Goal: Information Seeking & Learning: Compare options

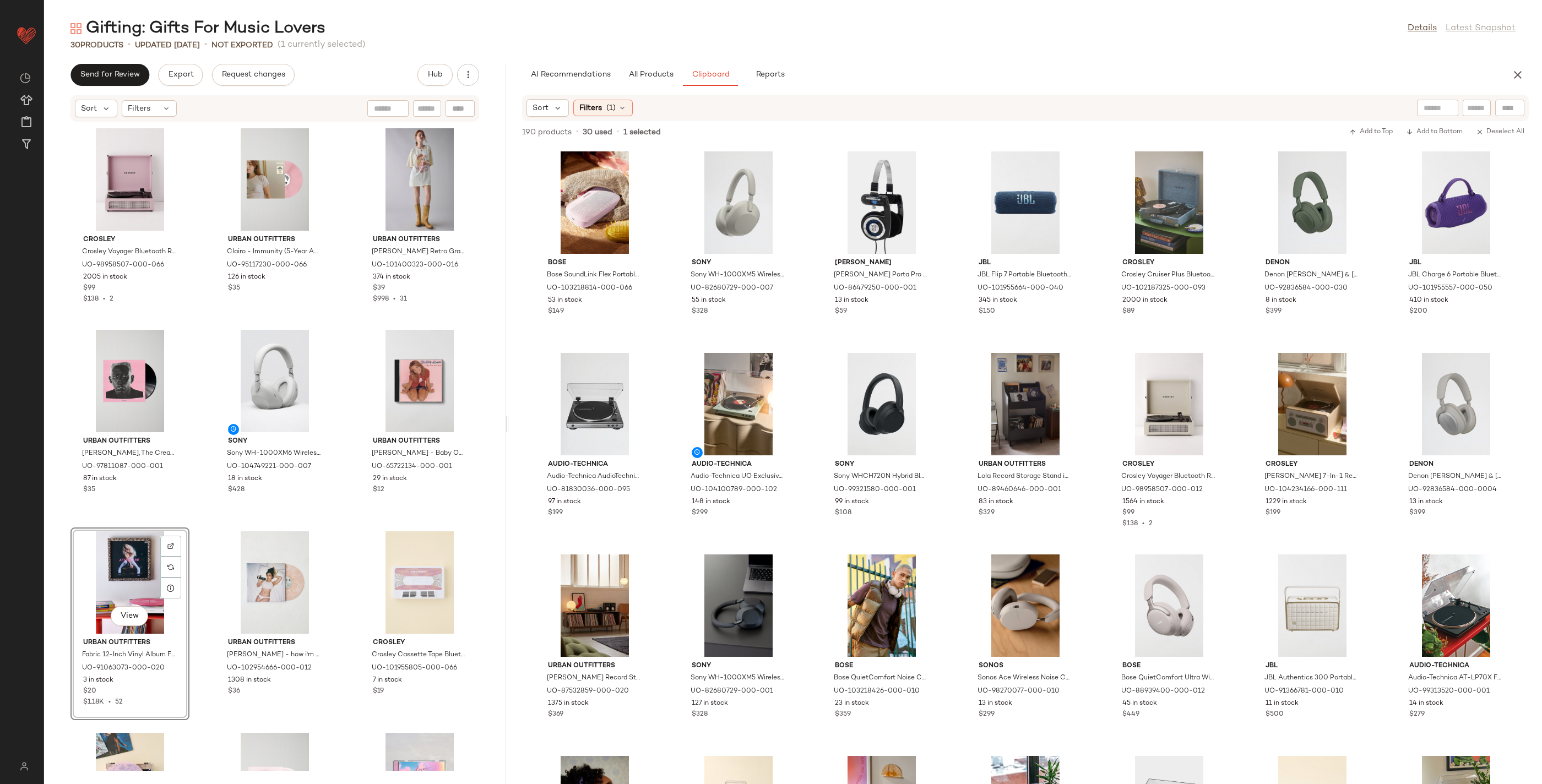
scroll to position [157, 0]
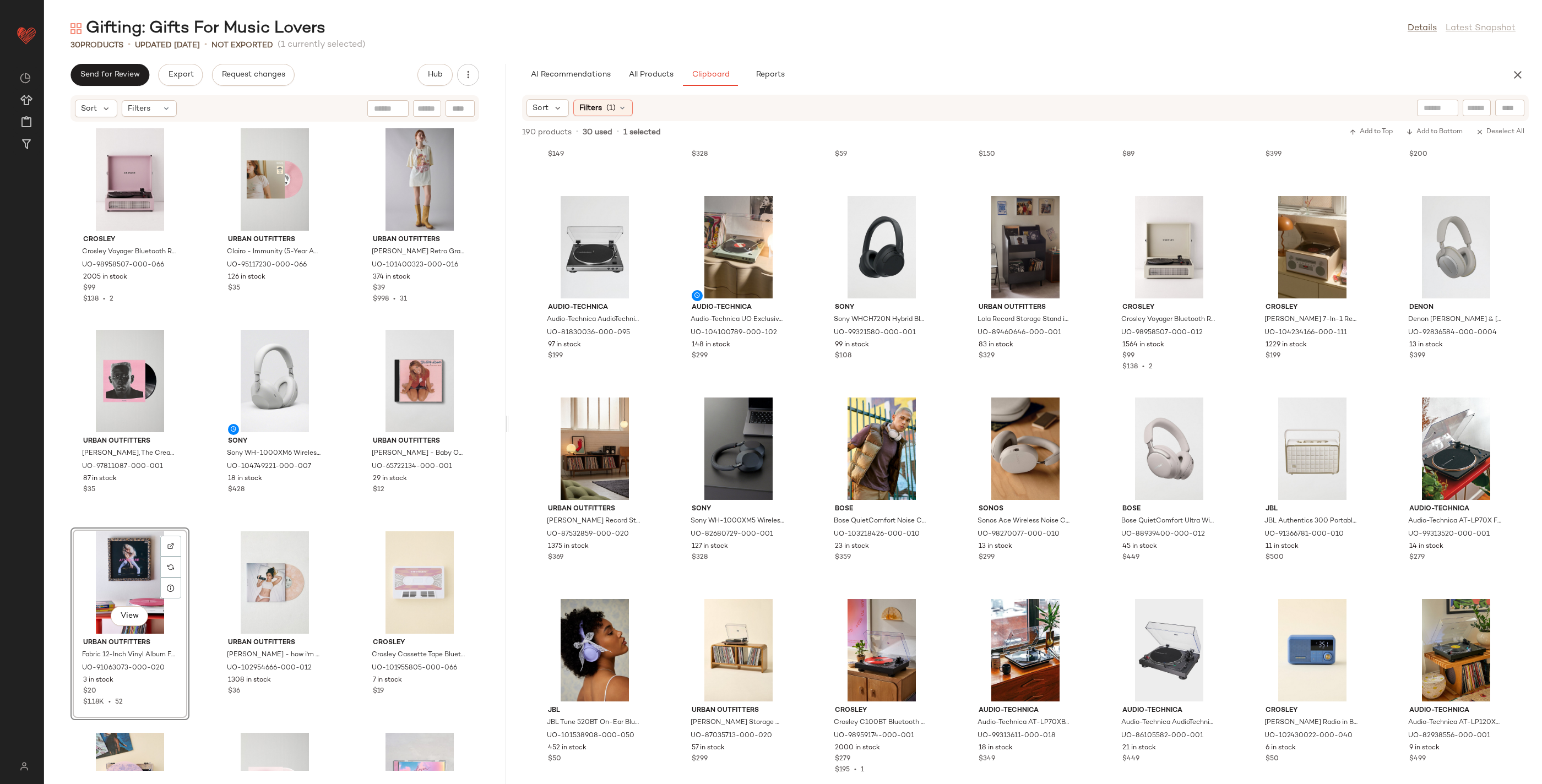
drag, startPoint x: 1264, startPoint y: 32, endPoint x: 1289, endPoint y: 1, distance: 39.8
click at [1270, 23] on div "Gifting: Gifts For Music Lovers Details Latest Snapshot" at bounding box center [793, 28] width 1498 height 22
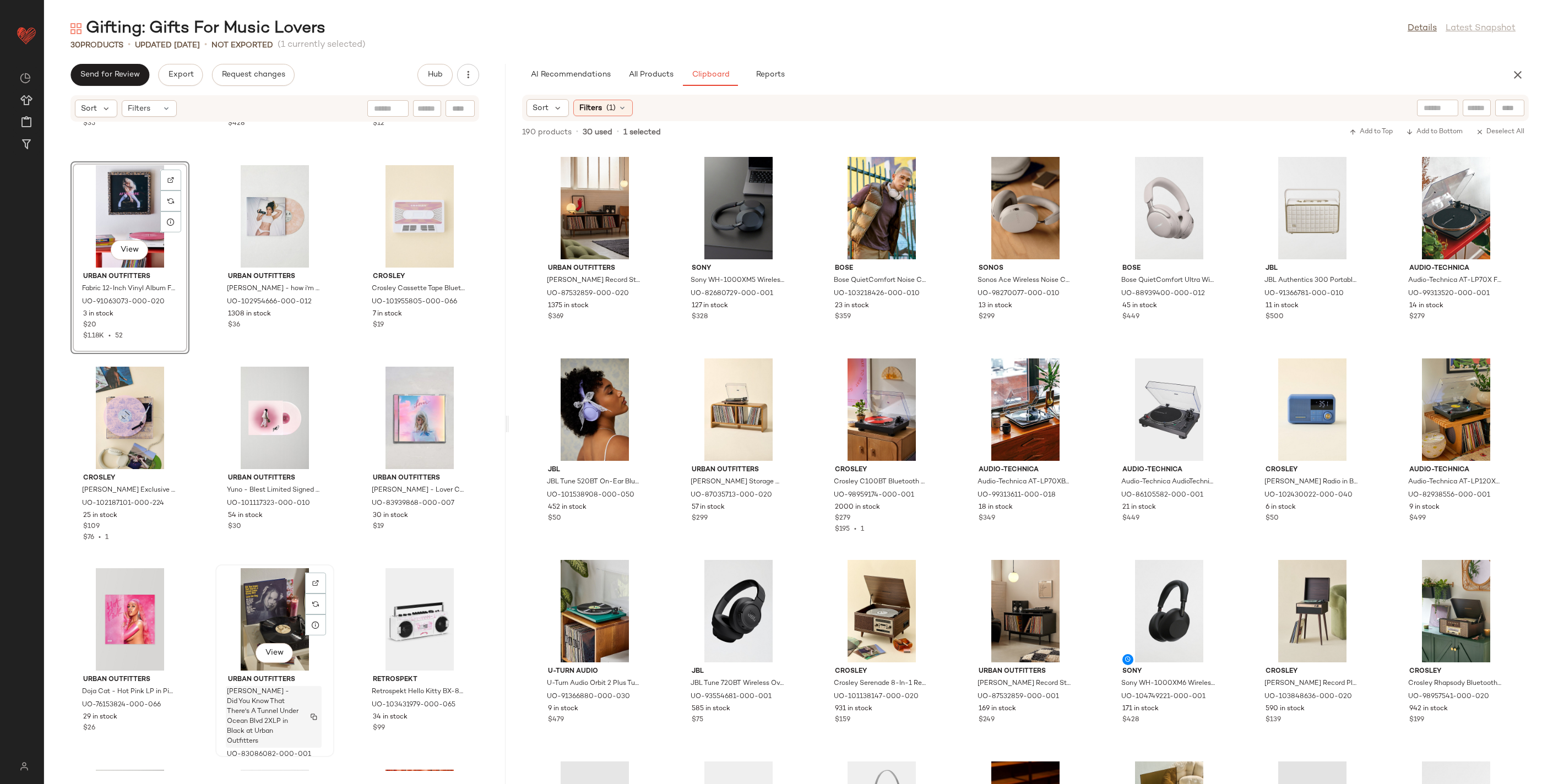
scroll to position [375, 0]
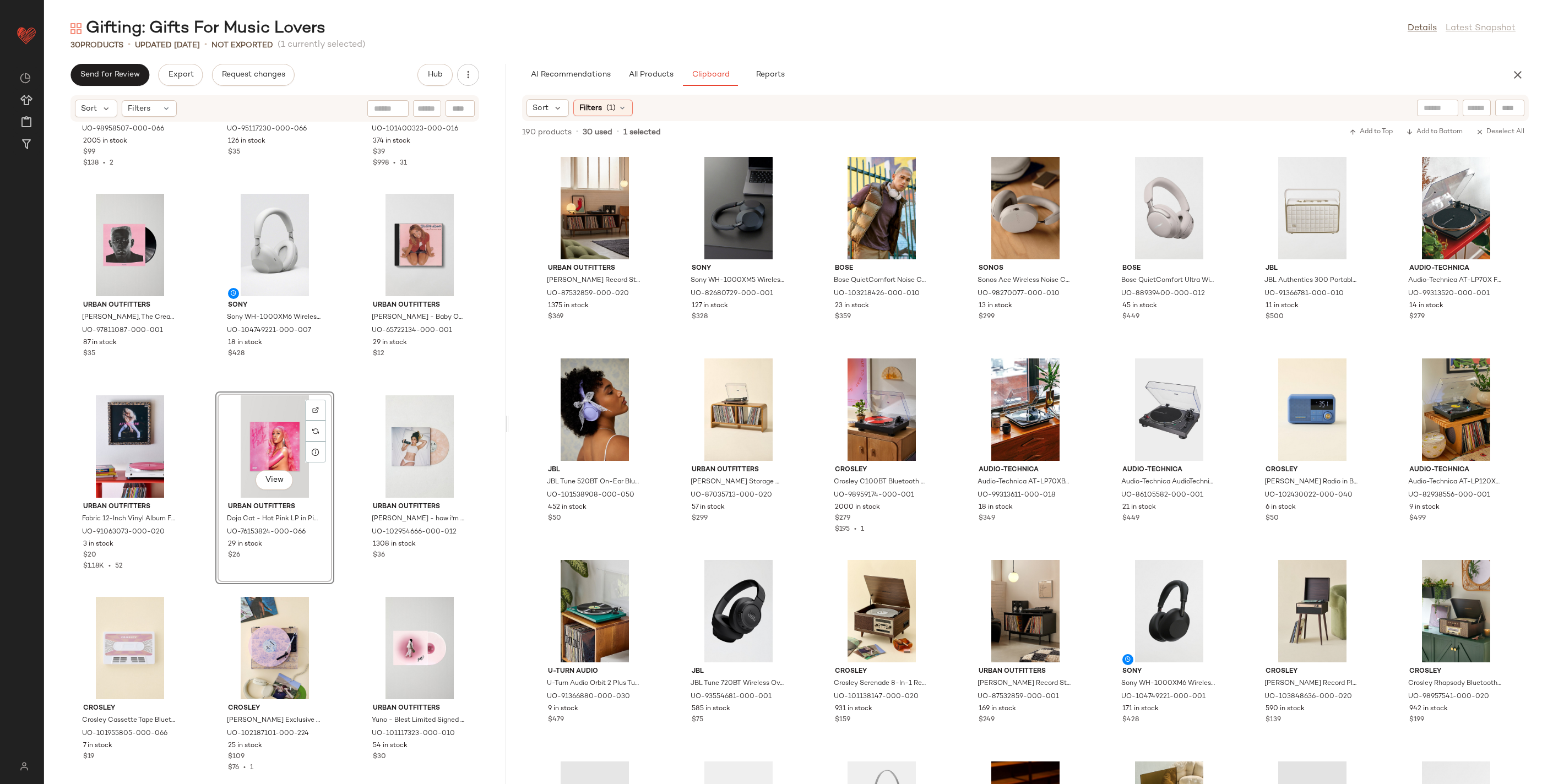
scroll to position [139, 0]
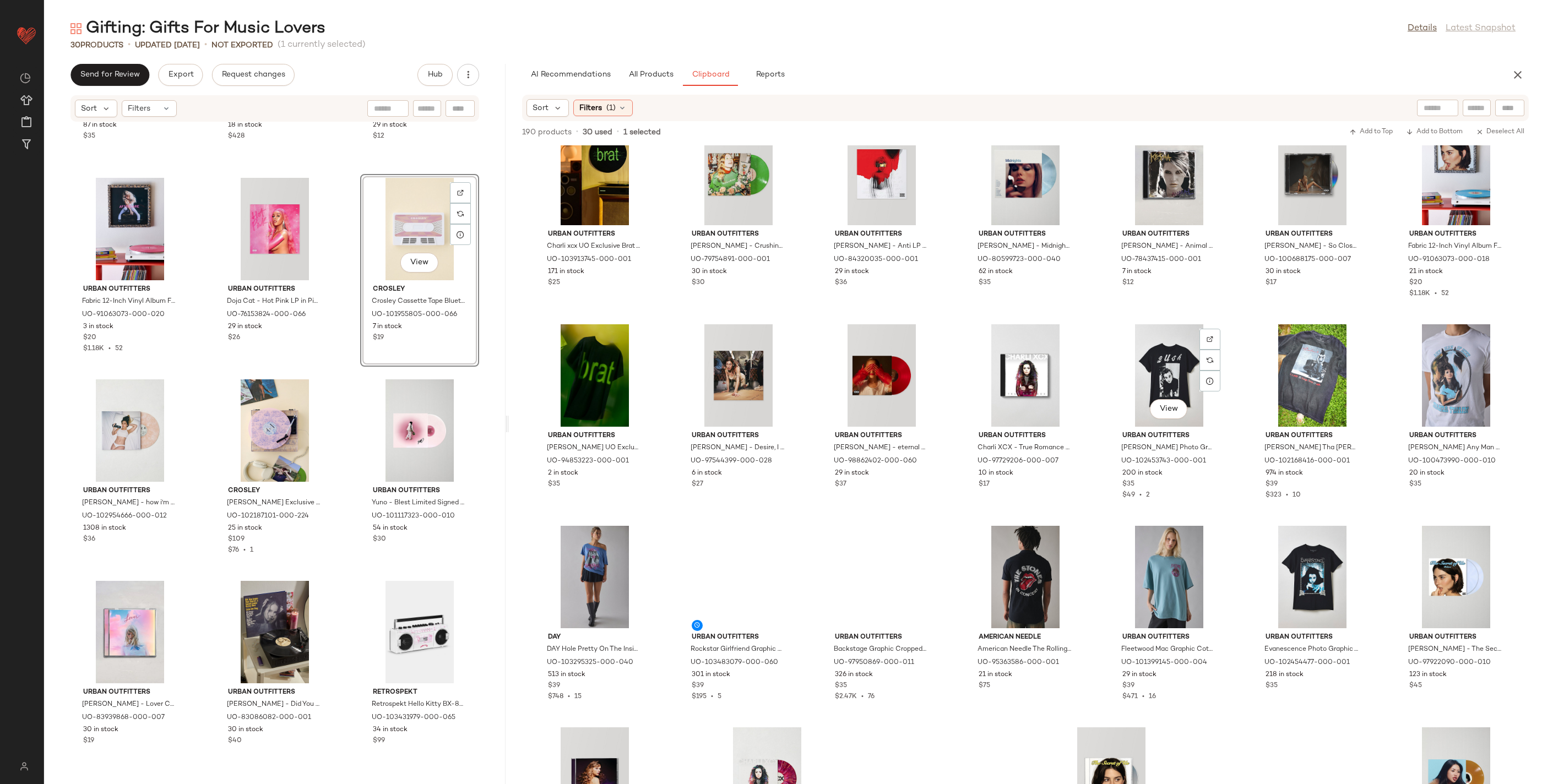
scroll to position [3872, 0]
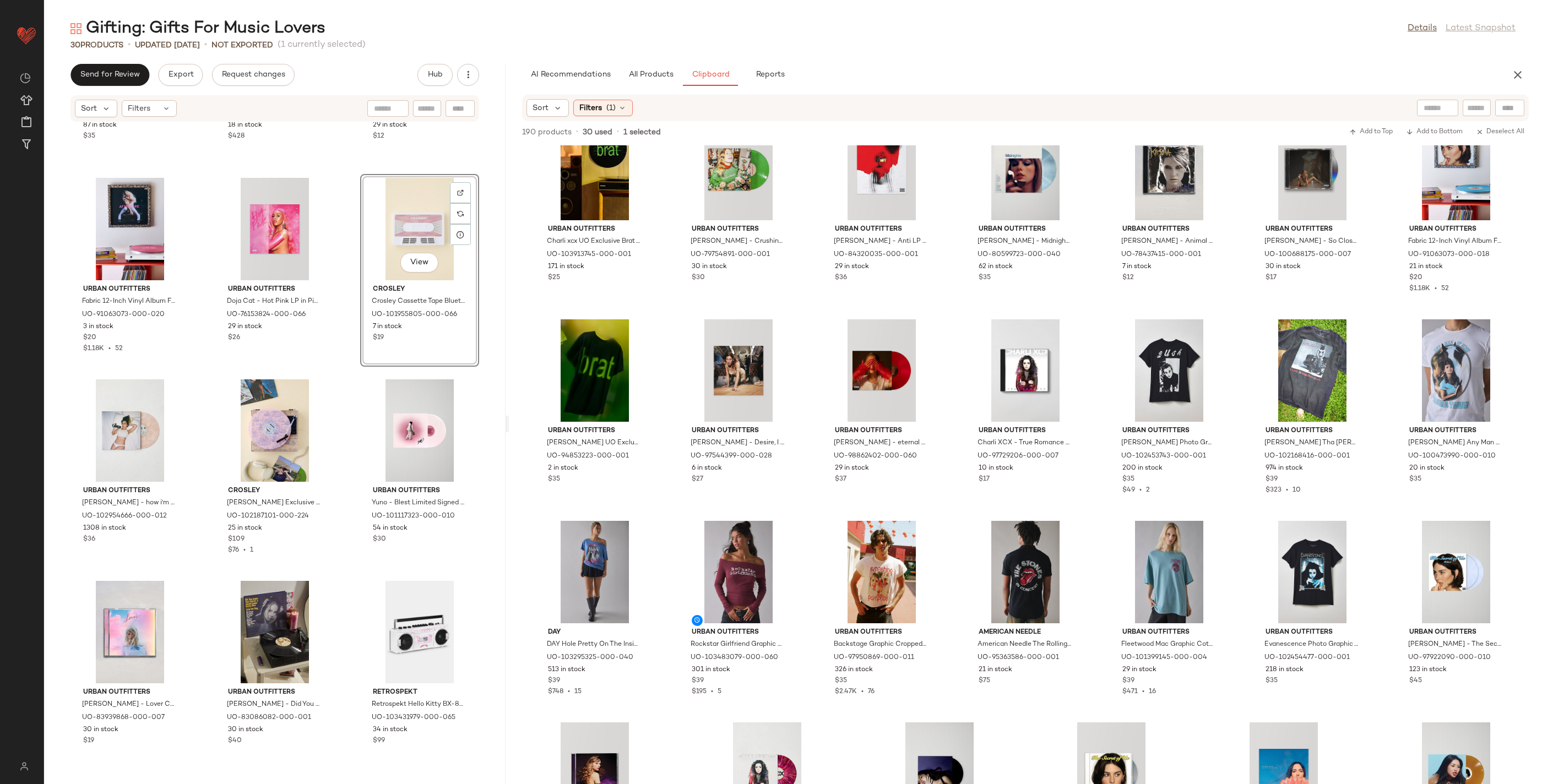
drag, startPoint x: 120, startPoint y: 621, endPoint x: 1288, endPoint y: 50, distance: 1300.1
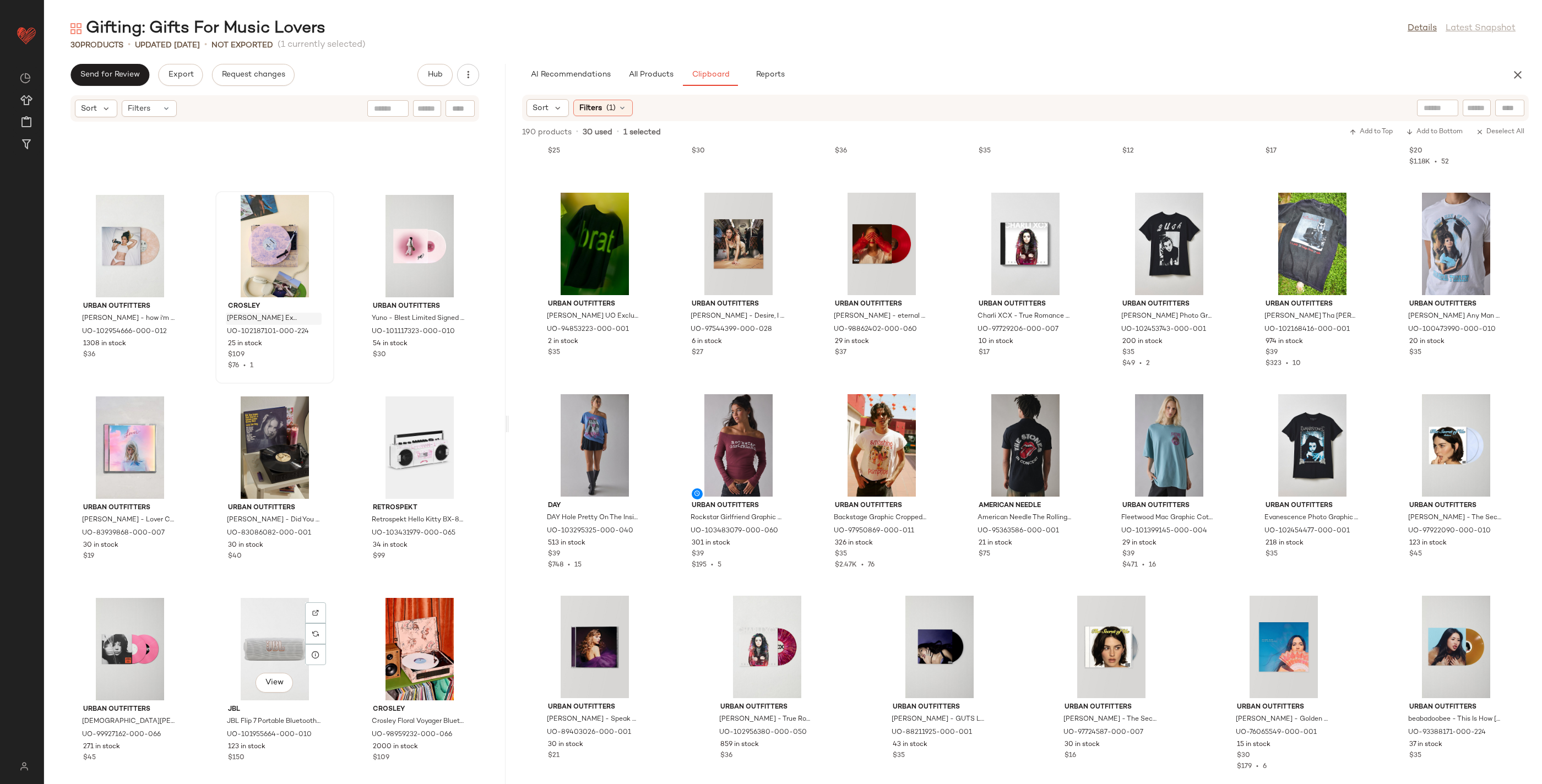
scroll to position [527, 0]
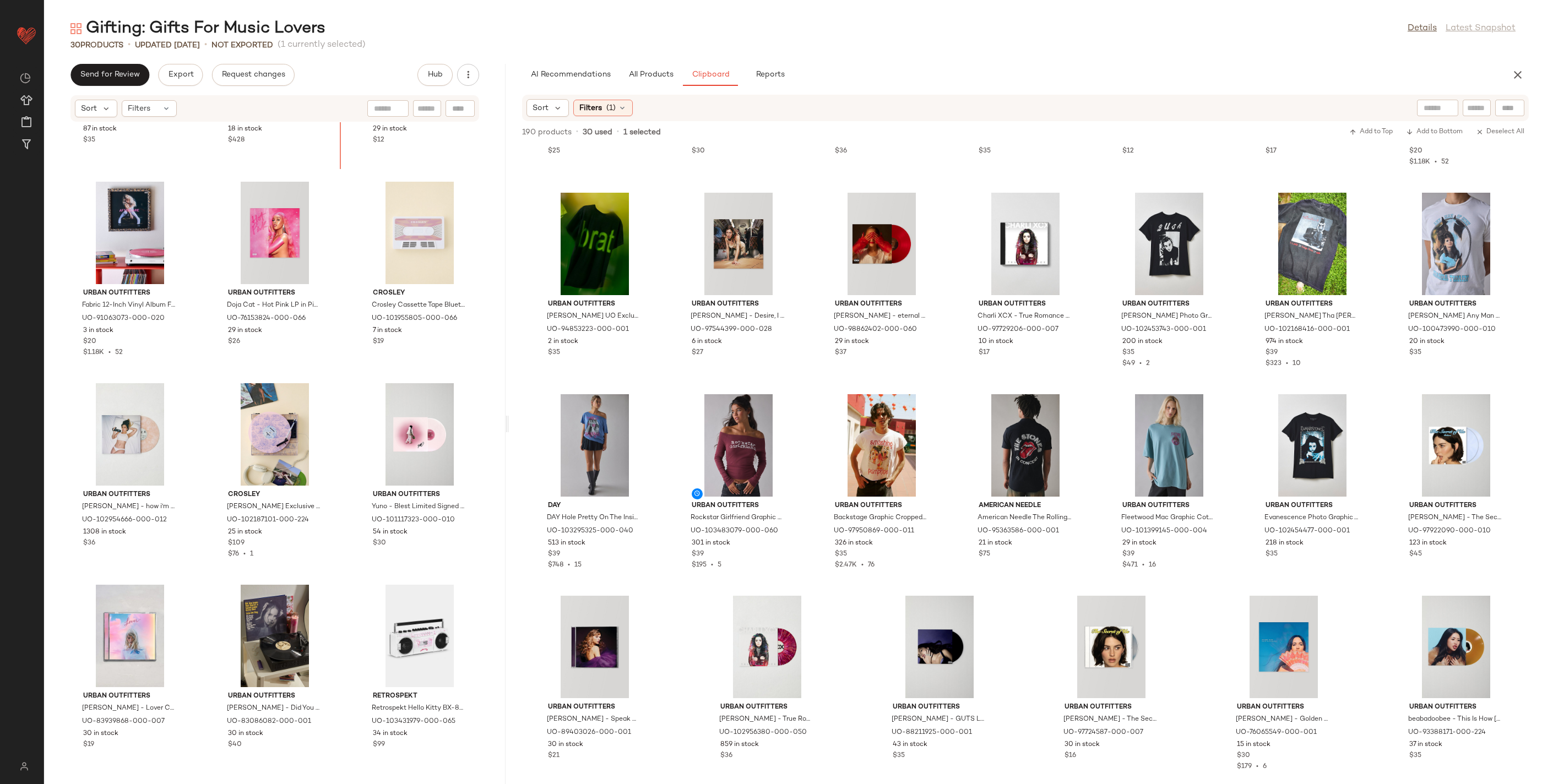
scroll to position [306, 0]
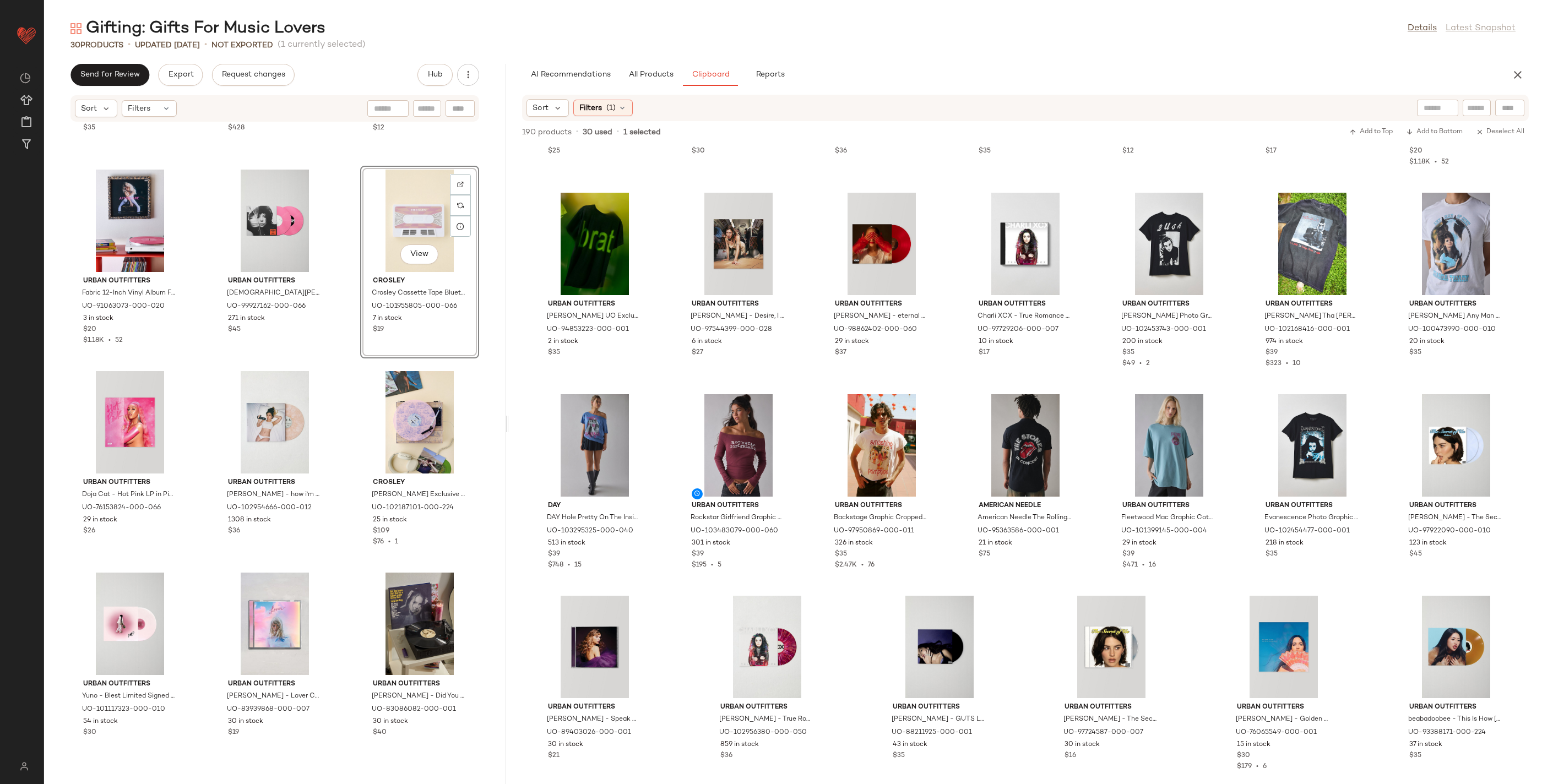
scroll to position [372, 0]
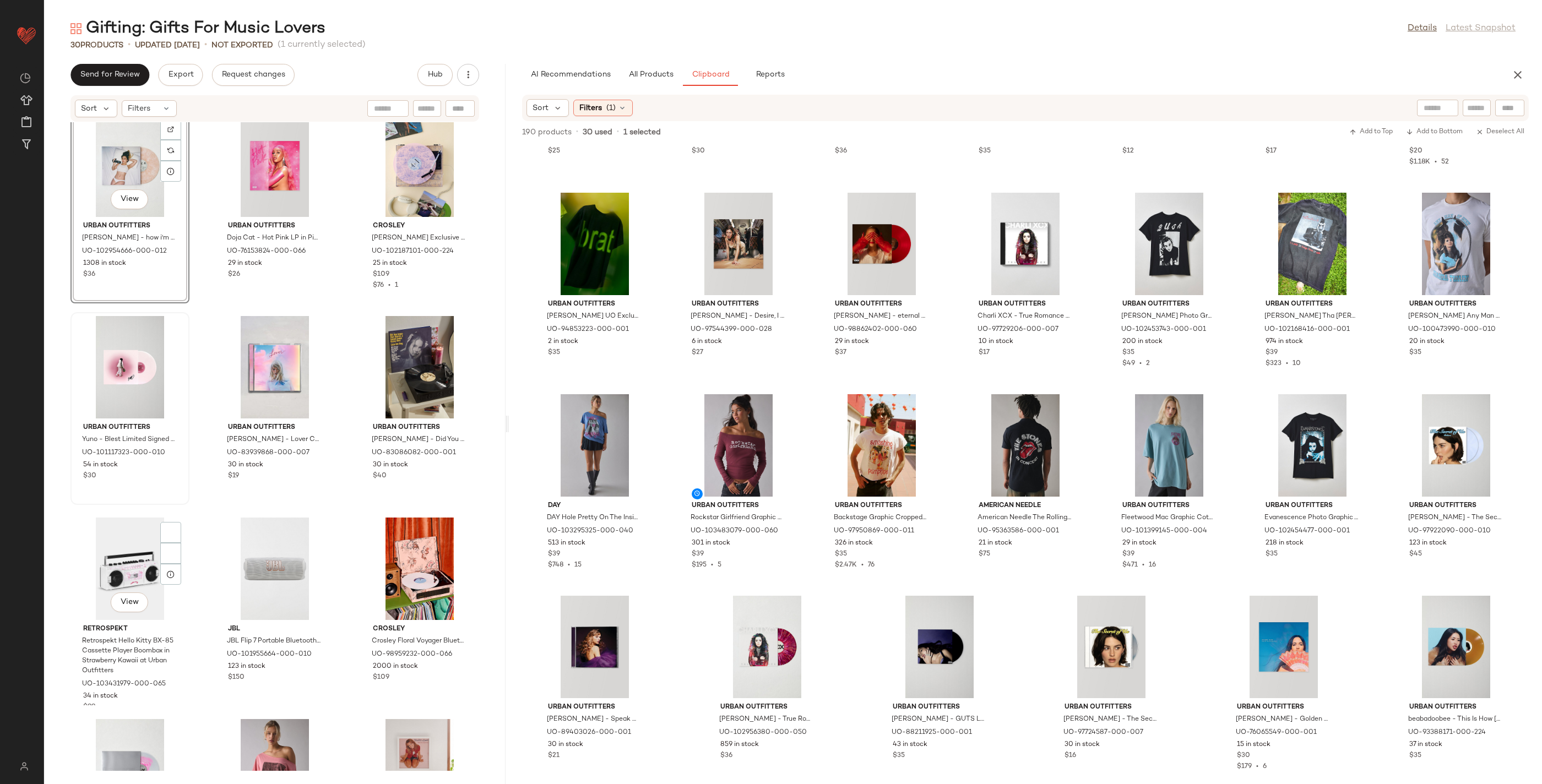
scroll to position [781, 0]
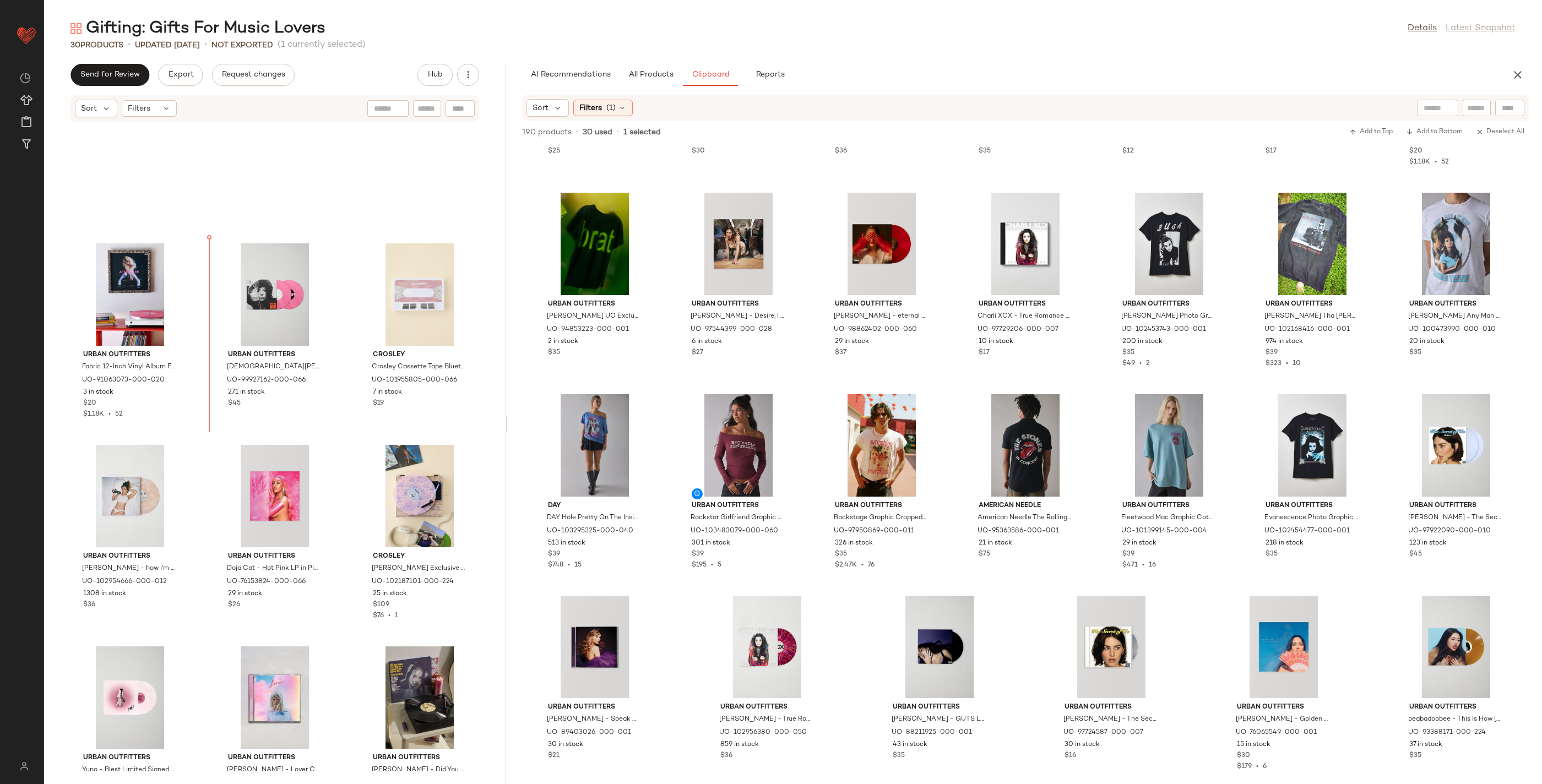
scroll to position [267, 0]
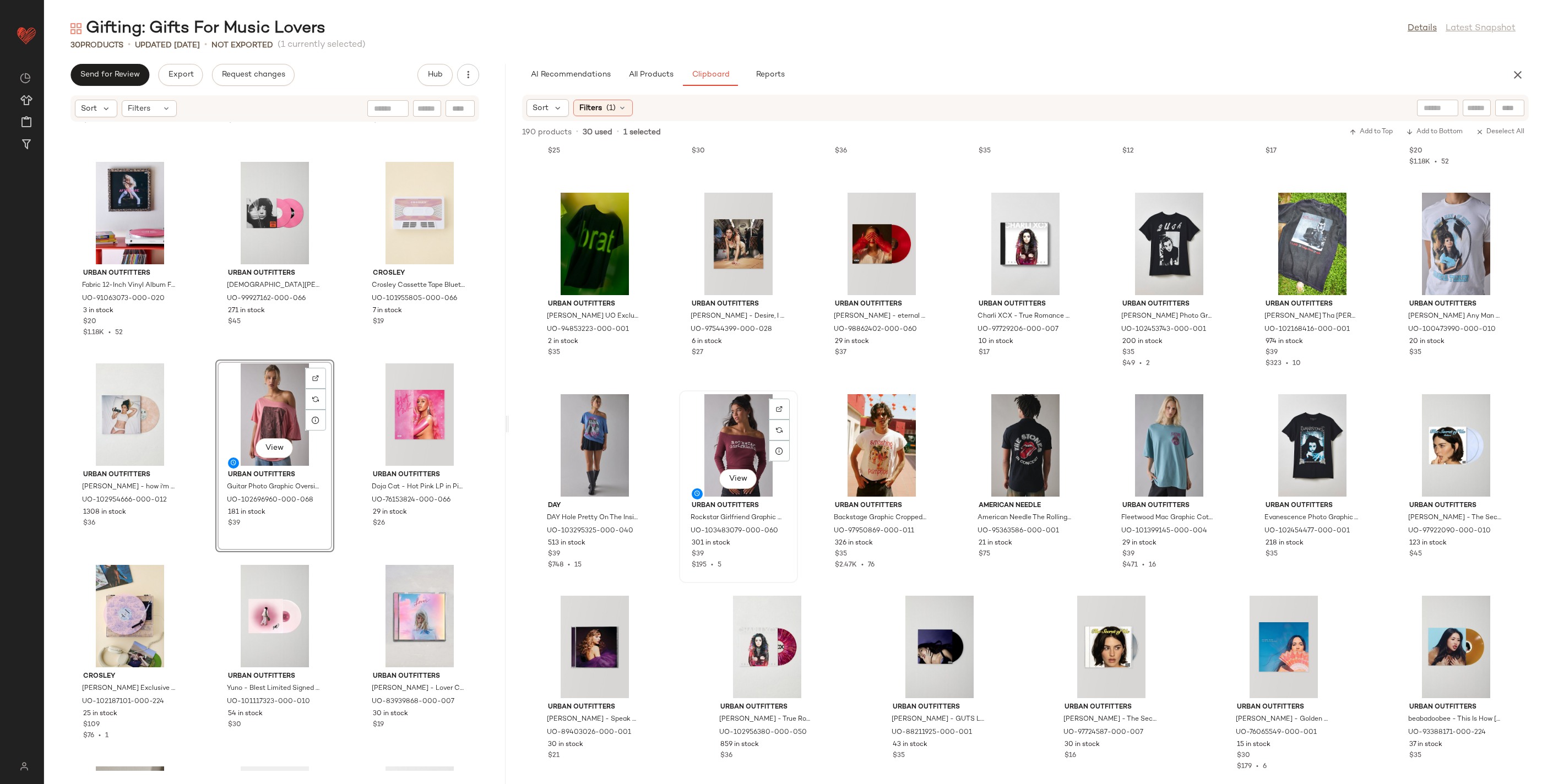
scroll to position [381, 0]
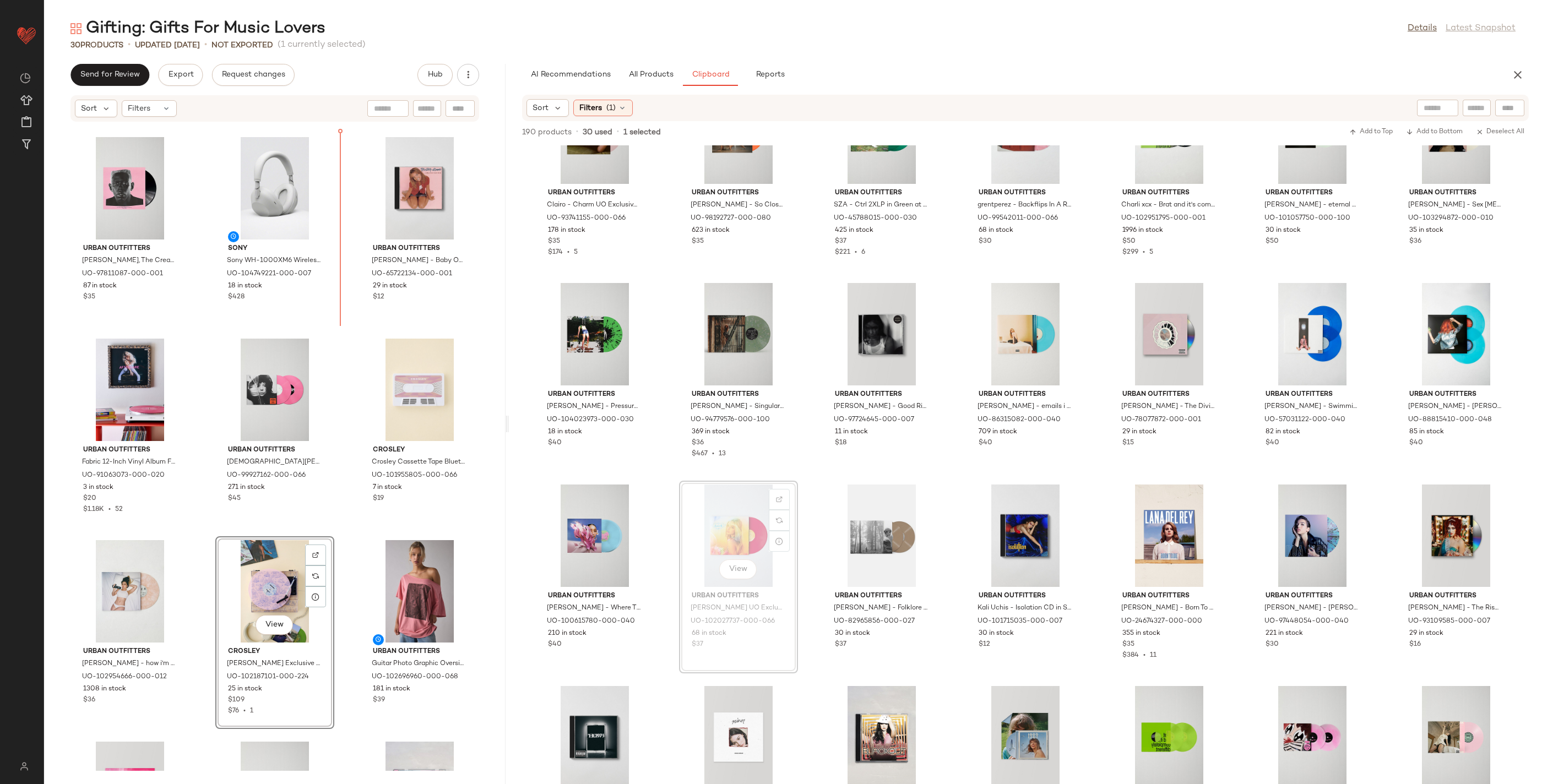
scroll to position [193, 0]
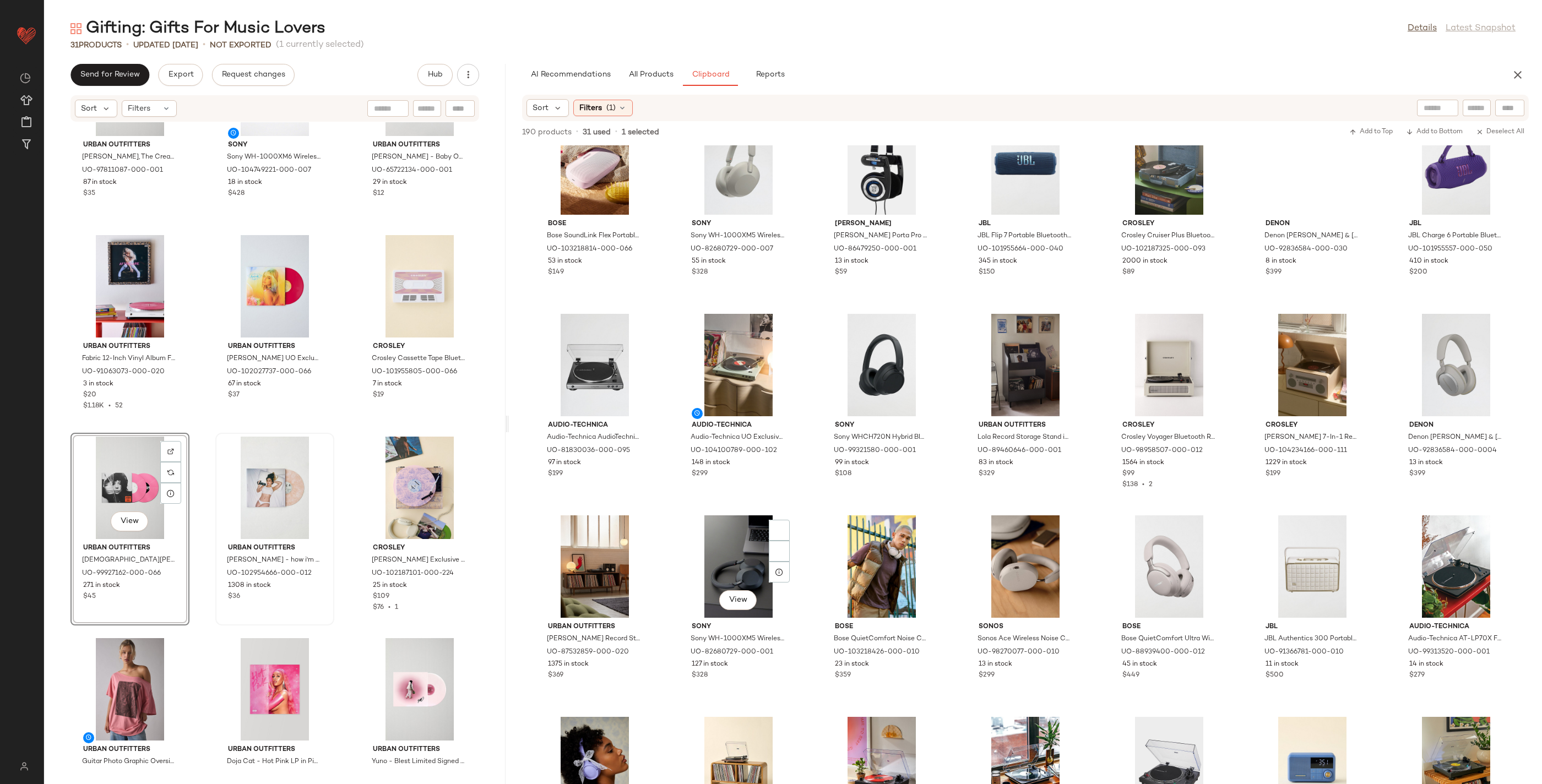
scroll to position [38, 0]
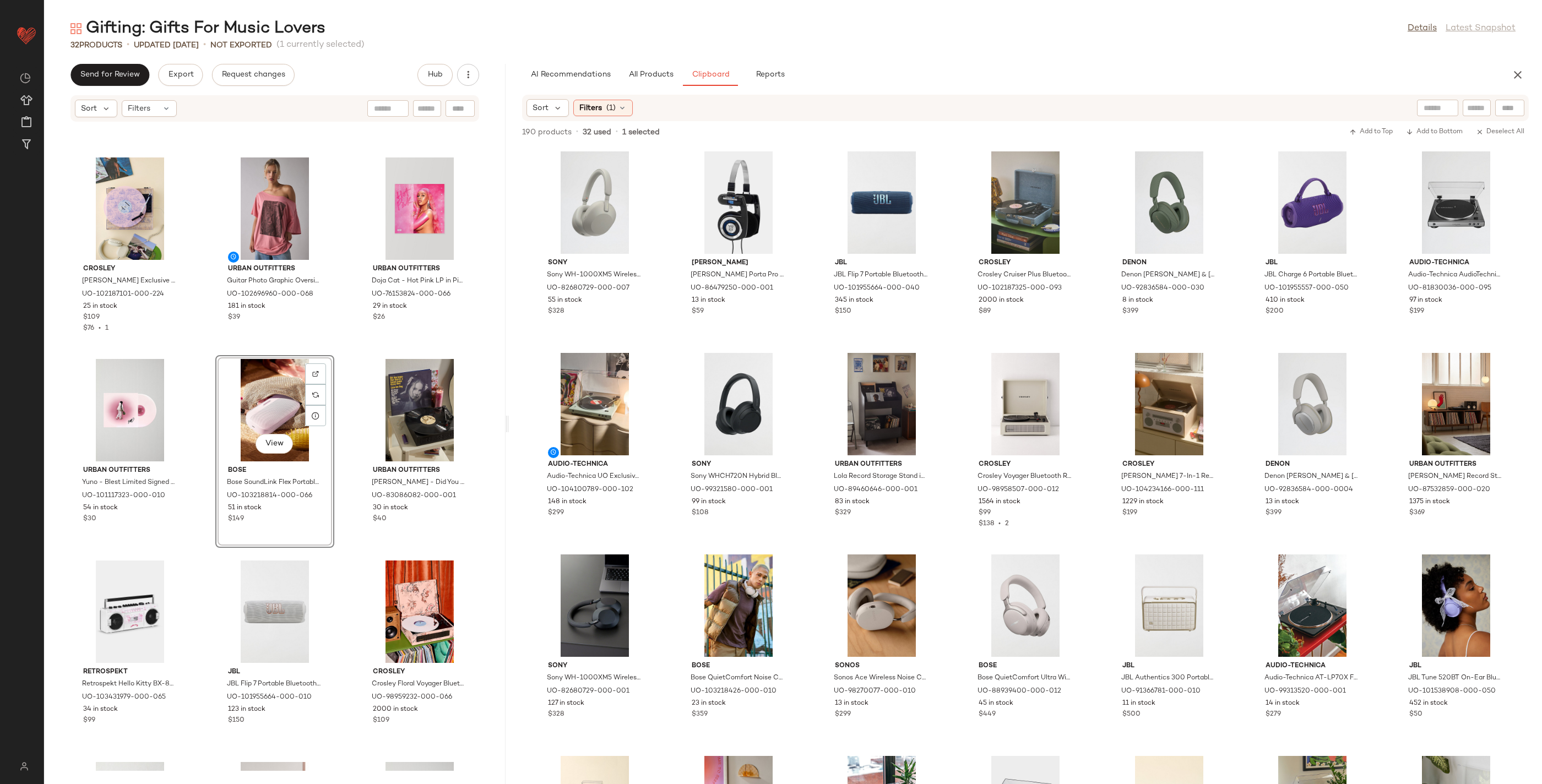
scroll to position [1232, 0]
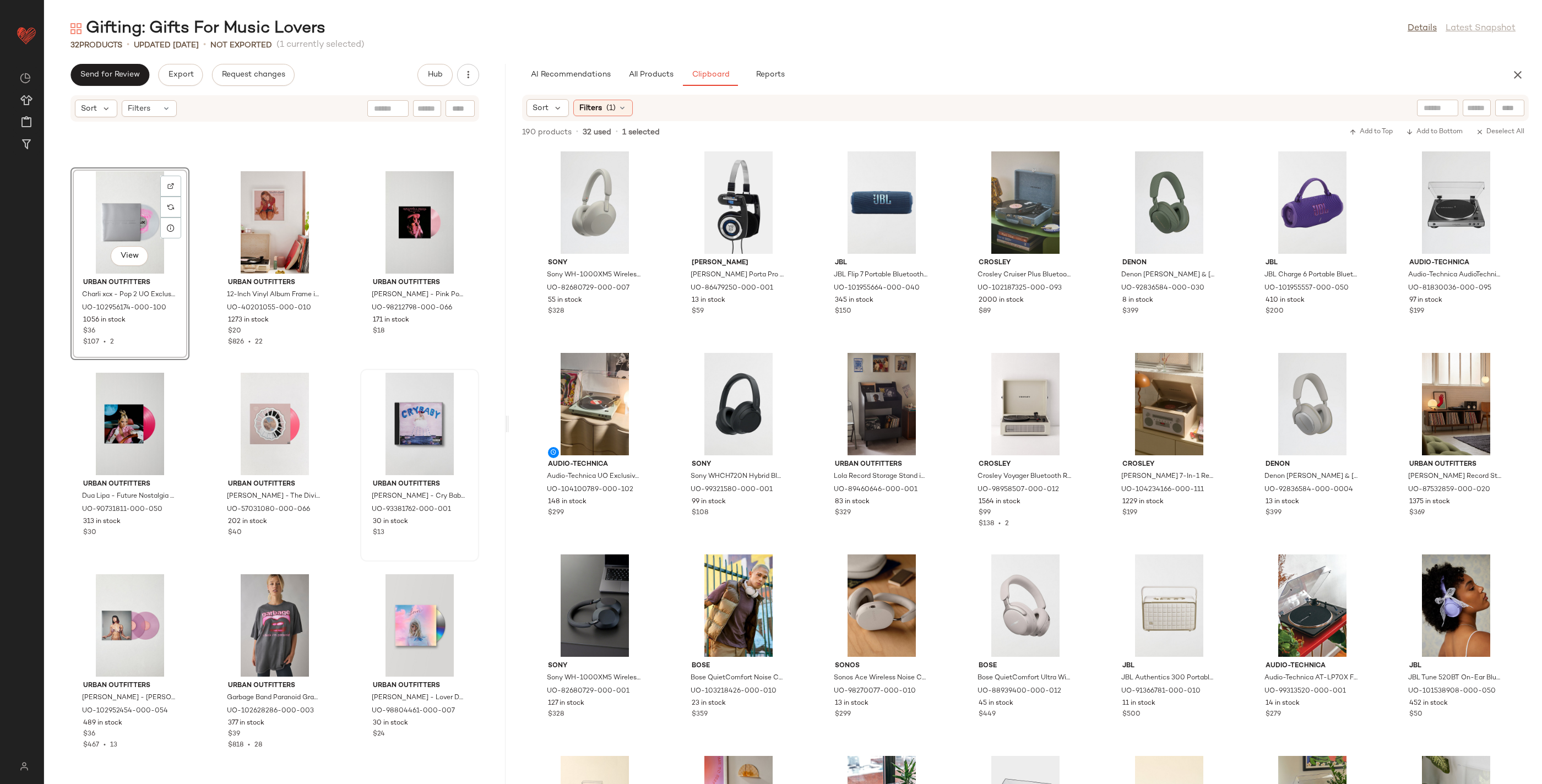
scroll to position [1369, 0]
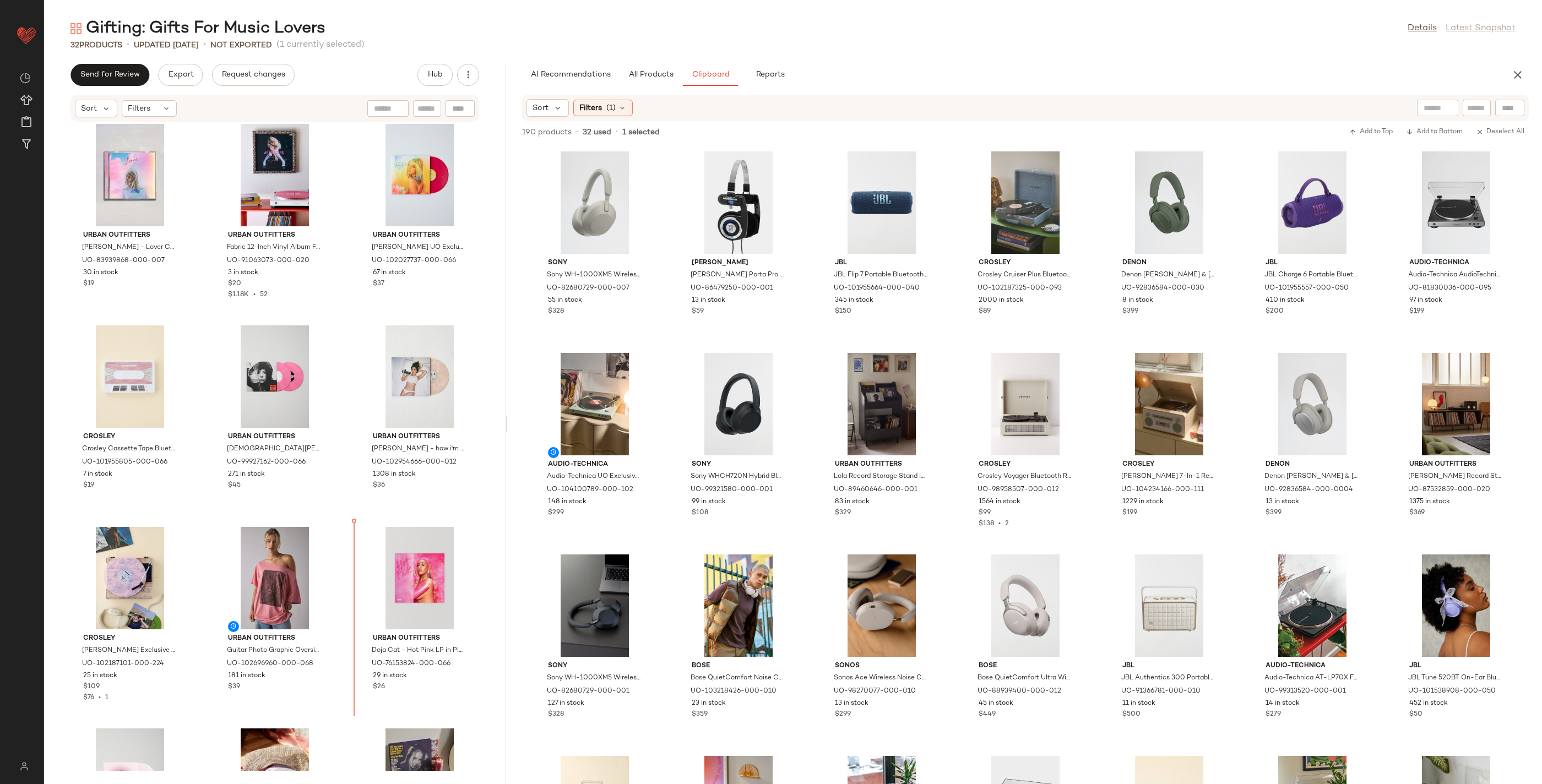
scroll to position [417, 0]
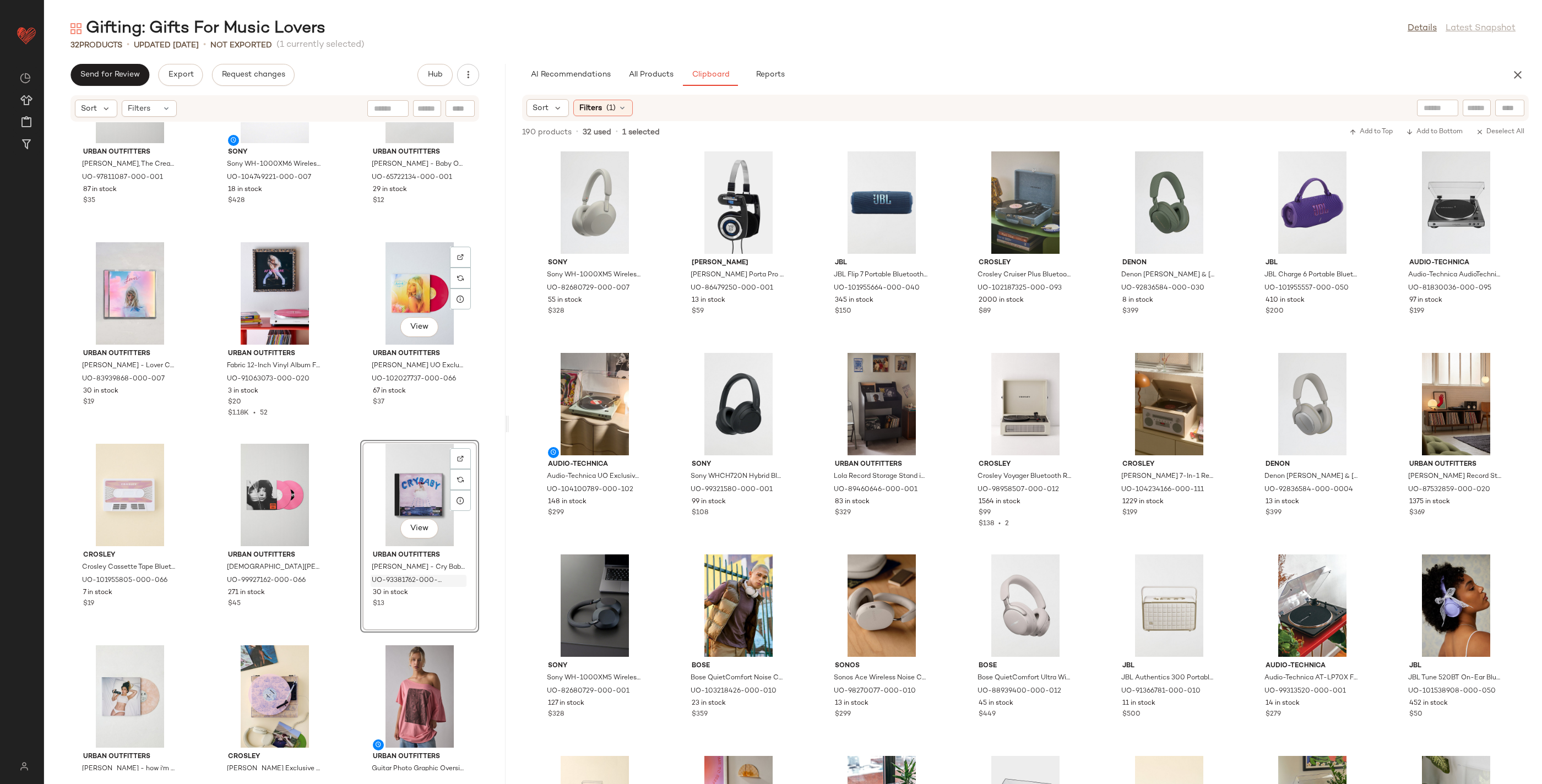
scroll to position [299, 0]
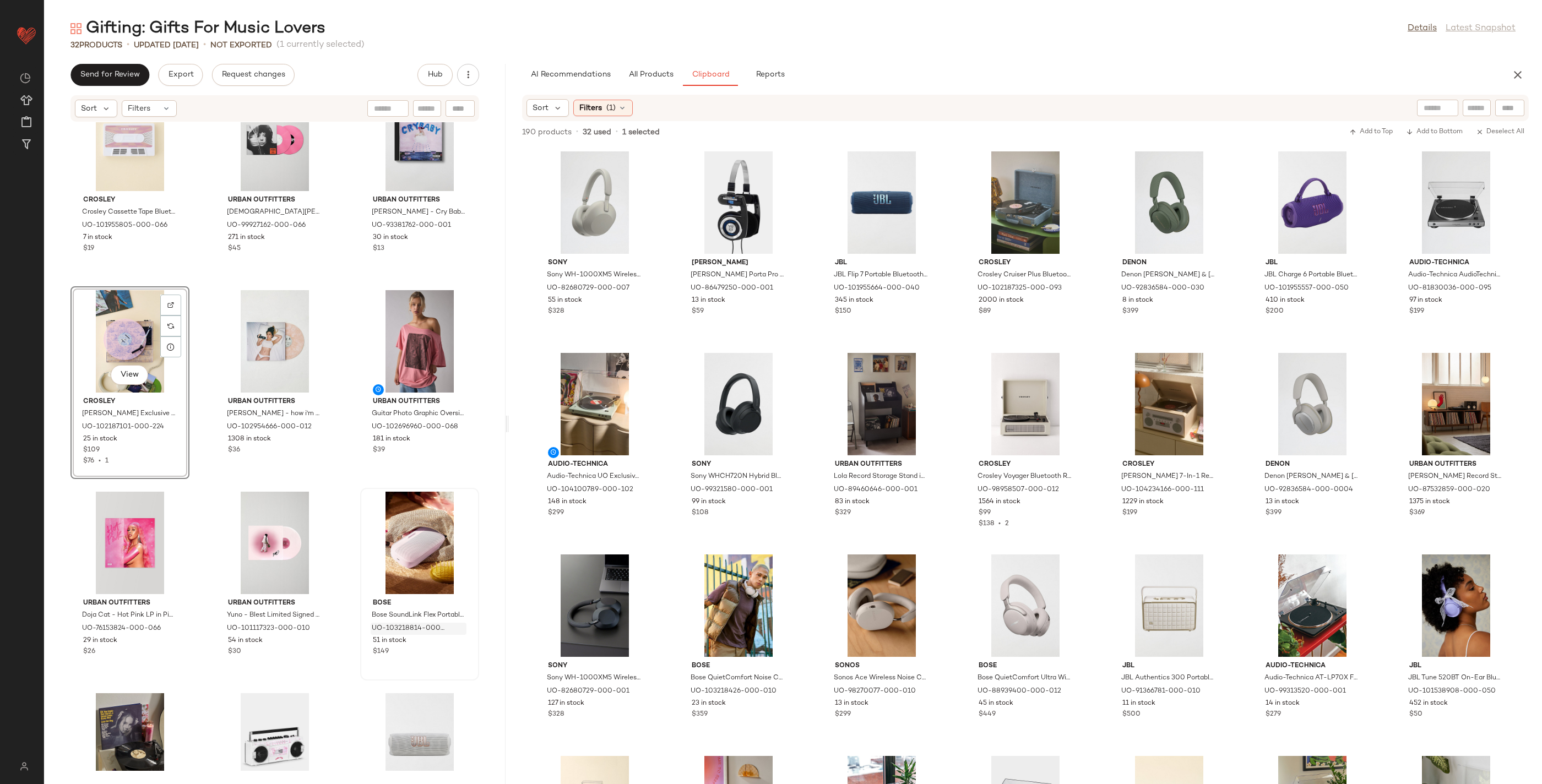
scroll to position [656, 0]
drag, startPoint x: 430, startPoint y: 676, endPoint x: 407, endPoint y: 622, distance: 58.7
click at [389, 594] on div "Urban Outfitters Taylor Swift - Lover CD in Silver at Urban Outfitters UO-83939…" at bounding box center [275, 446] width 462 height 649
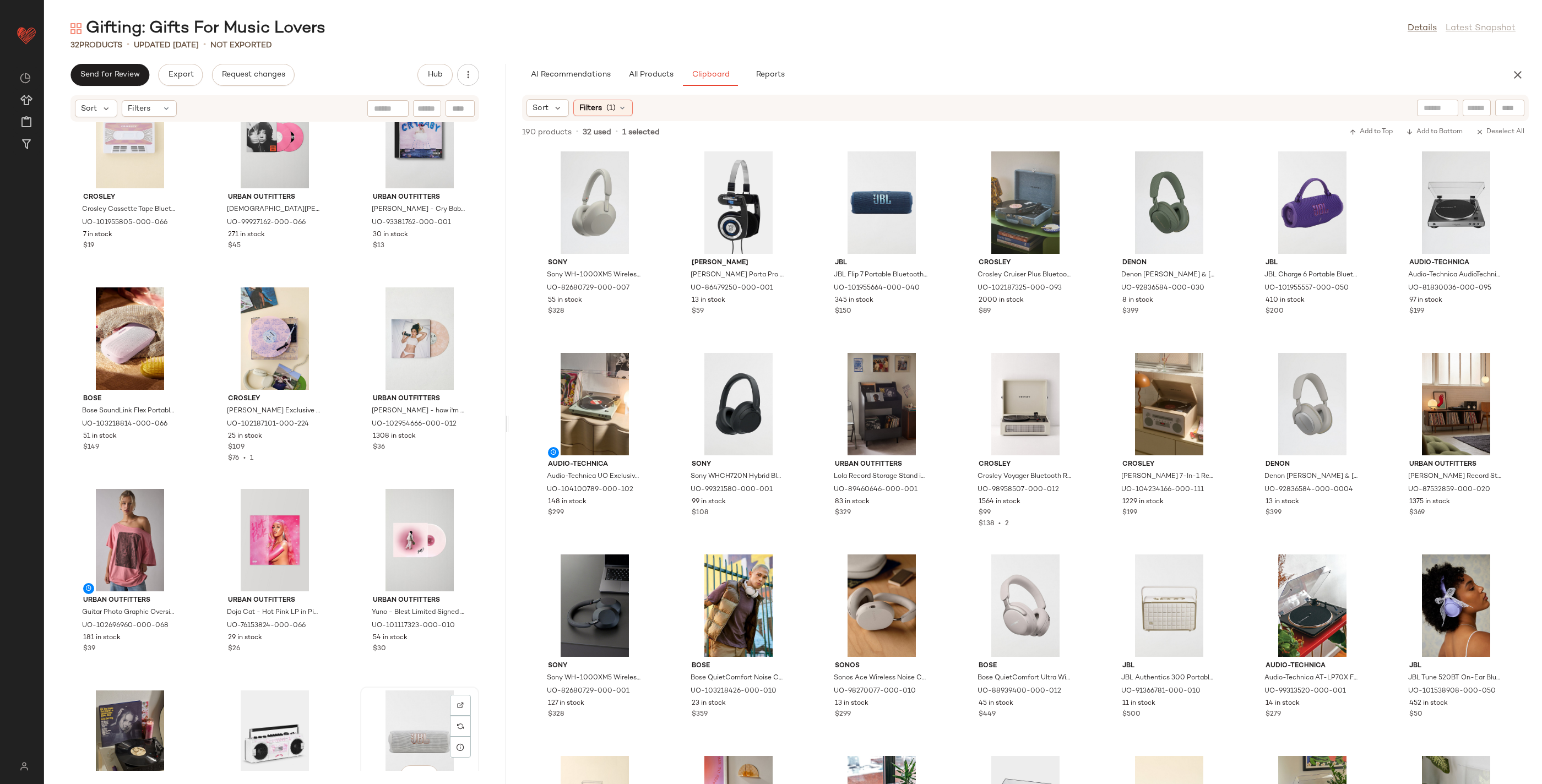
scroll to position [656, 0]
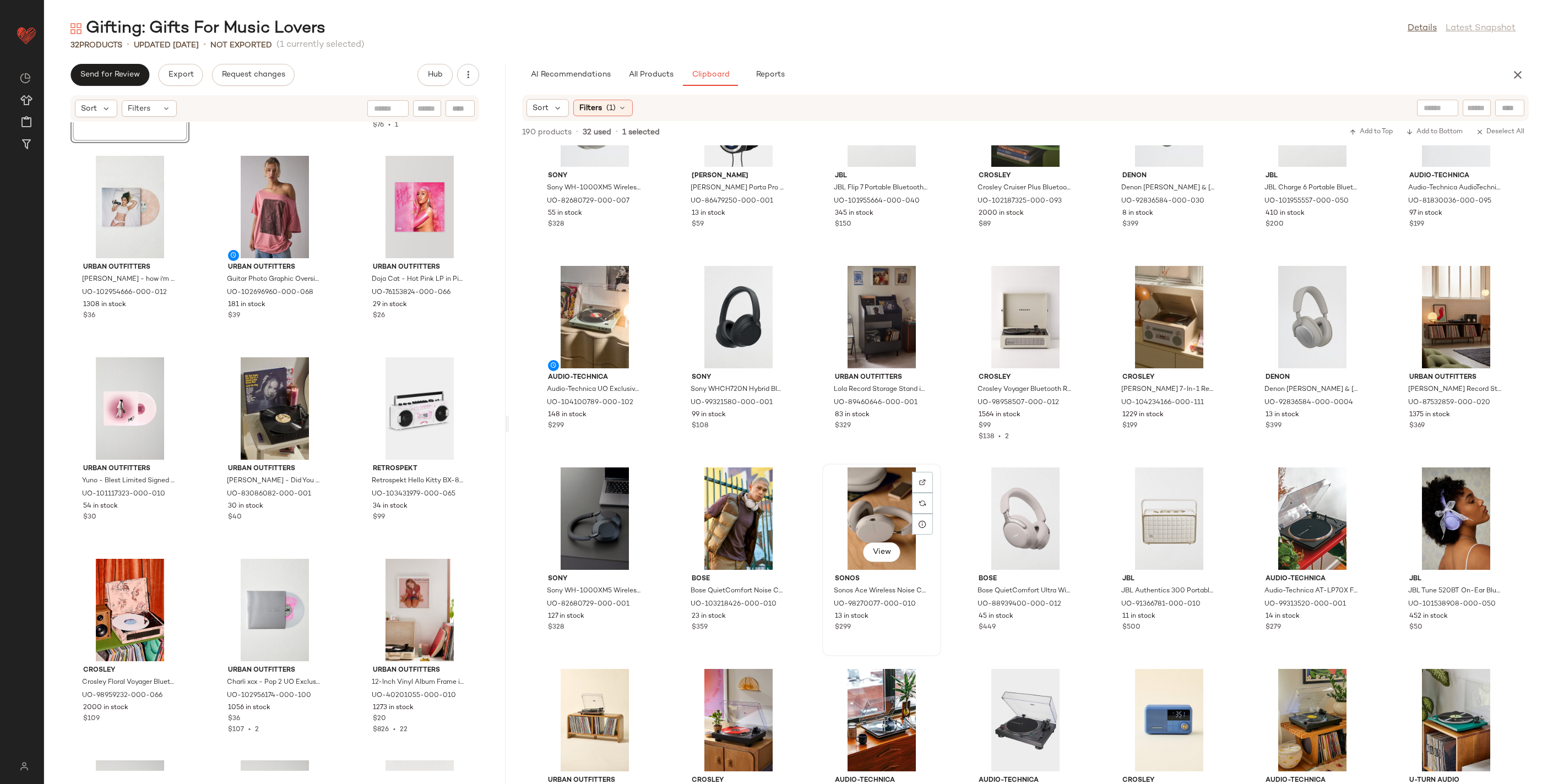
scroll to position [102, 0]
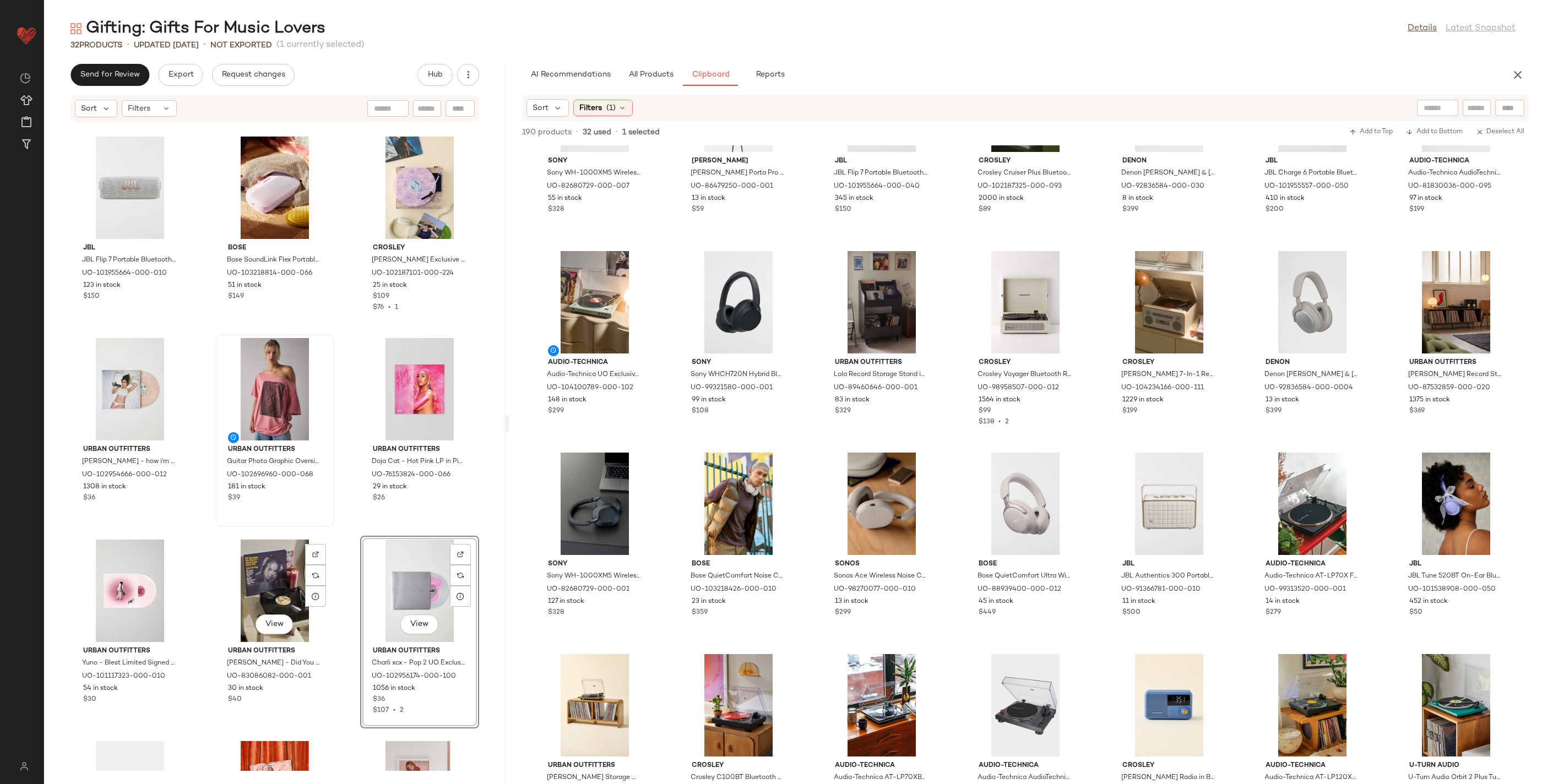
scroll to position [795, 0]
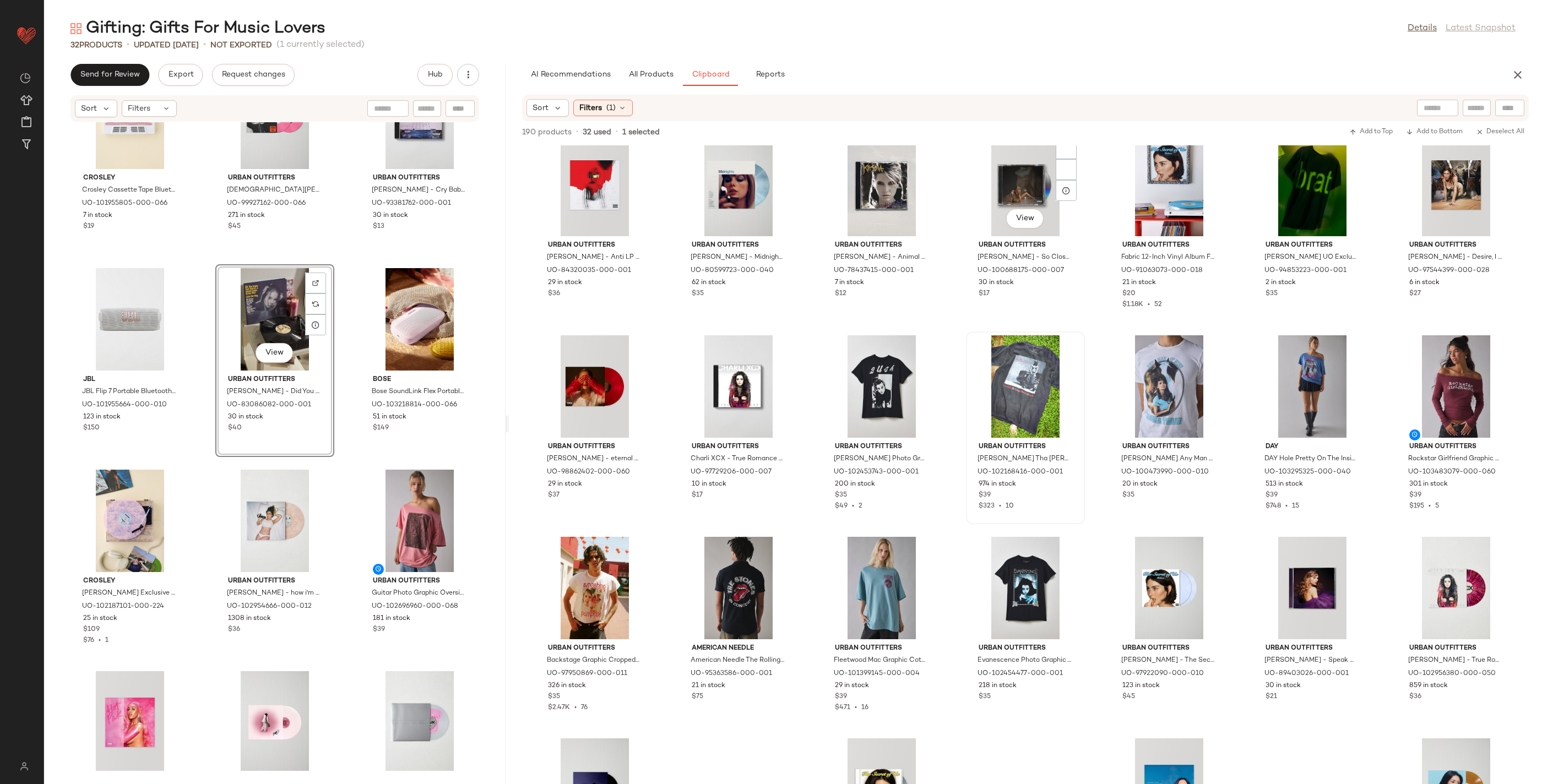
scroll to position [3998, 0]
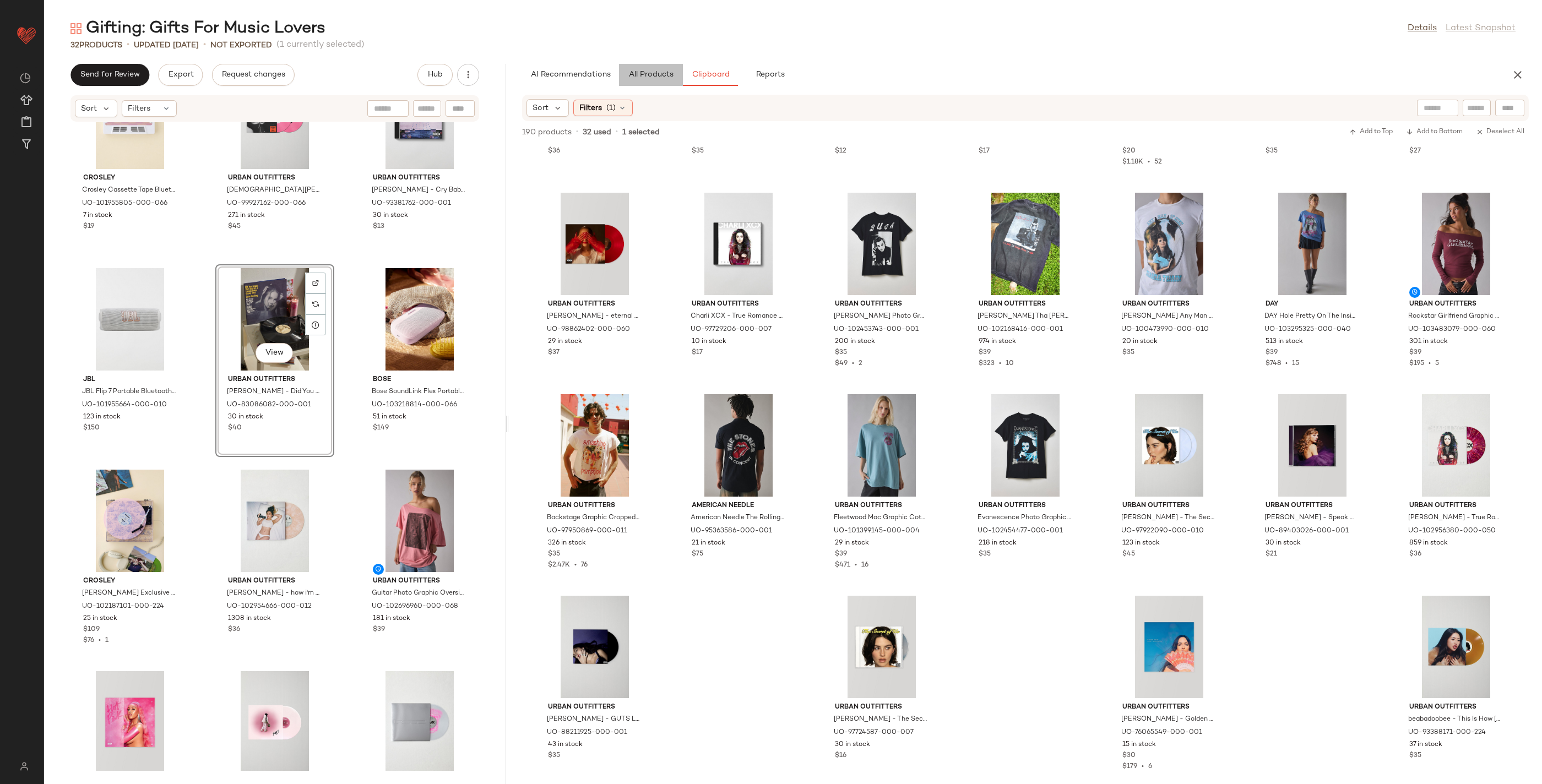
click at [635, 79] on span "All Products" at bounding box center [651, 75] width 45 height 9
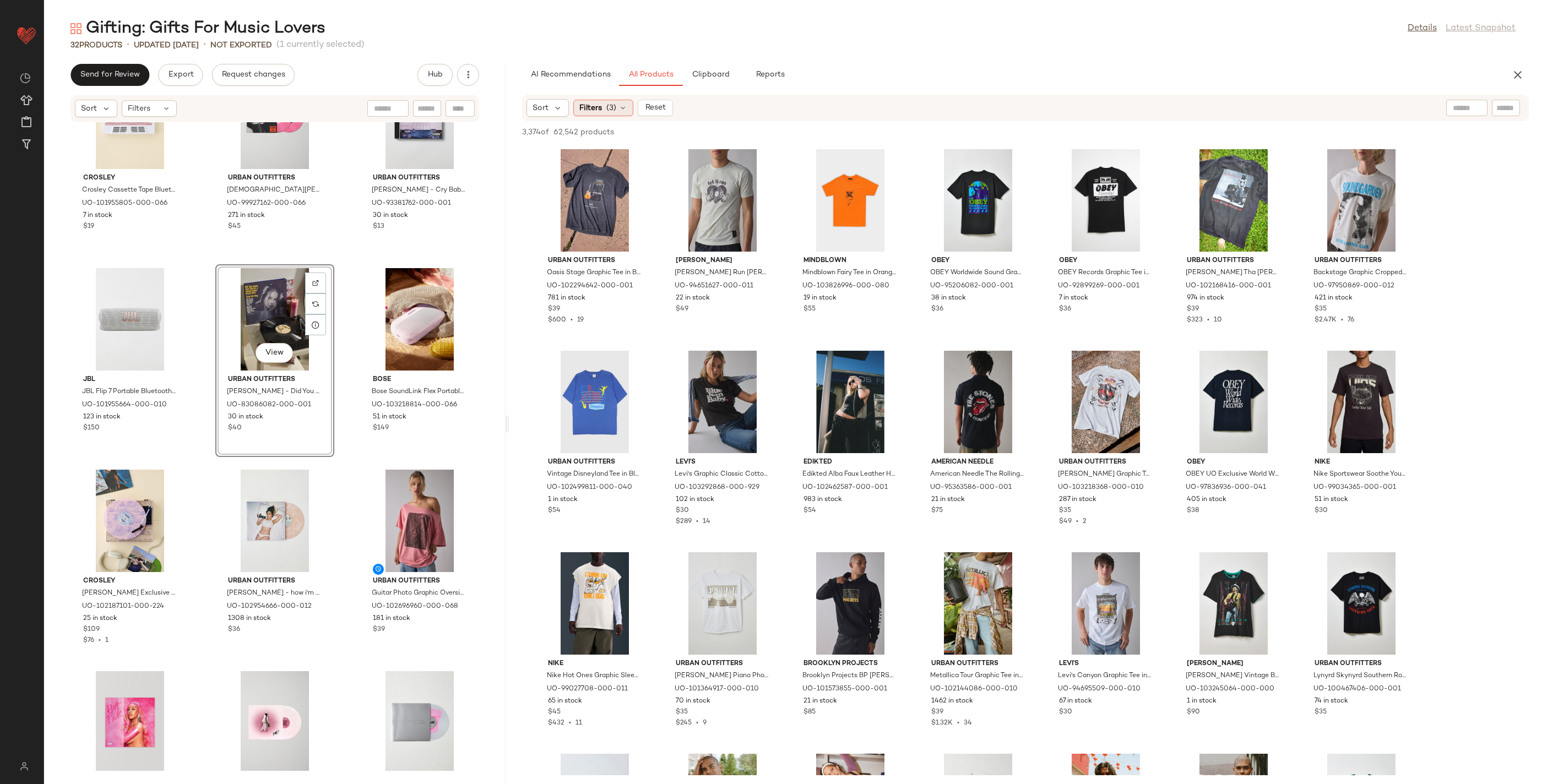
click at [603, 110] on div "Filters (3)" at bounding box center [603, 108] width 60 height 17
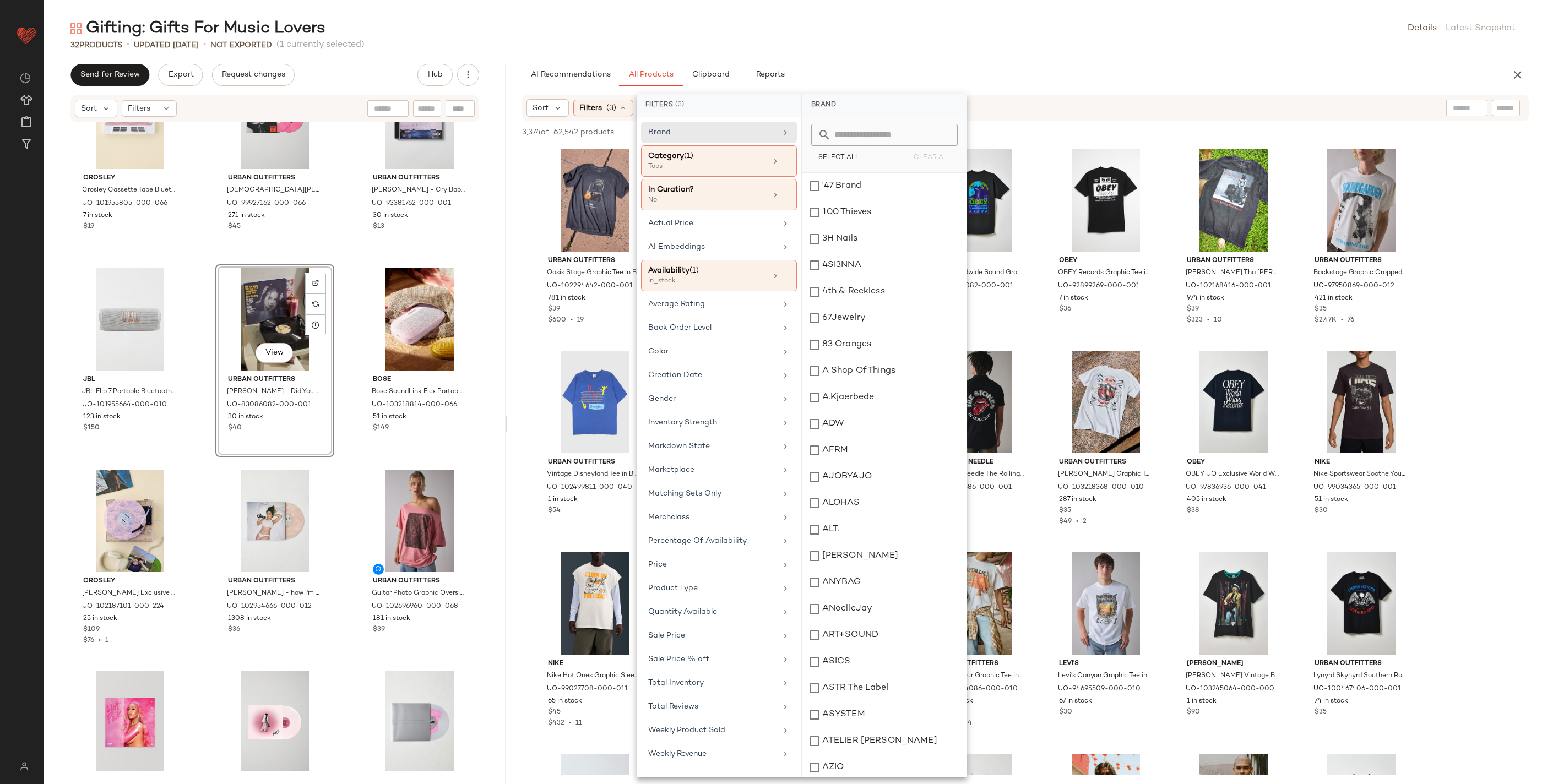
drag, startPoint x: 785, startPoint y: 159, endPoint x: 907, endPoint y: 148, distance: 122.5
click at [785, 159] on icon at bounding box center [785, 161] width 8 height 8
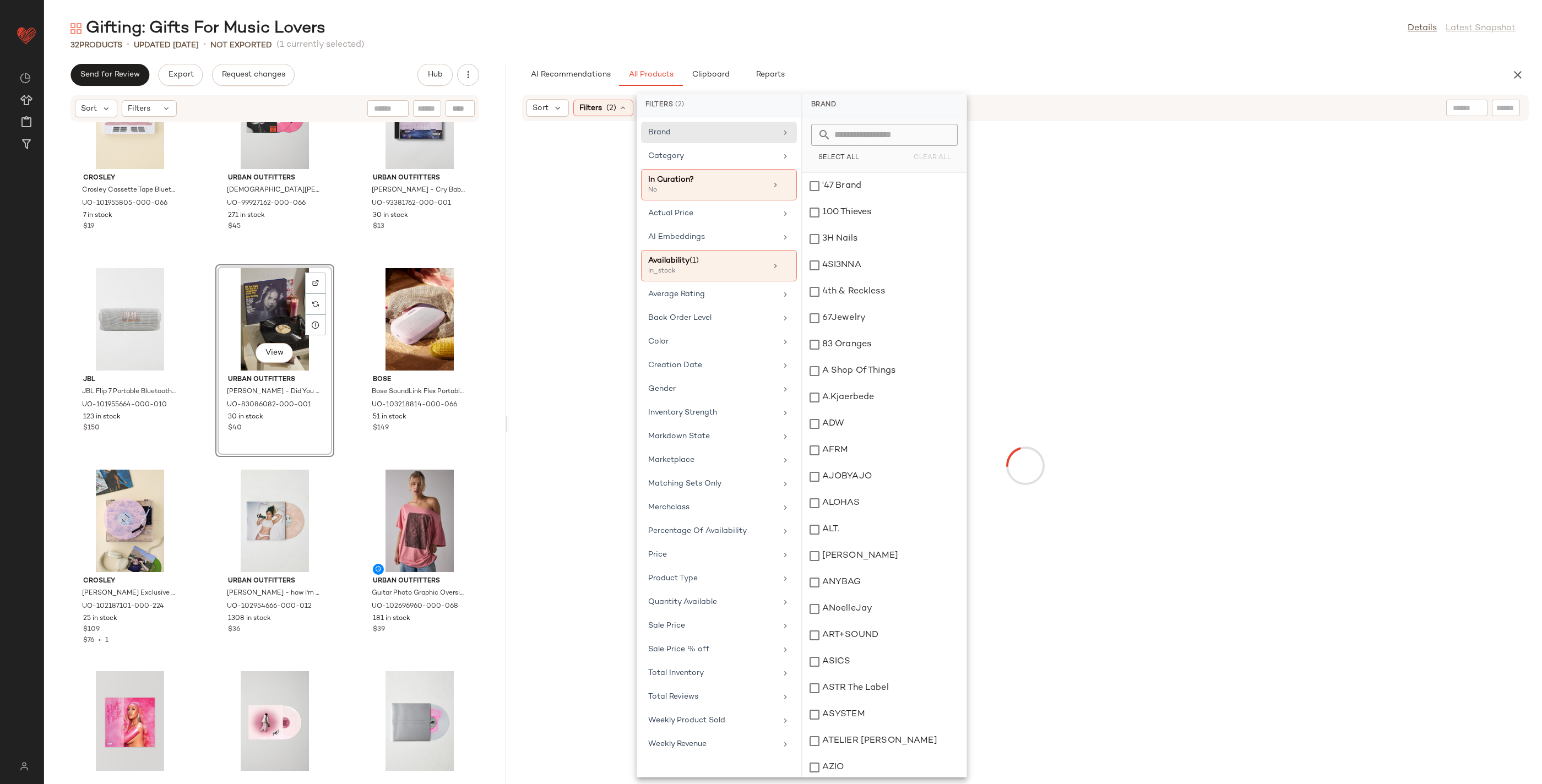
click at [1472, 101] on div at bounding box center [1467, 108] width 41 height 17
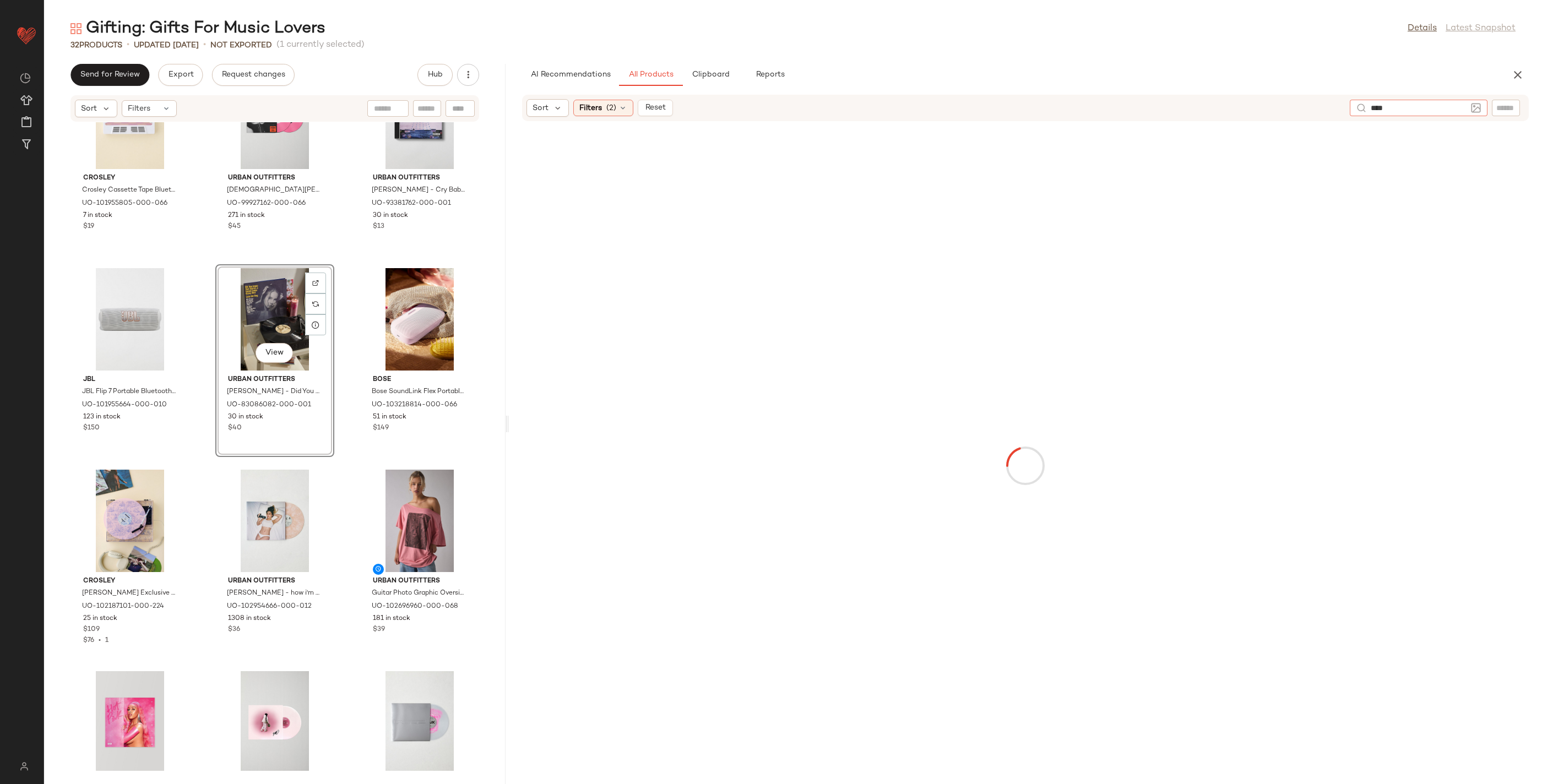
type input "*****"
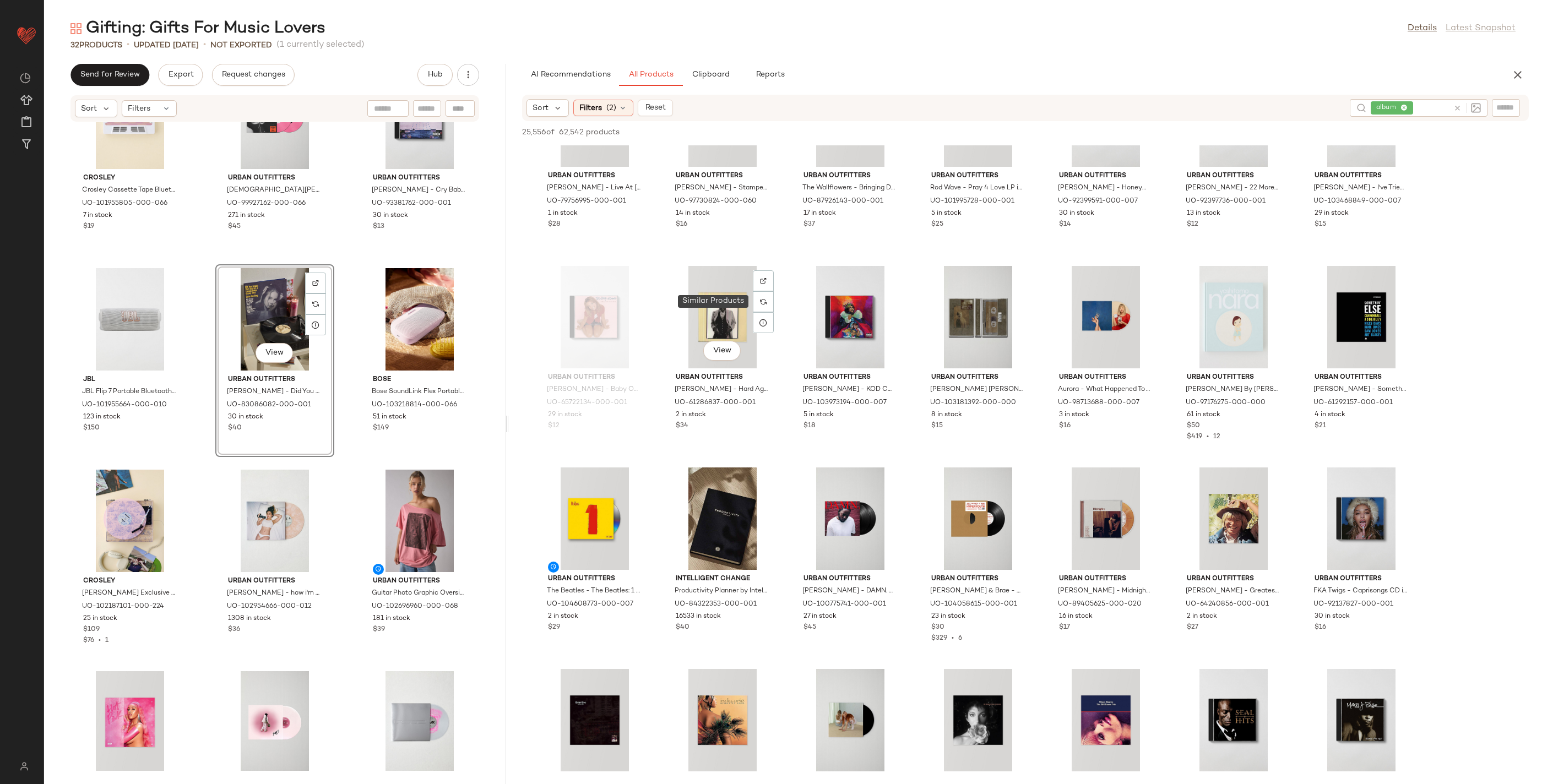
scroll to position [4718, 0]
drag, startPoint x: 1106, startPoint y: 255, endPoint x: 939, endPoint y: 98, distance: 229.2
click at [870, 89] on div "AI Recommendations All Products Clipboard Reports Sort Filters (2) Reset album …" at bounding box center [1025, 424] width 1033 height 720
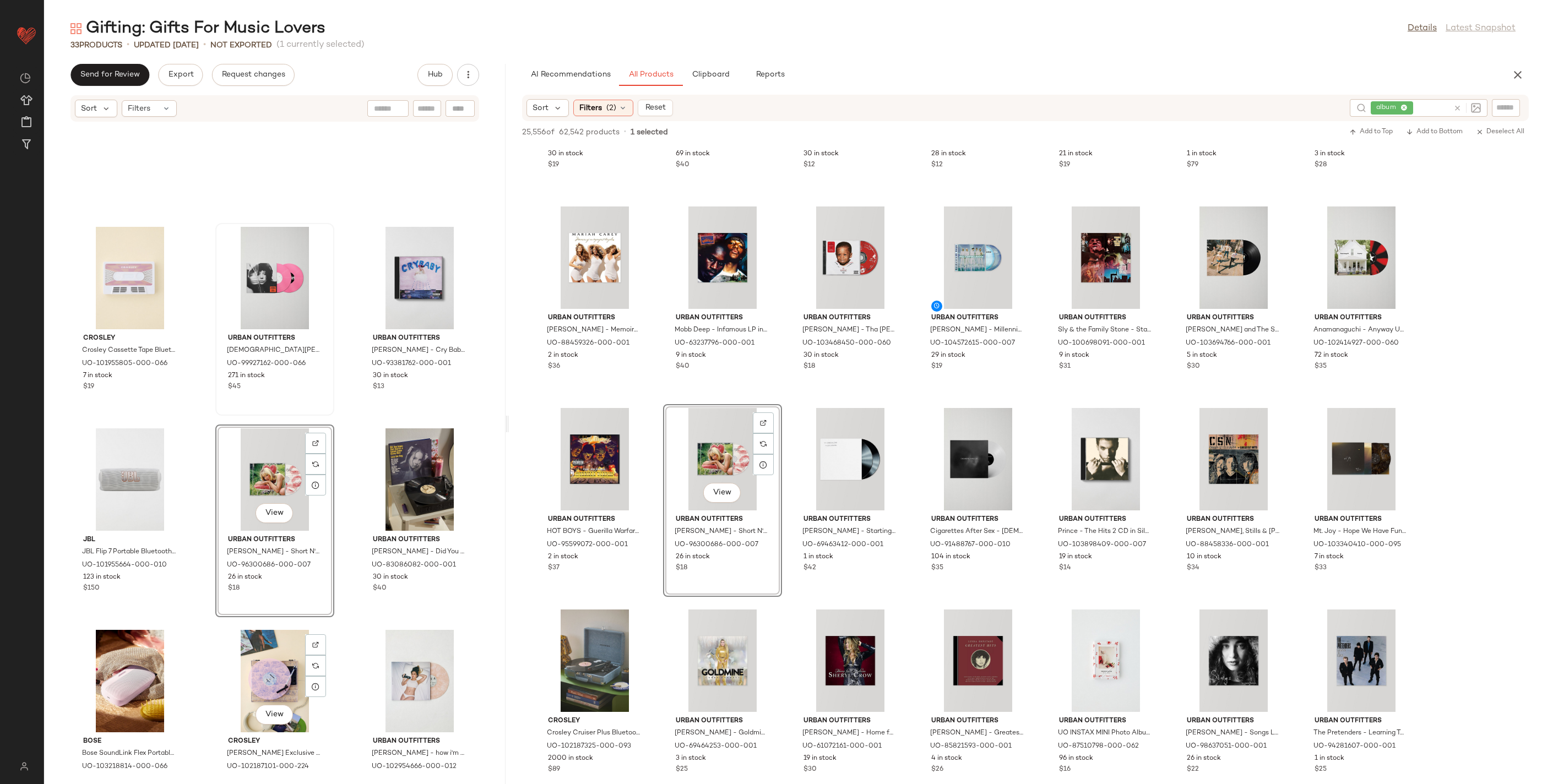
scroll to position [482, 0]
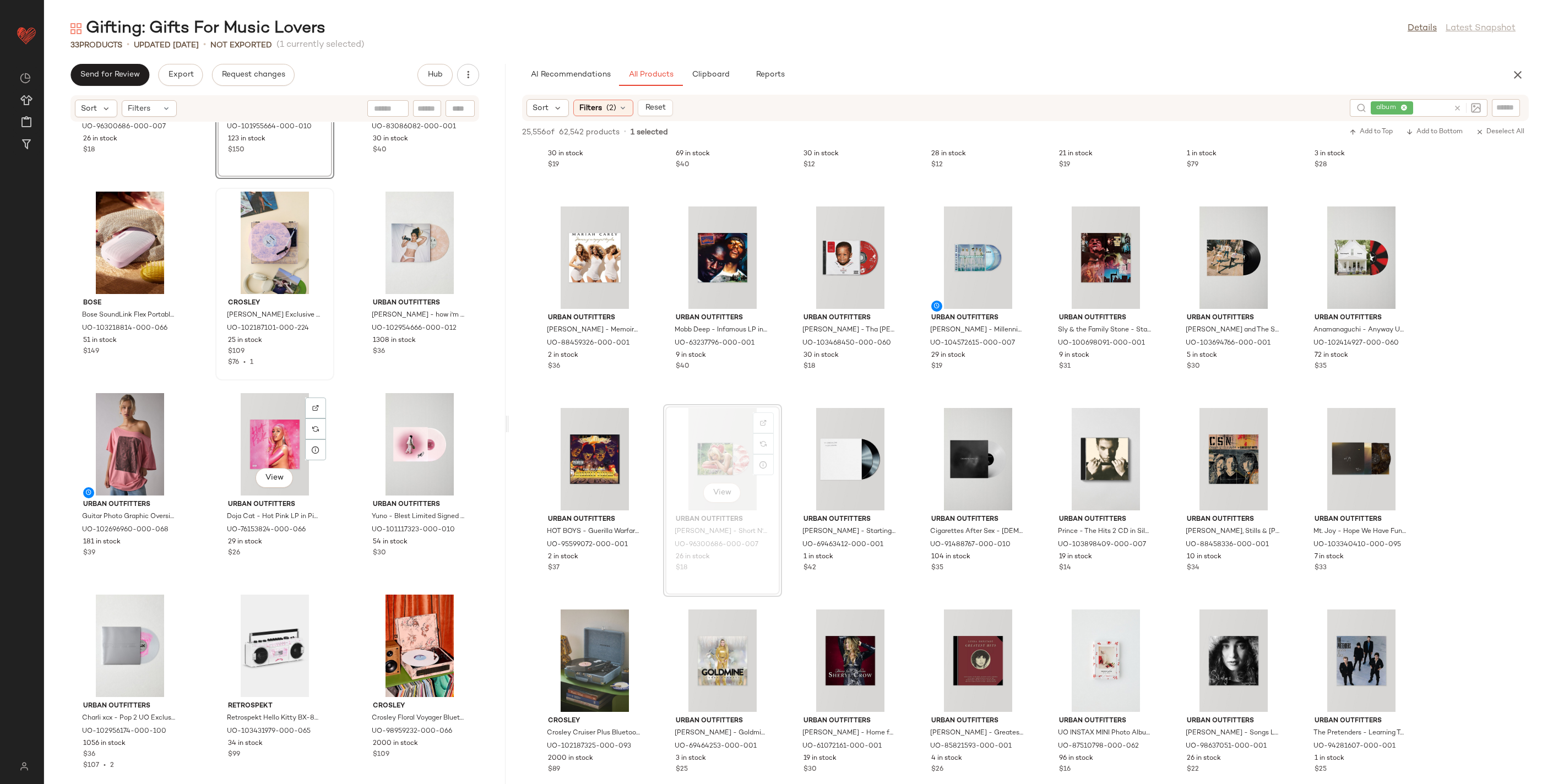
scroll to position [953, 0]
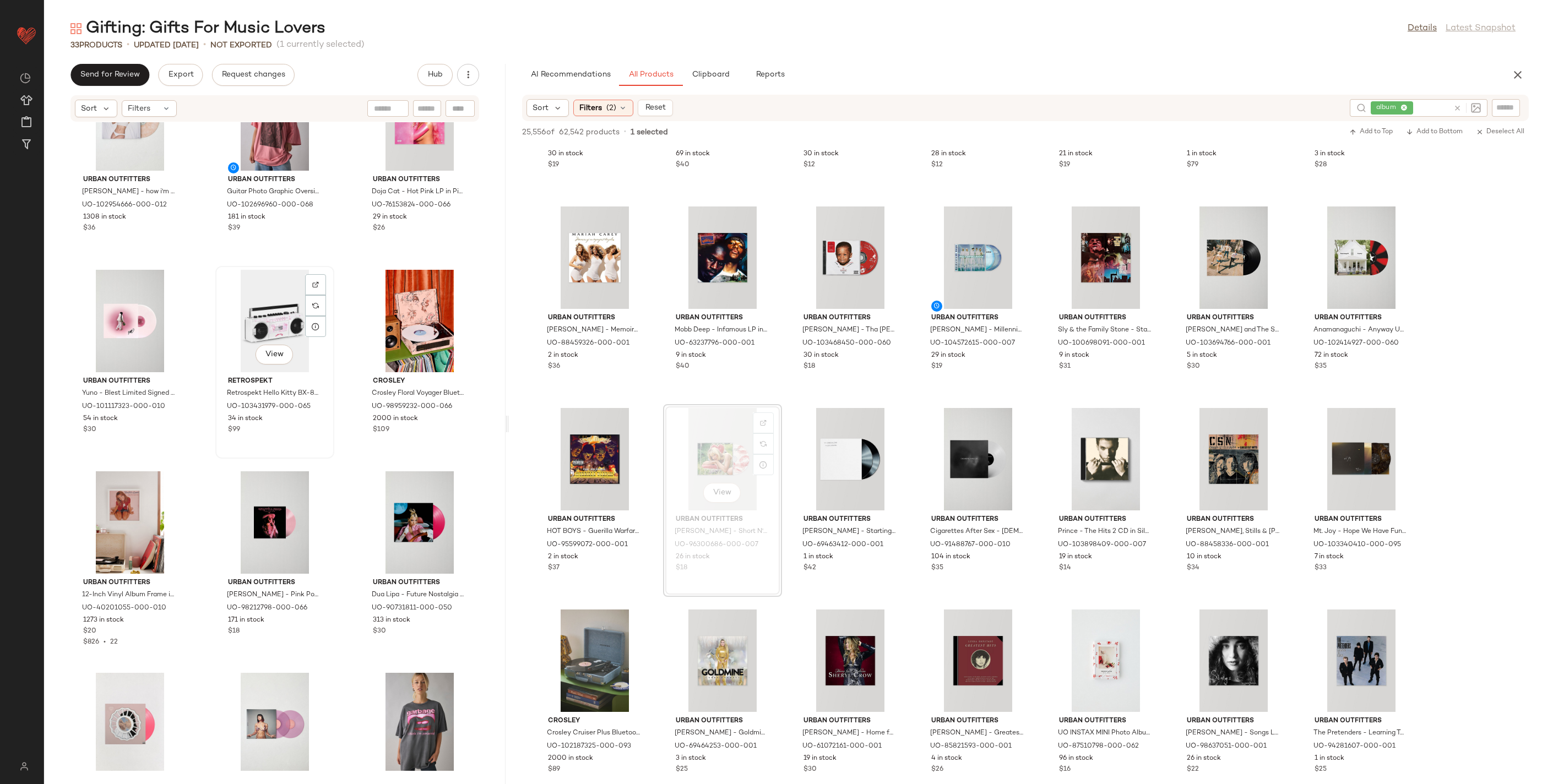
scroll to position [1279, 0]
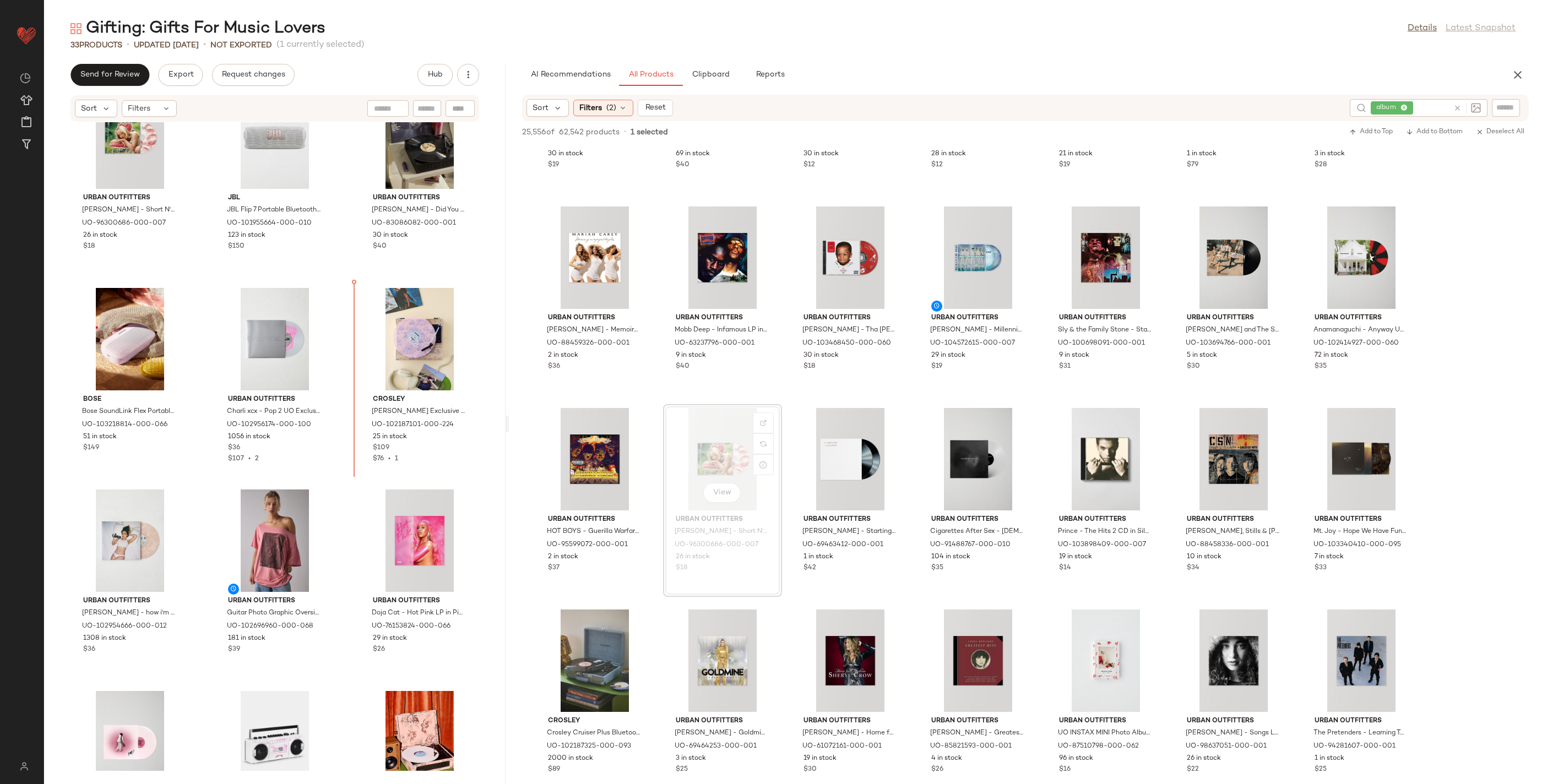
scroll to position [838, 0]
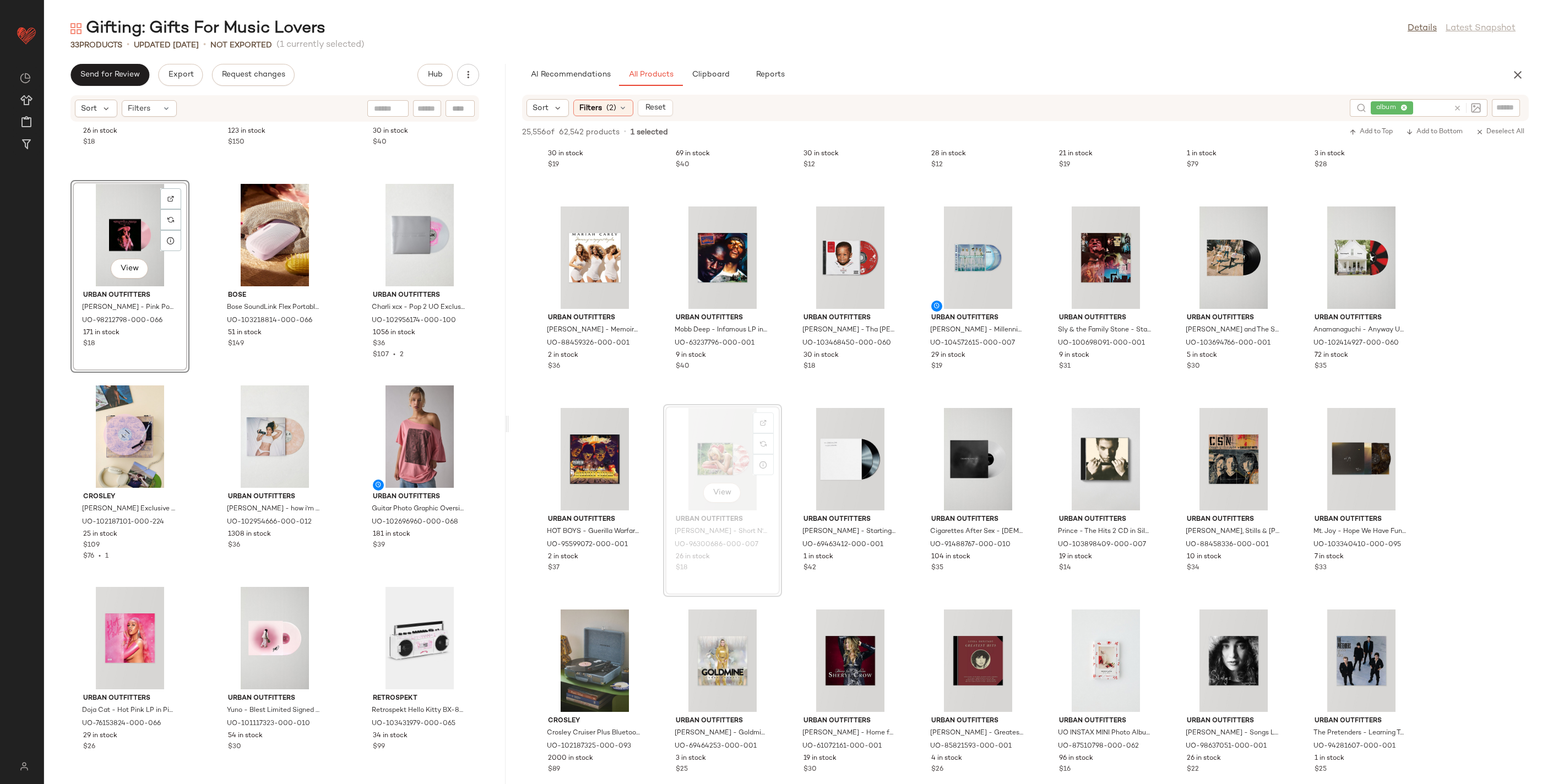
scroll to position [967, 0]
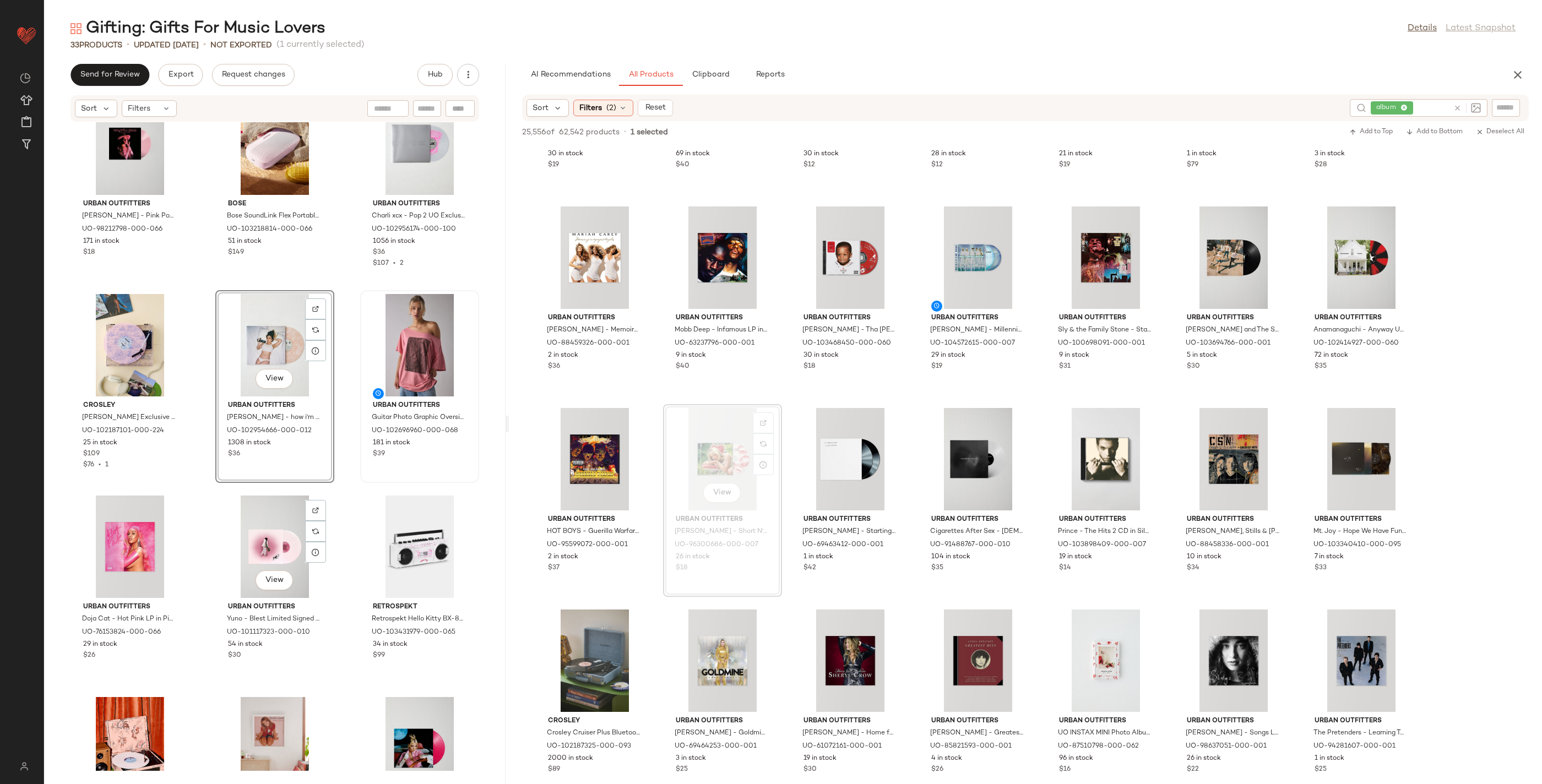
scroll to position [1058, 0]
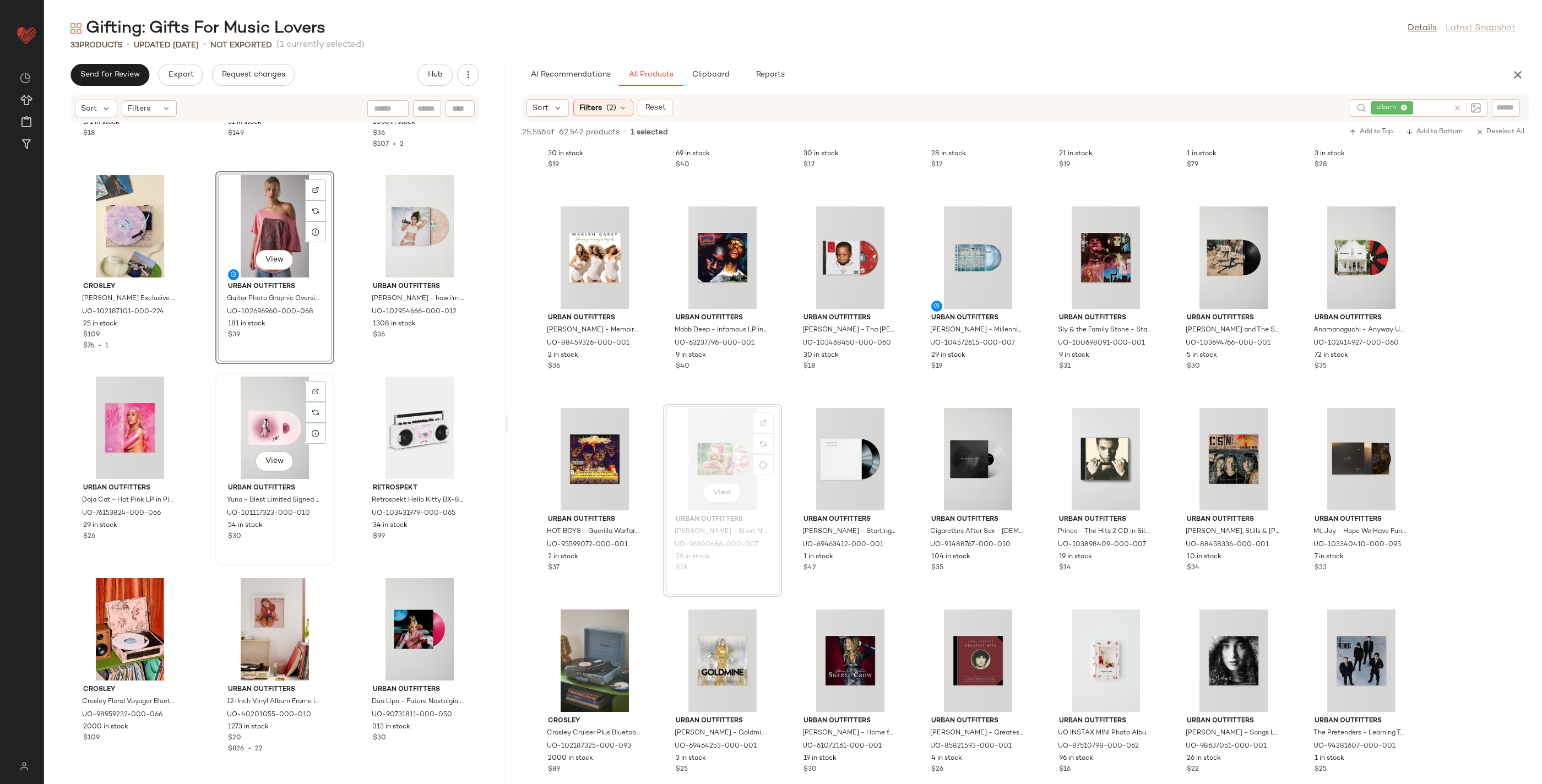
scroll to position [1195, 0]
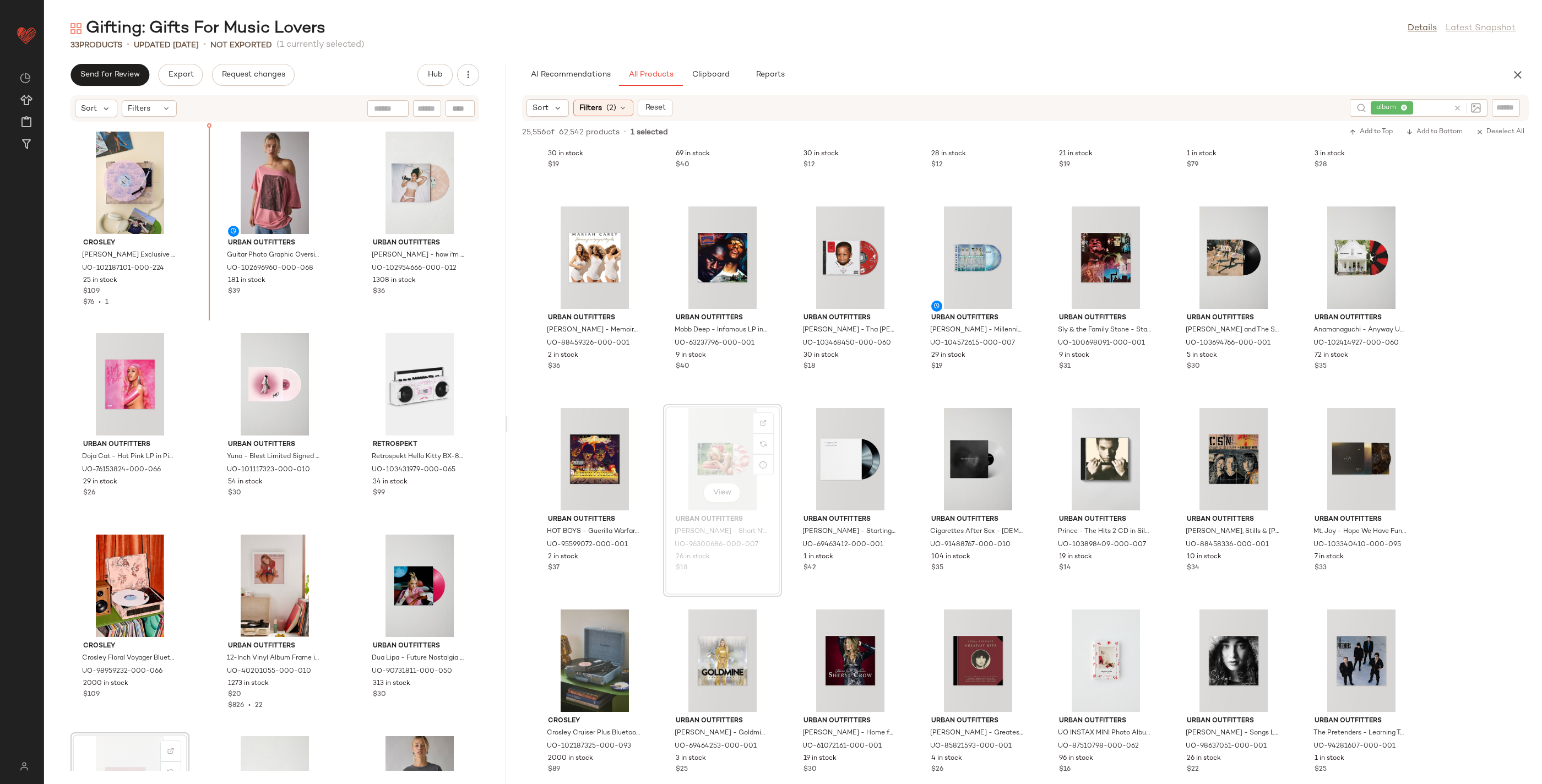
scroll to position [1184, 0]
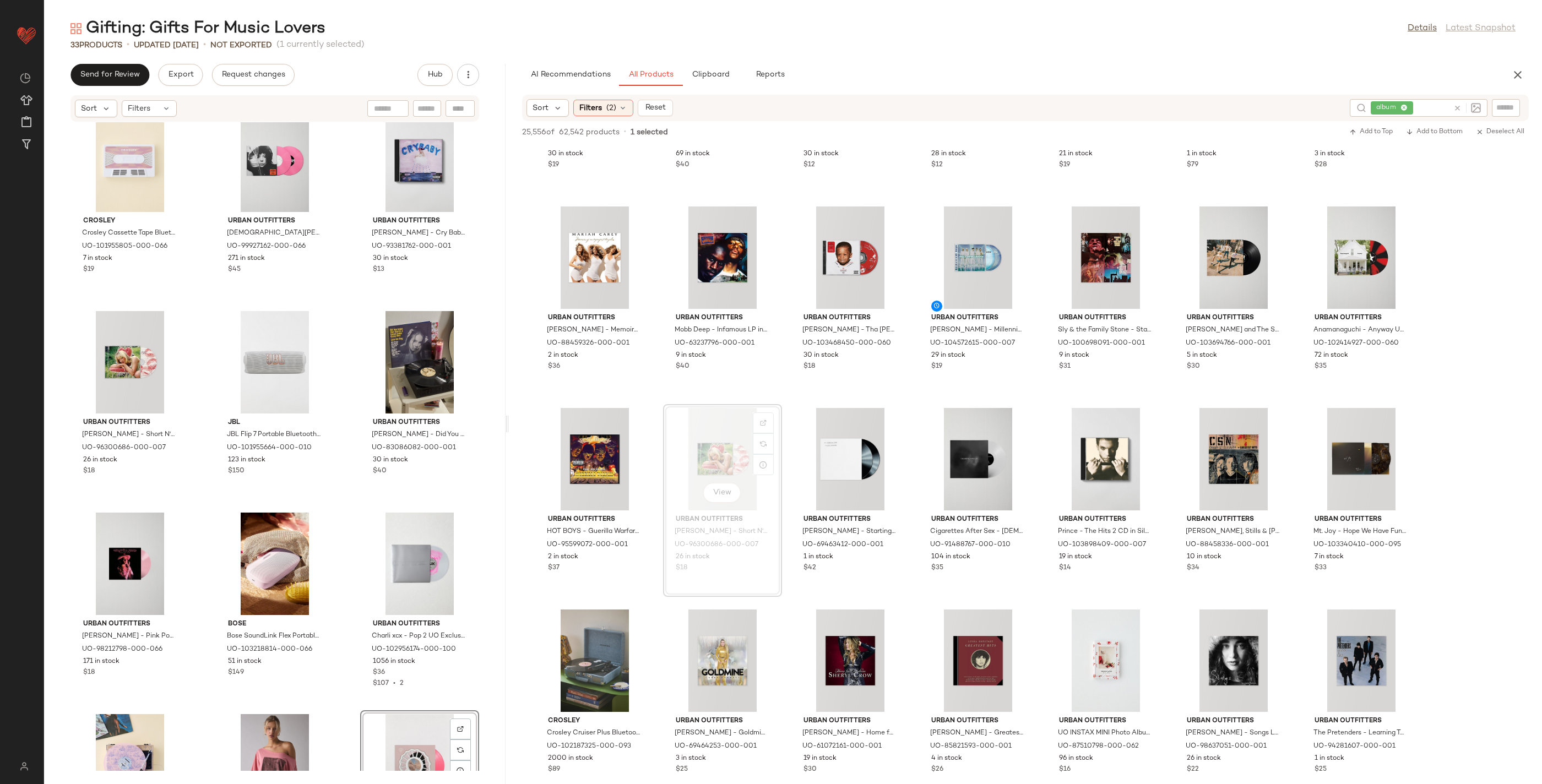
scroll to position [643, 0]
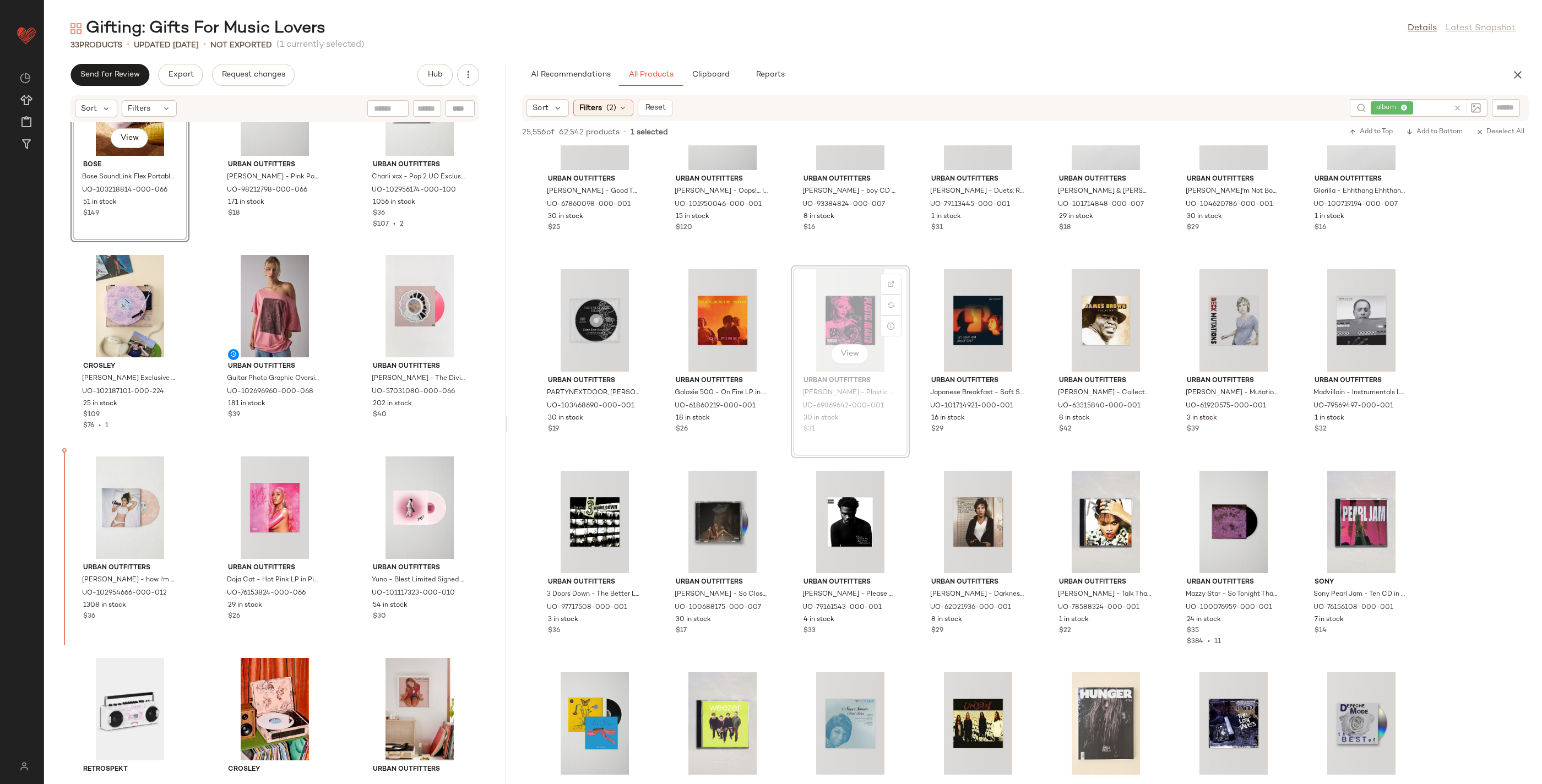
scroll to position [1125, 0]
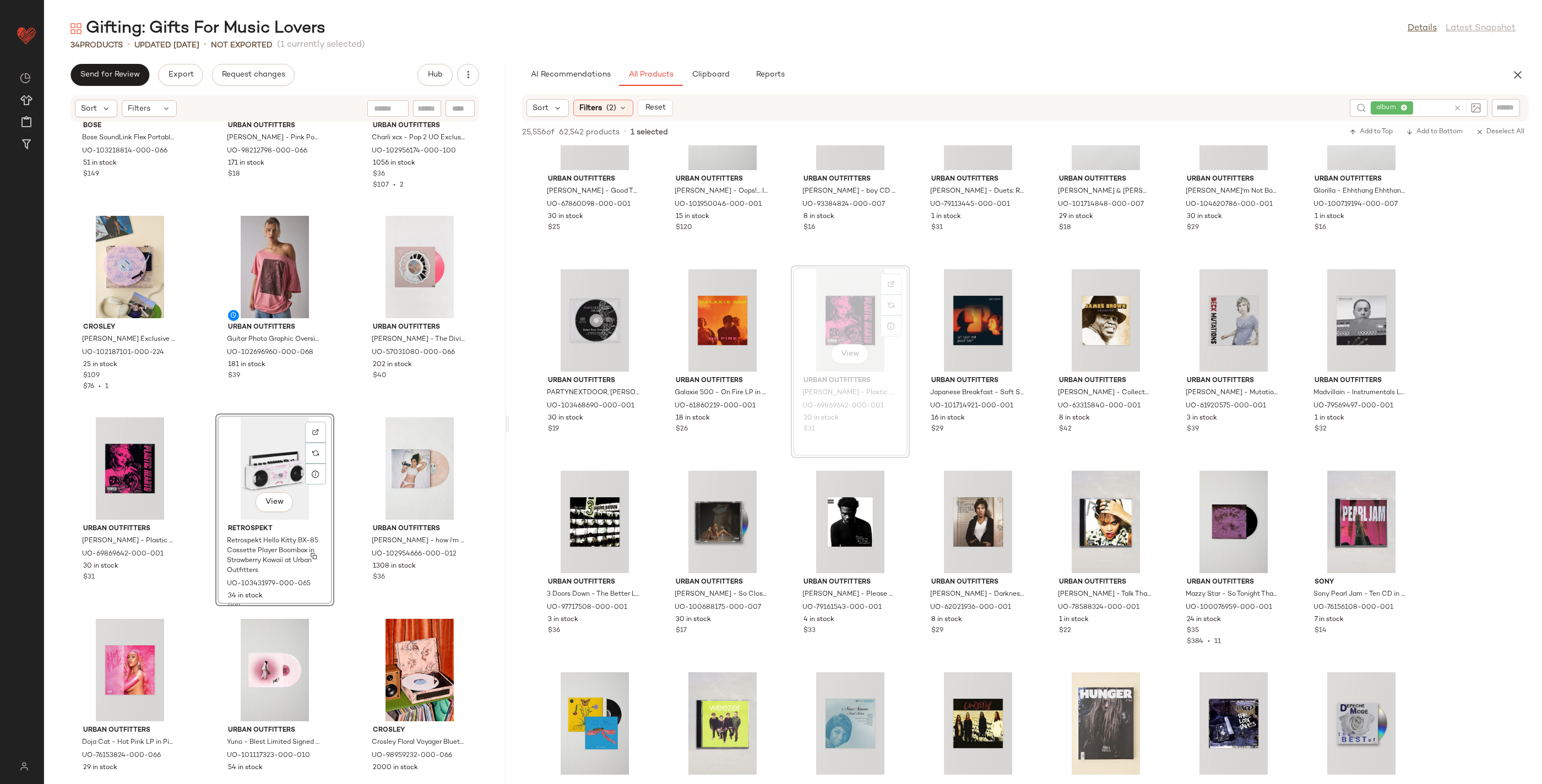
scroll to position [1435, 0]
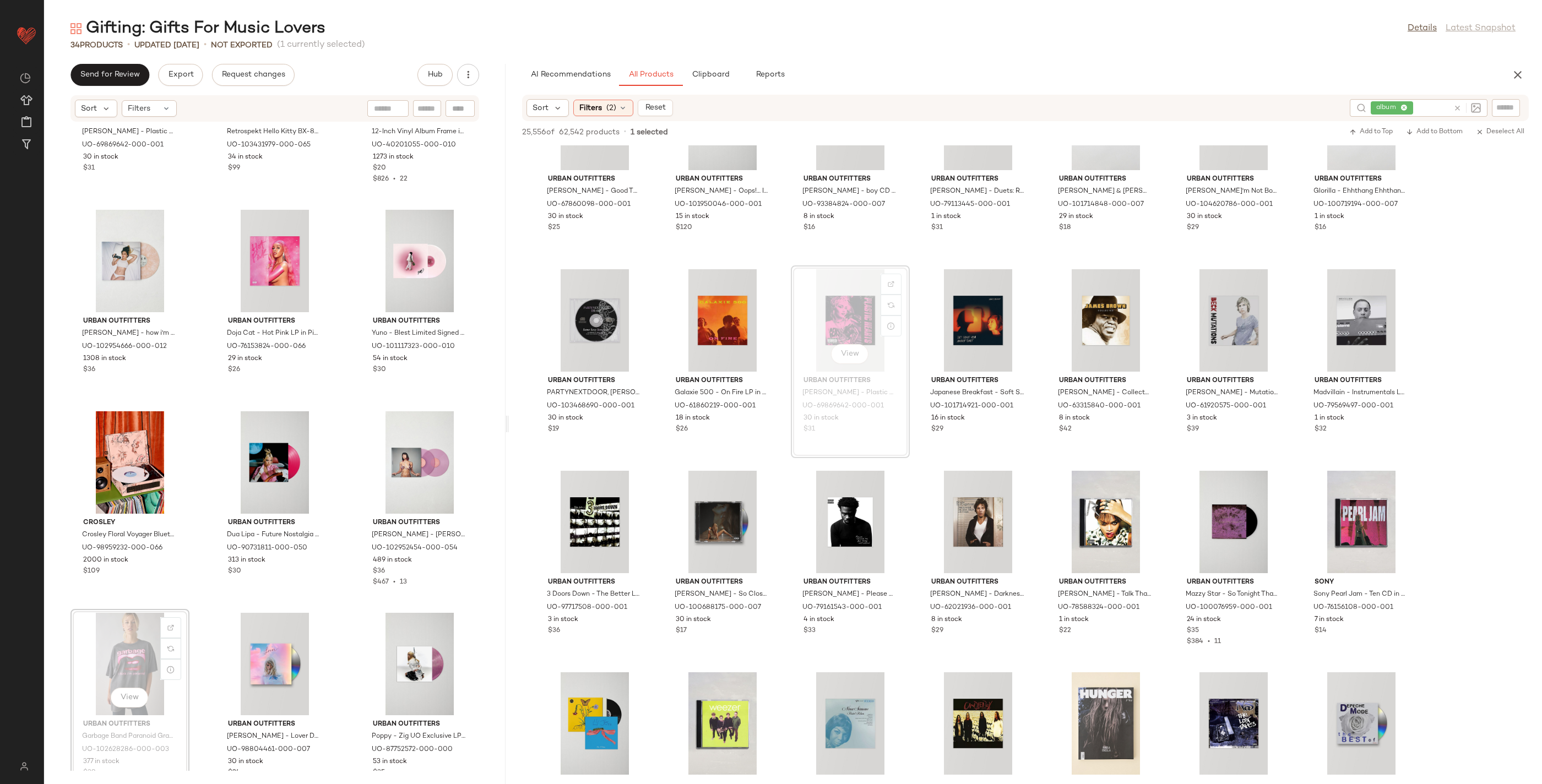
scroll to position [1540, 0]
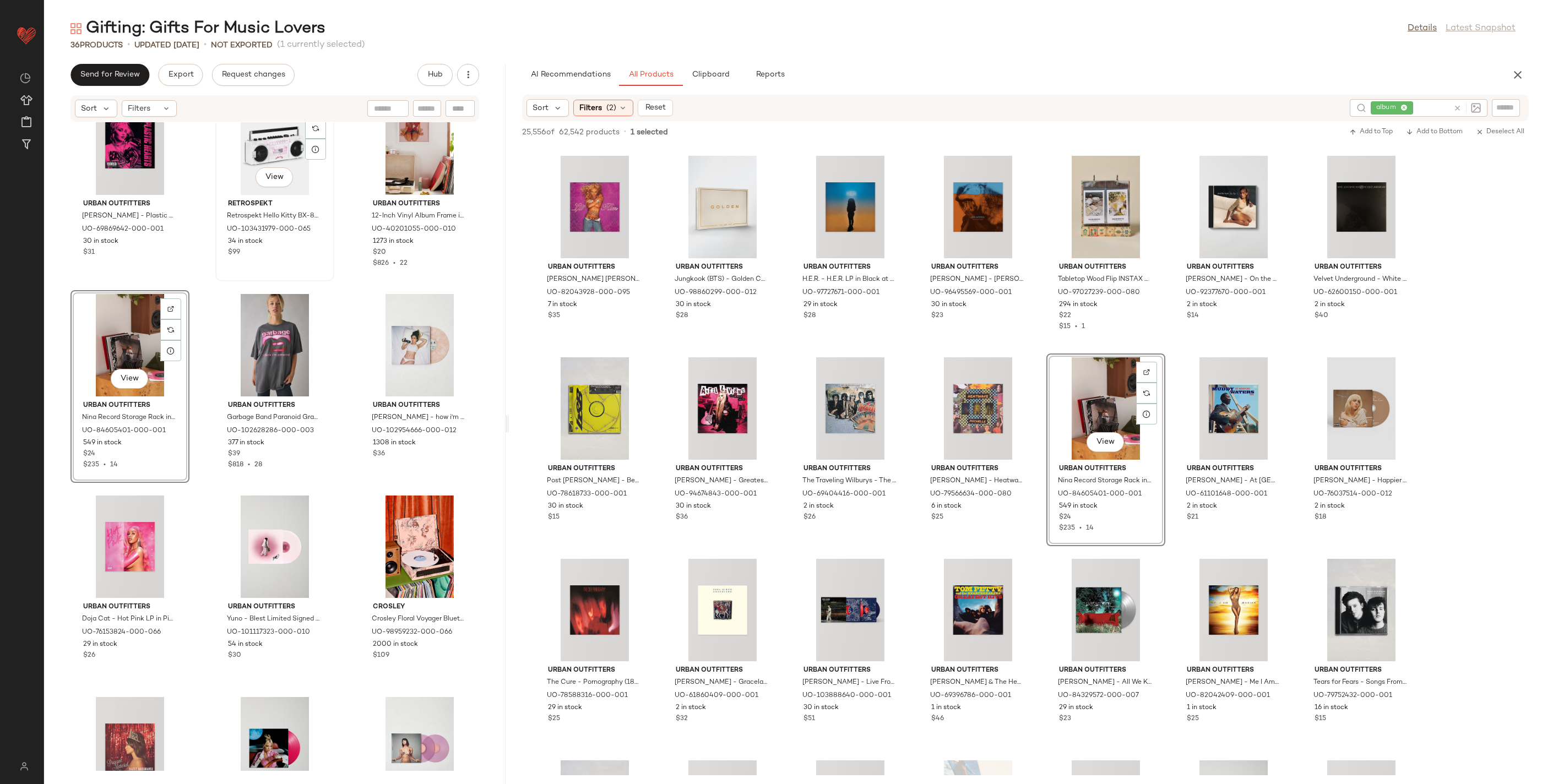
scroll to position [1456, 0]
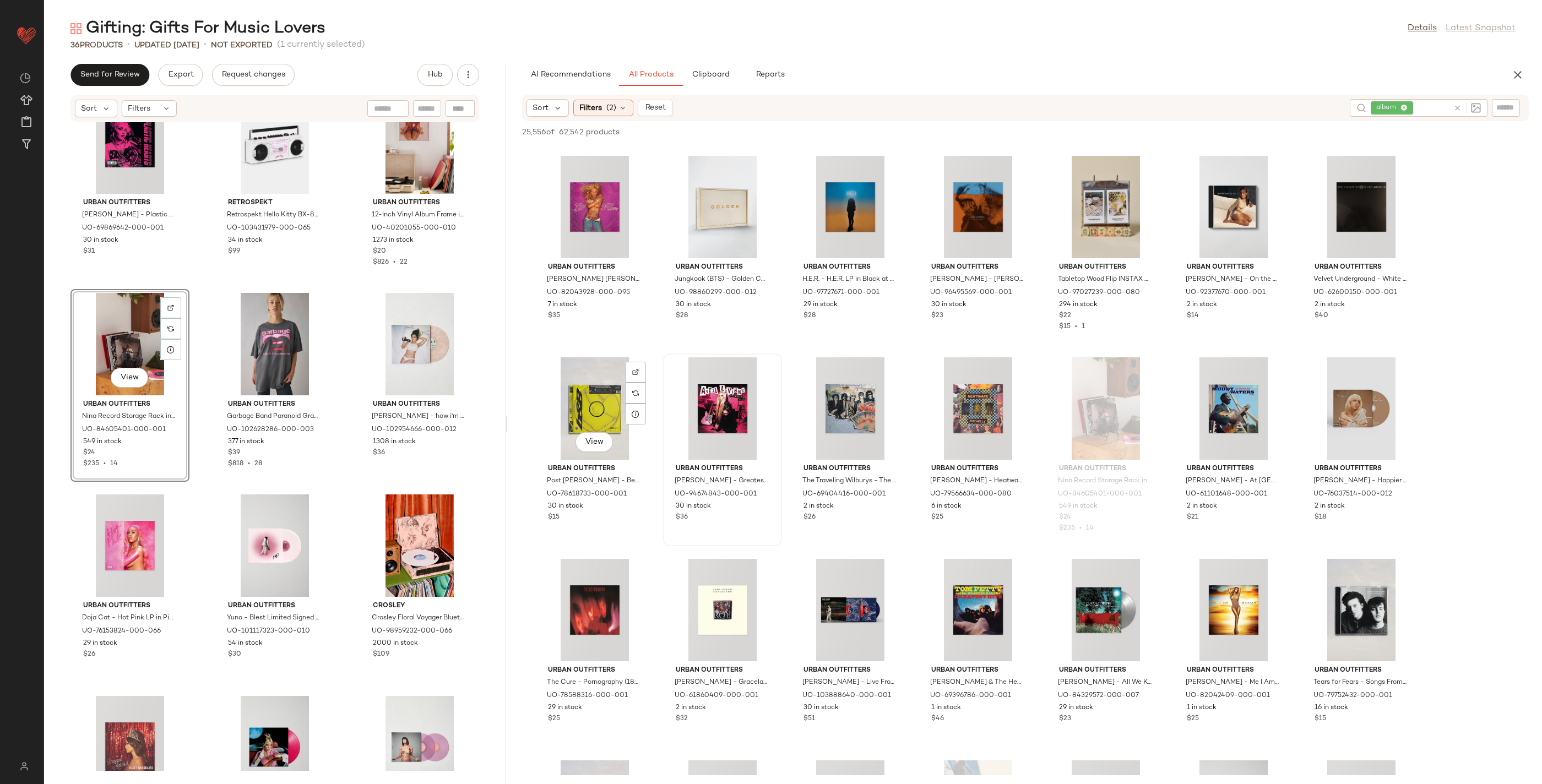
drag, startPoint x: 651, startPoint y: 482, endPoint x: 664, endPoint y: 482, distance: 13.0
click at [651, 482] on div "View Urban Outfitters Post Malone - Beerbongs & Bentleys CD in Black at Urban O…" at bounding box center [594, 449] width 117 height 190
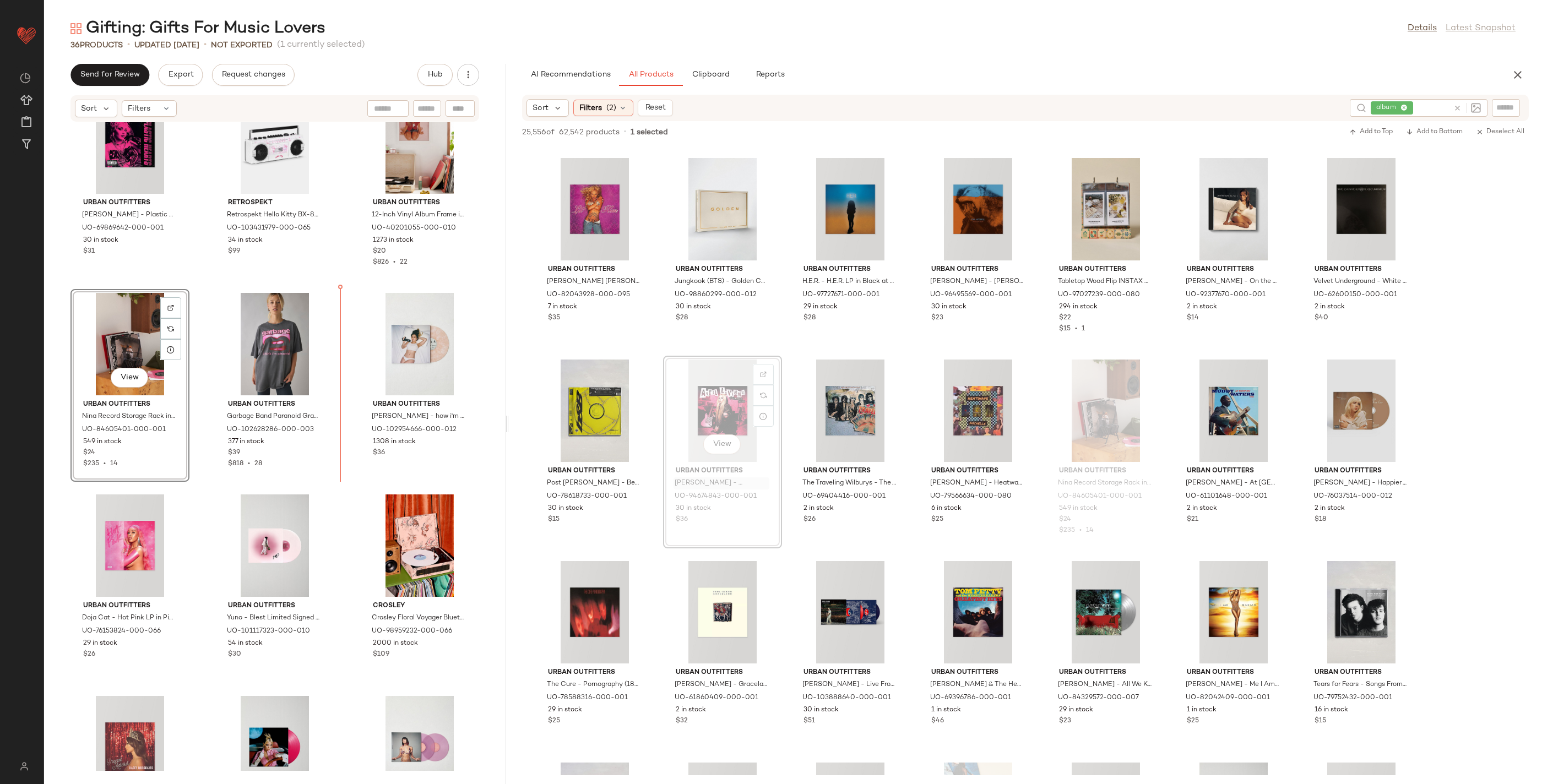
scroll to position [20355, 0]
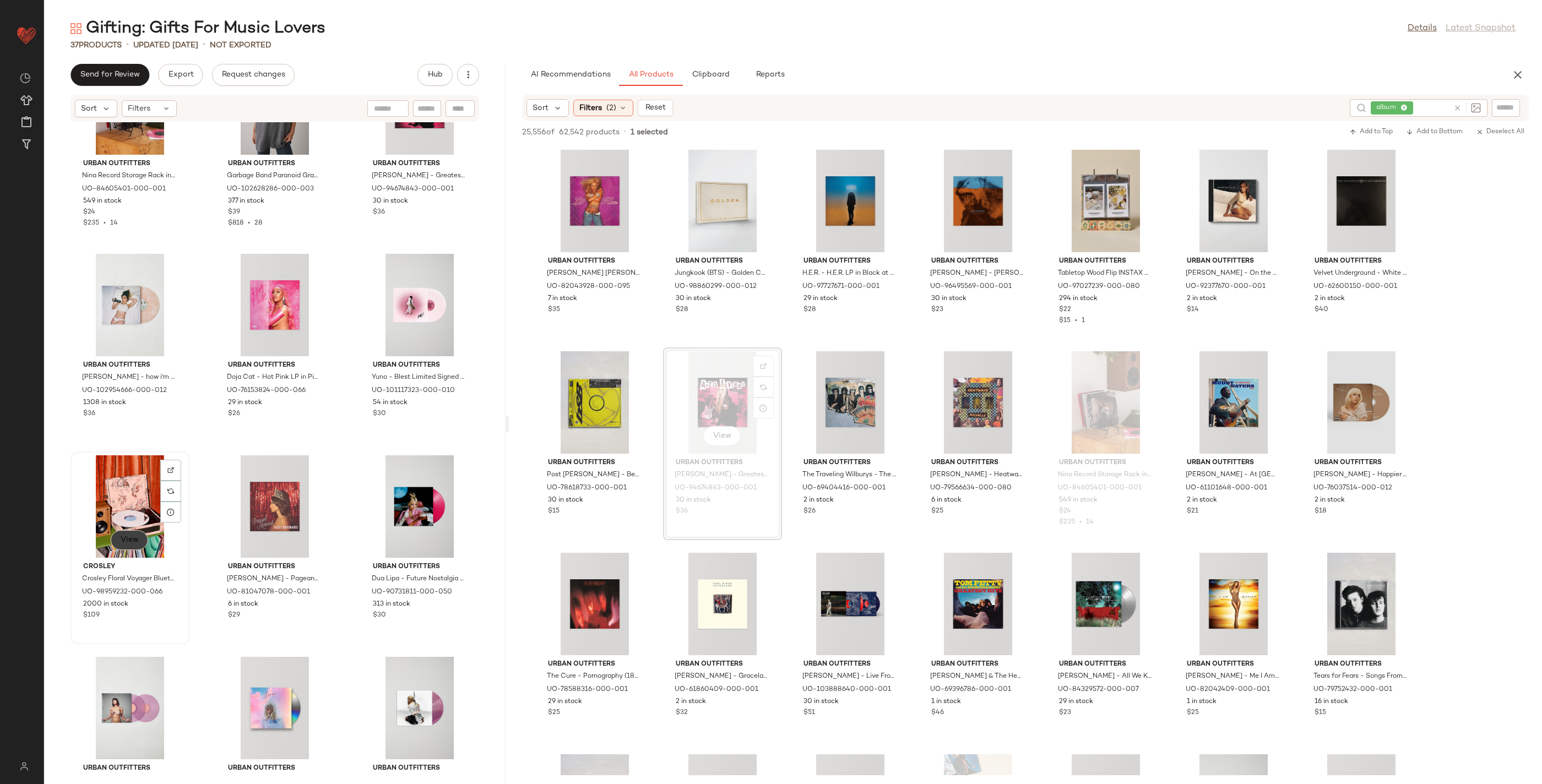
scroll to position [1694, 0]
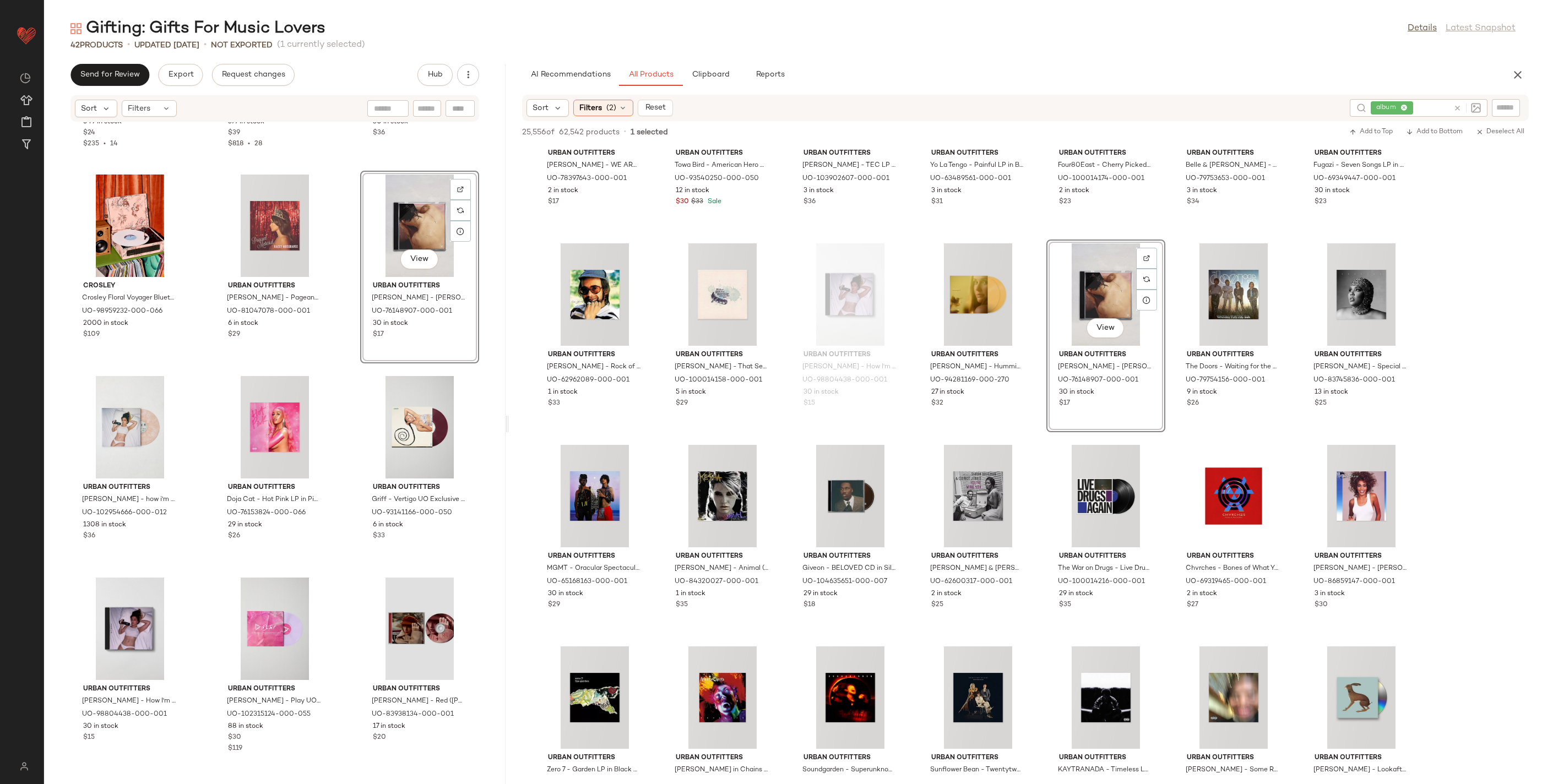
scroll to position [1779, 0]
click at [339, 439] on div "Urban Outfitters Nina Record Storage Rack in Black at Urban Outfitters UO-84605…" at bounding box center [275, 446] width 462 height 649
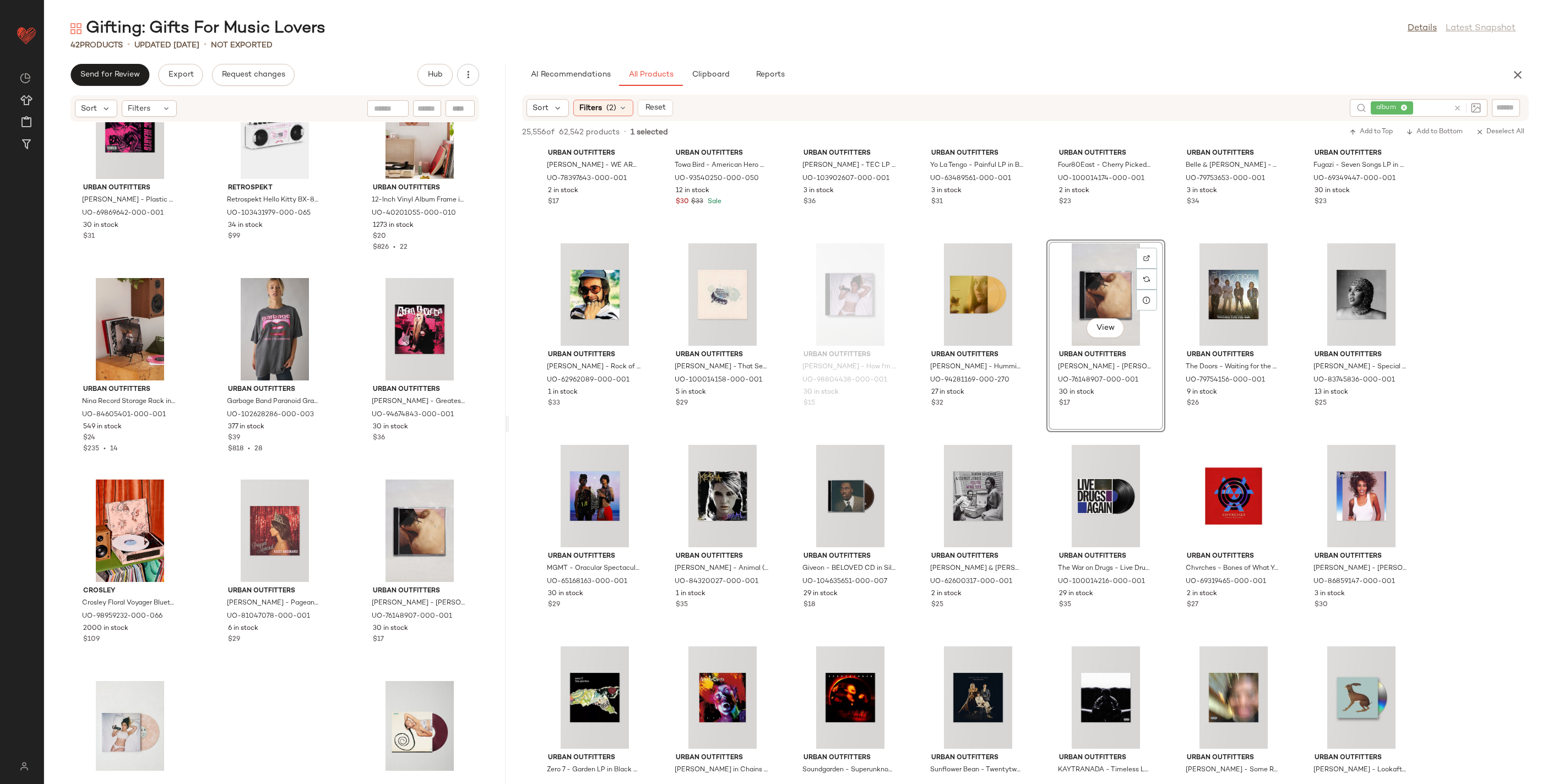
scroll to position [1480, 0]
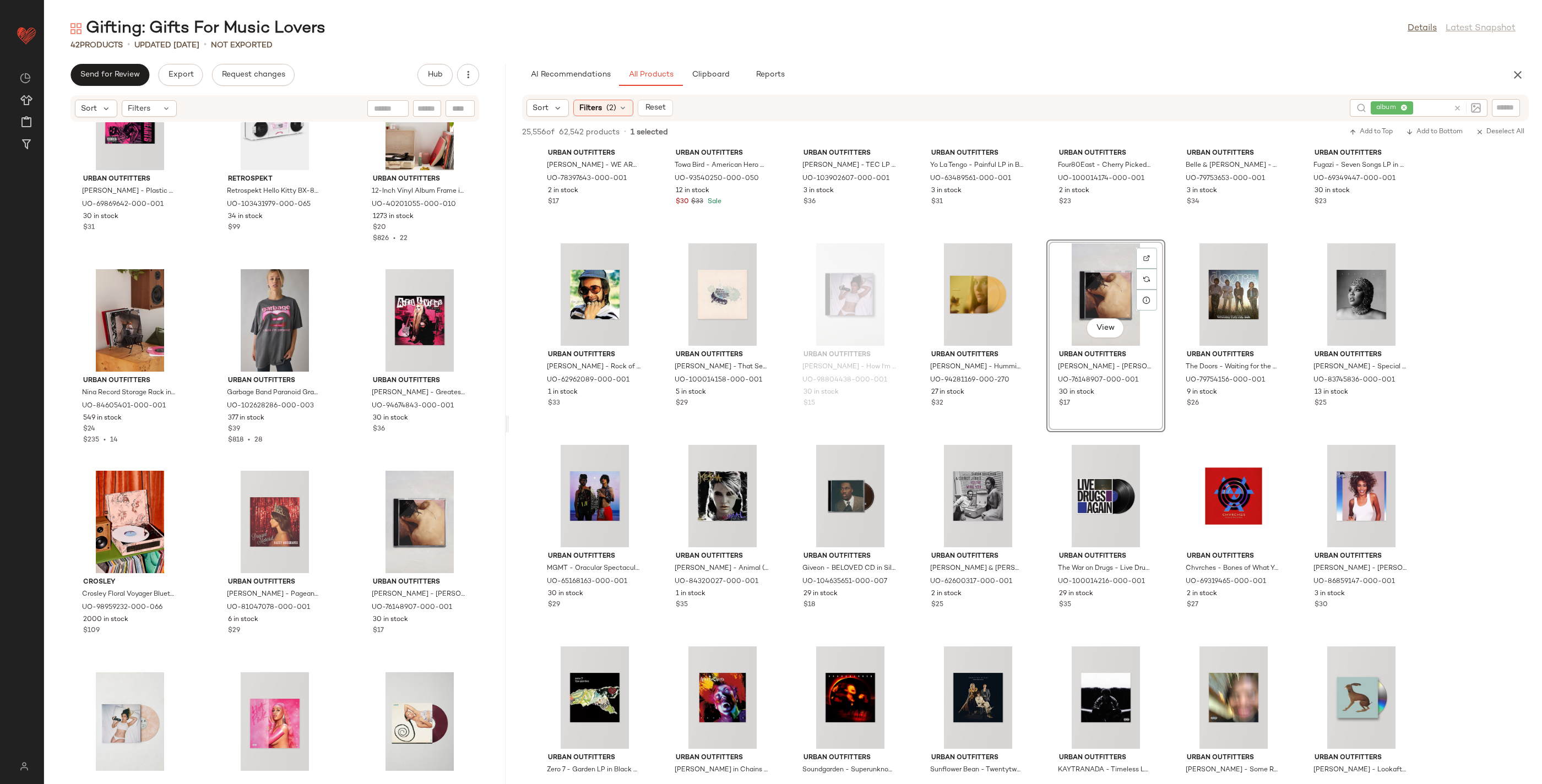
click at [396, 4] on main "Gifting: Gifts For Music Lovers Details Latest Snapshot 42 Products • updated A…" at bounding box center [771, 392] width 1542 height 784
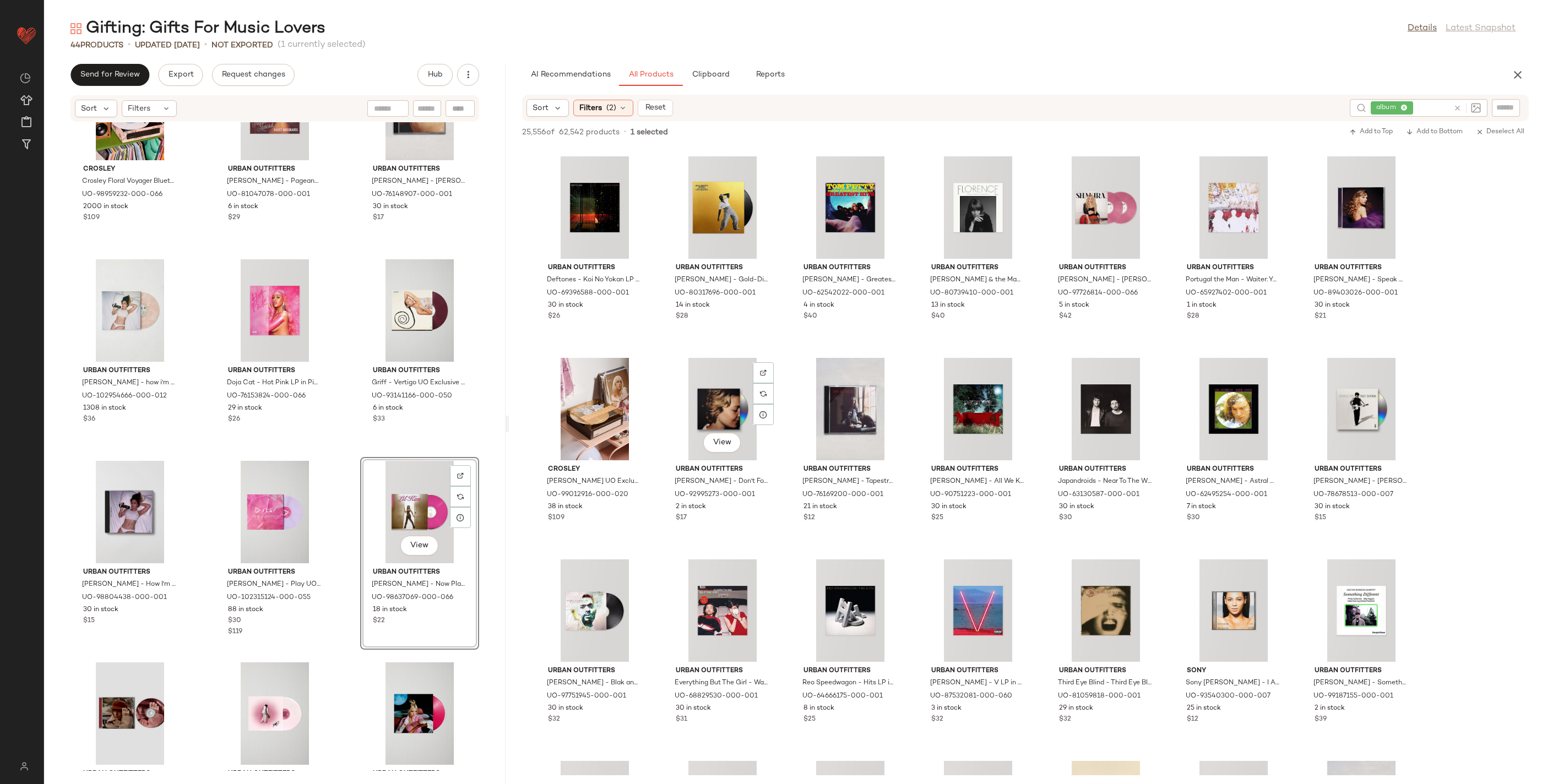
scroll to position [18668, 0]
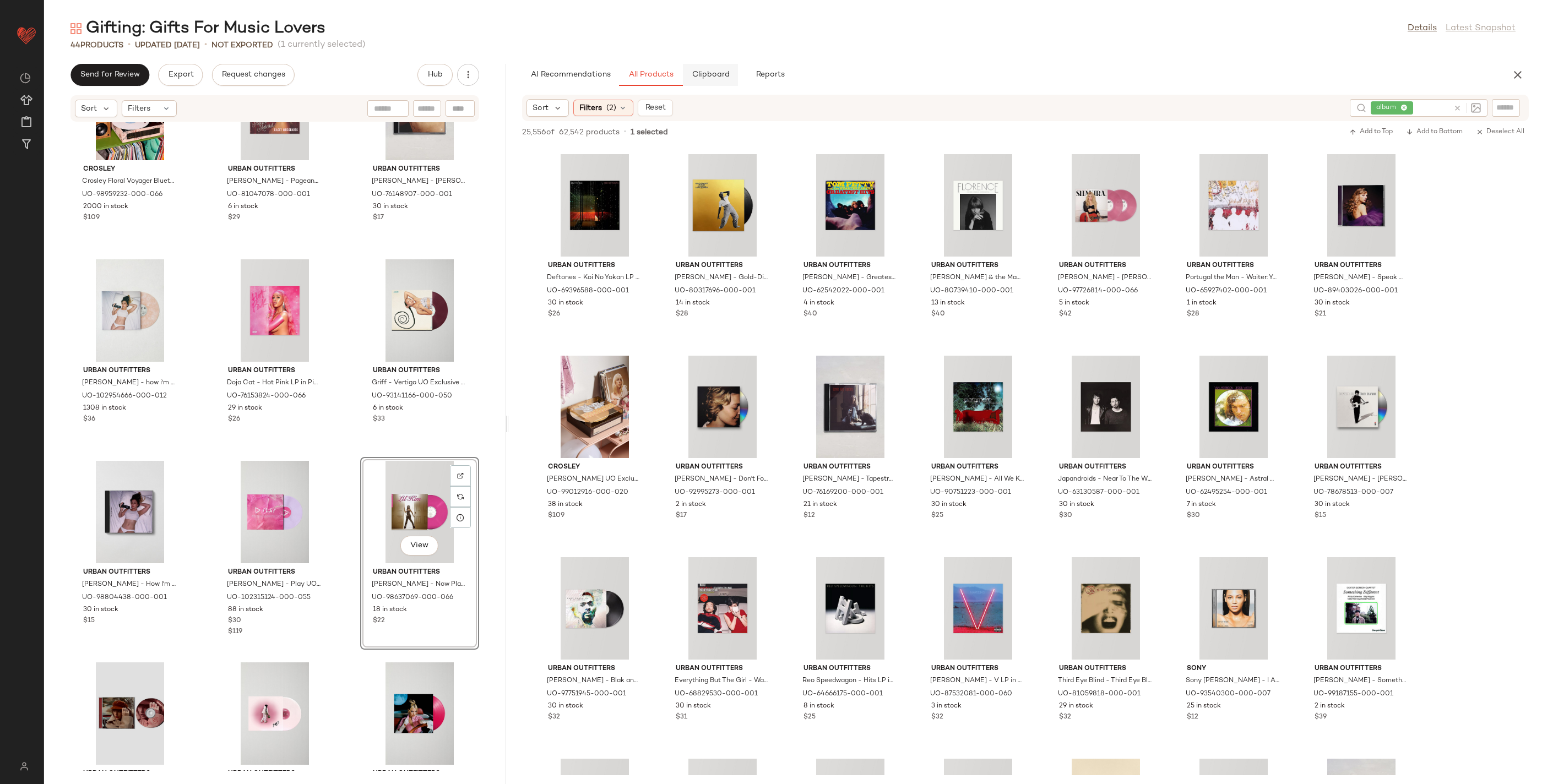
click at [700, 75] on span "Clipboard" at bounding box center [711, 75] width 38 height 9
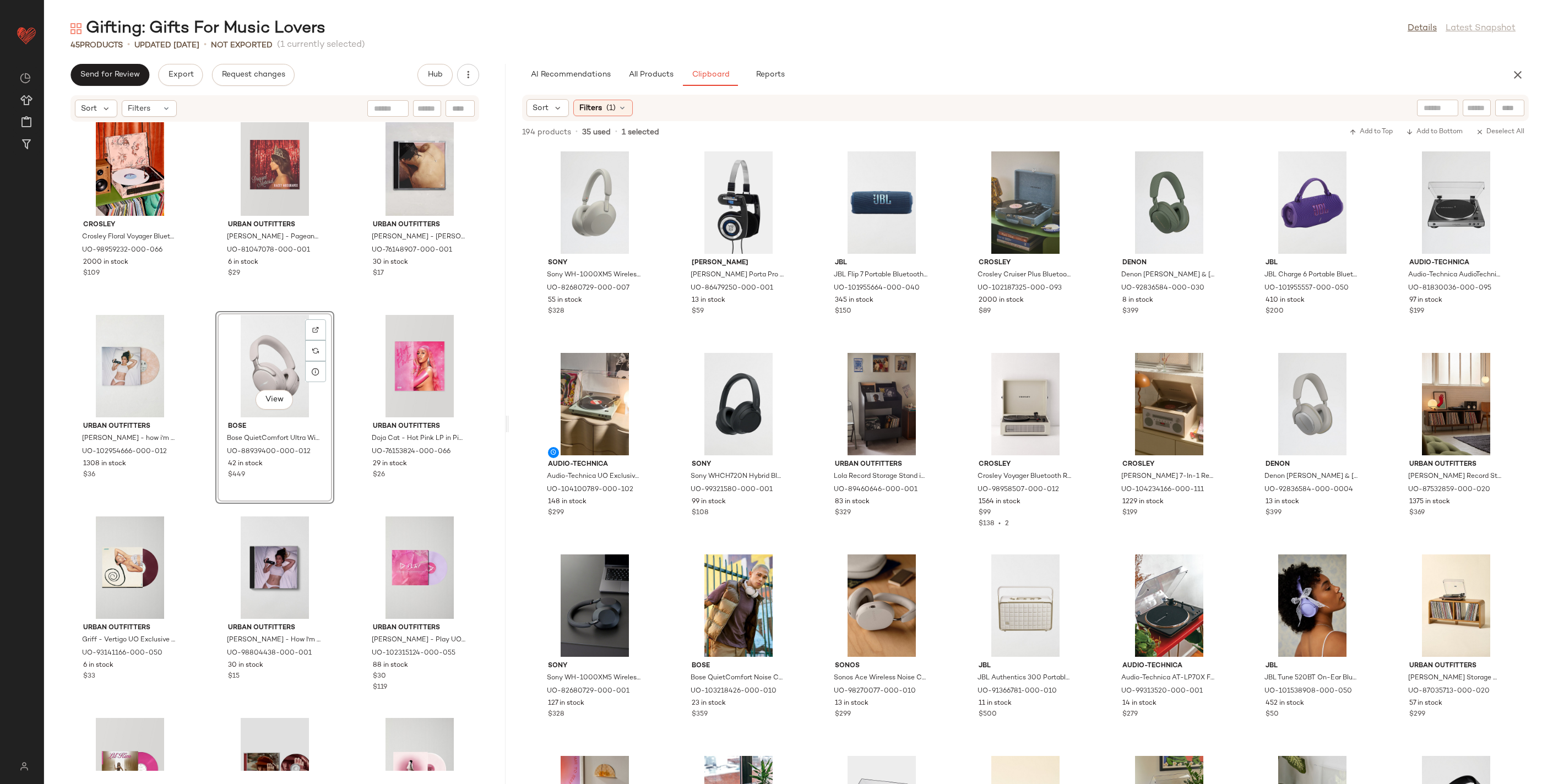
scroll to position [1843, 0]
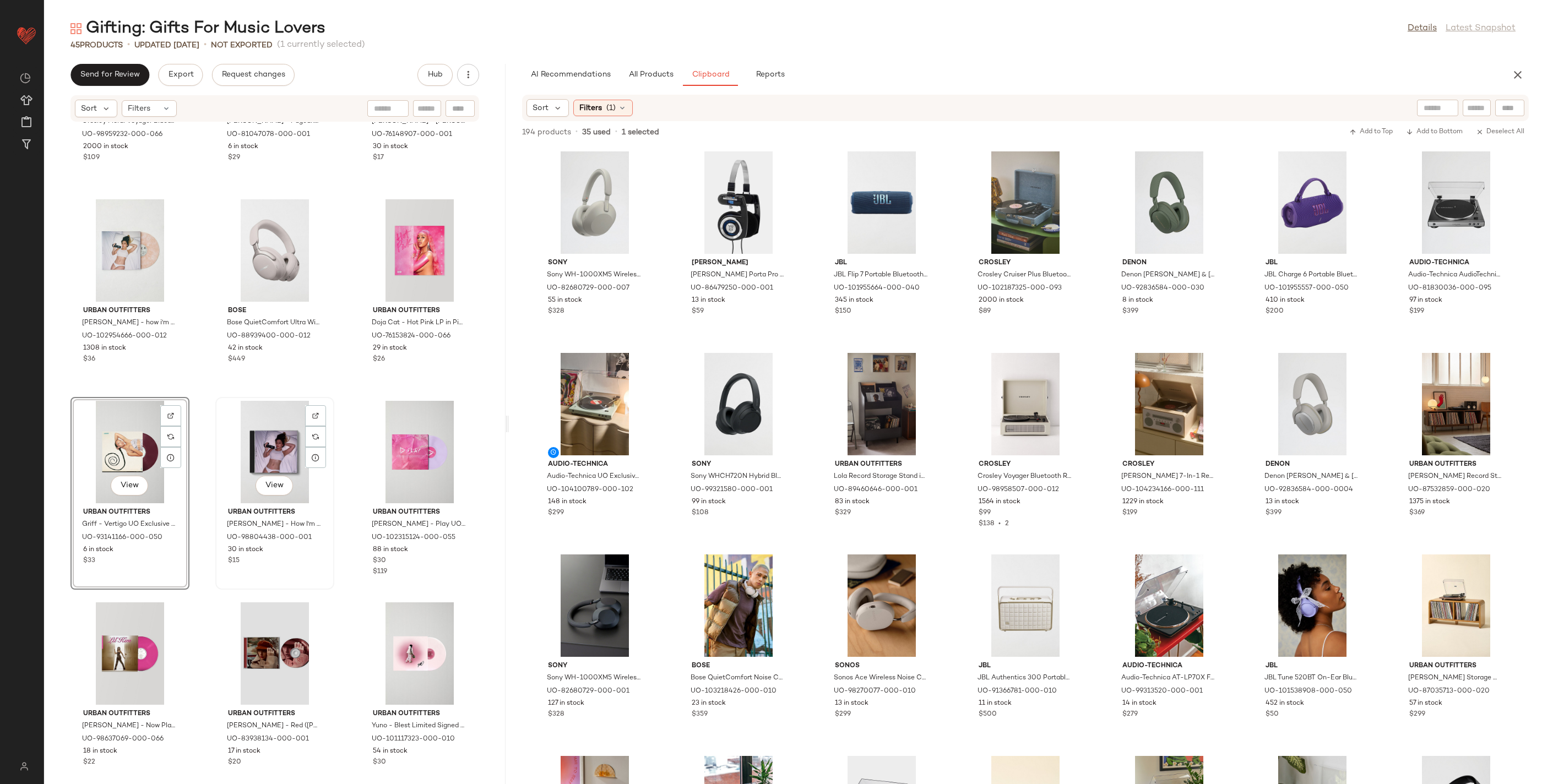
scroll to position [1953, 0]
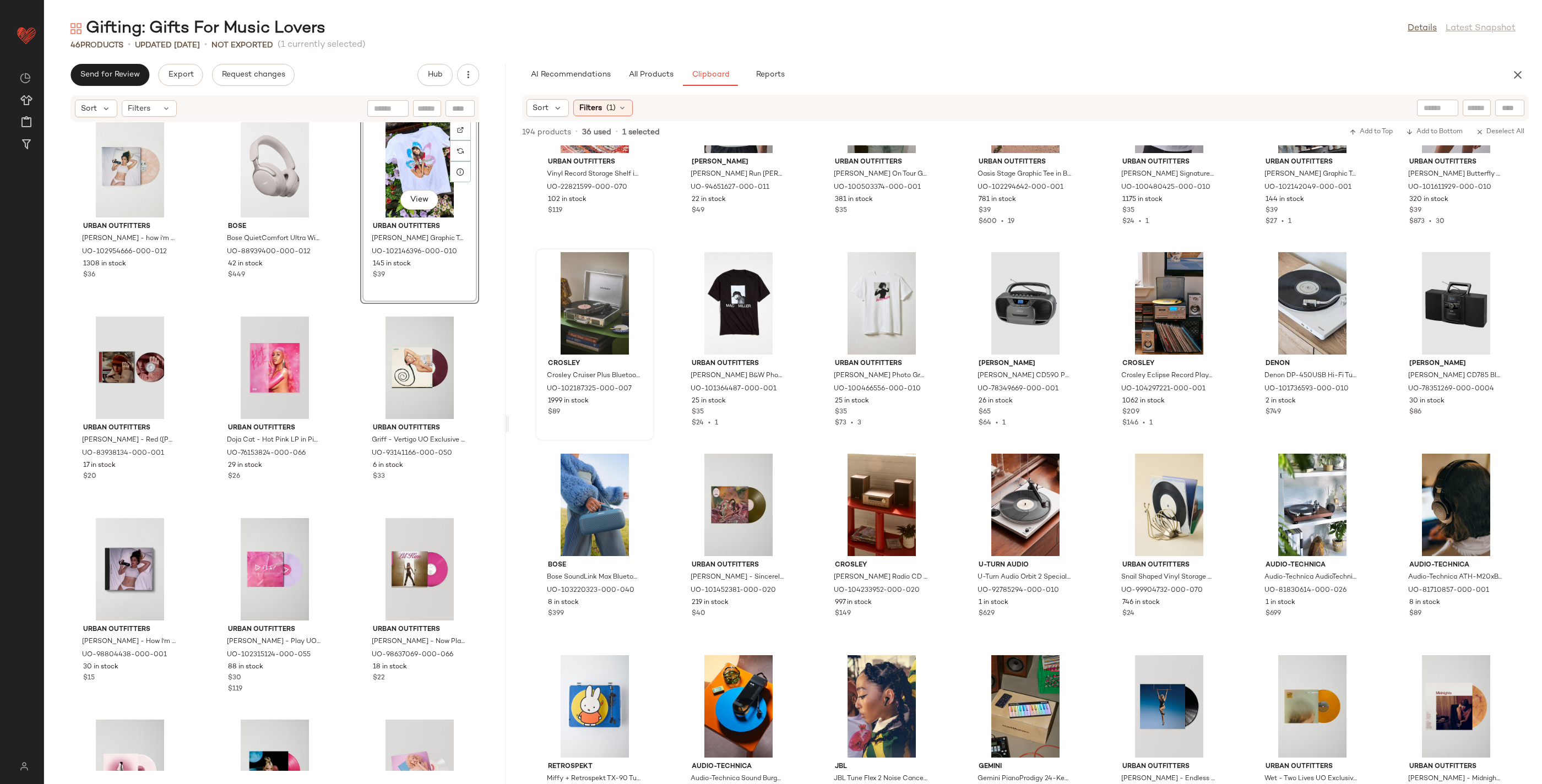
scroll to position [1722, 0]
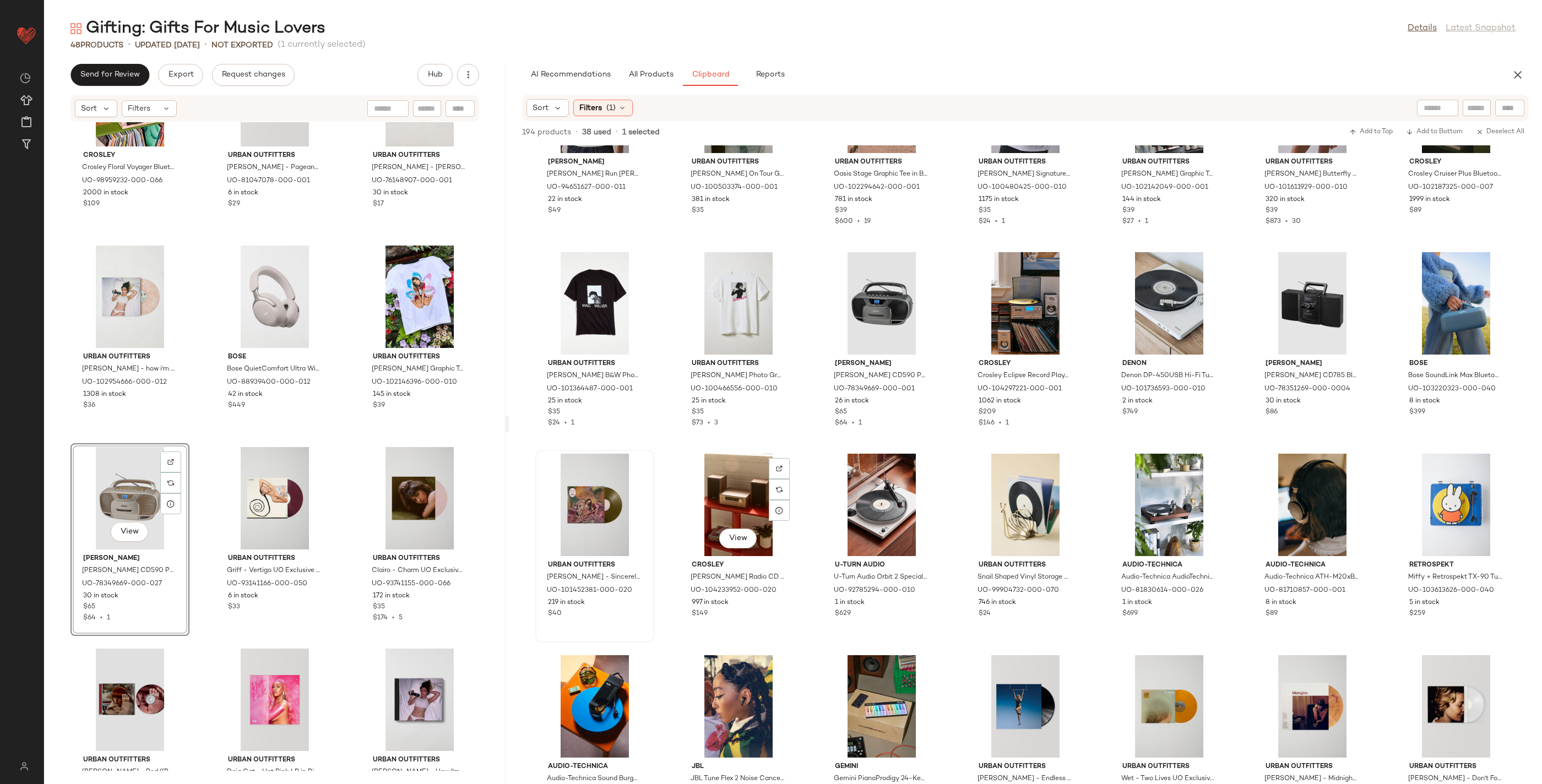
scroll to position [1722, 0]
drag, startPoint x: 600, startPoint y: 607, endPoint x: 591, endPoint y: 604, distance: 9.5
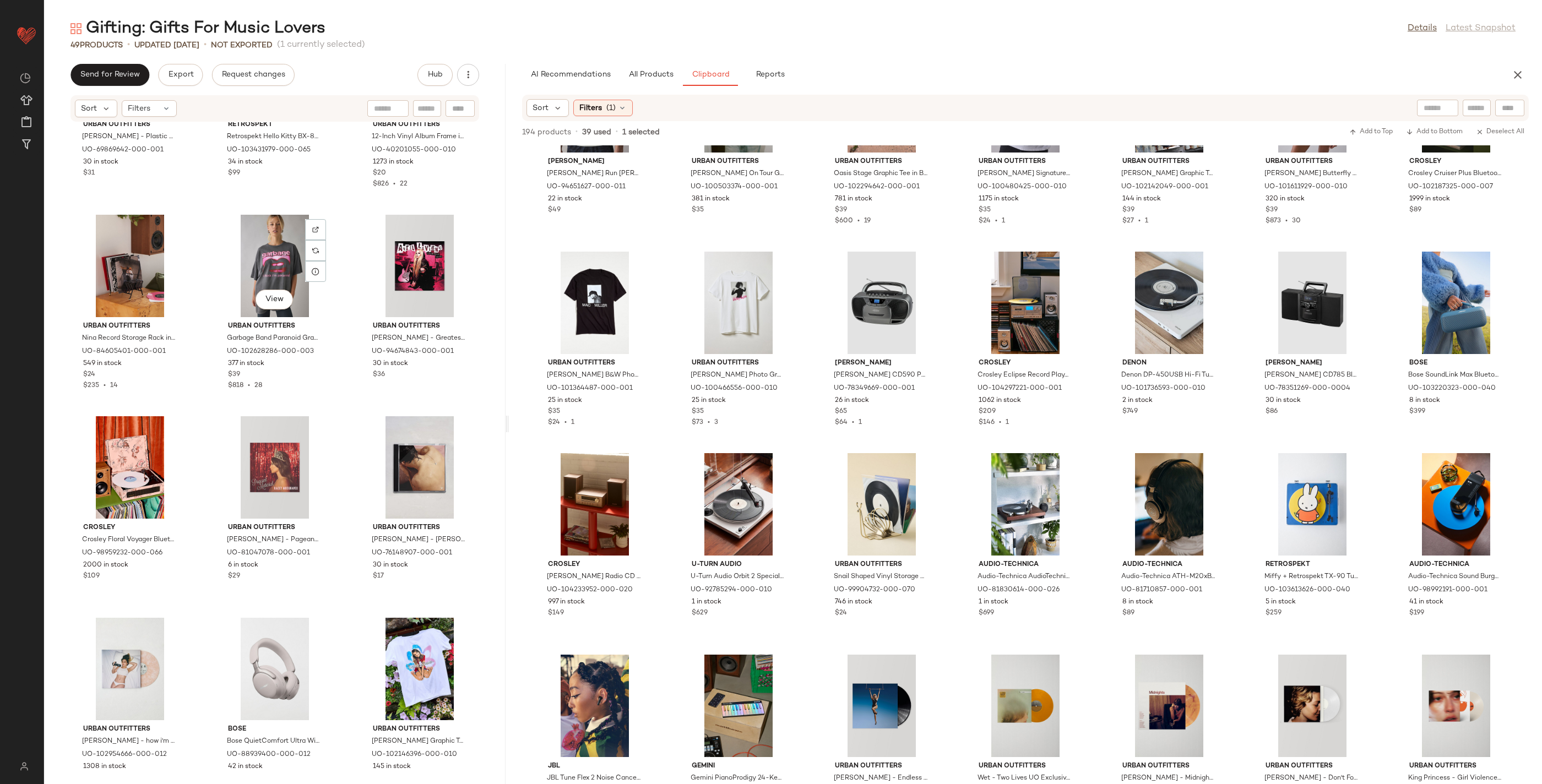
scroll to position [1537, 0]
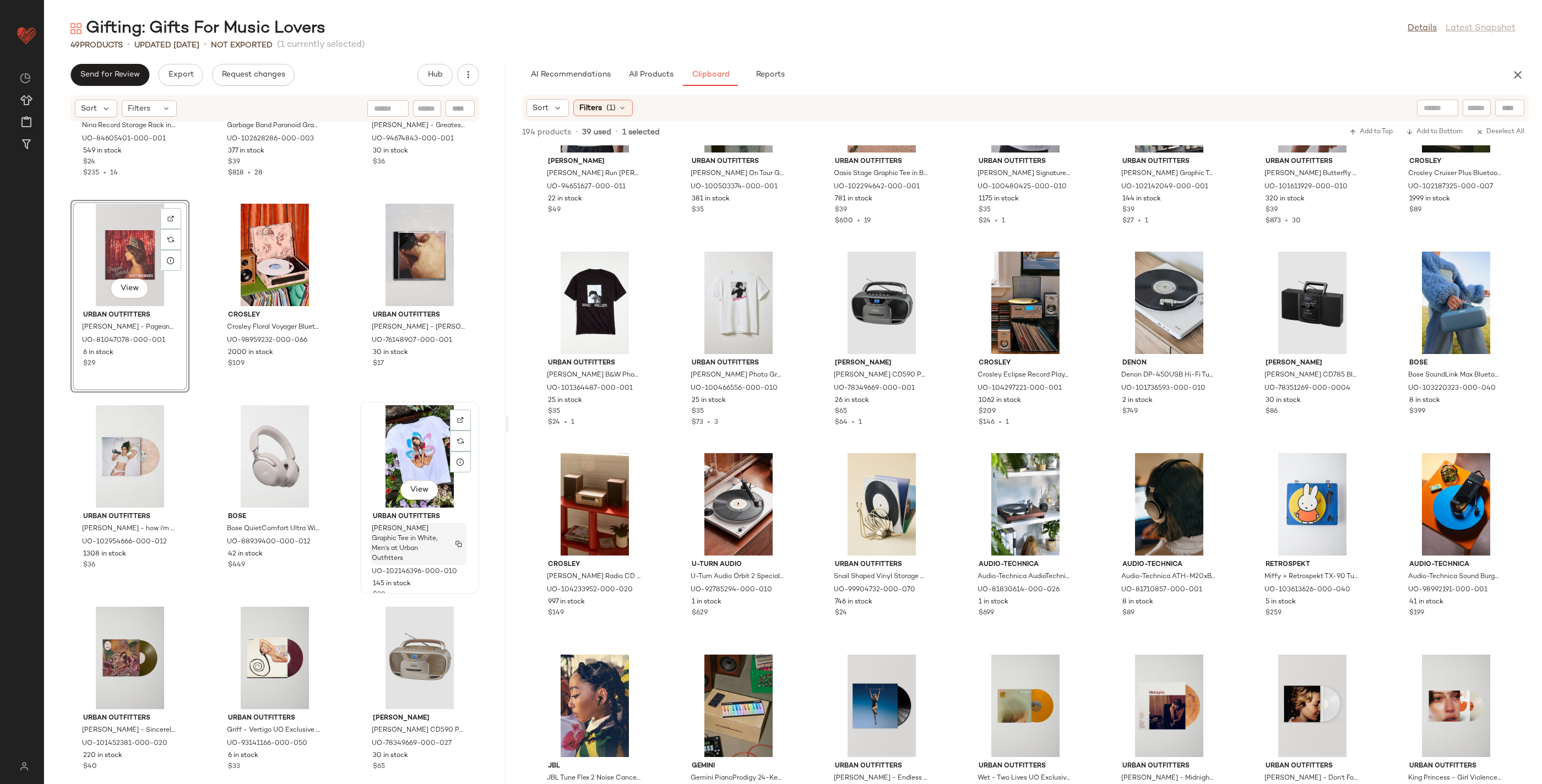
scroll to position [1703, 0]
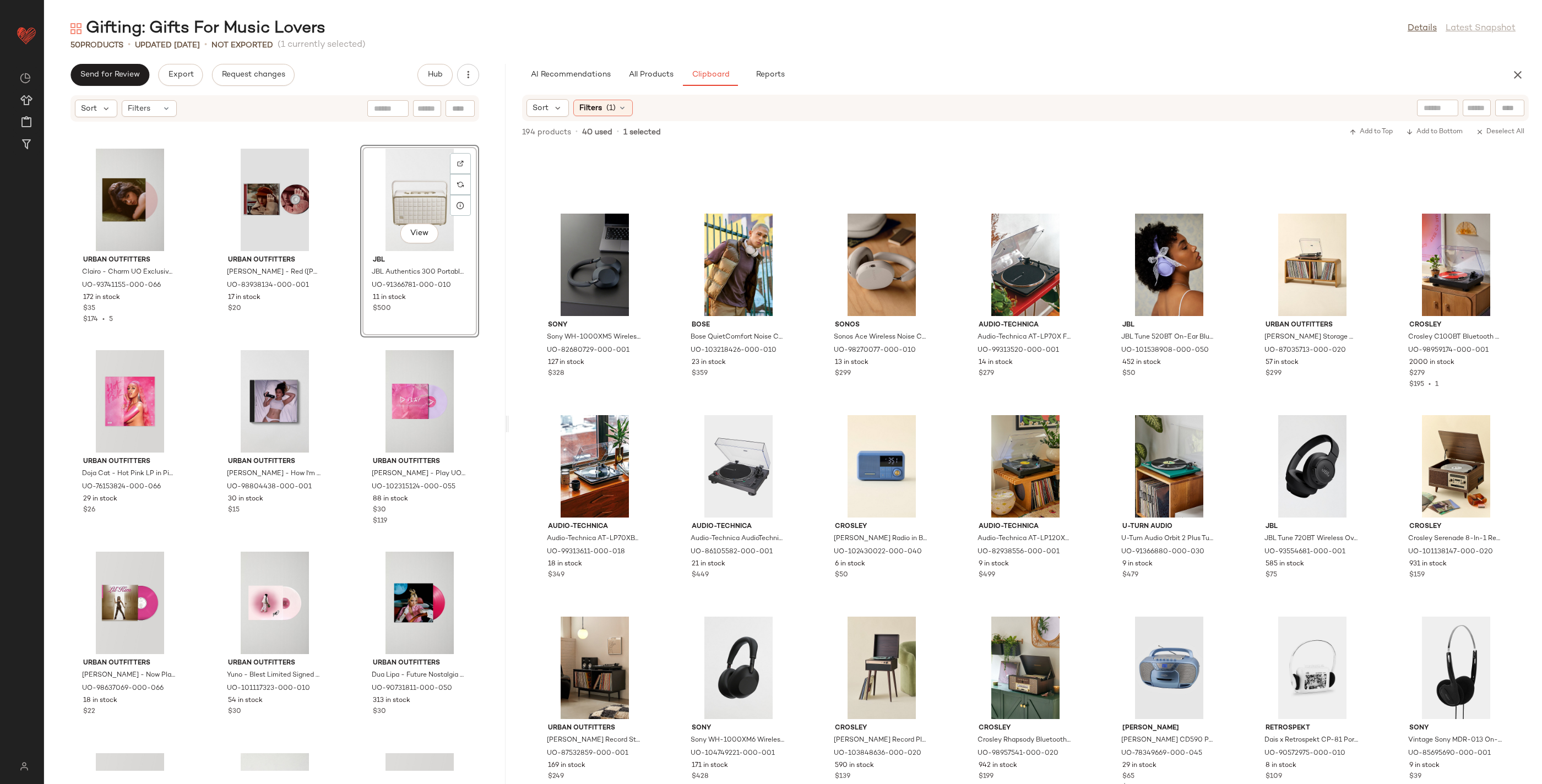
scroll to position [2405, 0]
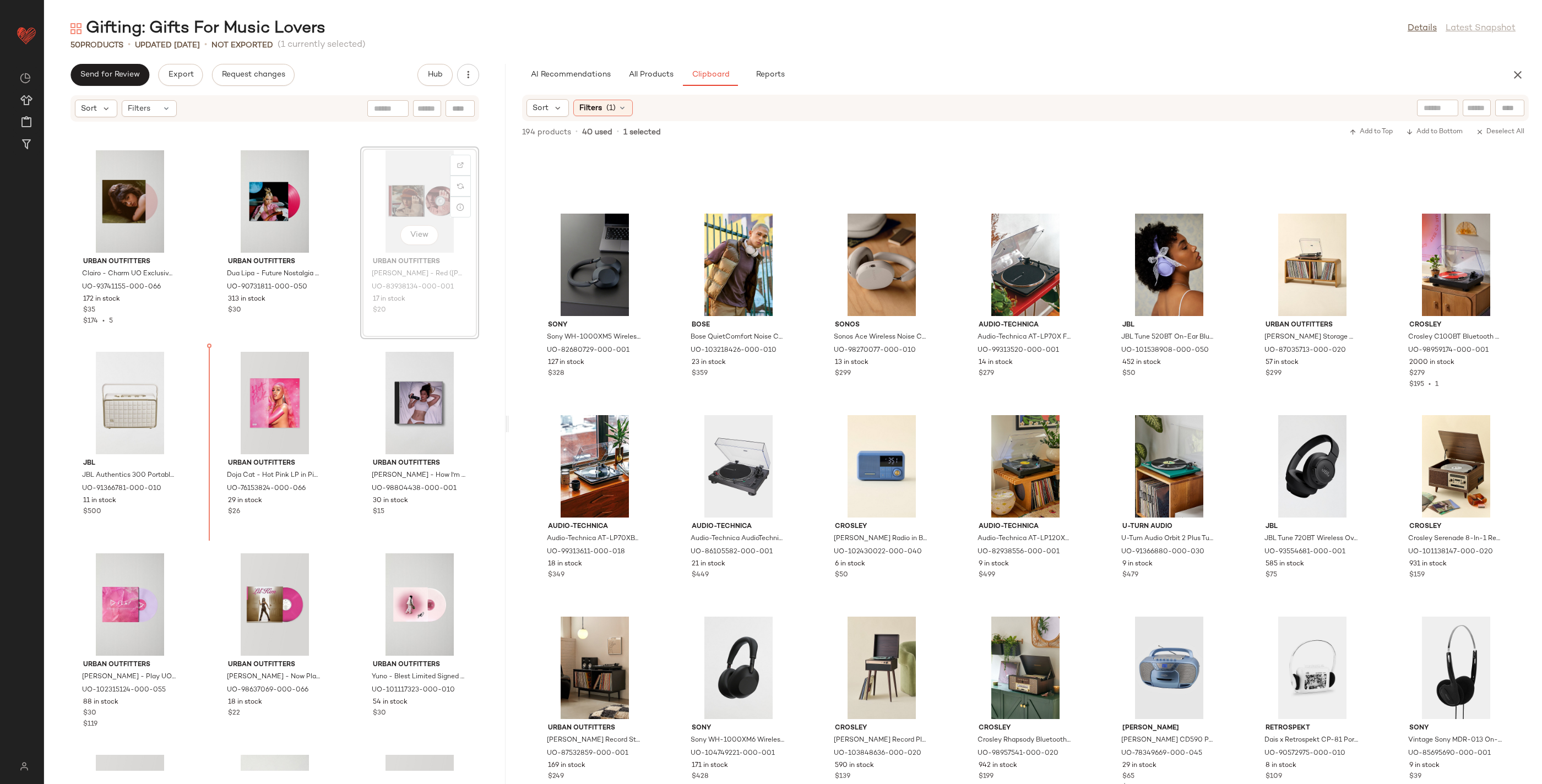
drag, startPoint x: 403, startPoint y: 253, endPoint x: 399, endPoint y: 258, distance: 6.4
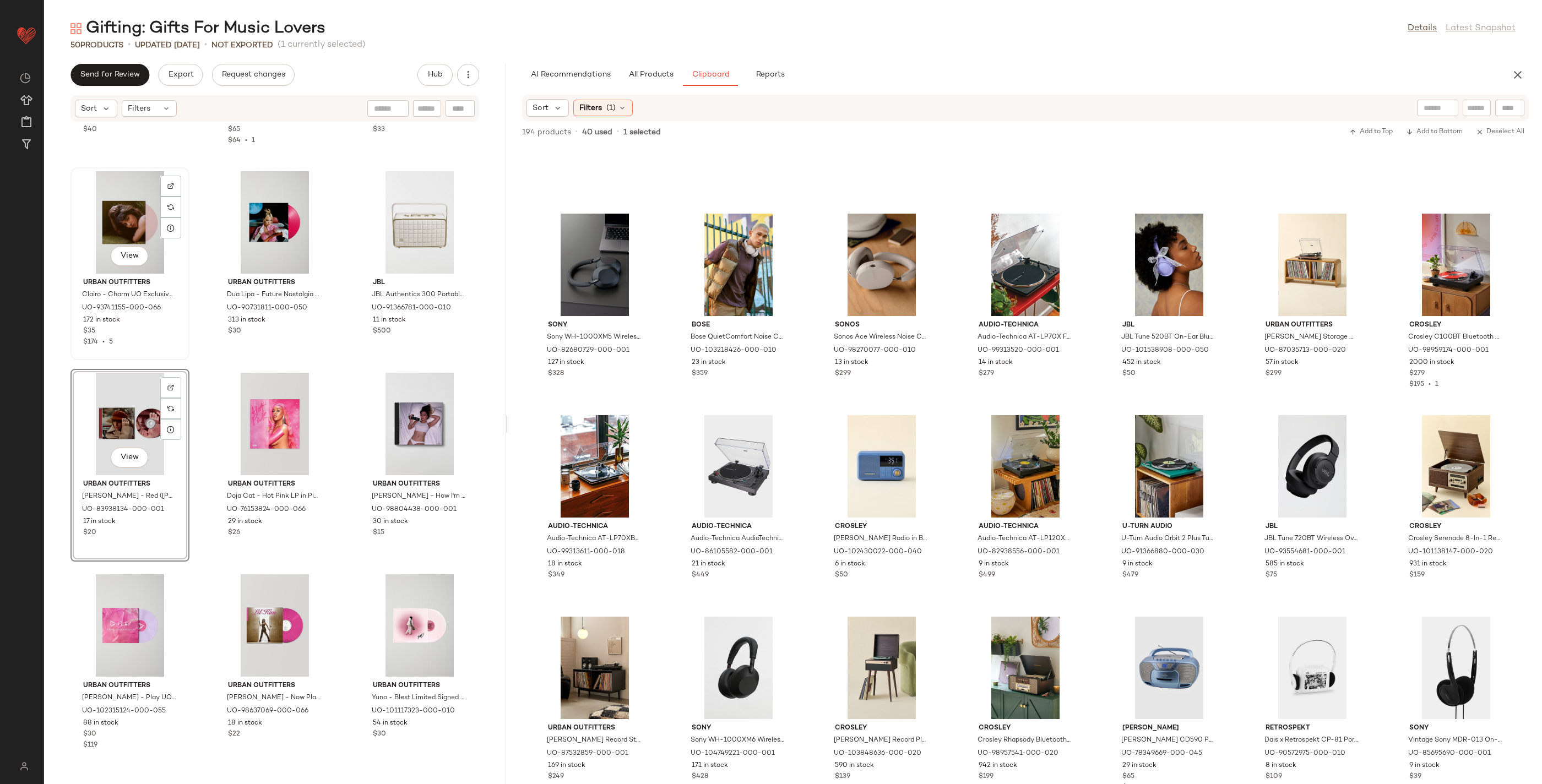
scroll to position [2403, 0]
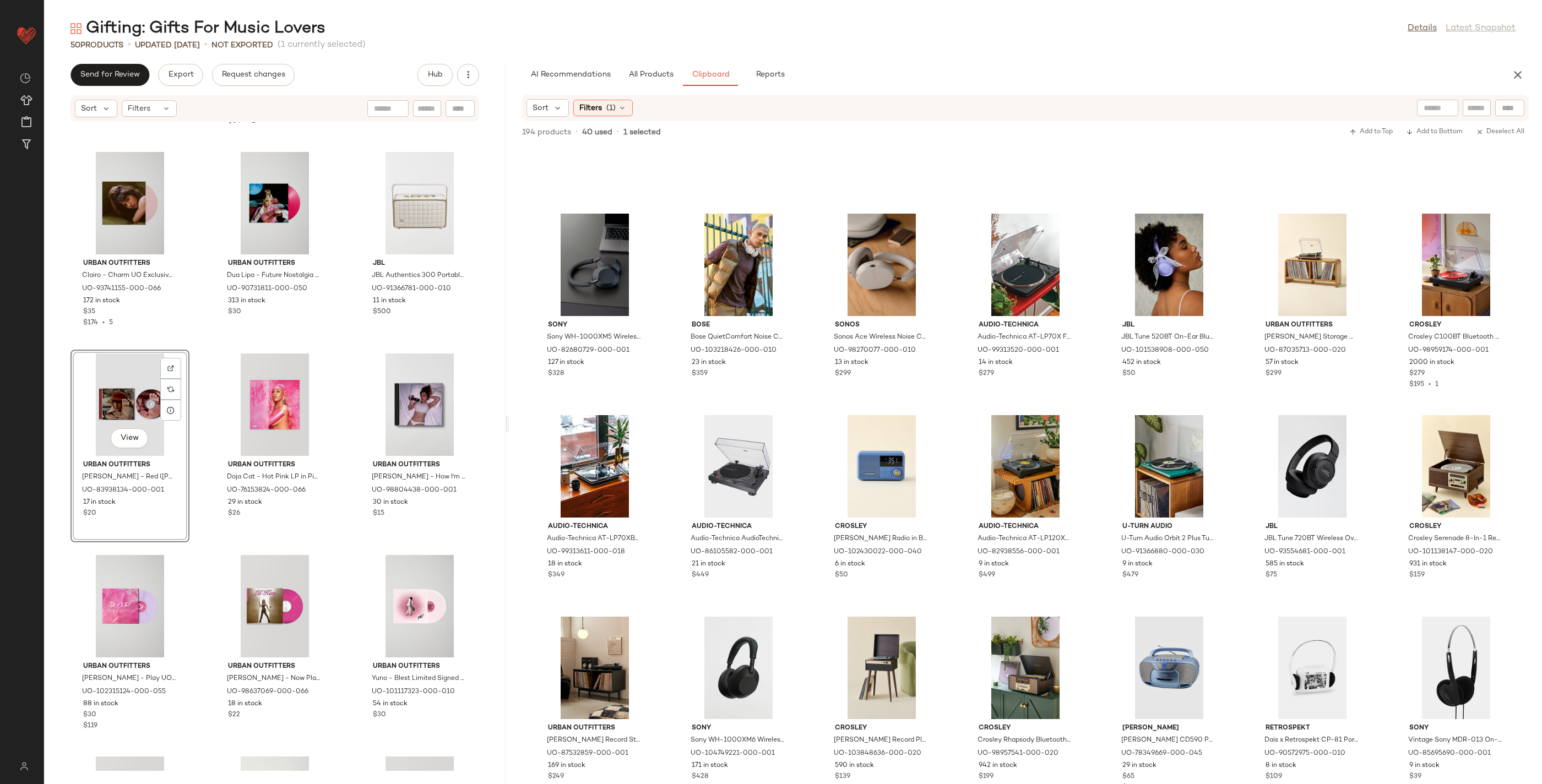
click at [112, 364] on div "View" at bounding box center [130, 405] width 111 height 102
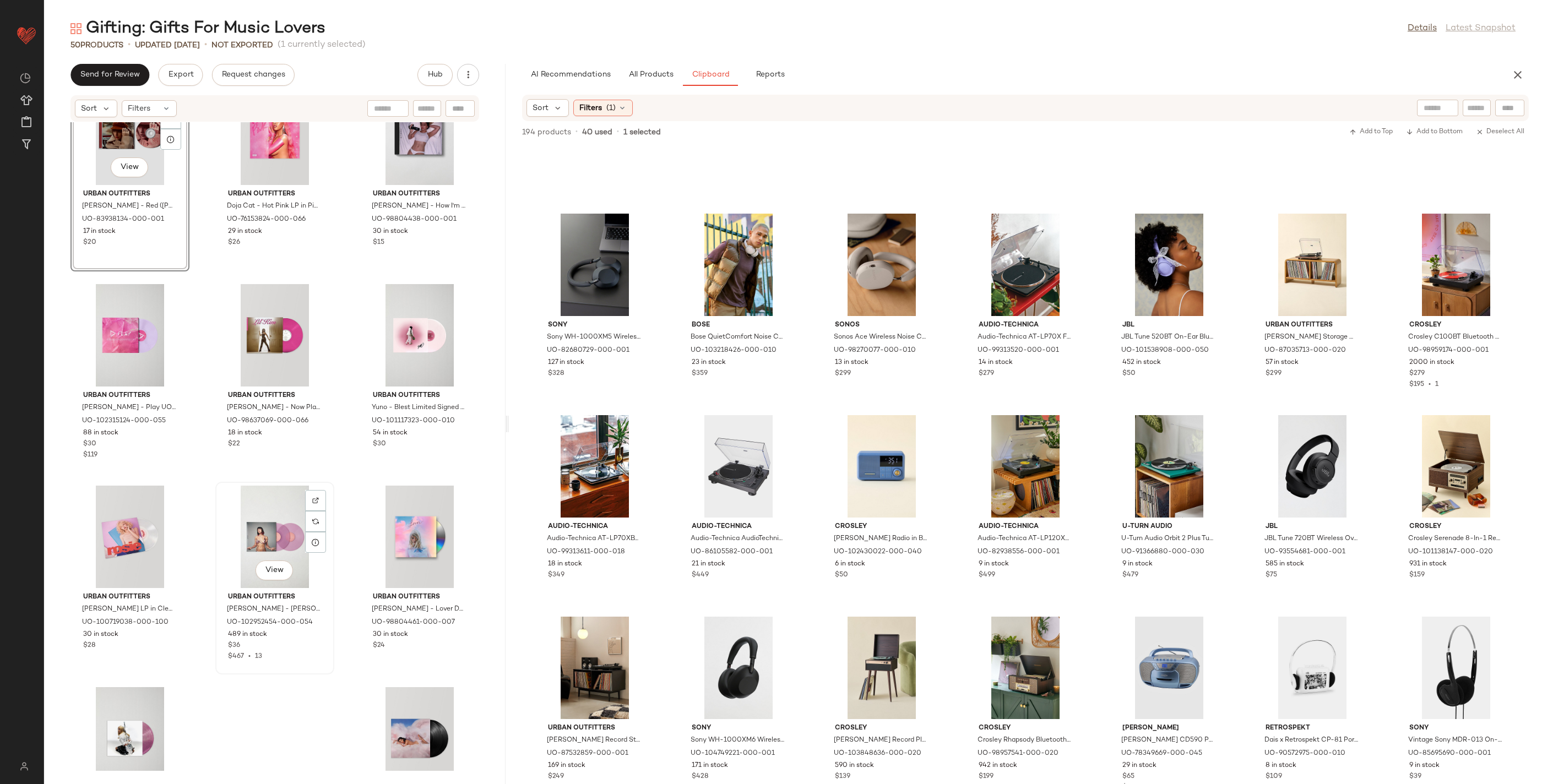
scroll to position [2675, 0]
click at [411, 376] on button "View" at bounding box center [419, 368] width 38 height 20
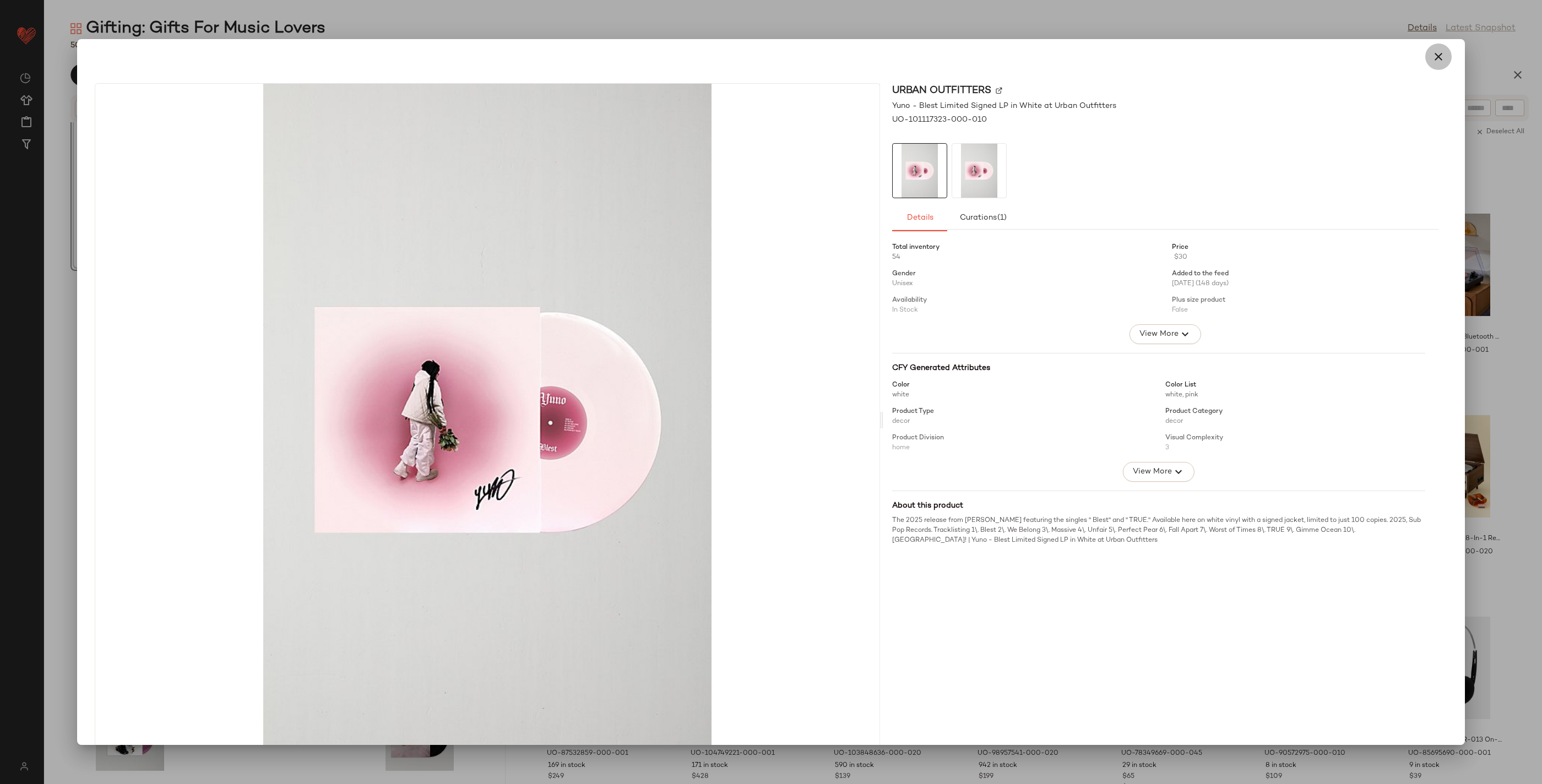
click at [1432, 57] on icon "button" at bounding box center [1438, 57] width 13 height 13
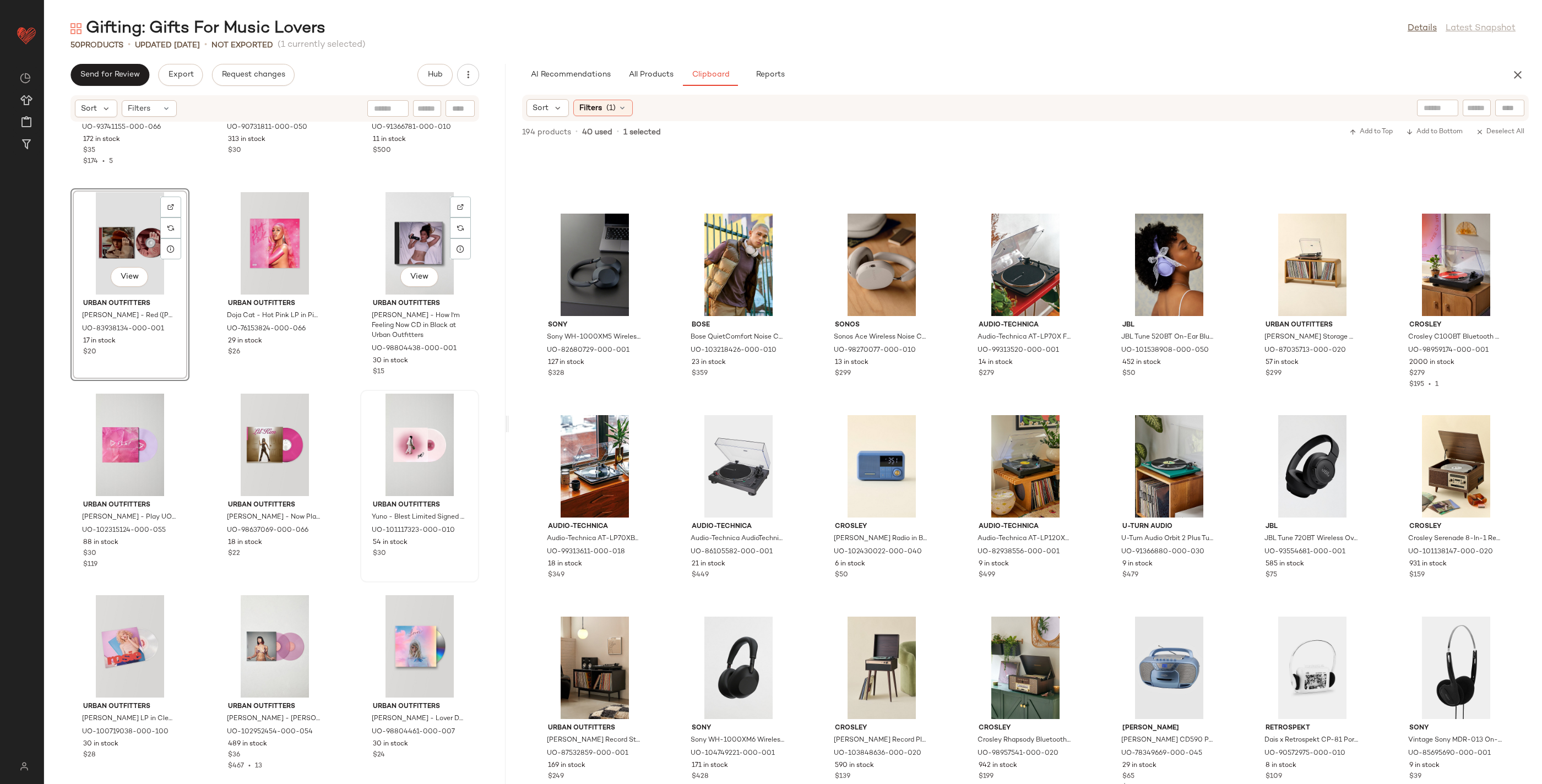
scroll to position [2584, 0]
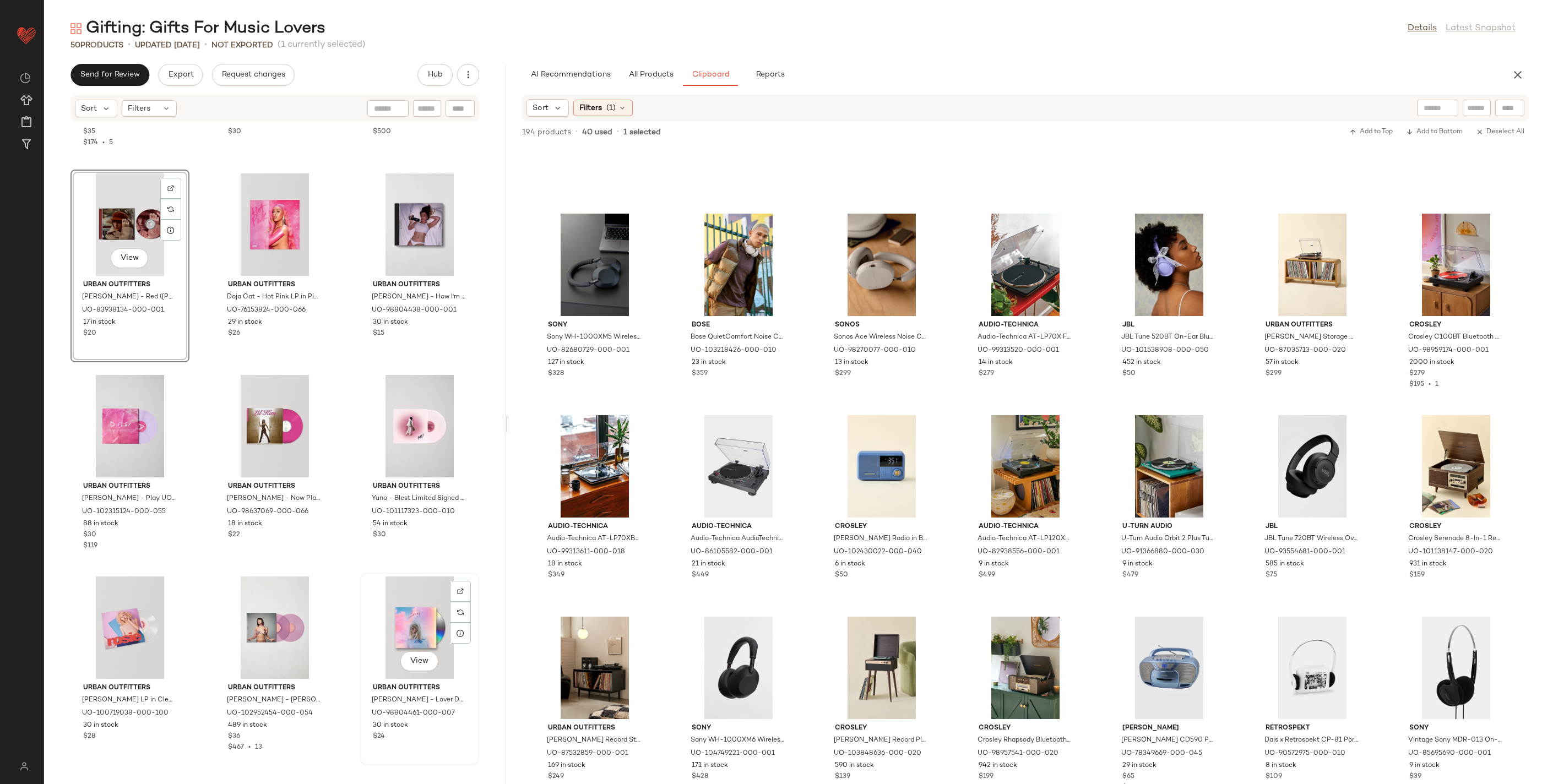
click at [412, 624] on div "View" at bounding box center [420, 627] width 111 height 102
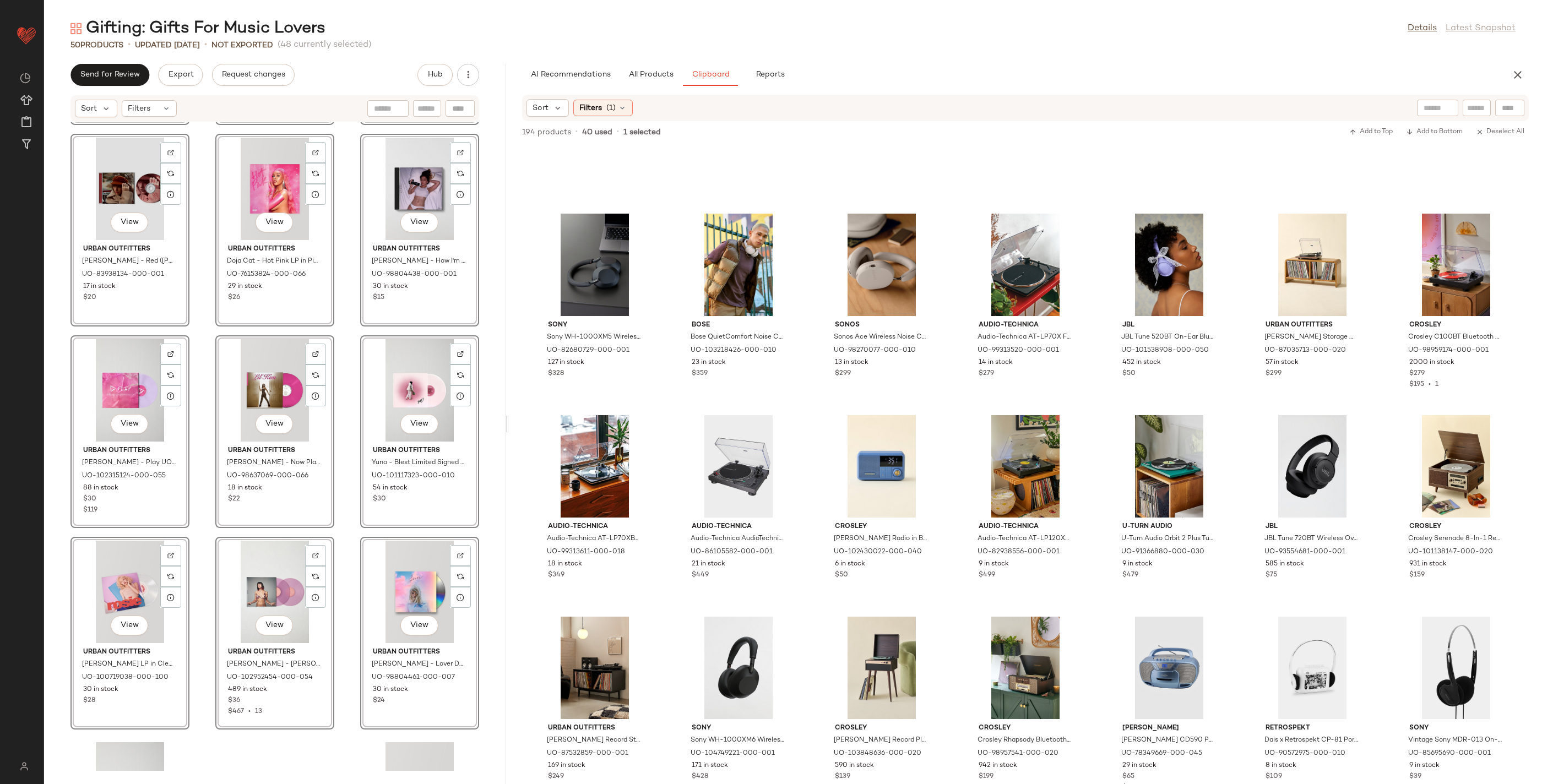
scroll to position [2627, 0]
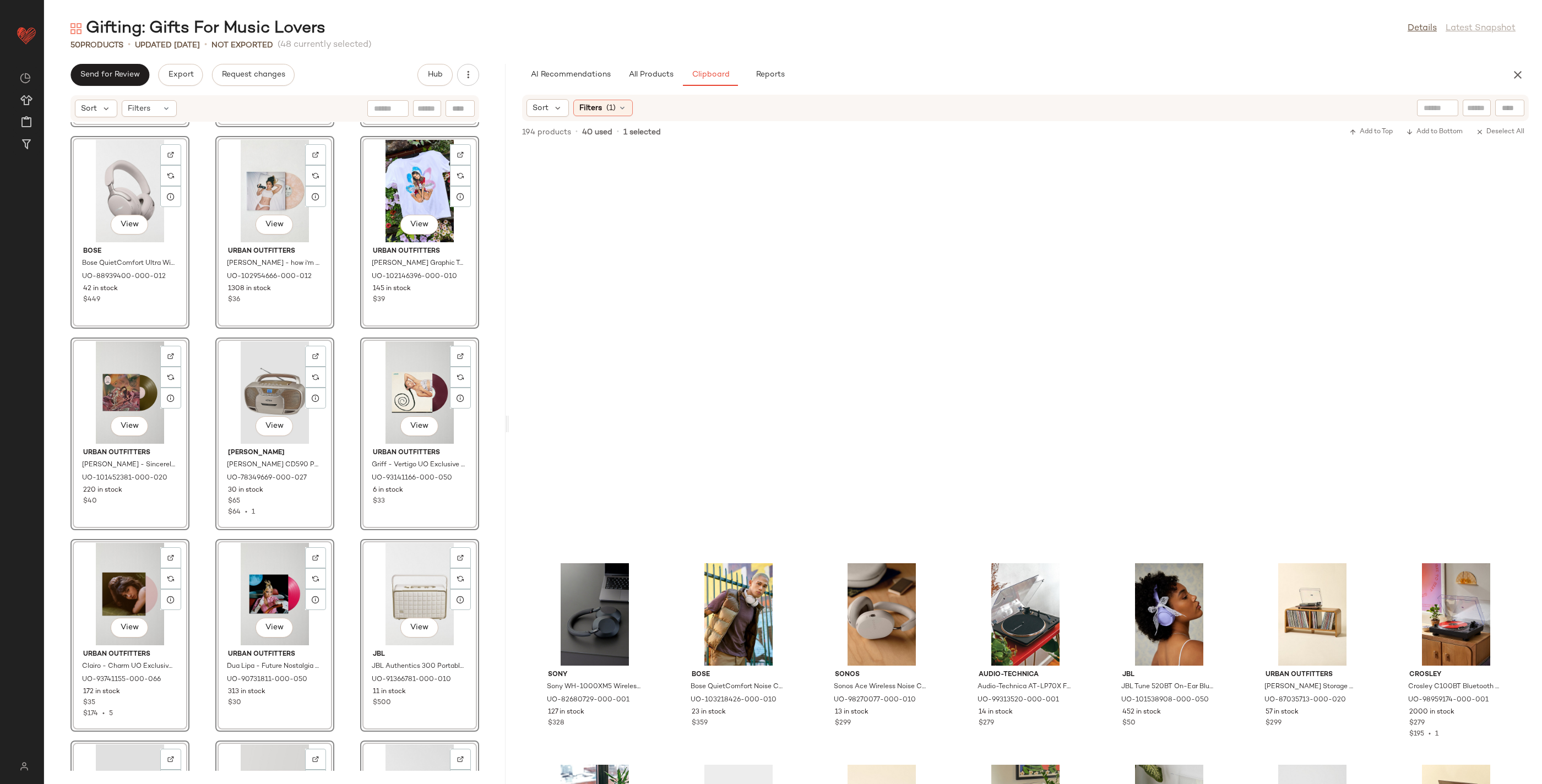
scroll to position [350, 0]
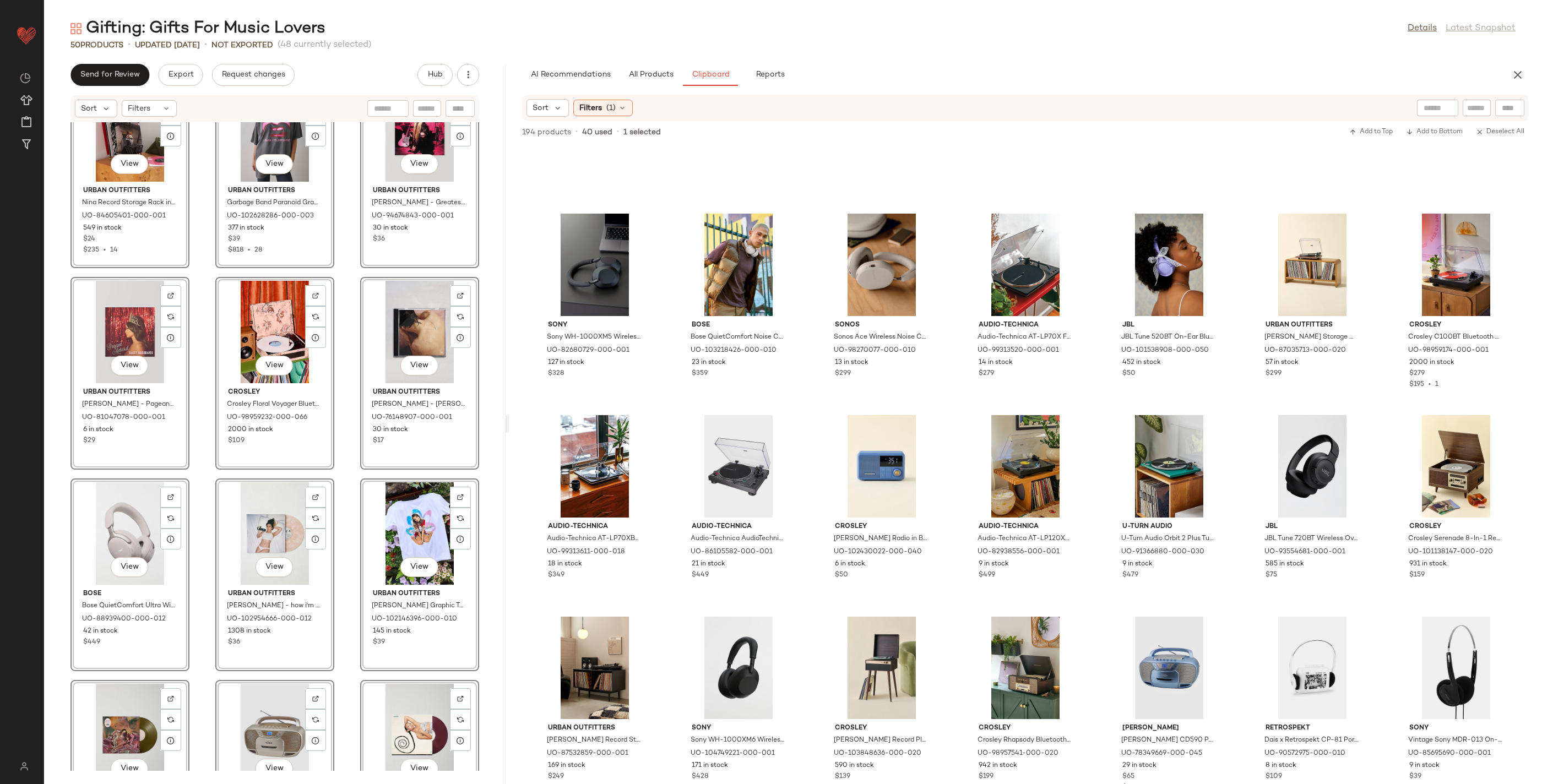
click at [344, 569] on div "View Urban Outfitters Nina Record Storage Rack in Black at Urban Outfitters UO-…" at bounding box center [275, 446] width 462 height 649
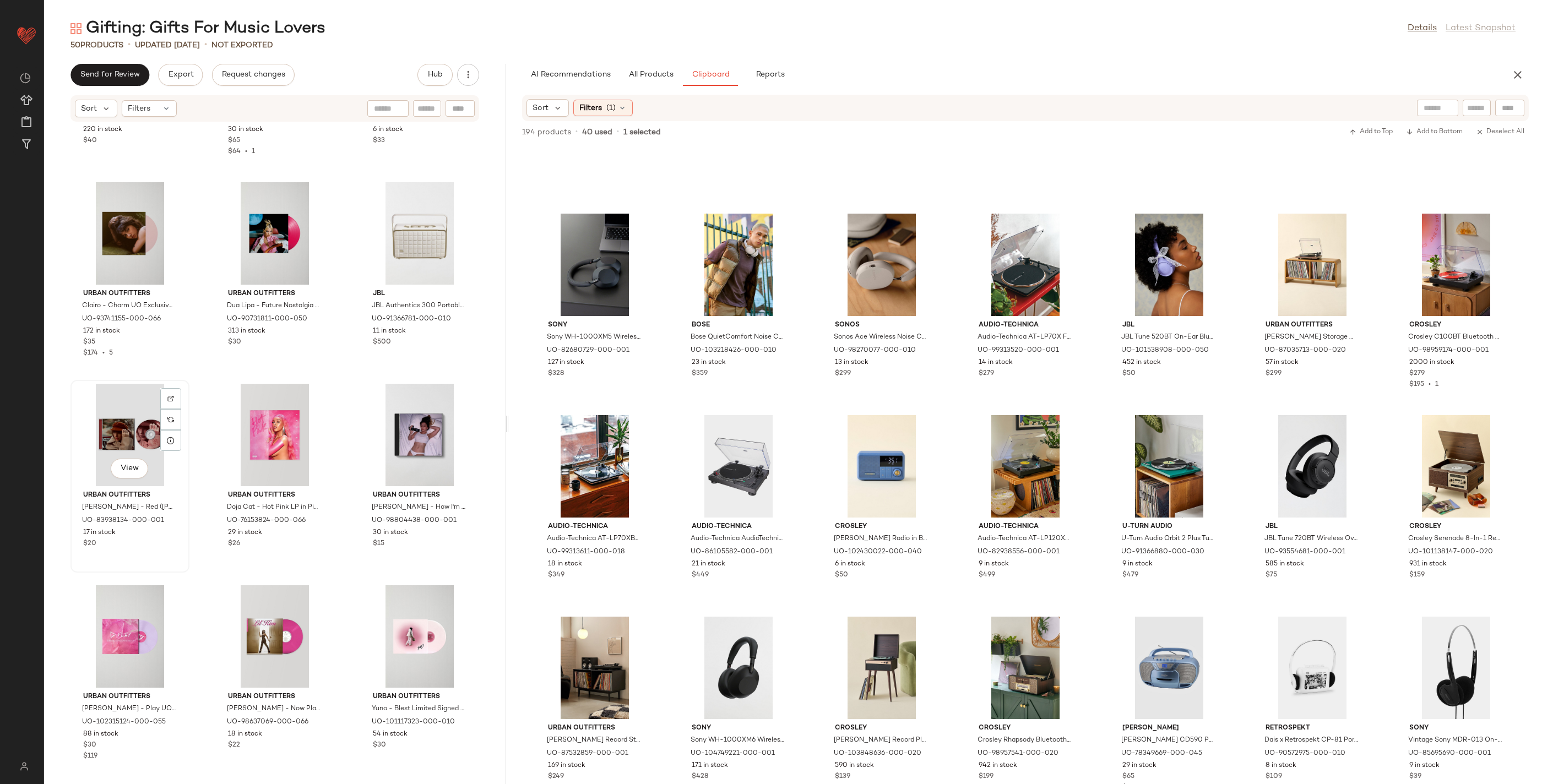
drag, startPoint x: 111, startPoint y: 433, endPoint x: 121, endPoint y: 442, distance: 13.5
click at [111, 434] on div "View" at bounding box center [130, 434] width 111 height 102
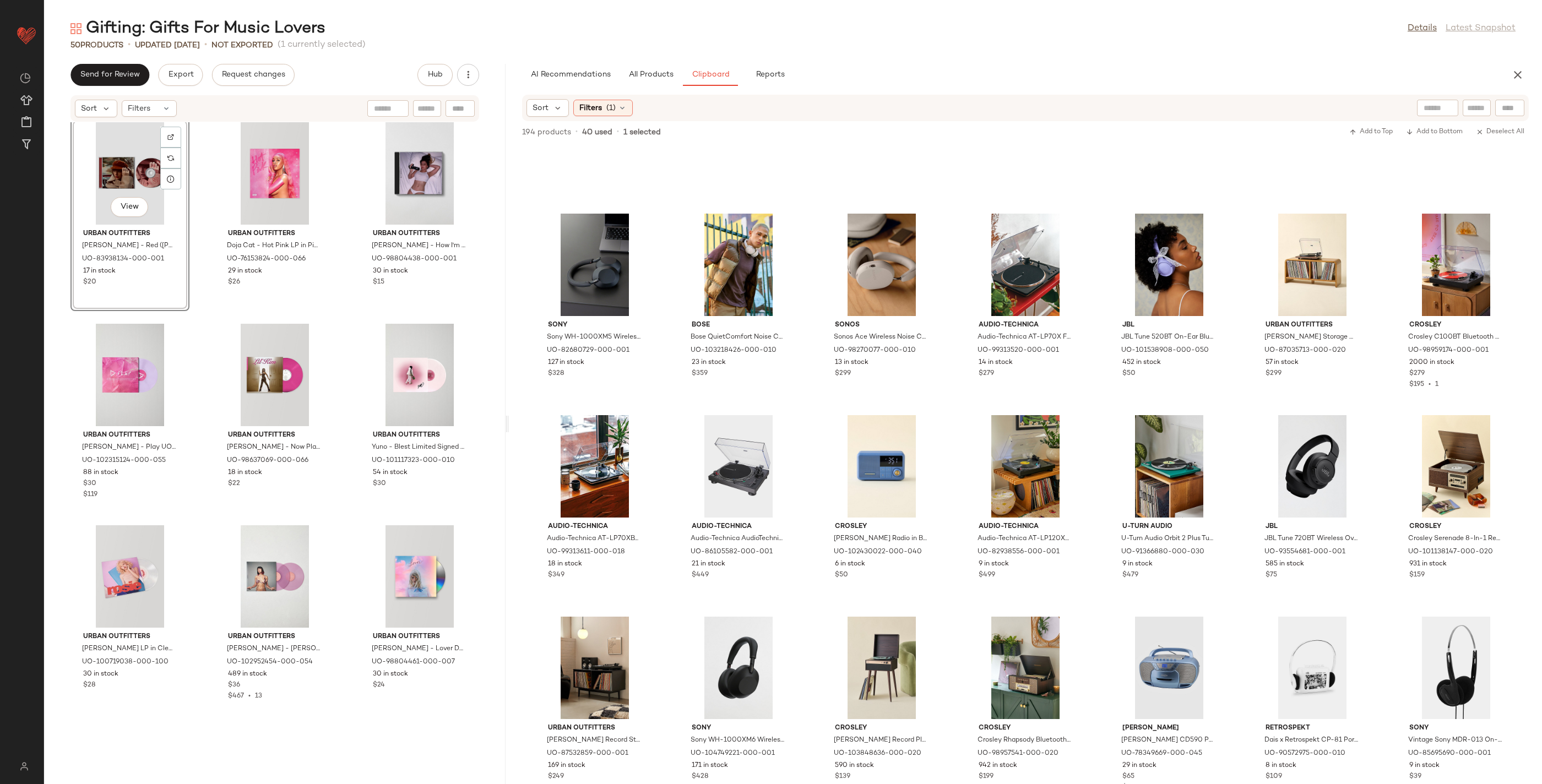
scroll to position [2779, 0]
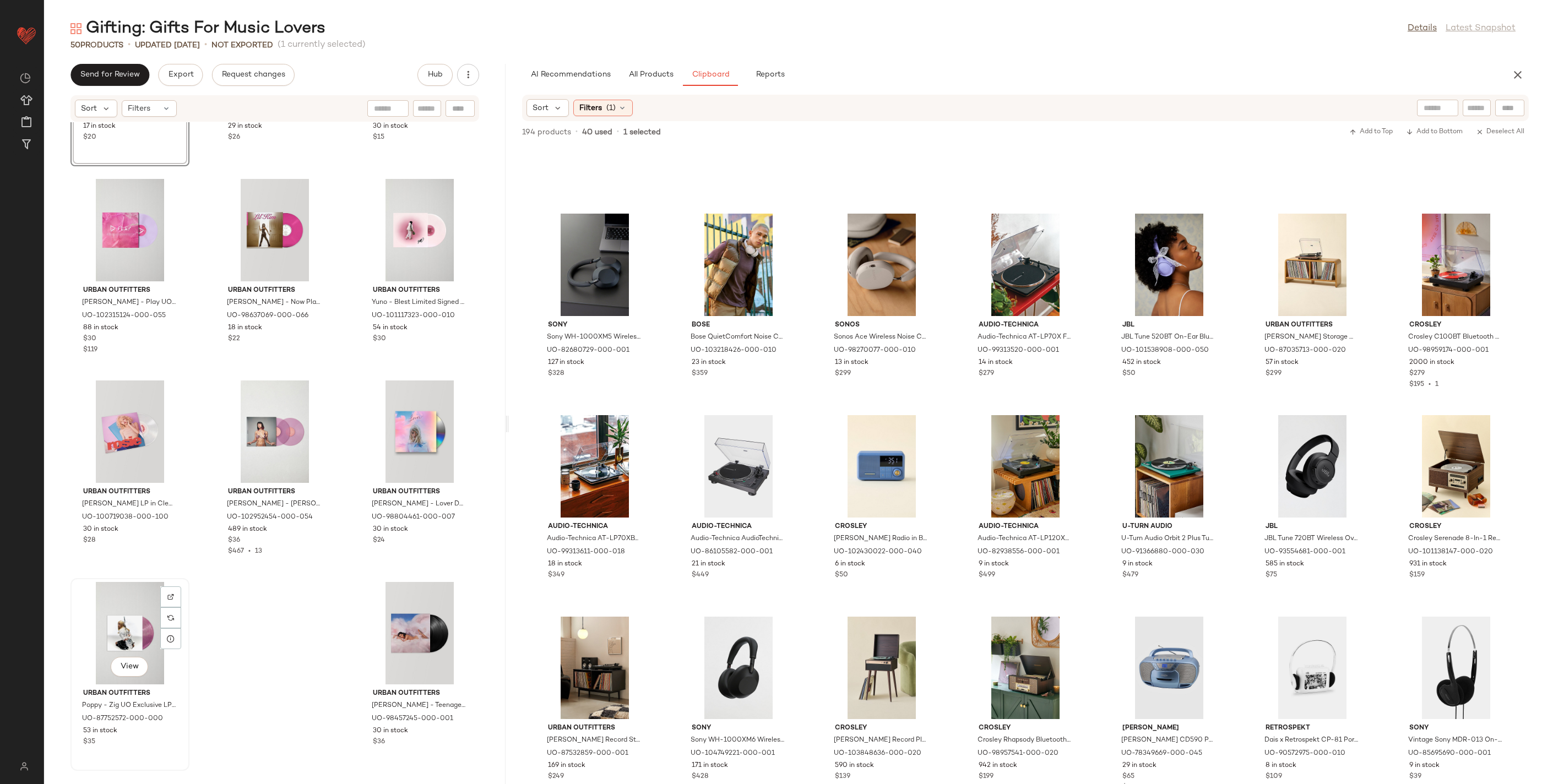
click at [130, 613] on div "View" at bounding box center [130, 633] width 111 height 102
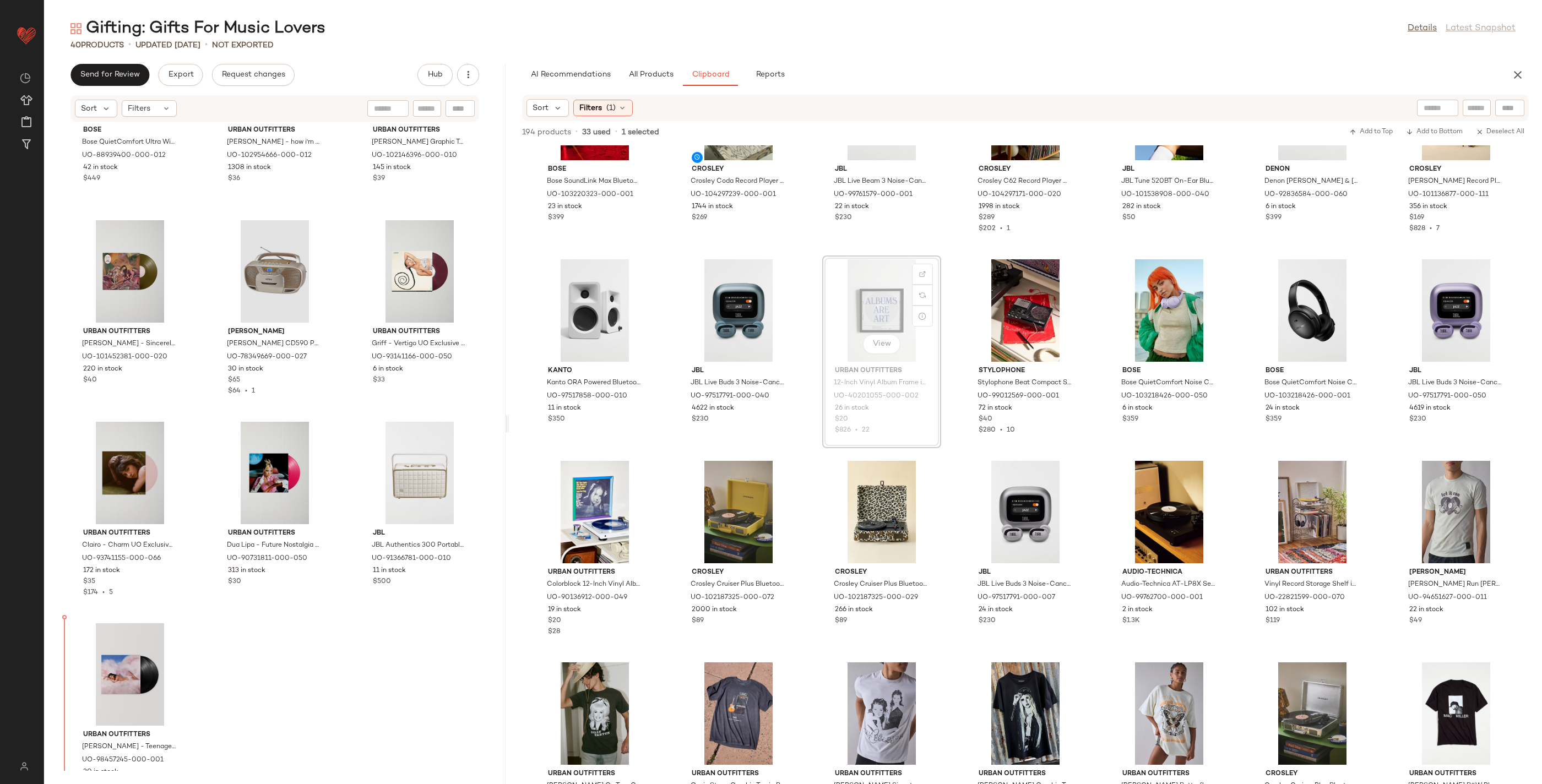
scroll to position [2146, 0]
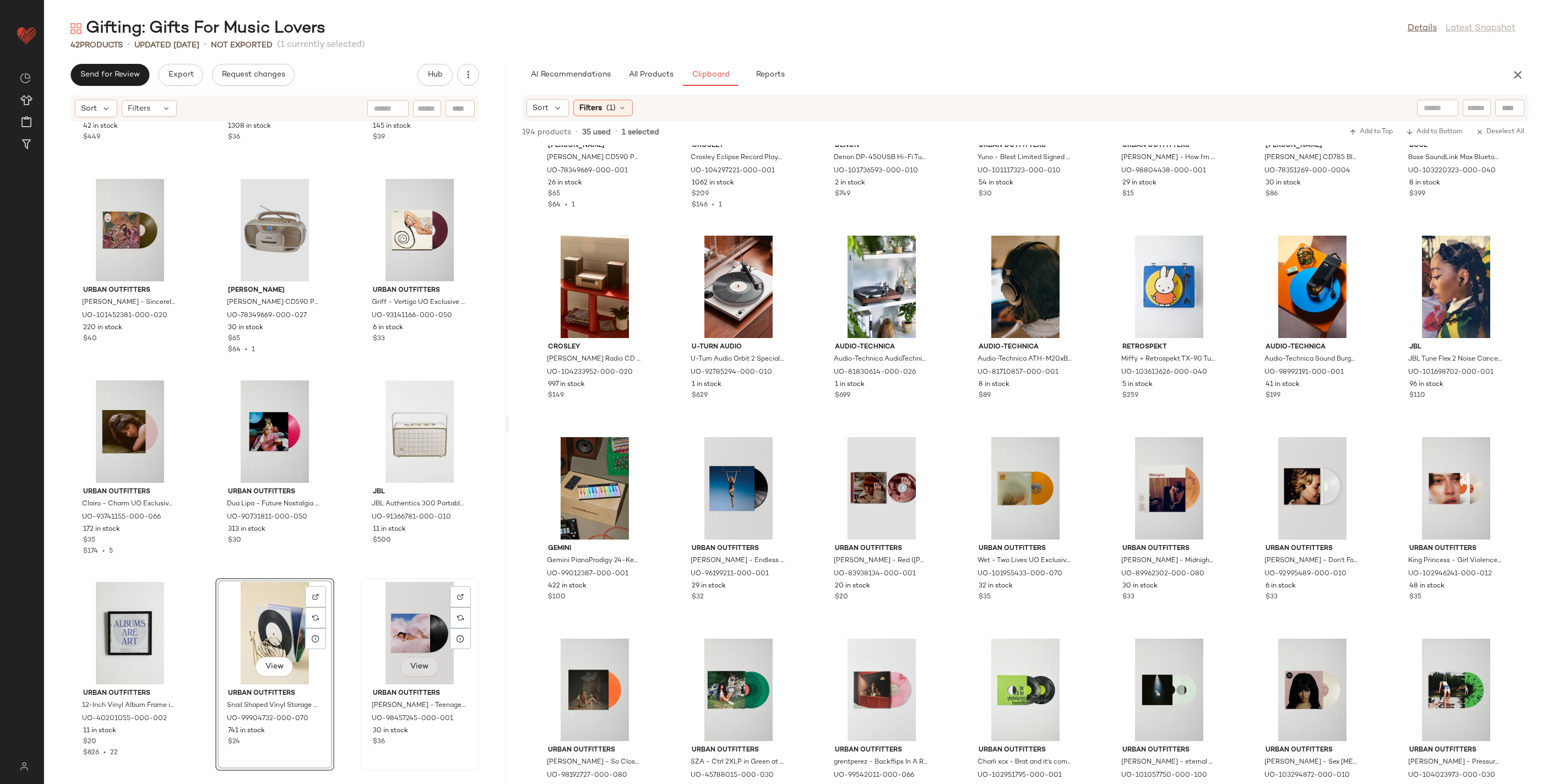
scroll to position [2175, 0]
drag, startPoint x: 272, startPoint y: 602, endPoint x: 286, endPoint y: 603, distance: 14.0
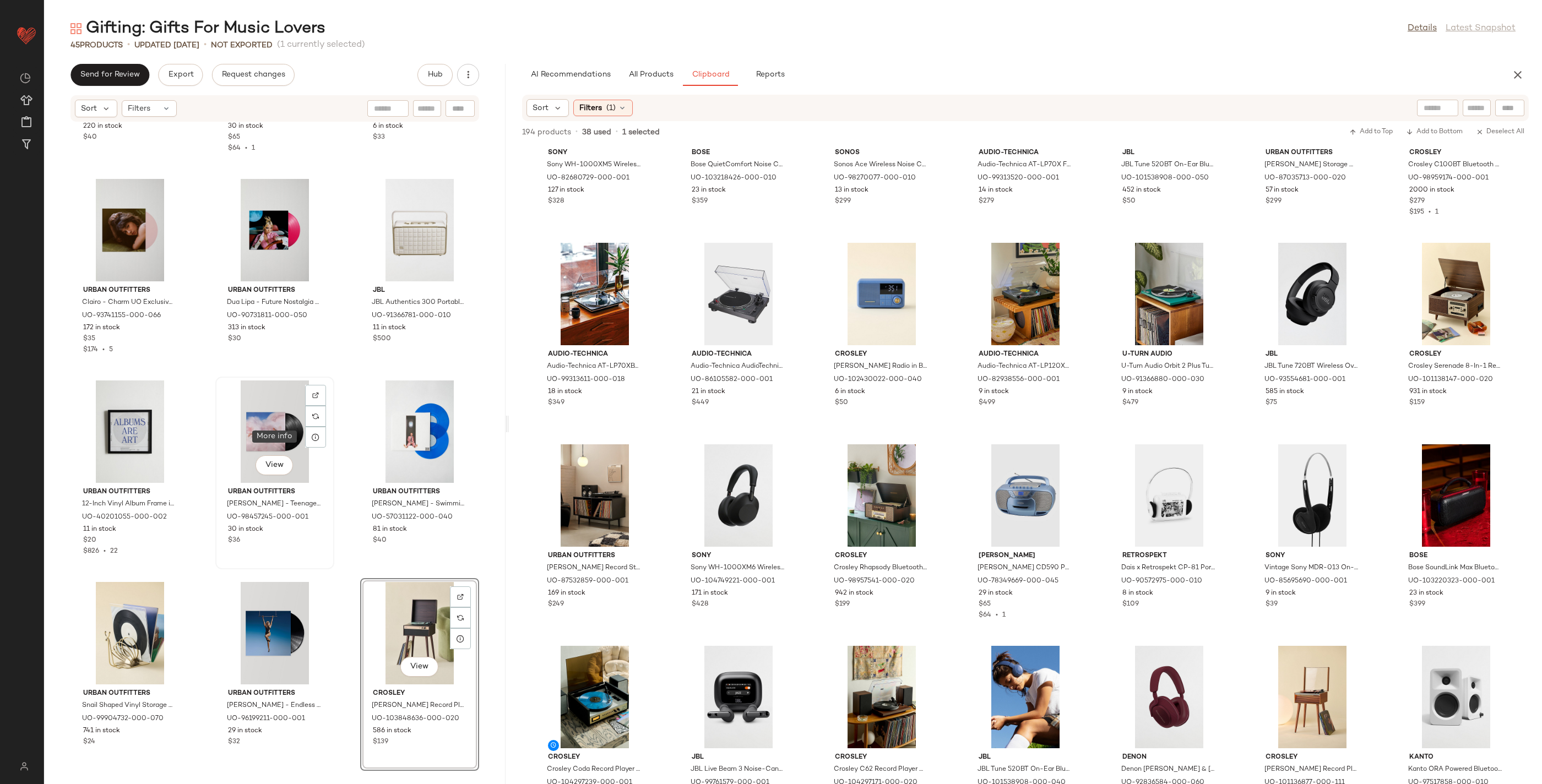
scroll to position [2371, 0]
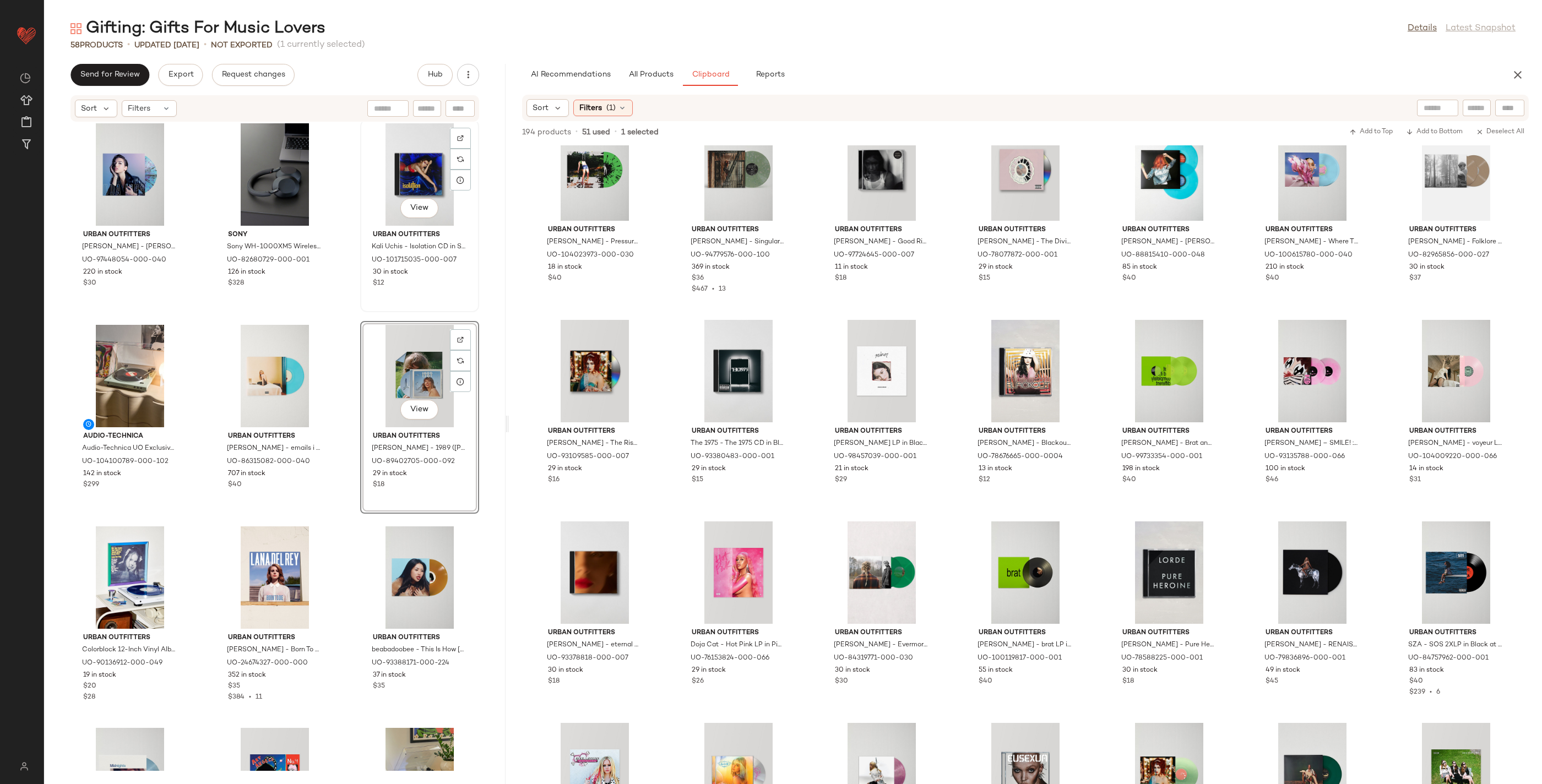
scroll to position [3035, 0]
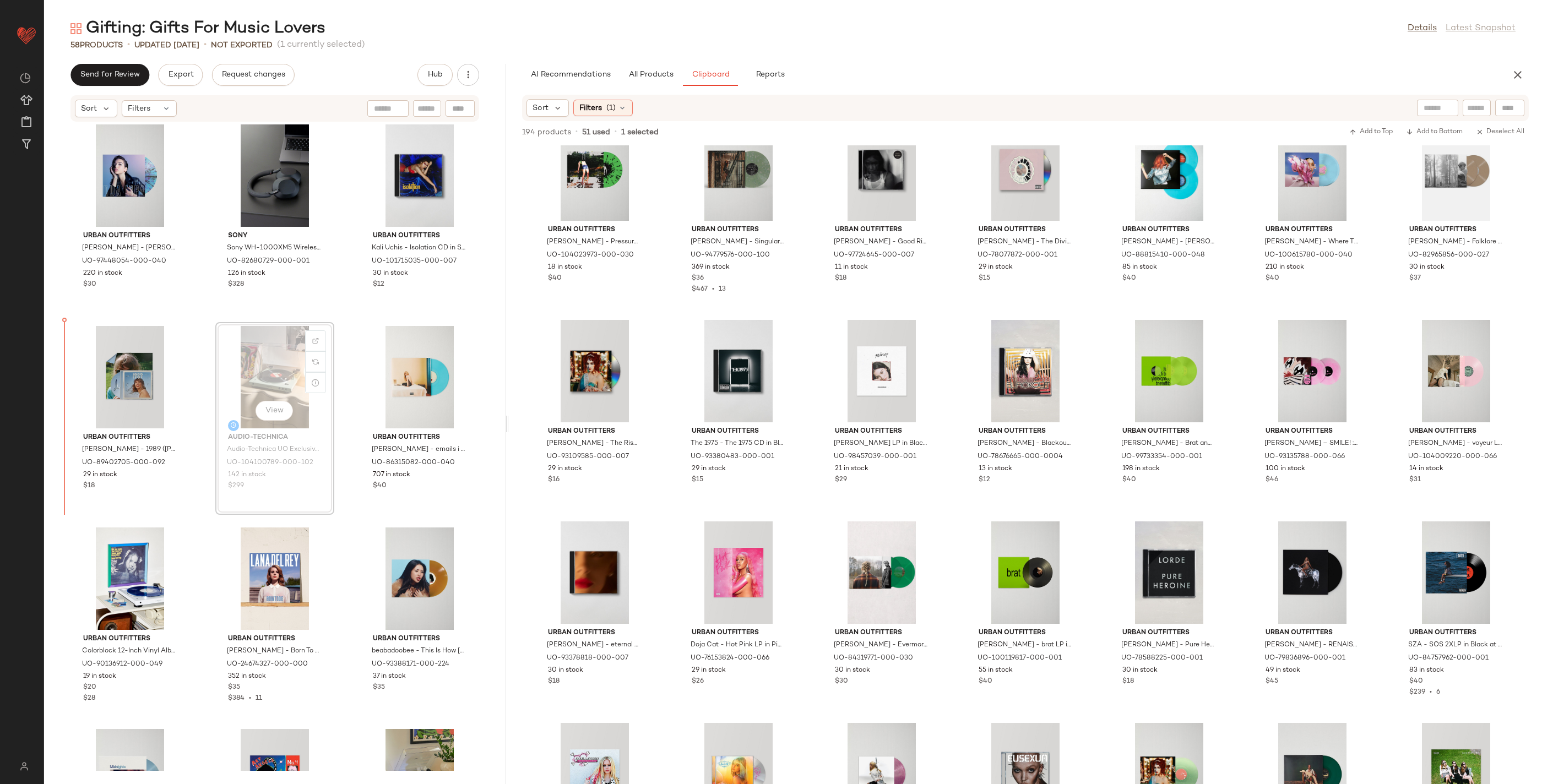
drag, startPoint x: 451, startPoint y: 379, endPoint x: 244, endPoint y: 409, distance: 209.2
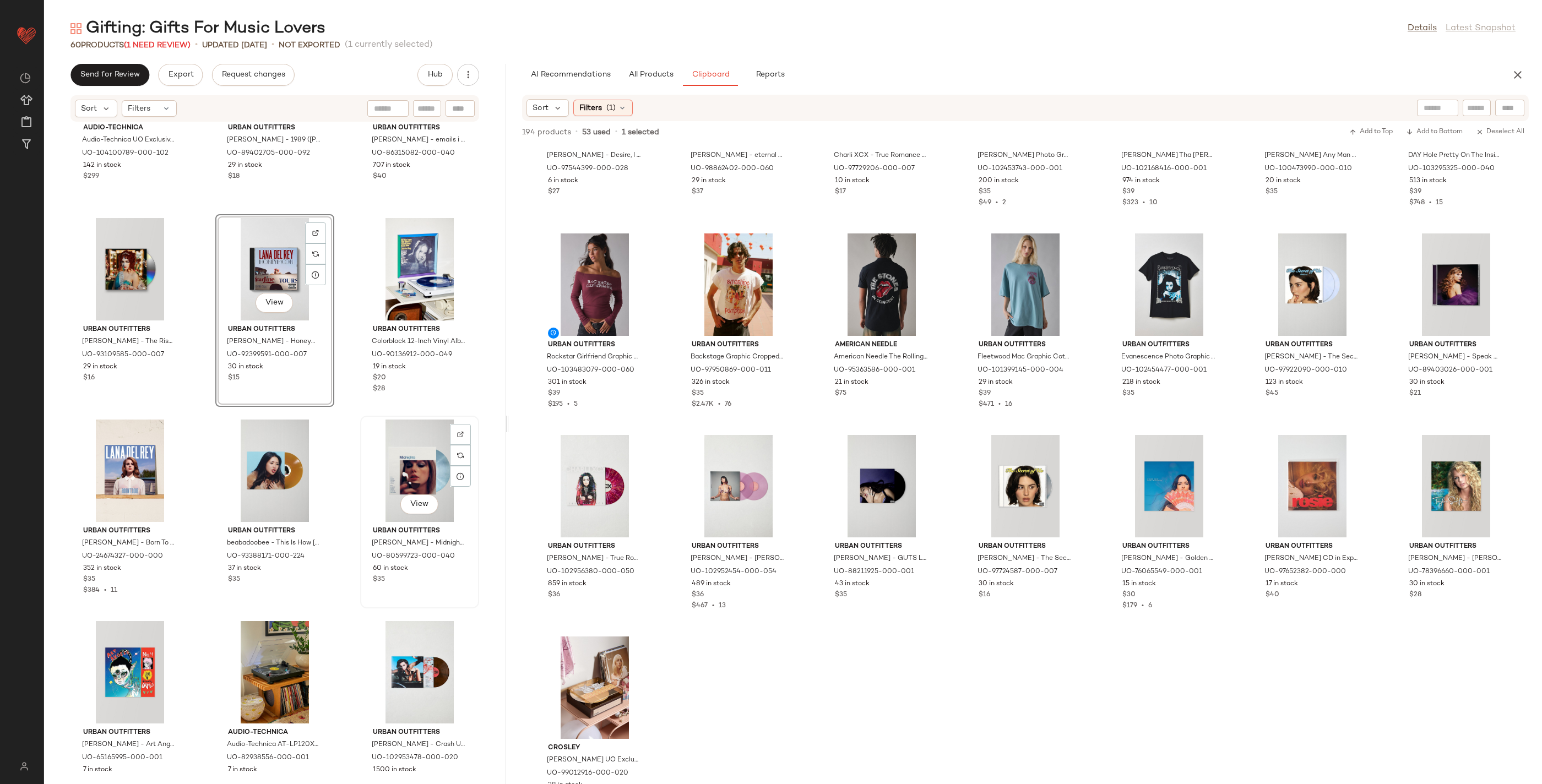
scroll to position [3347, 0]
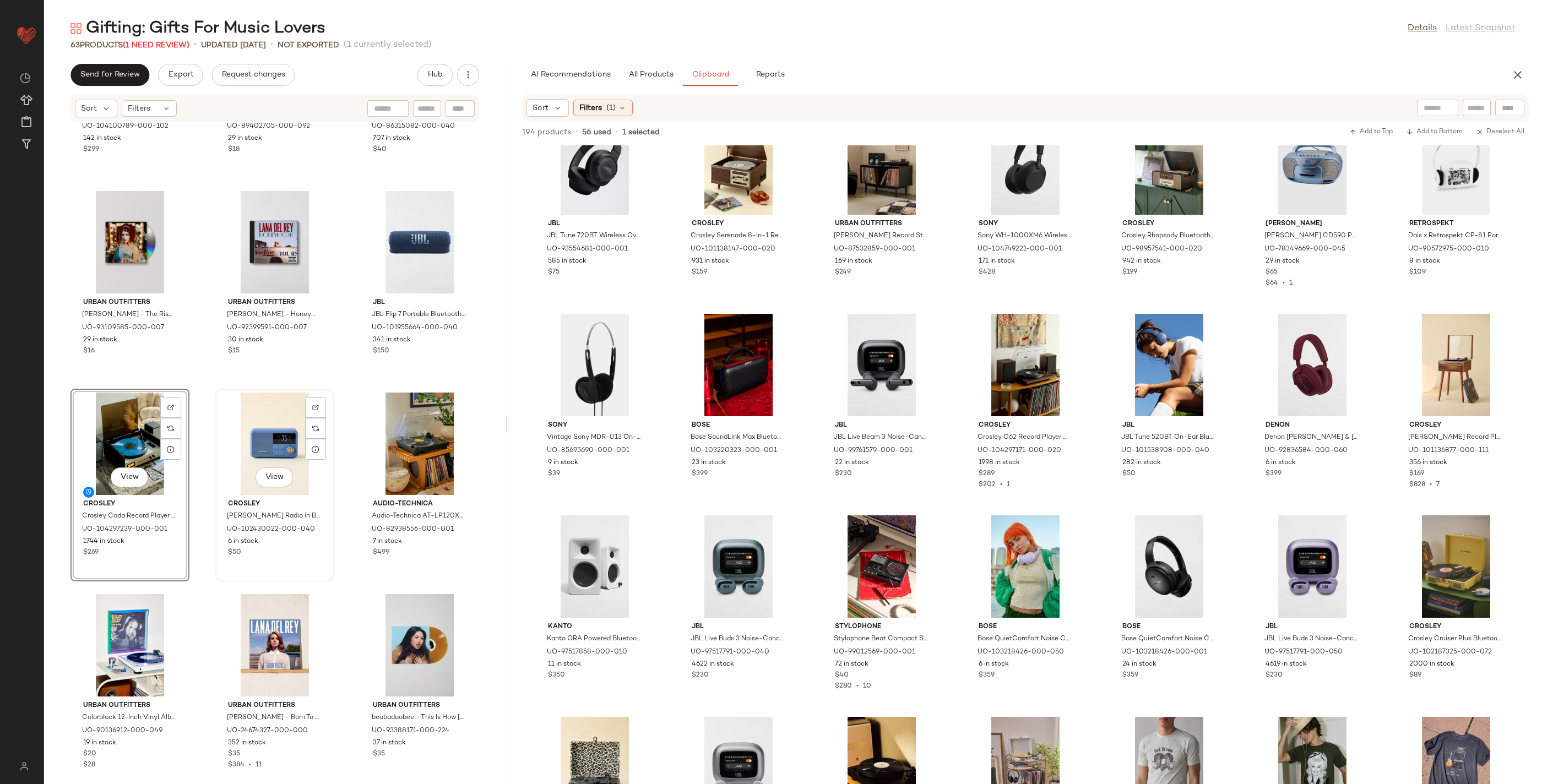
scroll to position [3534, 0]
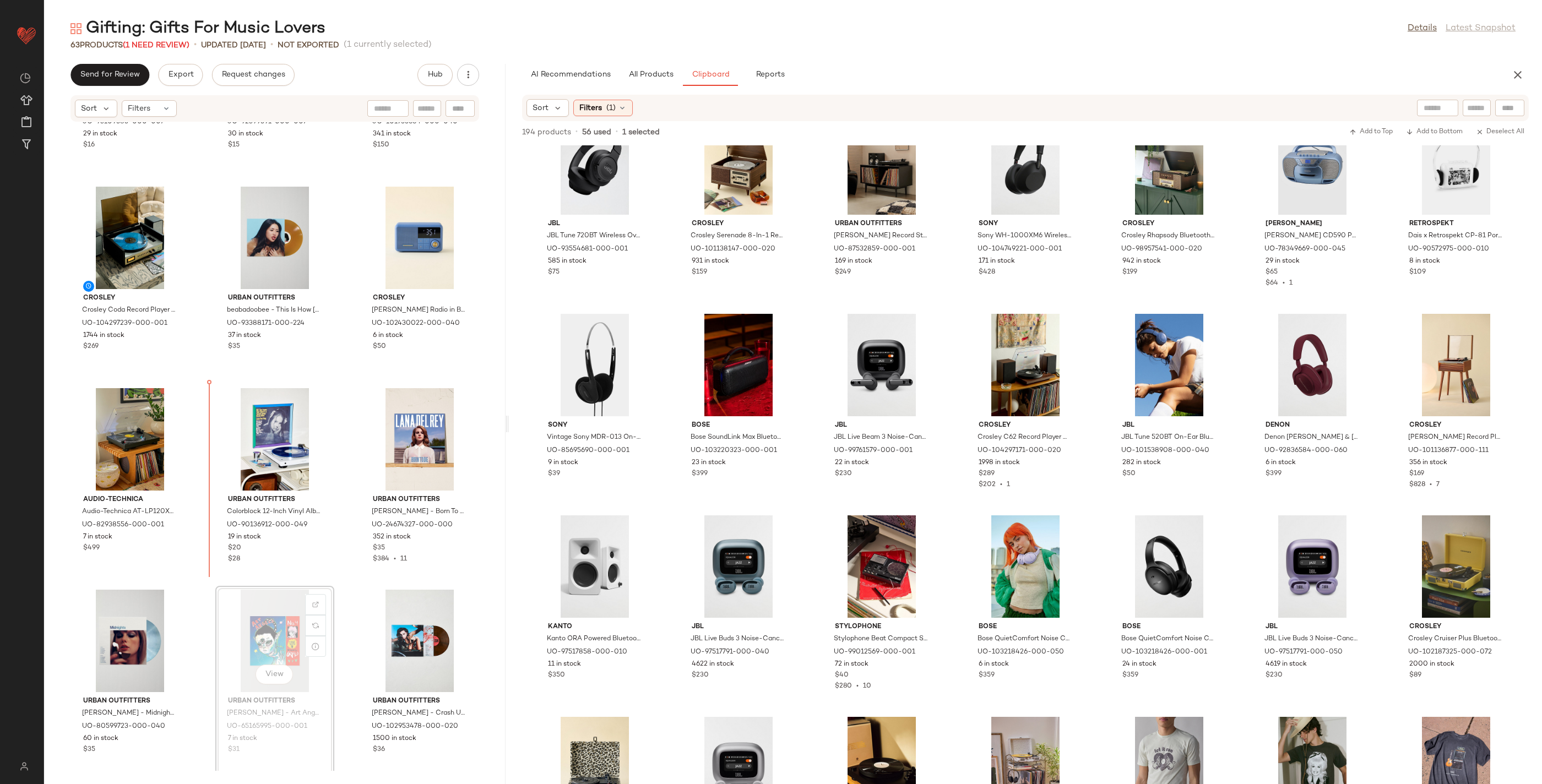
scroll to position [3578, 0]
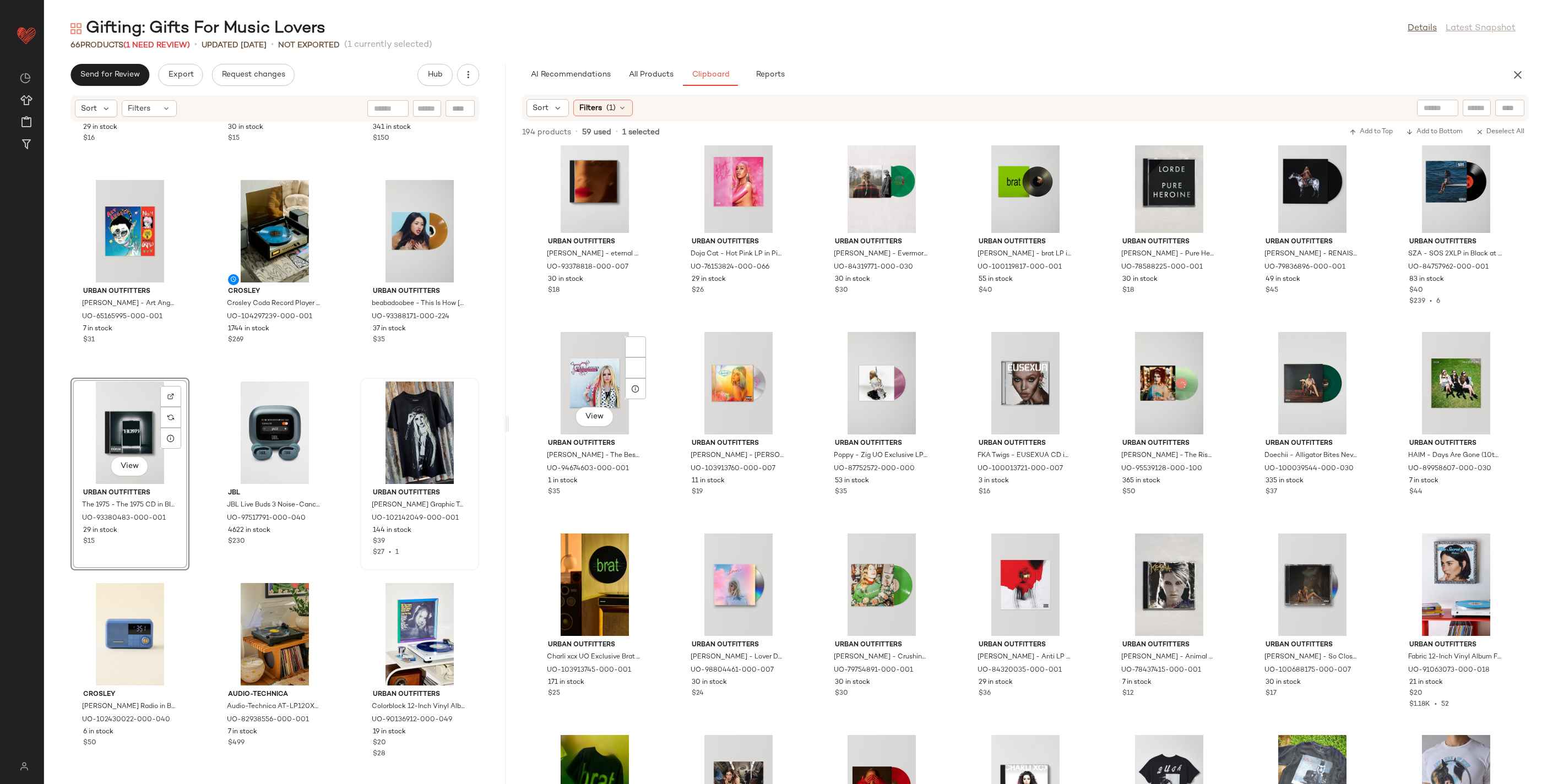
scroll to position [2652, 0]
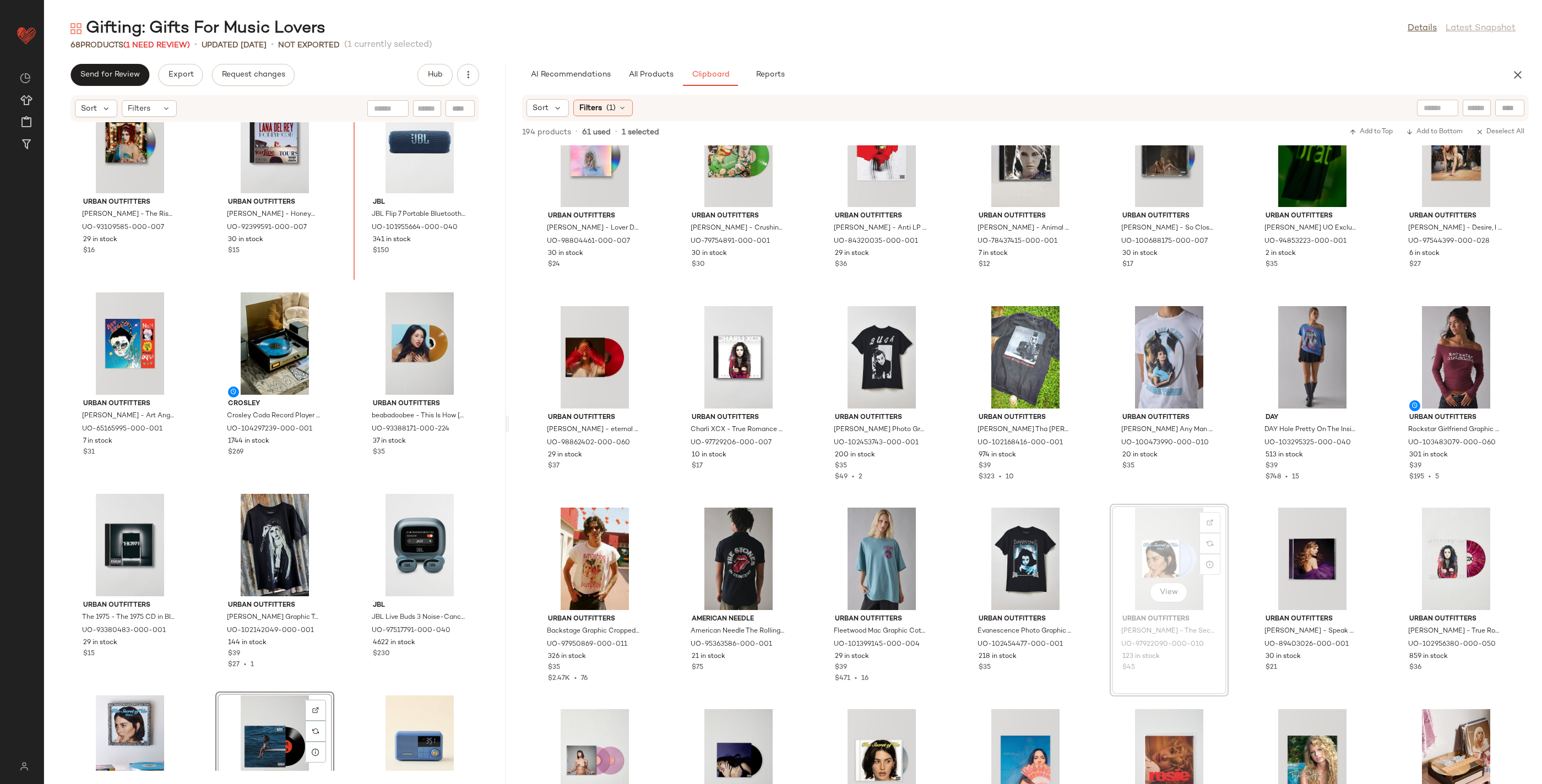
scroll to position [3469, 0]
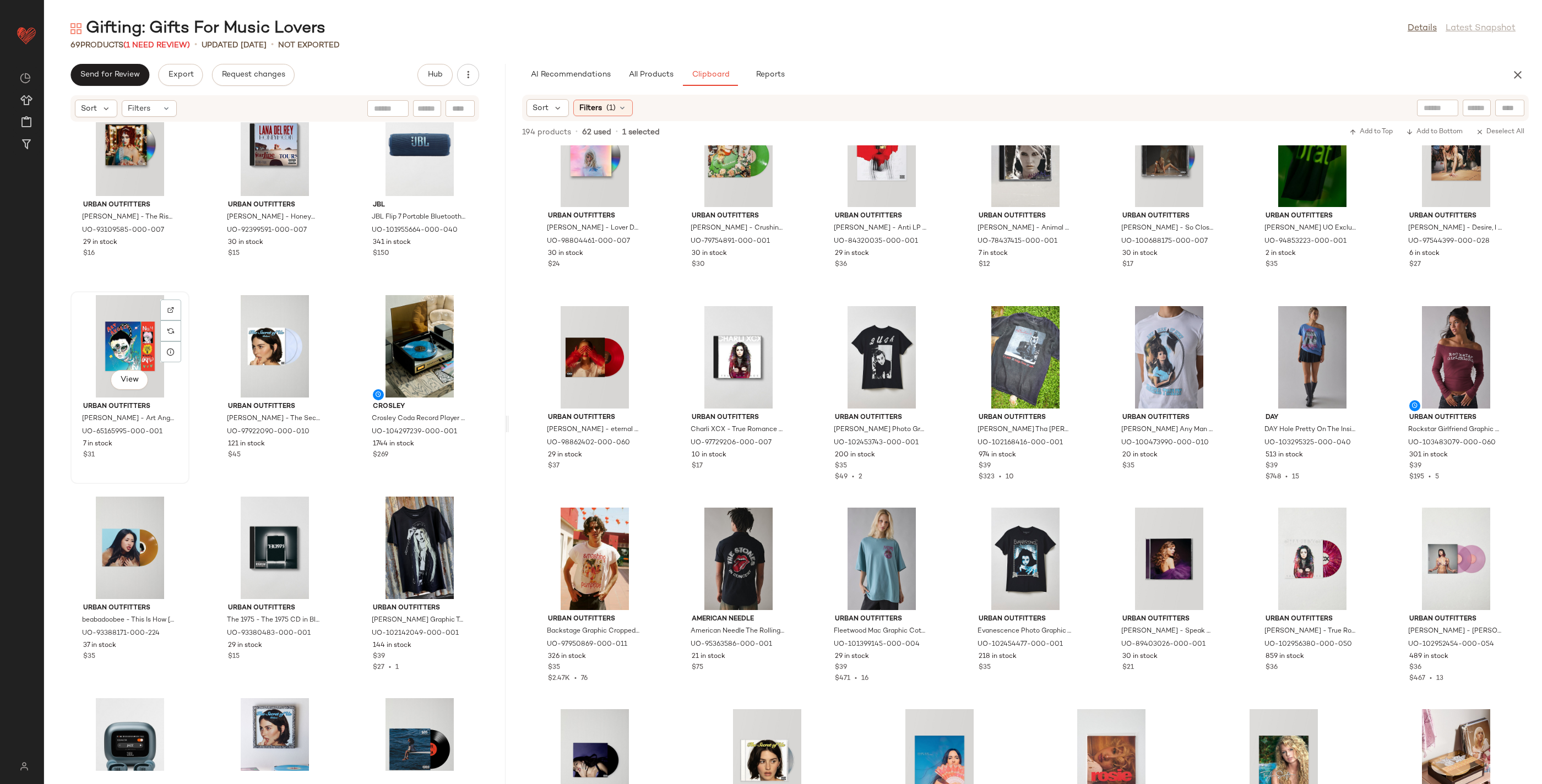
click at [104, 348] on div "View" at bounding box center [130, 346] width 111 height 102
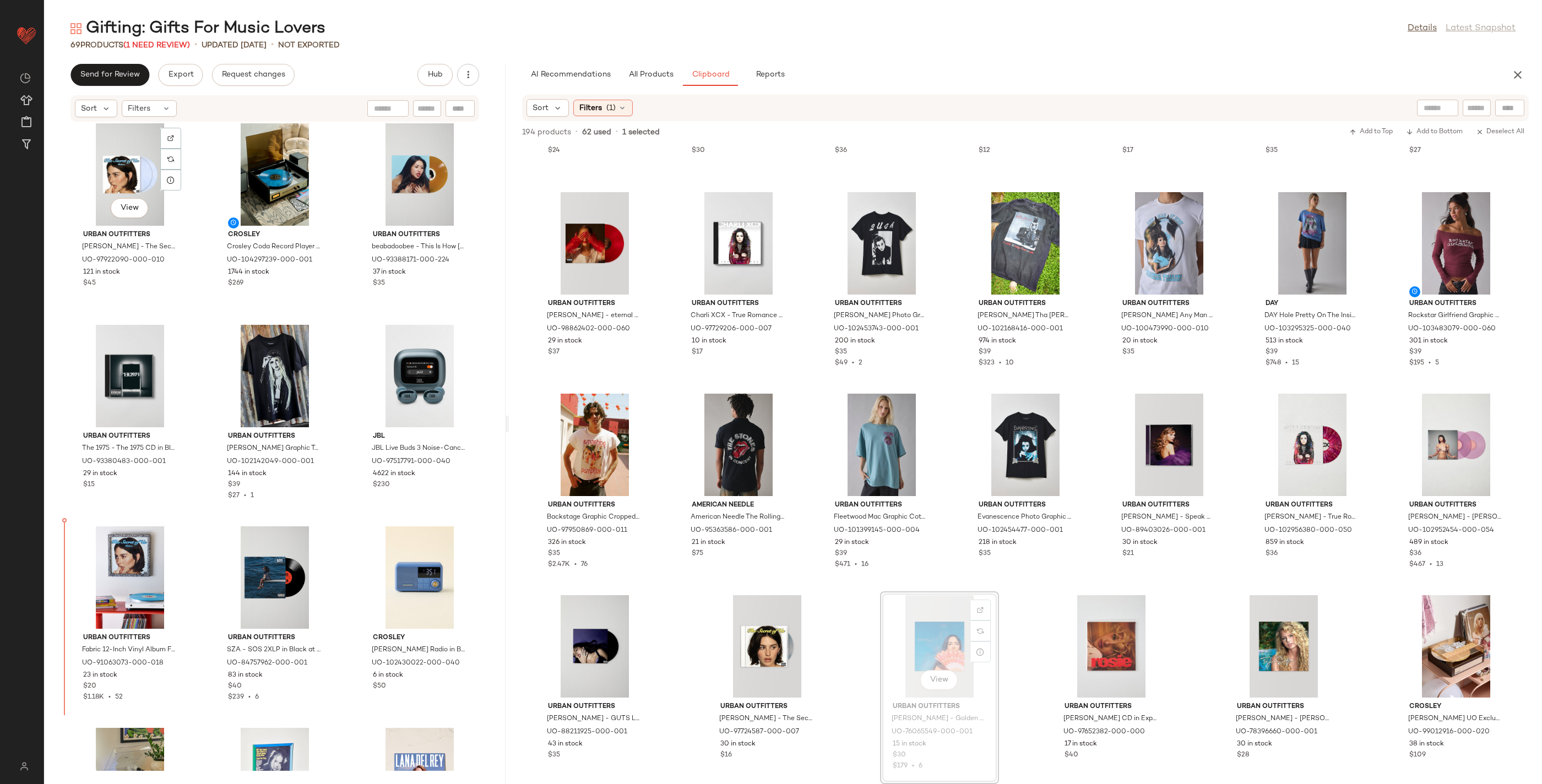
scroll to position [3649, 0]
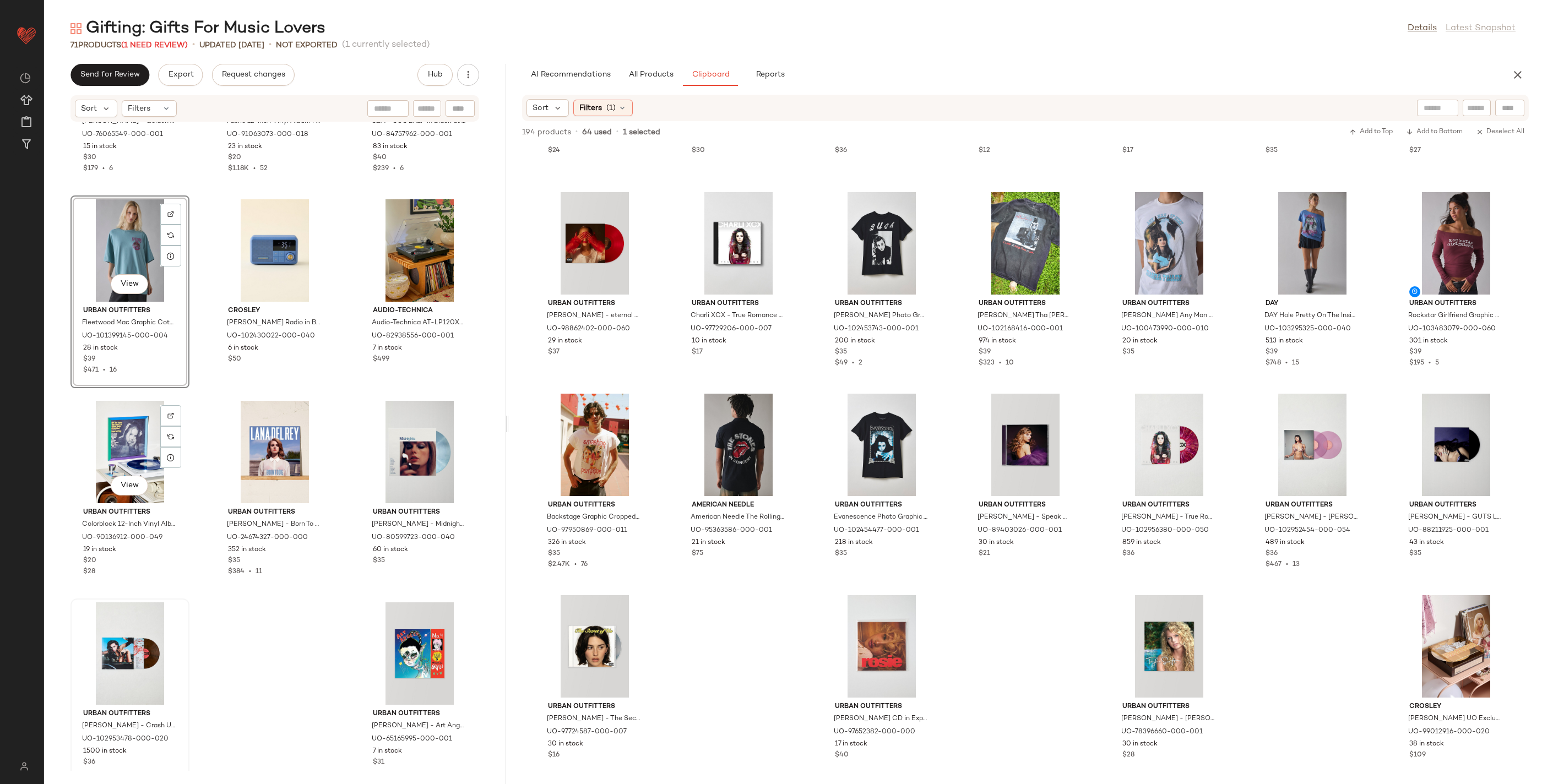
scroll to position [4168, 0]
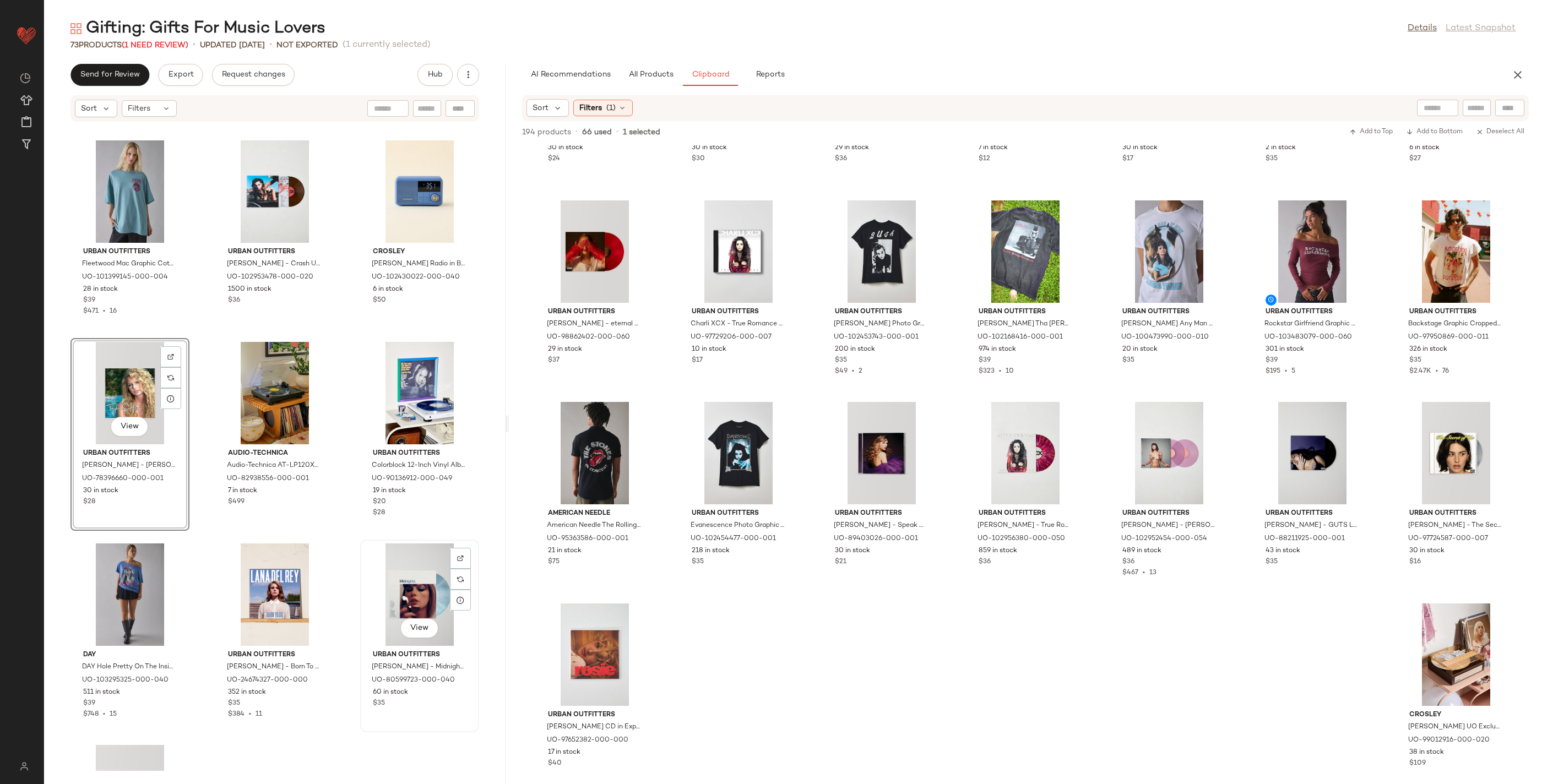
scroll to position [4232, 0]
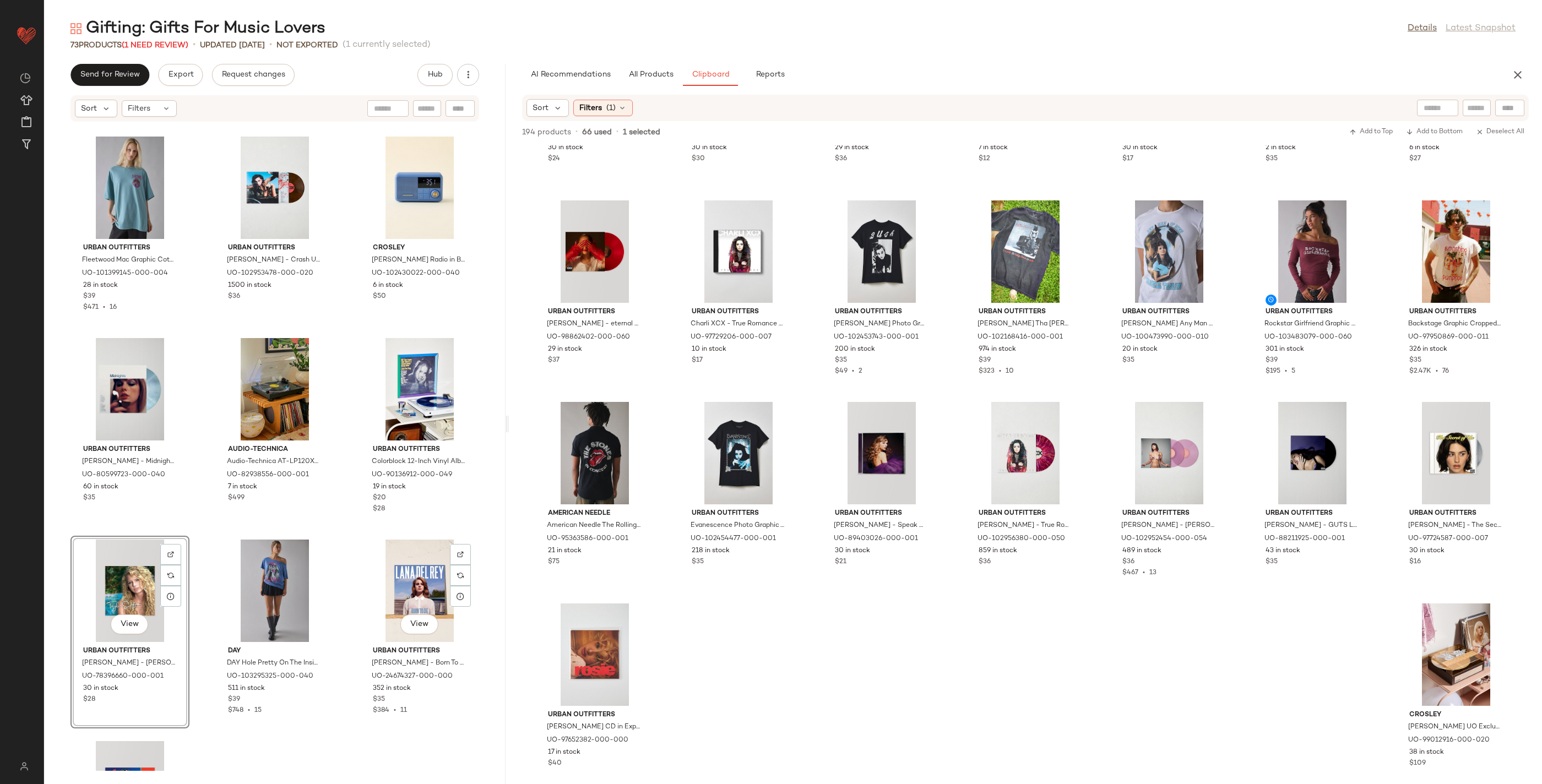
scroll to position [3192, 0]
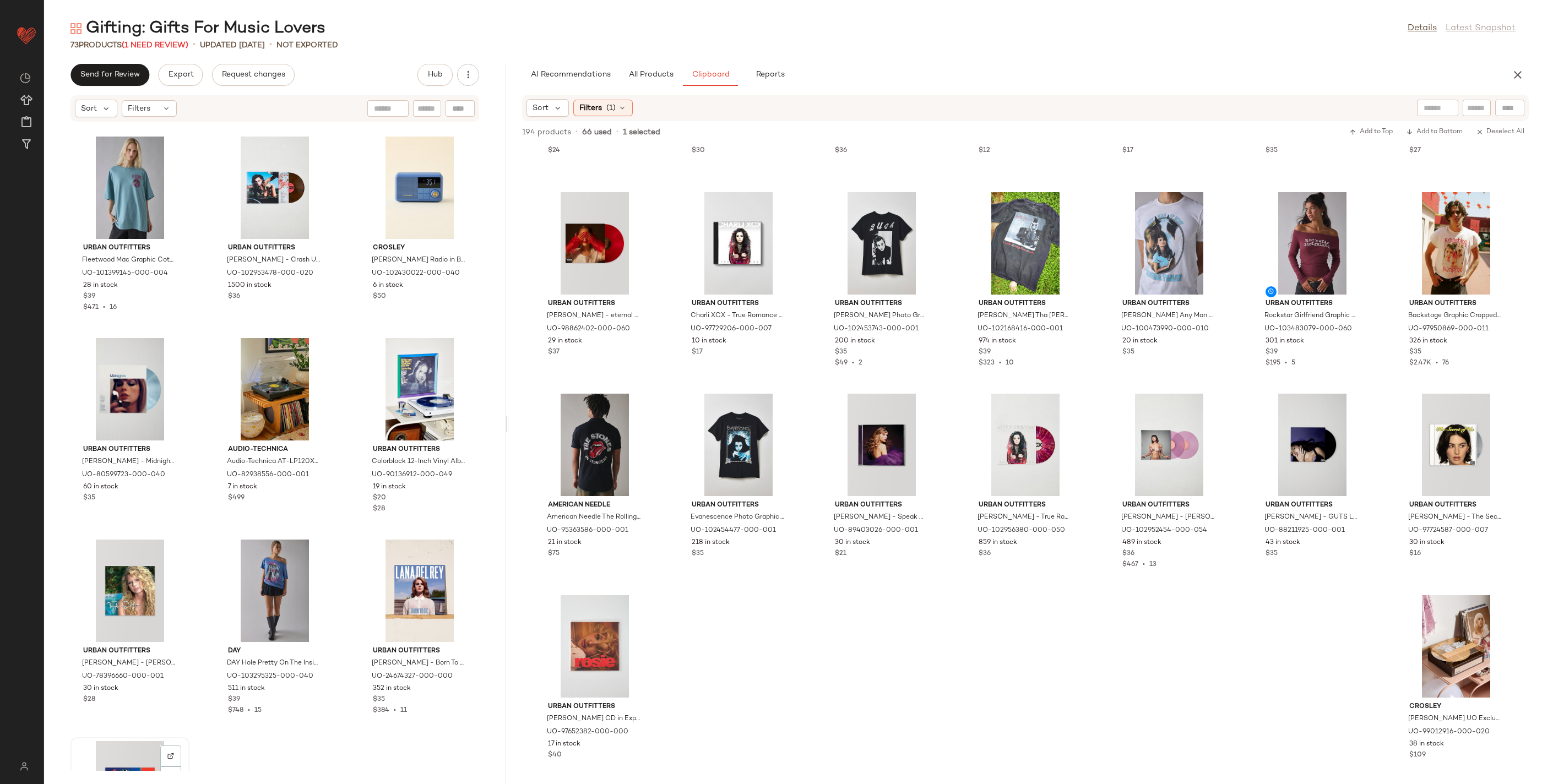
scroll to position [4234, 0]
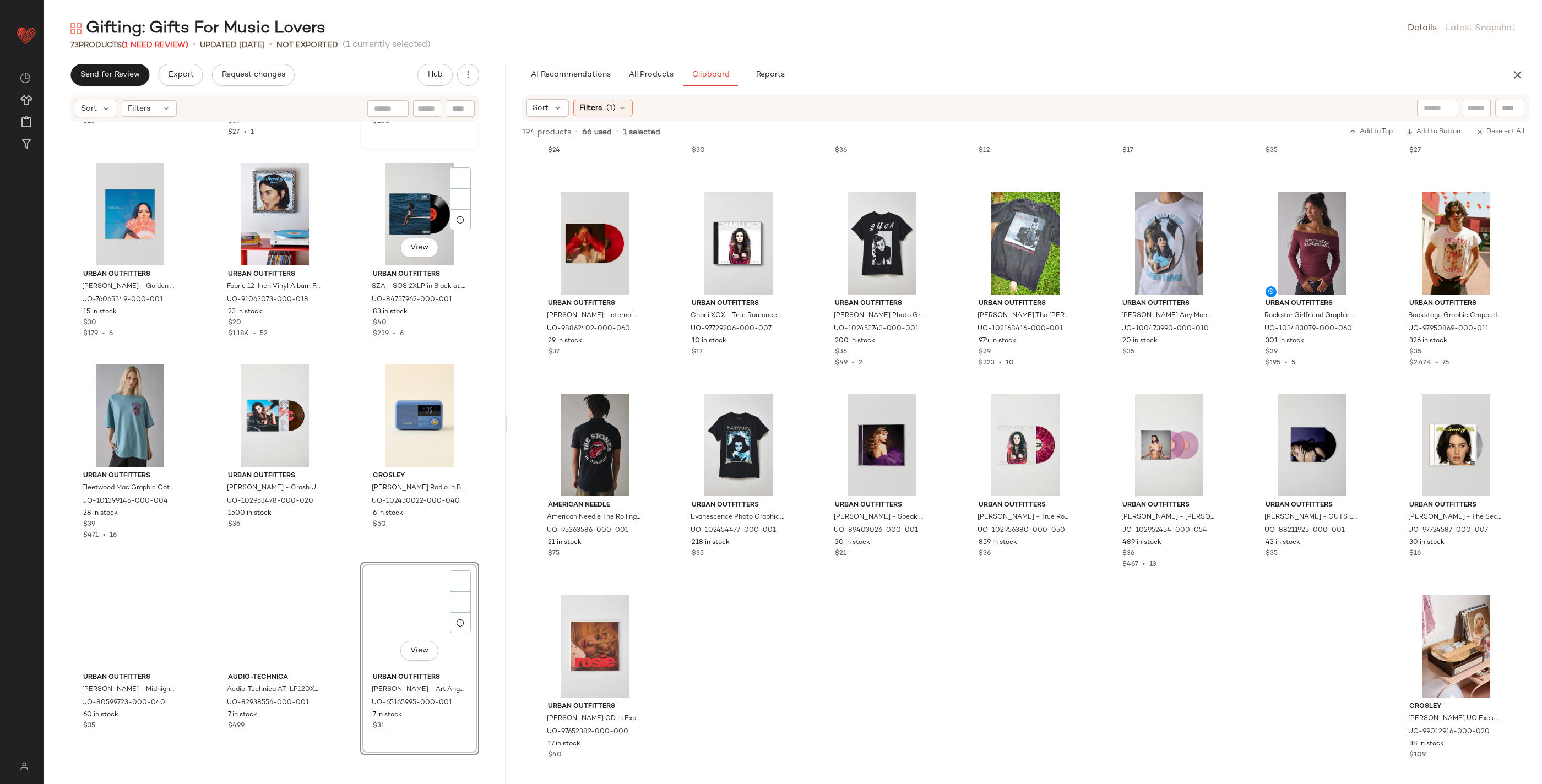
scroll to position [4392, 0]
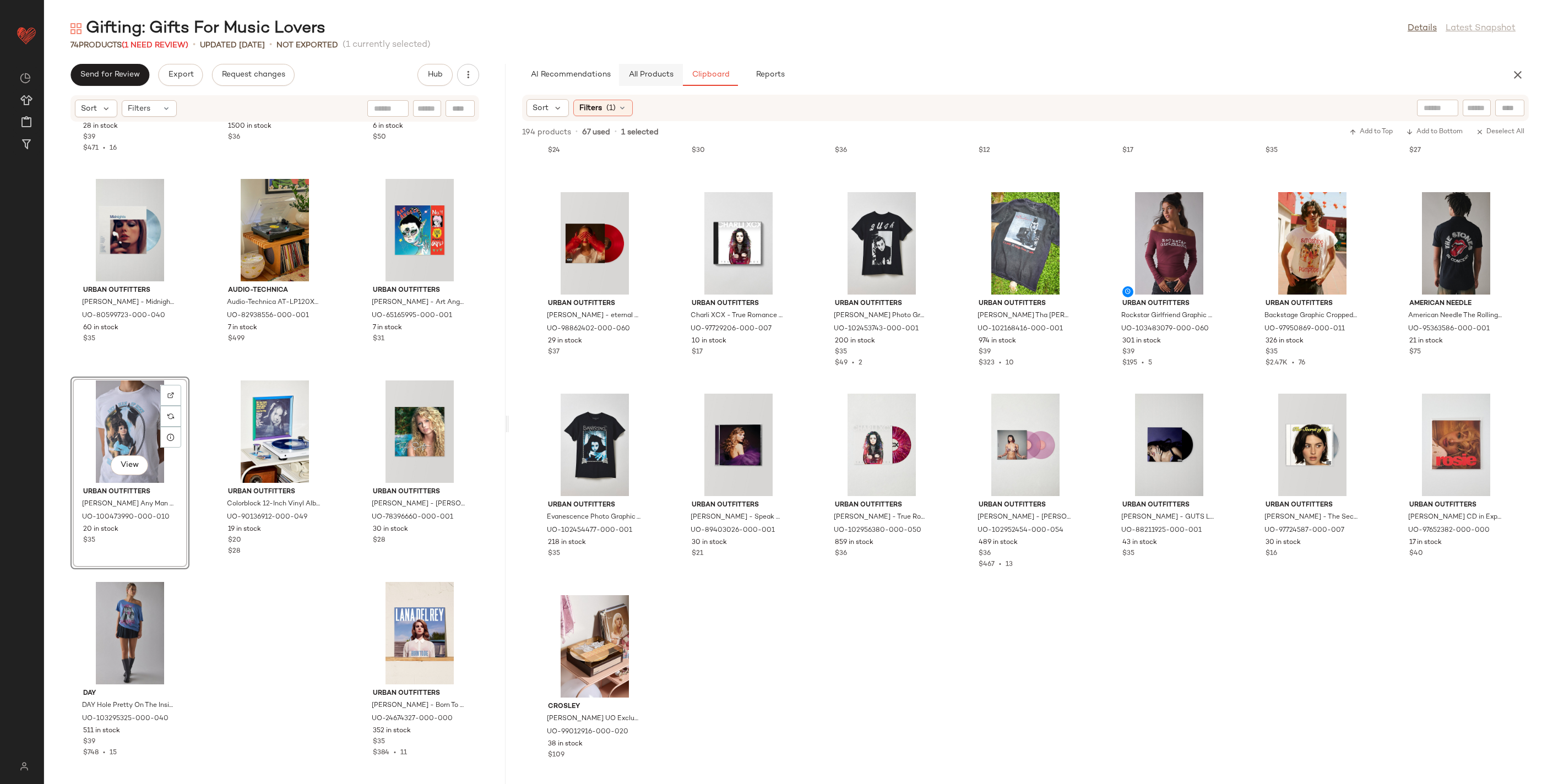
click at [651, 81] on button "All Products" at bounding box center [651, 75] width 64 height 22
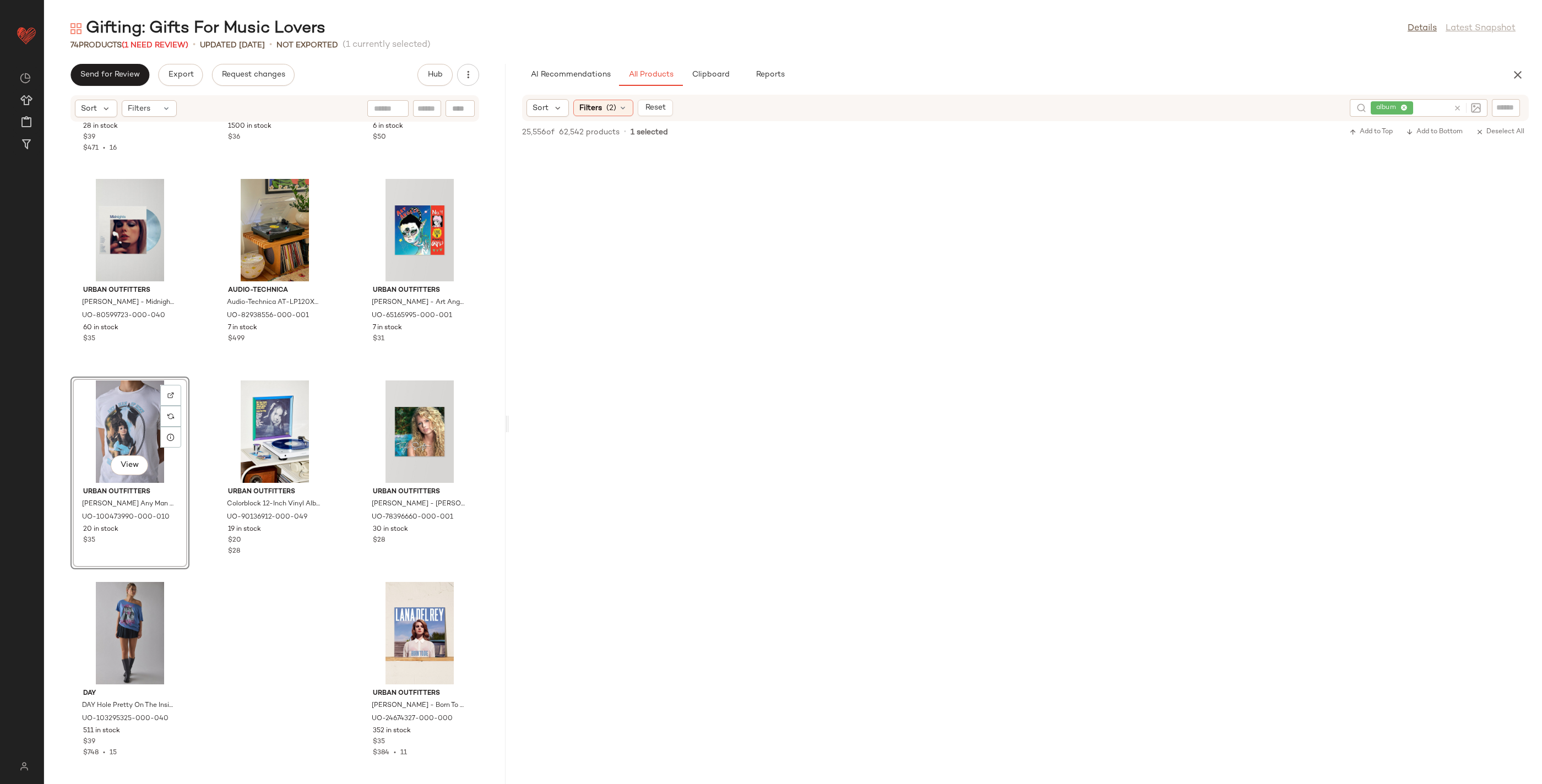
scroll to position [18672, 0]
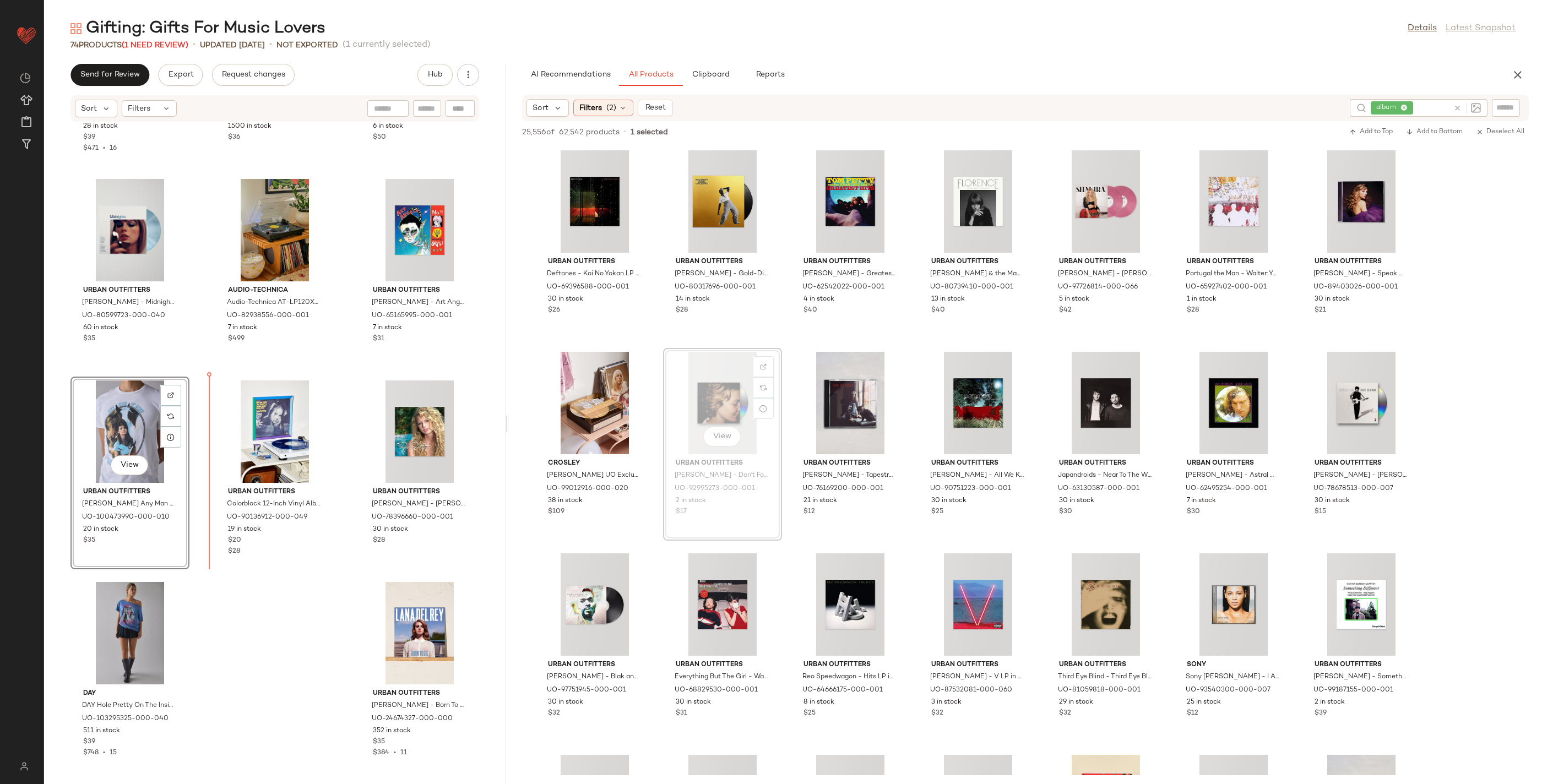
drag, startPoint x: 740, startPoint y: 429, endPoint x: 490, endPoint y: 492, distance: 257.8
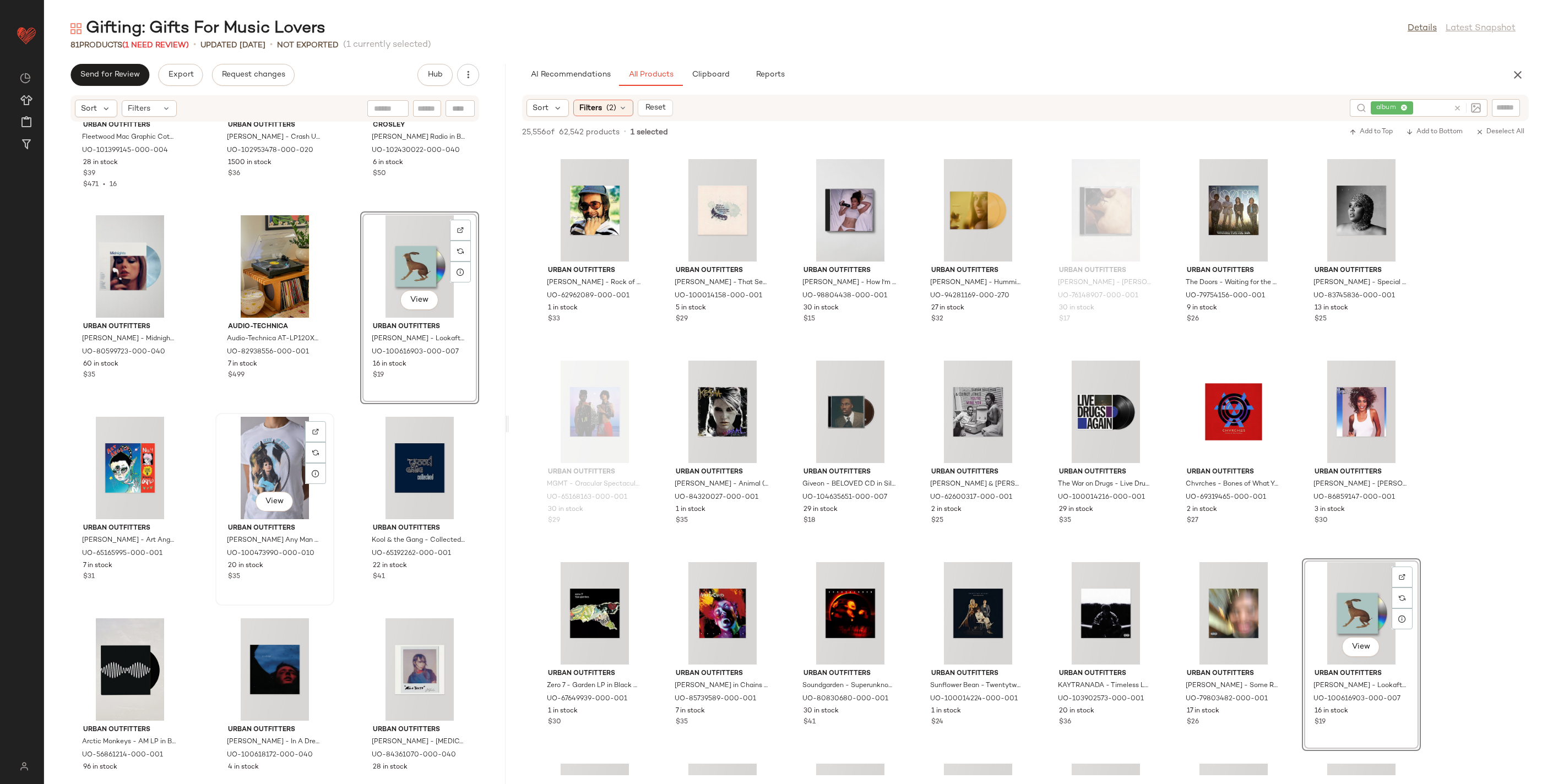
scroll to position [4357, 0]
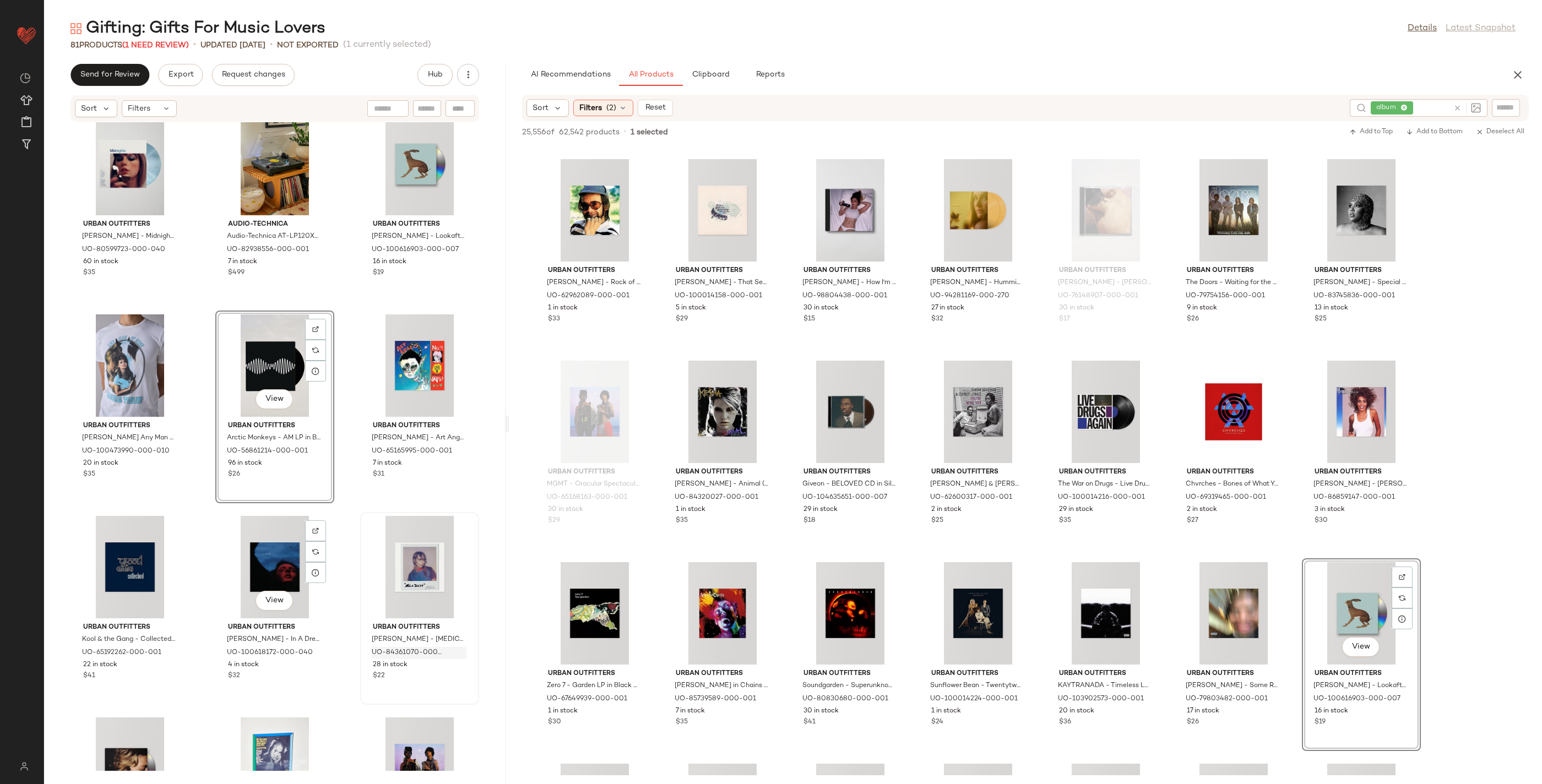
scroll to position [4459, 0]
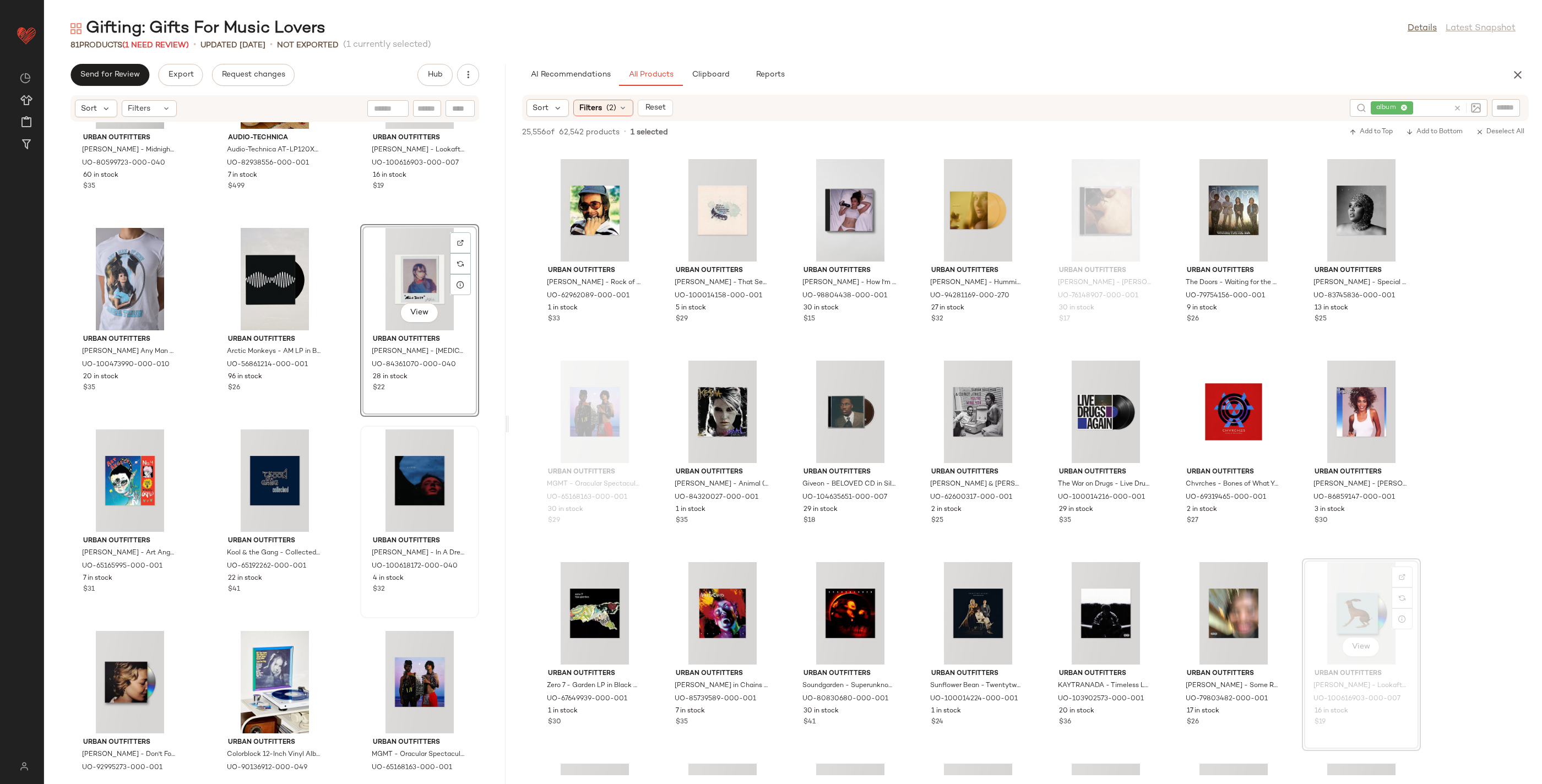
scroll to position [4546, 0]
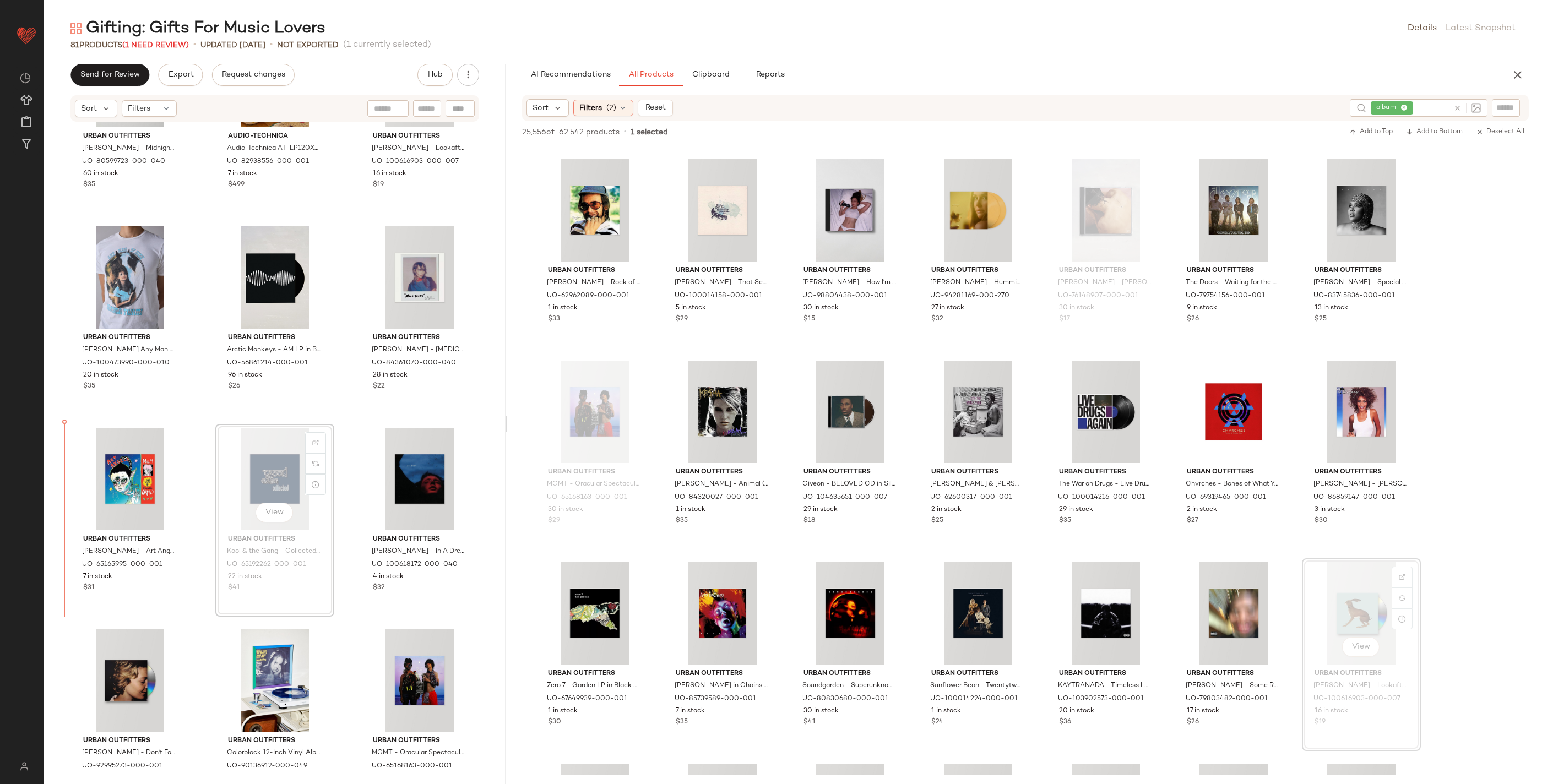
drag, startPoint x: 284, startPoint y: 491, endPoint x: 274, endPoint y: 491, distance: 10.0
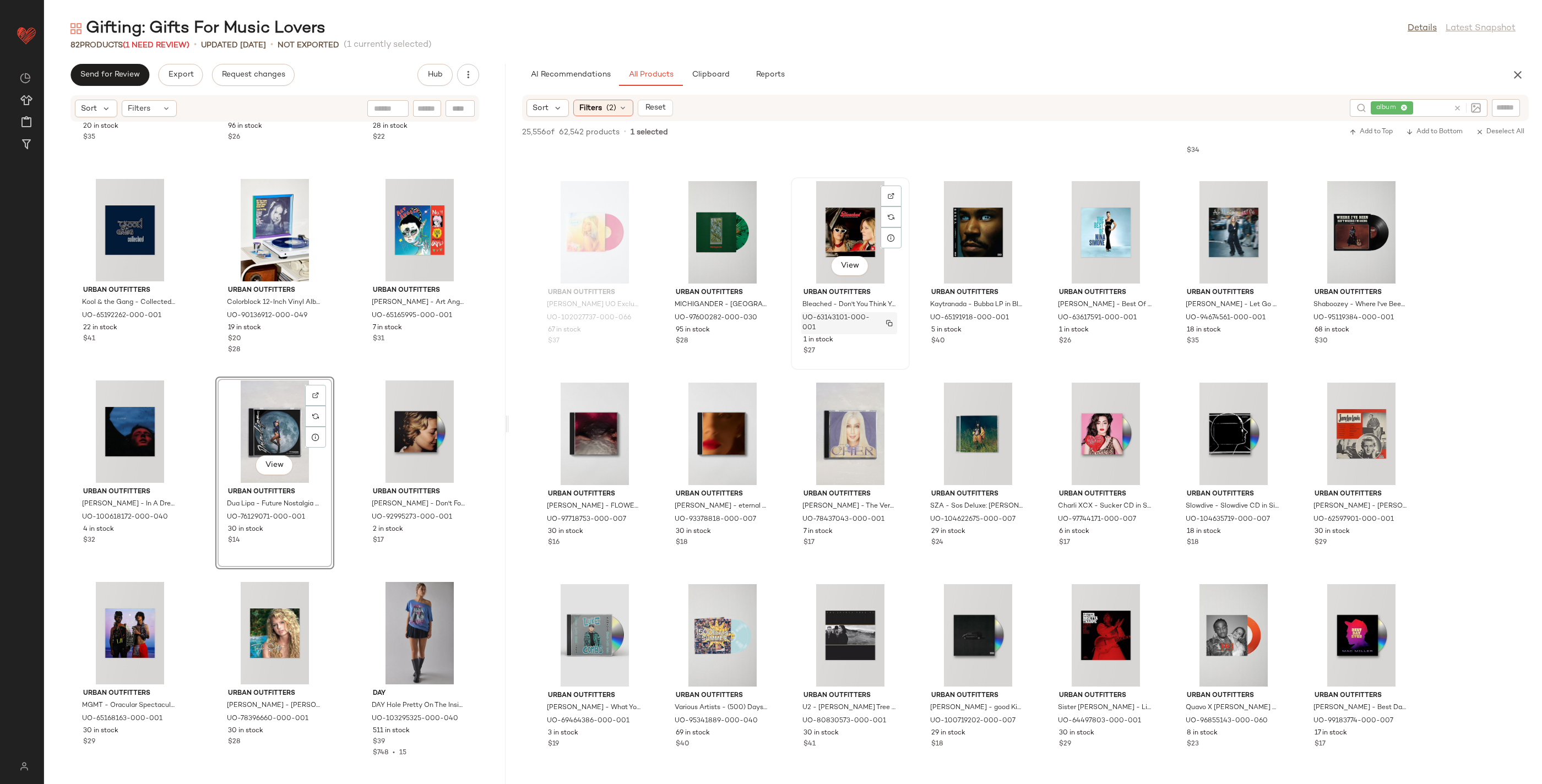
scroll to position [15697, 0]
click at [712, 71] on span "Clipboard" at bounding box center [711, 75] width 38 height 9
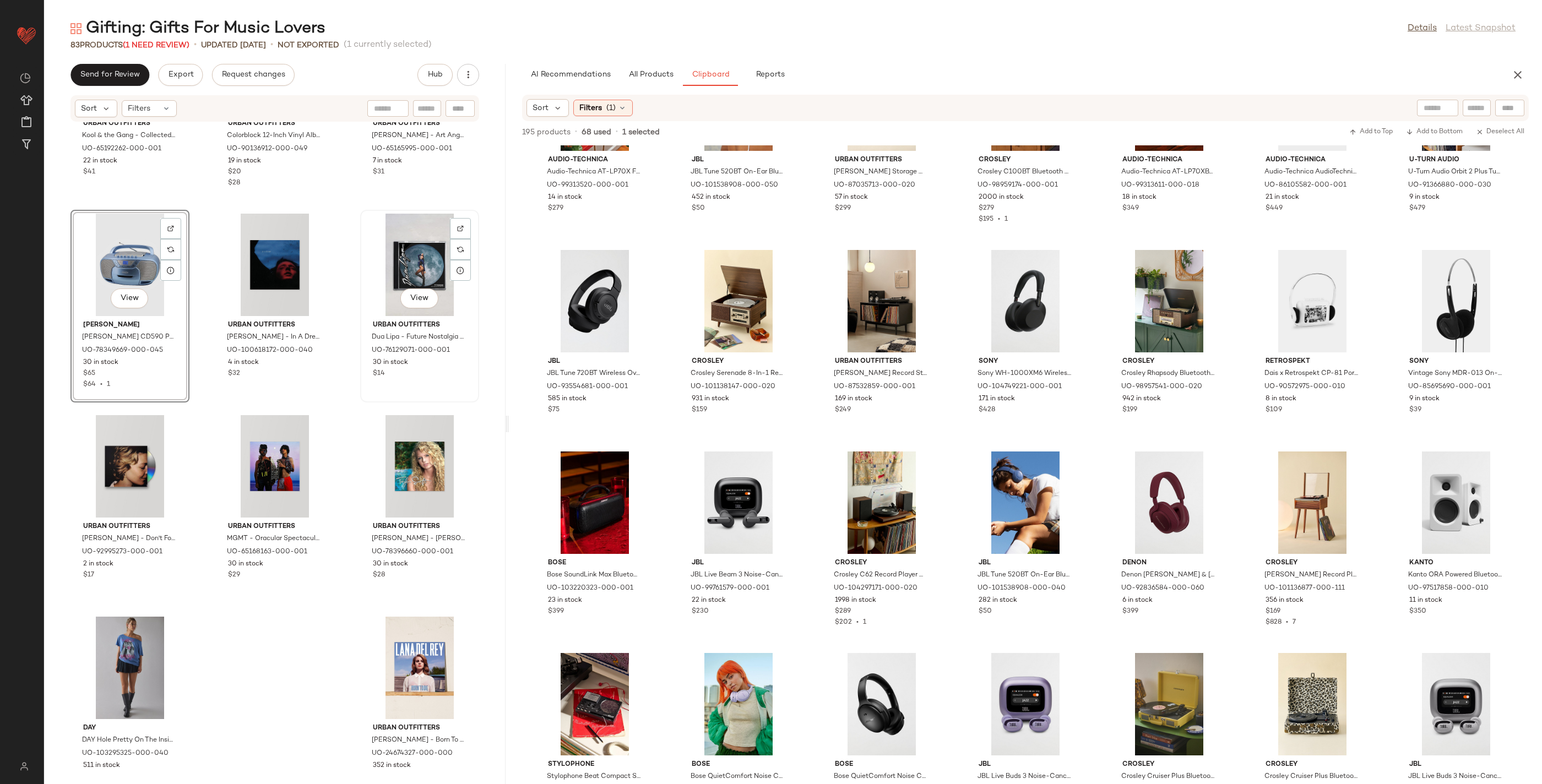
scroll to position [4995, 0]
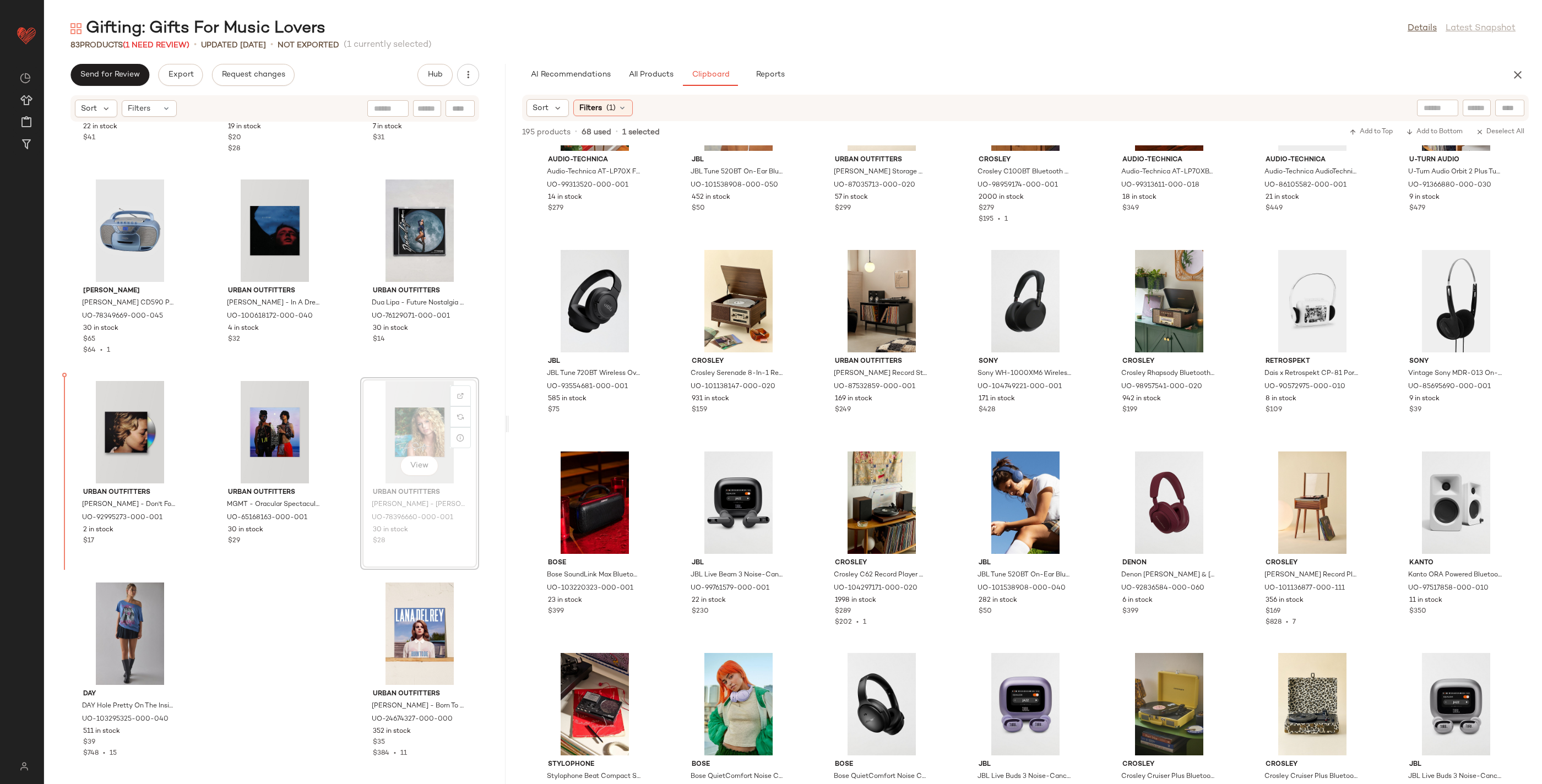
drag, startPoint x: 406, startPoint y: 449, endPoint x: 374, endPoint y: 452, distance: 32.1
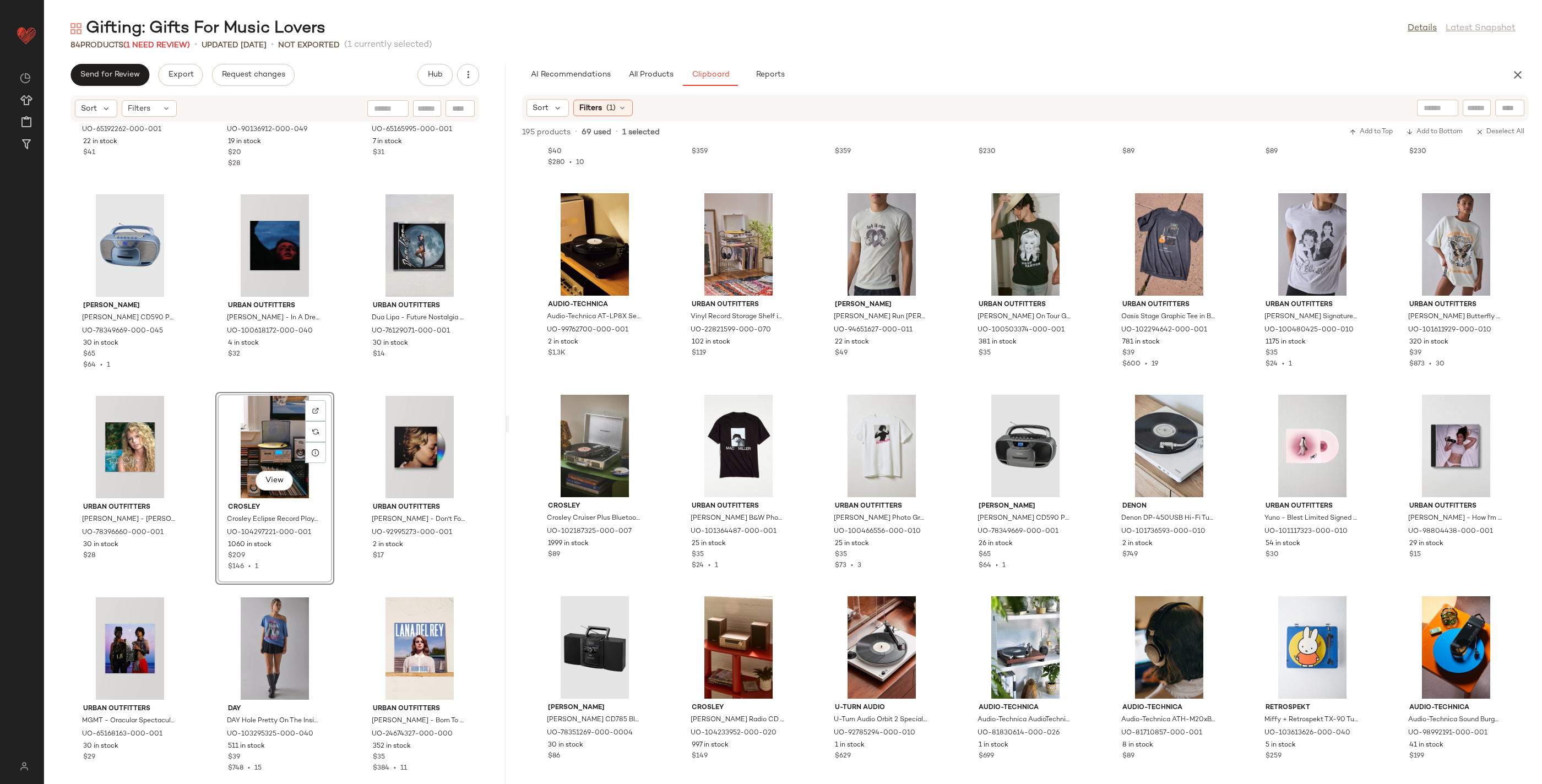
scroll to position [4965, 0]
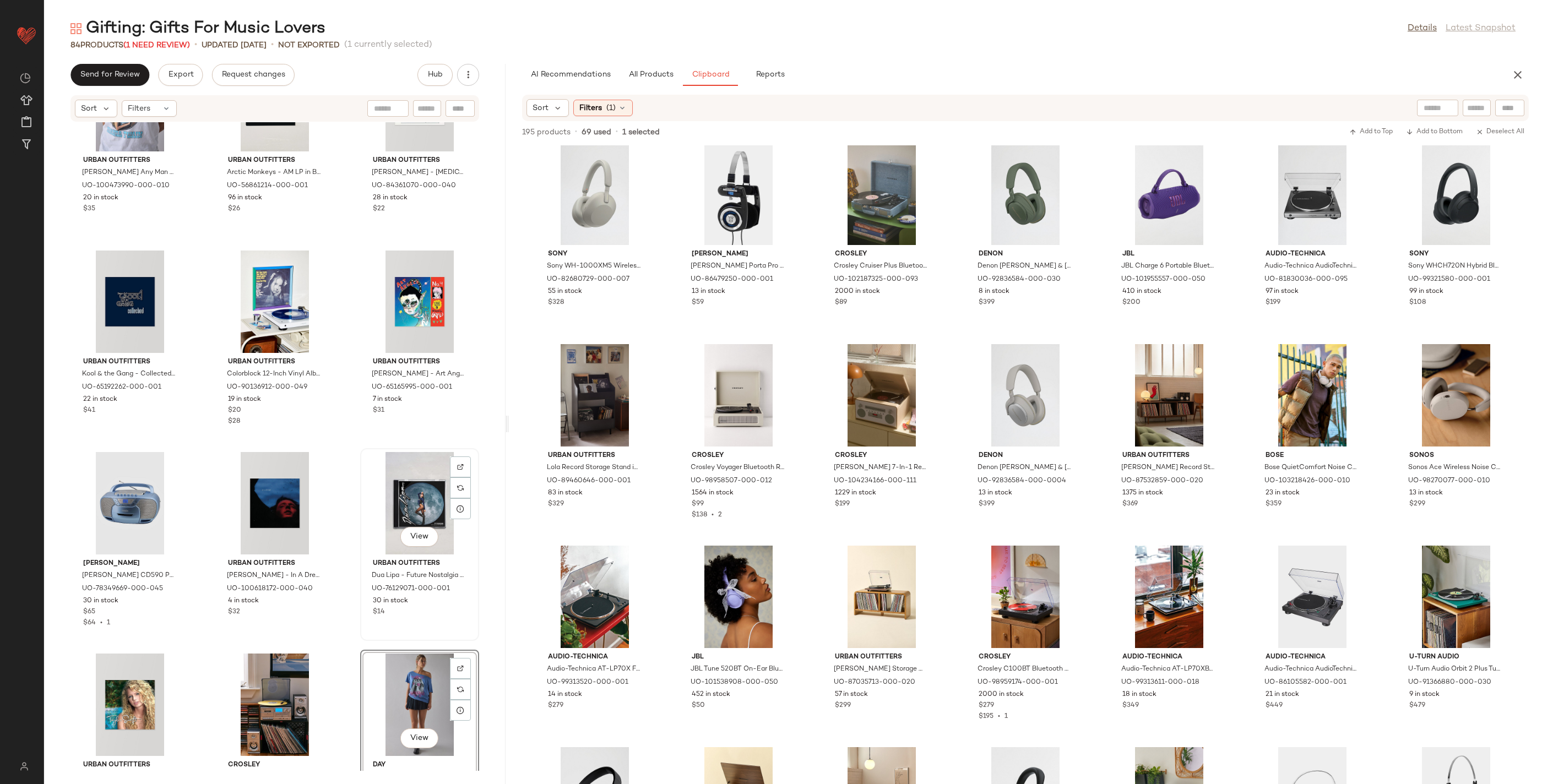
scroll to position [4995, 0]
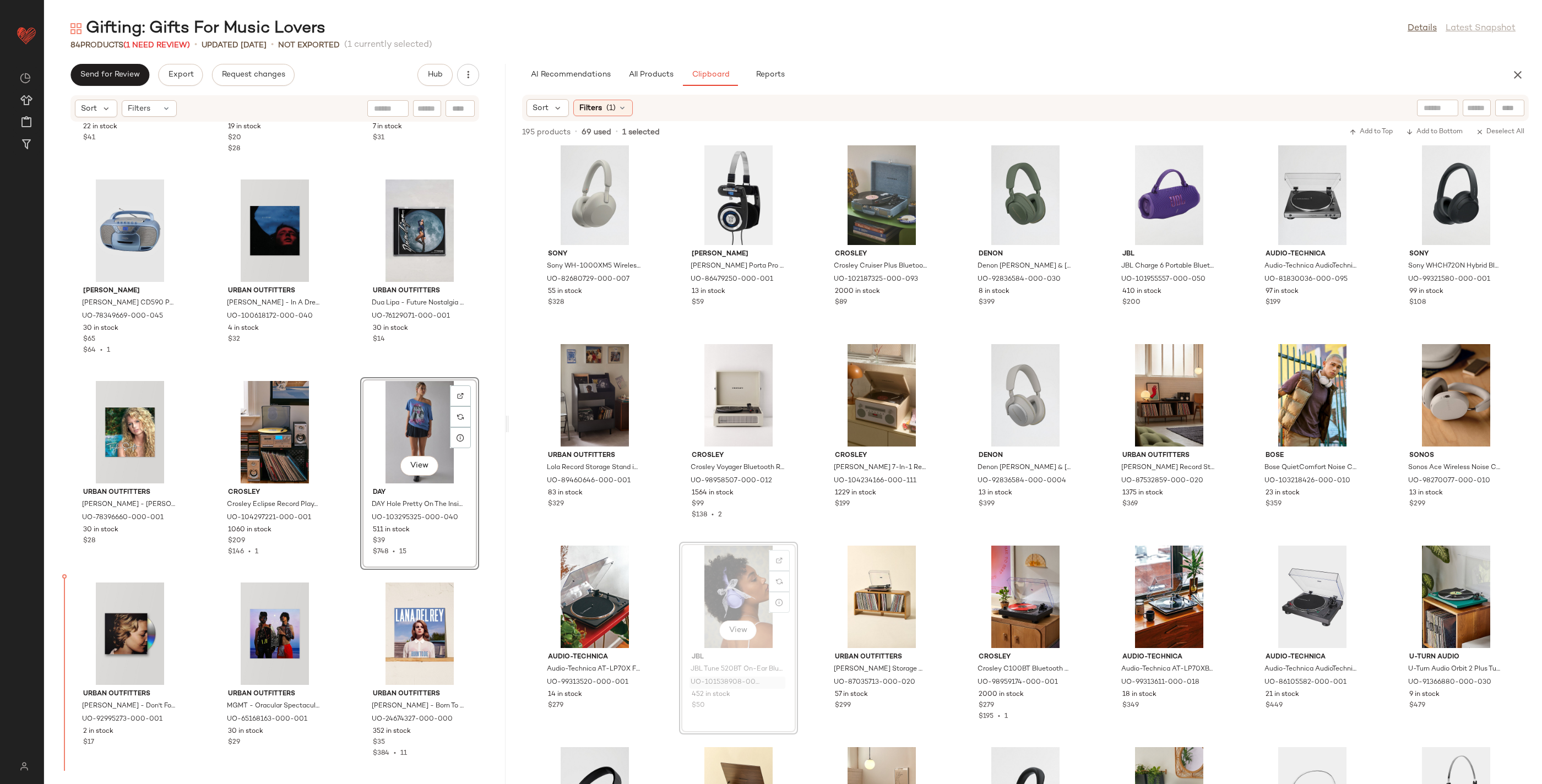
drag, startPoint x: 760, startPoint y: 680, endPoint x: 753, endPoint y: 680, distance: 7.0
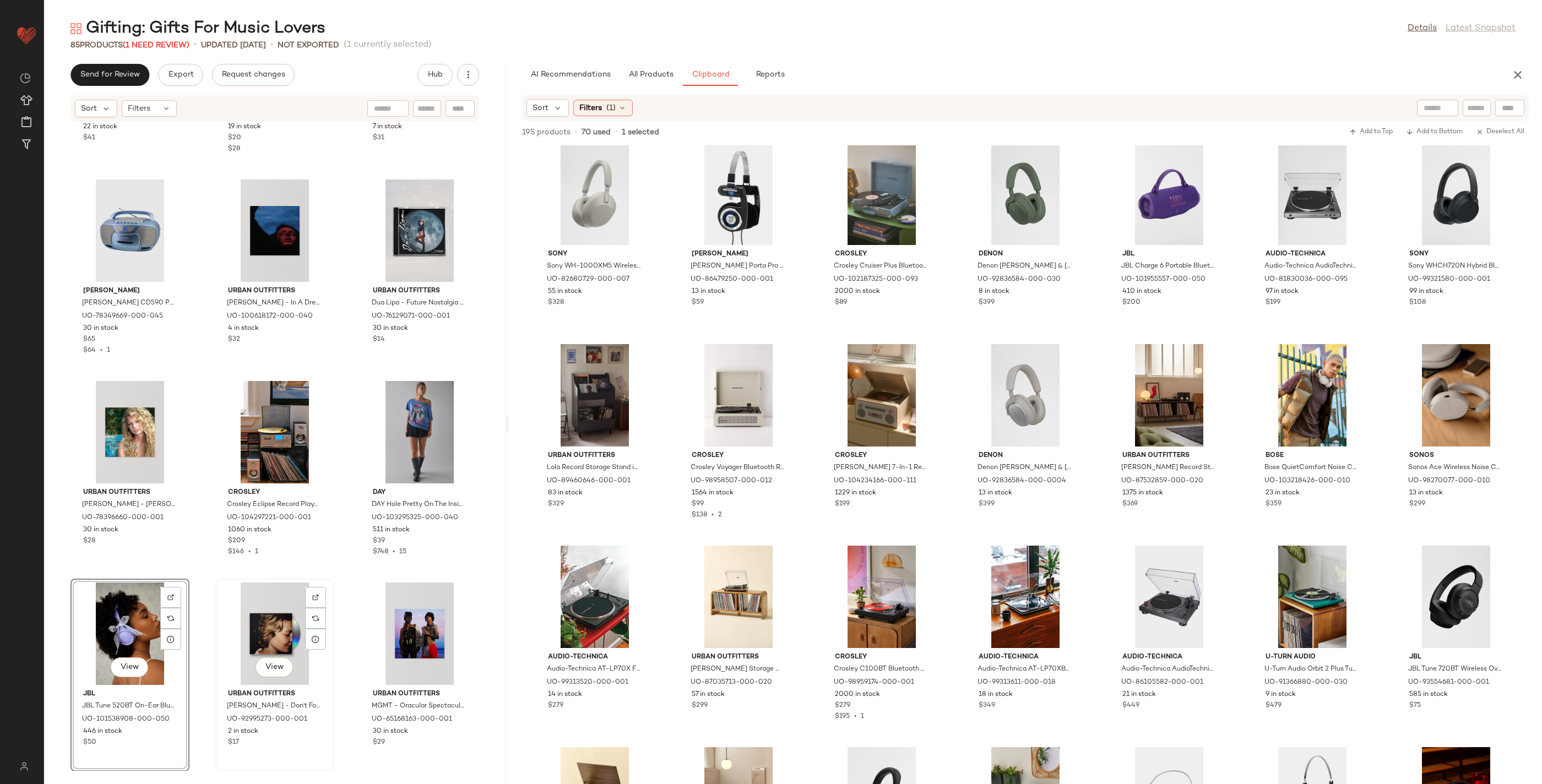
scroll to position [5198, 0]
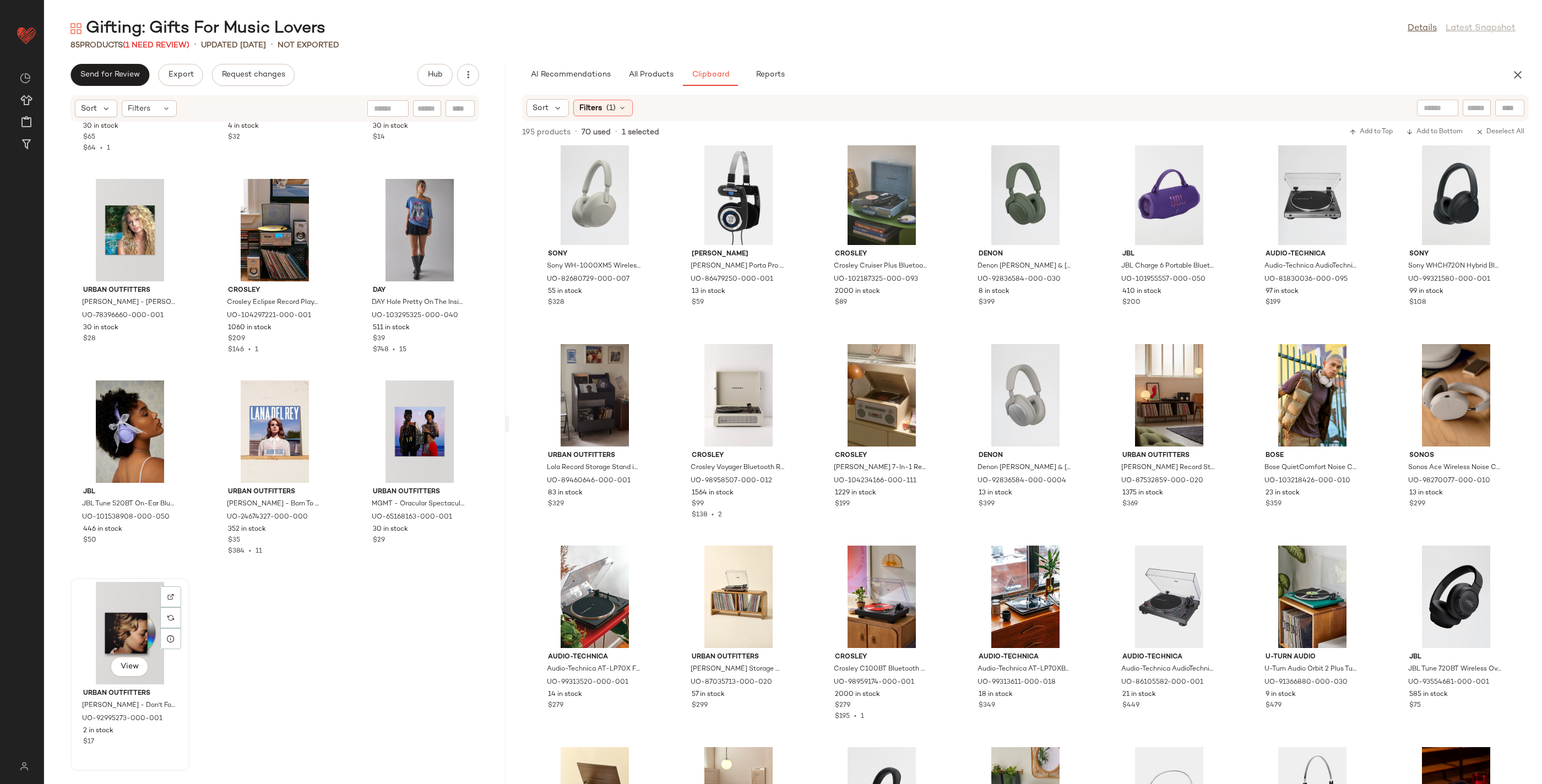
click at [137, 630] on div "View" at bounding box center [130, 633] width 111 height 102
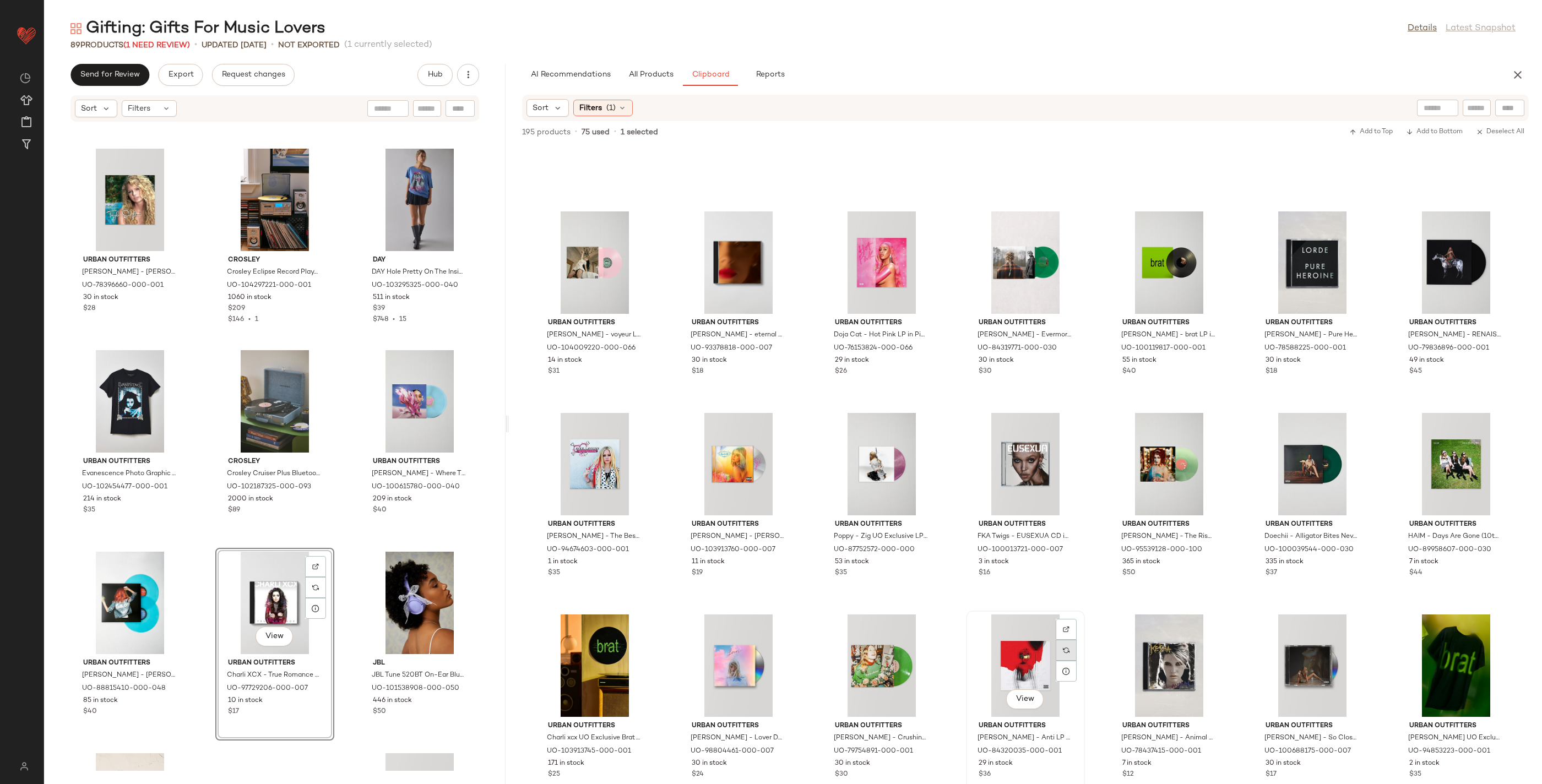
scroll to position [2369, 0]
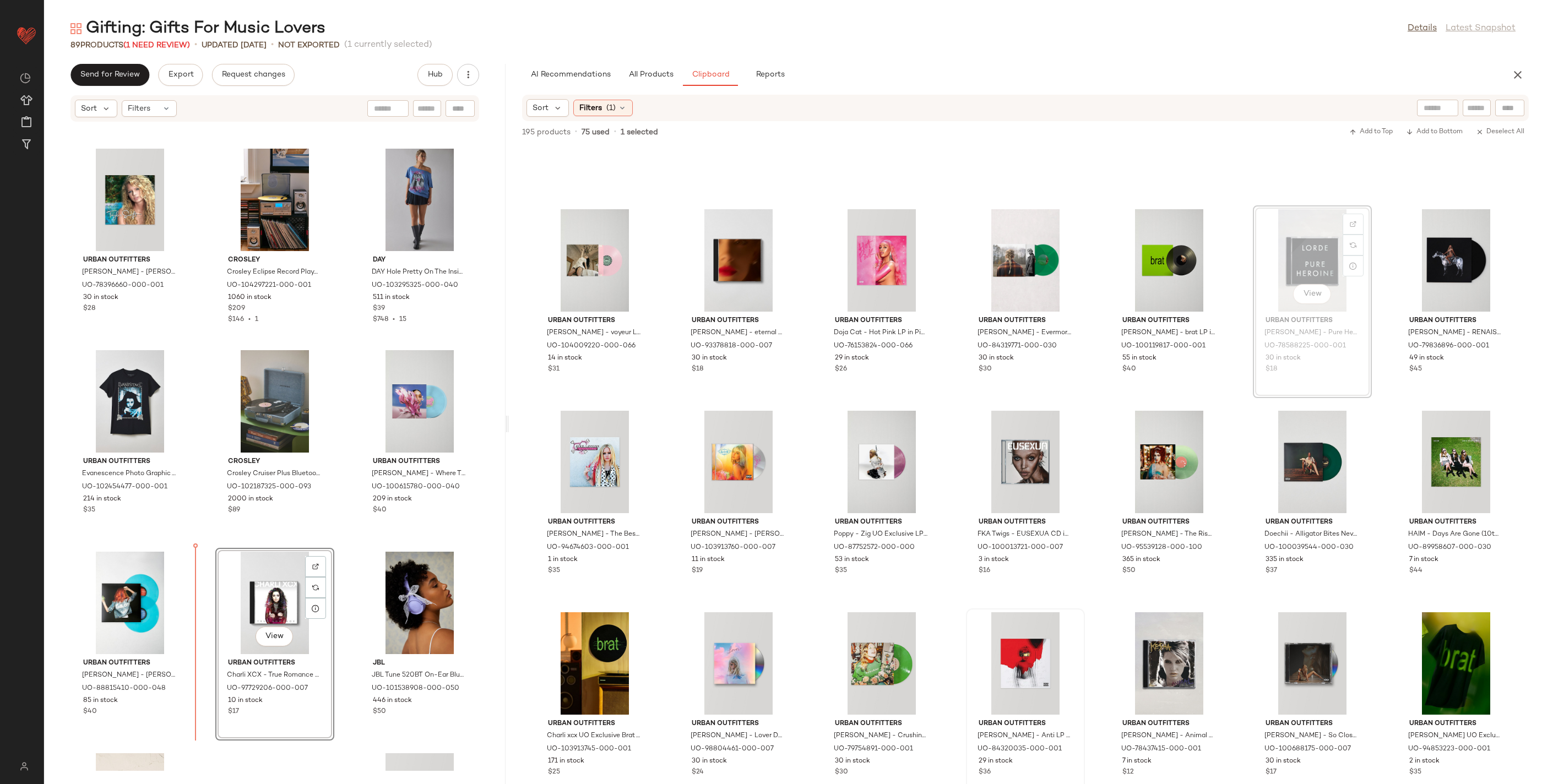
drag, startPoint x: 1283, startPoint y: 353, endPoint x: 1277, endPoint y: 358, distance: 7.8
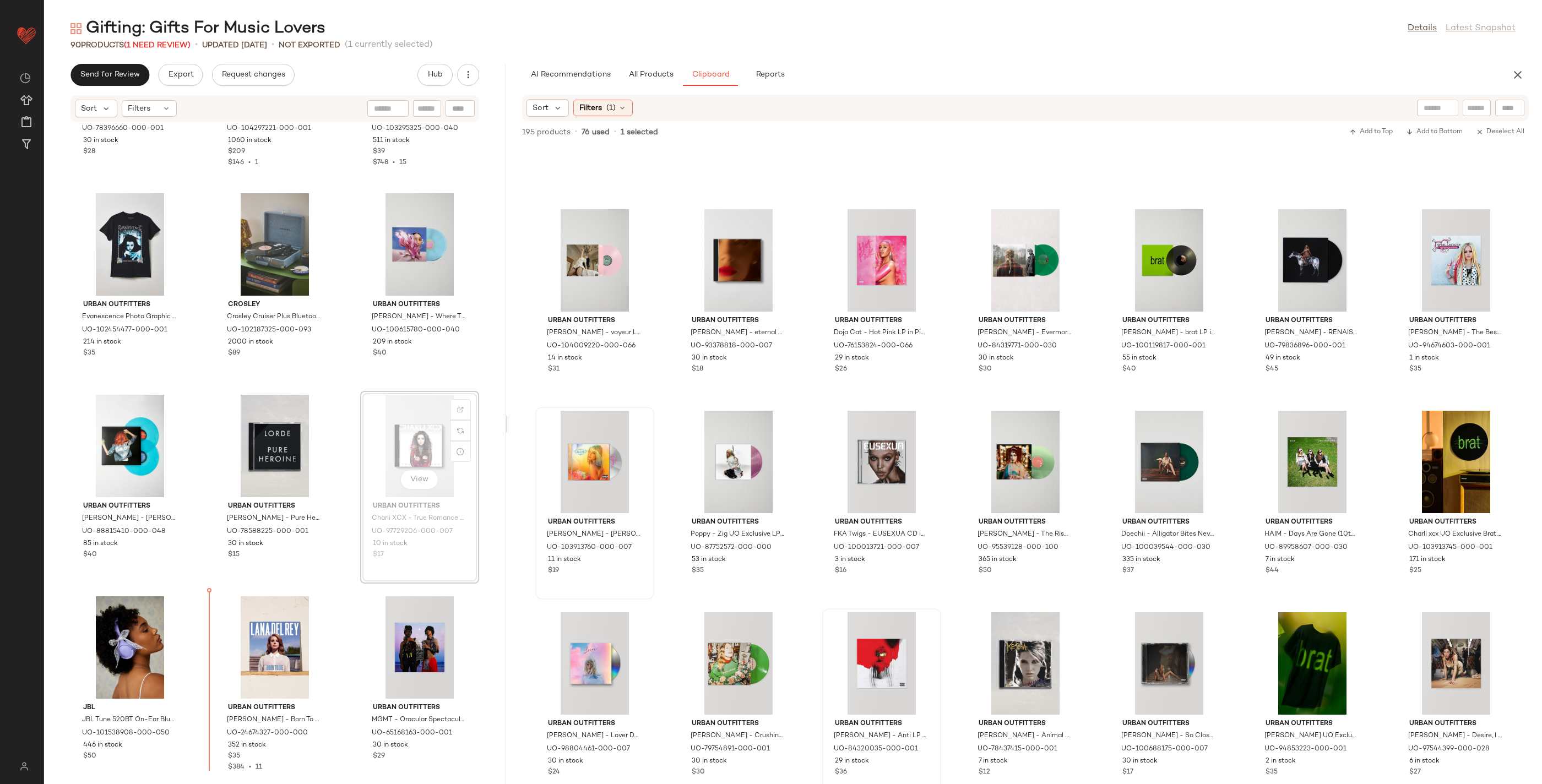
scroll to position [5399, 0]
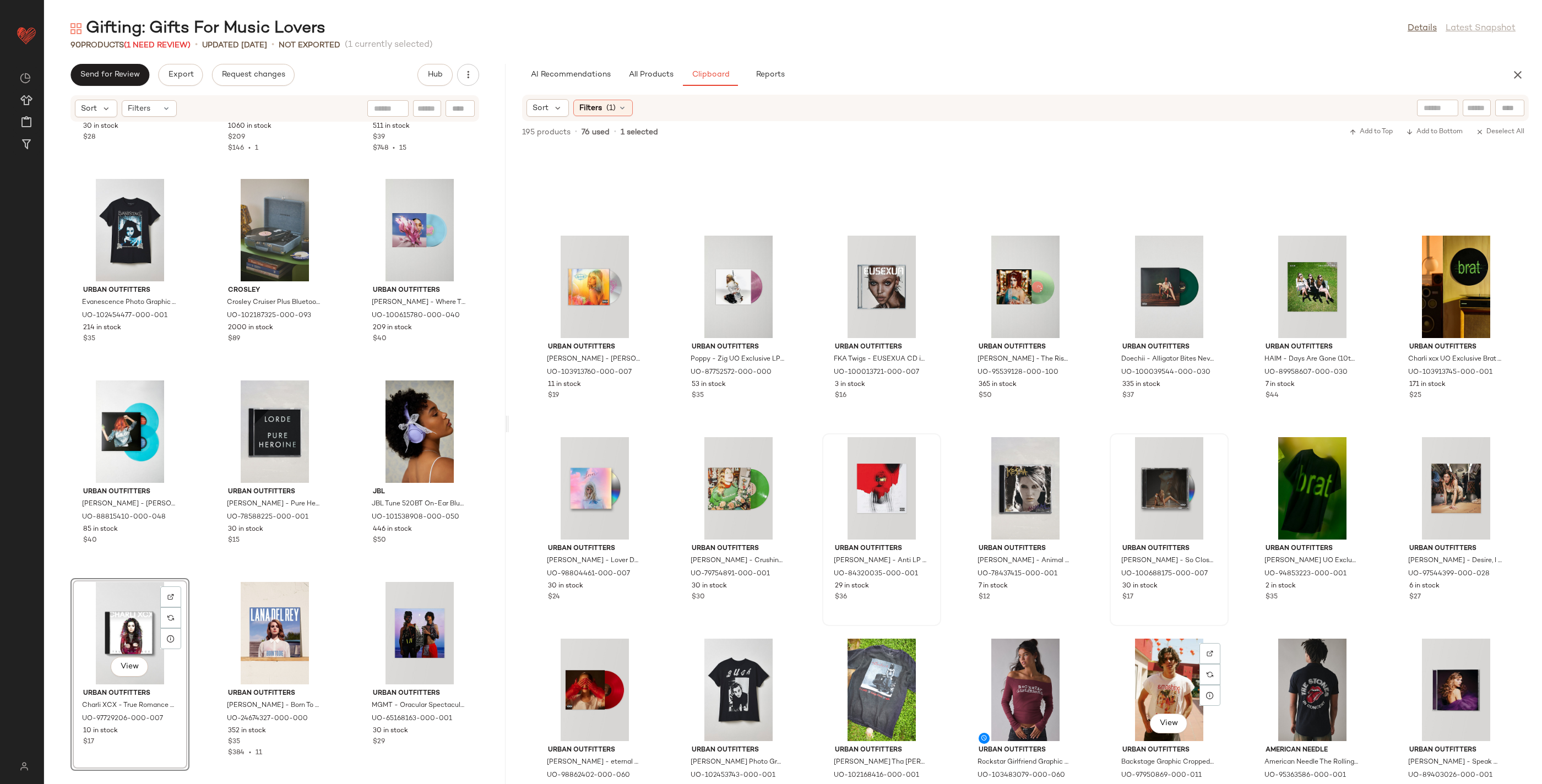
scroll to position [2789, 0]
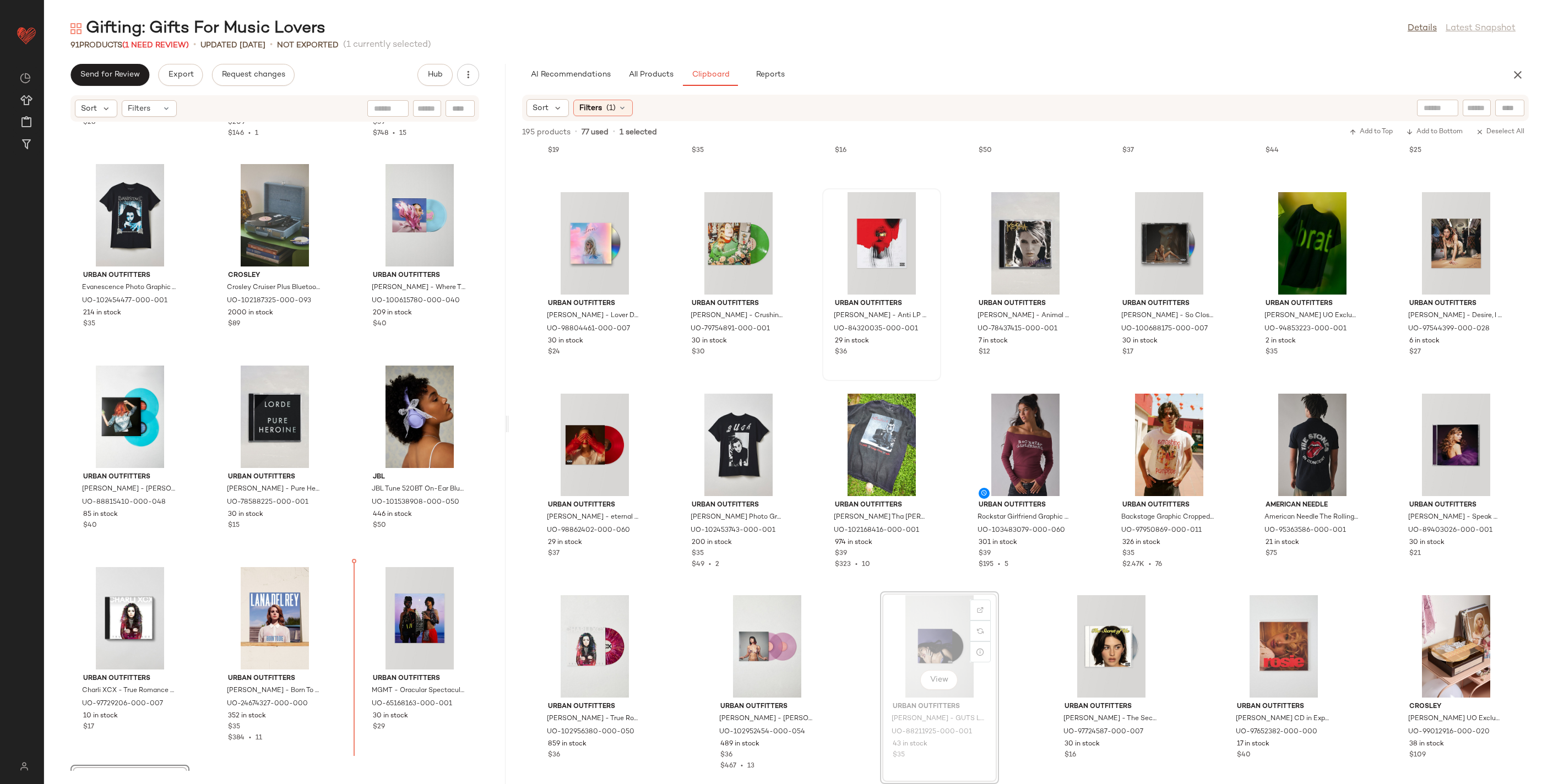
drag, startPoint x: 915, startPoint y: 660, endPoint x: 907, endPoint y: 661, distance: 8.1
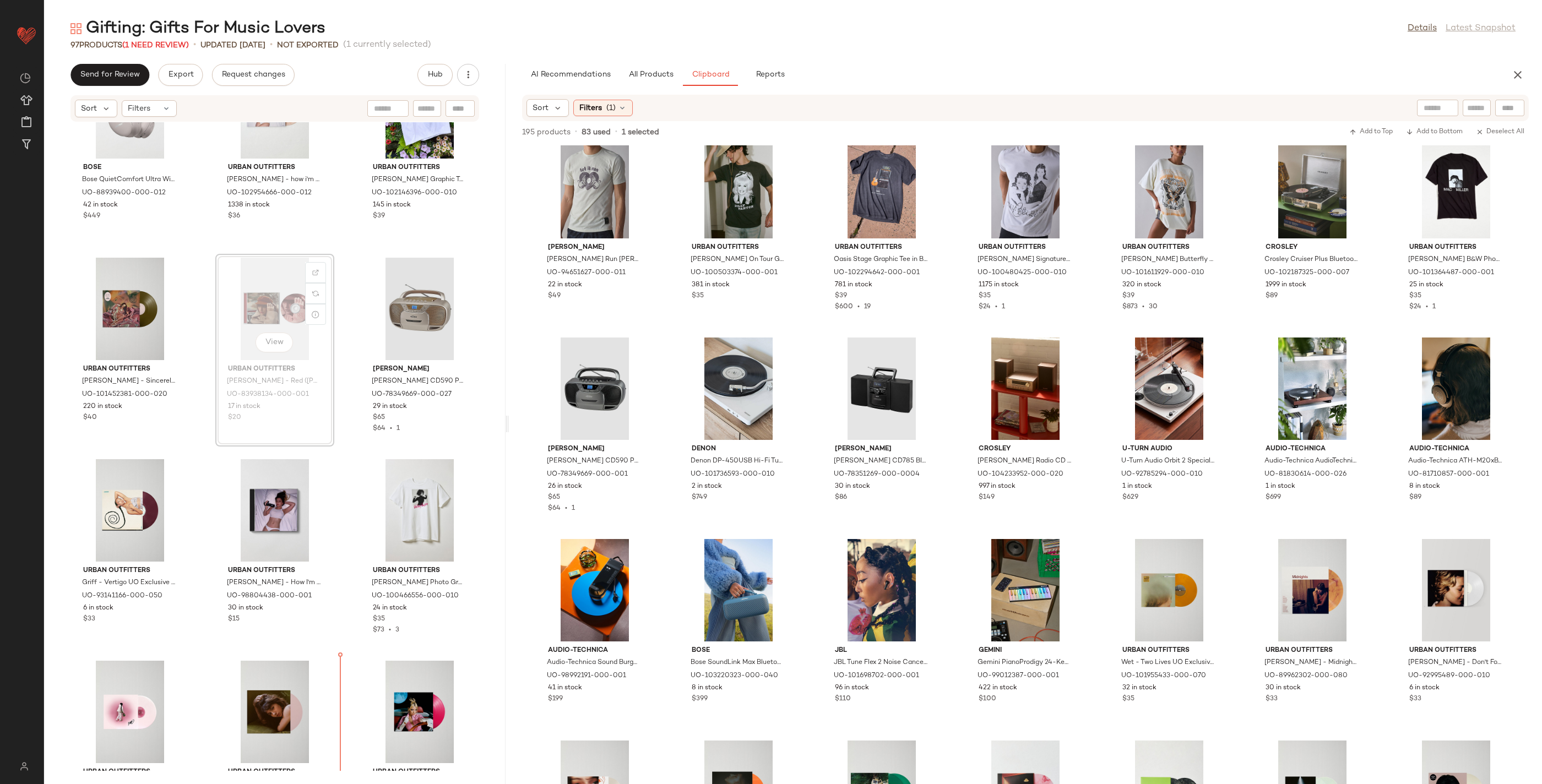
scroll to position [2104, 0]
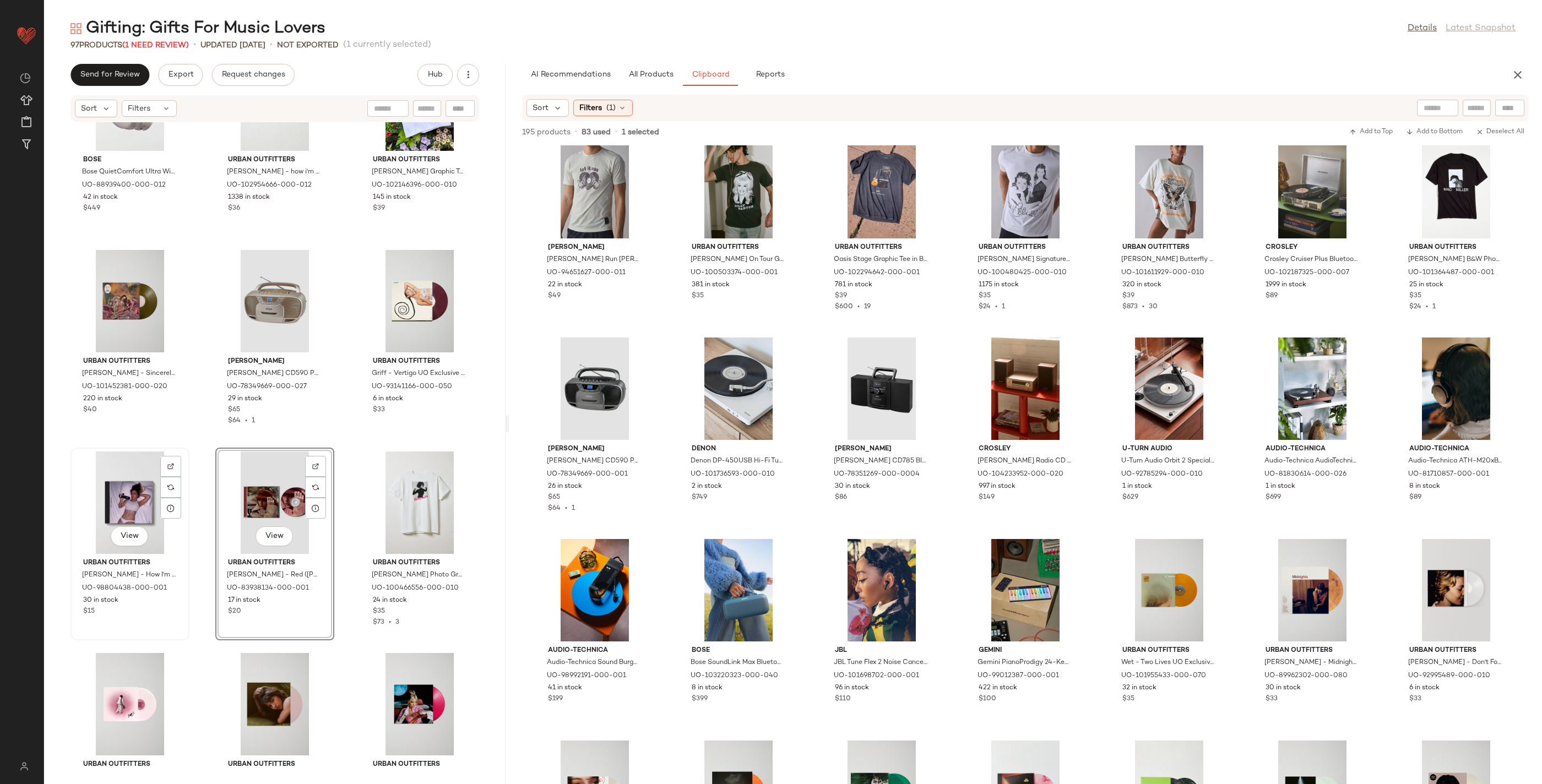
click at [122, 500] on div "View" at bounding box center [130, 502] width 111 height 102
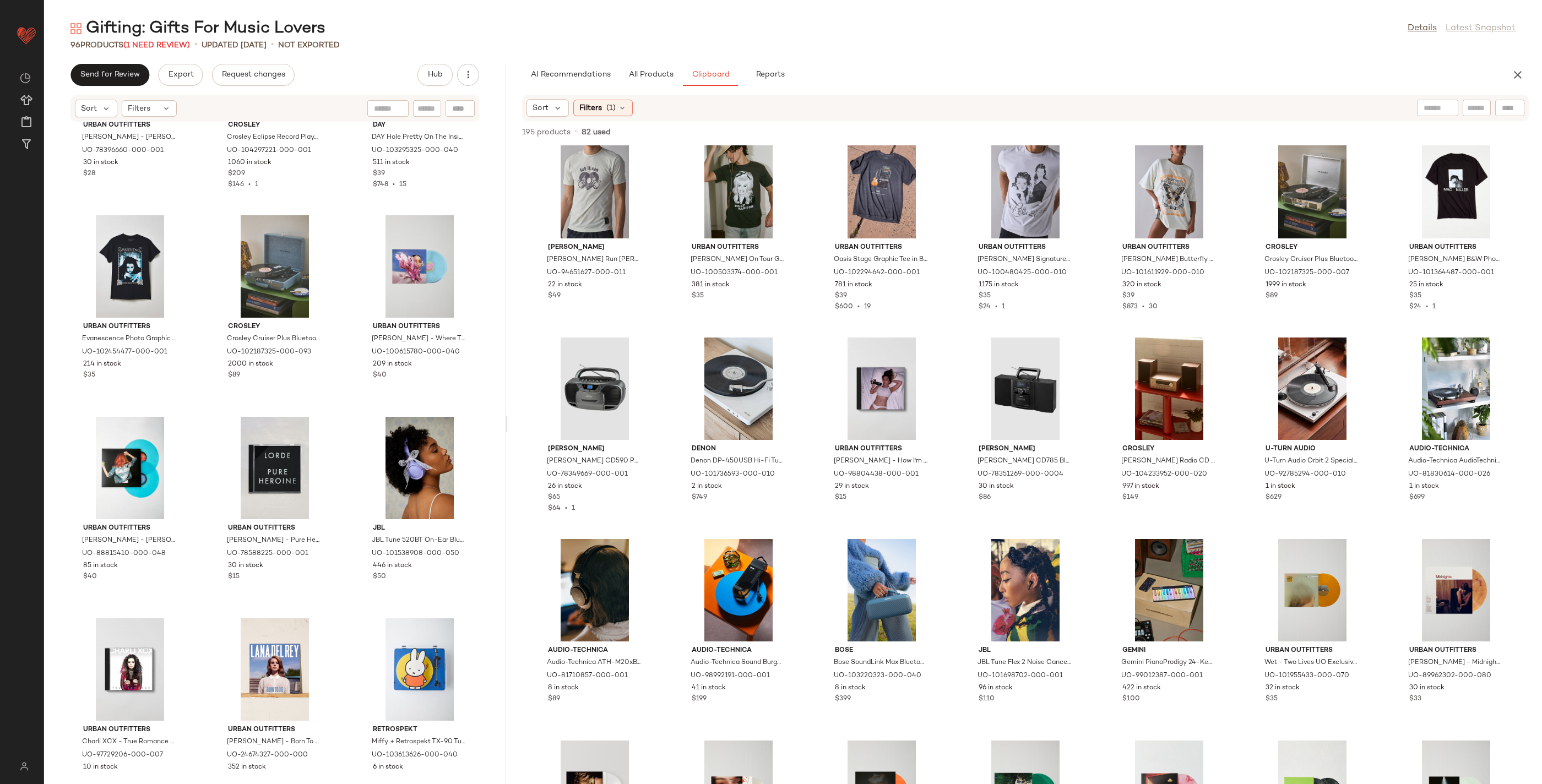
scroll to position [5802, 0]
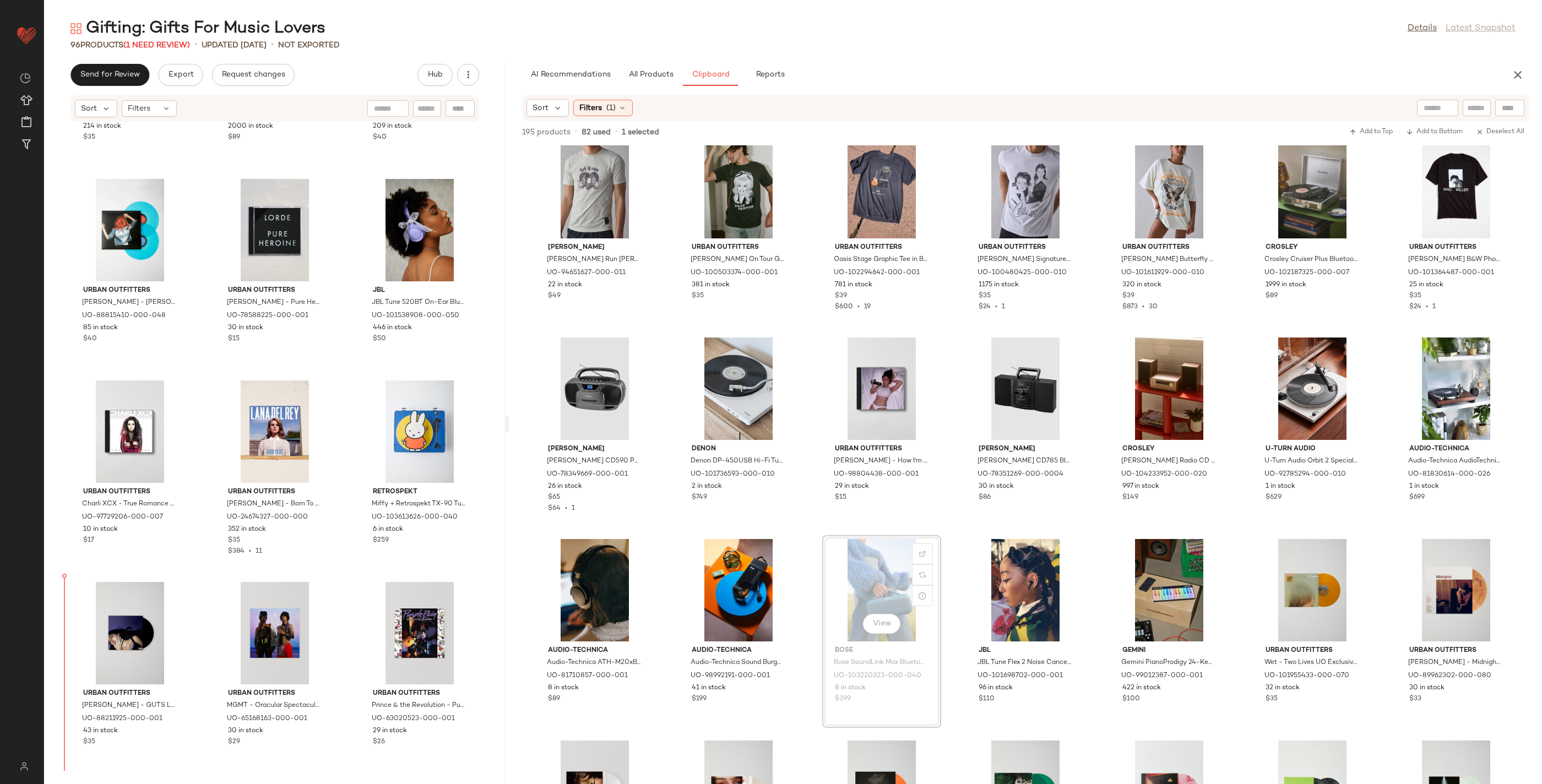
drag, startPoint x: 870, startPoint y: 654, endPoint x: 864, endPoint y: 655, distance: 6.1
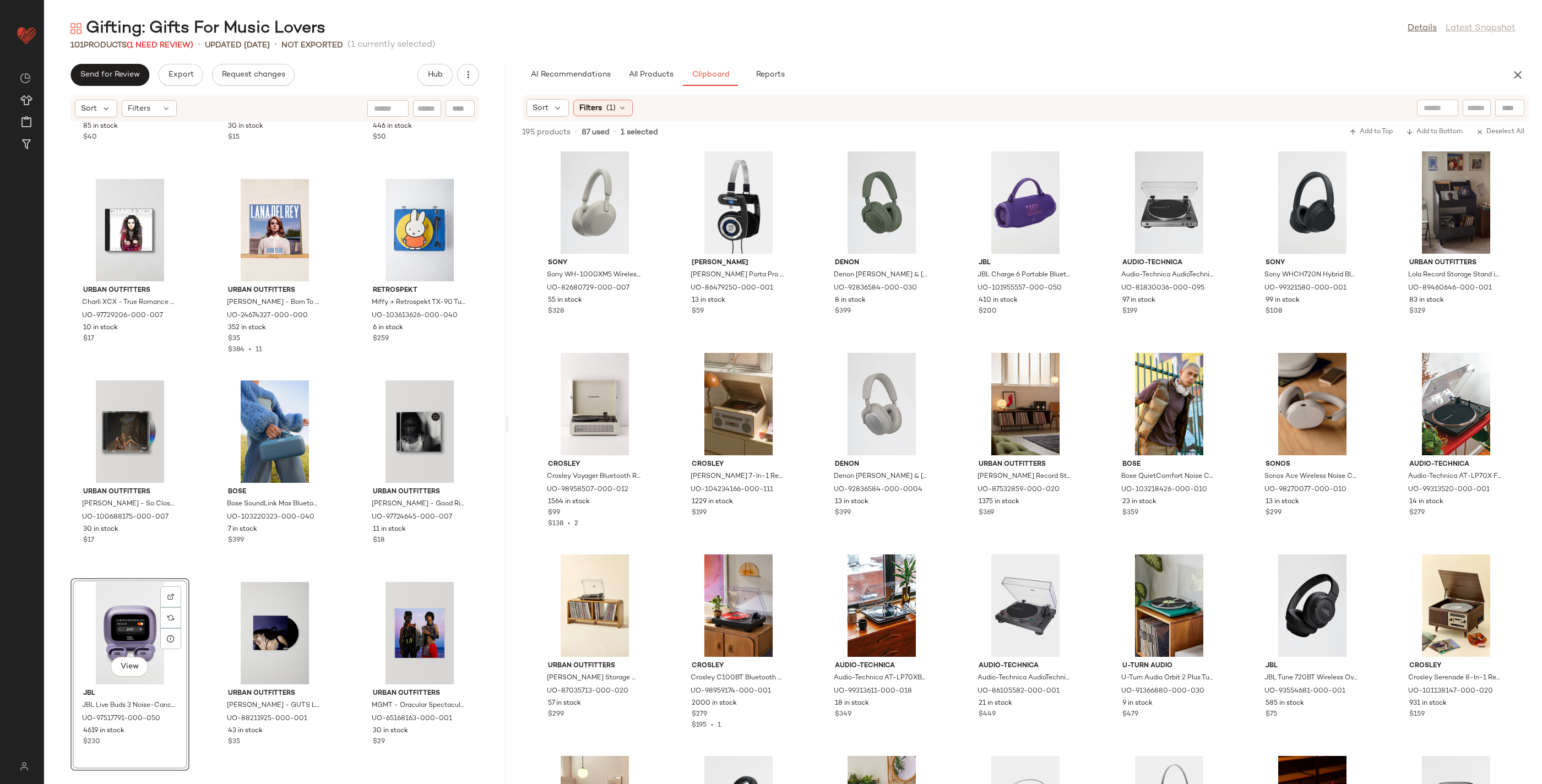
click at [113, 625] on div "View" at bounding box center [130, 633] width 111 height 102
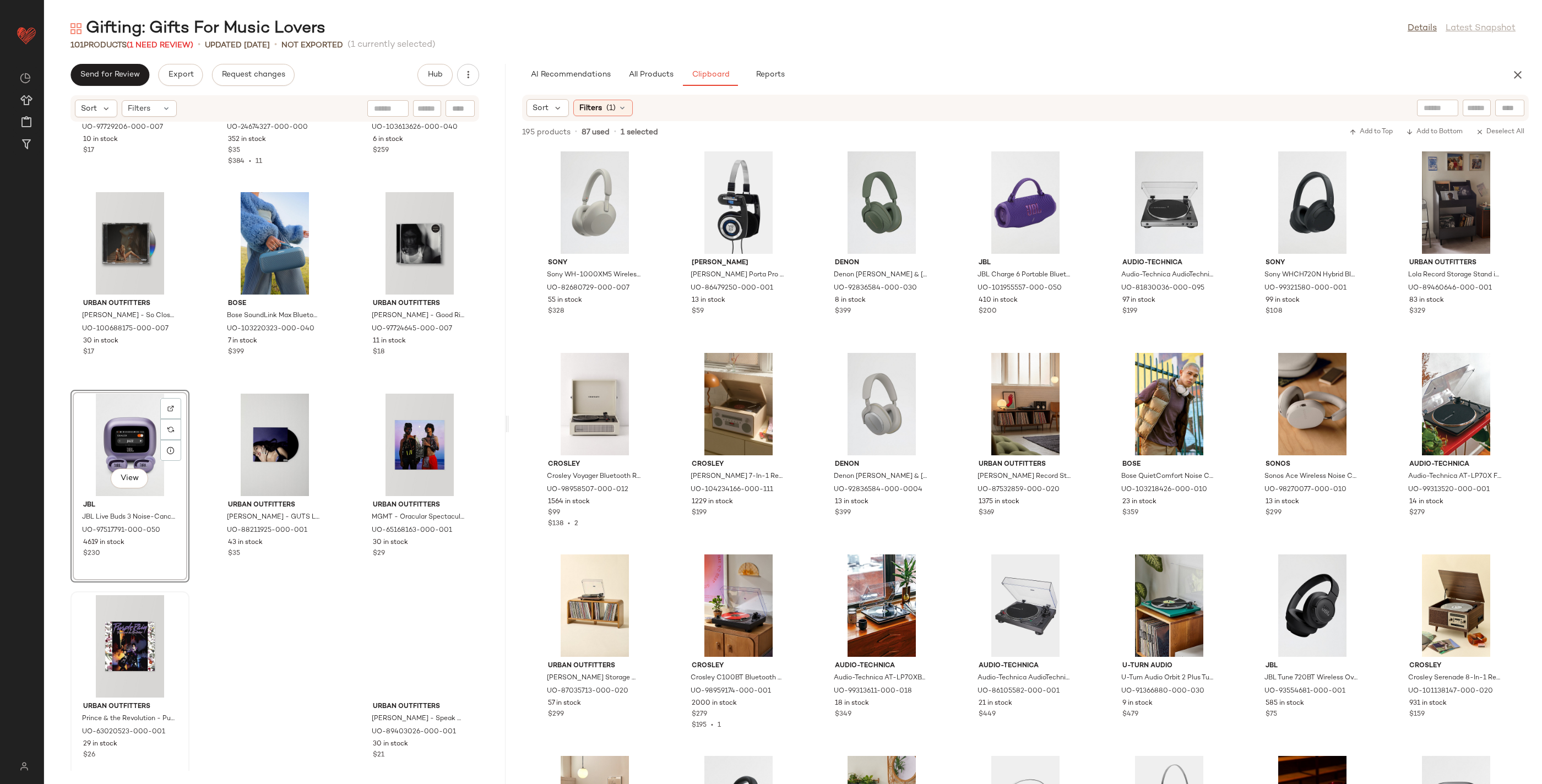
scroll to position [6205, 0]
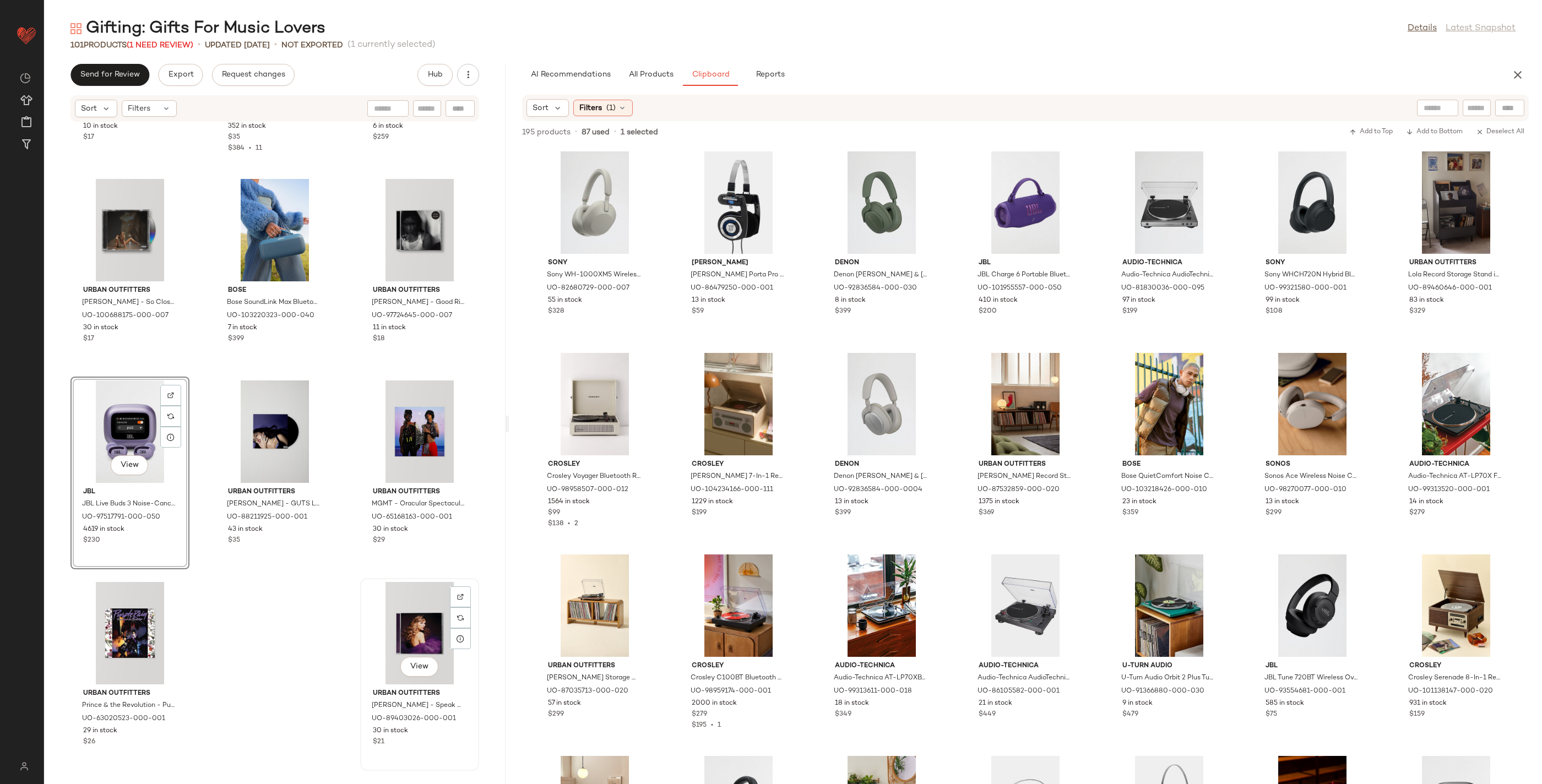
click at [436, 643] on div "View" at bounding box center [420, 633] width 111 height 102
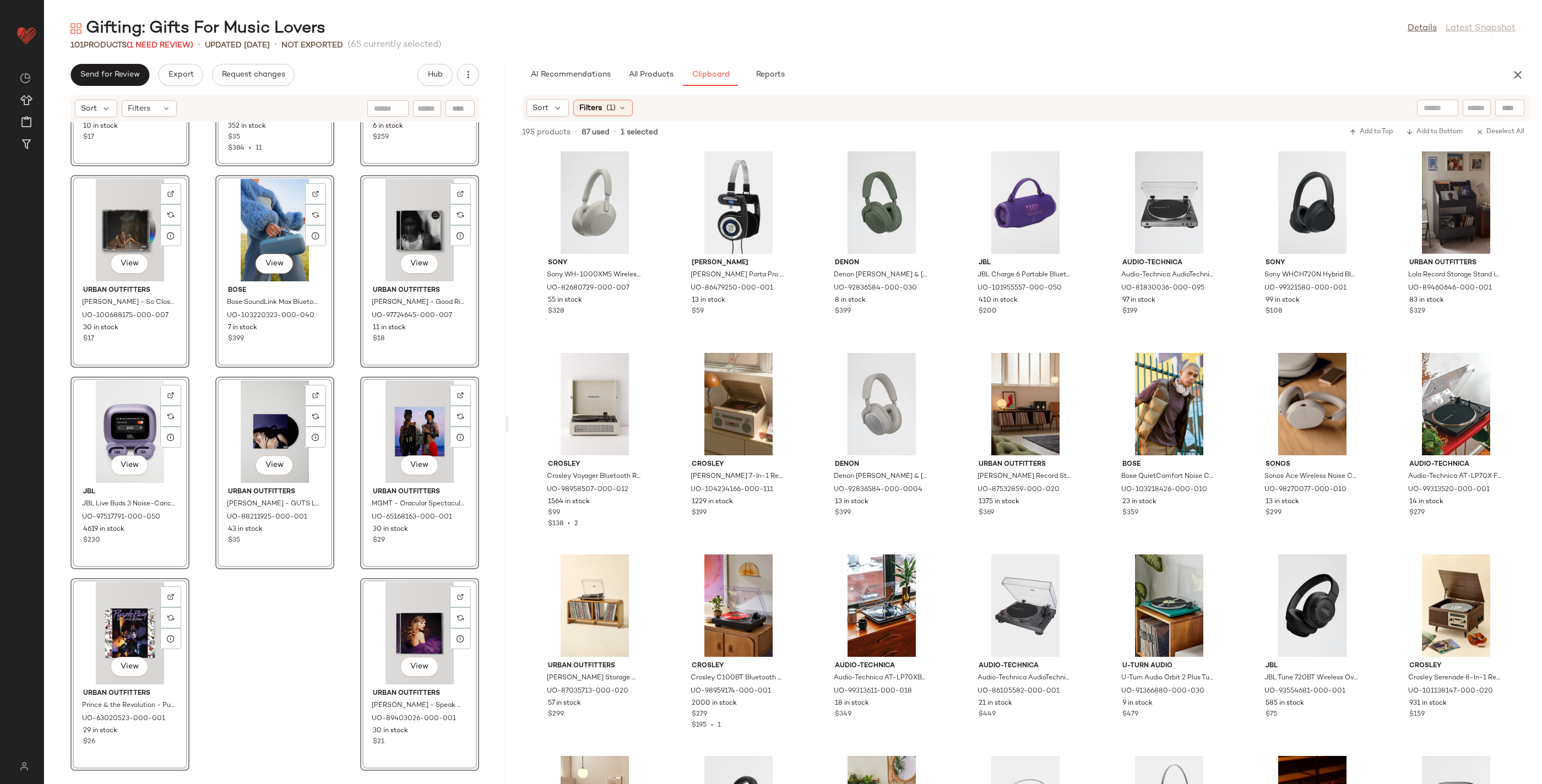
scroll to position [6136, 0]
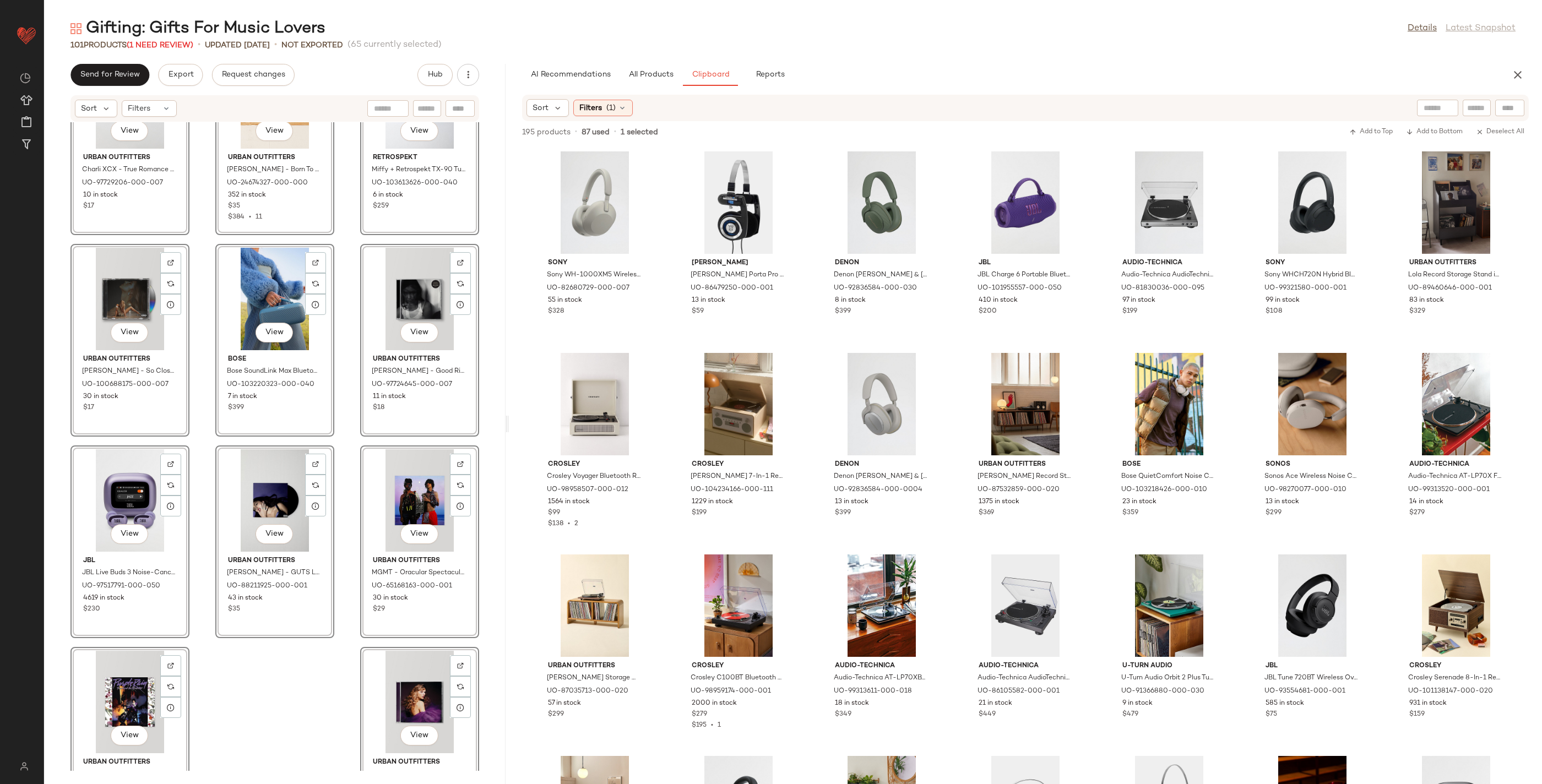
drag, startPoint x: 290, startPoint y: 671, endPoint x: 221, endPoint y: 603, distance: 96.9
click at [287, 666] on div "View Urban Outfitters Charli XCX - True Romance CD in Silver at Urban Outfitter…" at bounding box center [275, 446] width 462 height 649
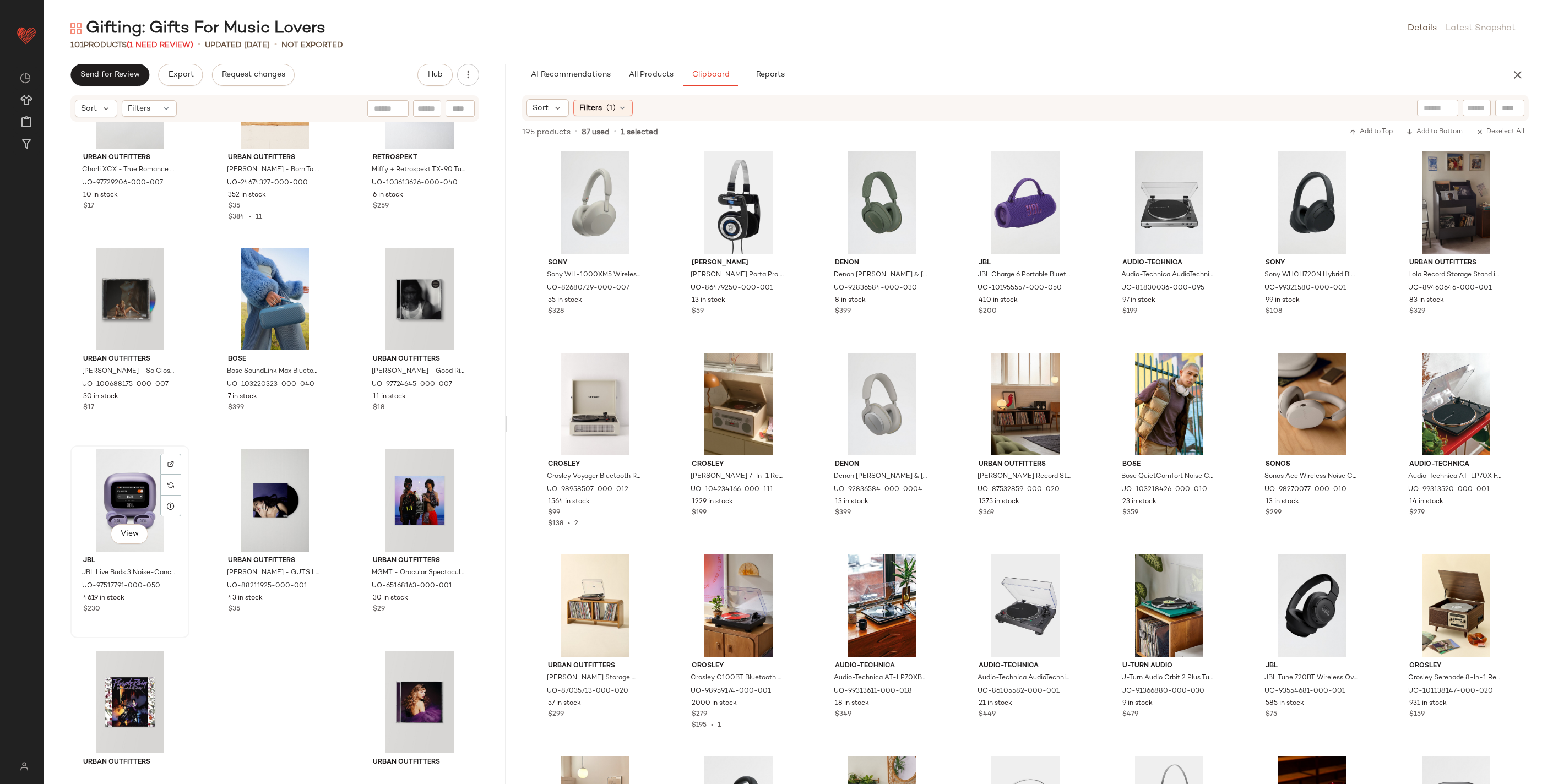
click at [114, 497] on div "View" at bounding box center [130, 500] width 111 height 102
click at [452, 695] on div at bounding box center [460, 686] width 21 height 21
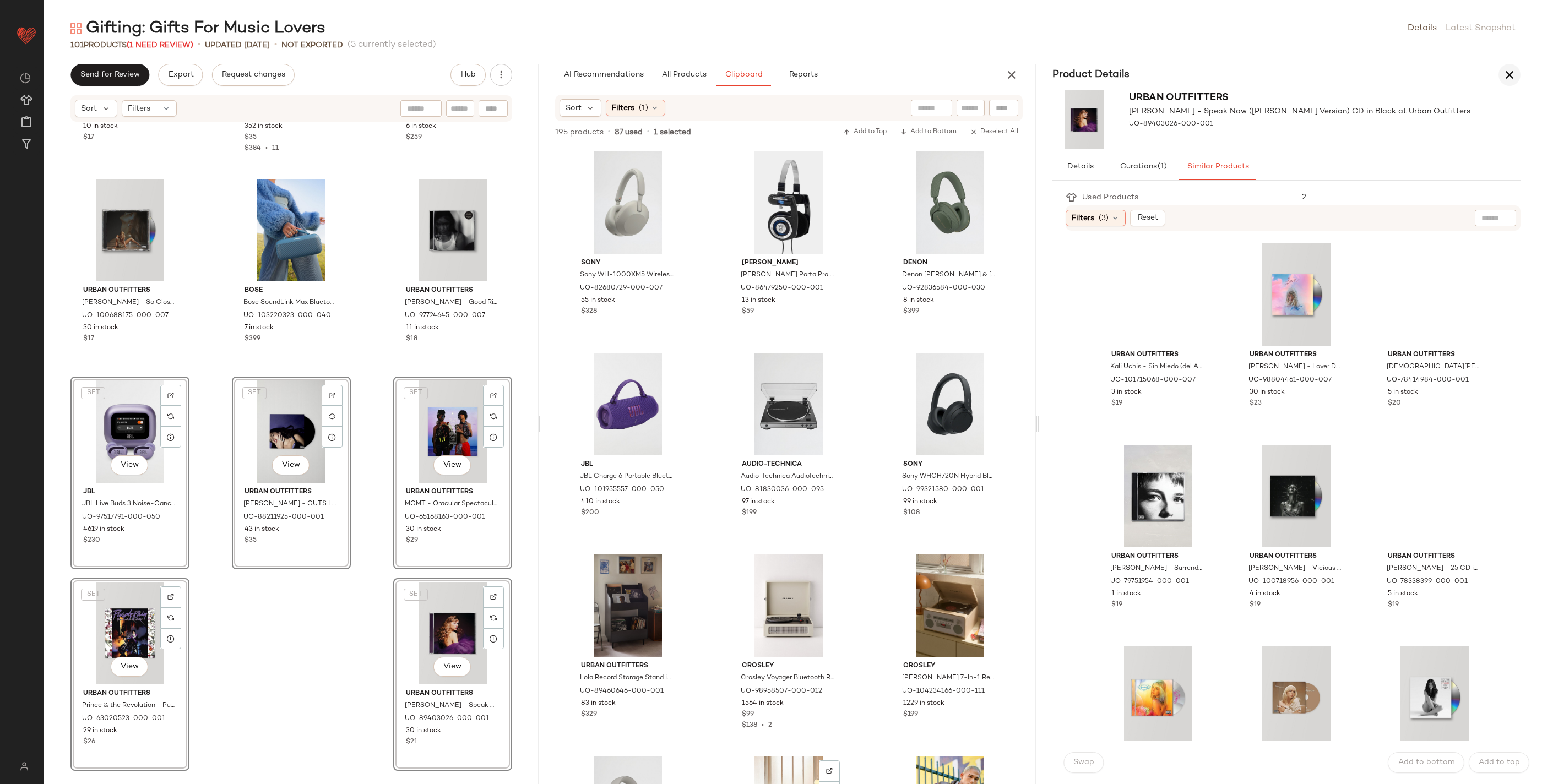
click at [1504, 75] on icon "button" at bounding box center [1510, 75] width 13 height 13
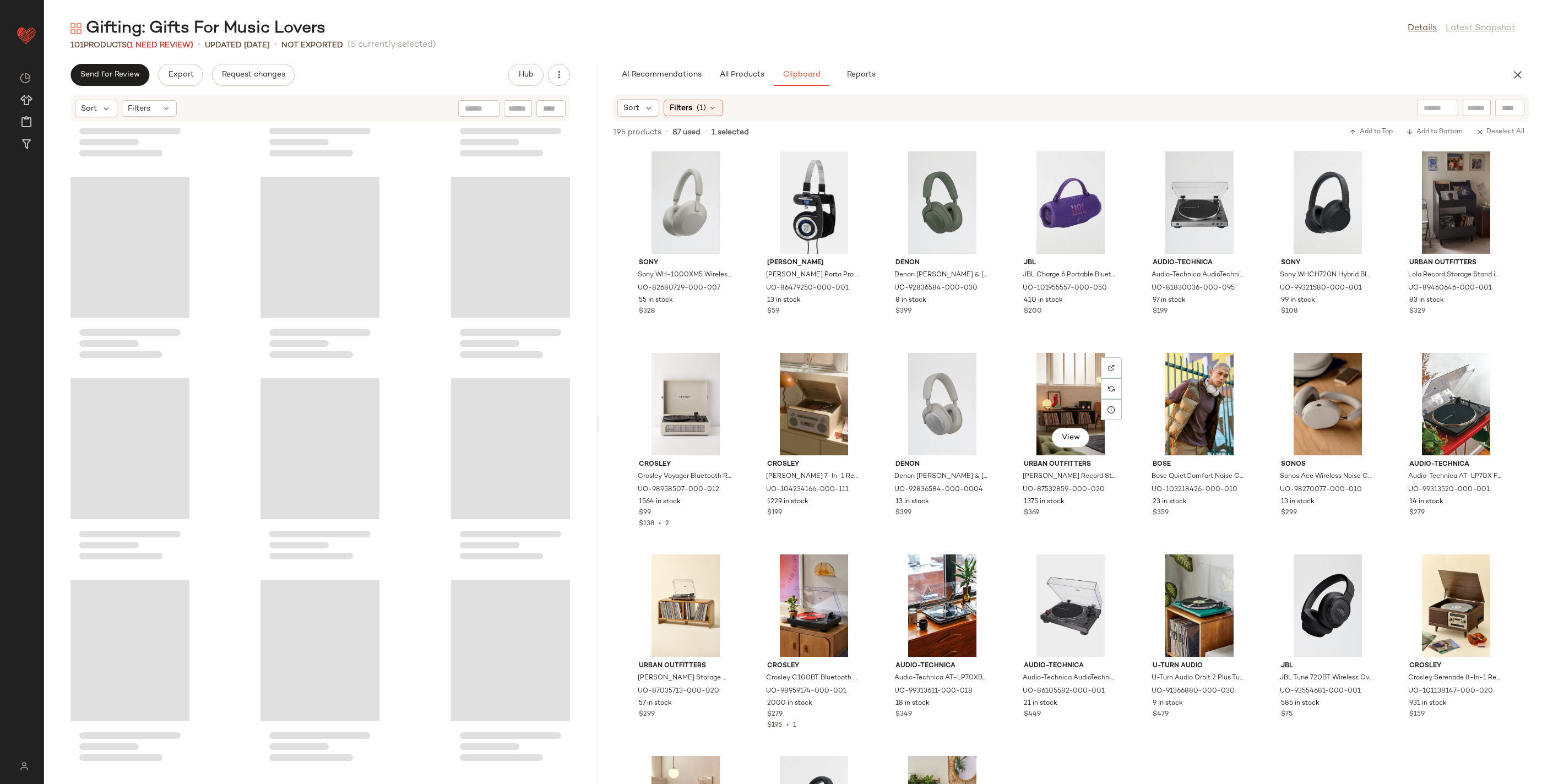
scroll to position [6205, 0]
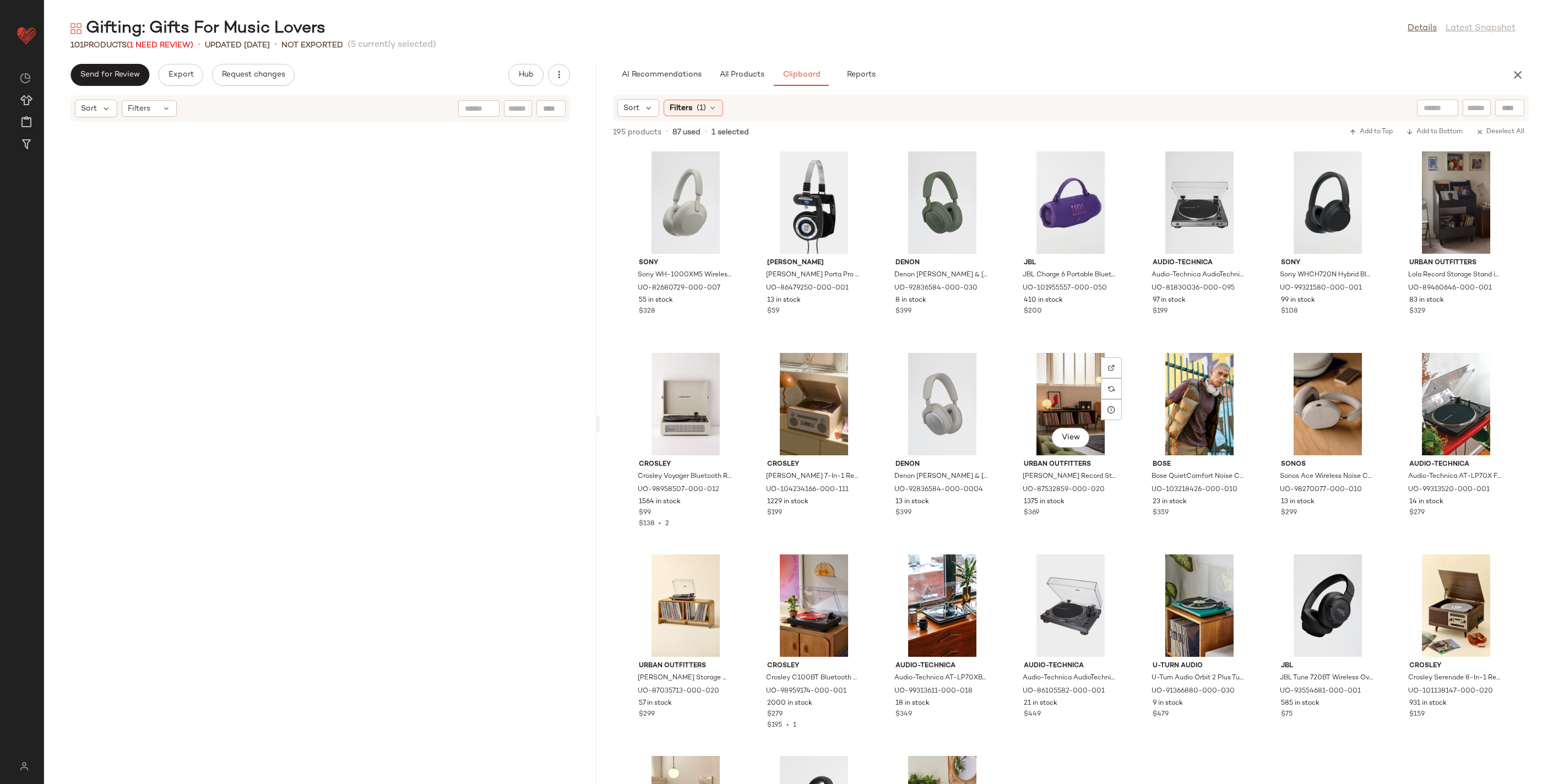
drag, startPoint x: 792, startPoint y: 423, endPoint x: 599, endPoint y: 437, distance: 193.5
click at [599, 437] on div "Gifting: Gifts For Music Lovers Details Latest Snapshot 101 Products (1 Need Re…" at bounding box center [793, 400] width 1498 height 767
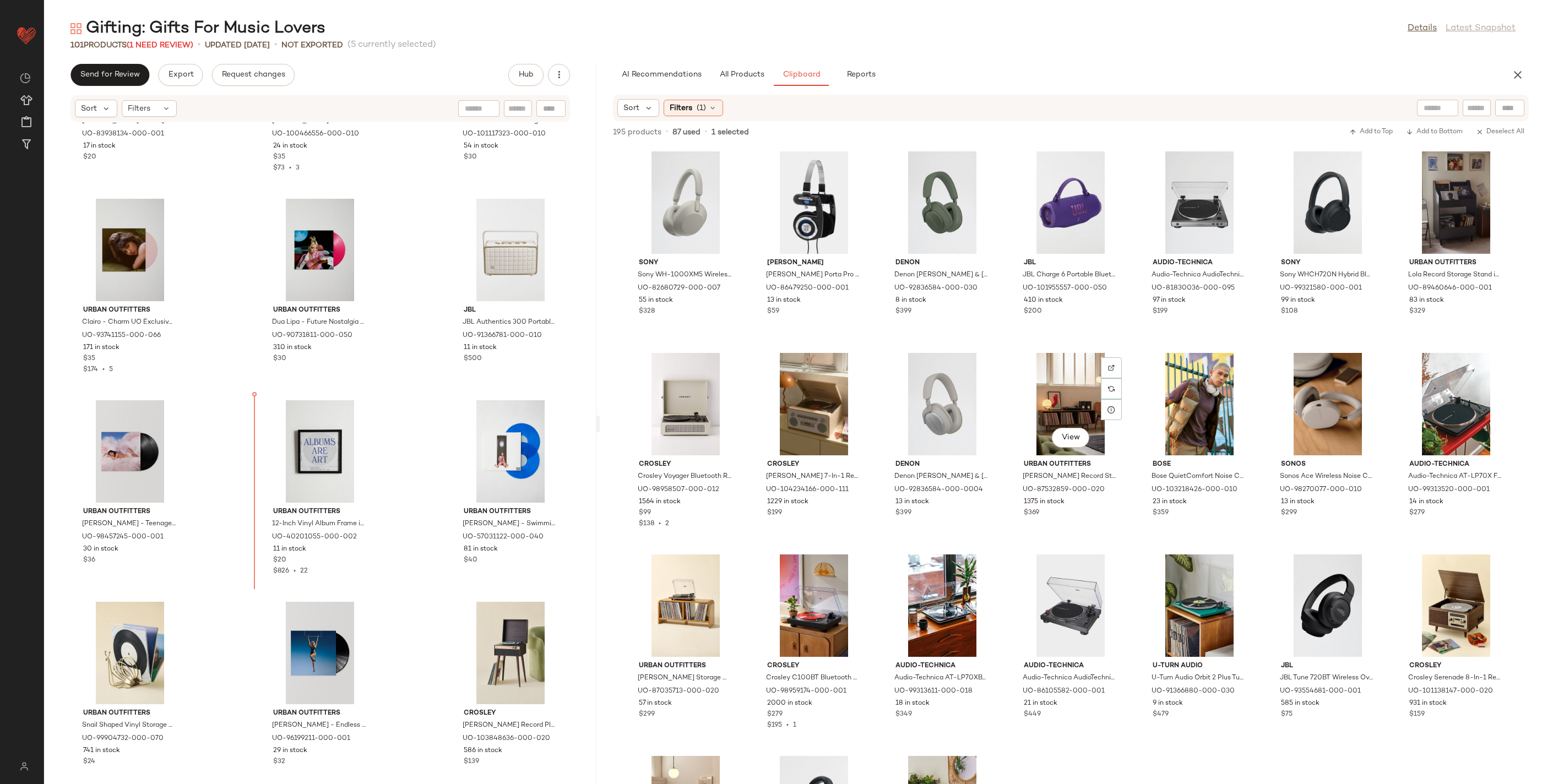
scroll to position [2634, 0]
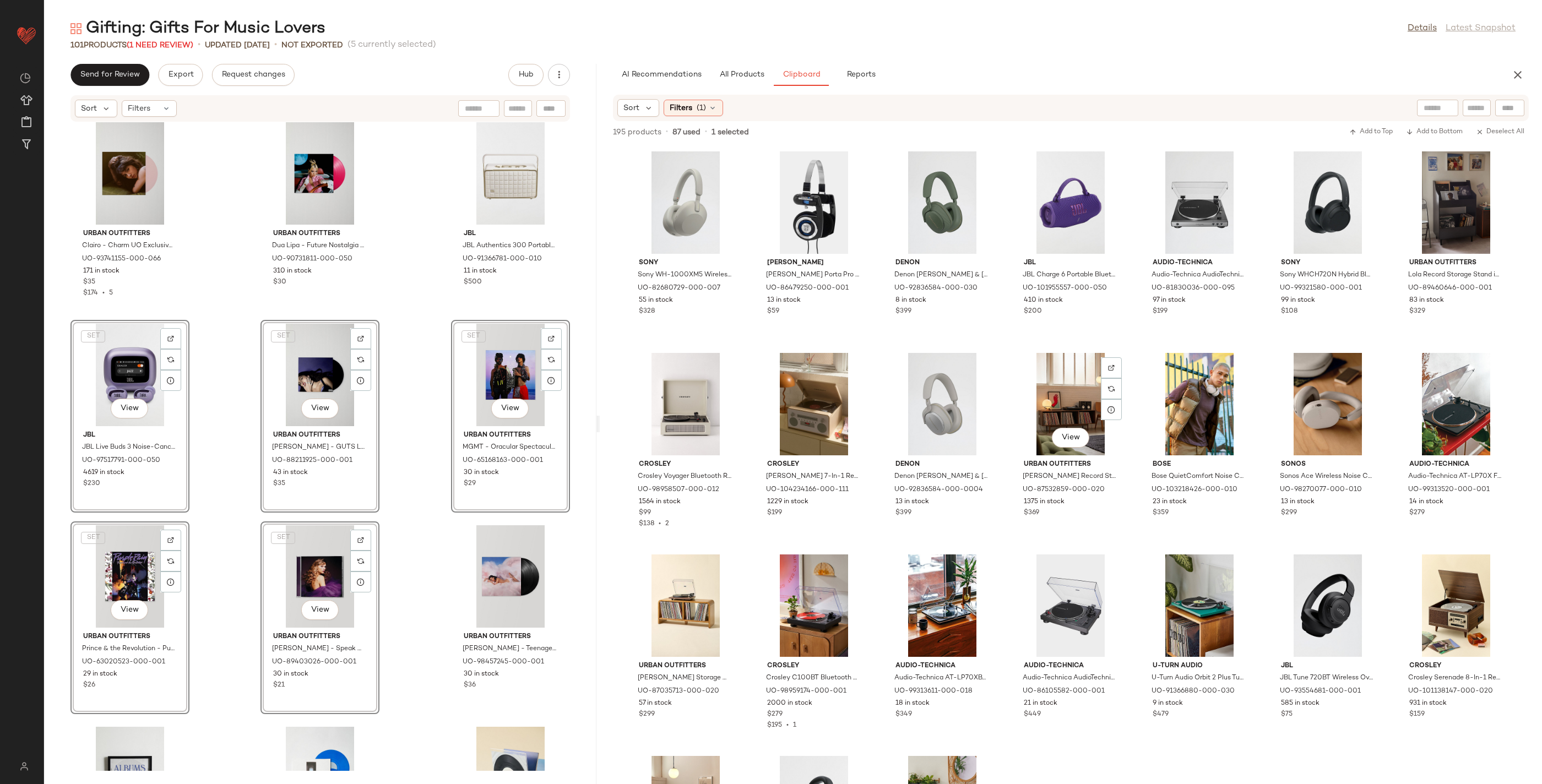
click at [232, 393] on div "Urban Outfitters Taylor Swift - Red (Taylor's Version) CD in Black at Urban Out…" at bounding box center [320, 446] width 553 height 649
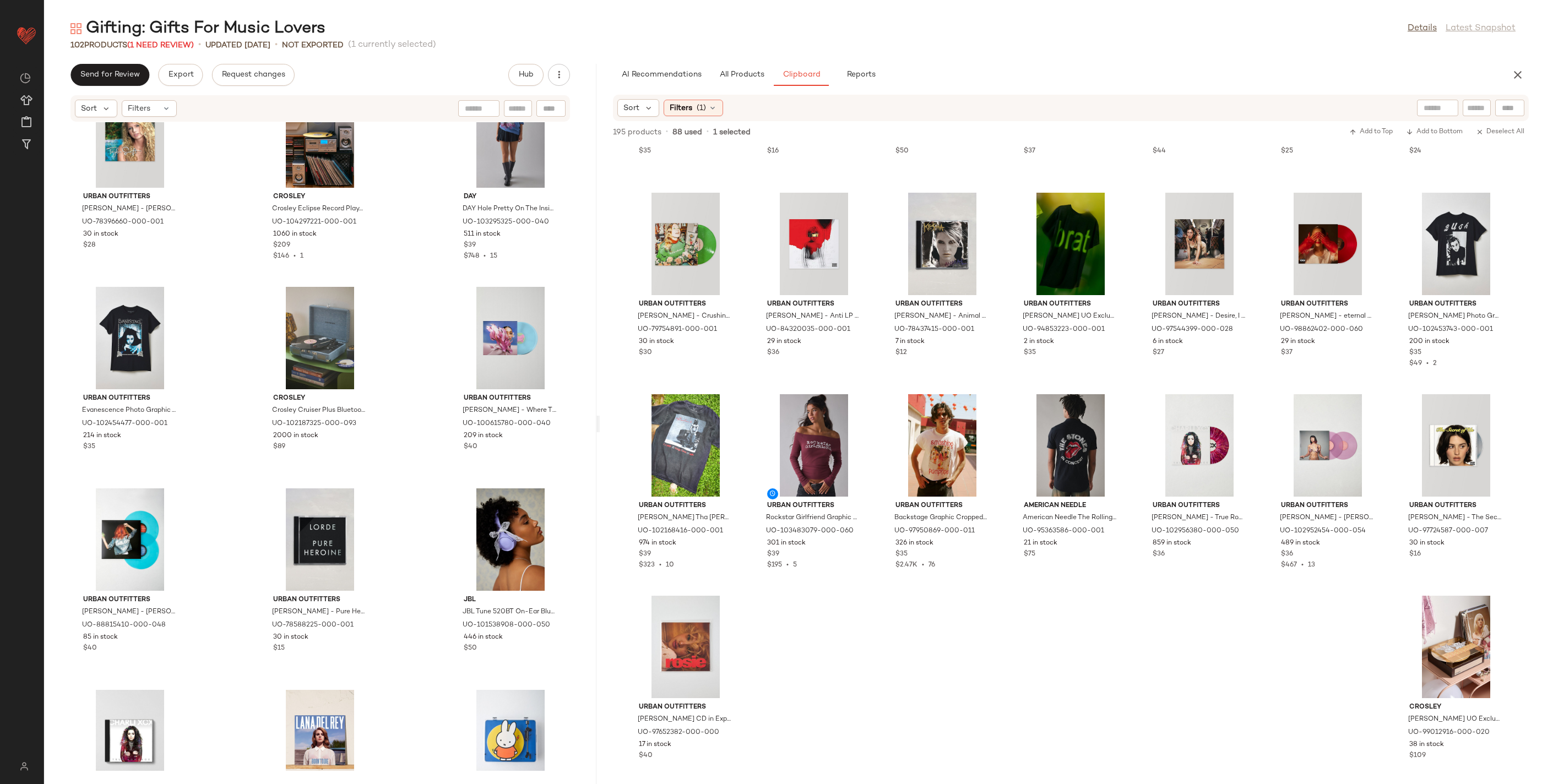
scroll to position [5900, 0]
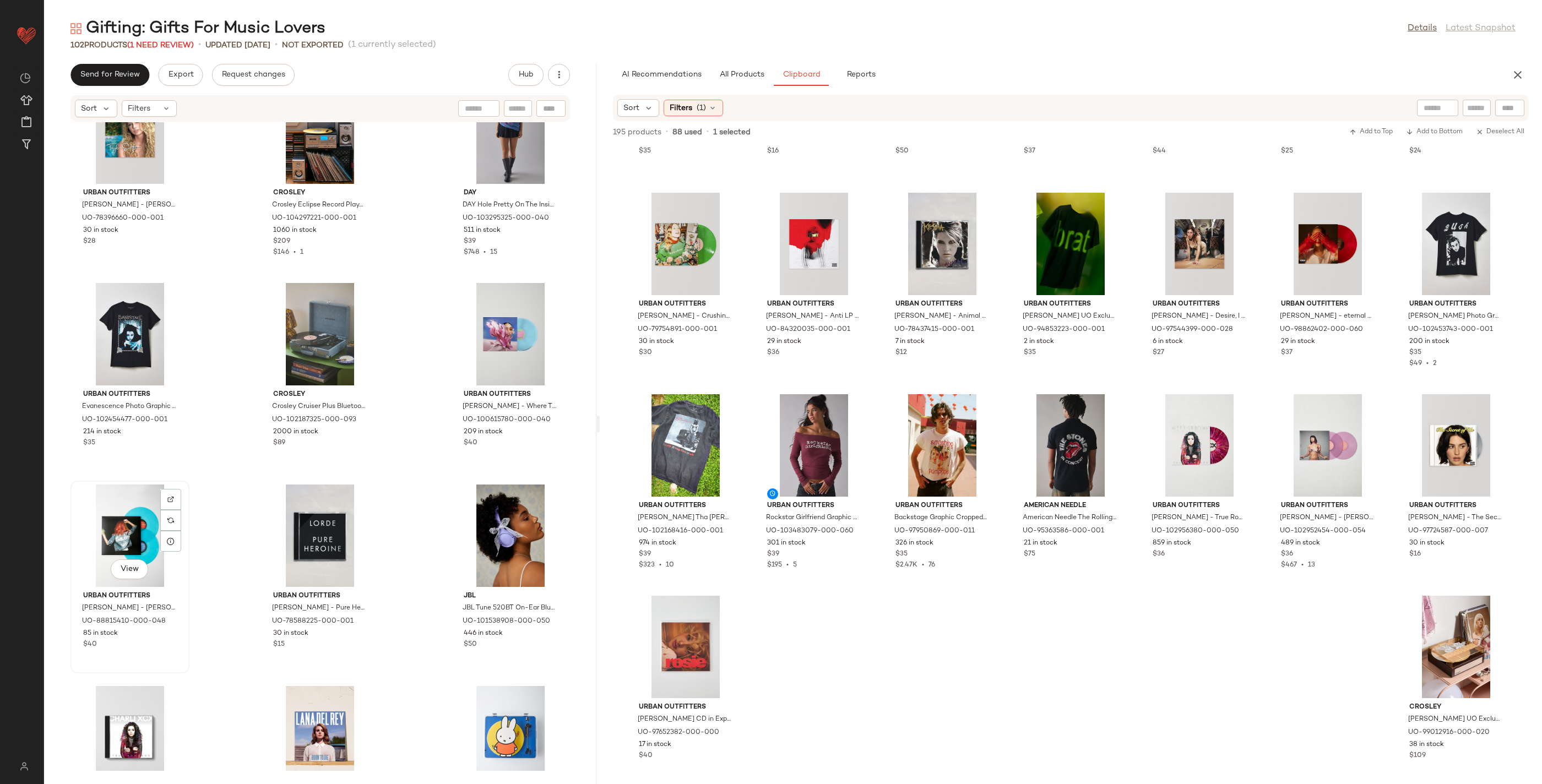
click at [131, 543] on div "View" at bounding box center [130, 536] width 111 height 102
click at [485, 531] on div "View" at bounding box center [511, 536] width 111 height 102
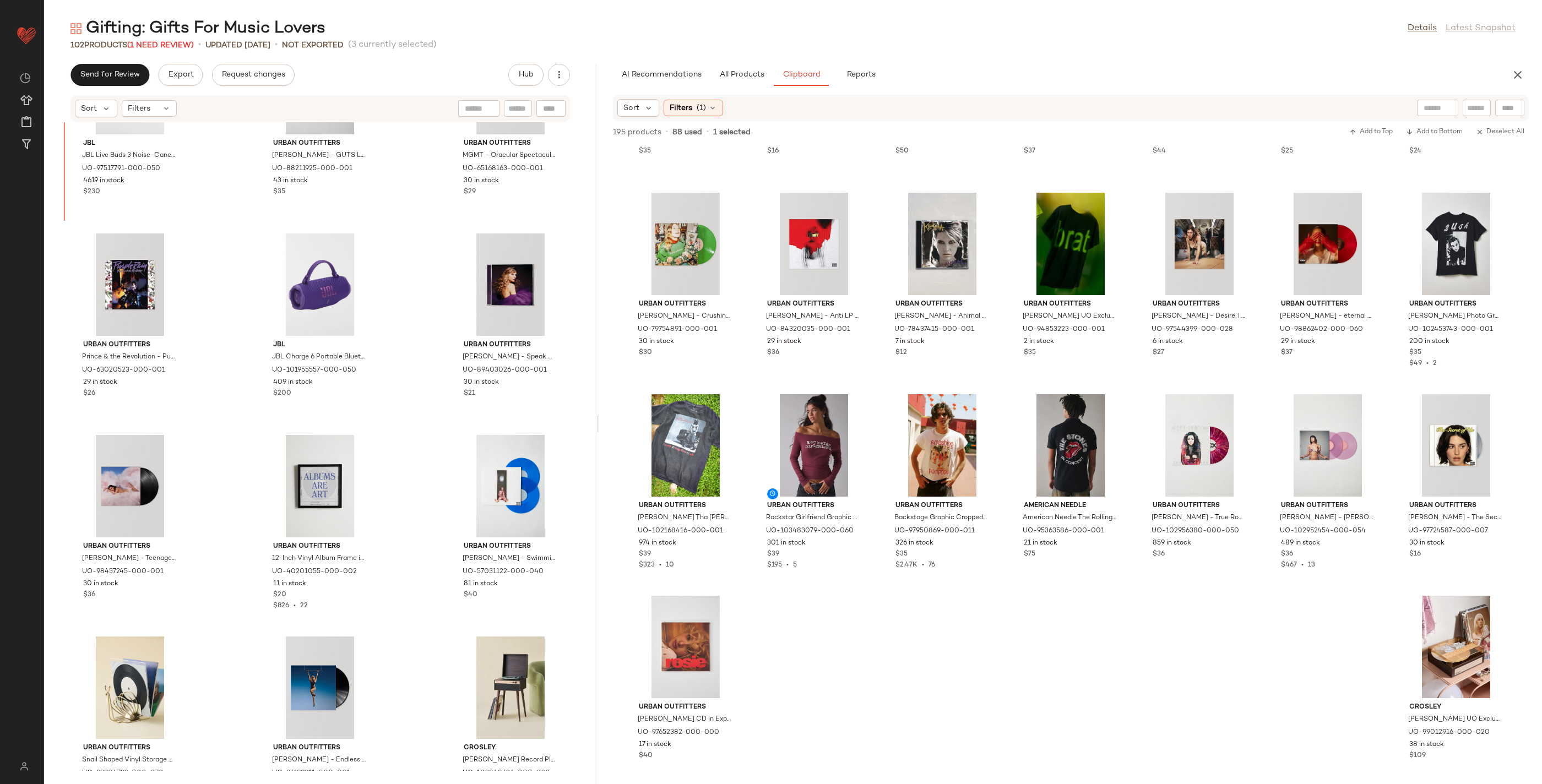
scroll to position [2894, 0]
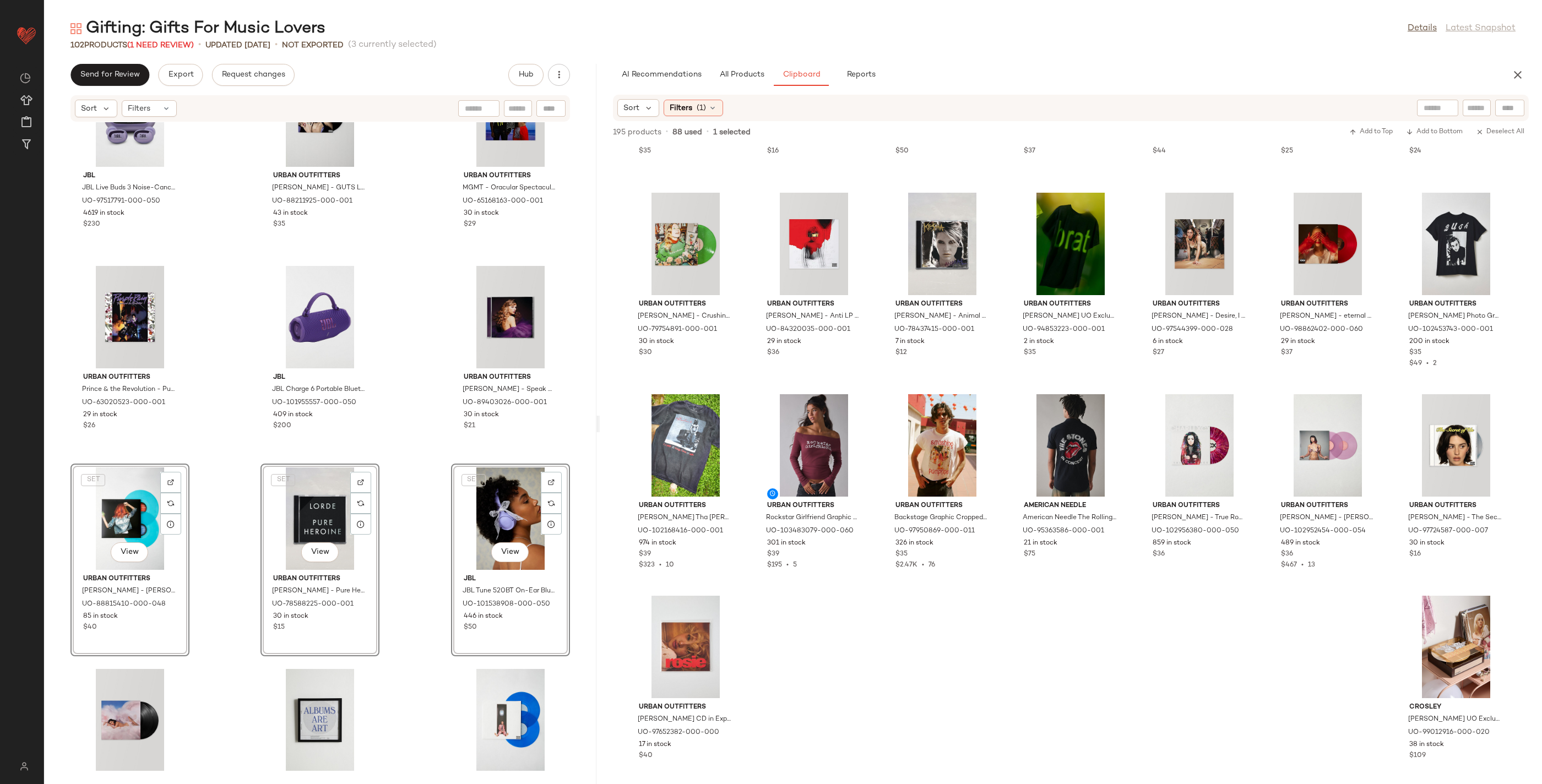
drag, startPoint x: 233, startPoint y: 522, endPoint x: 403, endPoint y: 522, distance: 170.0
click at [233, 522] on div "JBL JBL Live Buds 3 Noise-Cancelling Earbuds in Exclusive: Purple at Urban Outf…" at bounding box center [320, 446] width 553 height 649
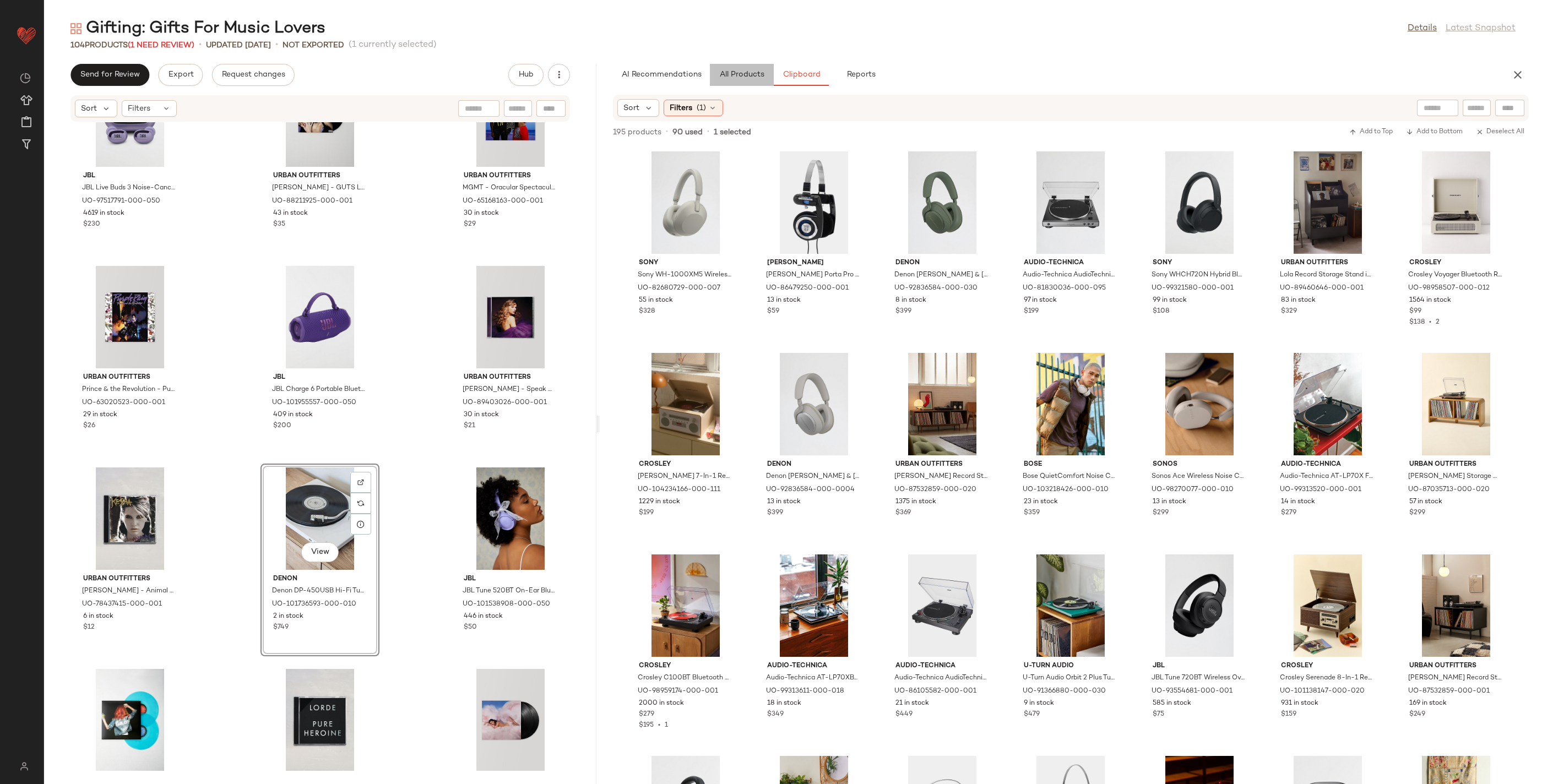
click at [749, 69] on button "All Products" at bounding box center [742, 75] width 64 height 22
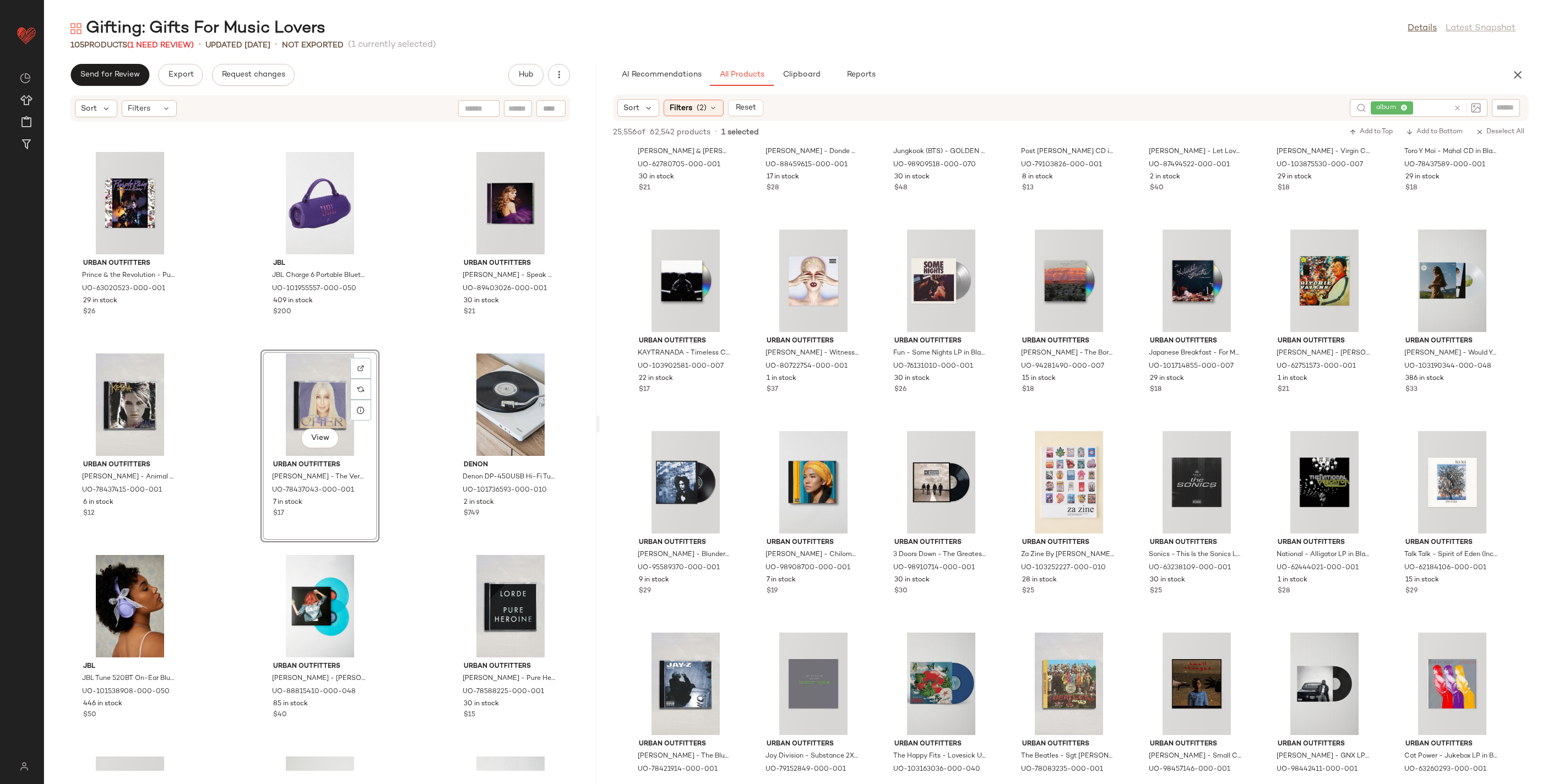
scroll to position [2985, 0]
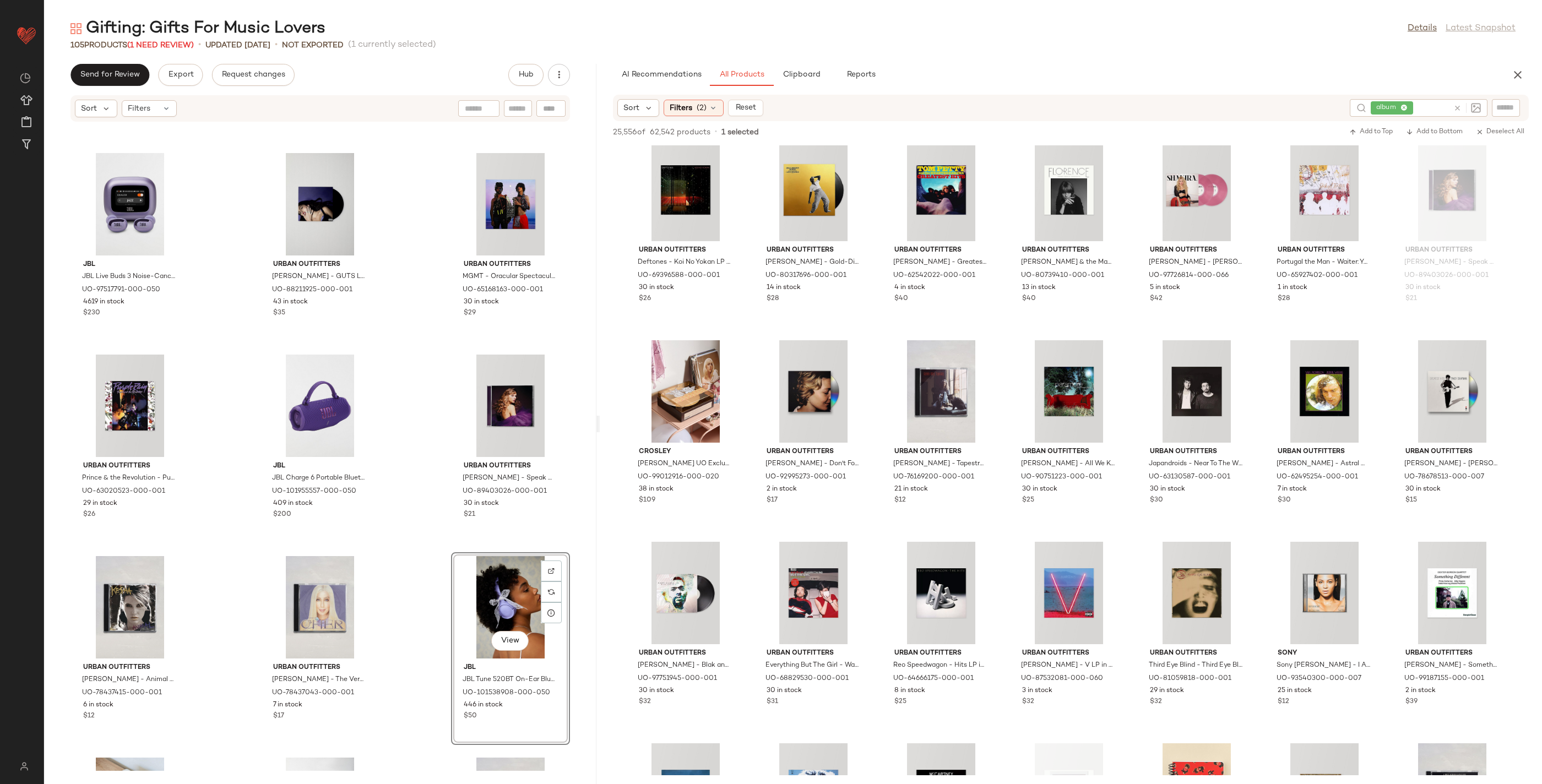
scroll to position [18676, 0]
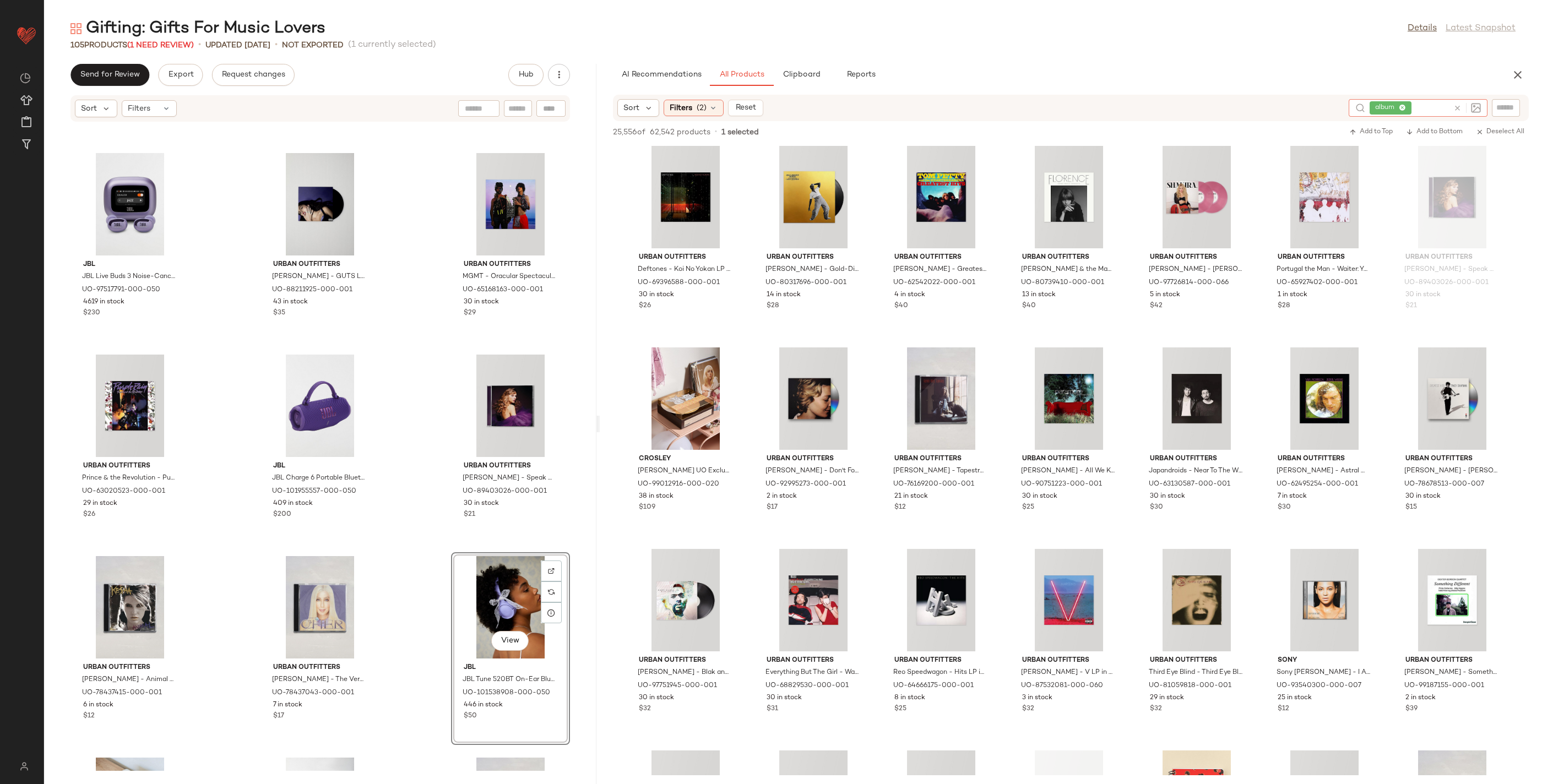
click at [1456, 109] on icon at bounding box center [1458, 108] width 8 height 8
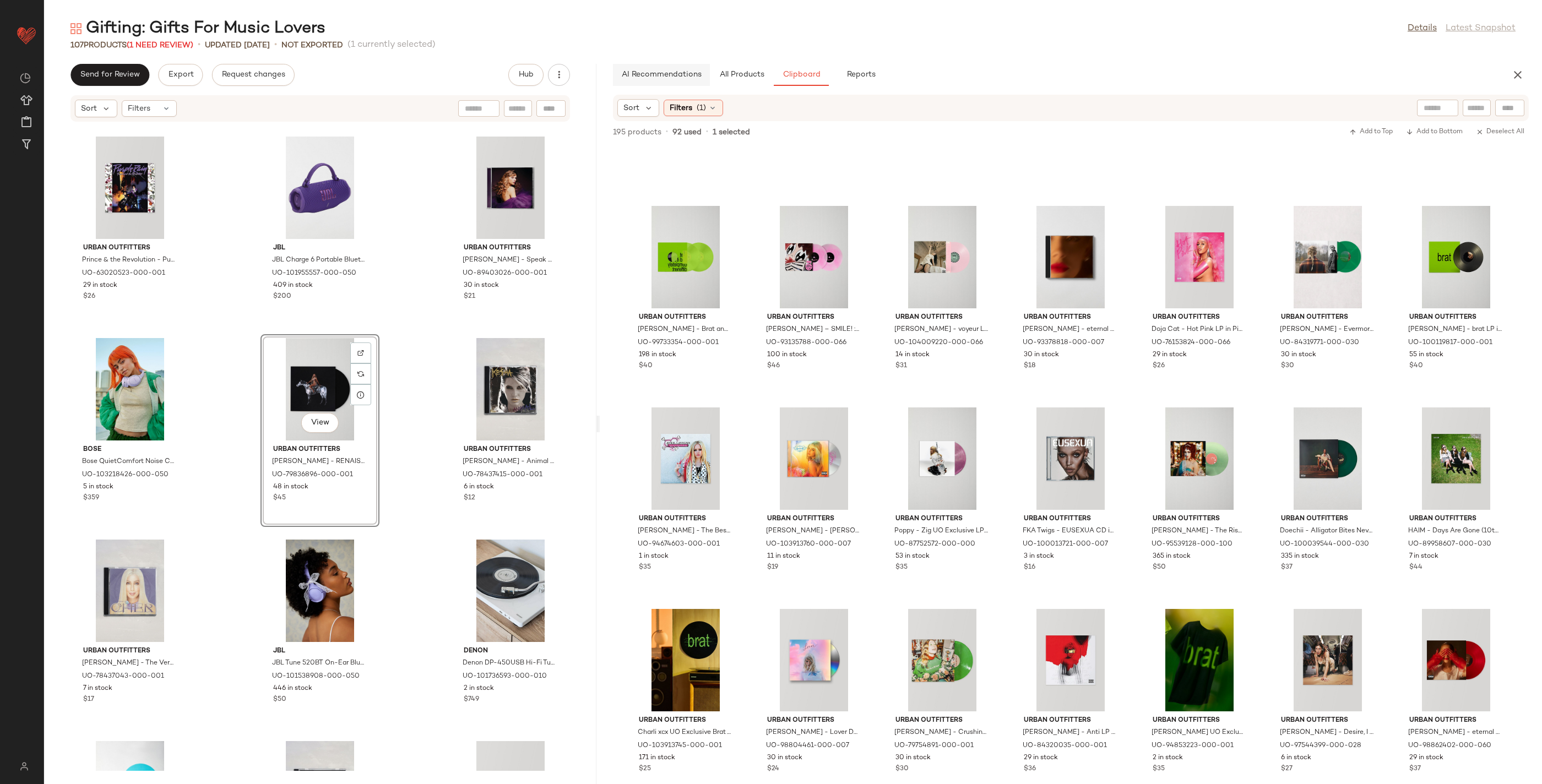
scroll to position [2366, 0]
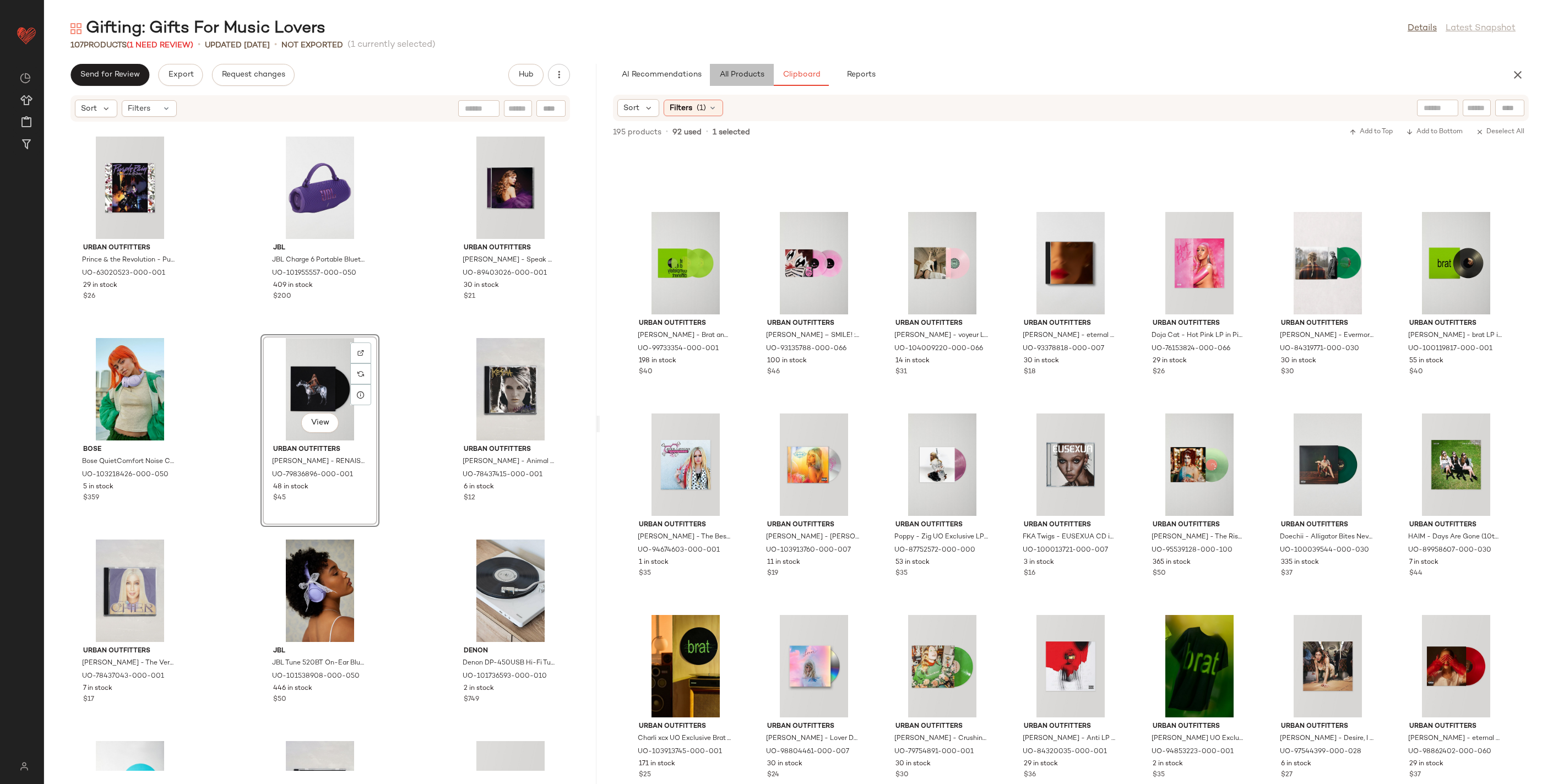
click at [749, 73] on span "All Products" at bounding box center [742, 75] width 45 height 9
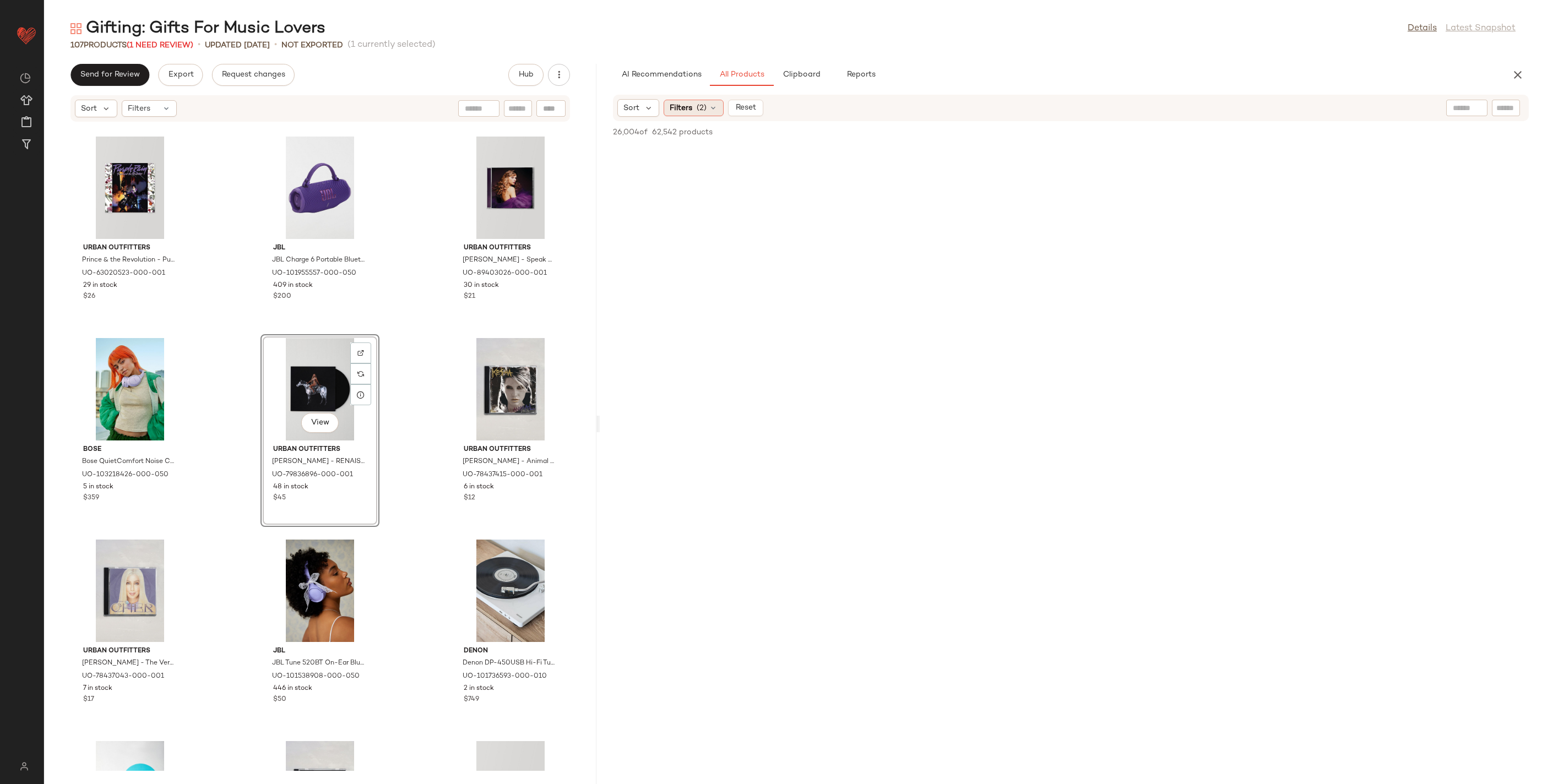
click at [698, 108] on span "(2)" at bounding box center [702, 108] width 10 height 11
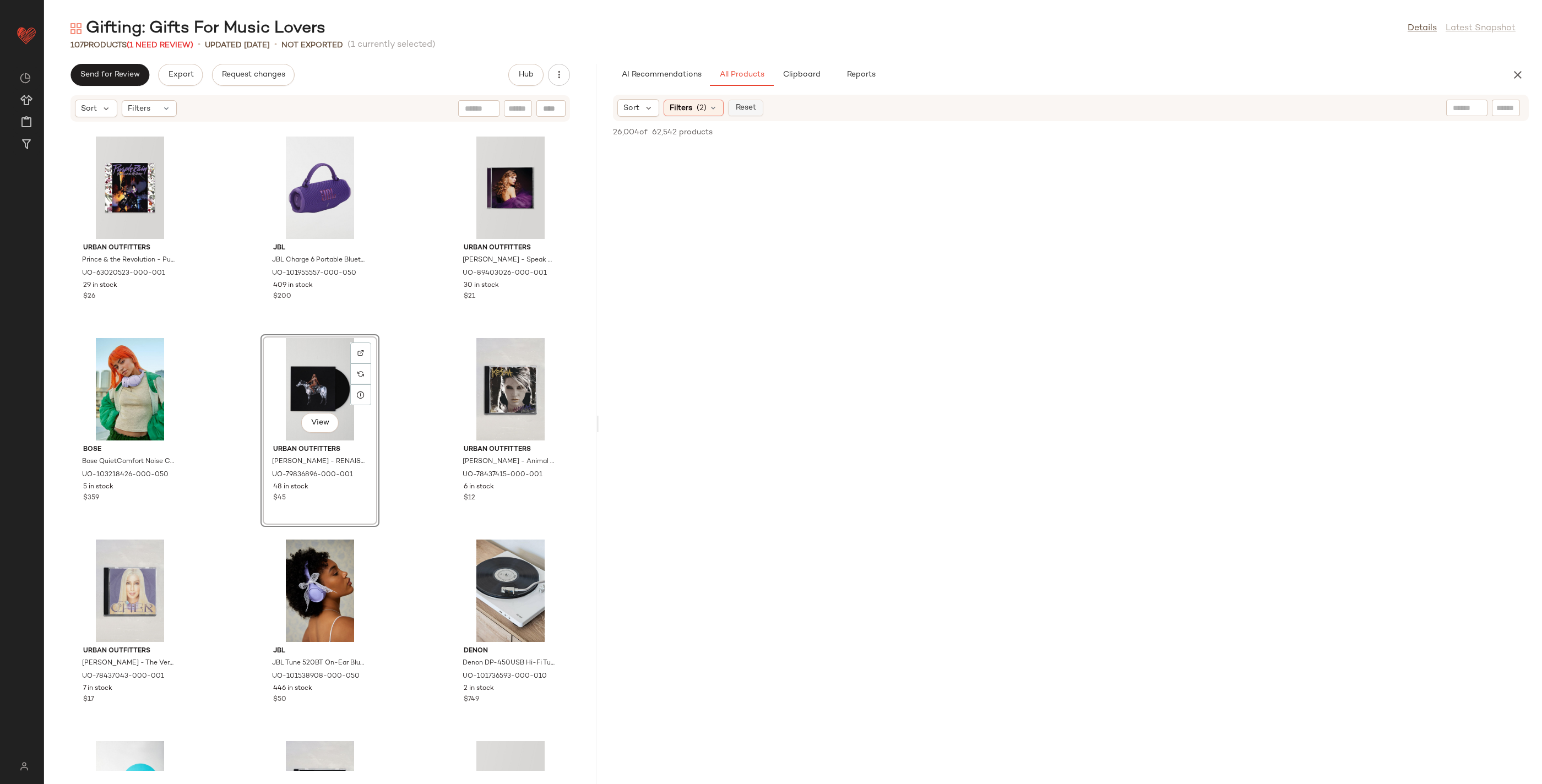
click at [753, 107] on span "Reset" at bounding box center [745, 108] width 21 height 9
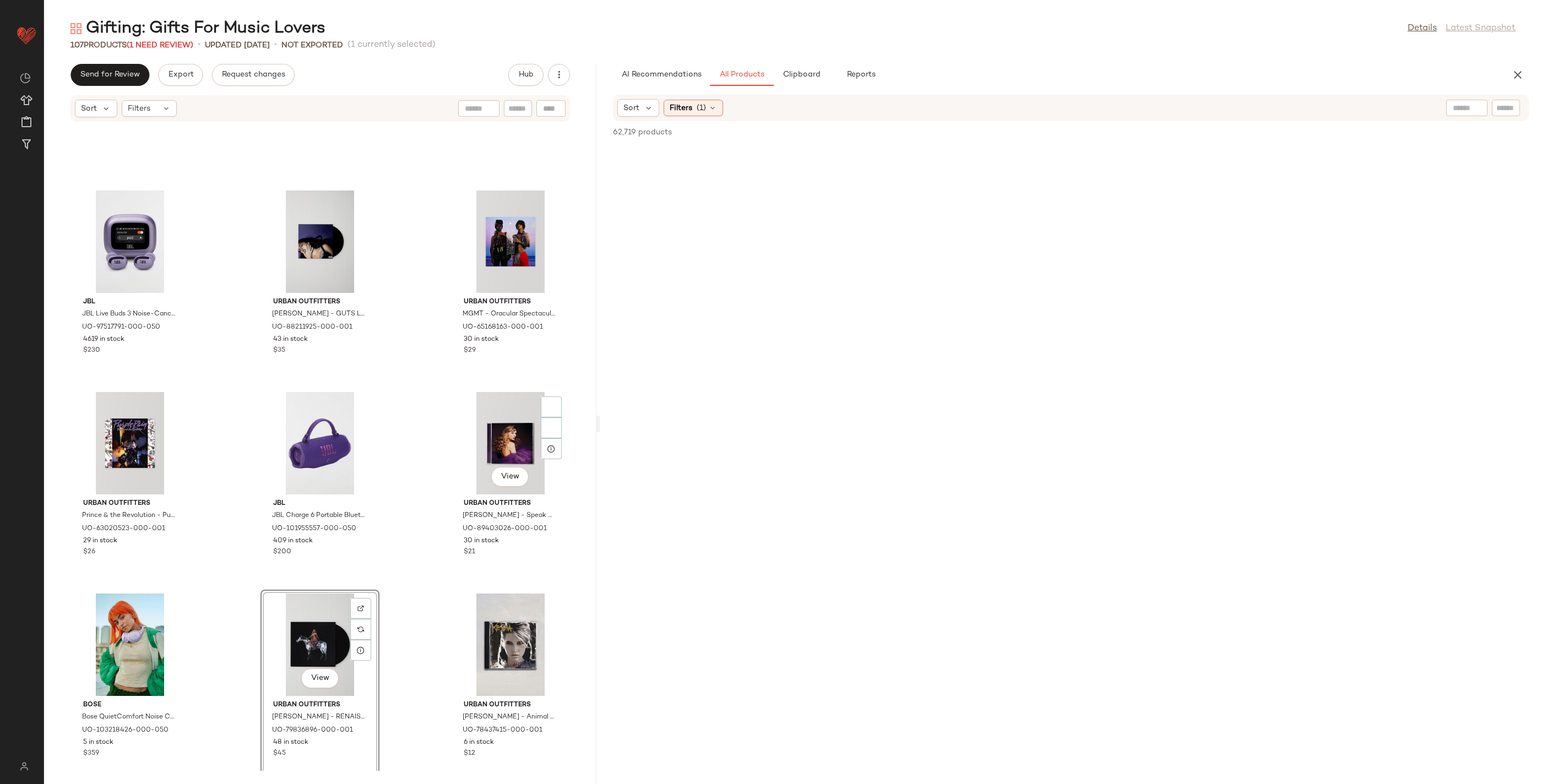
scroll to position [3015, 0]
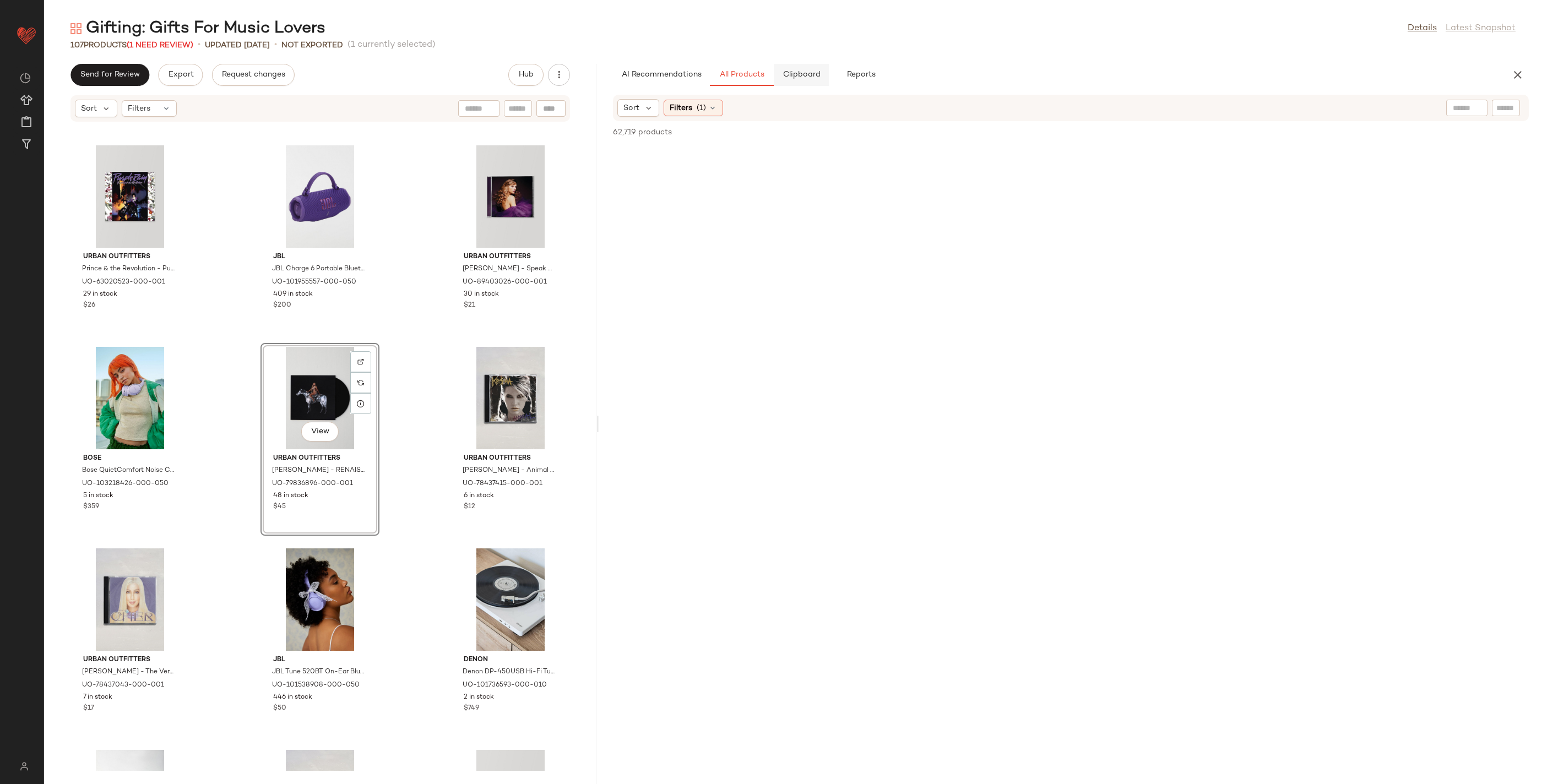
click at [796, 71] on span "Clipboard" at bounding box center [800, 75] width 38 height 9
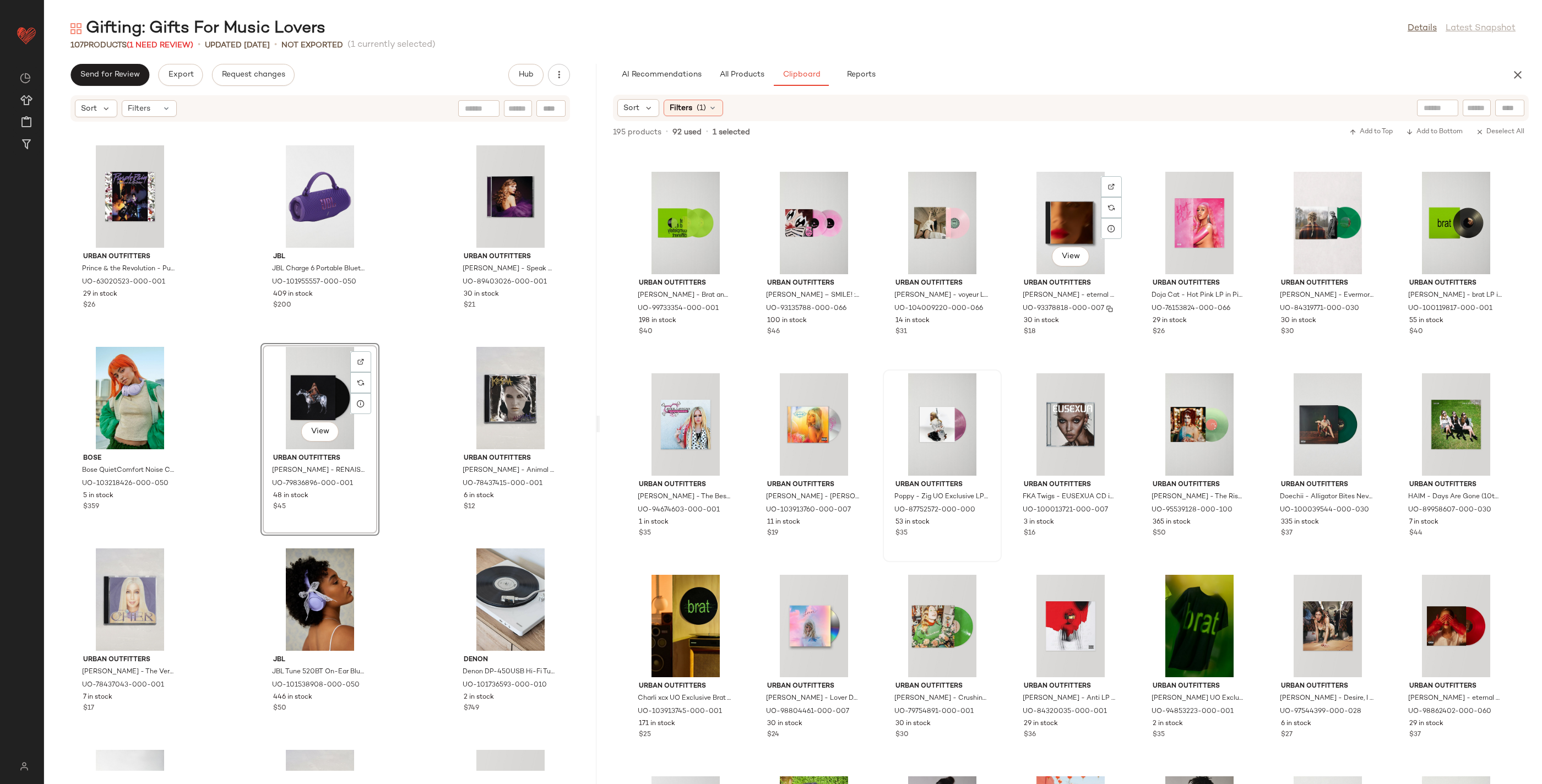
scroll to position [2411, 0]
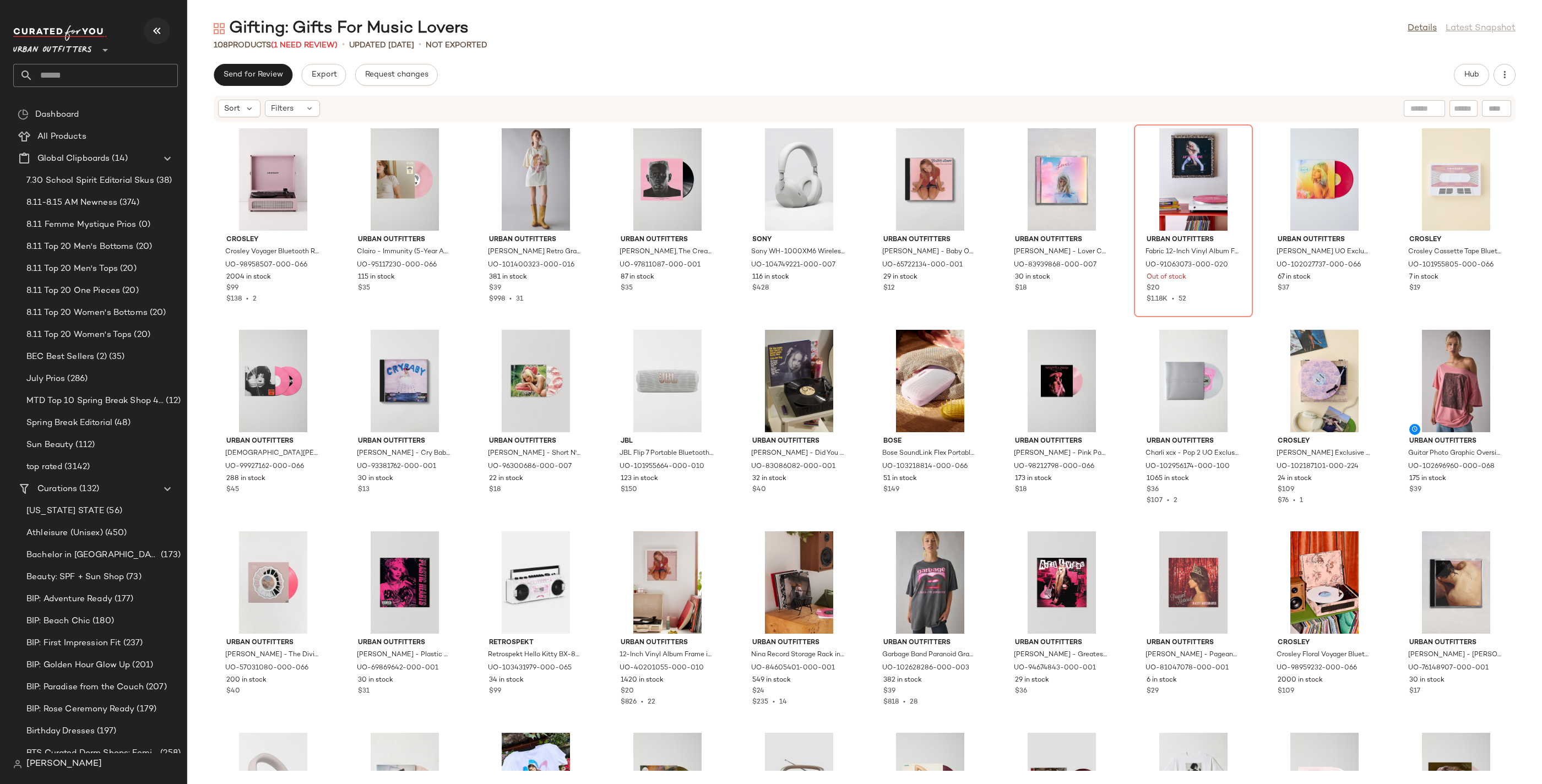
click at [153, 26] on icon "button" at bounding box center [157, 31] width 13 height 13
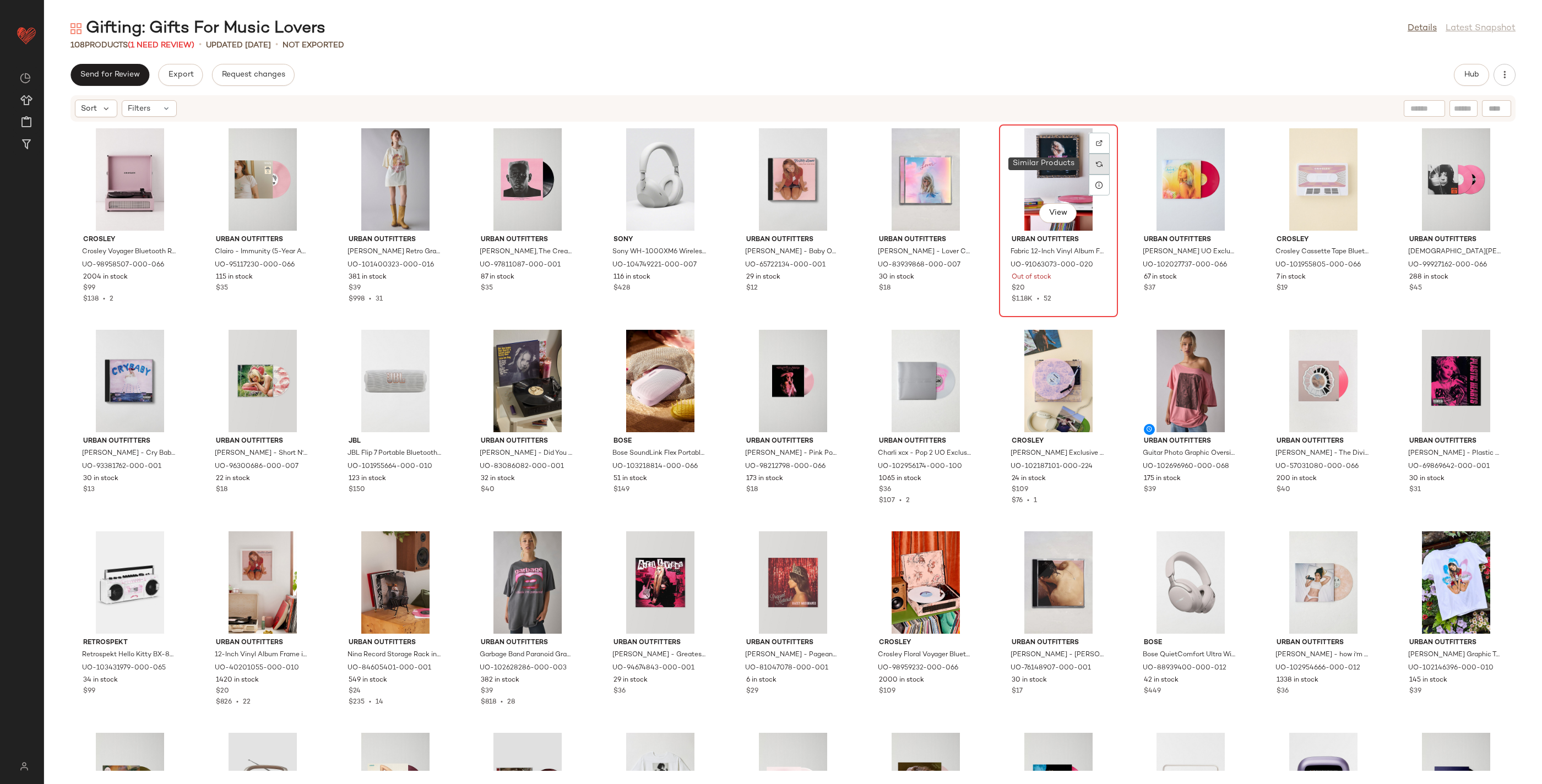
click at [1100, 166] on div at bounding box center [1099, 164] width 21 height 21
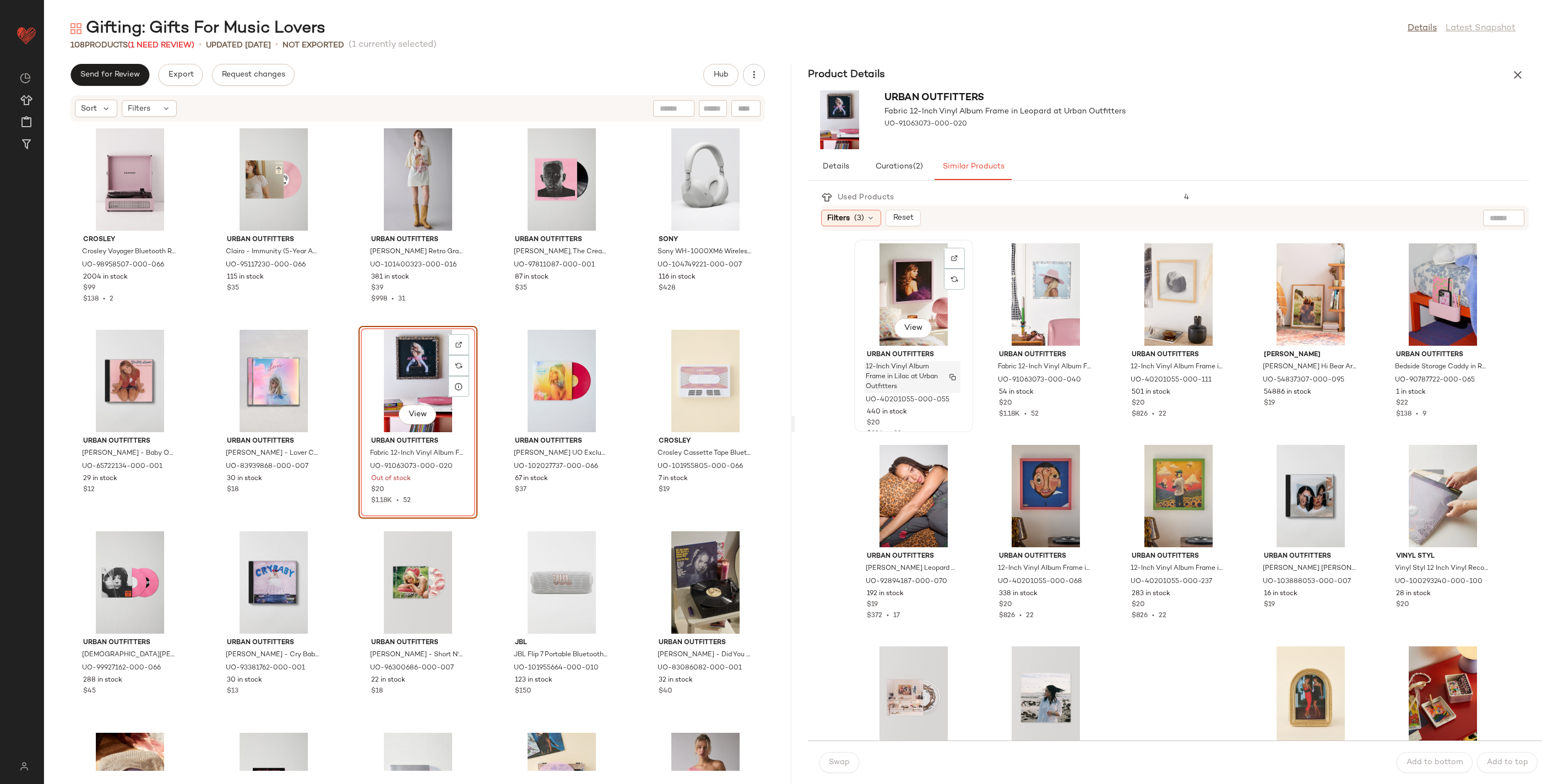
click at [907, 373] on span "12-Inch Vinyl Album Frame in Lilac at Urban Outfitters" at bounding box center [901, 377] width 72 height 30
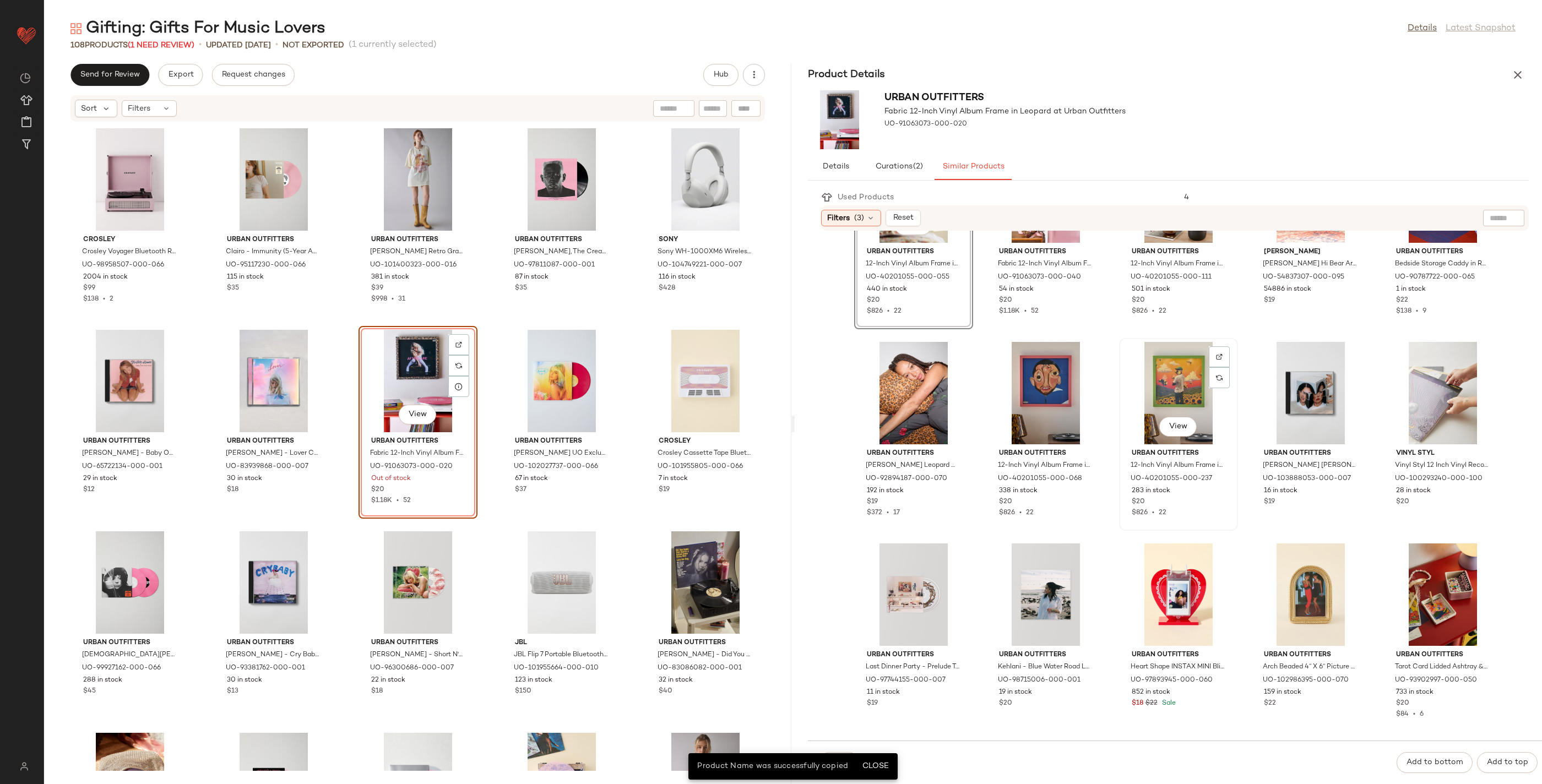
scroll to position [104, 0]
click at [881, 765] on span "Close" at bounding box center [875, 766] width 27 height 9
click at [845, 761] on span "Swap" at bounding box center [839, 762] width 22 height 9
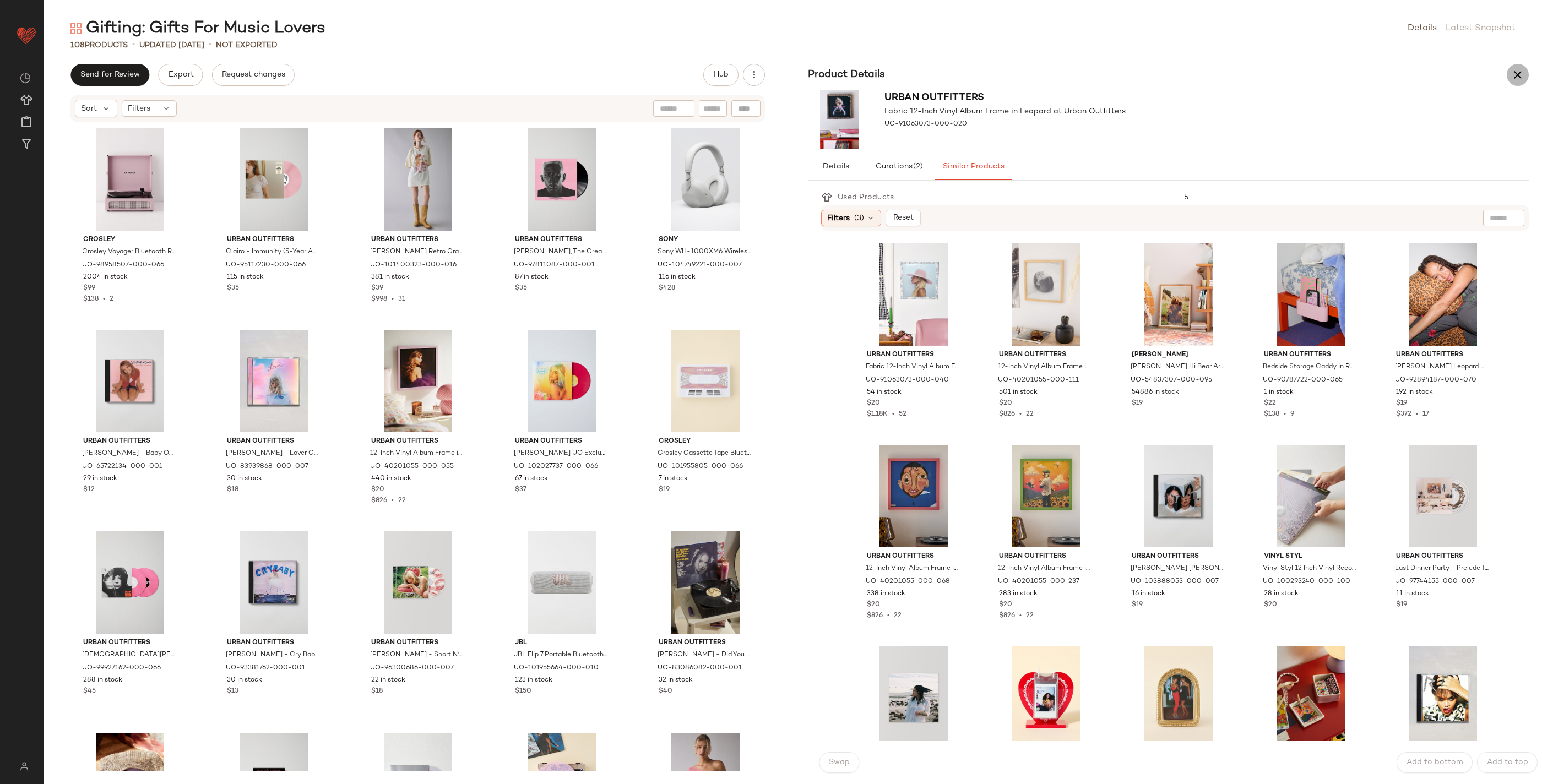
click at [1520, 72] on icon "button" at bounding box center [1517, 75] width 13 height 13
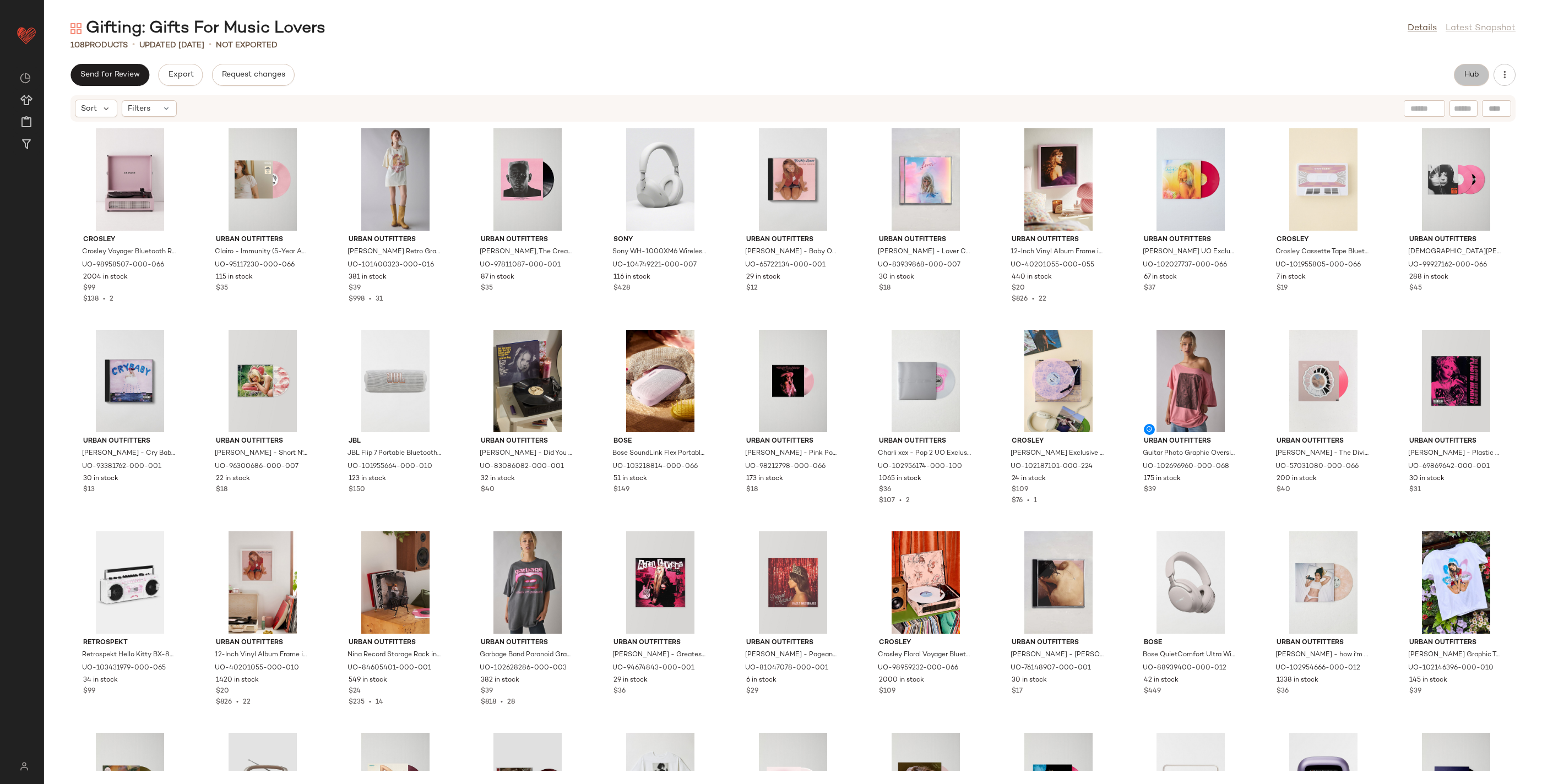
click at [1464, 75] on span "Hub" at bounding box center [1471, 75] width 16 height 9
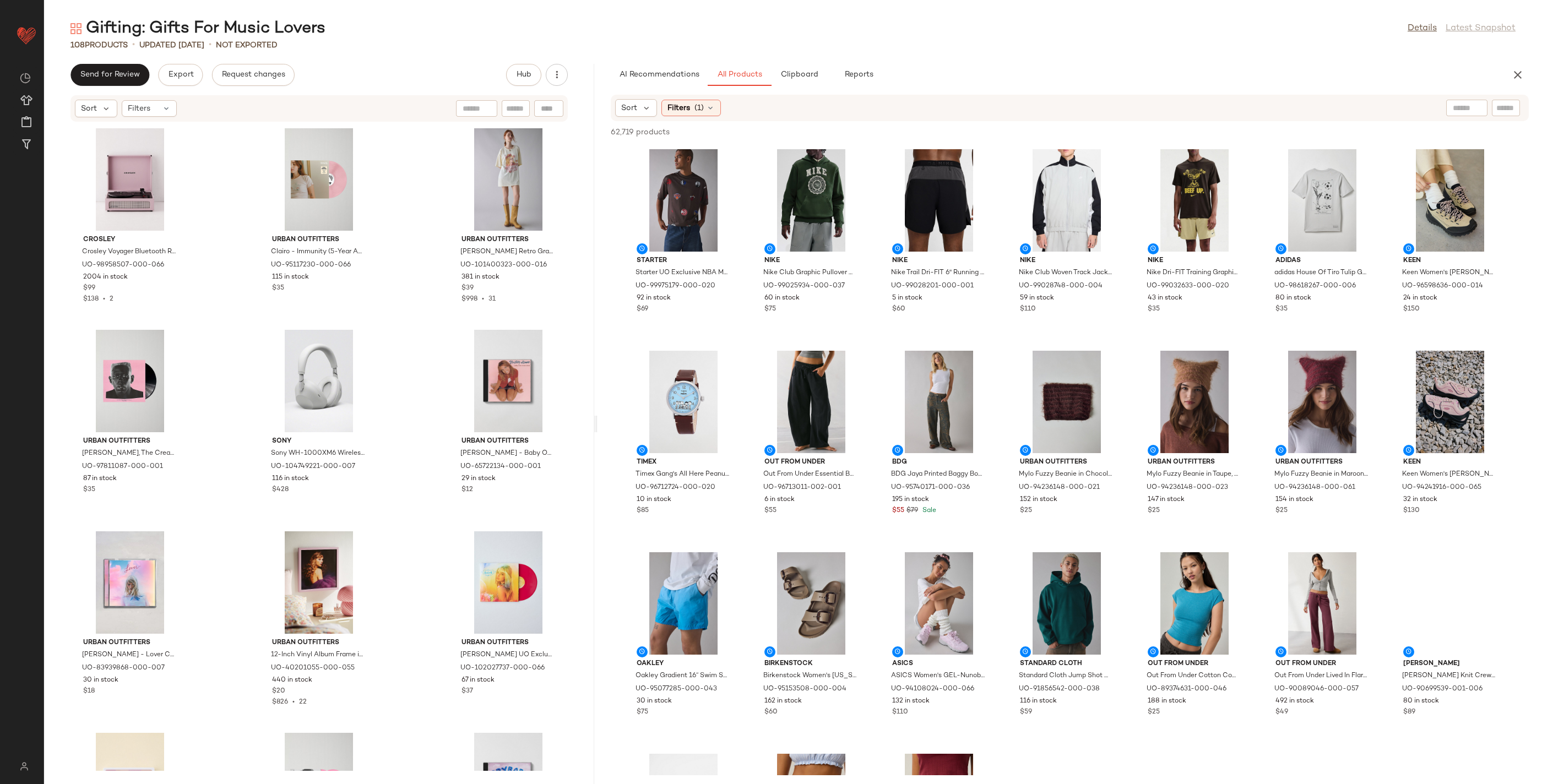
drag, startPoint x: 793, startPoint y: 424, endPoint x: 597, endPoint y: 434, distance: 196.3
click at [597, 434] on div "Gifting: Gifts For Music Lovers Details Latest Snapshot 108 Products • updated …" at bounding box center [793, 400] width 1498 height 767
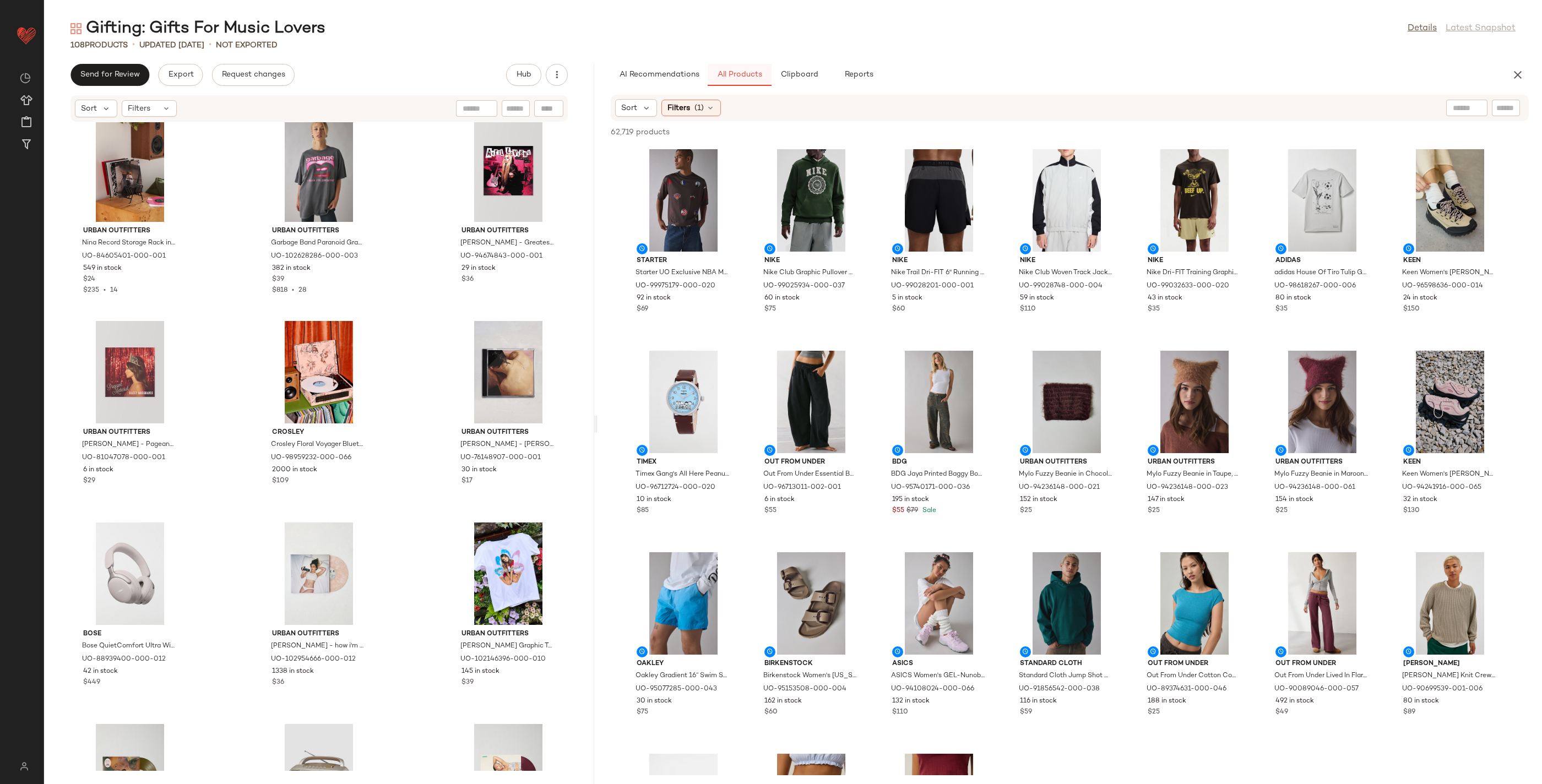
scroll to position [1627, 0]
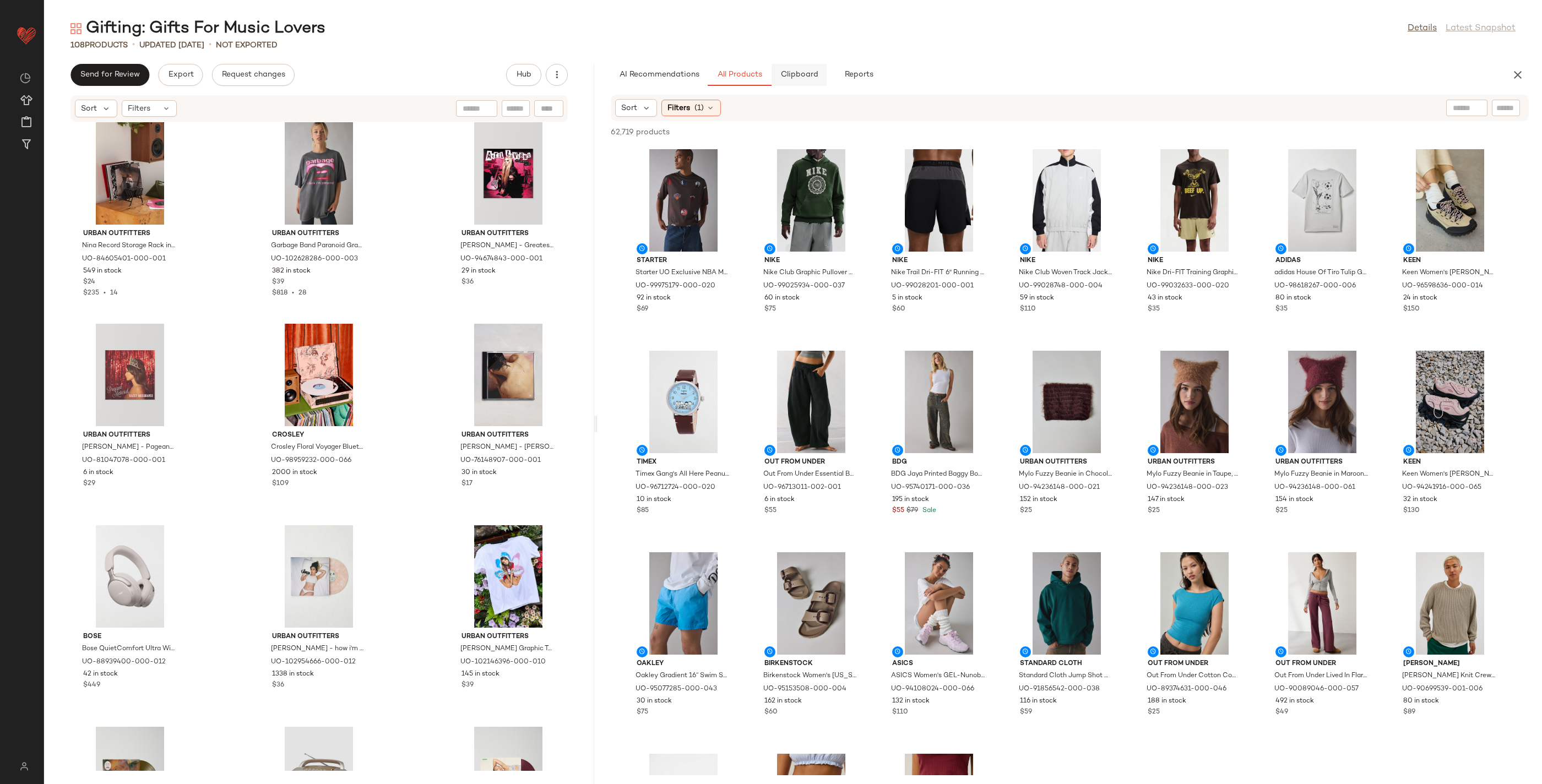
click at [801, 77] on span "Clipboard" at bounding box center [799, 75] width 38 height 9
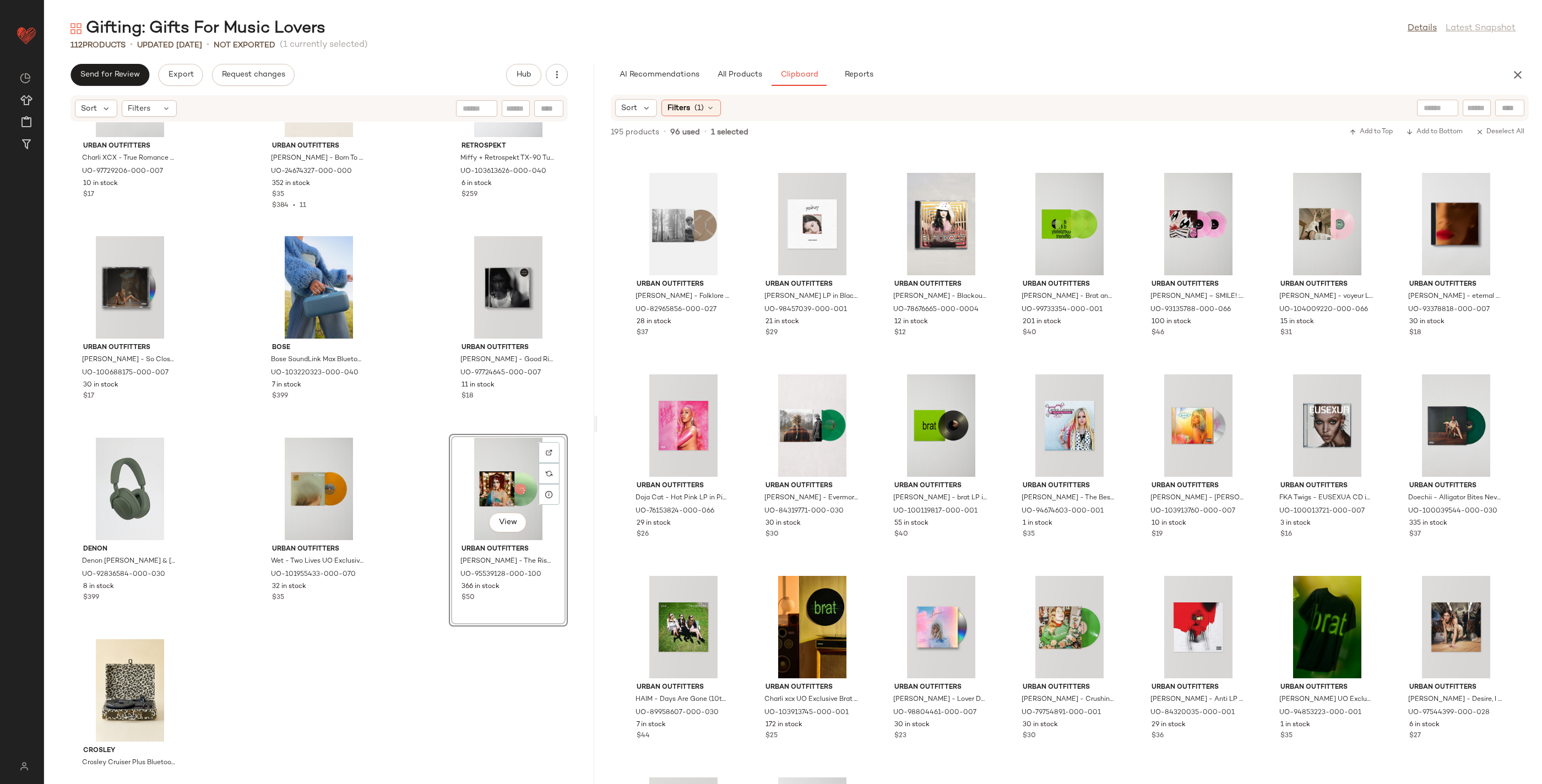
scroll to position [7011, 0]
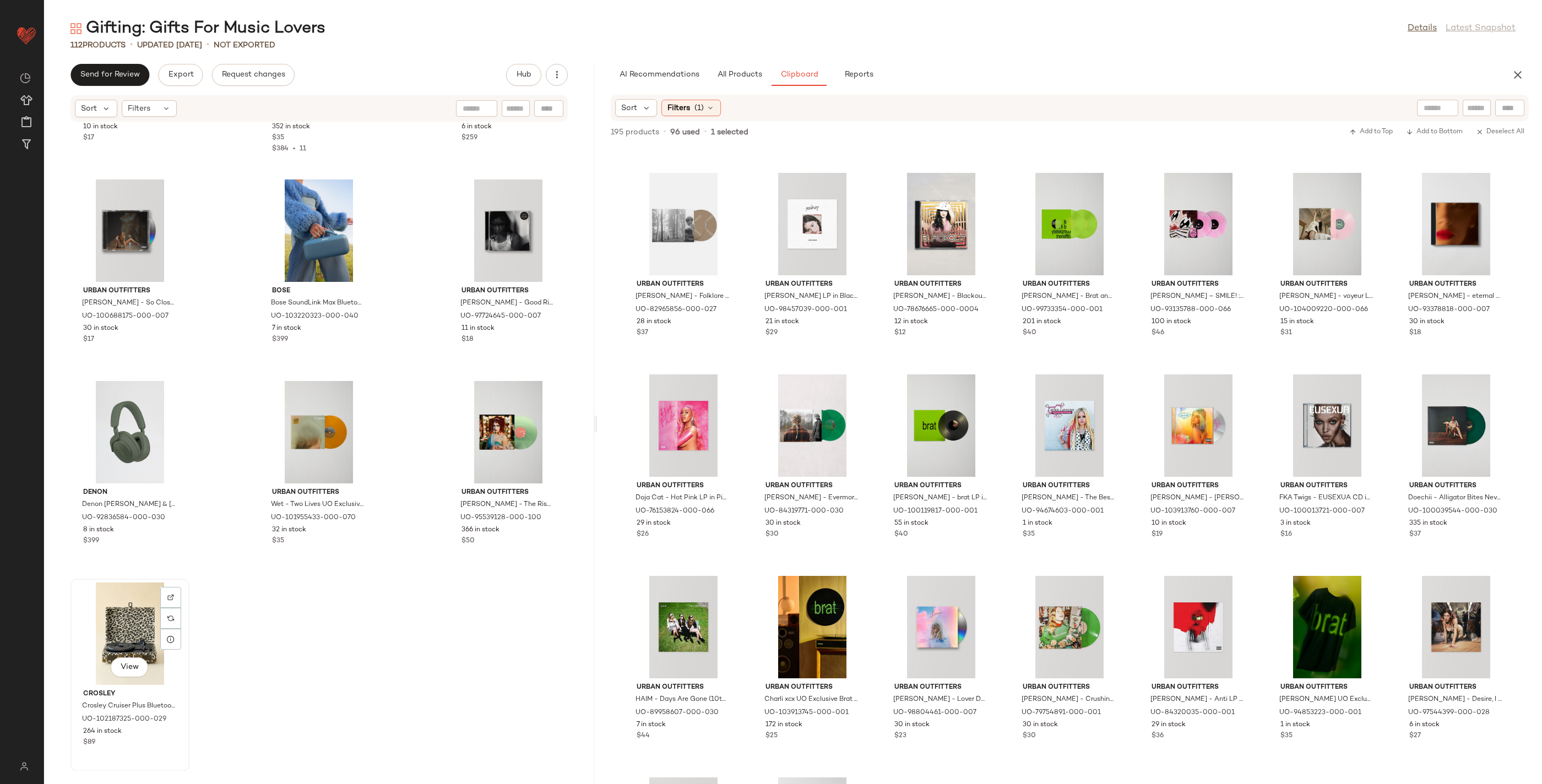
click at [108, 624] on div "View" at bounding box center [130, 633] width 111 height 102
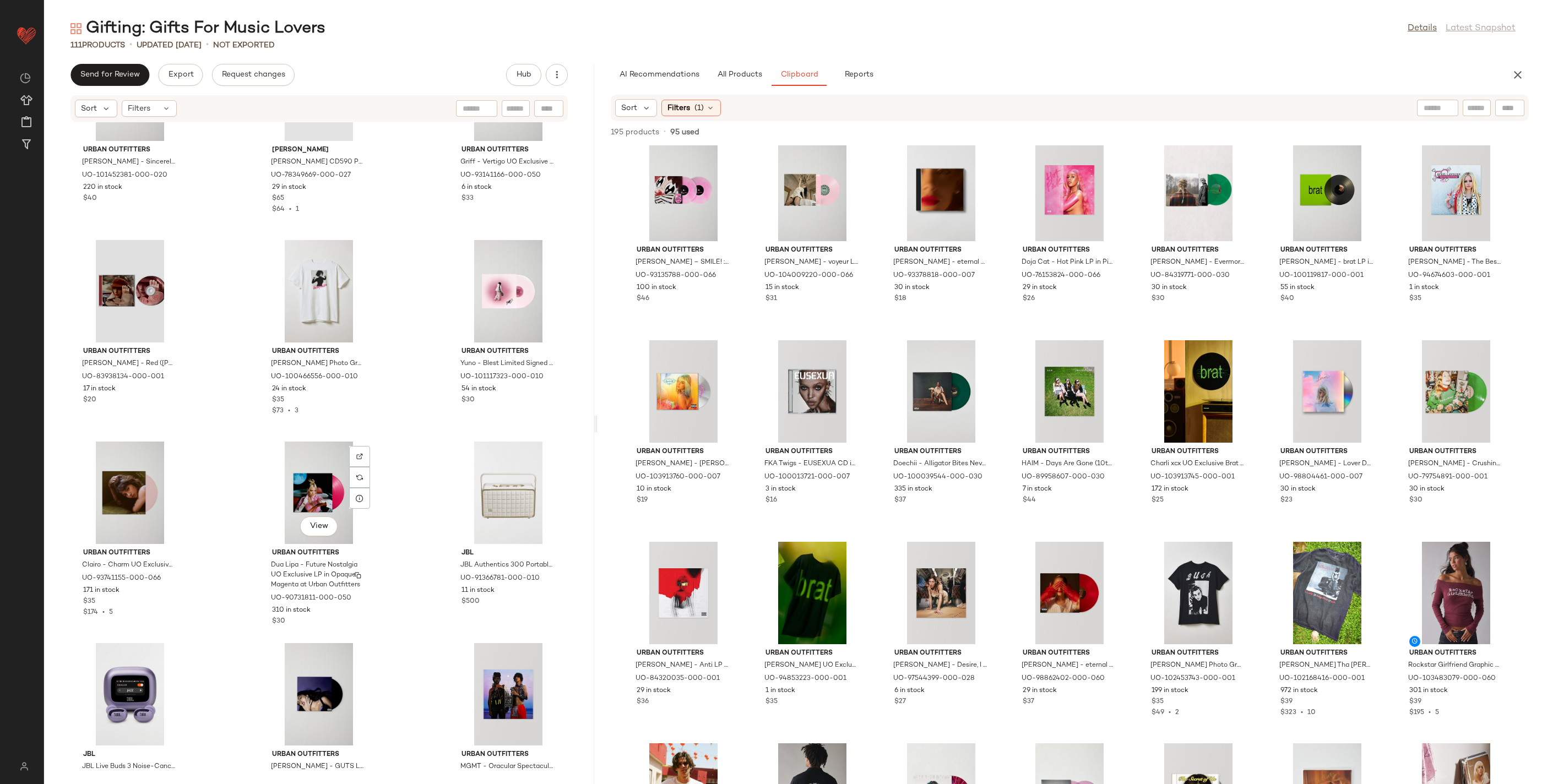
scroll to position [2313, 0]
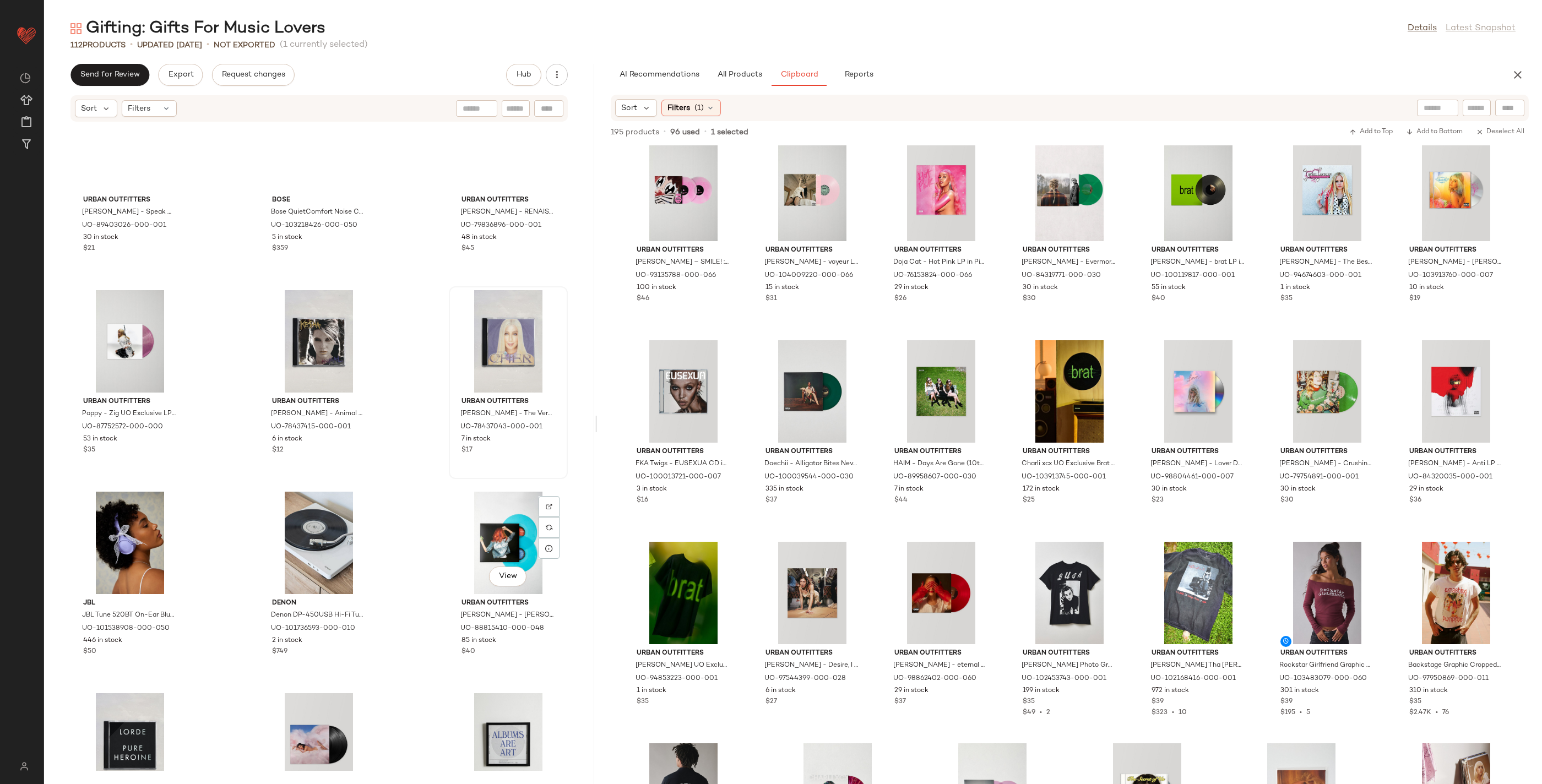
scroll to position [3076, 0]
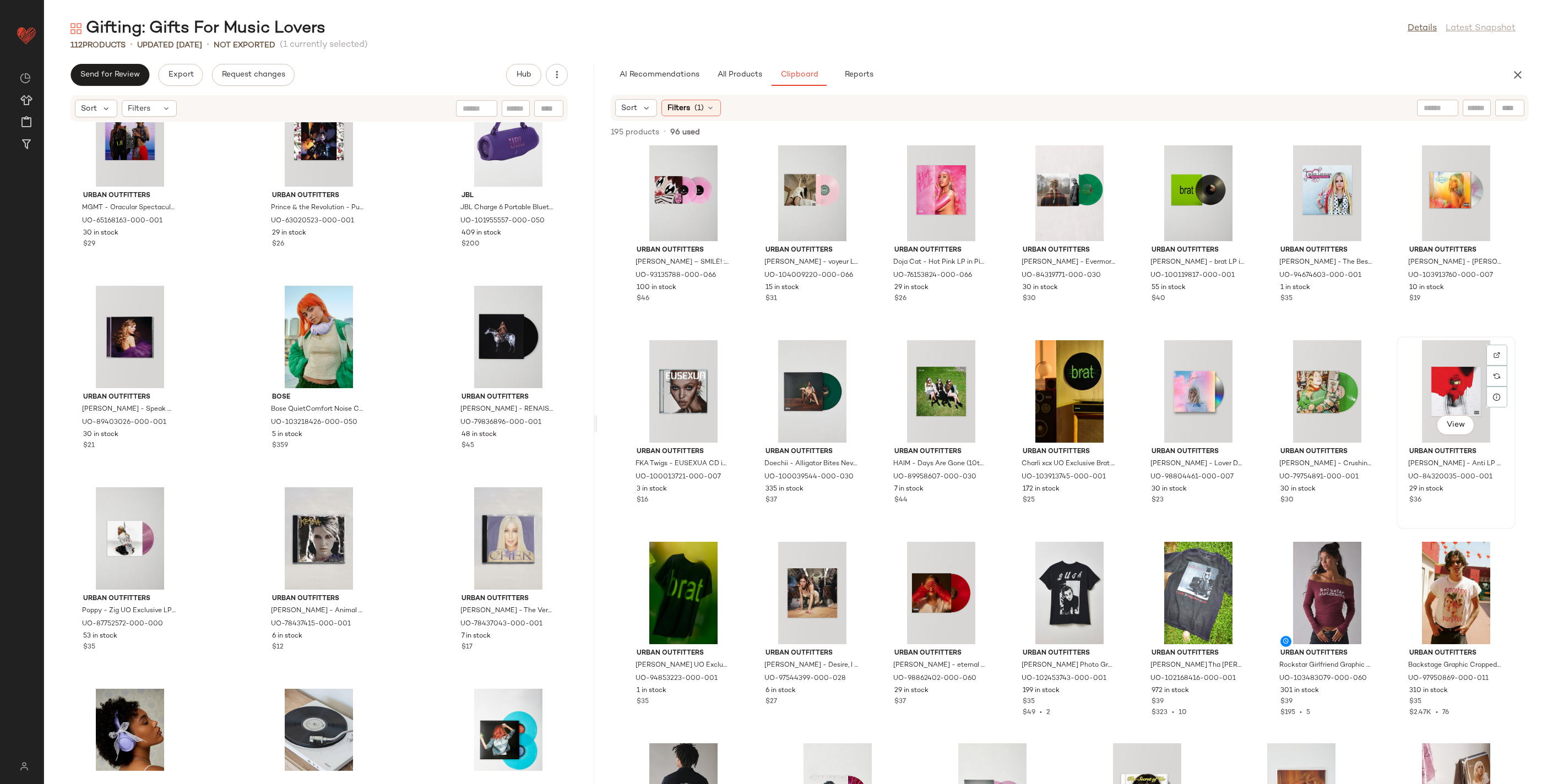
drag, startPoint x: 863, startPoint y: 612, endPoint x: 854, endPoint y: 610, distance: 9.2
click at [1401, 443] on div "View" at bounding box center [1456, 391] width 111 height 102
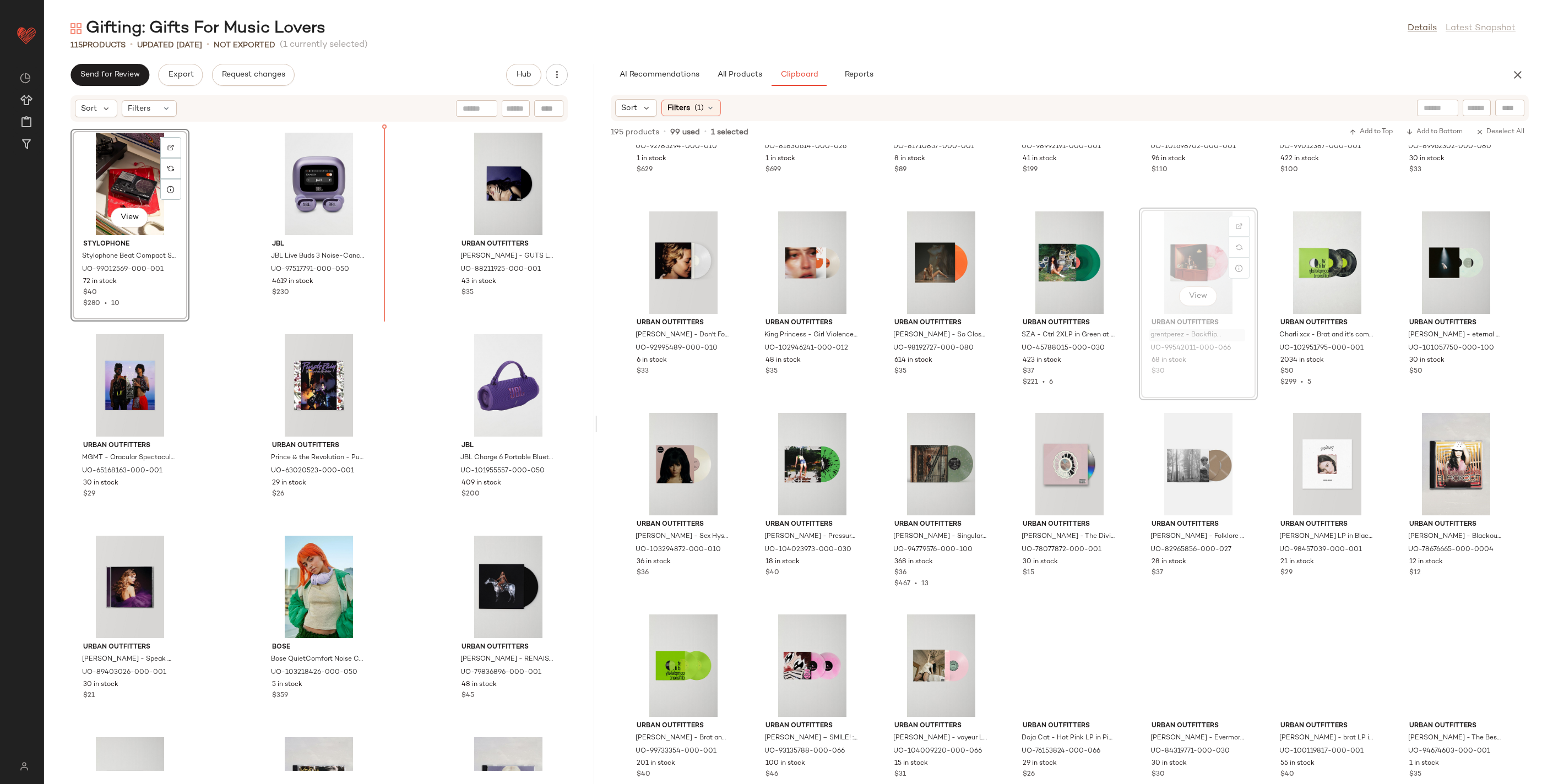
scroll to position [3023, 0]
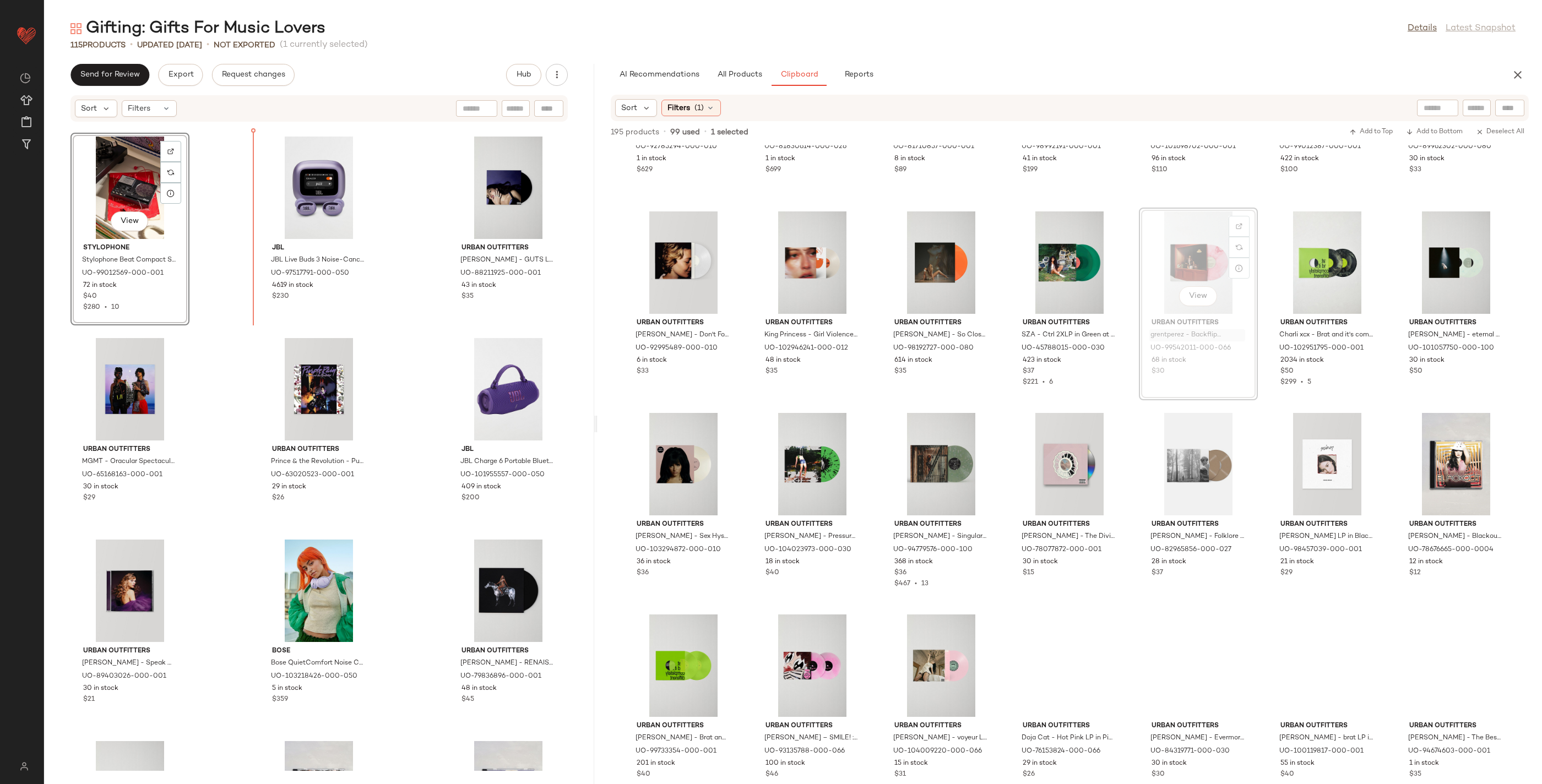
drag, startPoint x: 1455, startPoint y: 357, endPoint x: 1447, endPoint y: 358, distance: 8.1
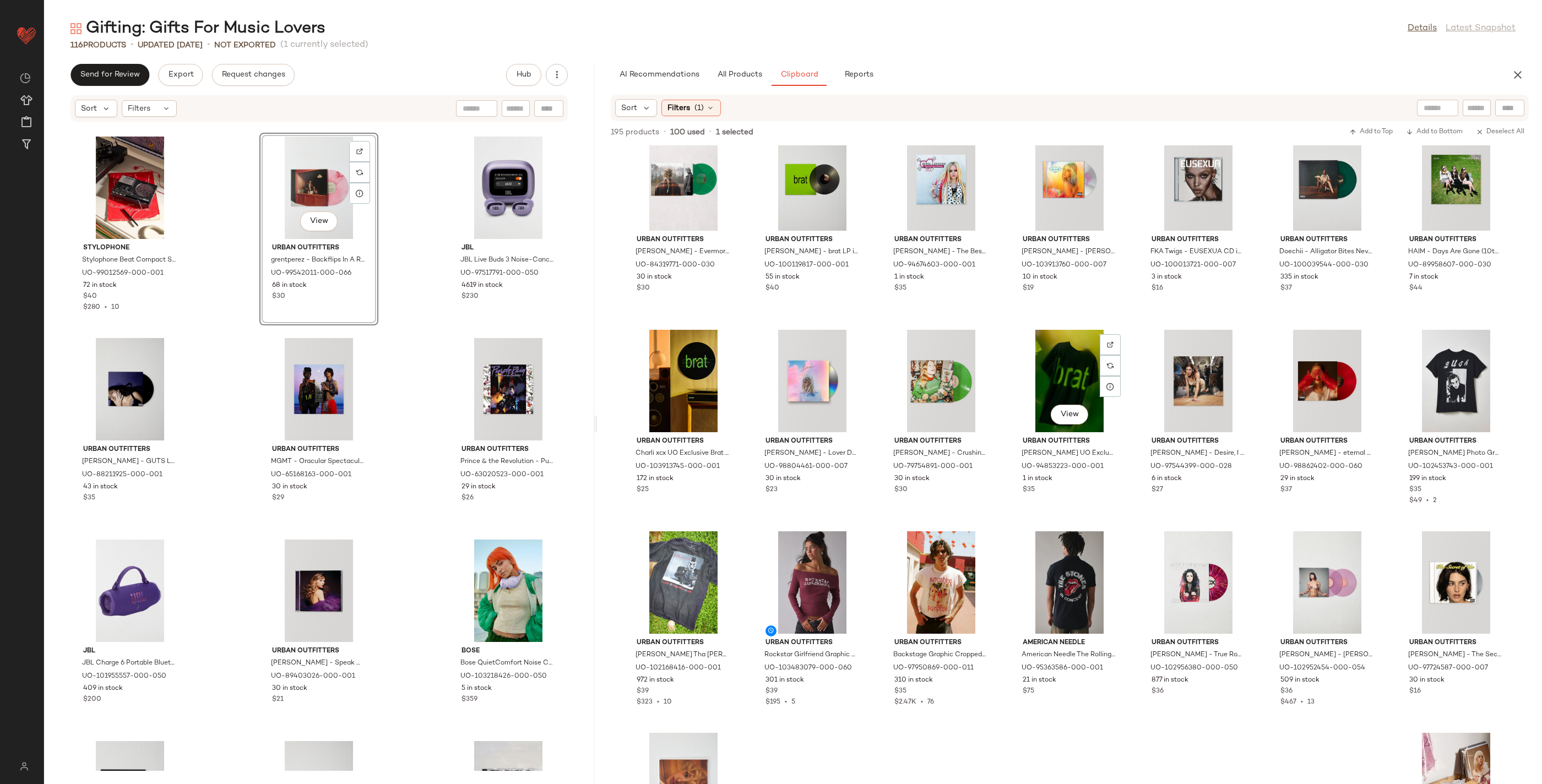
scroll to position [2588, 0]
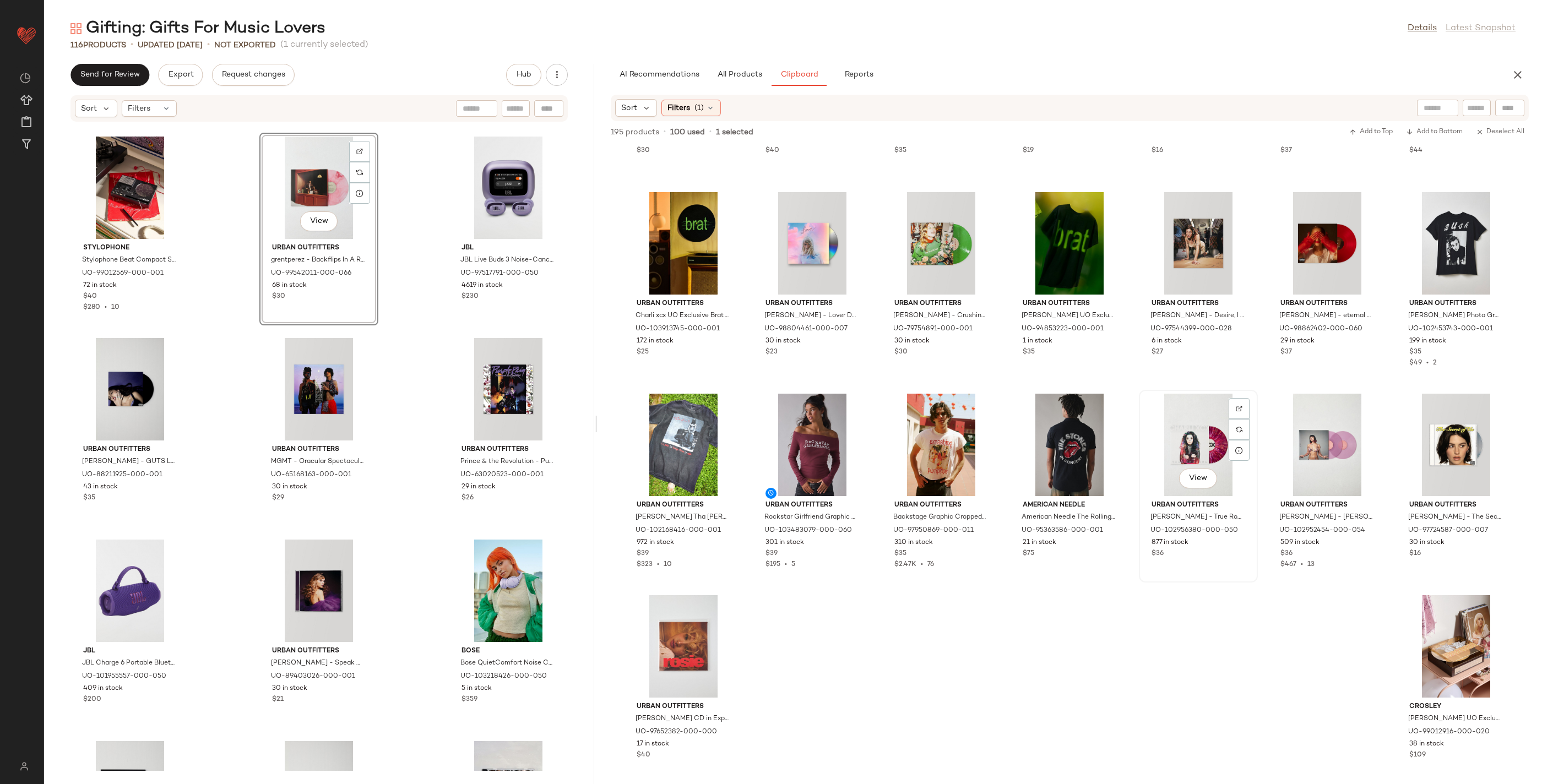
drag, startPoint x: 737, startPoint y: 633, endPoint x: 664, endPoint y: 645, distance: 74.0
click at [654, 614] on div "Urban Outfitters Taylor Swift - Evermore LP in Green at Urban Outfitters UO-843…" at bounding box center [1070, 464] width 945 height 639
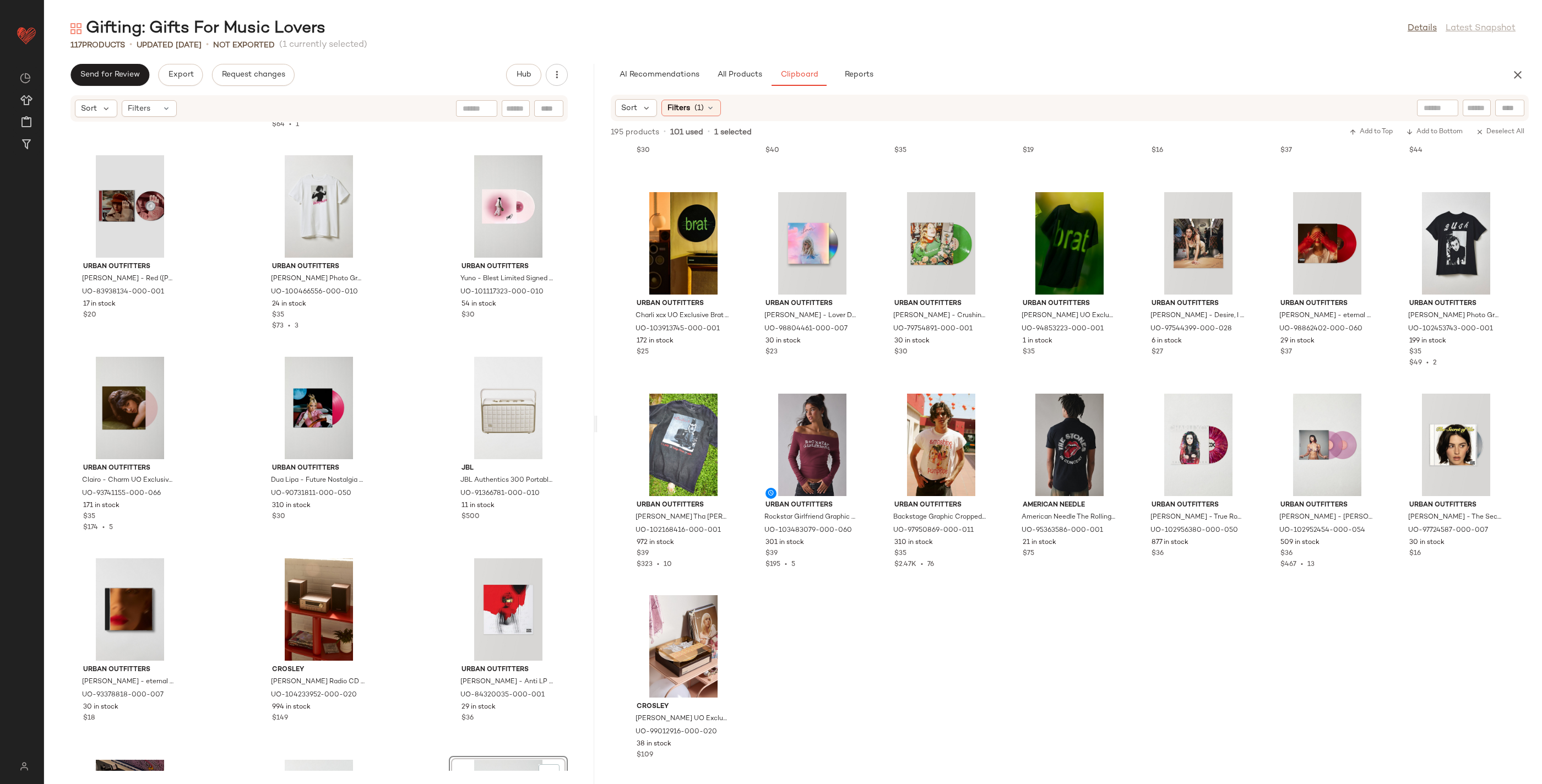
scroll to position [2524, 0]
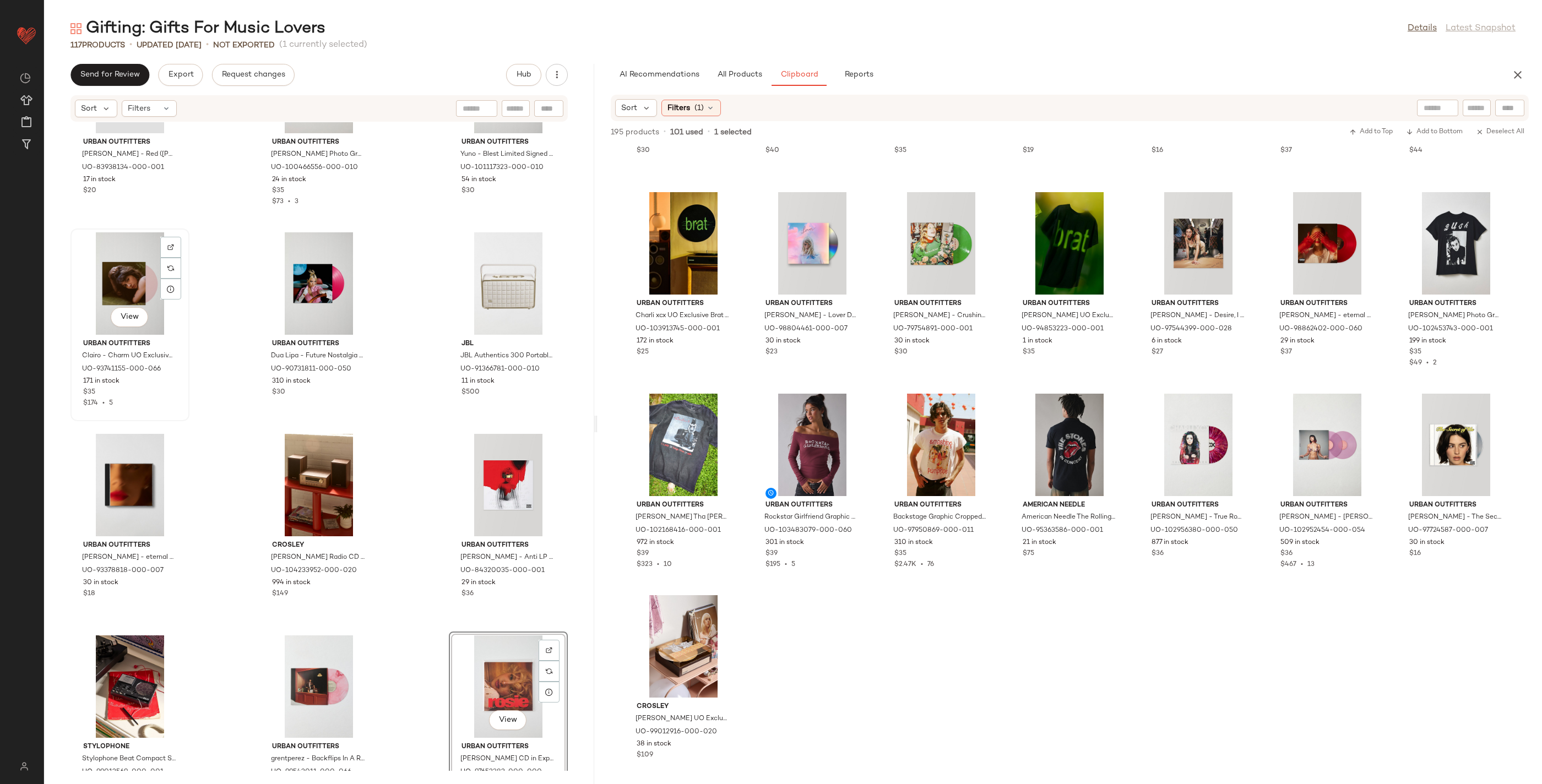
click at [141, 269] on div "View" at bounding box center [130, 283] width 111 height 102
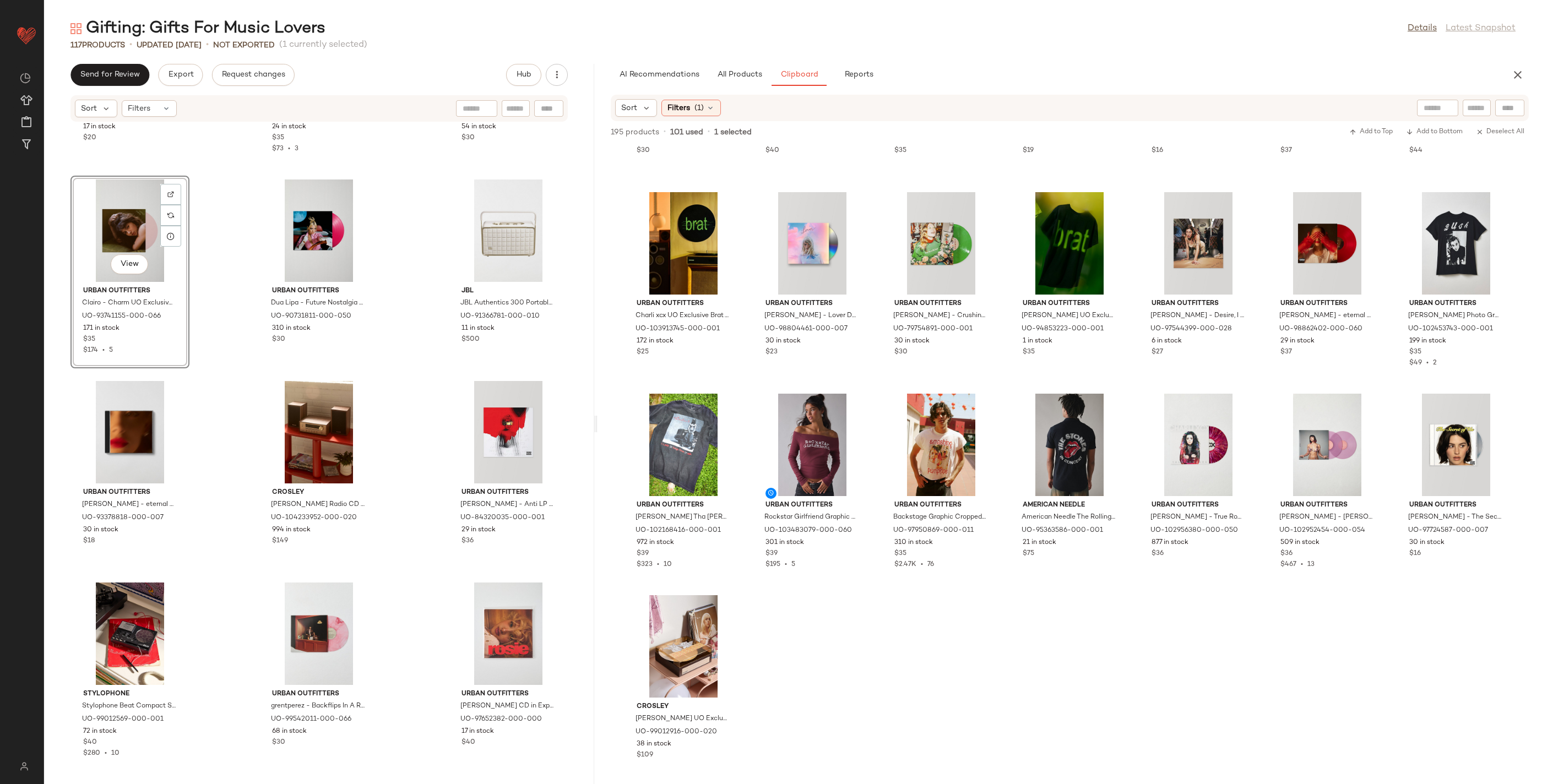
scroll to position [2581, 0]
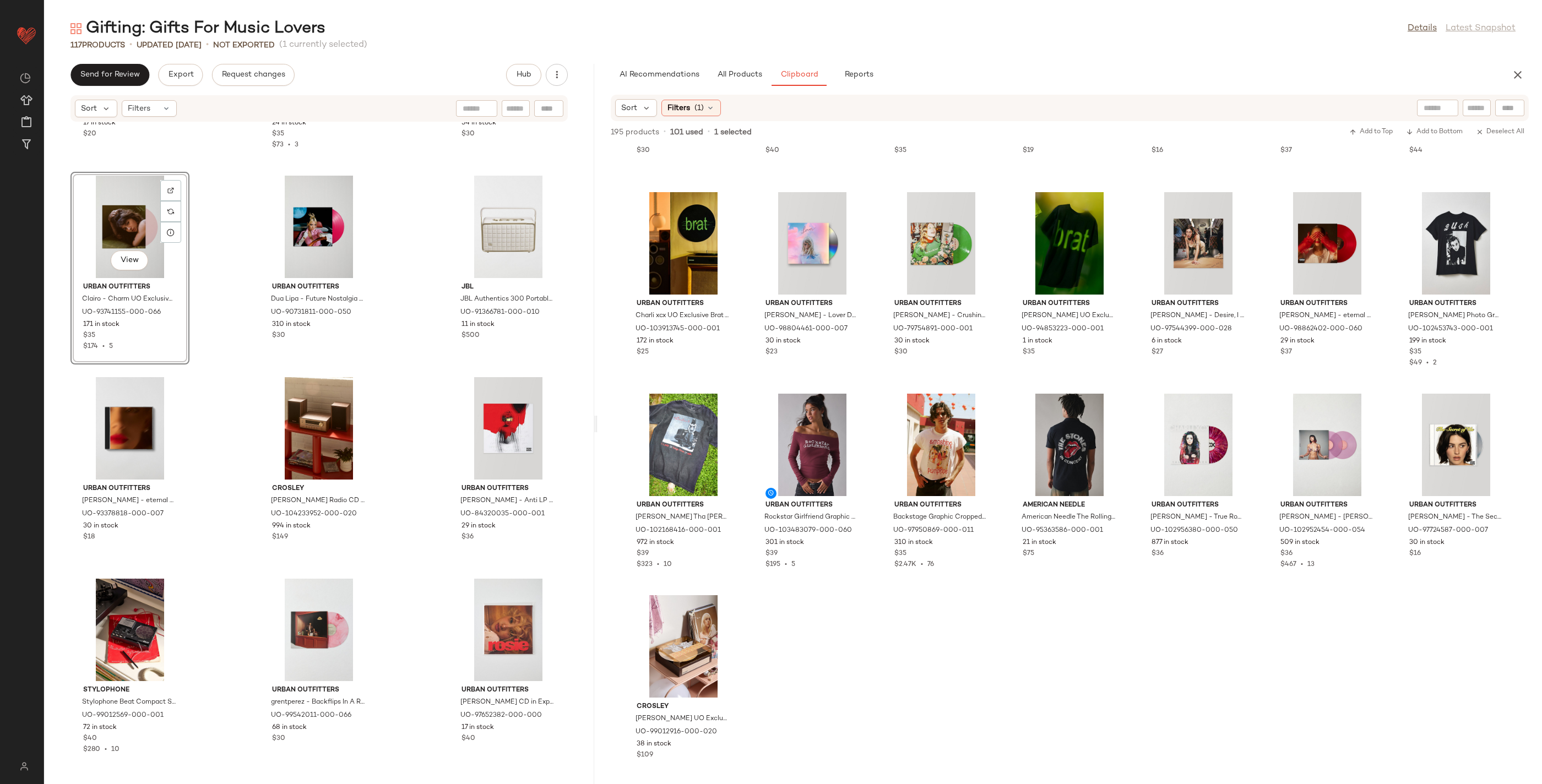
click at [248, 406] on div "Urban Outfitters Taylor Swift - Red (Taylor's Version) CD in Black at Urban Out…" at bounding box center [319, 446] width 550 height 649
click at [128, 436] on div "View" at bounding box center [130, 428] width 111 height 102
click at [502, 614] on div "View" at bounding box center [508, 630] width 111 height 102
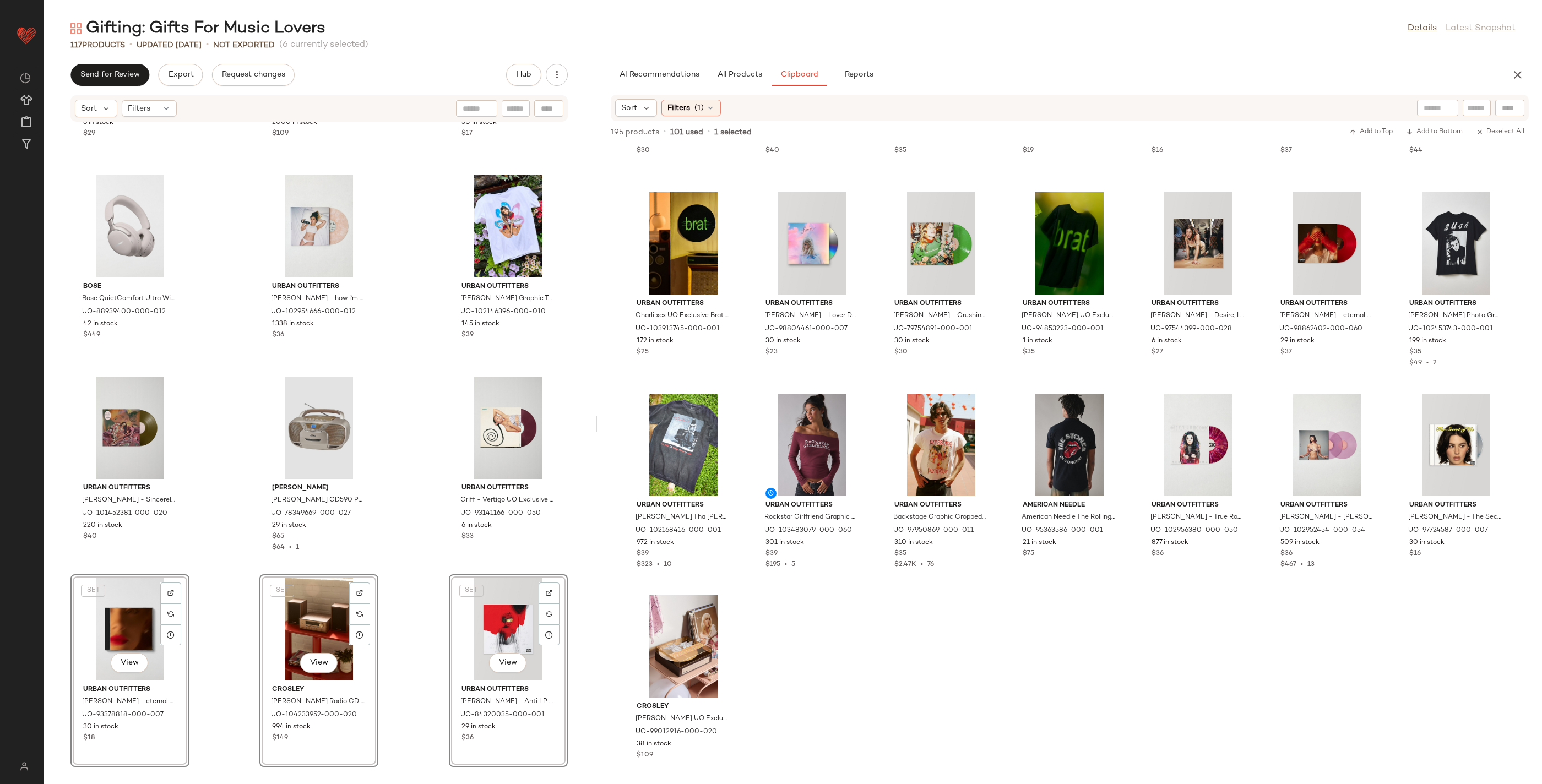
click at [229, 589] on div "Urban Outfitters Kacey Musgraves - Pageant Material LP in Black at Urban Outfit…" at bounding box center [319, 446] width 550 height 649
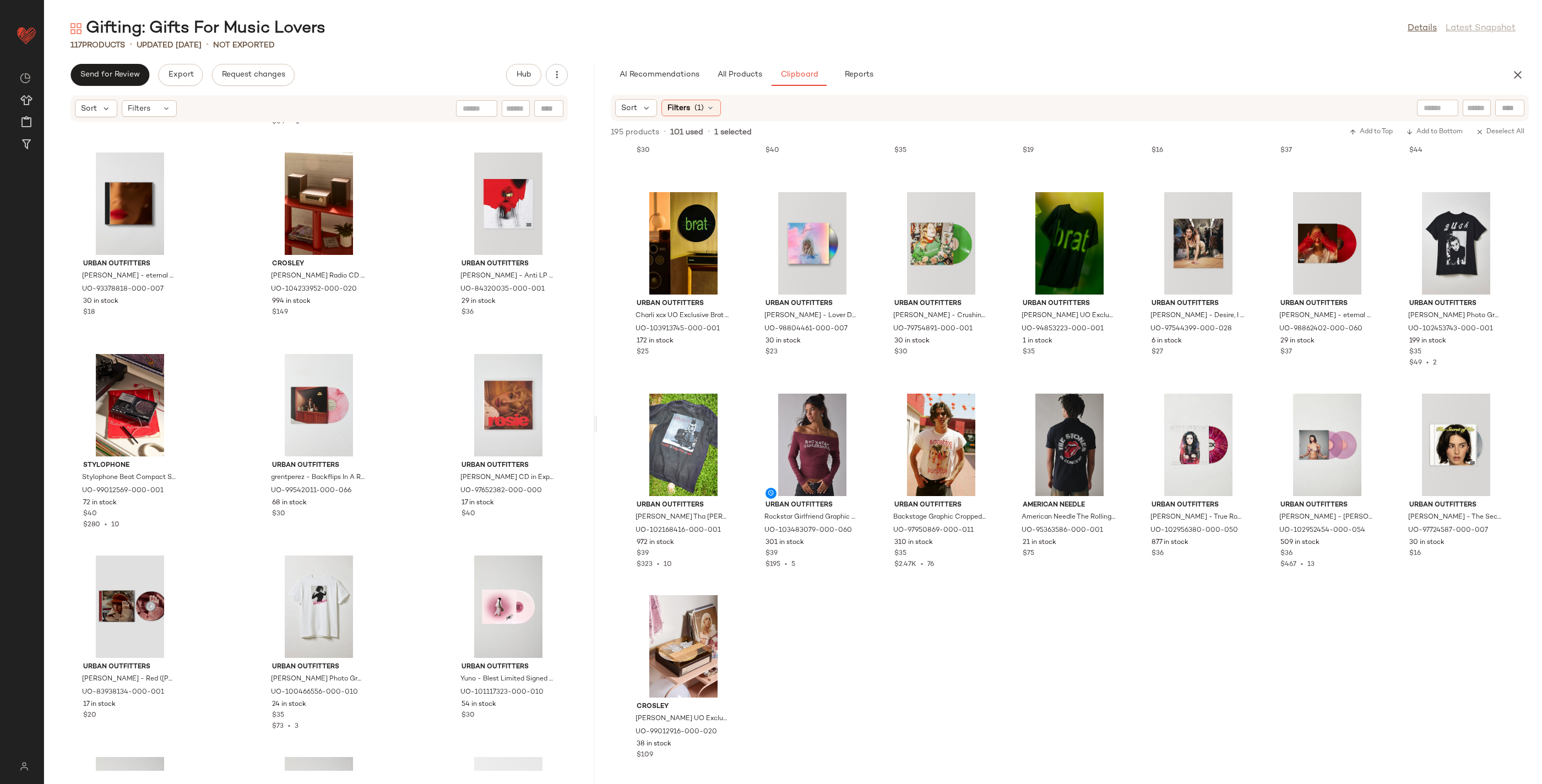
scroll to position [2521, 0]
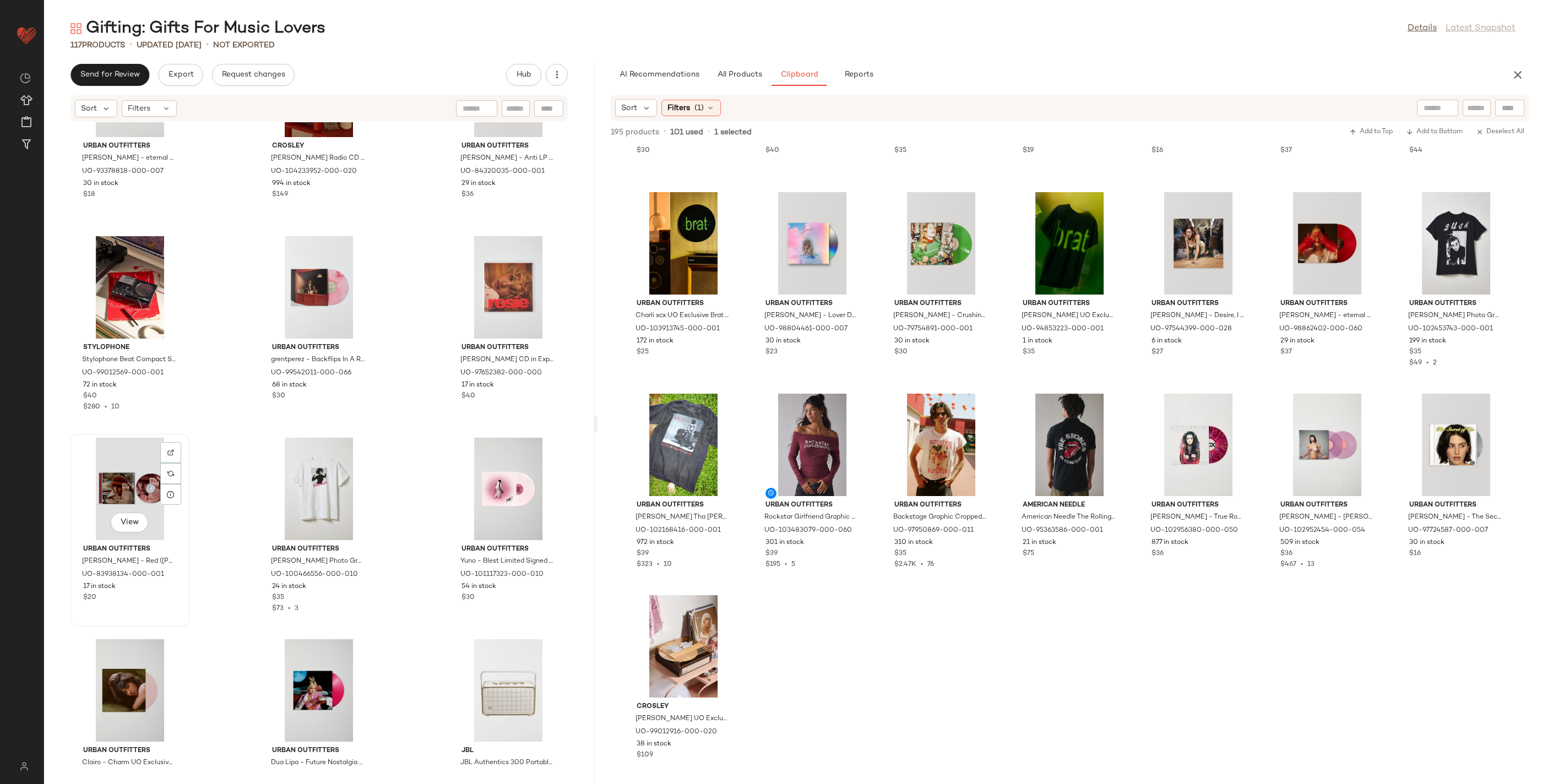
click at [139, 474] on div "View" at bounding box center [130, 488] width 111 height 102
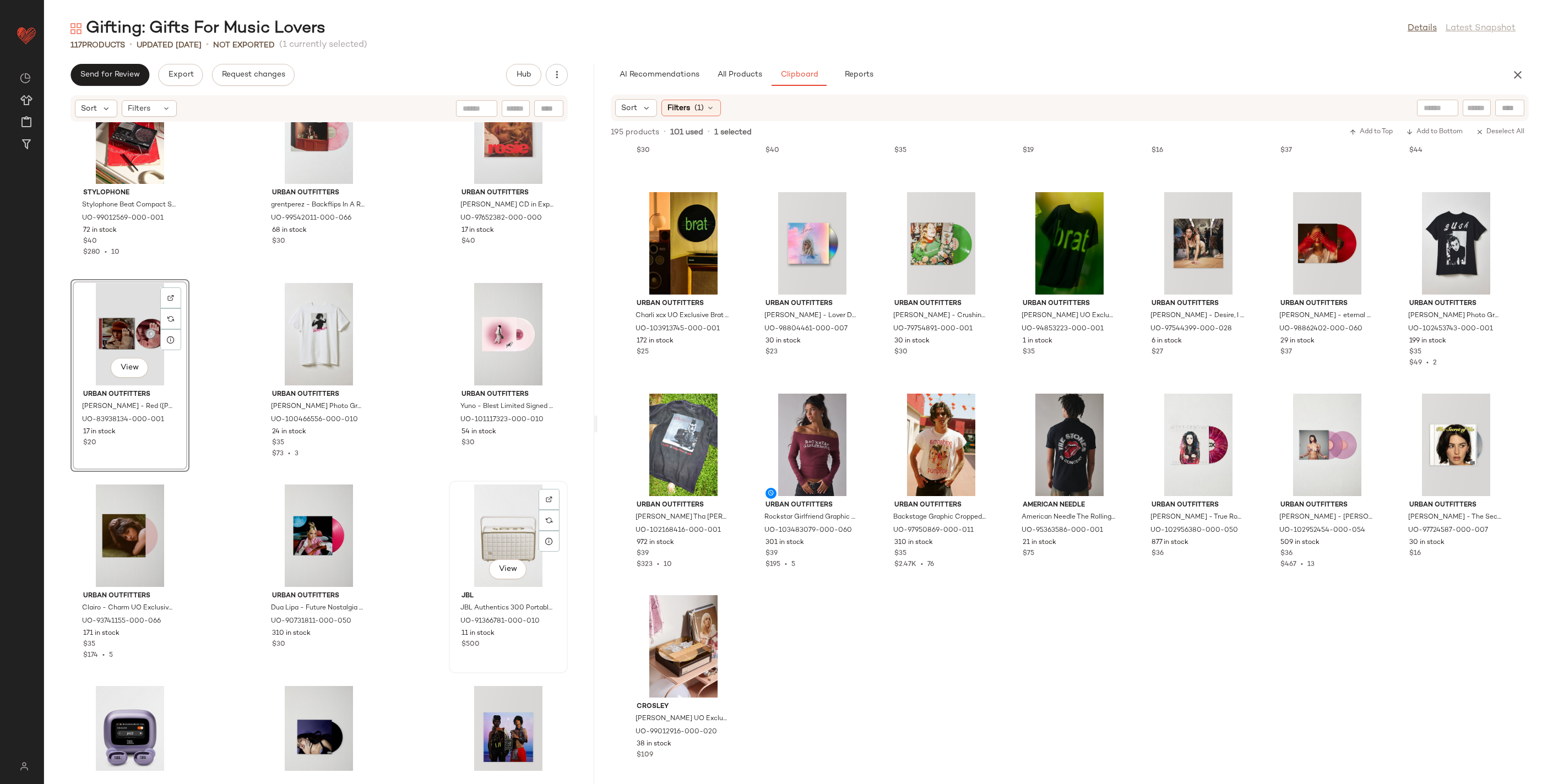
click at [490, 545] on div "View" at bounding box center [508, 536] width 111 height 102
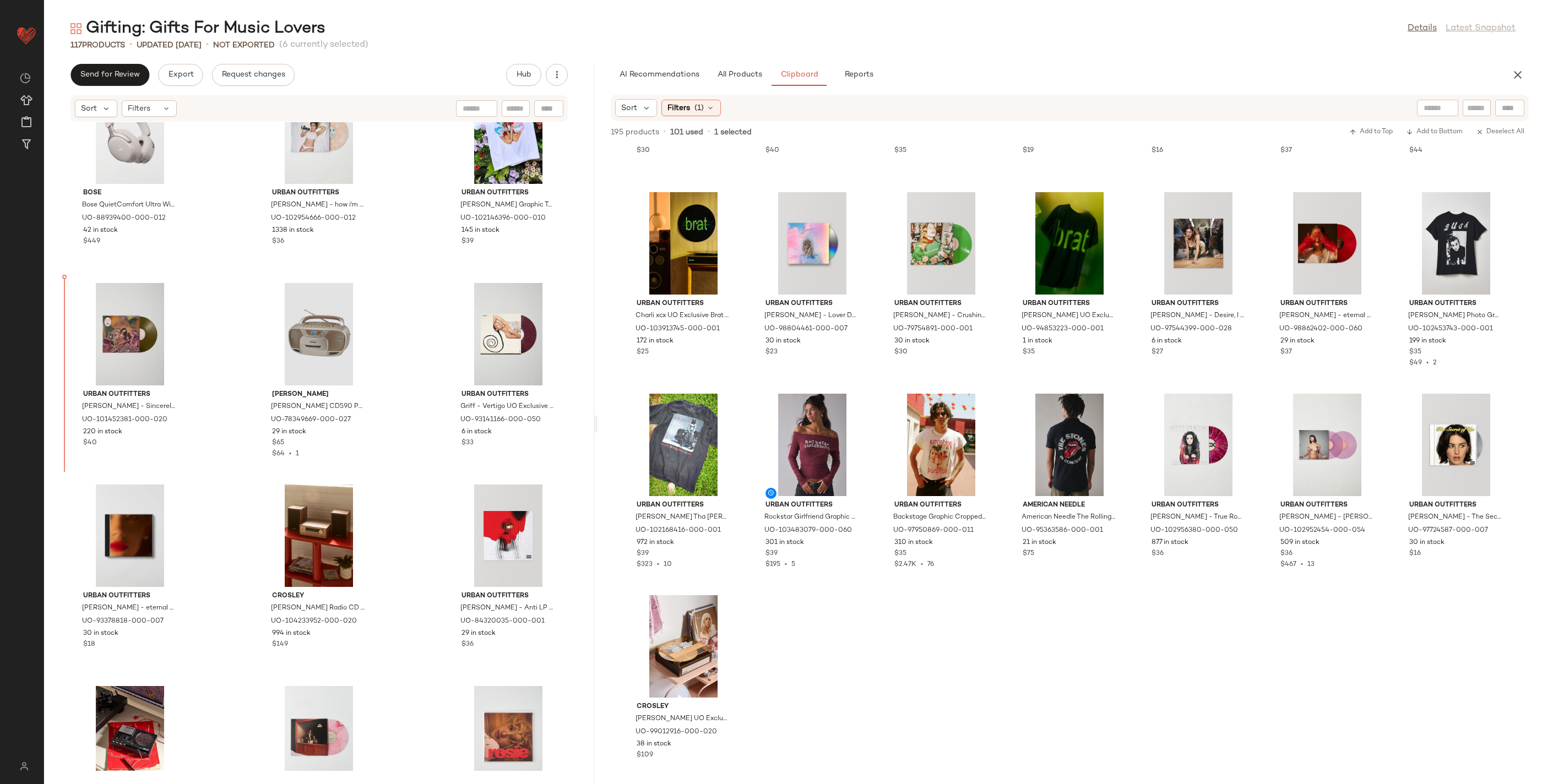
scroll to position [2075, 0]
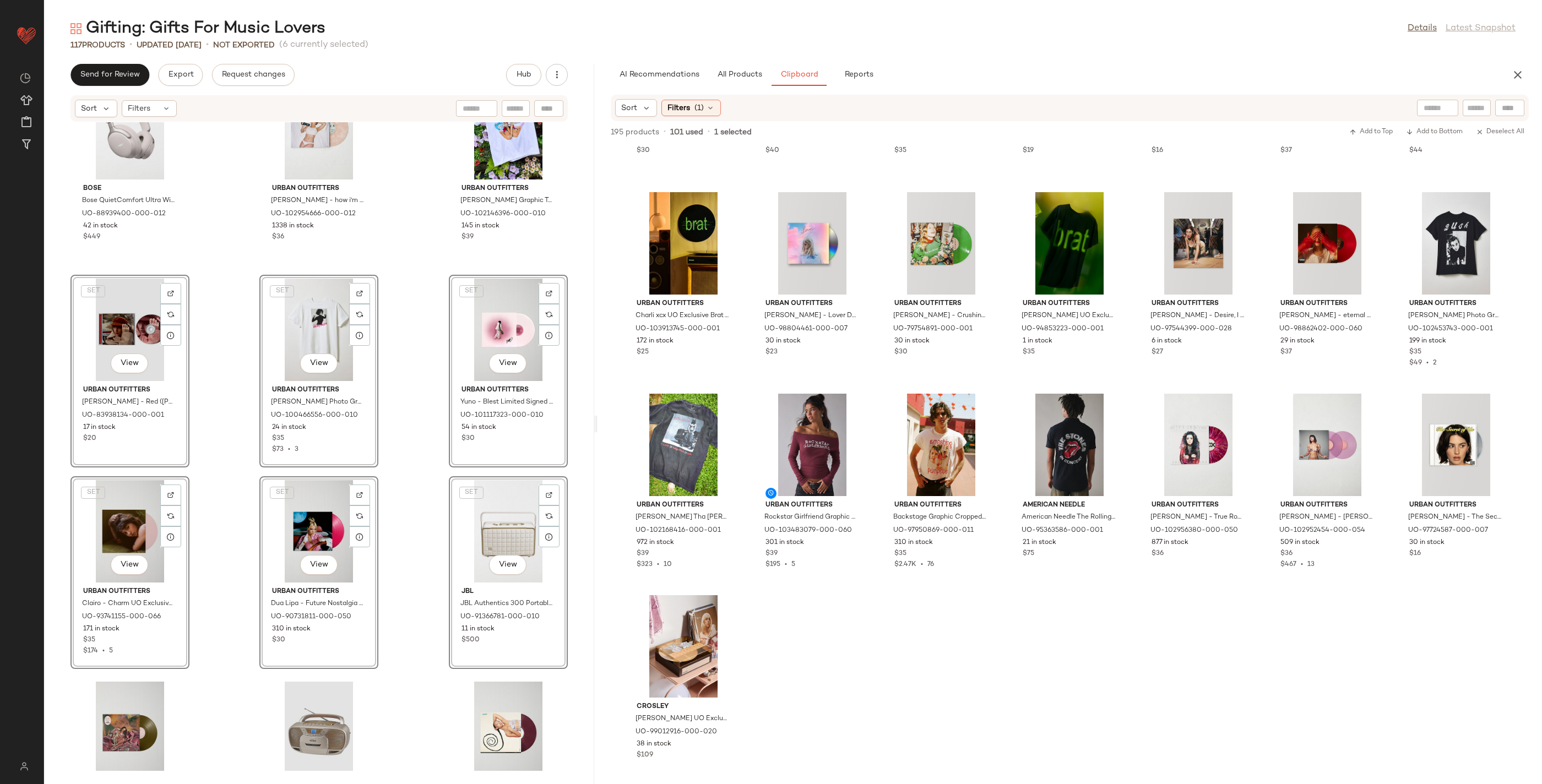
click at [233, 296] on div "Bose Bose QuietComfort Ultra Wireless Noise Cancelling Headphones in White Smok…" at bounding box center [319, 446] width 550 height 649
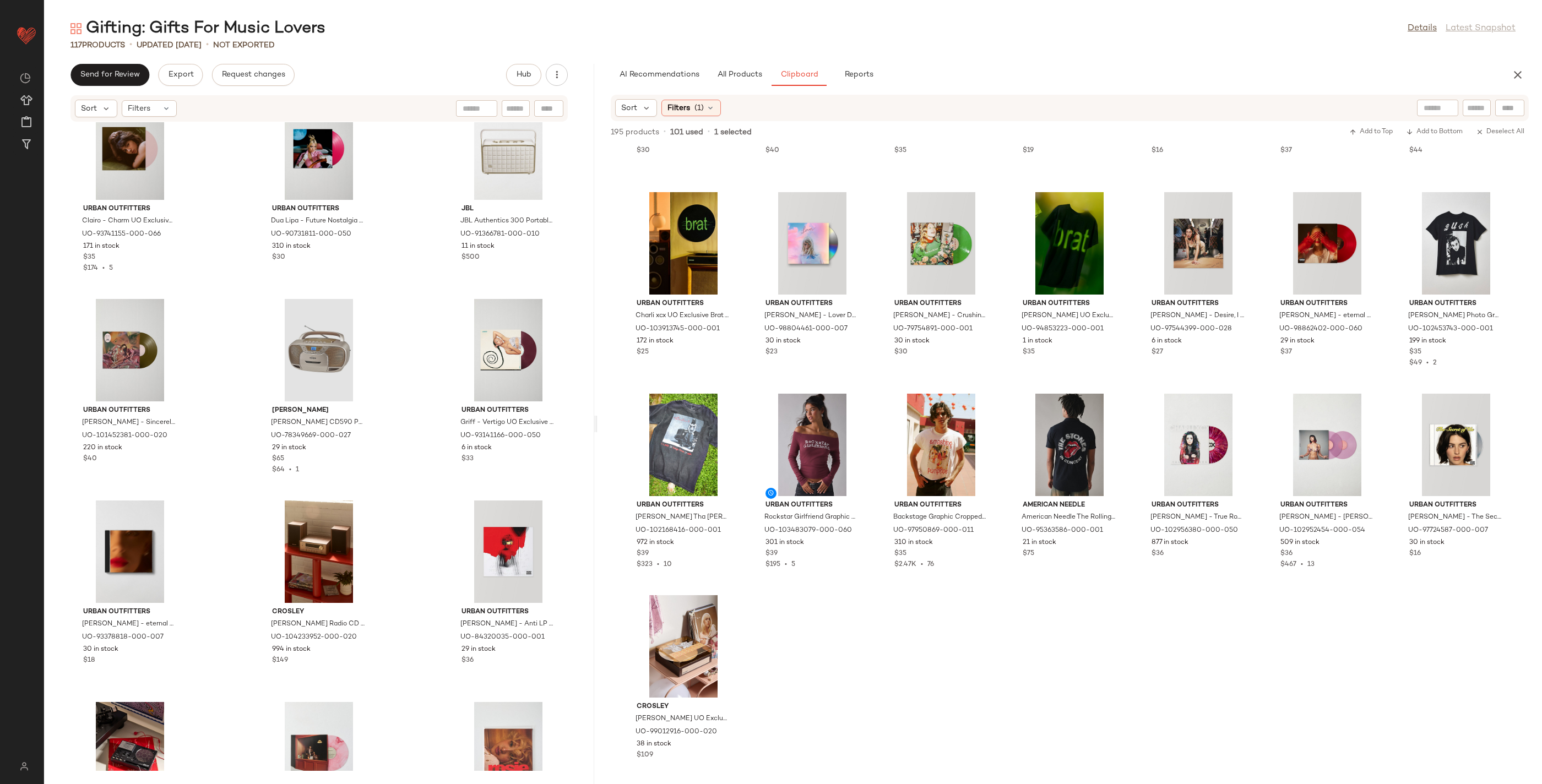
scroll to position [2460, 0]
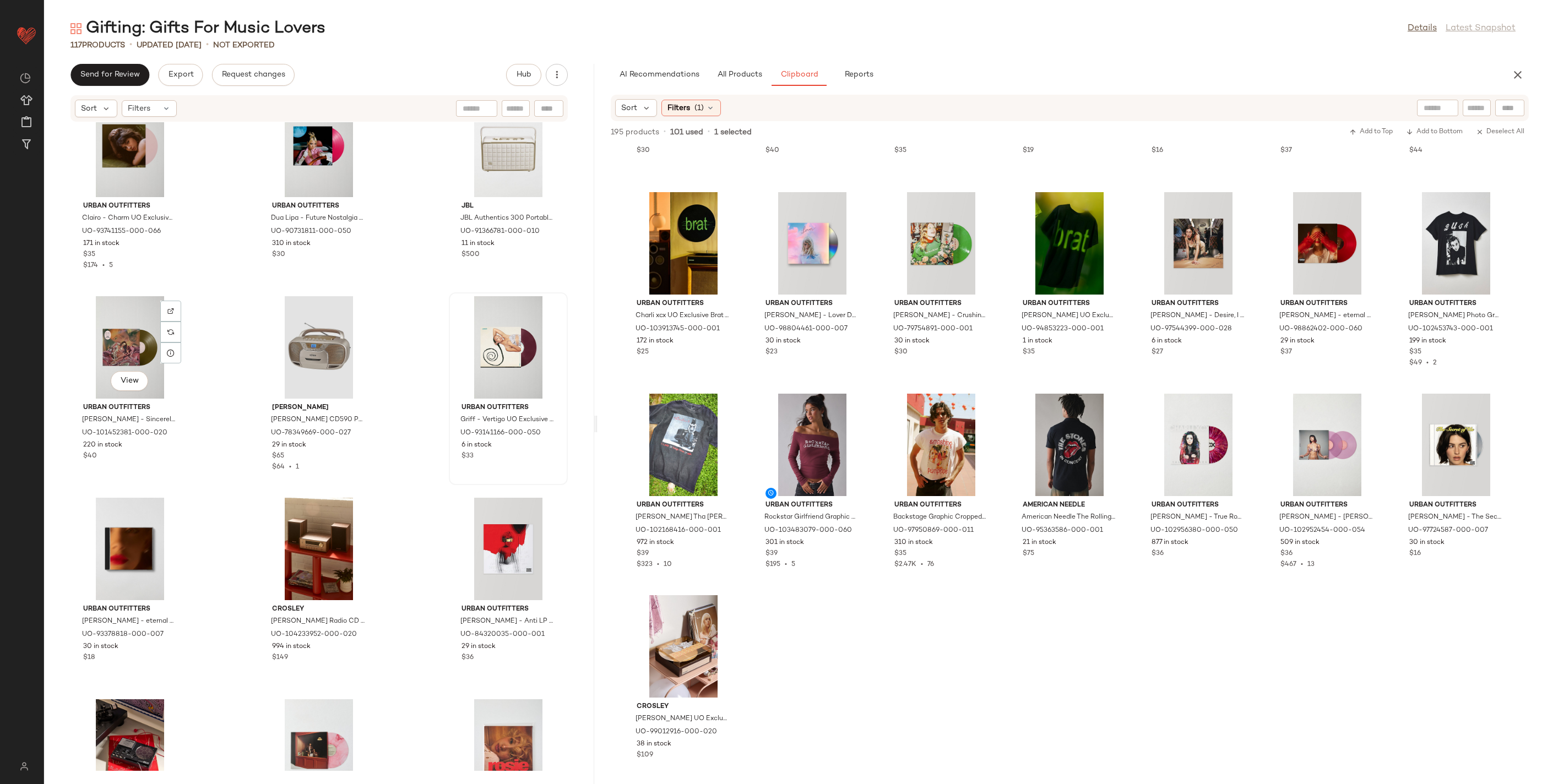
drag, startPoint x: 136, startPoint y: 353, endPoint x: 452, endPoint y: 387, distance: 317.8
click at [137, 353] on div "View" at bounding box center [130, 347] width 111 height 102
click at [528, 358] on div "View" at bounding box center [508, 347] width 111 height 102
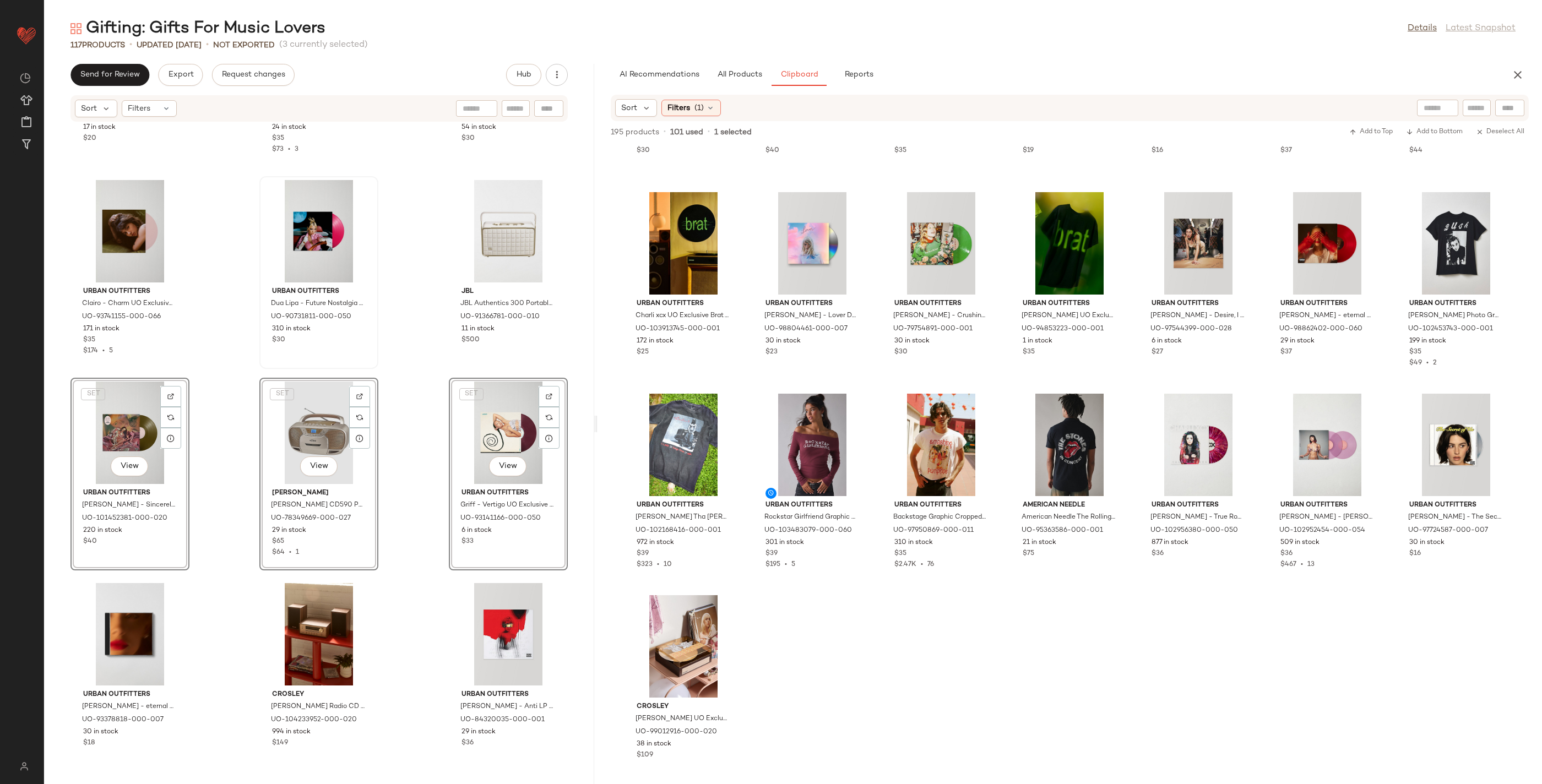
scroll to position [2247, 0]
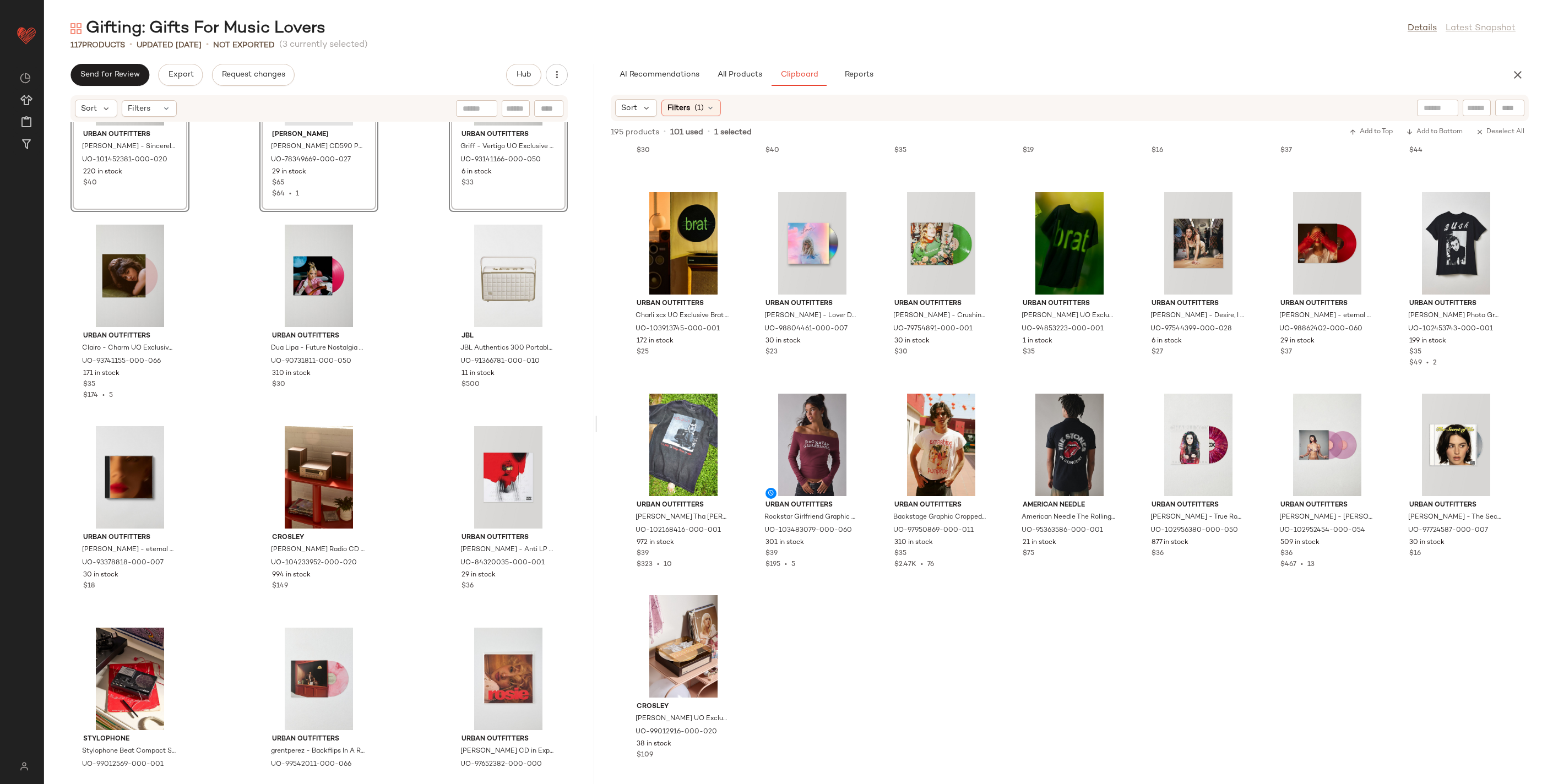
click at [230, 396] on div "SET View Urban Outfitters Kali Uchis - Sincerely, UO Exclusive LP in Burnt Tran…" at bounding box center [319, 446] width 550 height 649
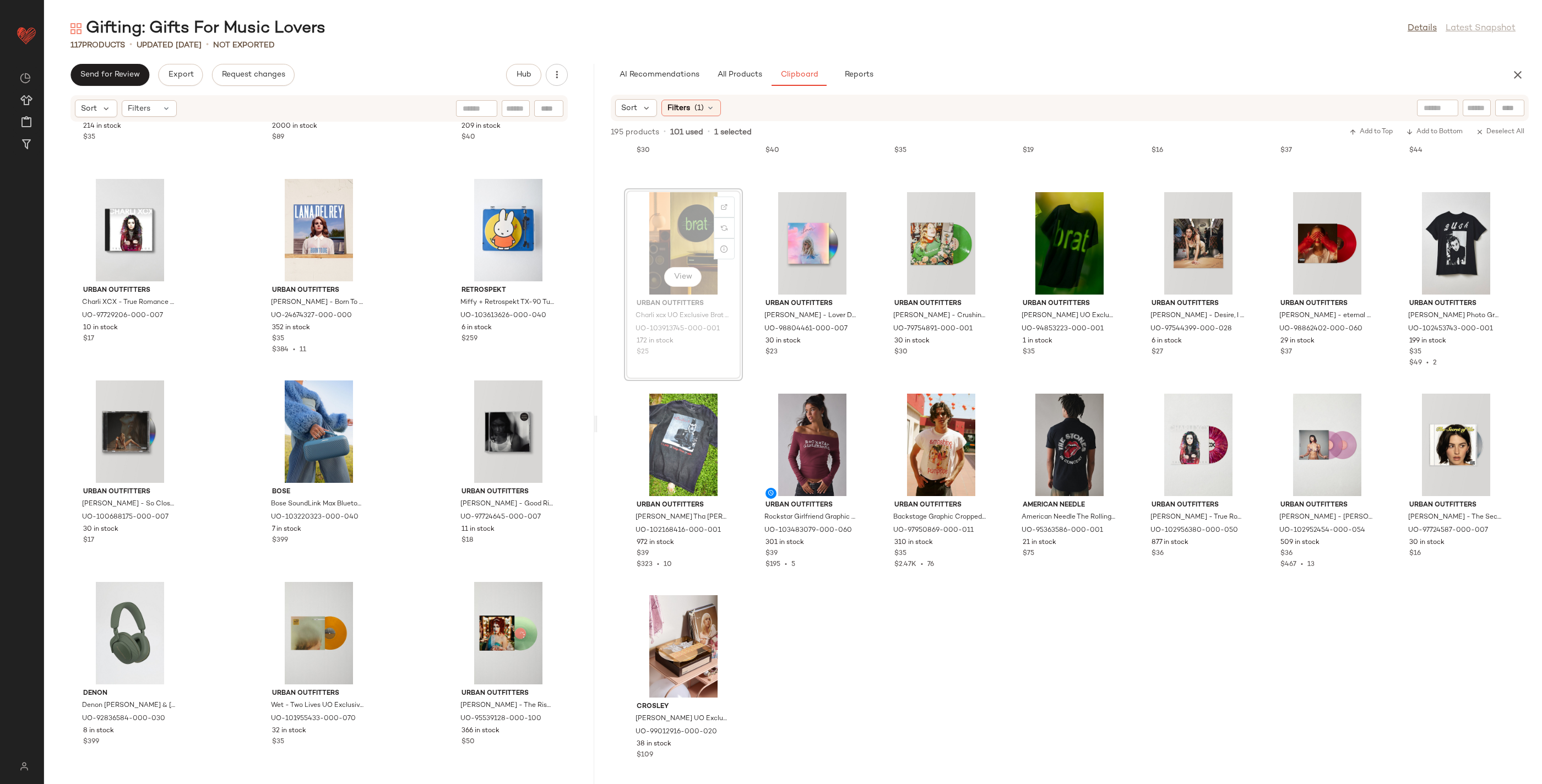
scroll to position [2587, 0]
drag, startPoint x: 858, startPoint y: 224, endPoint x: 852, endPoint y: 230, distance: 8.5
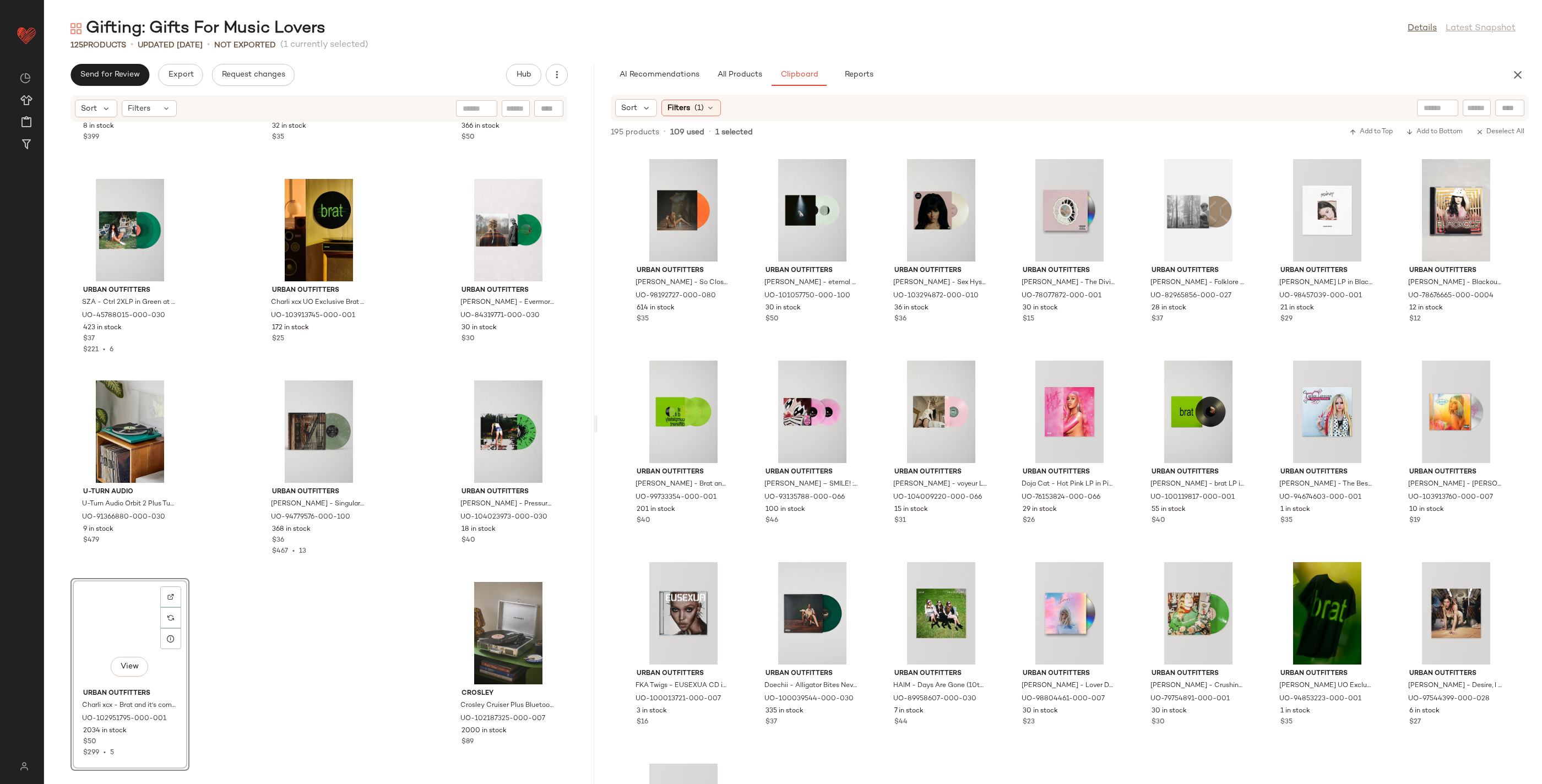
scroll to position [2169, 0]
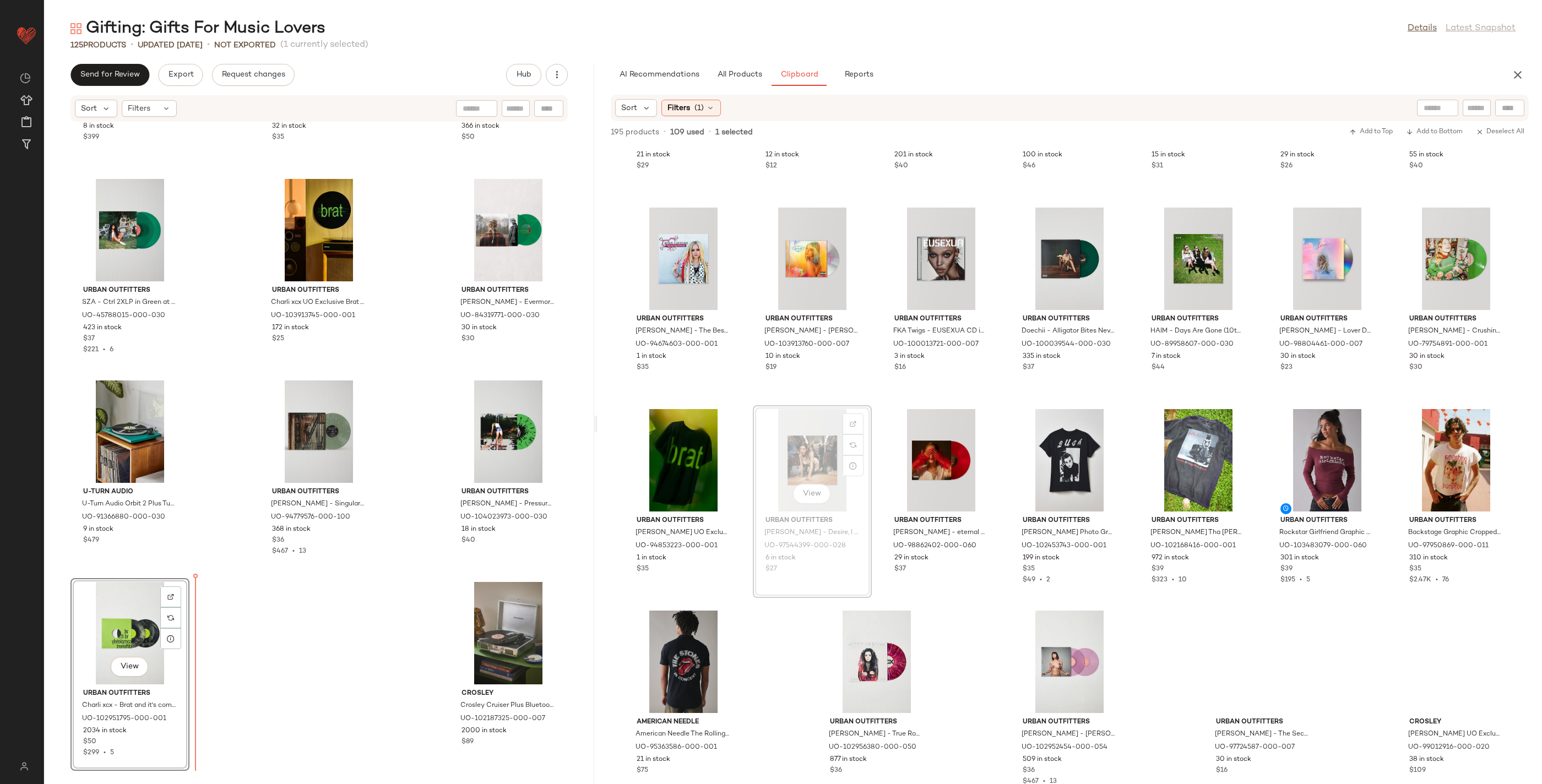
drag, startPoint x: 1124, startPoint y: 552, endPoint x: 1115, endPoint y: 556, distance: 9.8
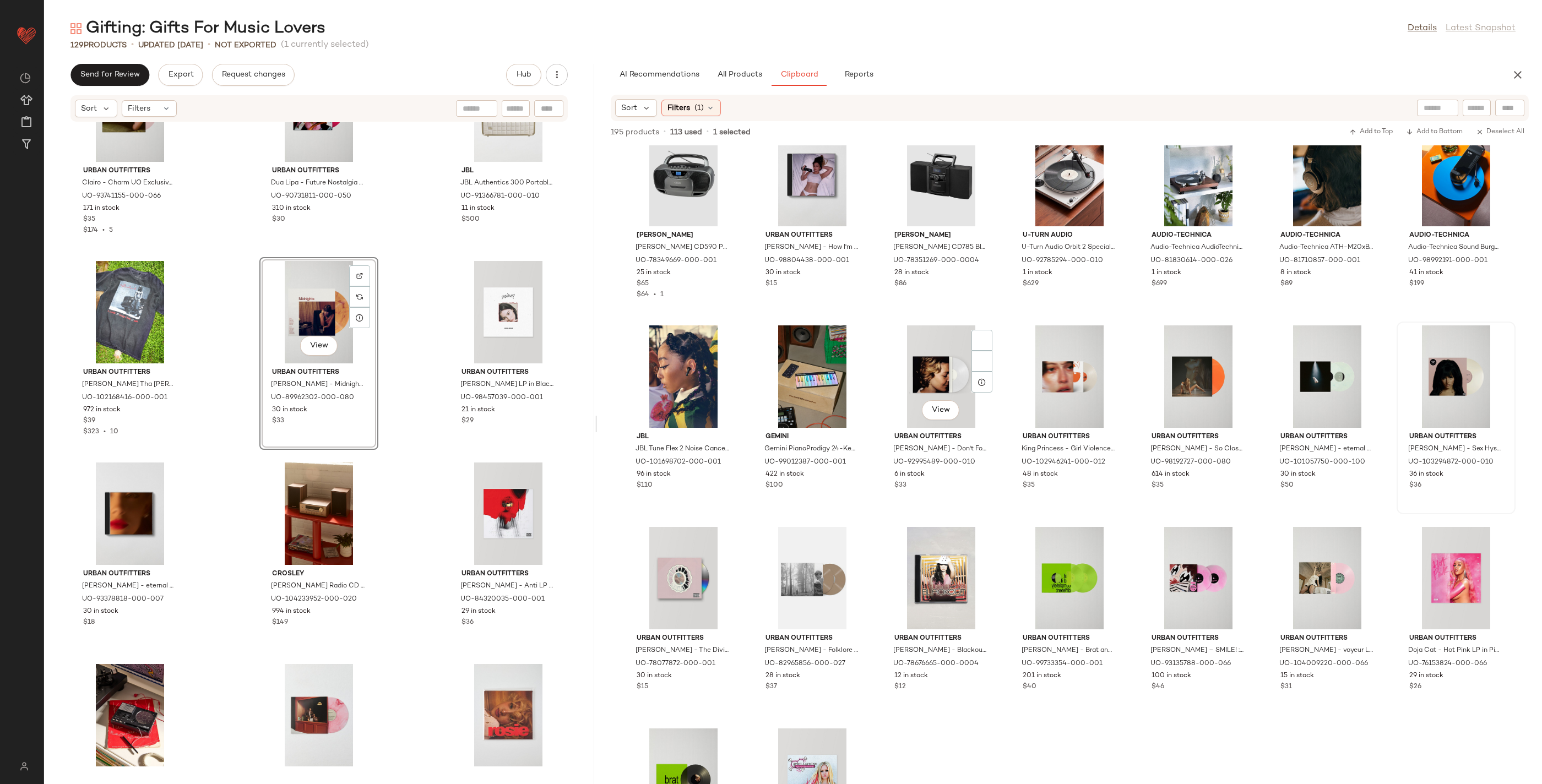
scroll to position [1449, 0]
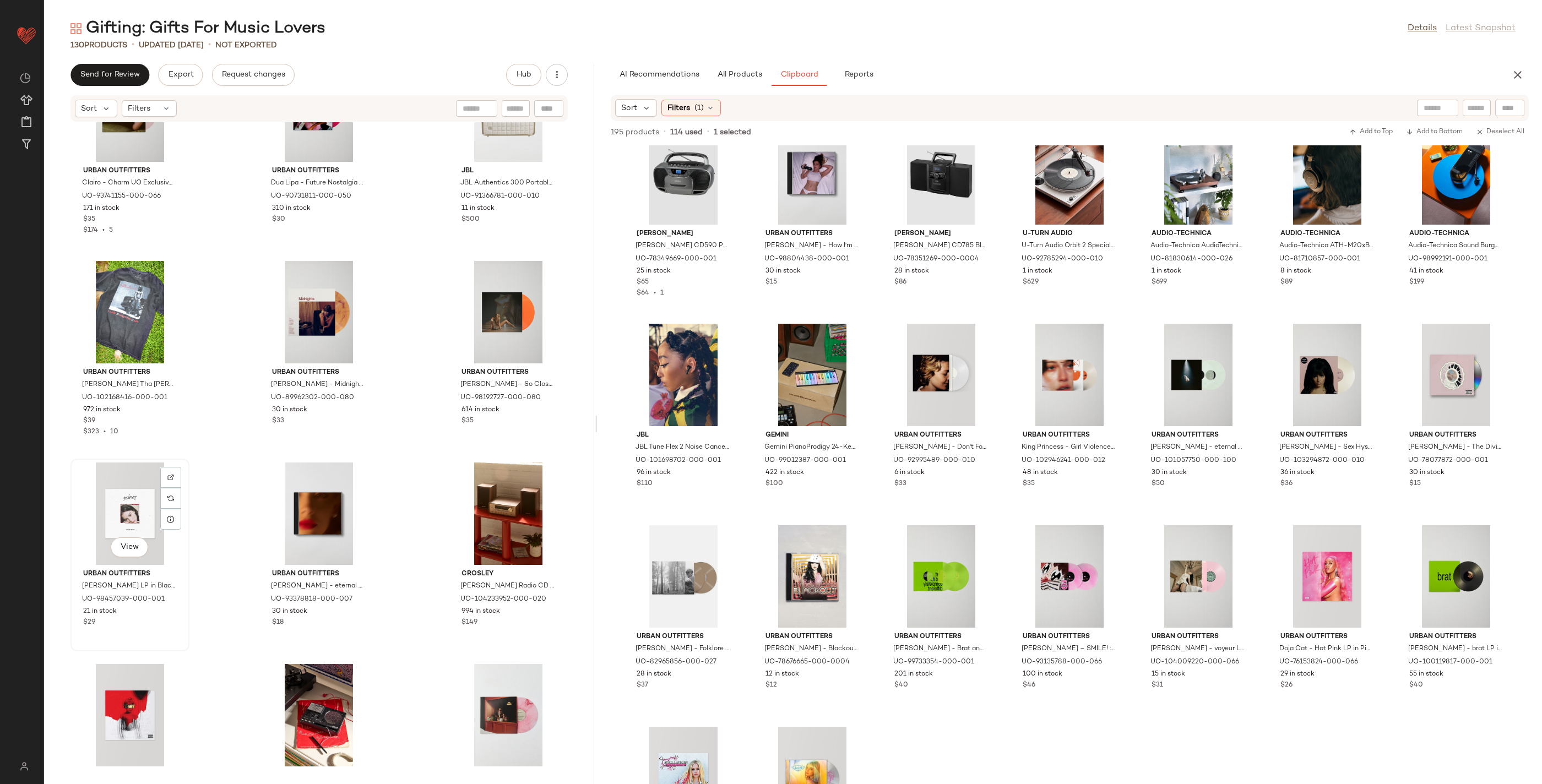
click at [138, 494] on div "View" at bounding box center [130, 513] width 111 height 102
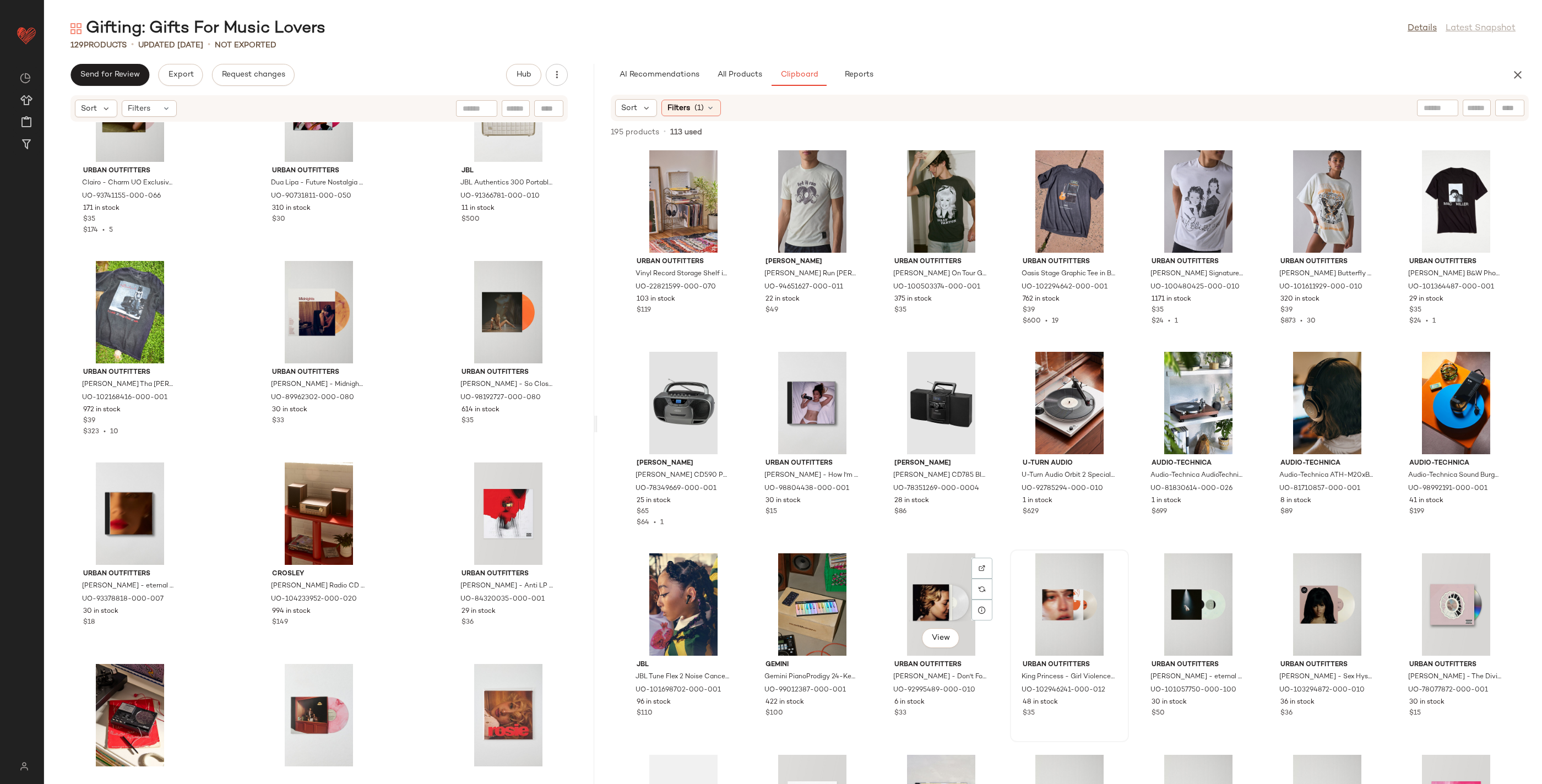
scroll to position [1217, 0]
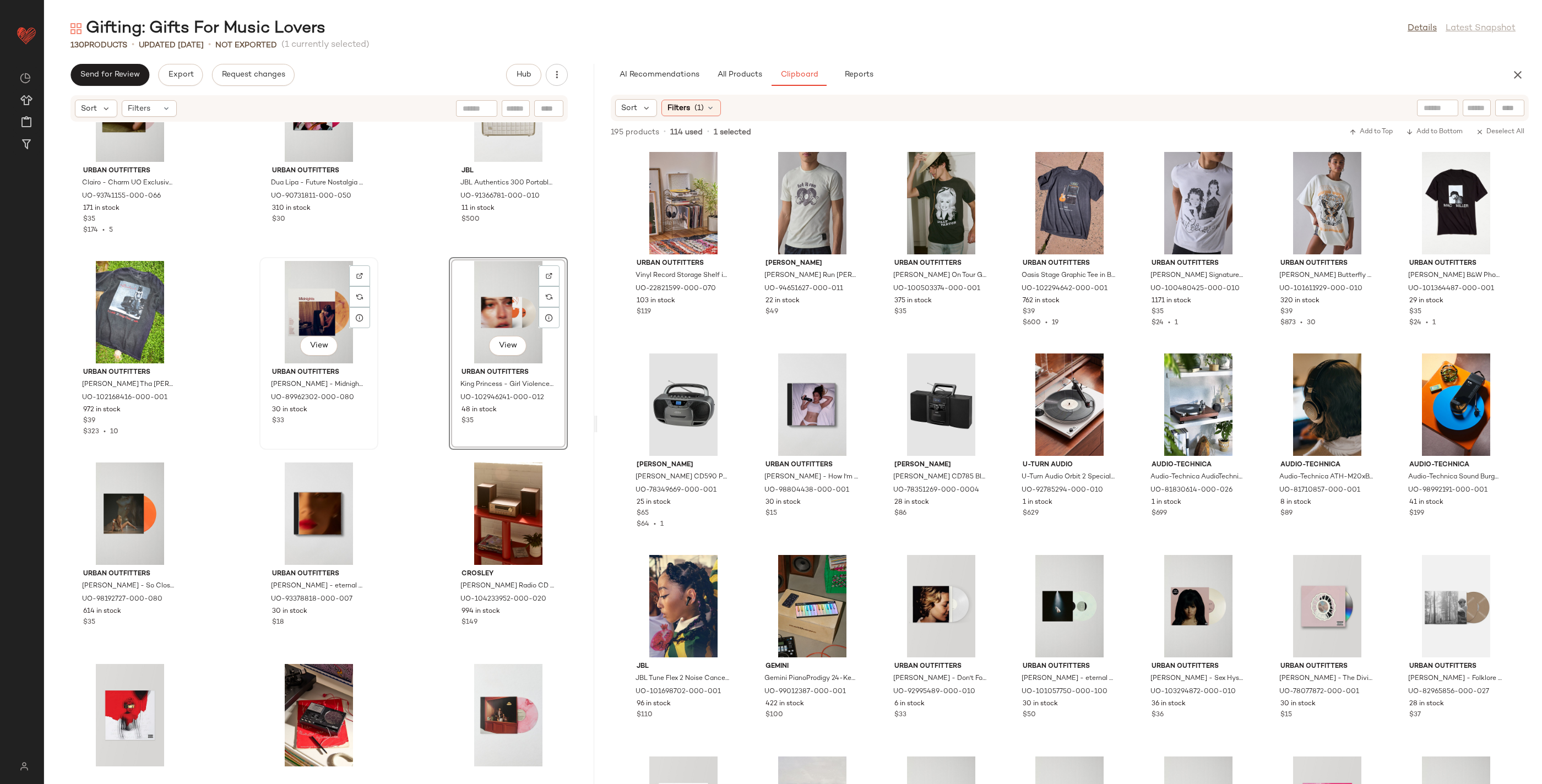
click at [300, 299] on div "View" at bounding box center [319, 312] width 111 height 102
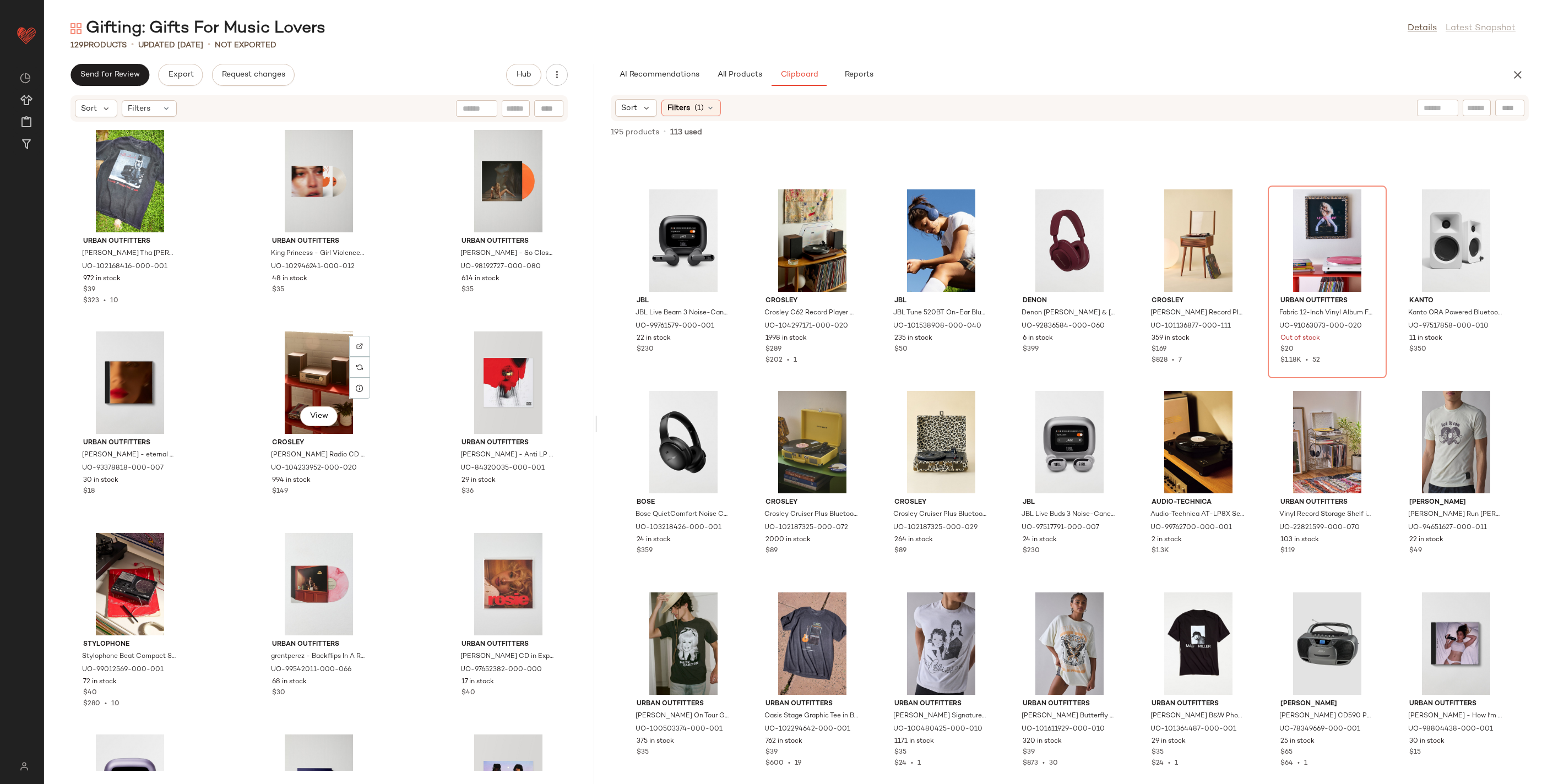
scroll to position [2841, 0]
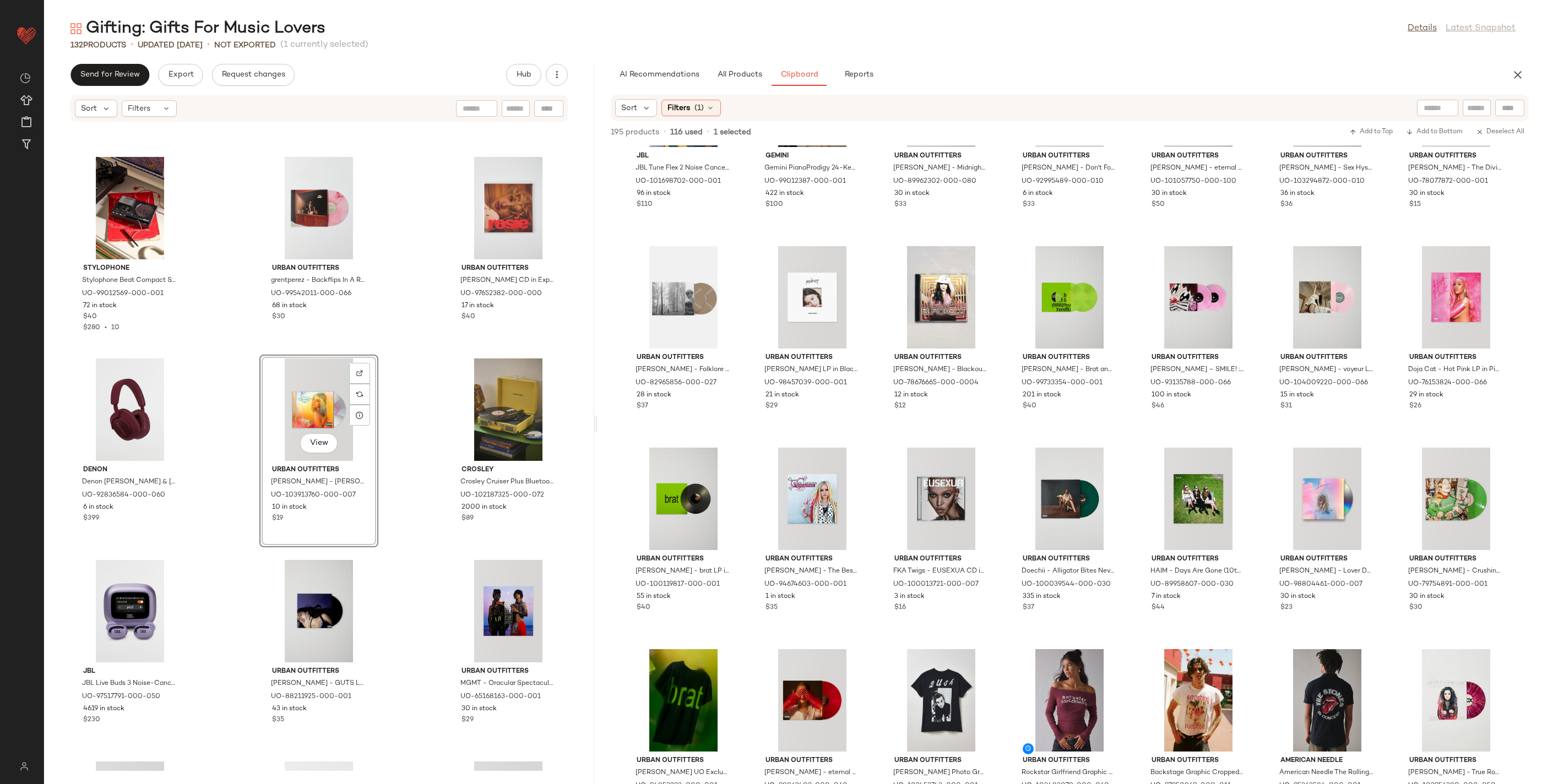
scroll to position [1575, 0]
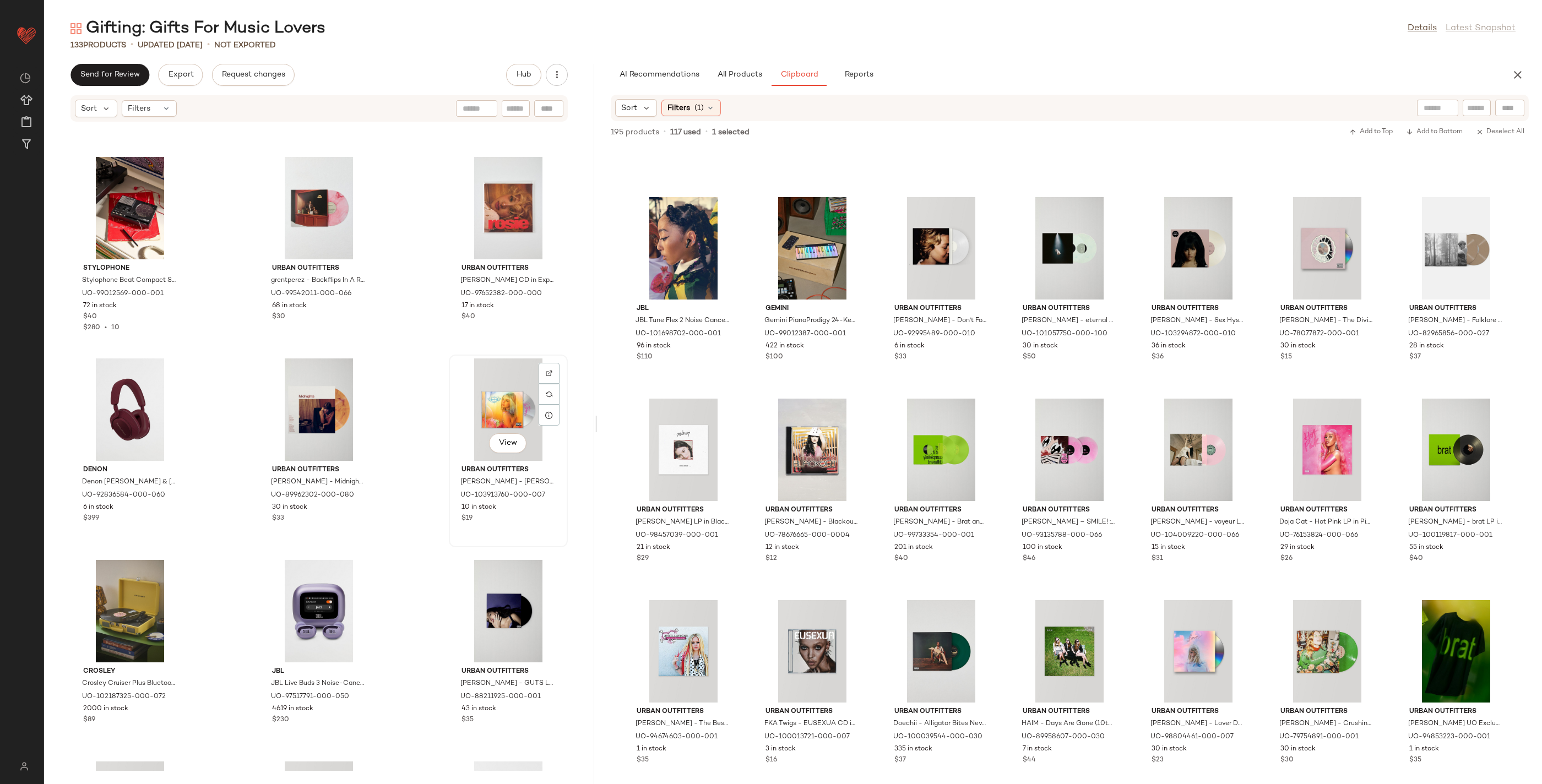
click at [481, 405] on div "View" at bounding box center [508, 409] width 111 height 102
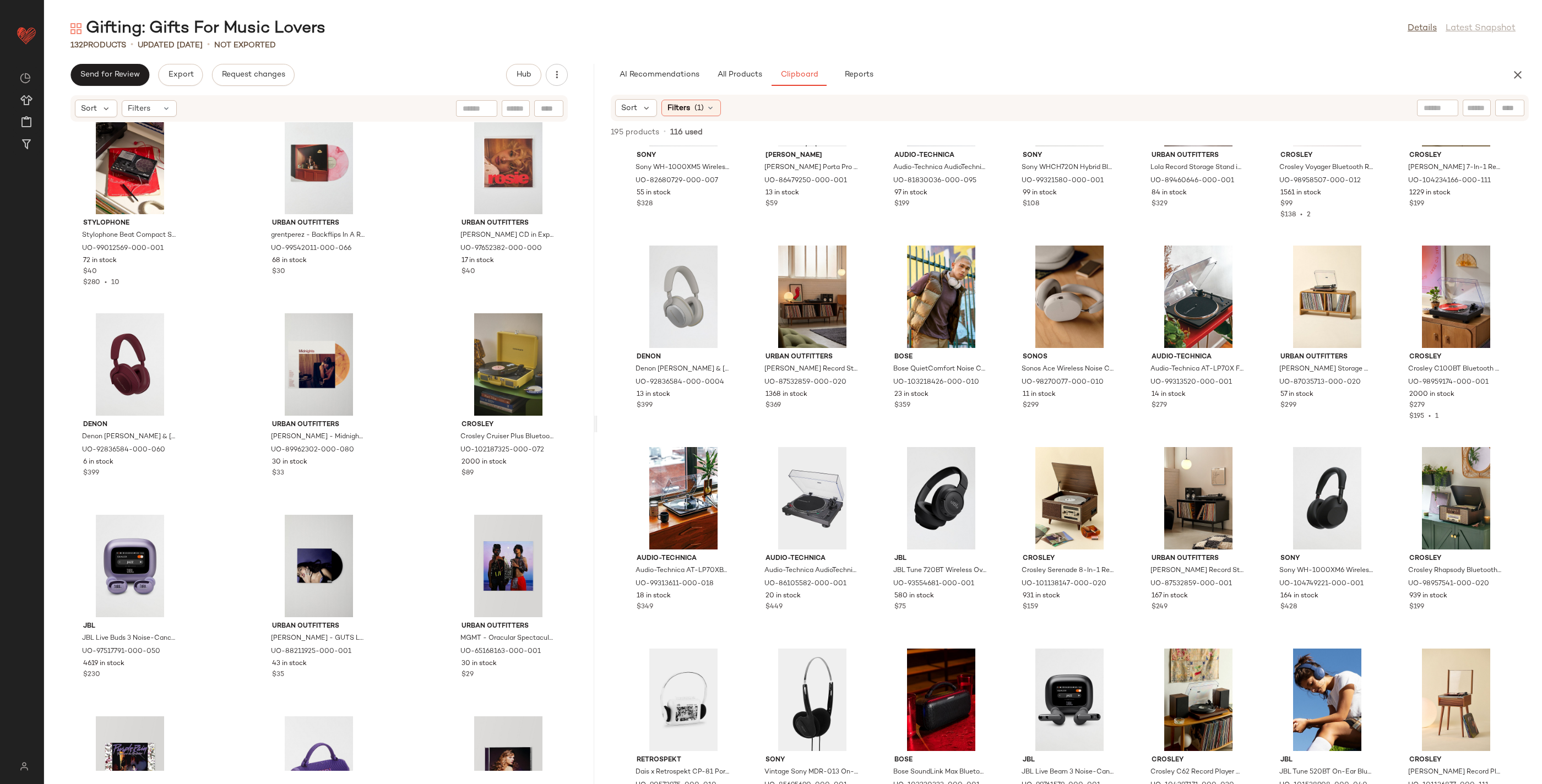
scroll to position [3266, 0]
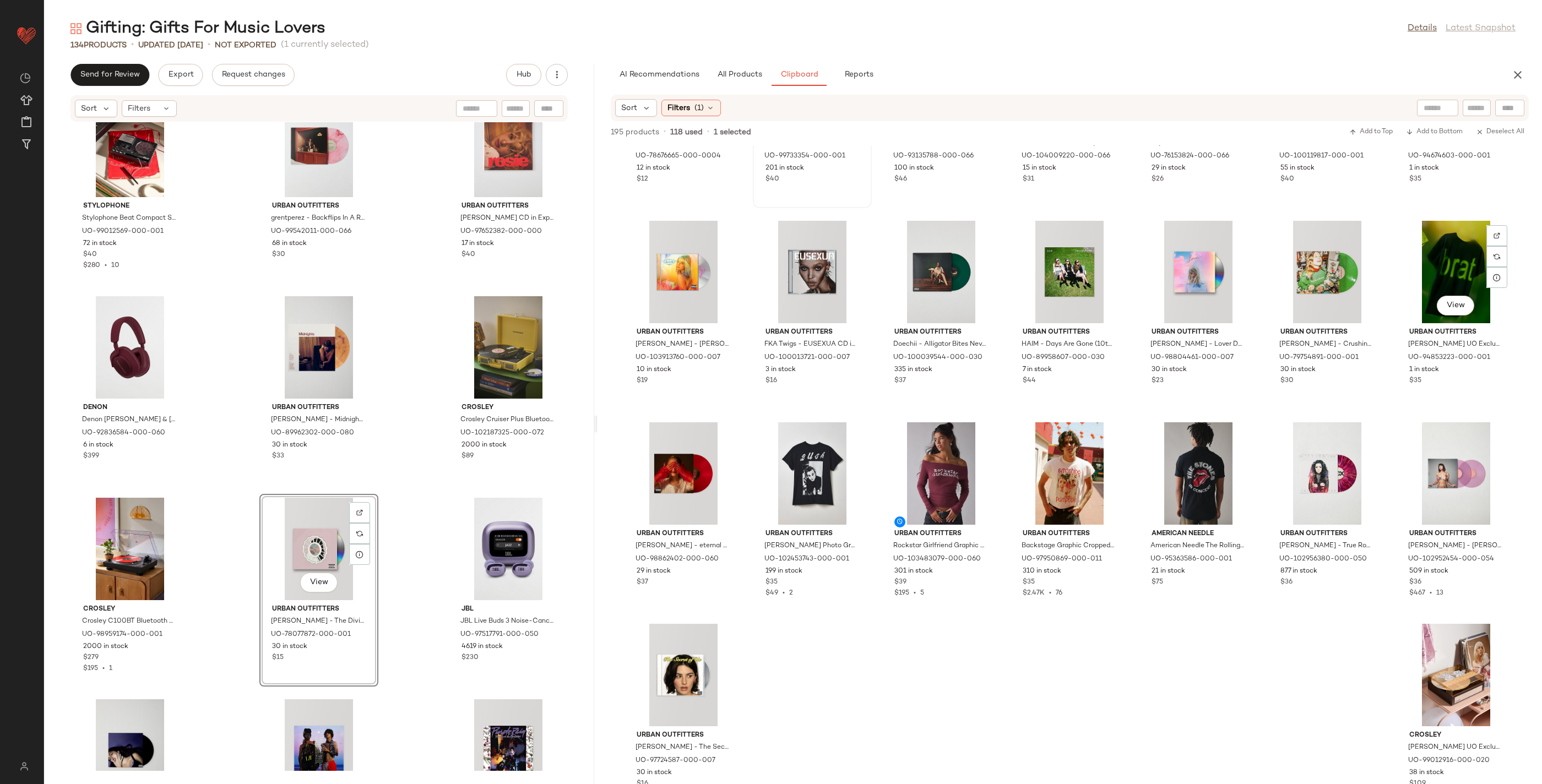
scroll to position [1983, 0]
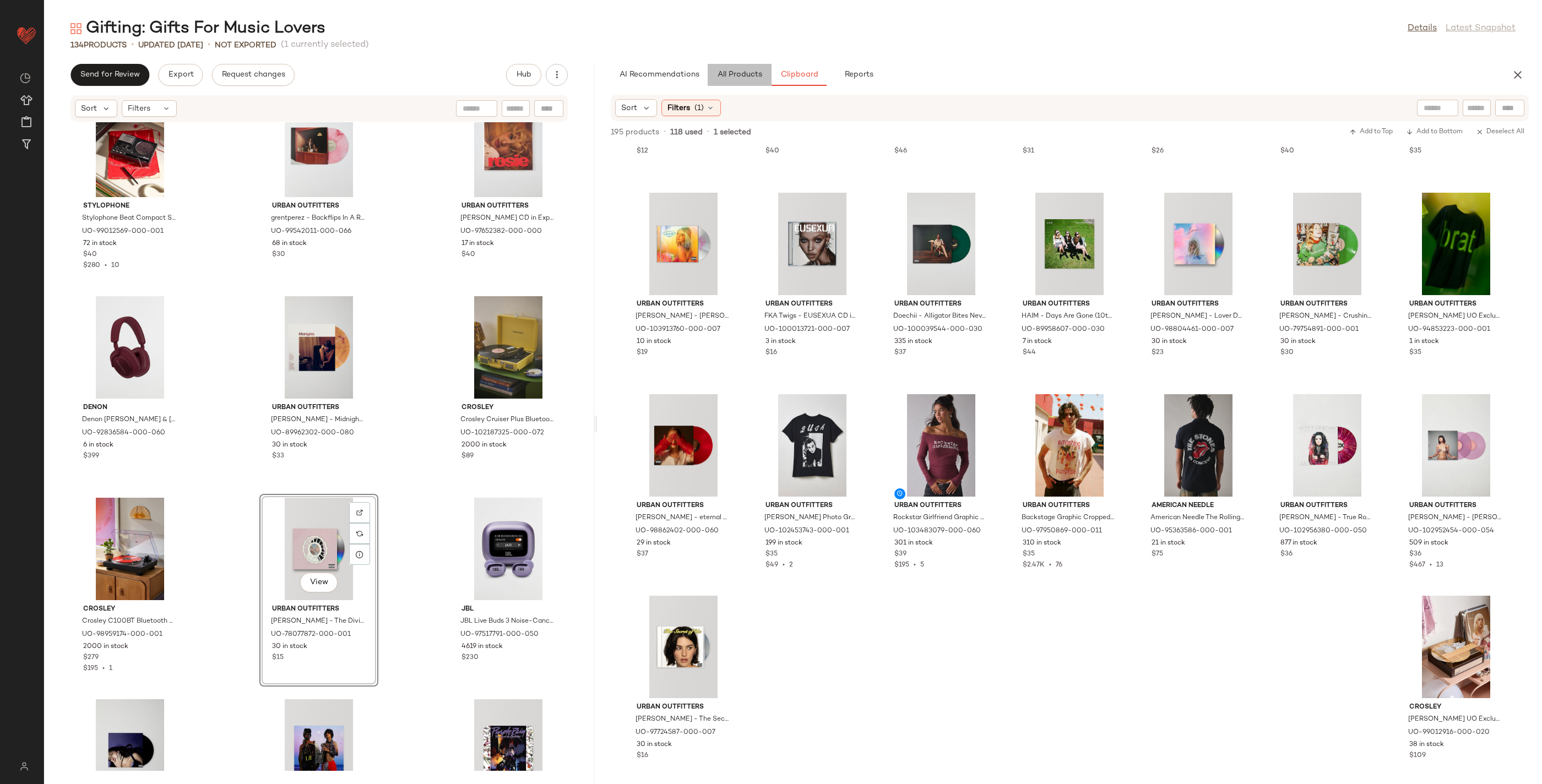
click at [754, 80] on button "All Products" at bounding box center [739, 75] width 64 height 22
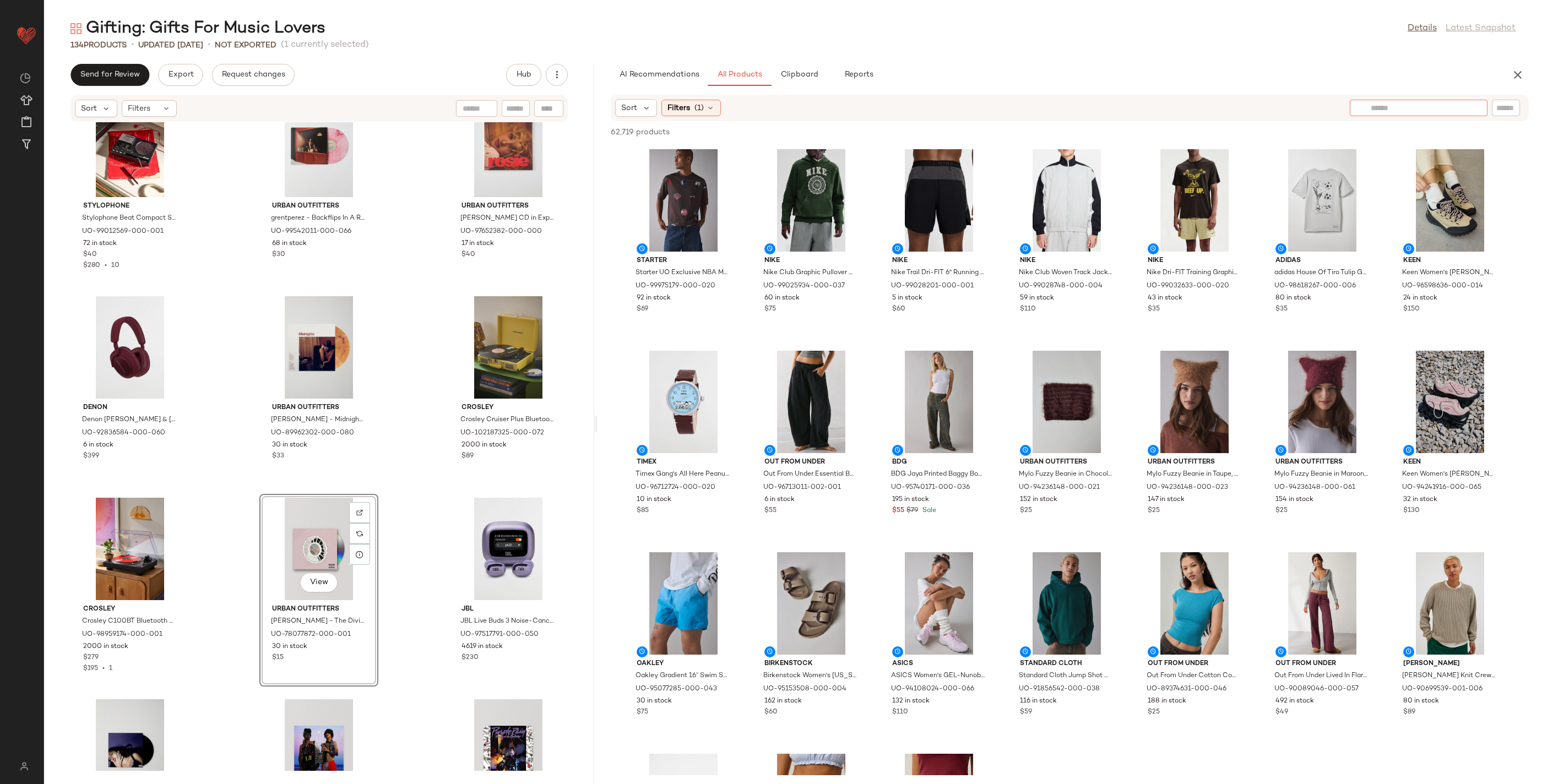
click at [1451, 106] on div at bounding box center [1419, 108] width 138 height 17
type input "*****"
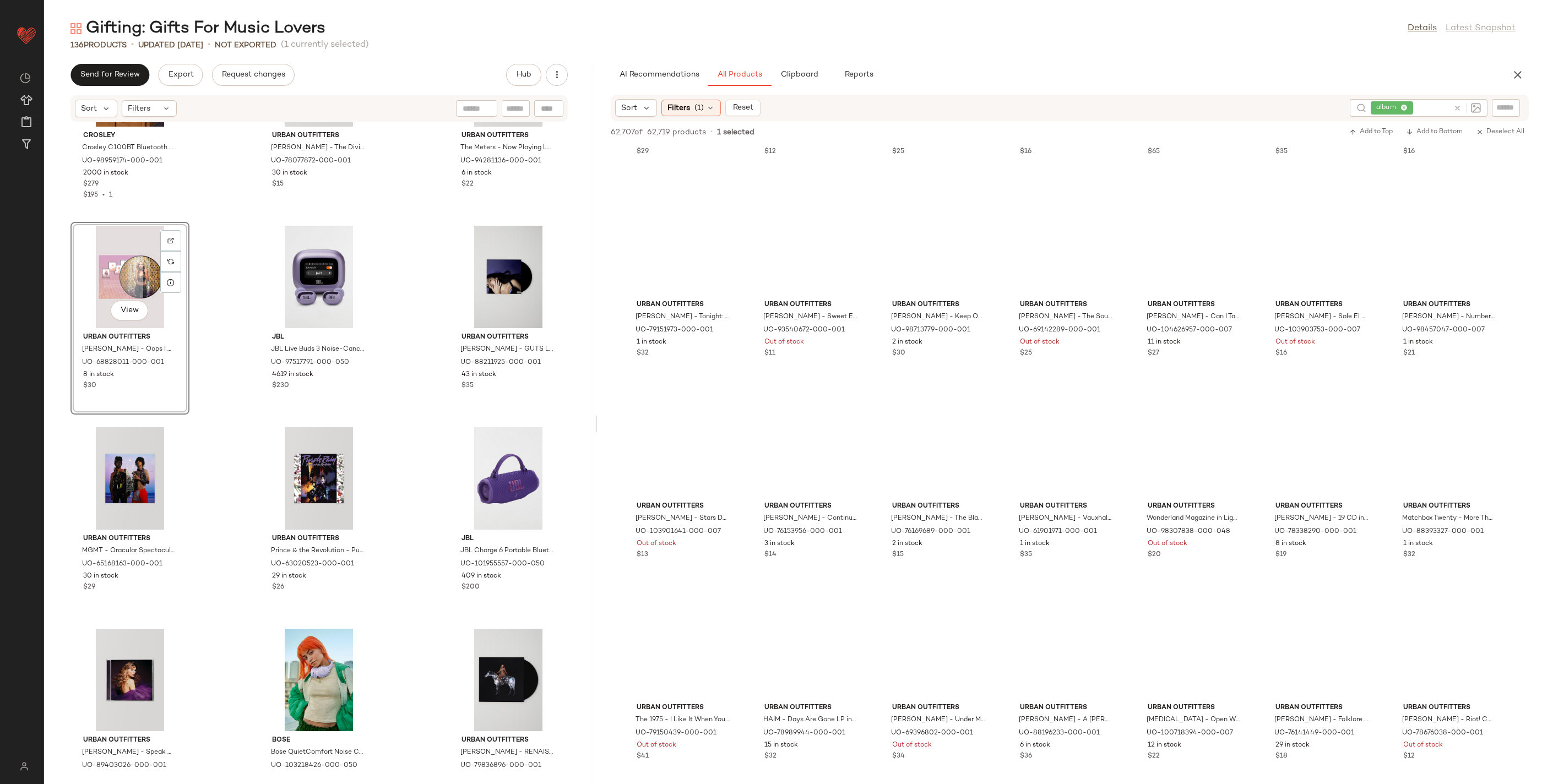
scroll to position [4812, 0]
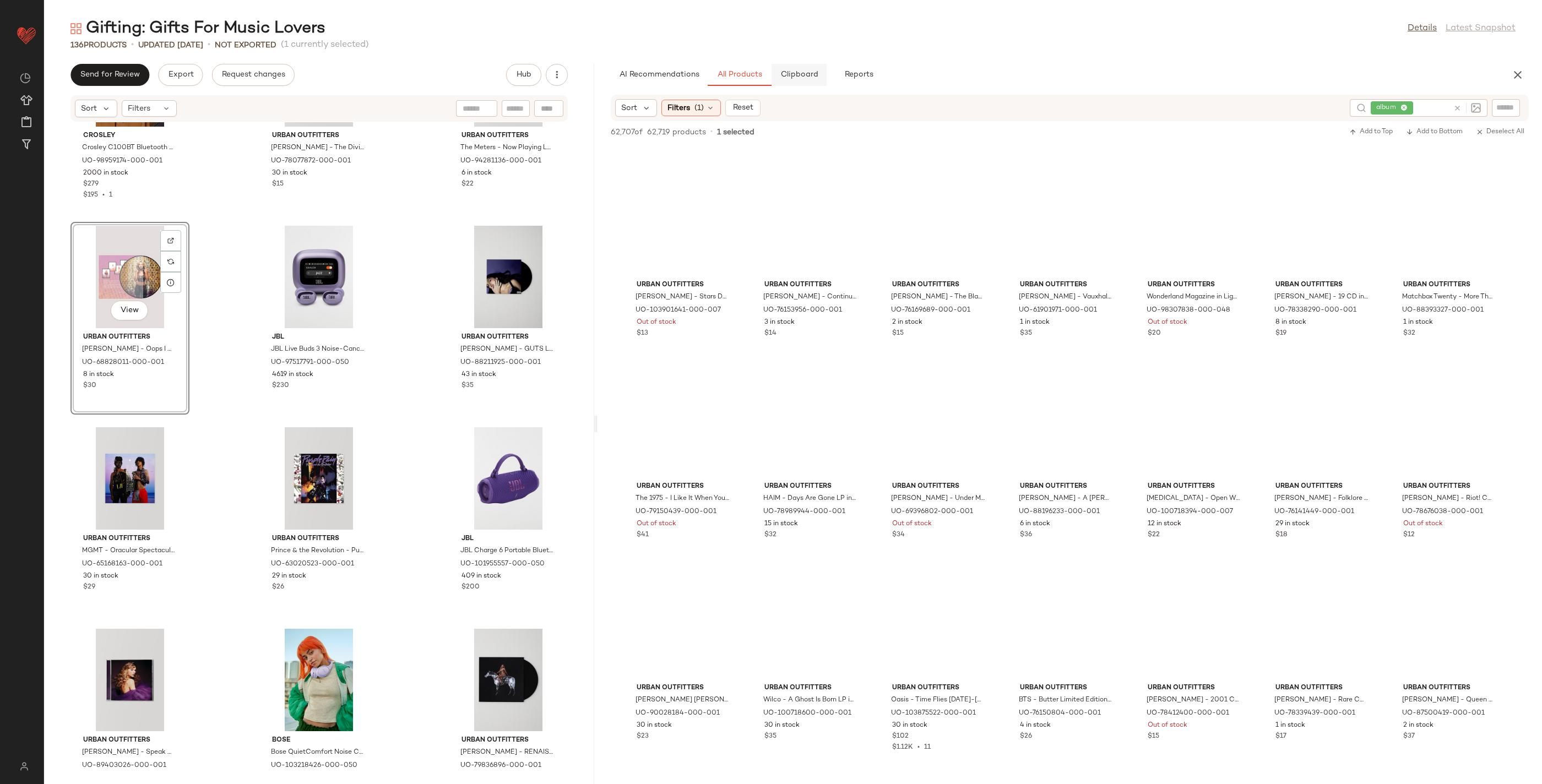
click at [788, 75] on span "Clipboard" at bounding box center [799, 75] width 38 height 9
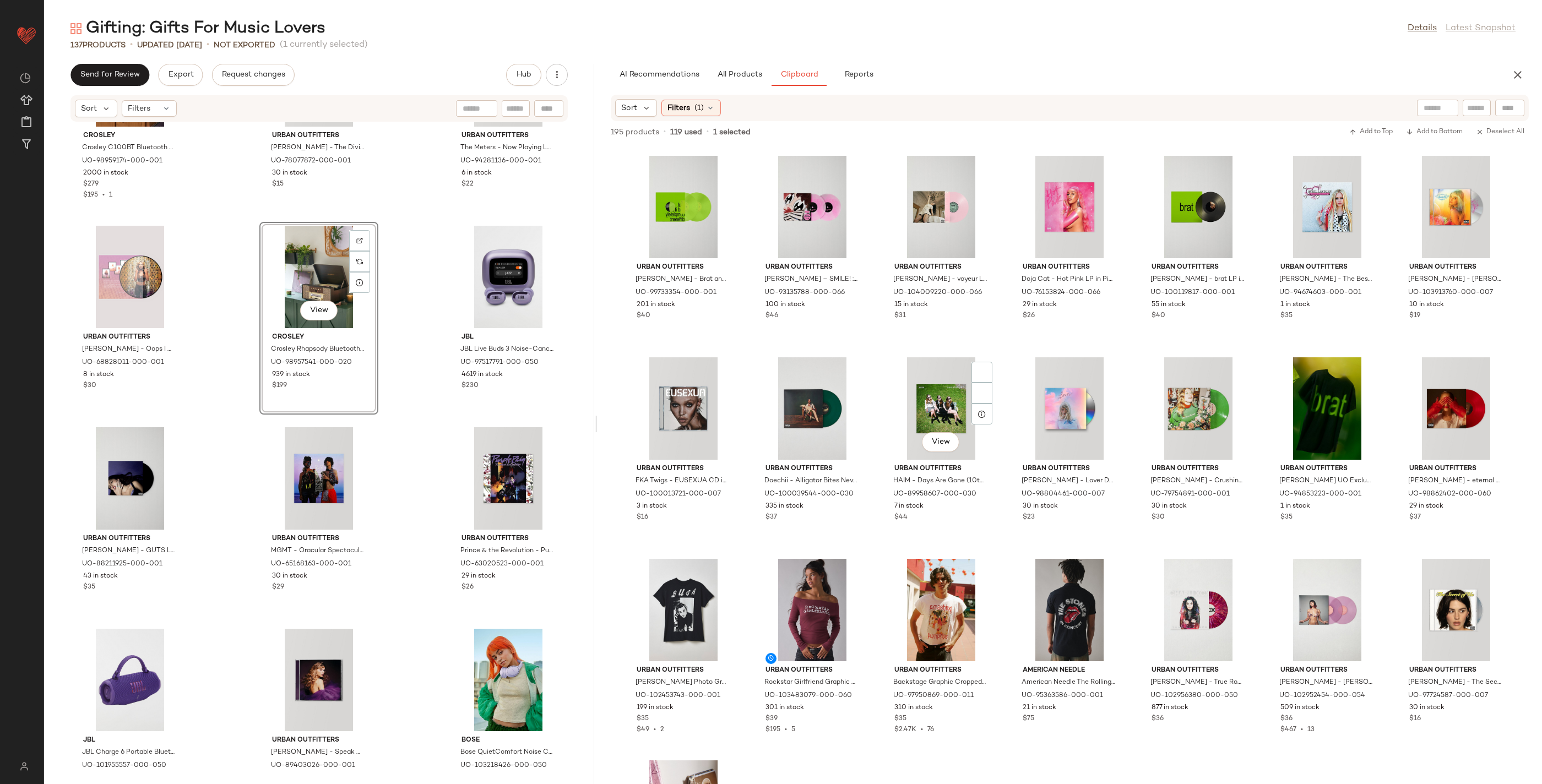
scroll to position [1983, 0]
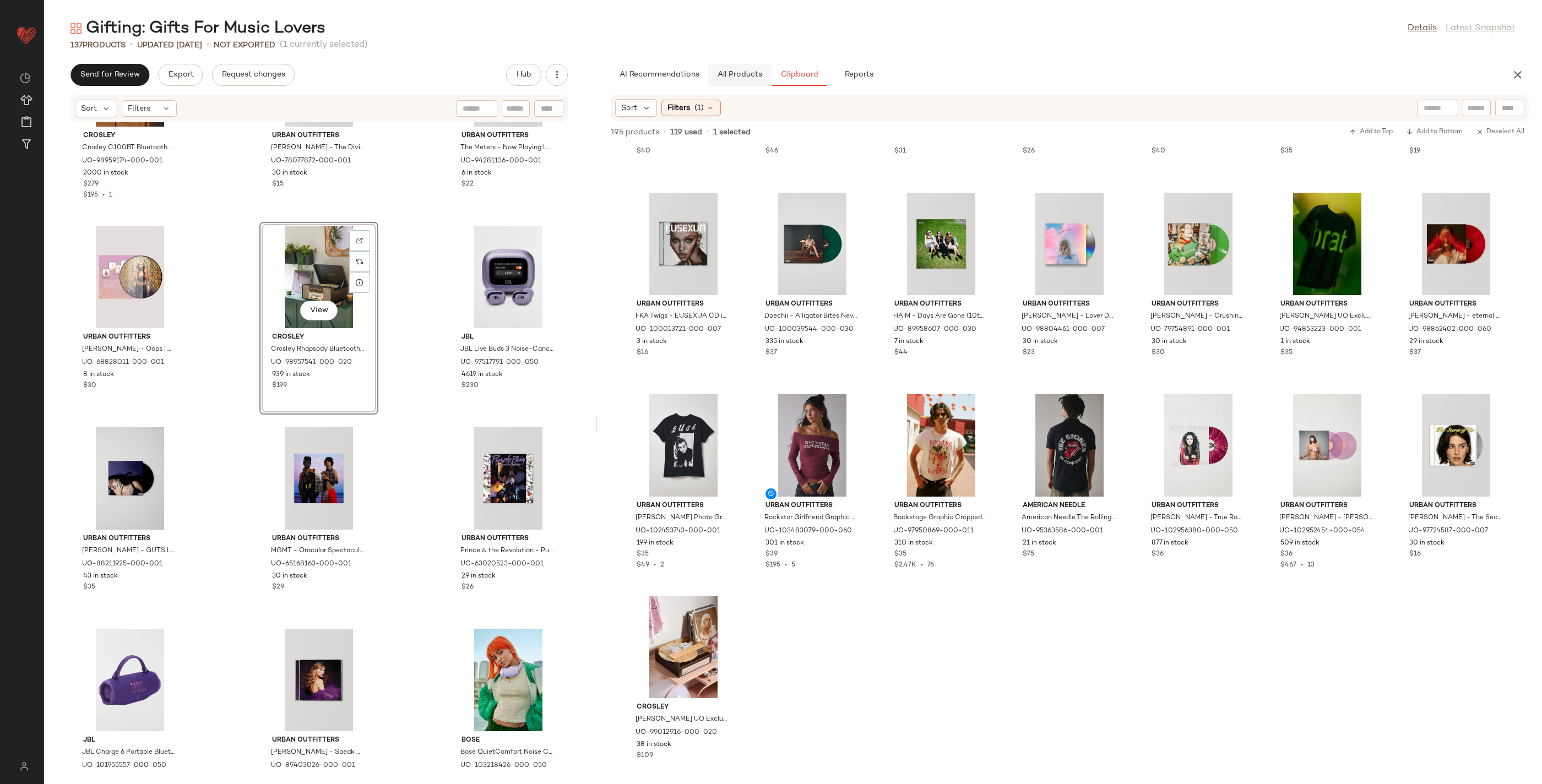
click at [748, 77] on span "All Products" at bounding box center [739, 75] width 45 height 9
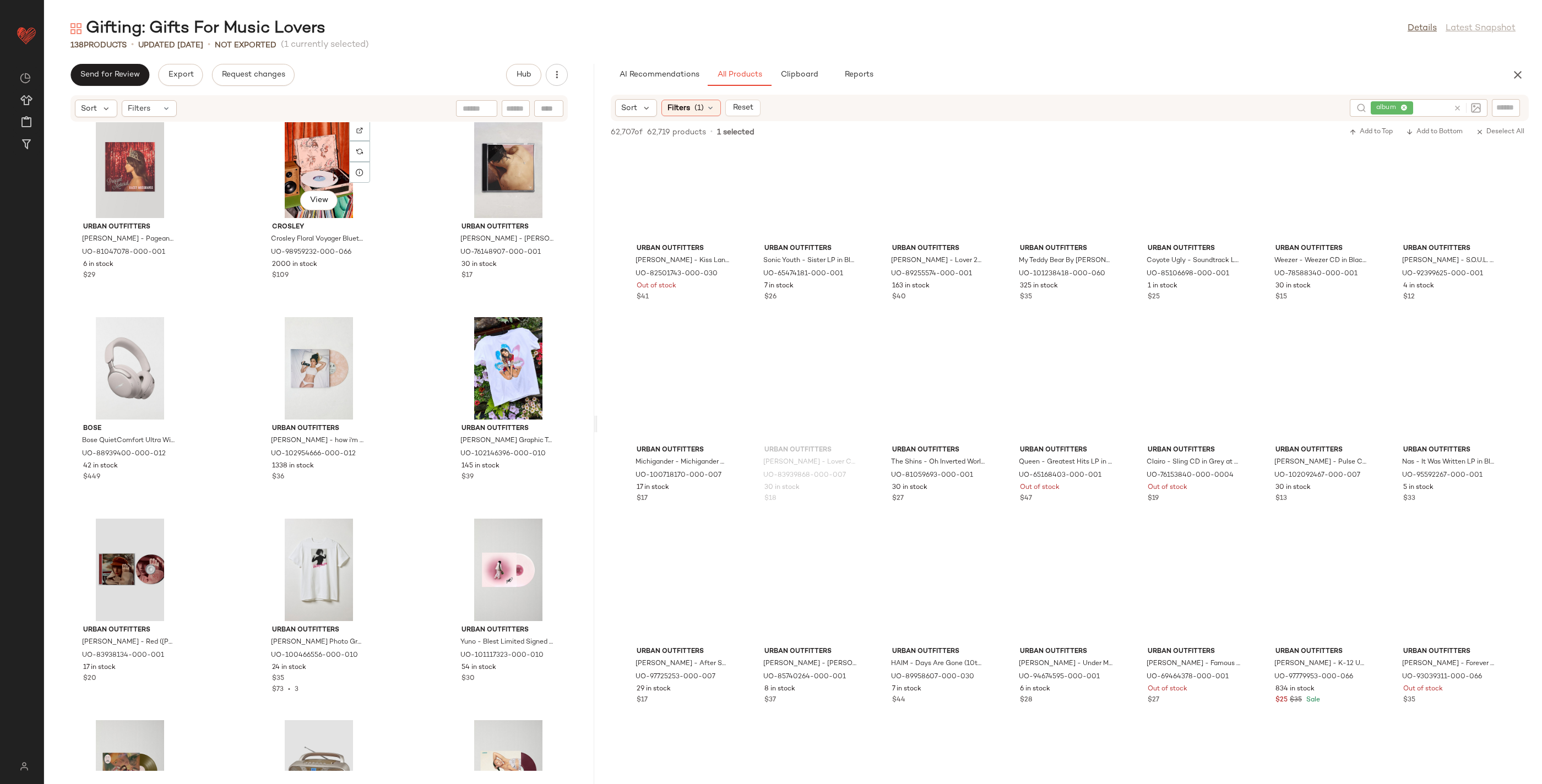
scroll to position [1942, 0]
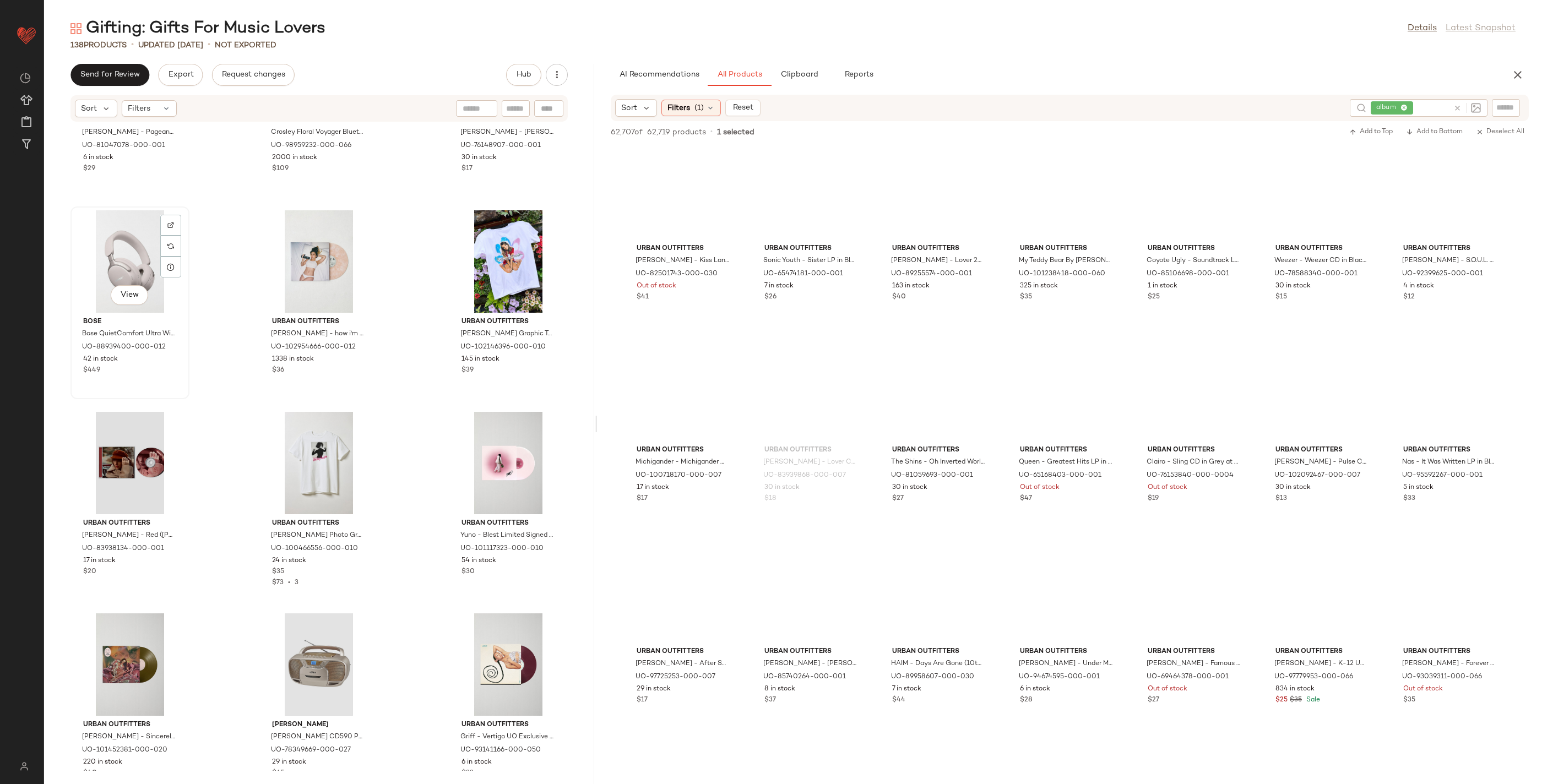
click at [111, 265] on div "View" at bounding box center [130, 261] width 111 height 102
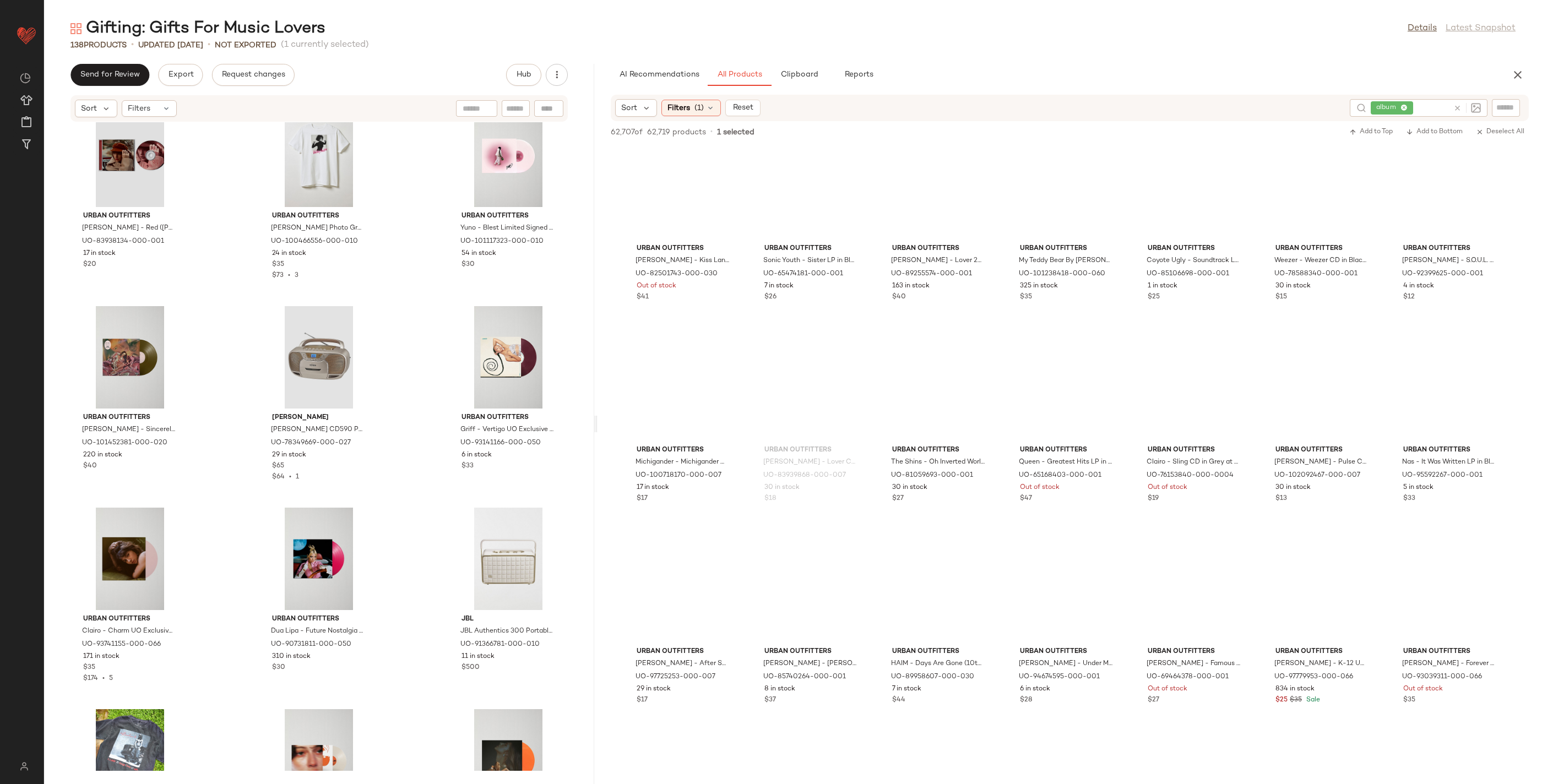
scroll to position [2255, 0]
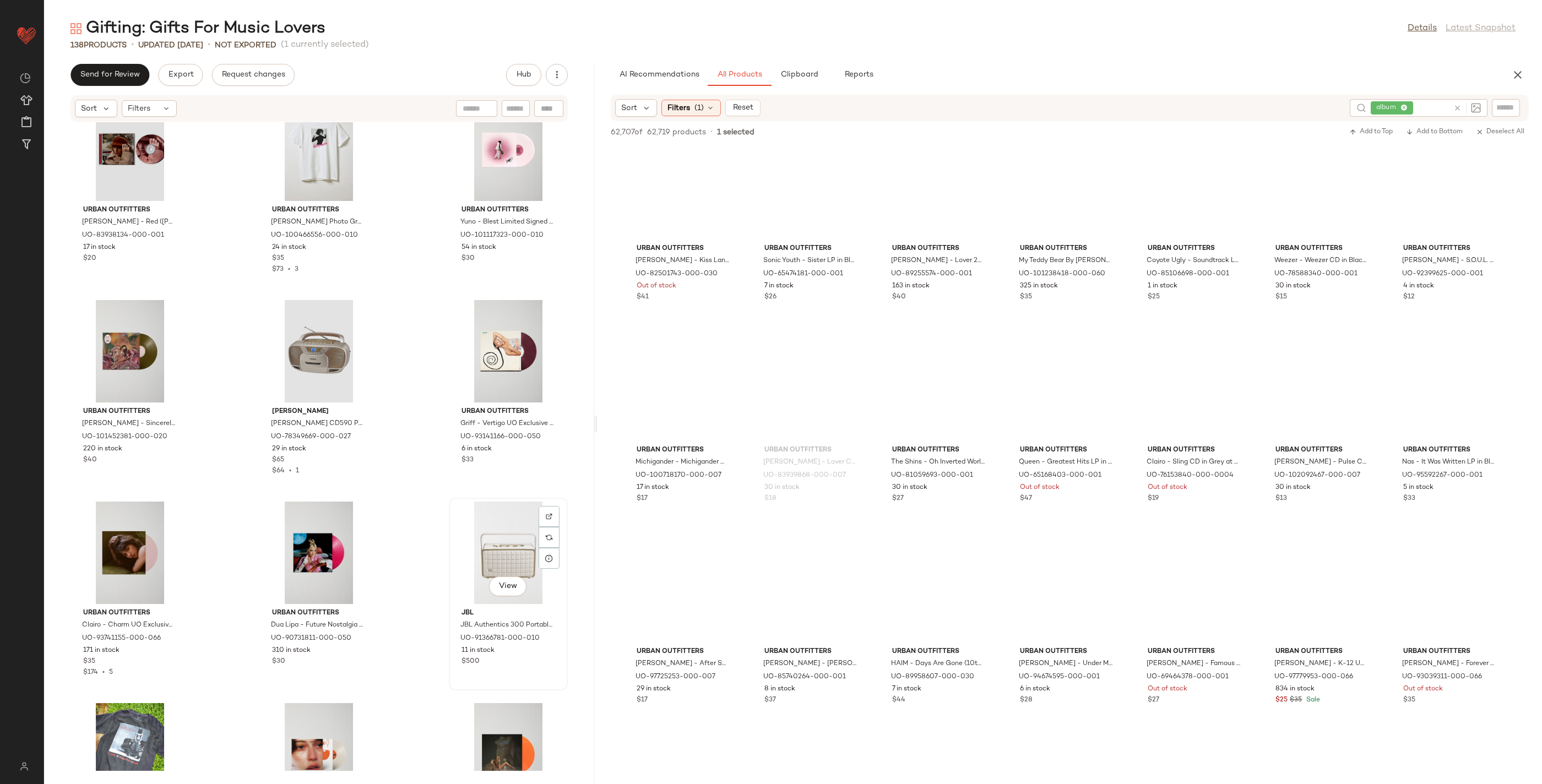
click at [495, 545] on div "View" at bounding box center [508, 552] width 111 height 102
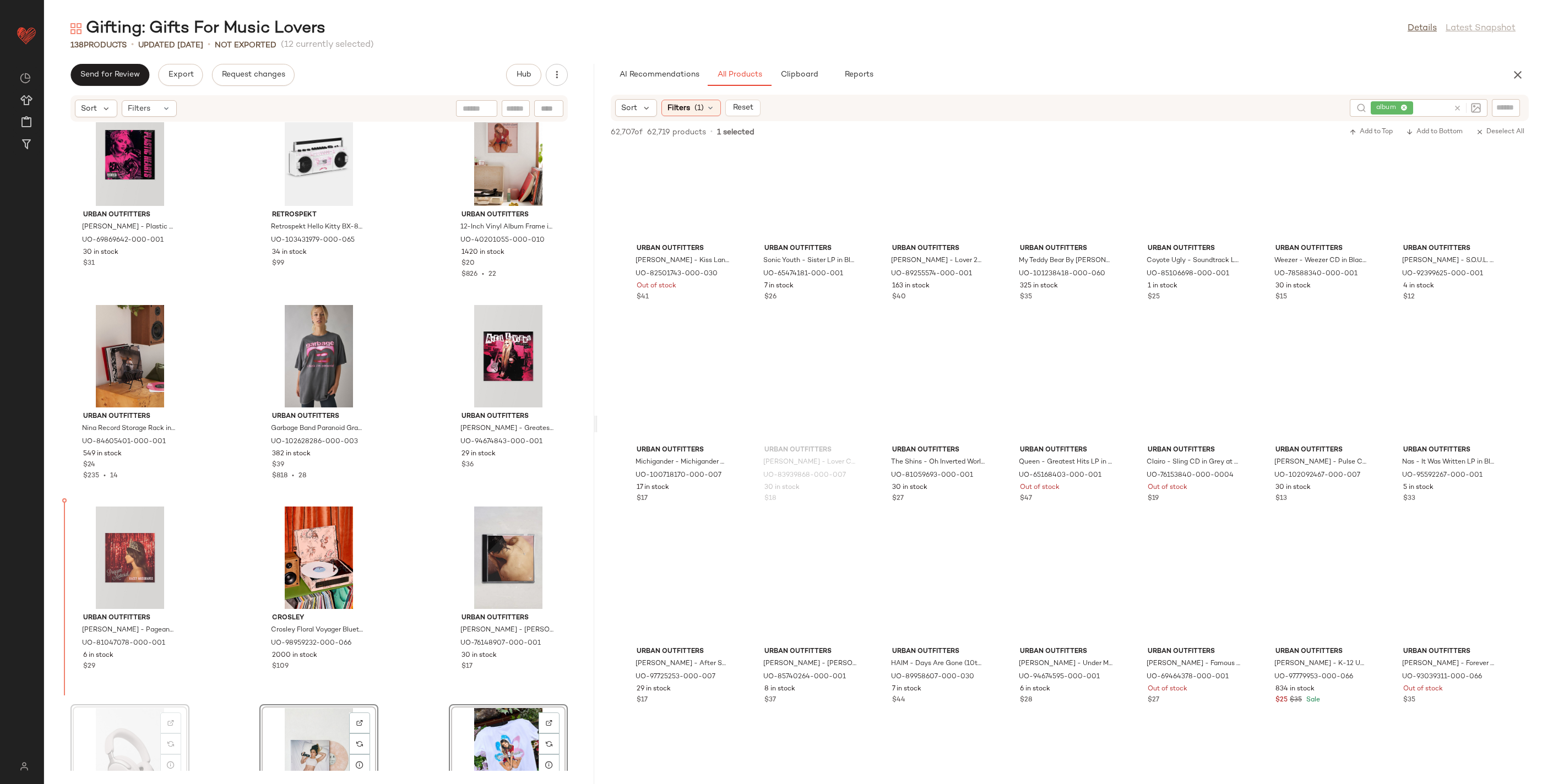
scroll to position [1447, 0]
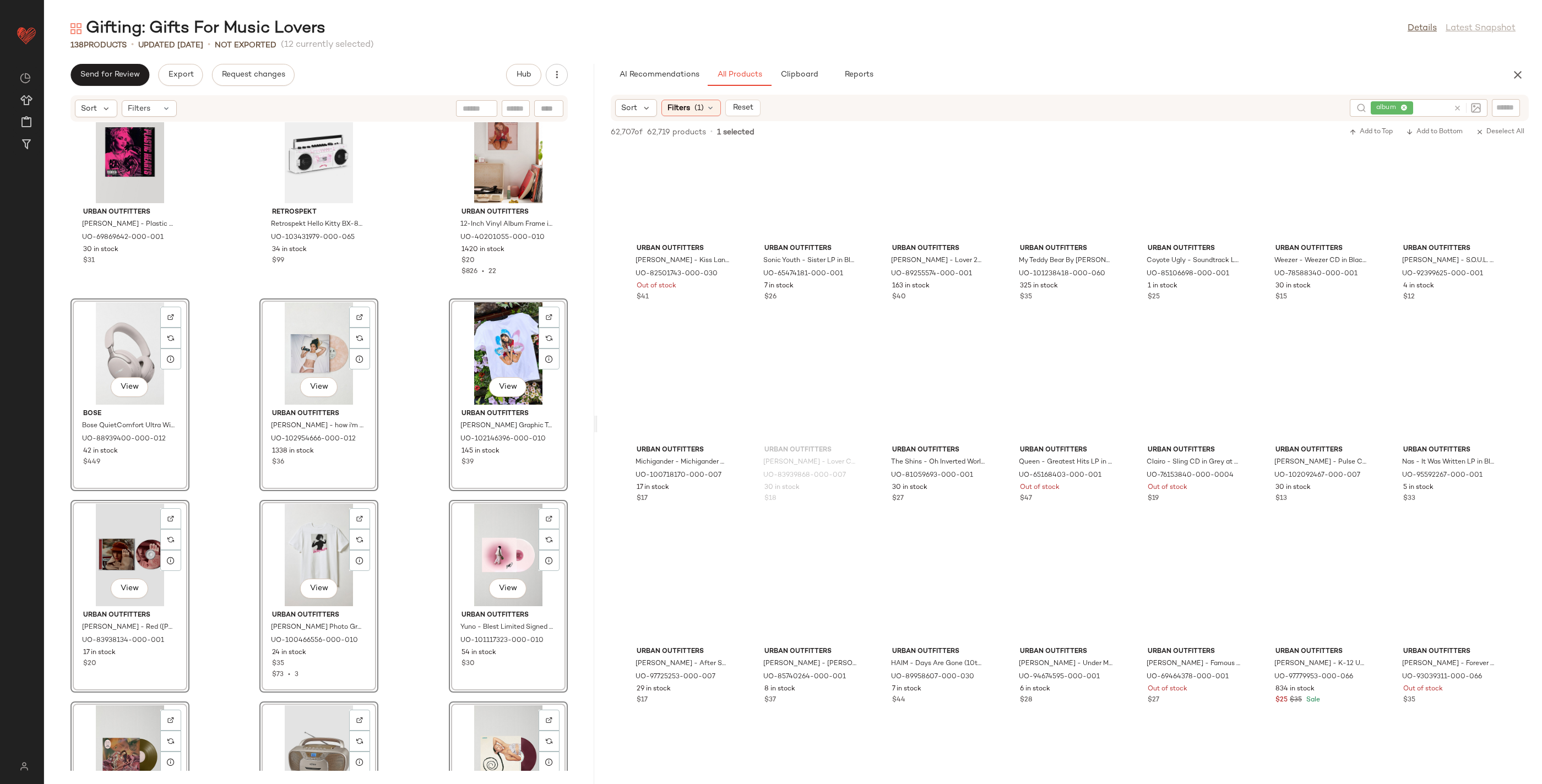
click at [214, 356] on div "Urban Outfitters Miley Cyrus - Plastic Hearts LP in Black at Urban Outfitters U…" at bounding box center [319, 446] width 550 height 649
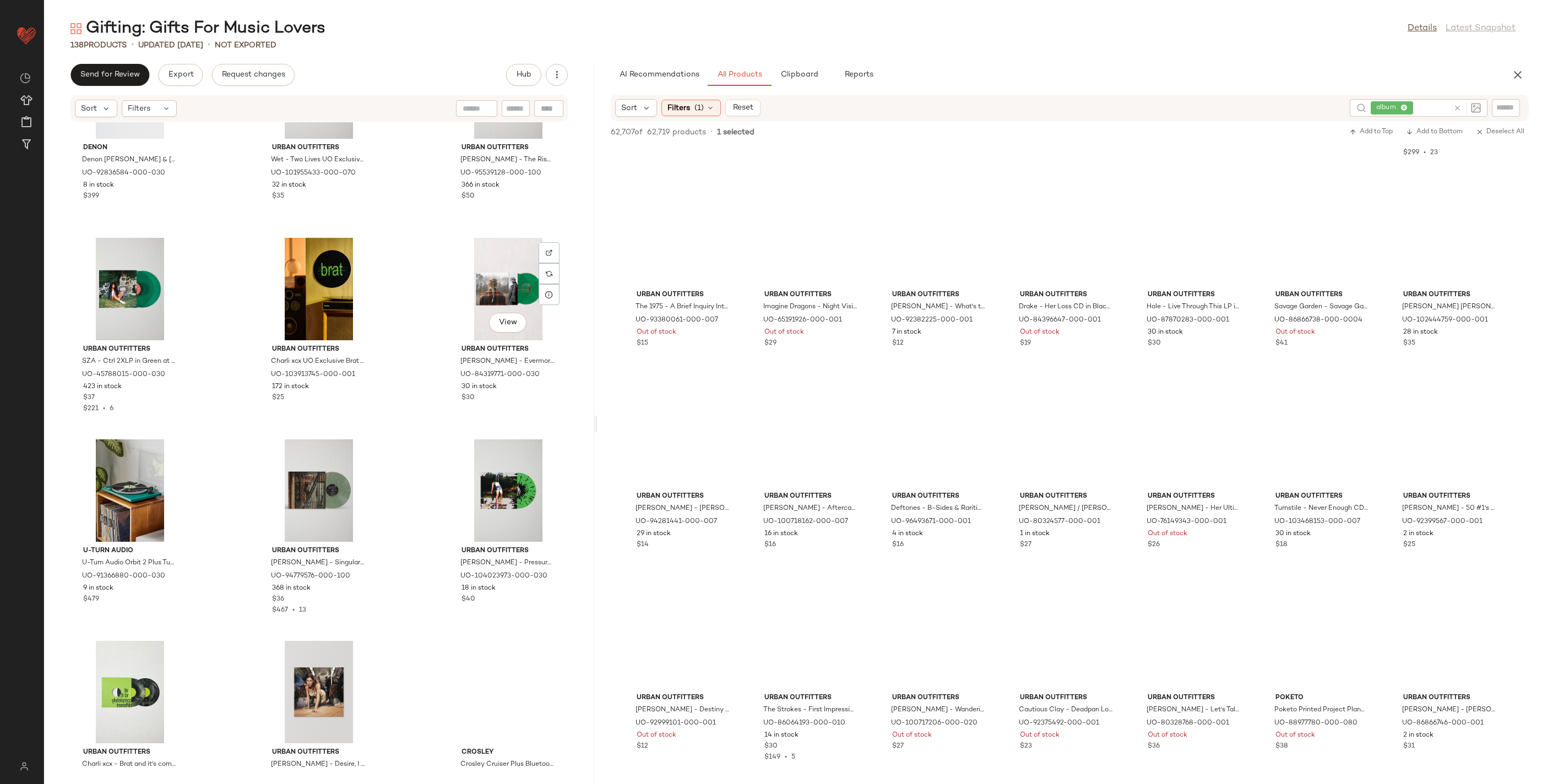
scroll to position [8623, 0]
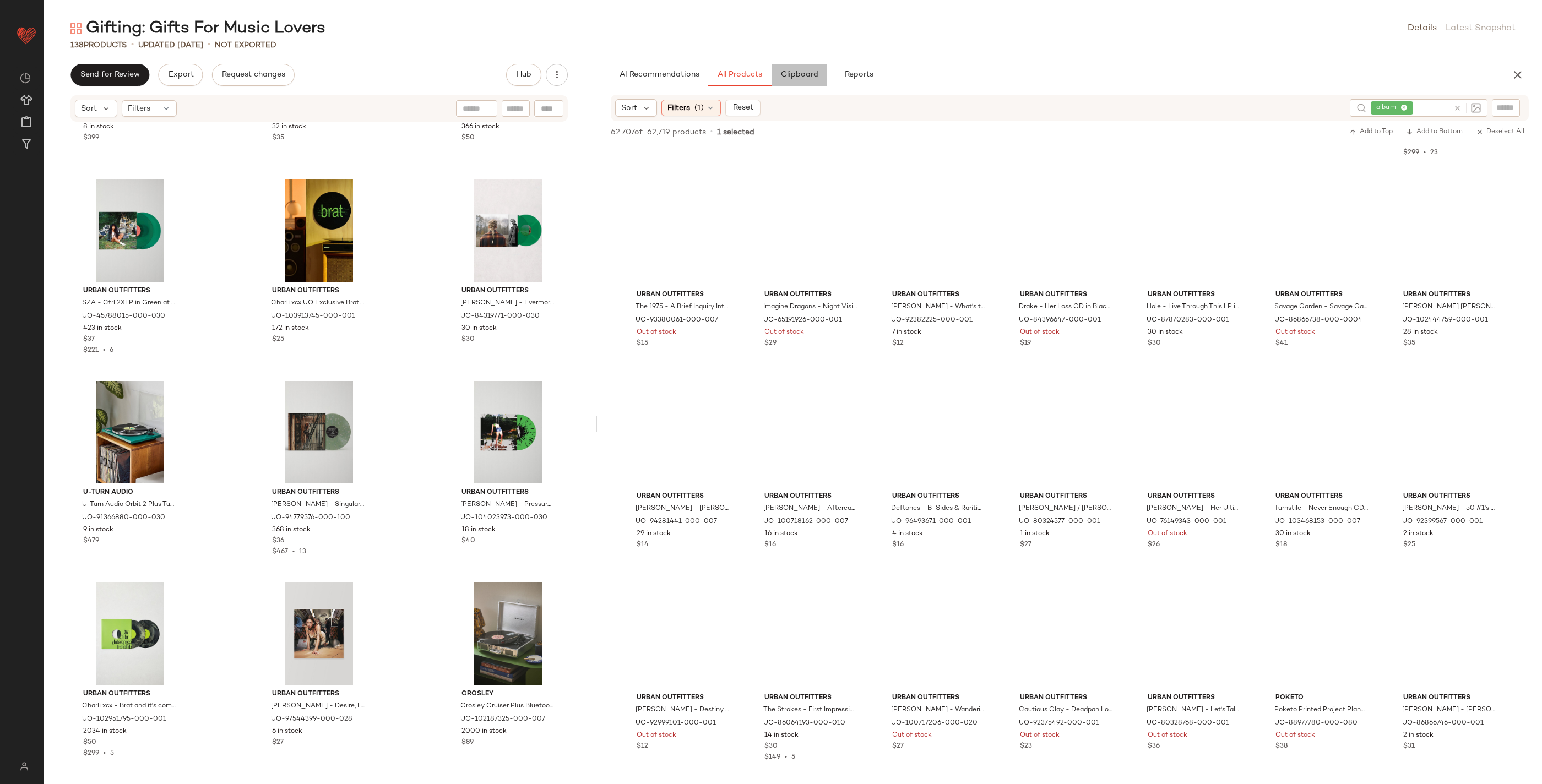
click at [801, 75] on span "Clipboard" at bounding box center [799, 75] width 38 height 9
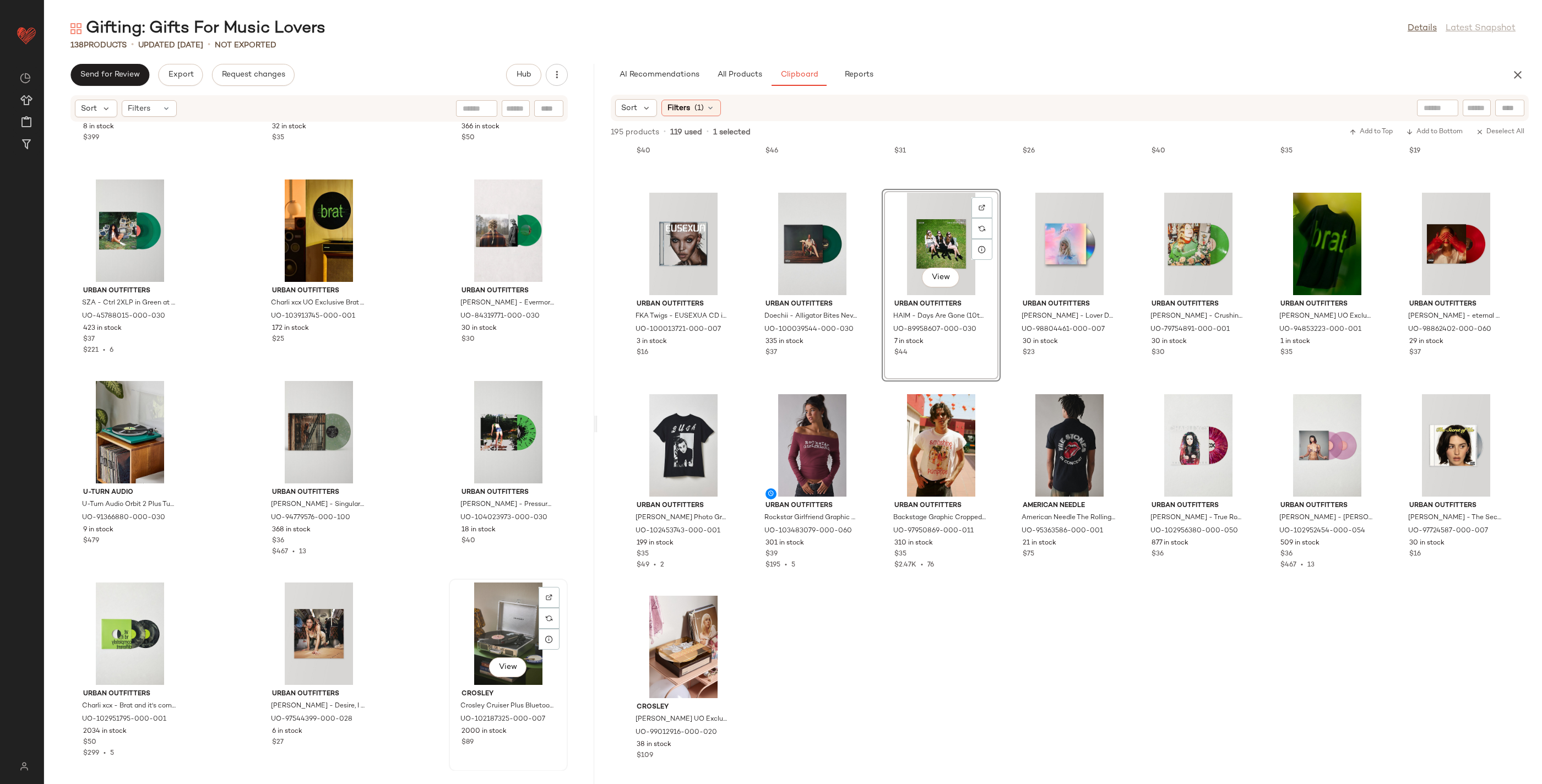
scroll to position [8825, 0]
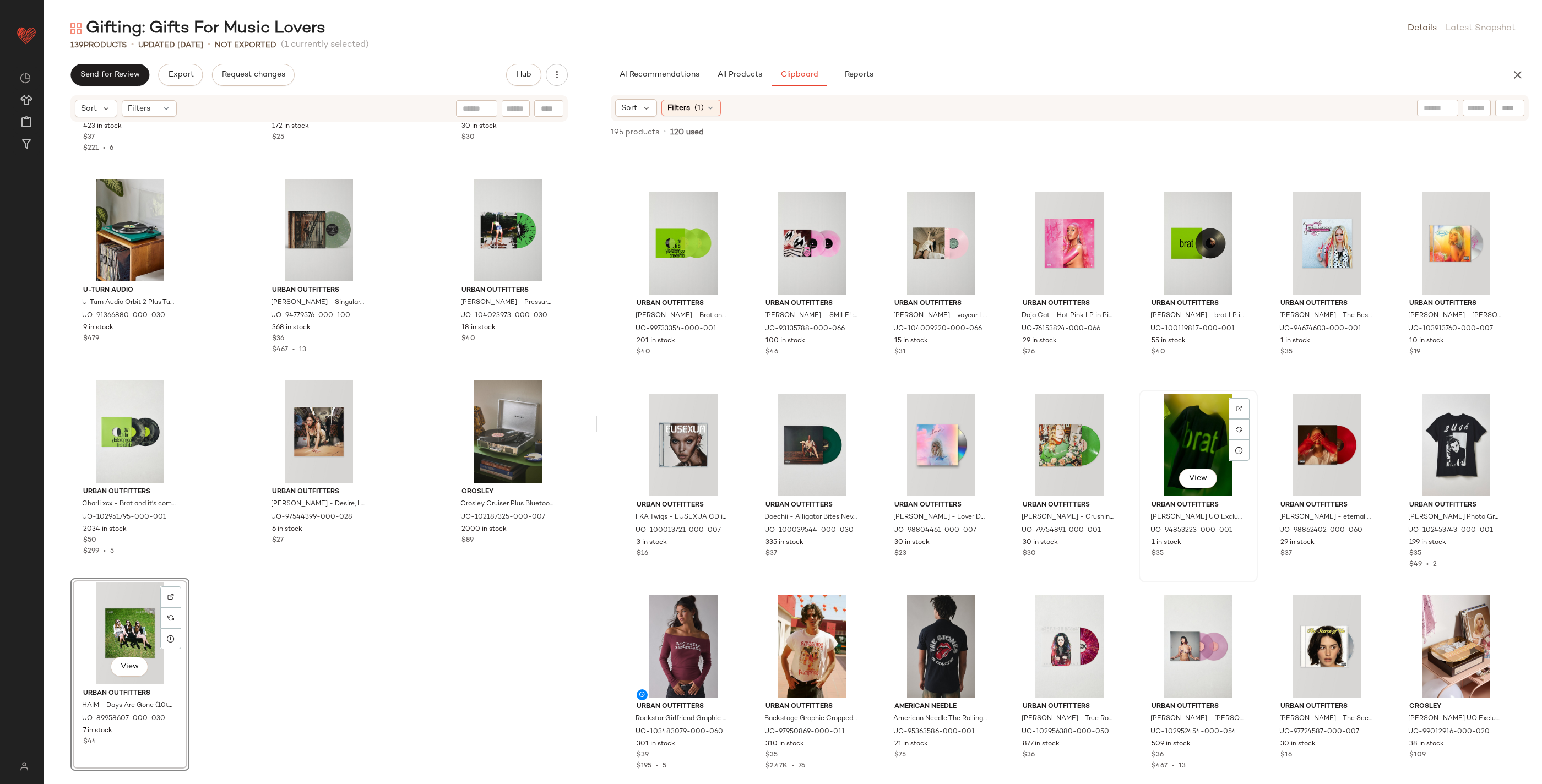
click at [1245, 500] on span "Urban Outfitters" at bounding box center [1198, 505] width 93 height 10
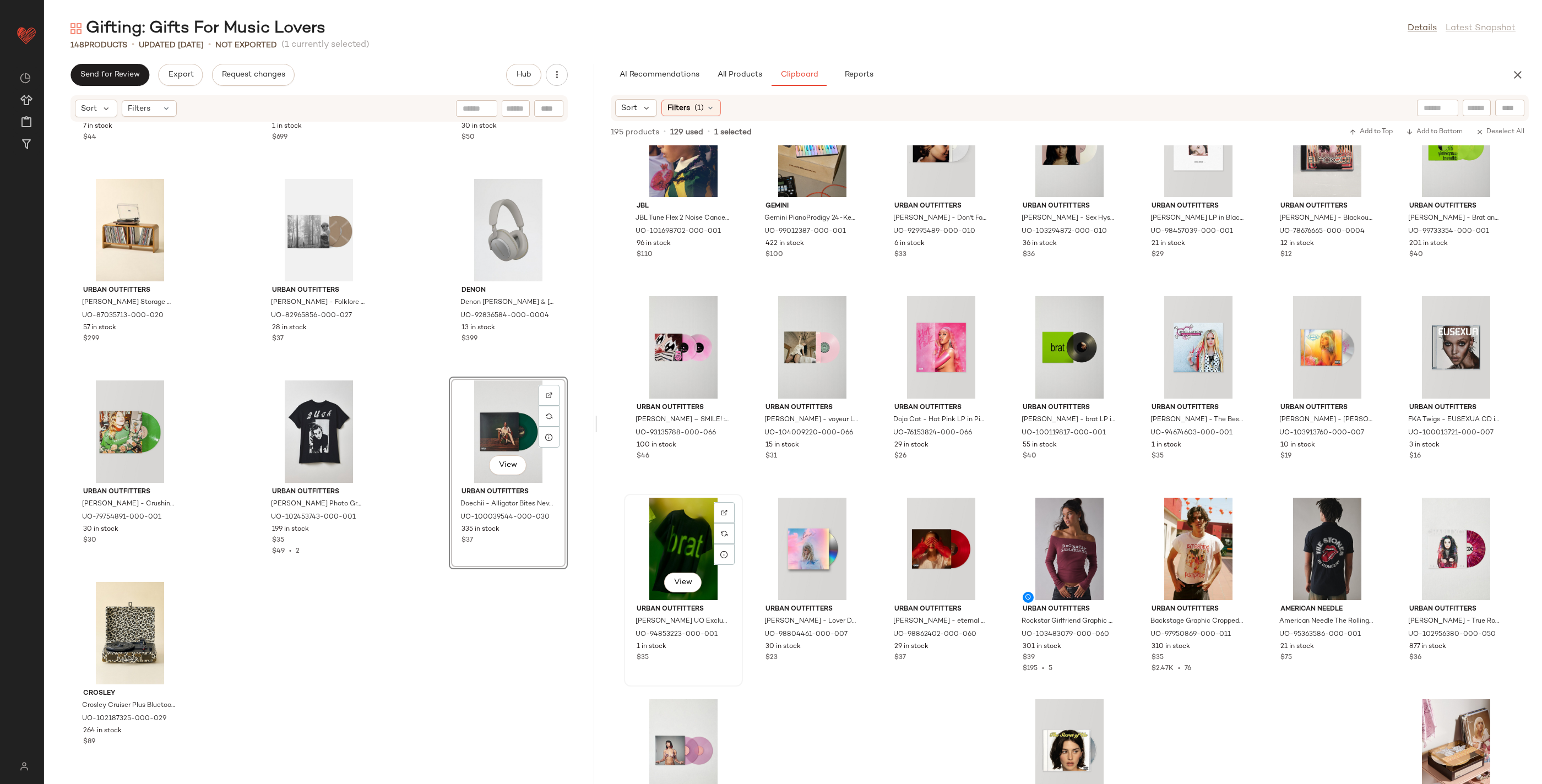
scroll to position [1580, 0]
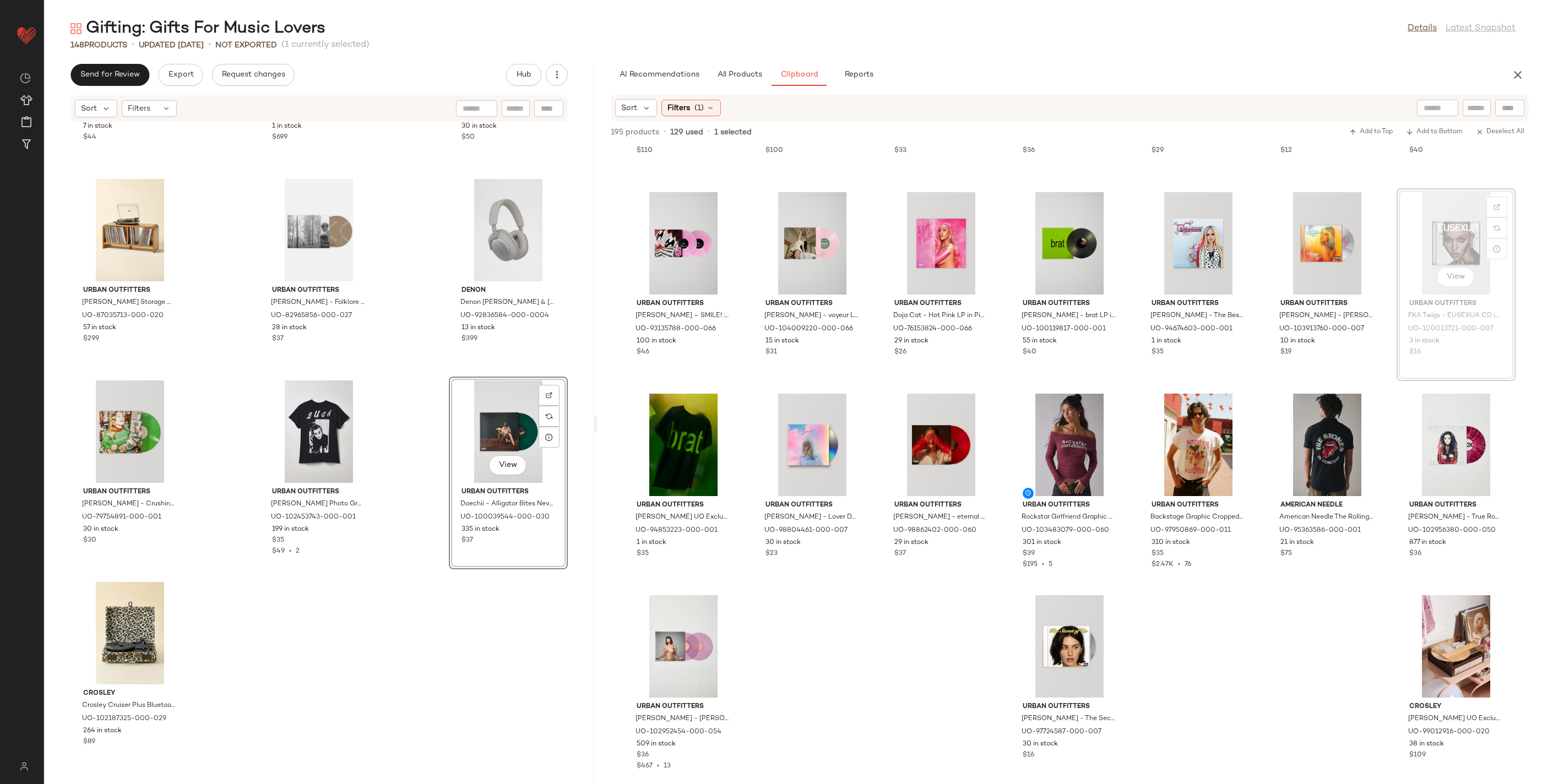
drag, startPoint x: 856, startPoint y: 488, endPoint x: 849, endPoint y: 492, distance: 8.1
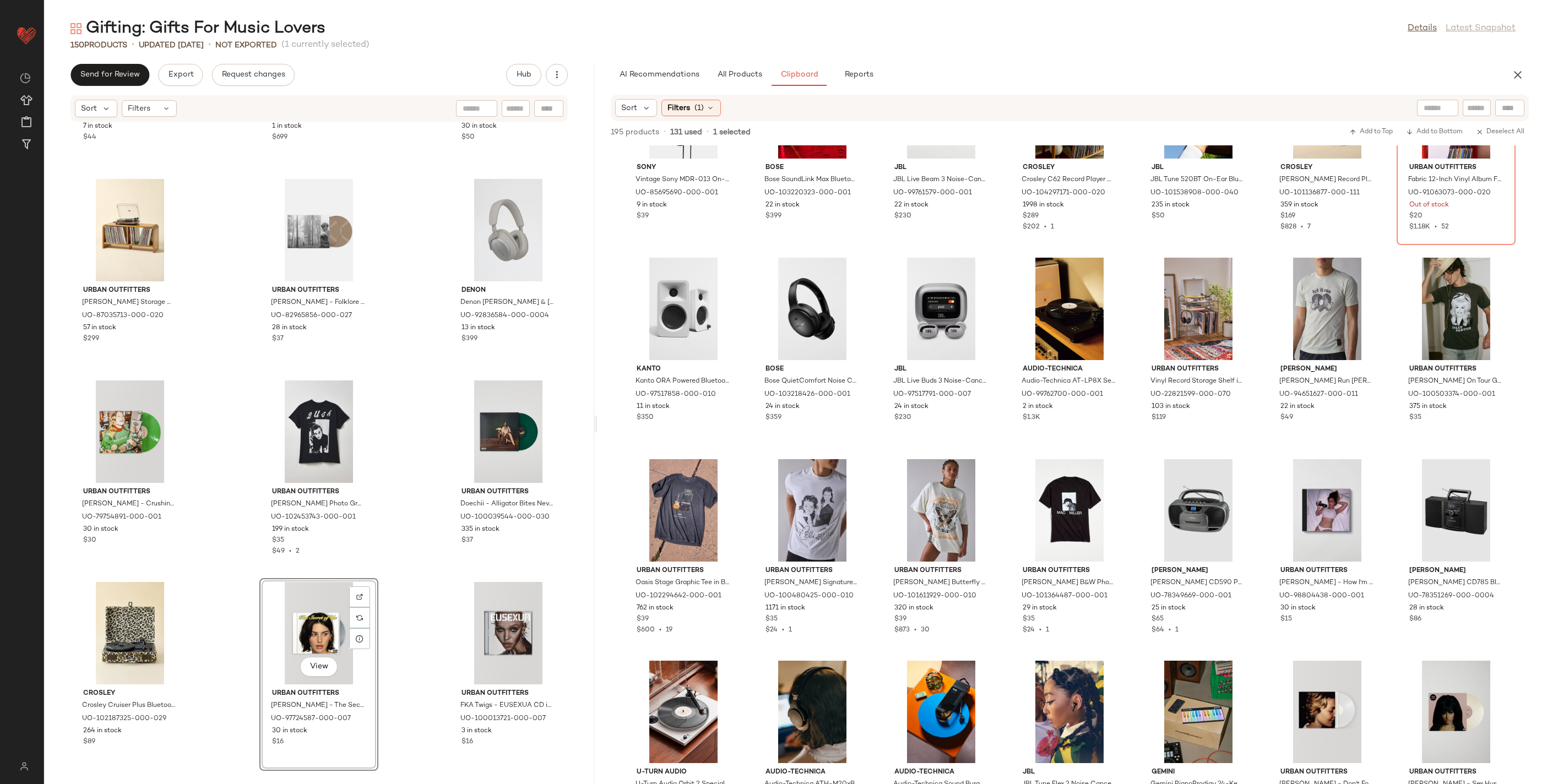
scroll to position [744, 0]
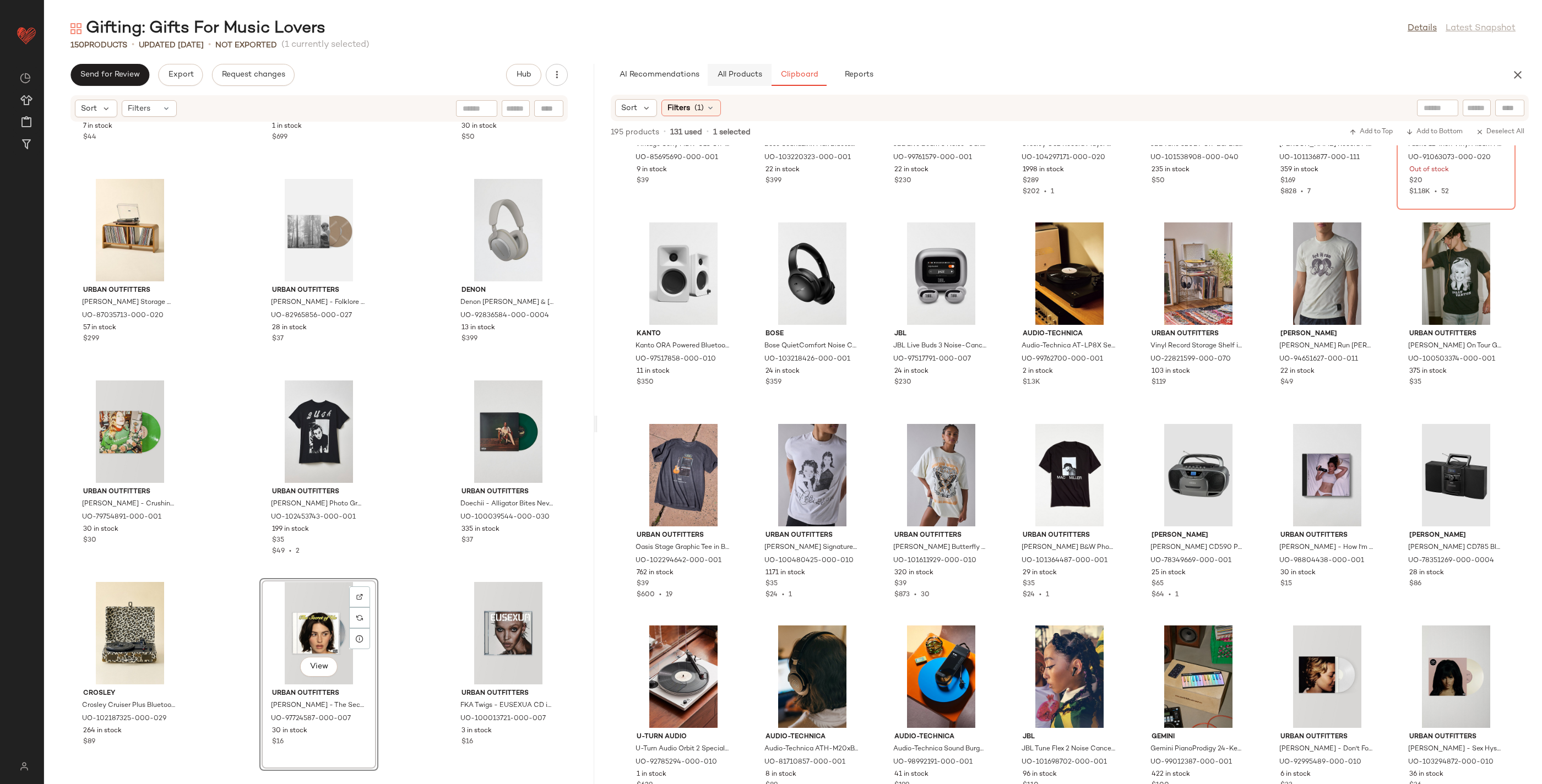
drag, startPoint x: 734, startPoint y: 71, endPoint x: 759, endPoint y: 79, distance: 26.2
click at [734, 71] on span "All Products" at bounding box center [739, 75] width 45 height 9
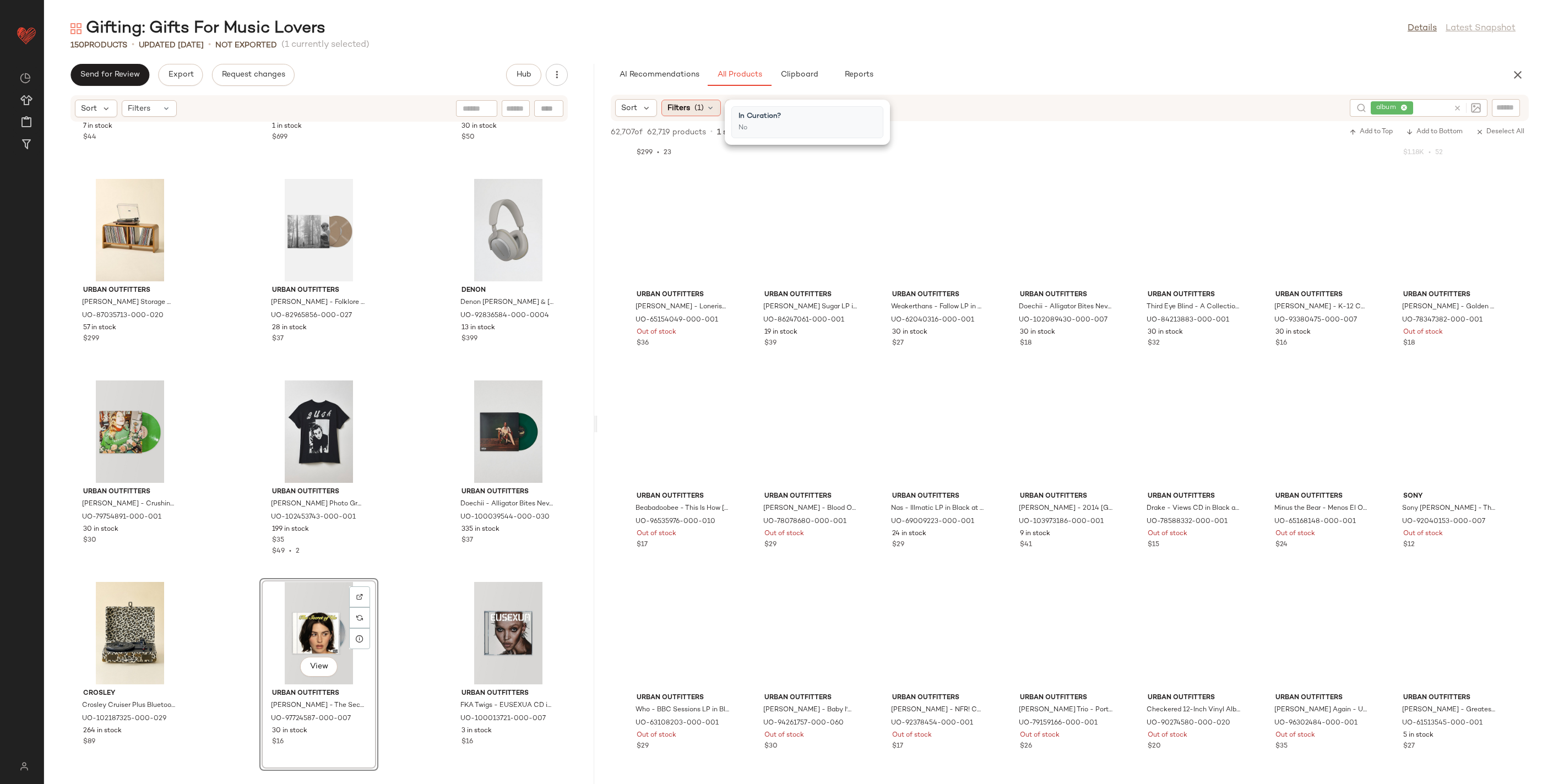
click at [680, 113] on span "Filters" at bounding box center [679, 108] width 23 height 11
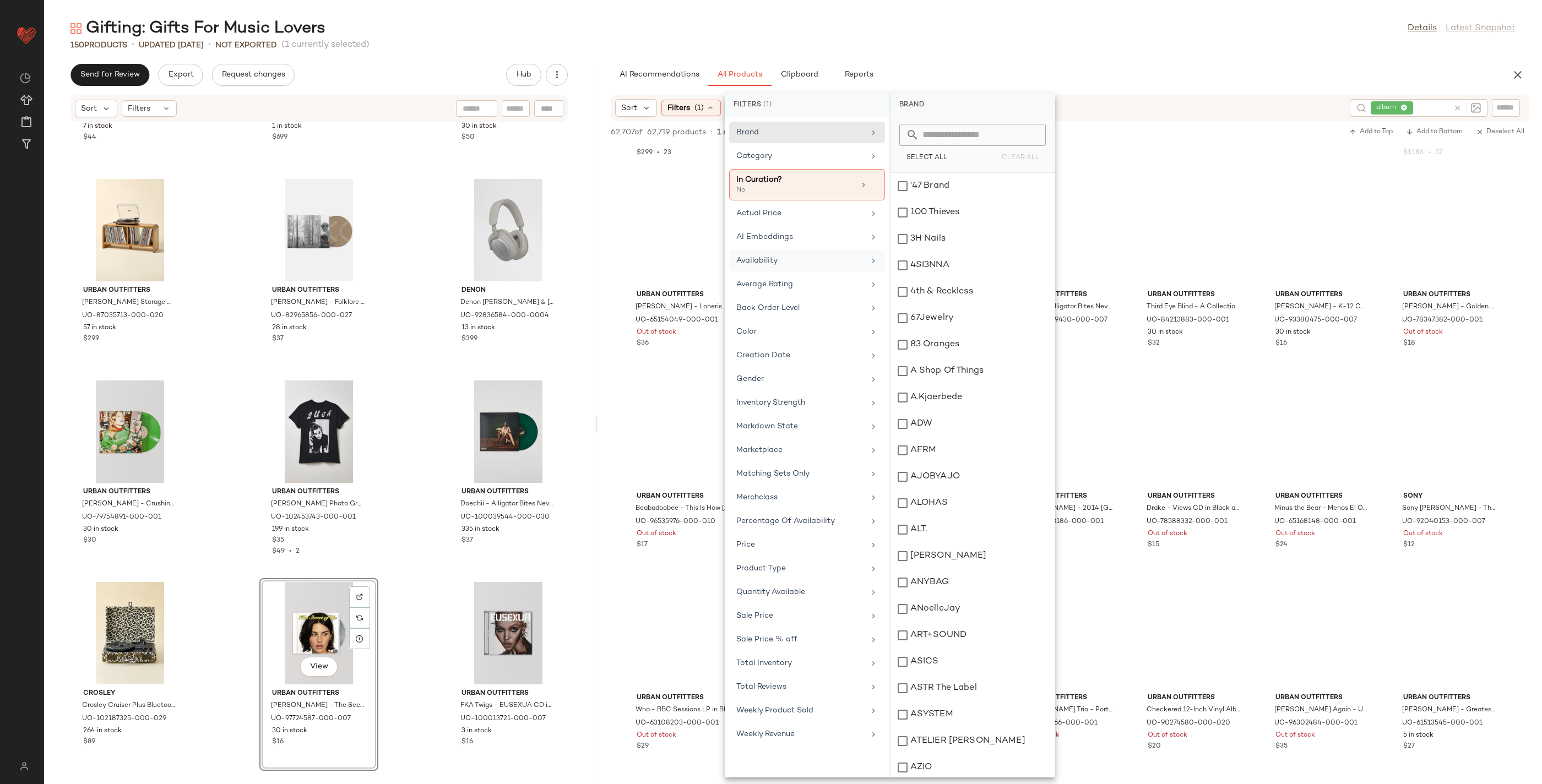
click at [775, 274] on div "Availability" at bounding box center [807, 284] width 156 height 22
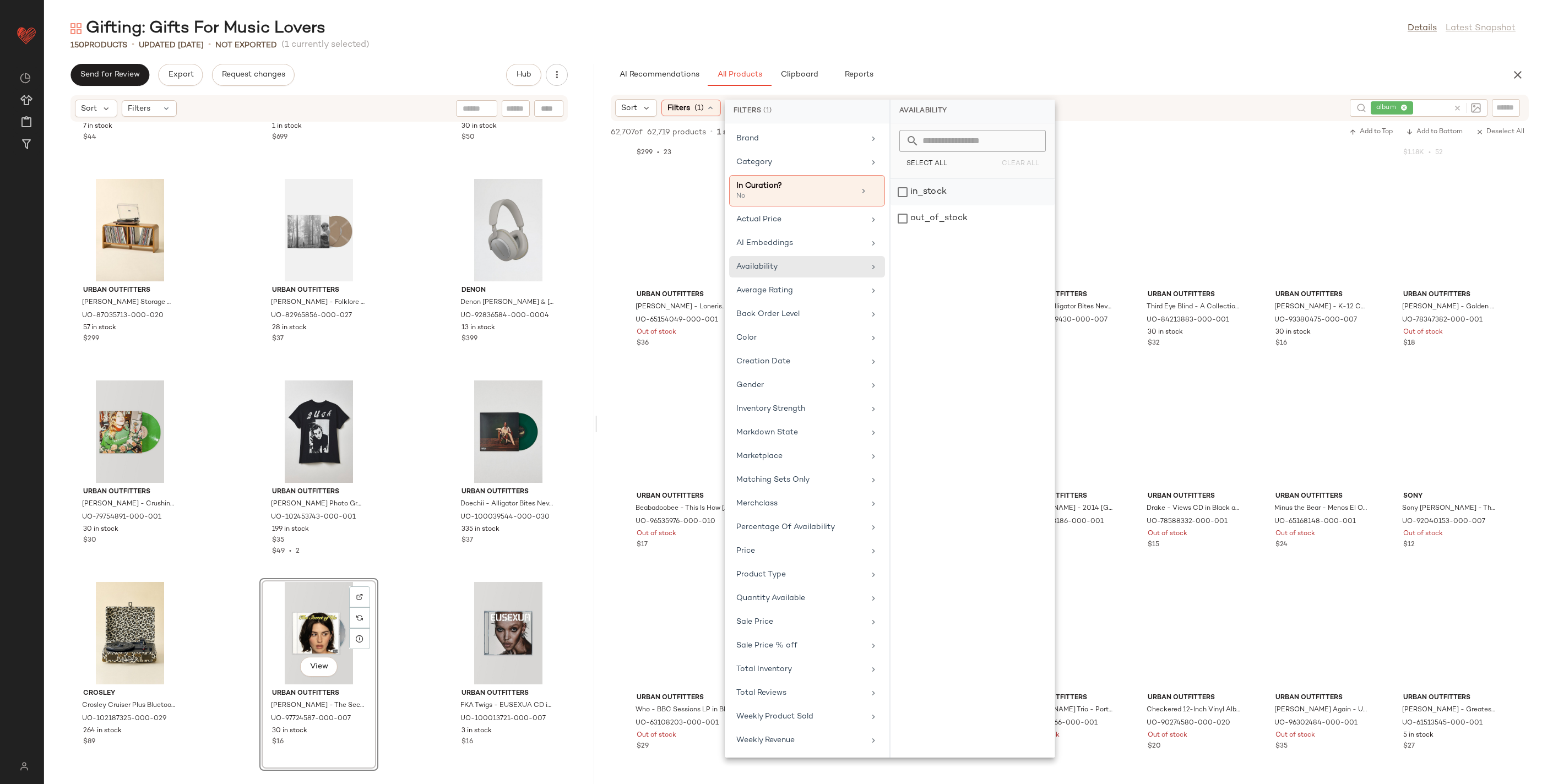
click at [939, 205] on div "in_stock" at bounding box center [973, 218] width 164 height 26
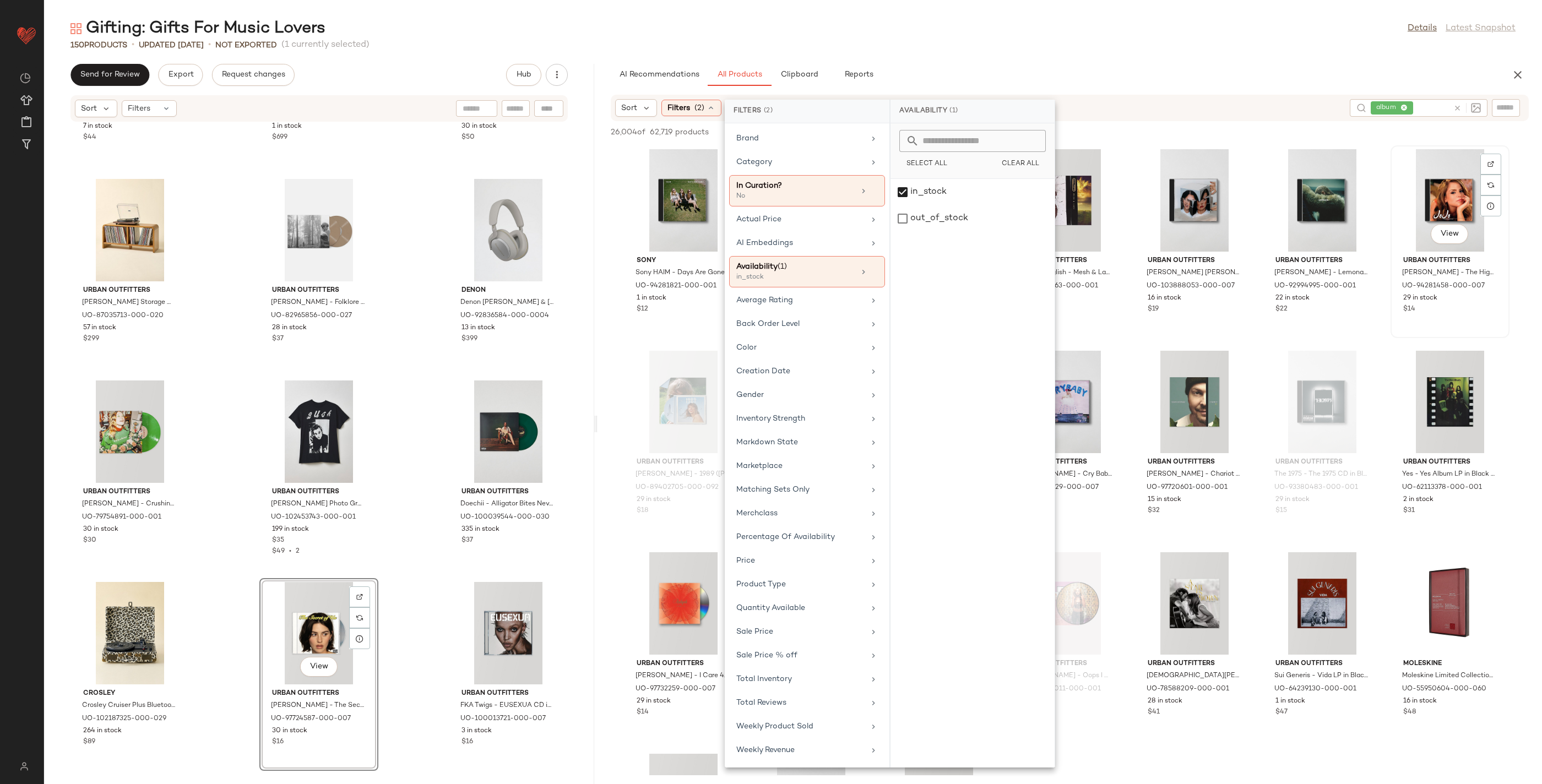
click at [1394, 251] on div "View" at bounding box center [1450, 200] width 111 height 102
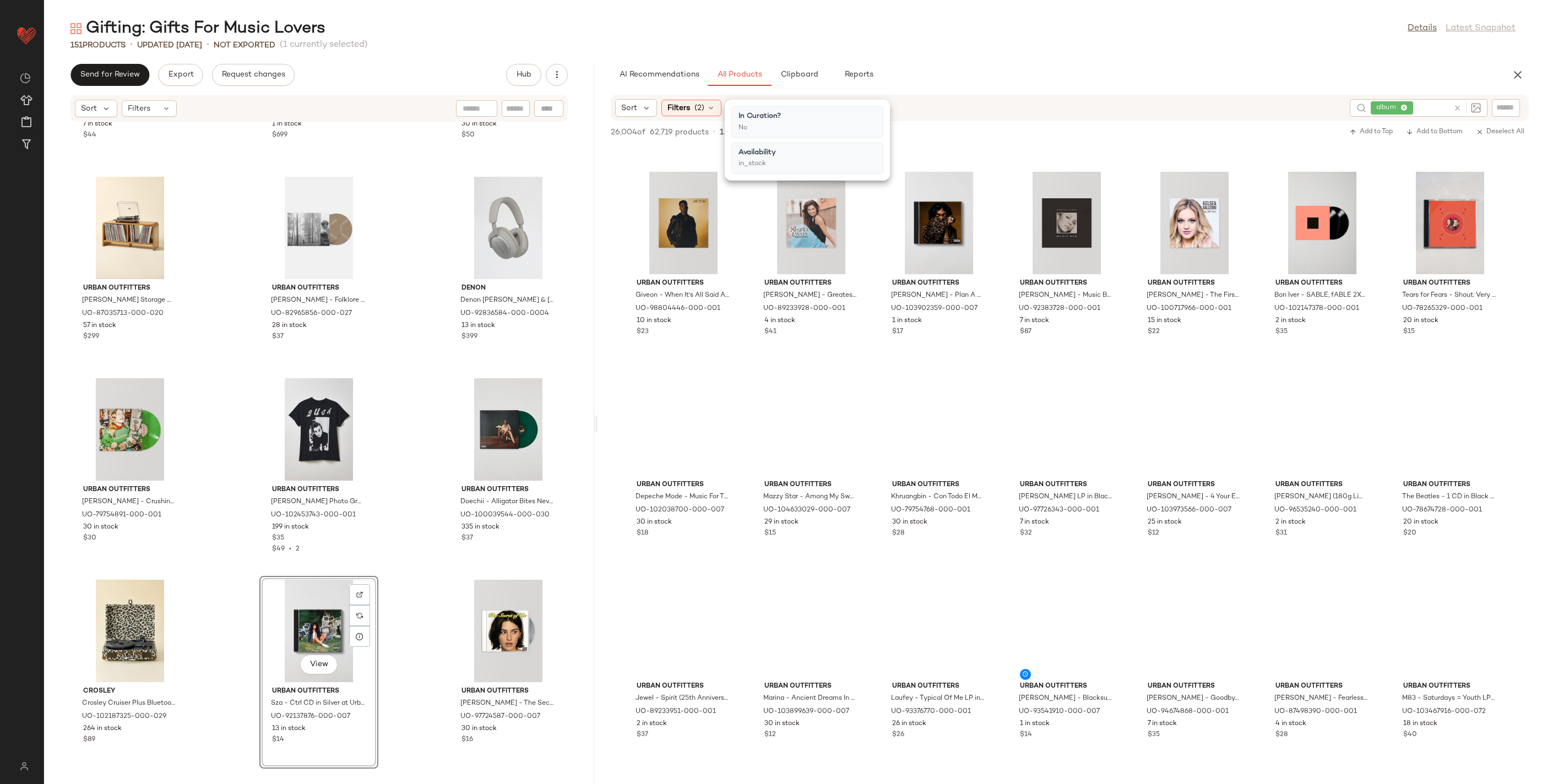
scroll to position [9631, 0]
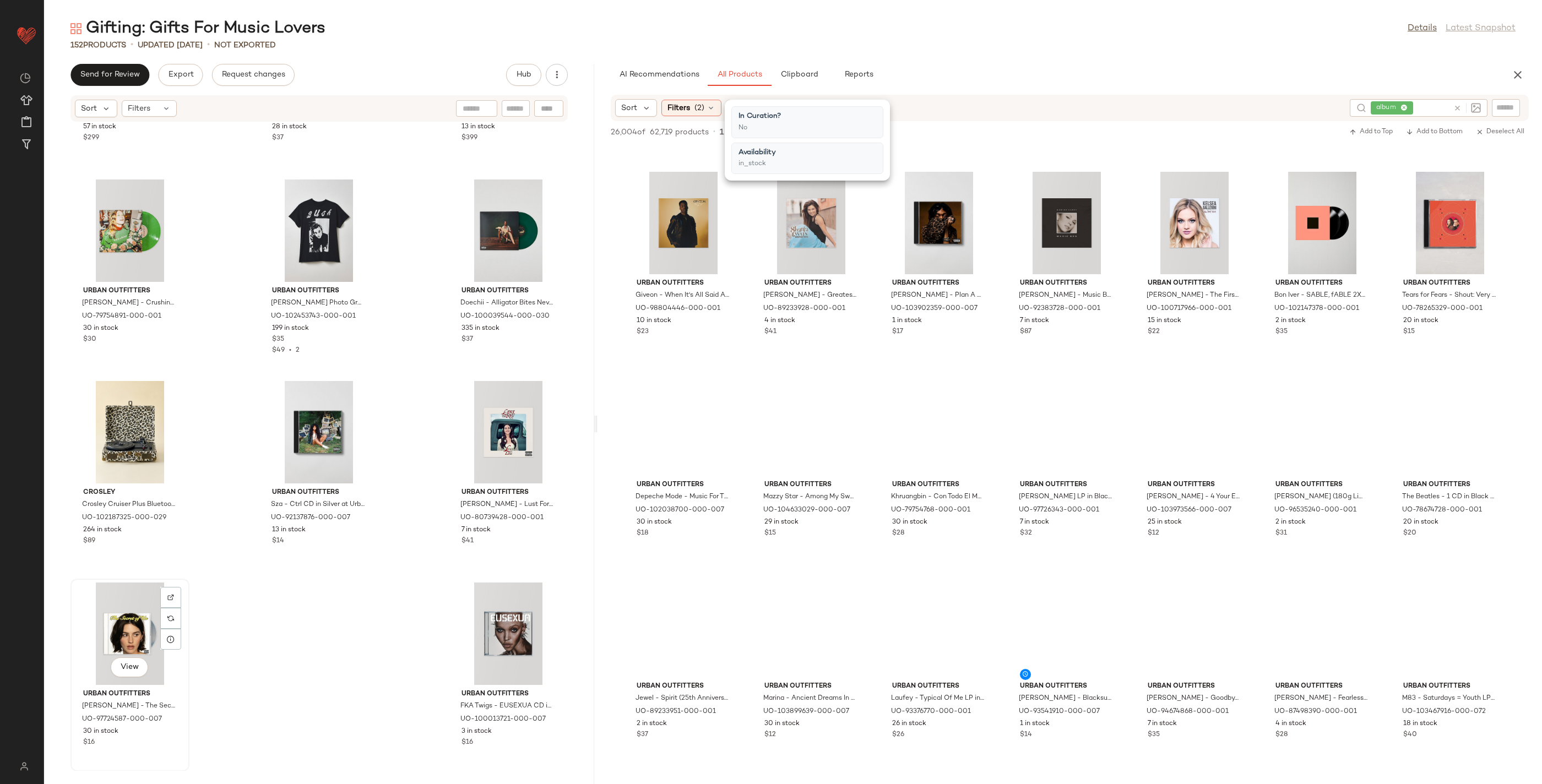
click at [134, 619] on div "View" at bounding box center [130, 633] width 111 height 102
click at [496, 631] on div "View" at bounding box center [508, 633] width 111 height 102
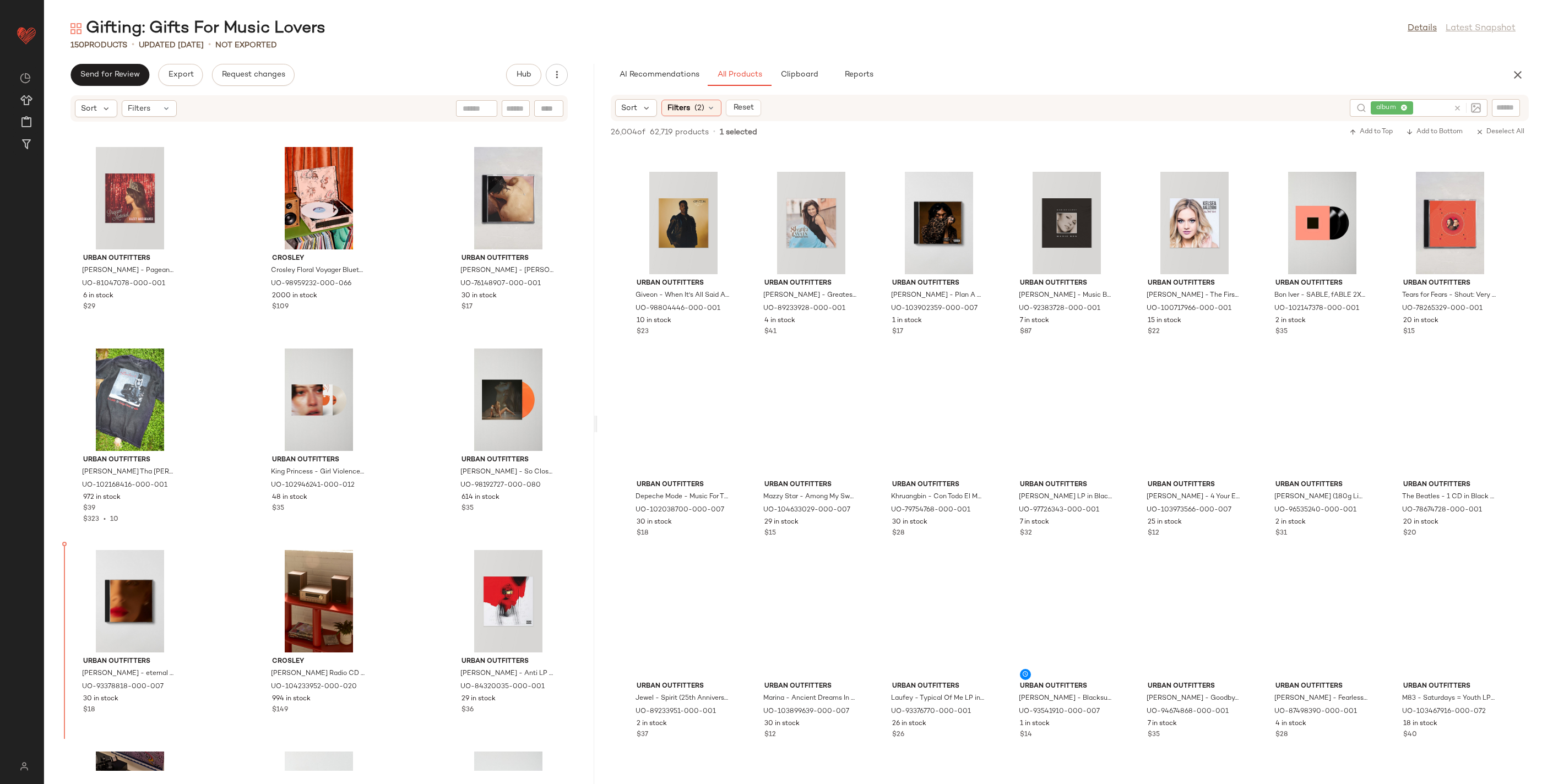
scroll to position [2612, 0]
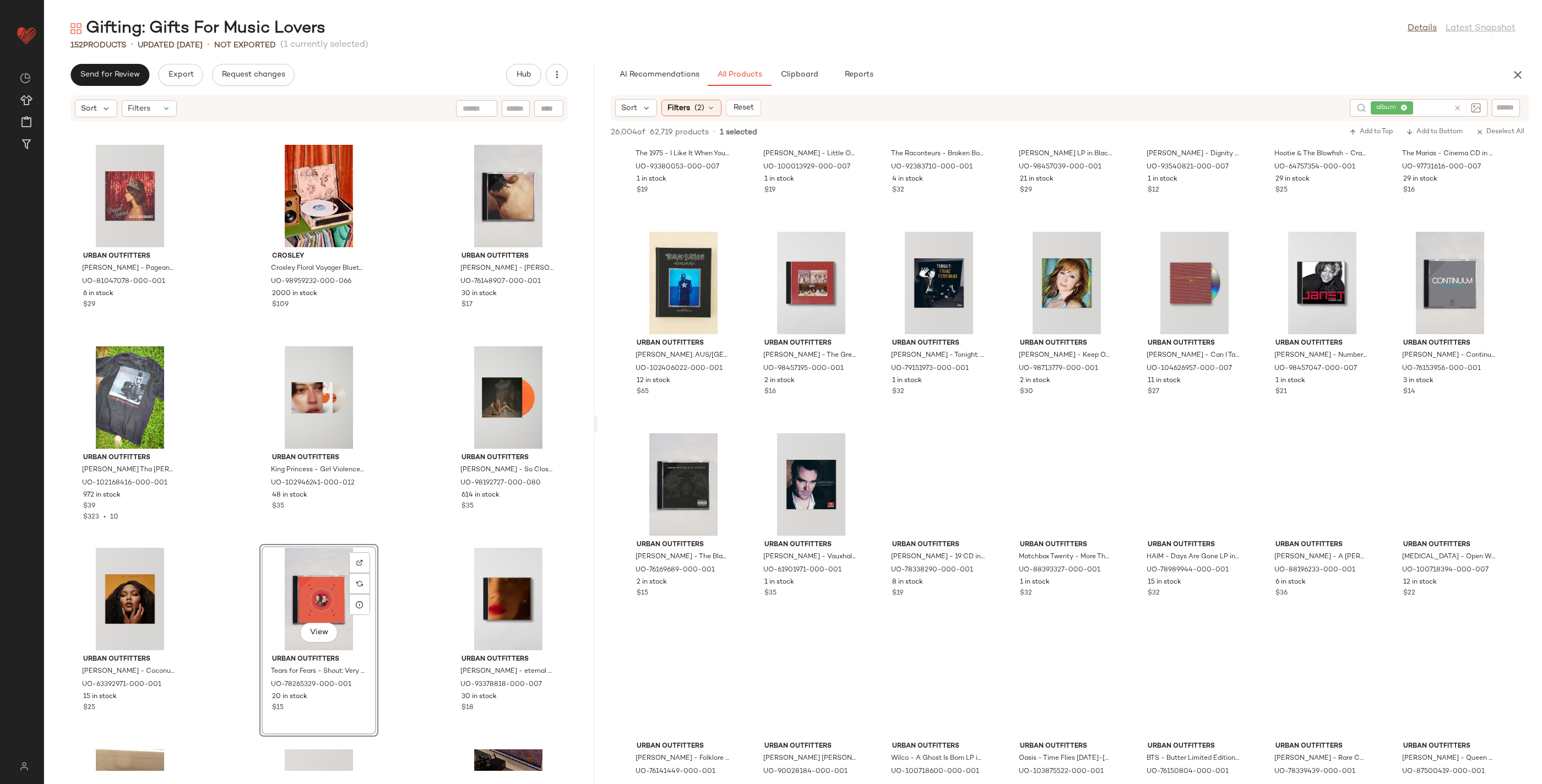
scroll to position [3012, 0]
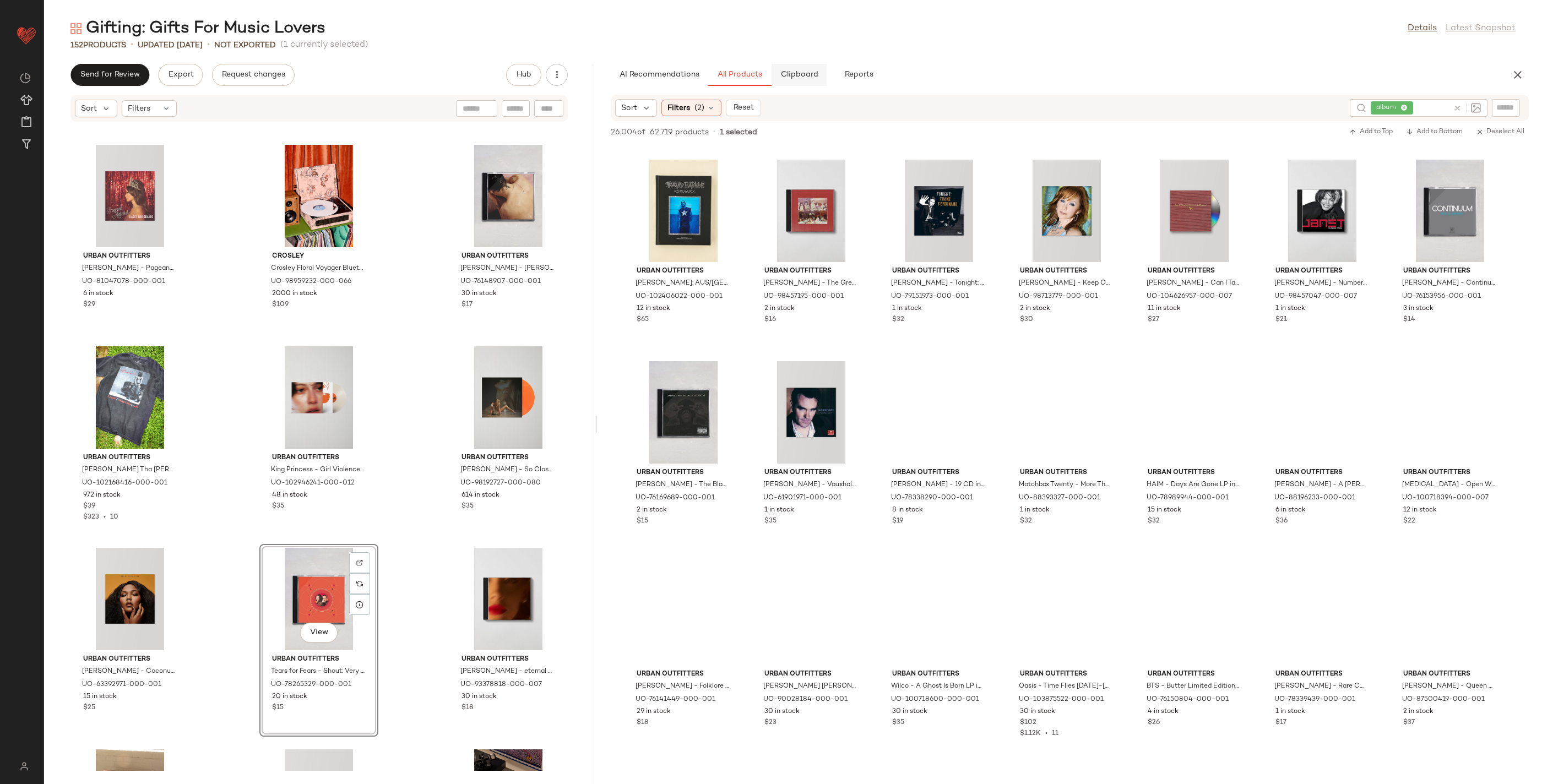
click at [797, 75] on span "Clipboard" at bounding box center [799, 75] width 38 height 9
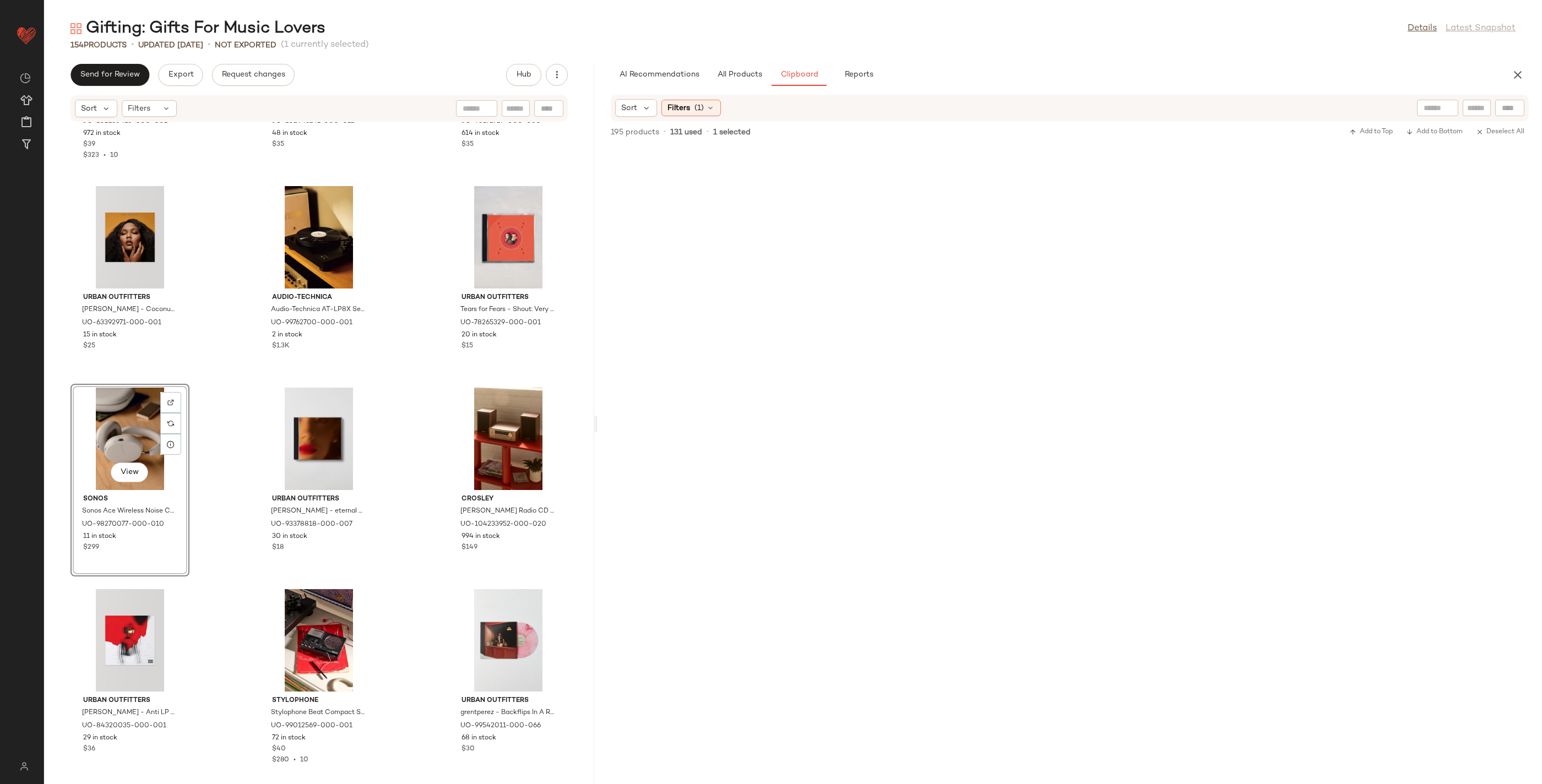
scroll to position [1580, 0]
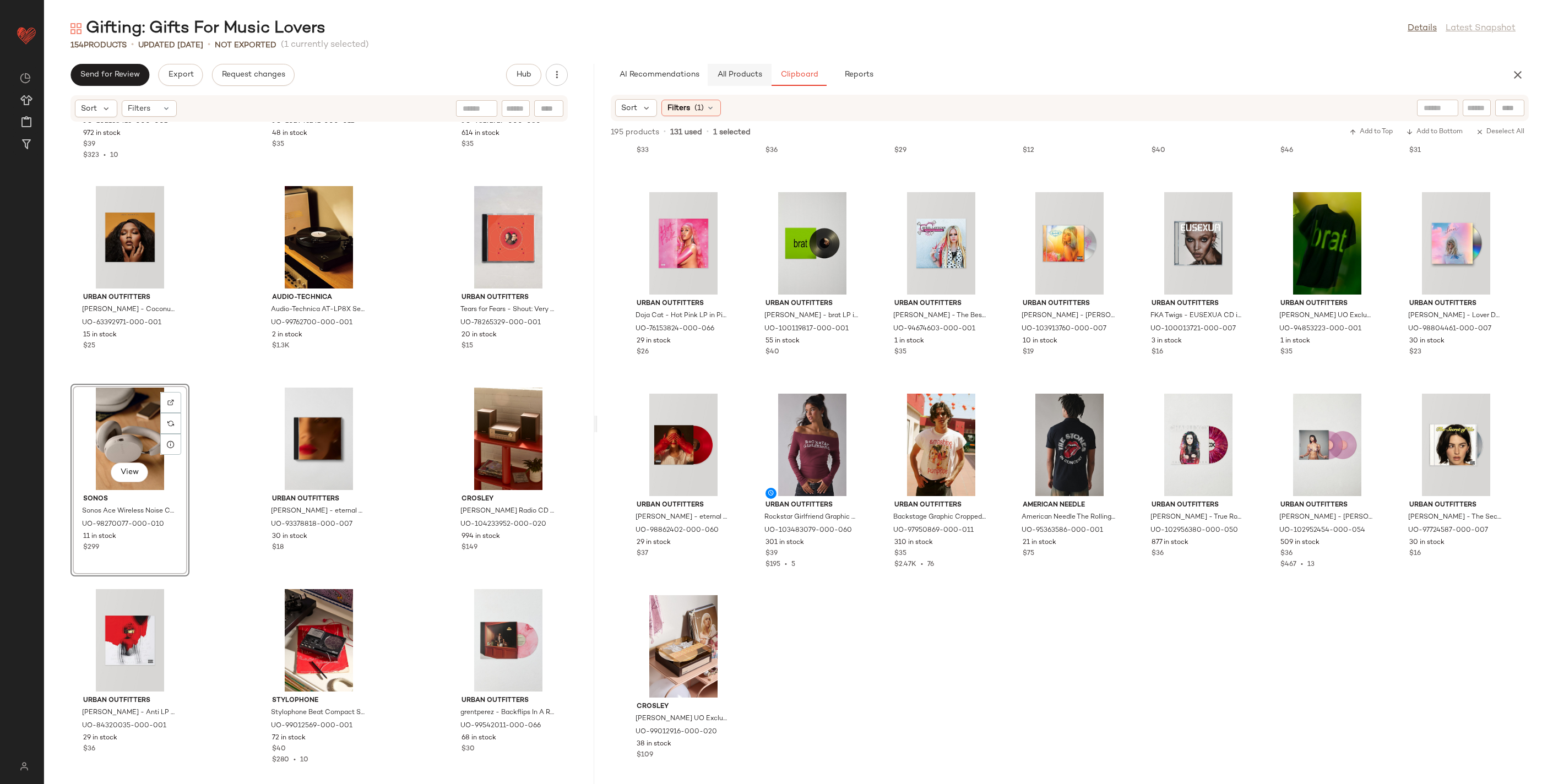
click at [726, 77] on span "All Products" at bounding box center [739, 75] width 45 height 9
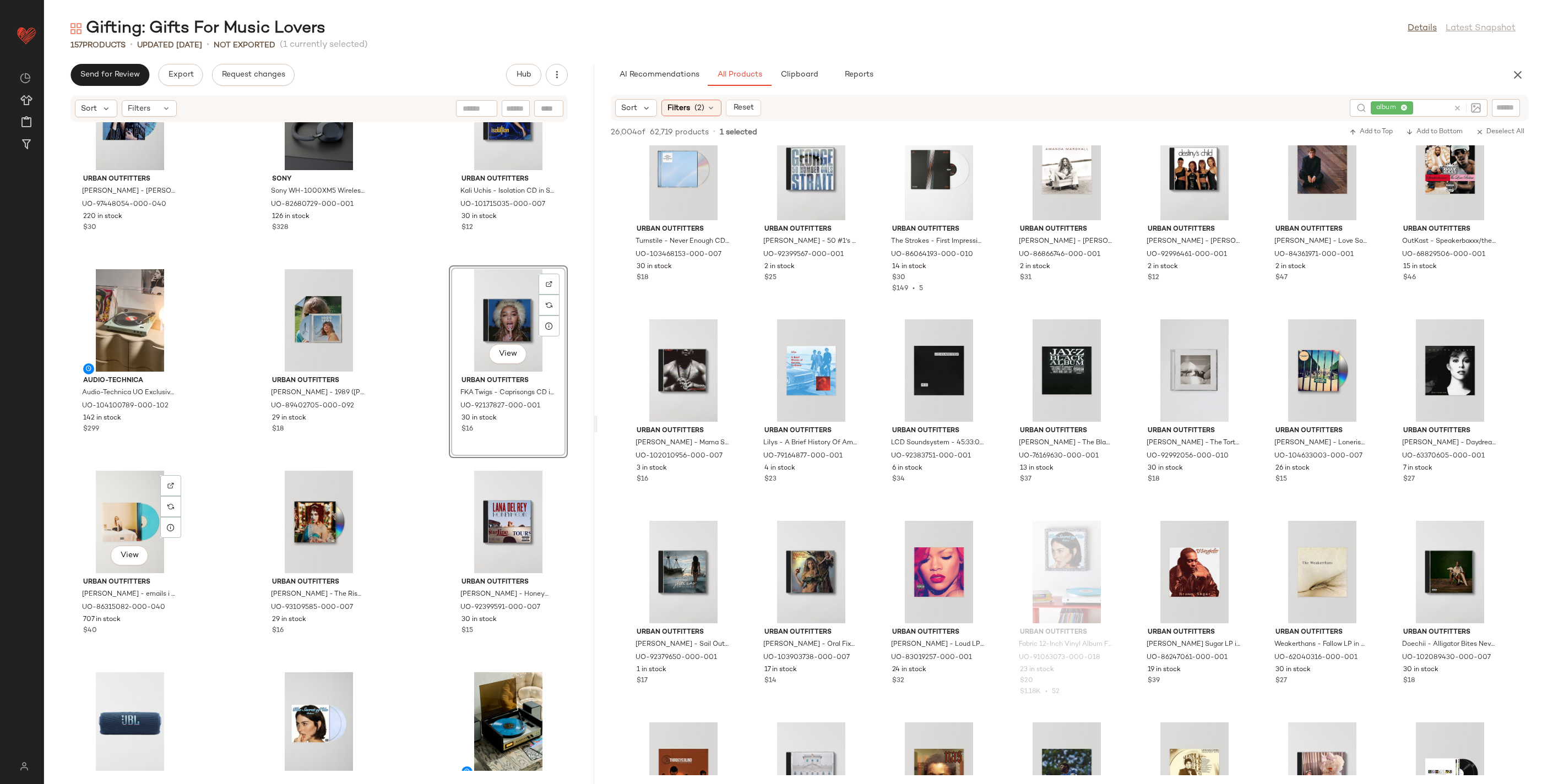
scroll to position [5919, 0]
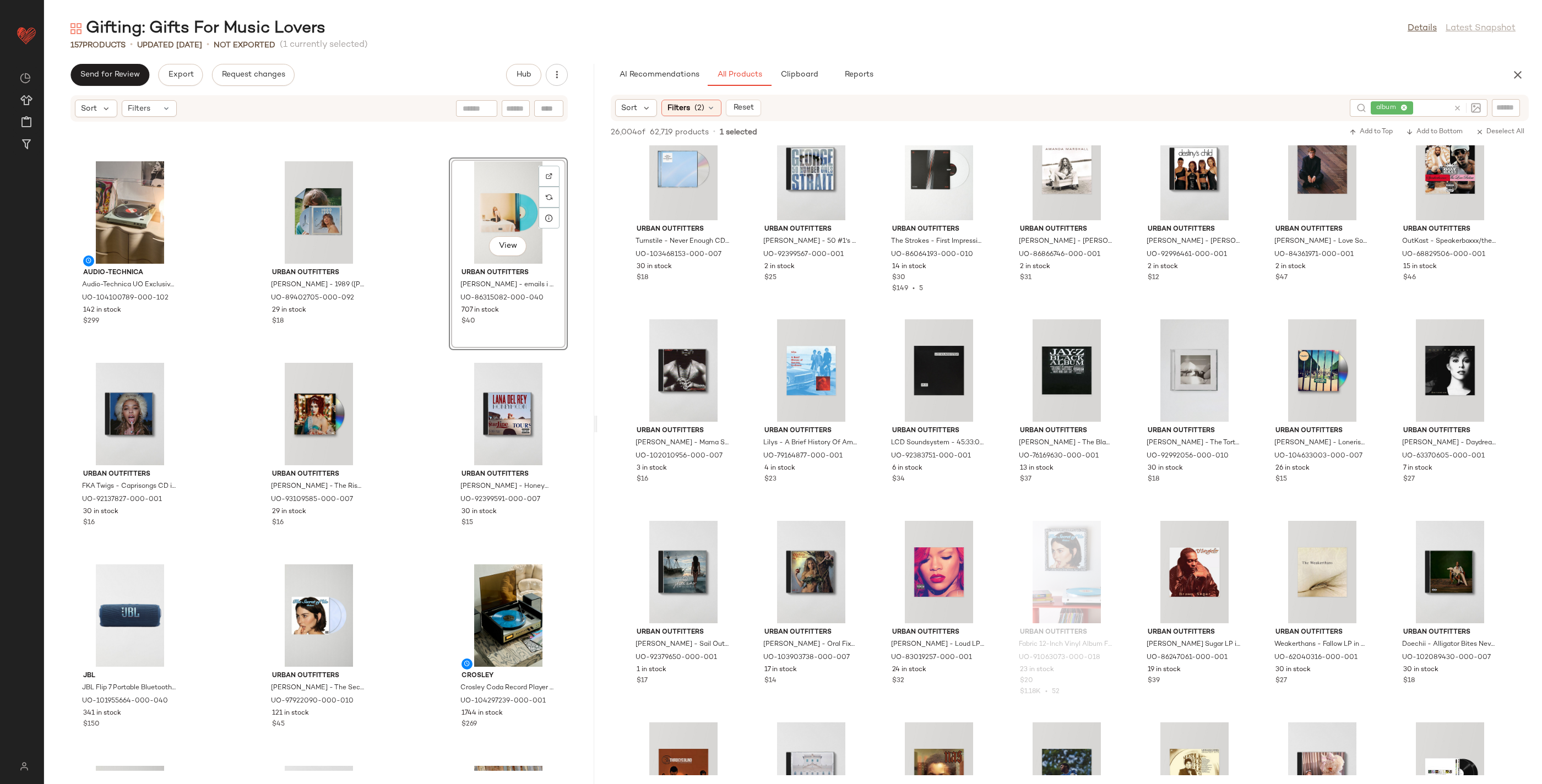
scroll to position [6025, 0]
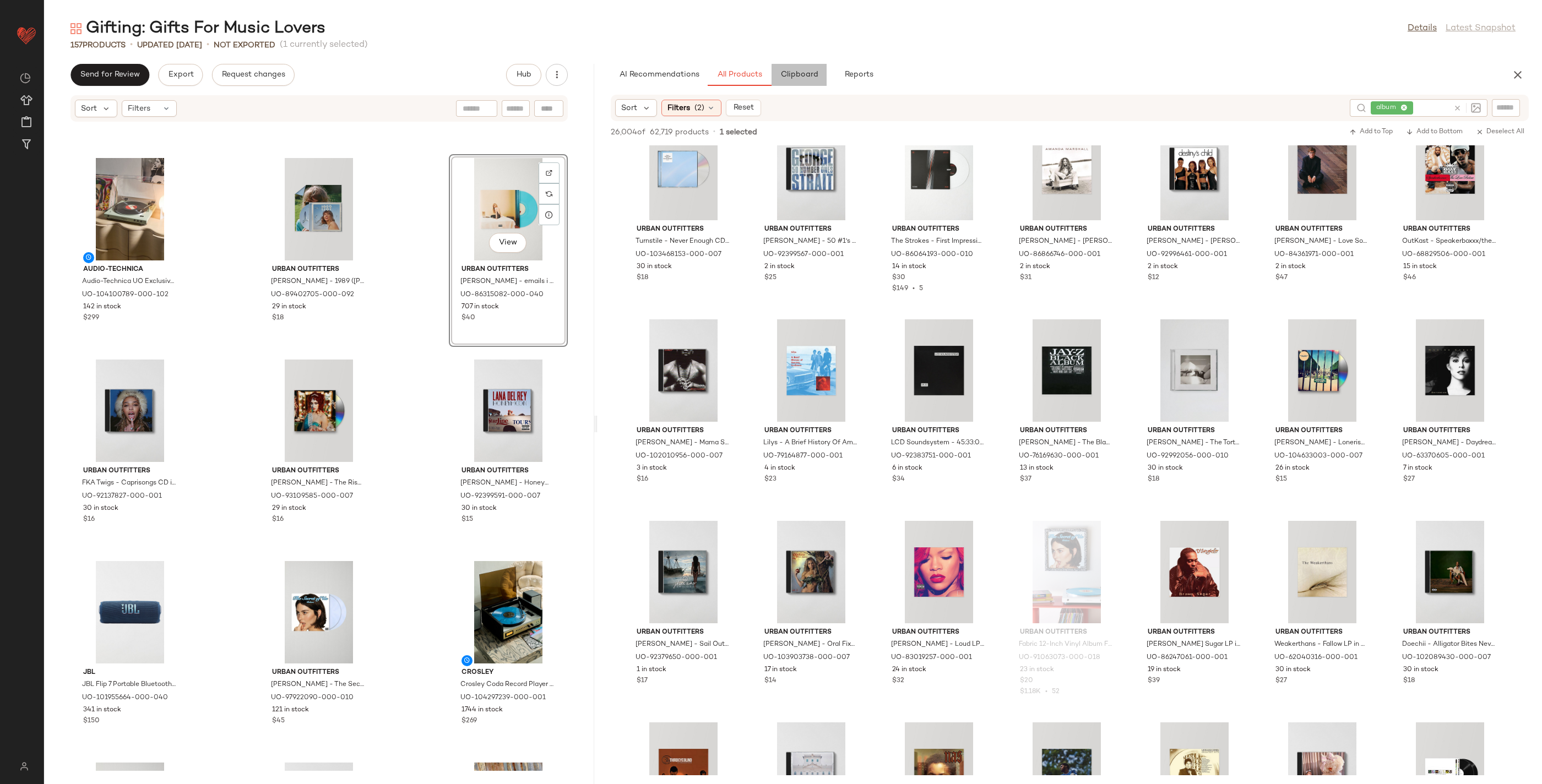
click at [808, 71] on span "Clipboard" at bounding box center [799, 75] width 38 height 9
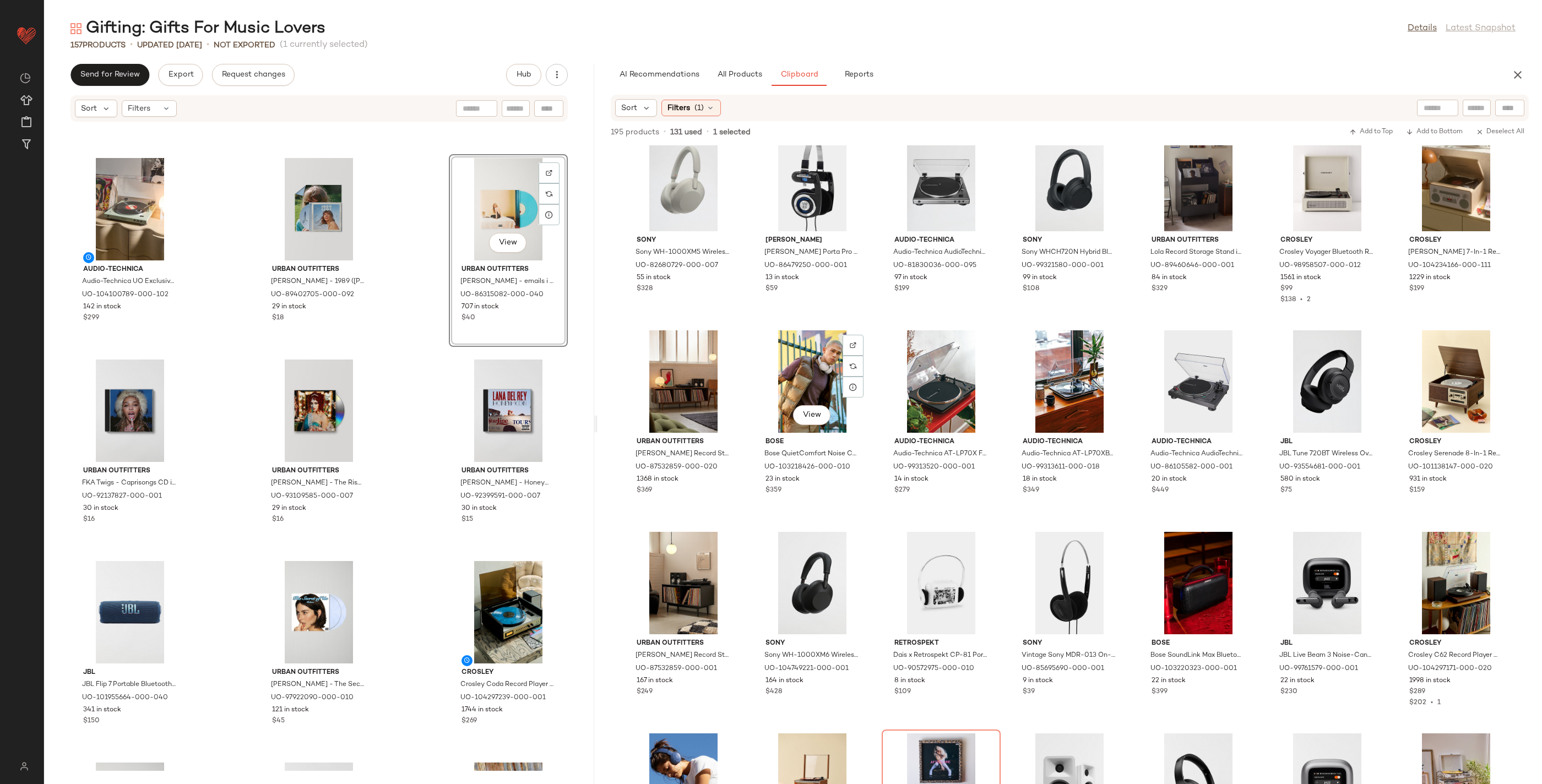
scroll to position [0, 0]
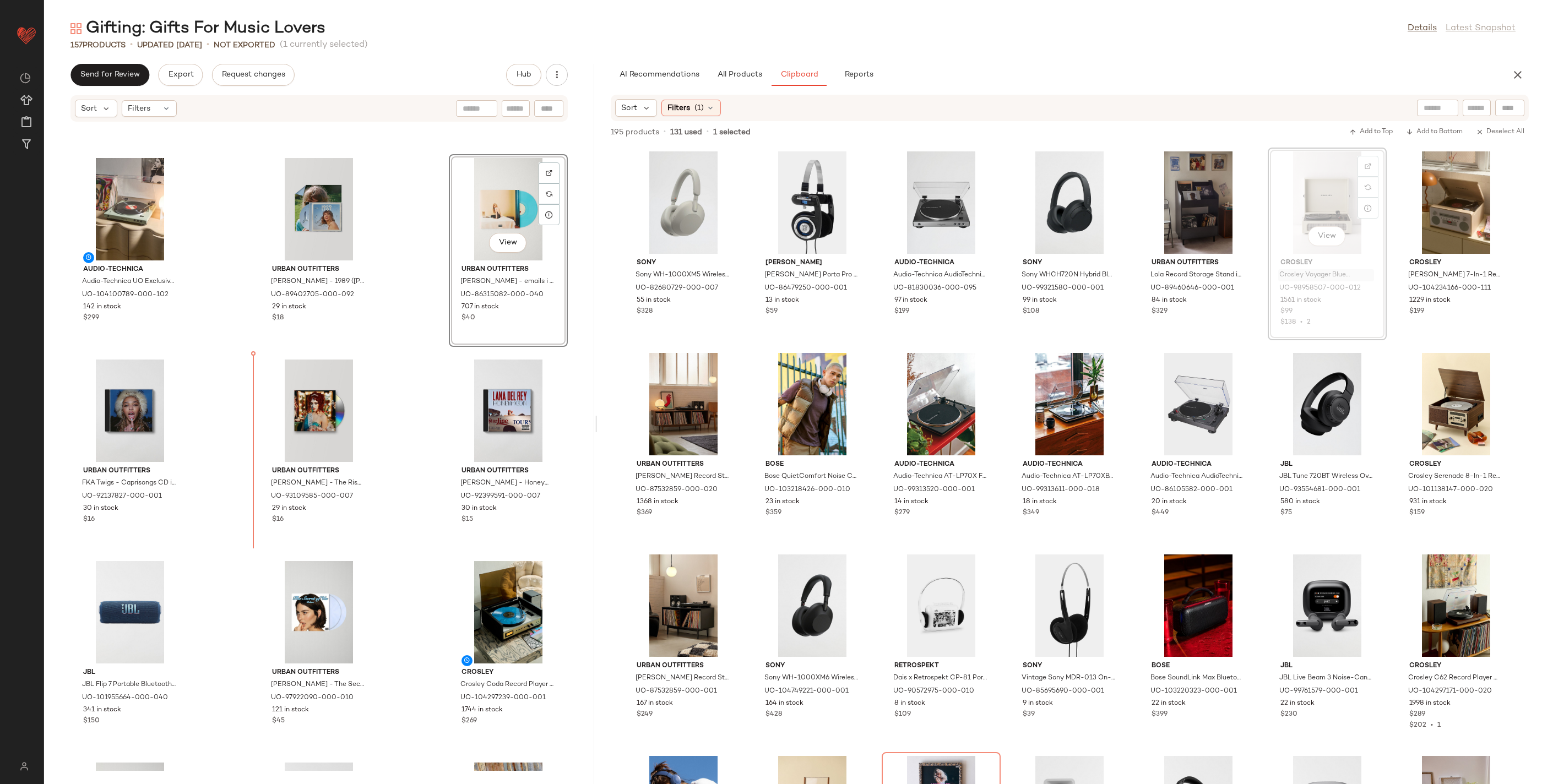
drag, startPoint x: 1452, startPoint y: 287, endPoint x: 1442, endPoint y: 291, distance: 10.8
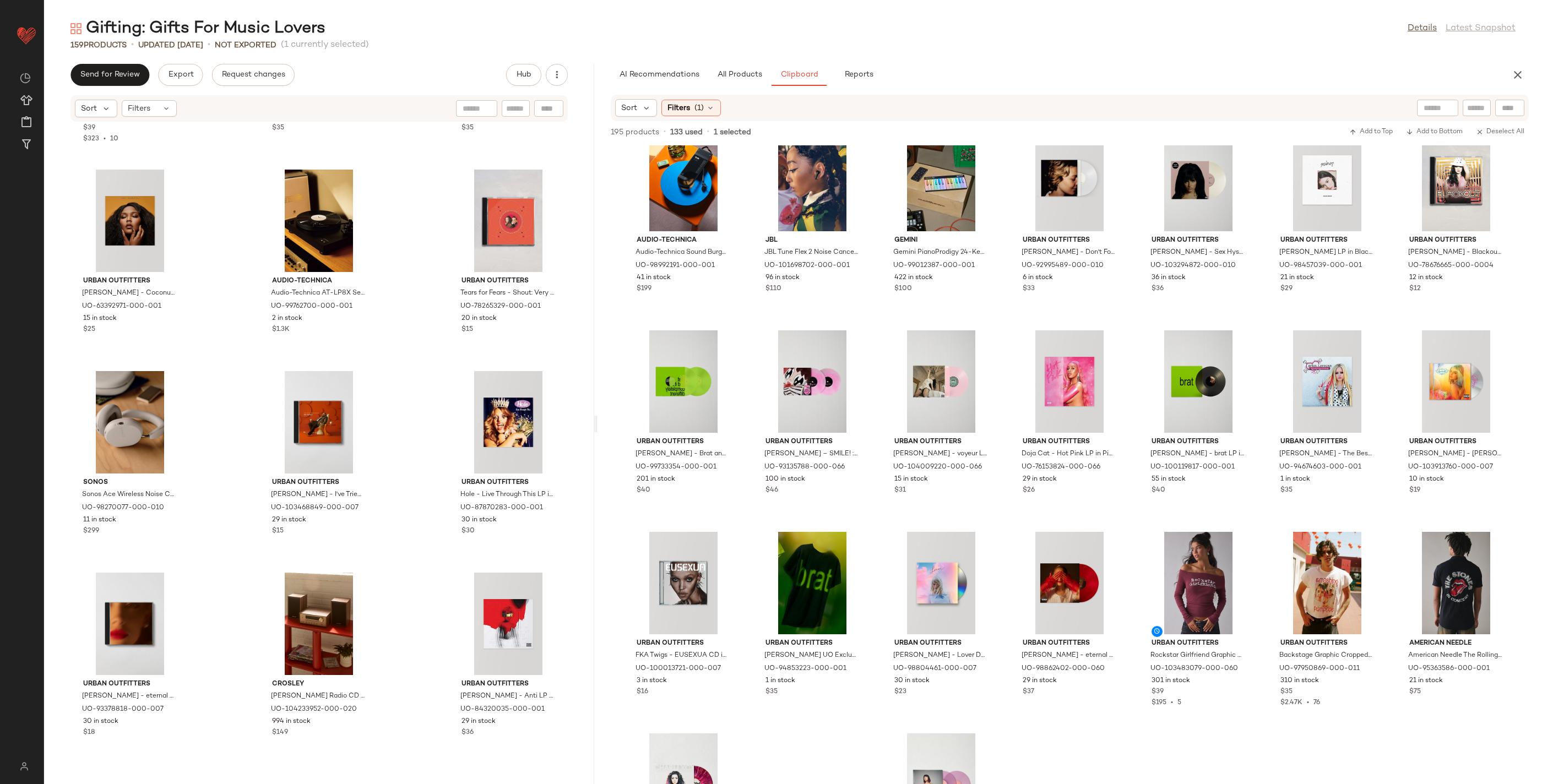
scroll to position [1259, 0]
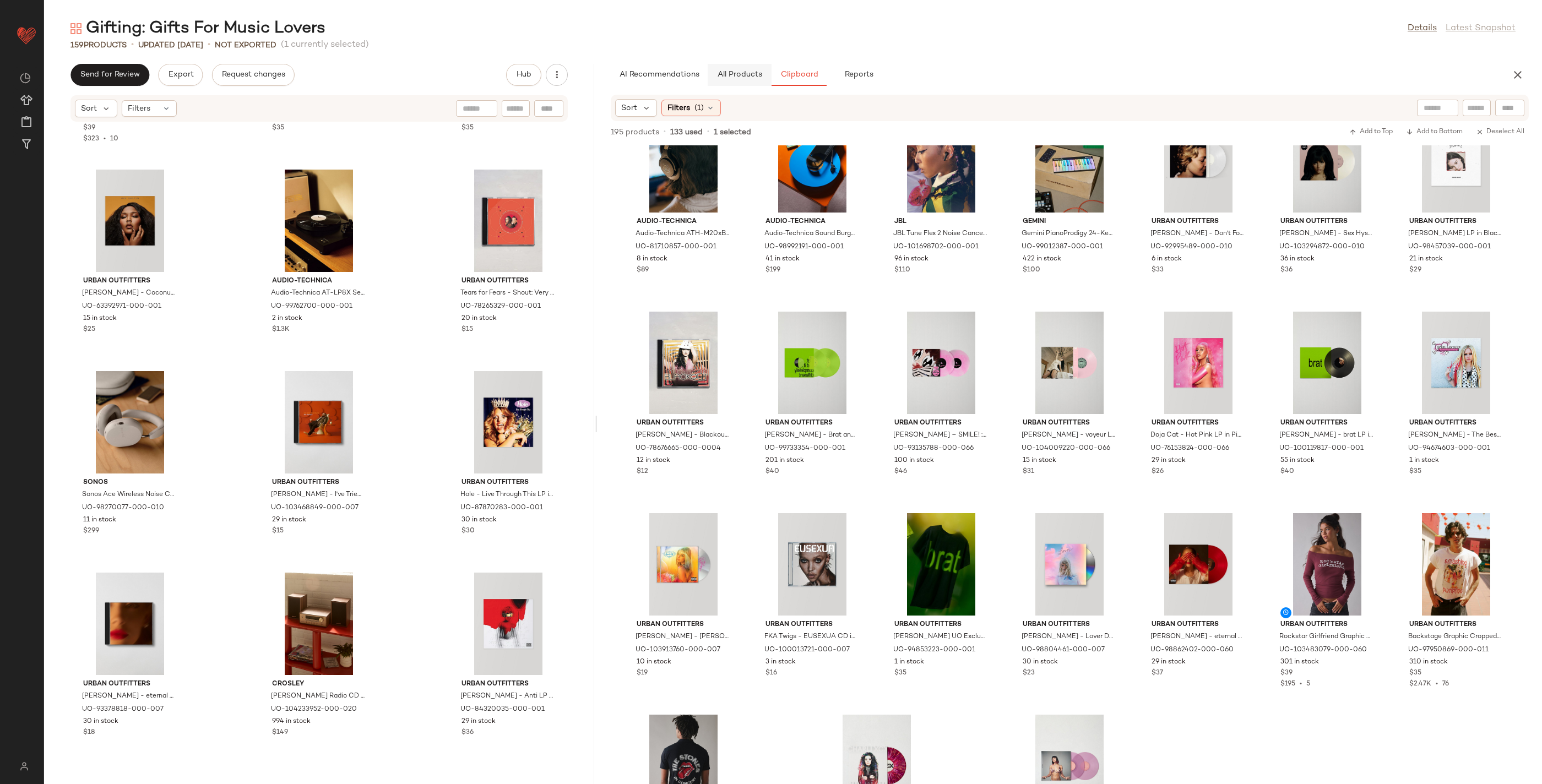
click at [733, 72] on span "All Products" at bounding box center [739, 75] width 45 height 9
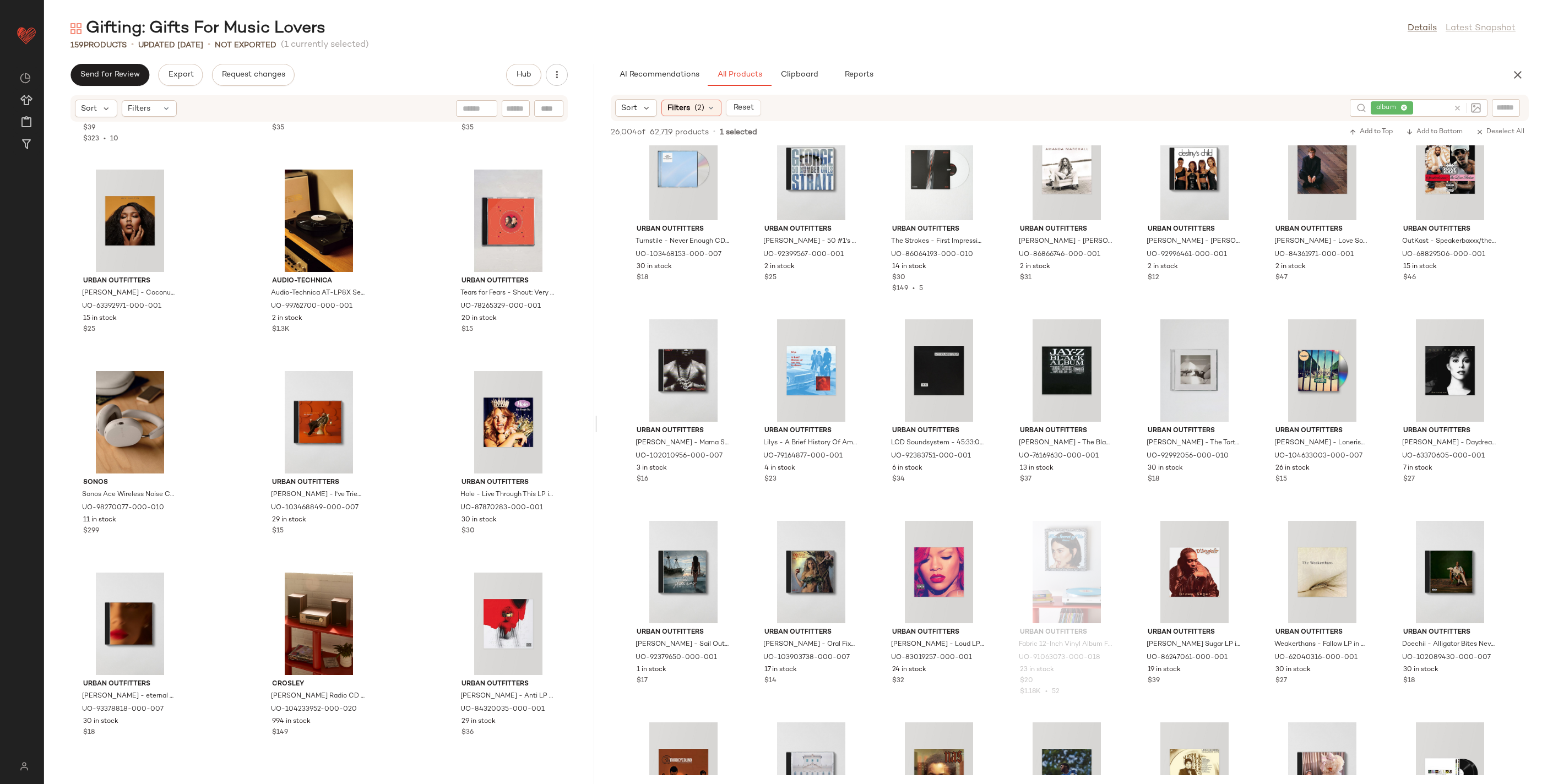
scroll to position [7085, 0]
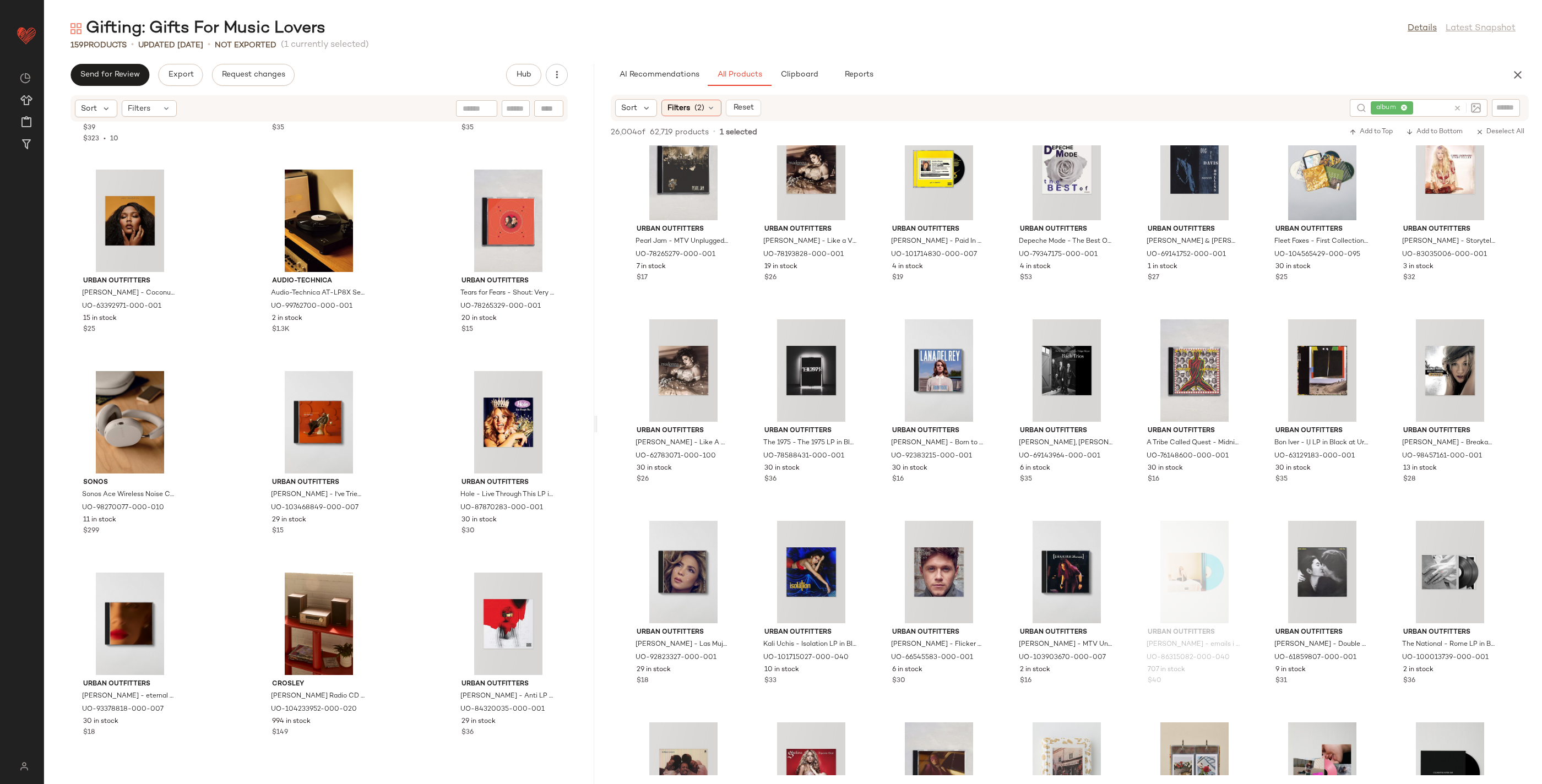
click at [1428, 103] on input "text" at bounding box center [1432, 108] width 34 height 11
type input "*****"
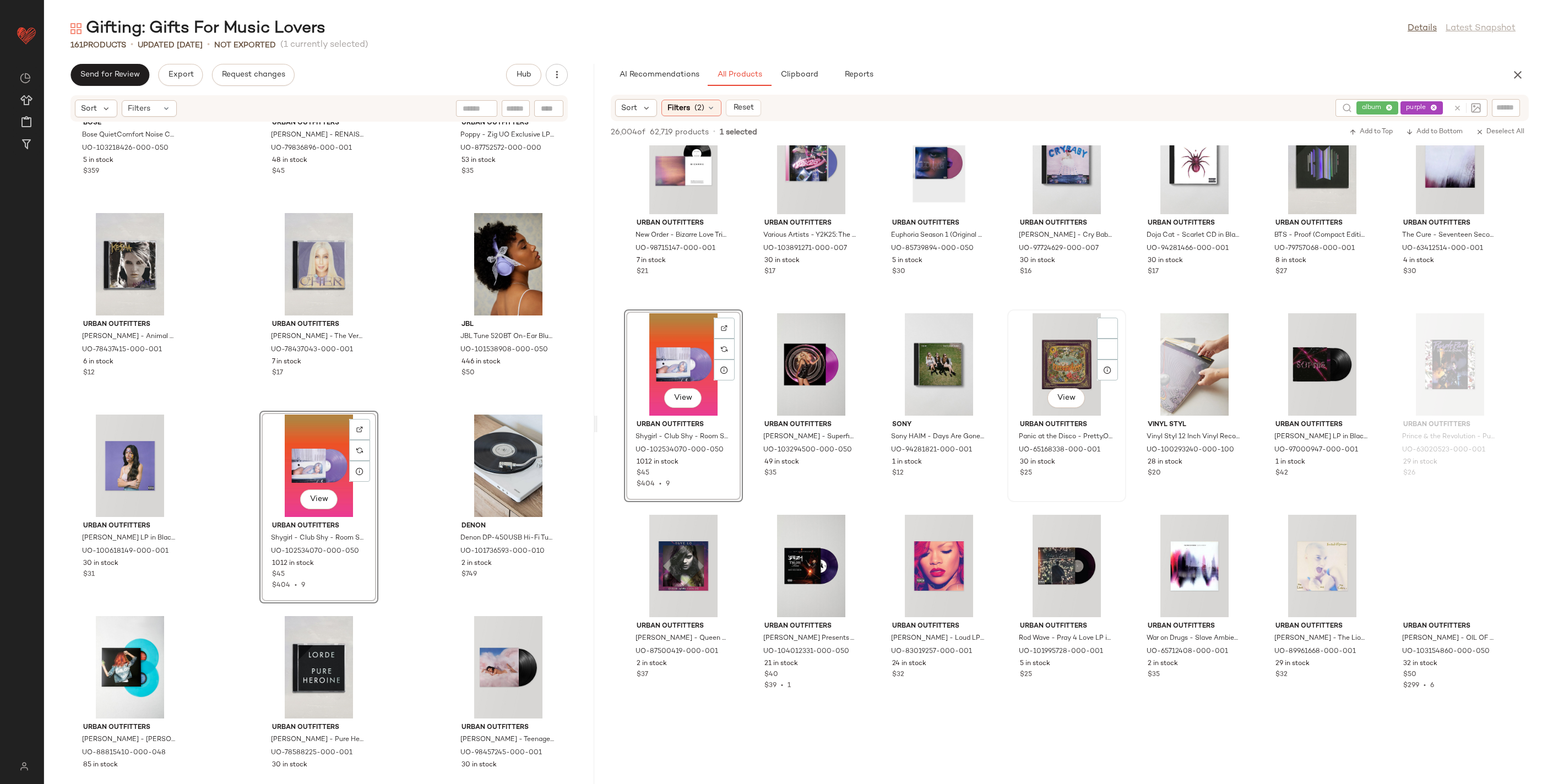
scroll to position [1088, 0]
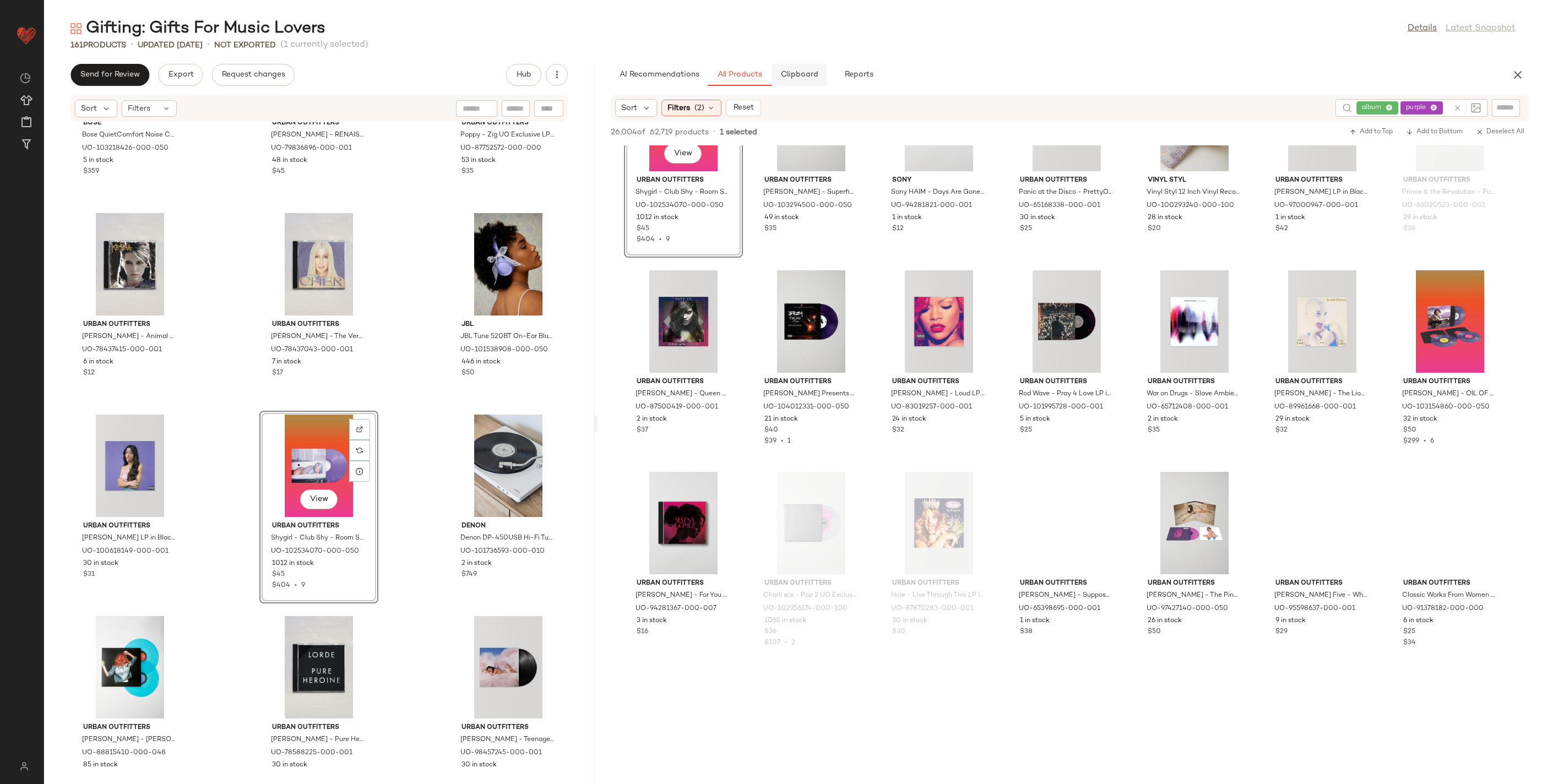
click at [793, 71] on span "Clipboard" at bounding box center [799, 75] width 38 height 9
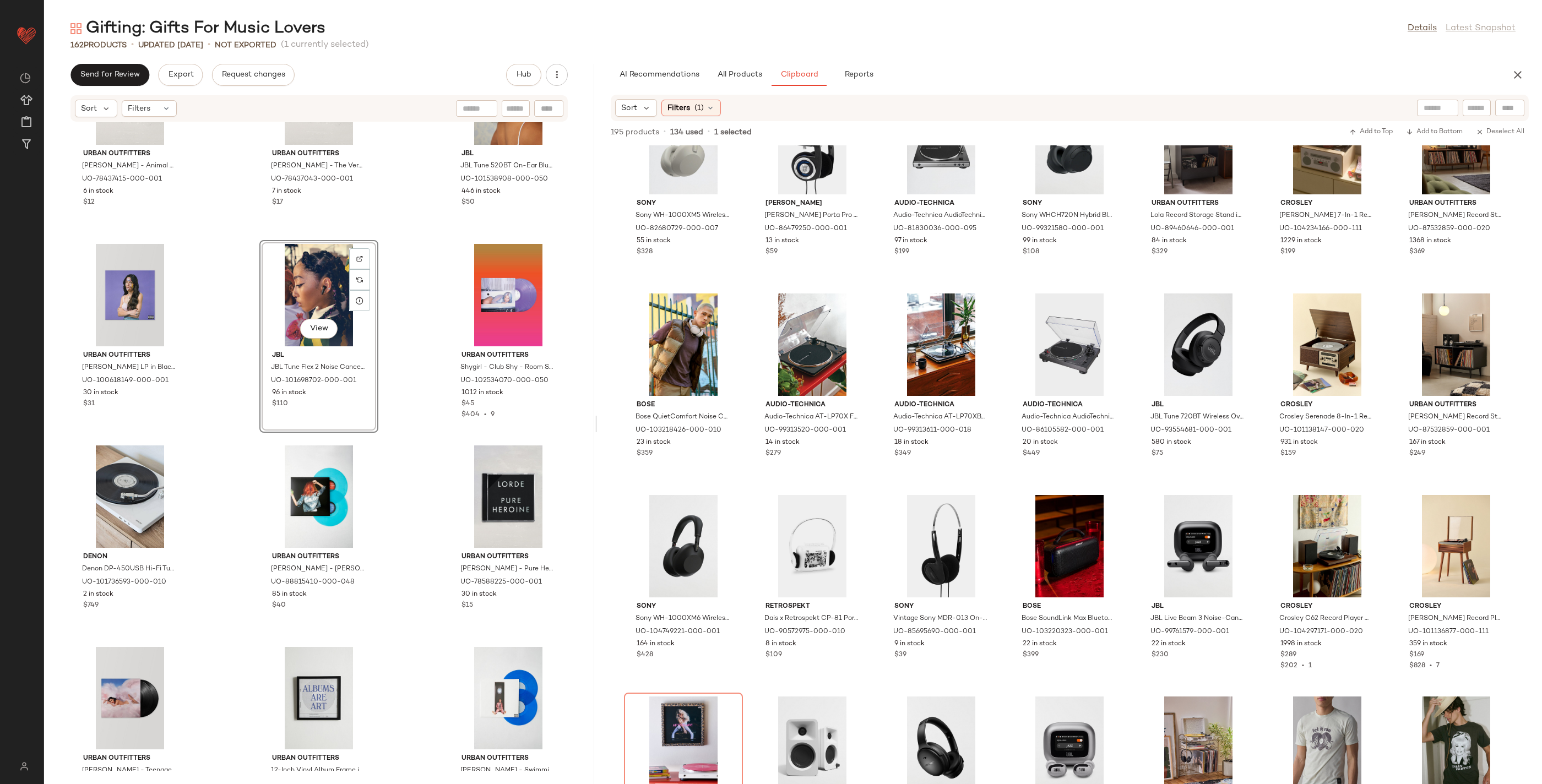
scroll to position [0, 0]
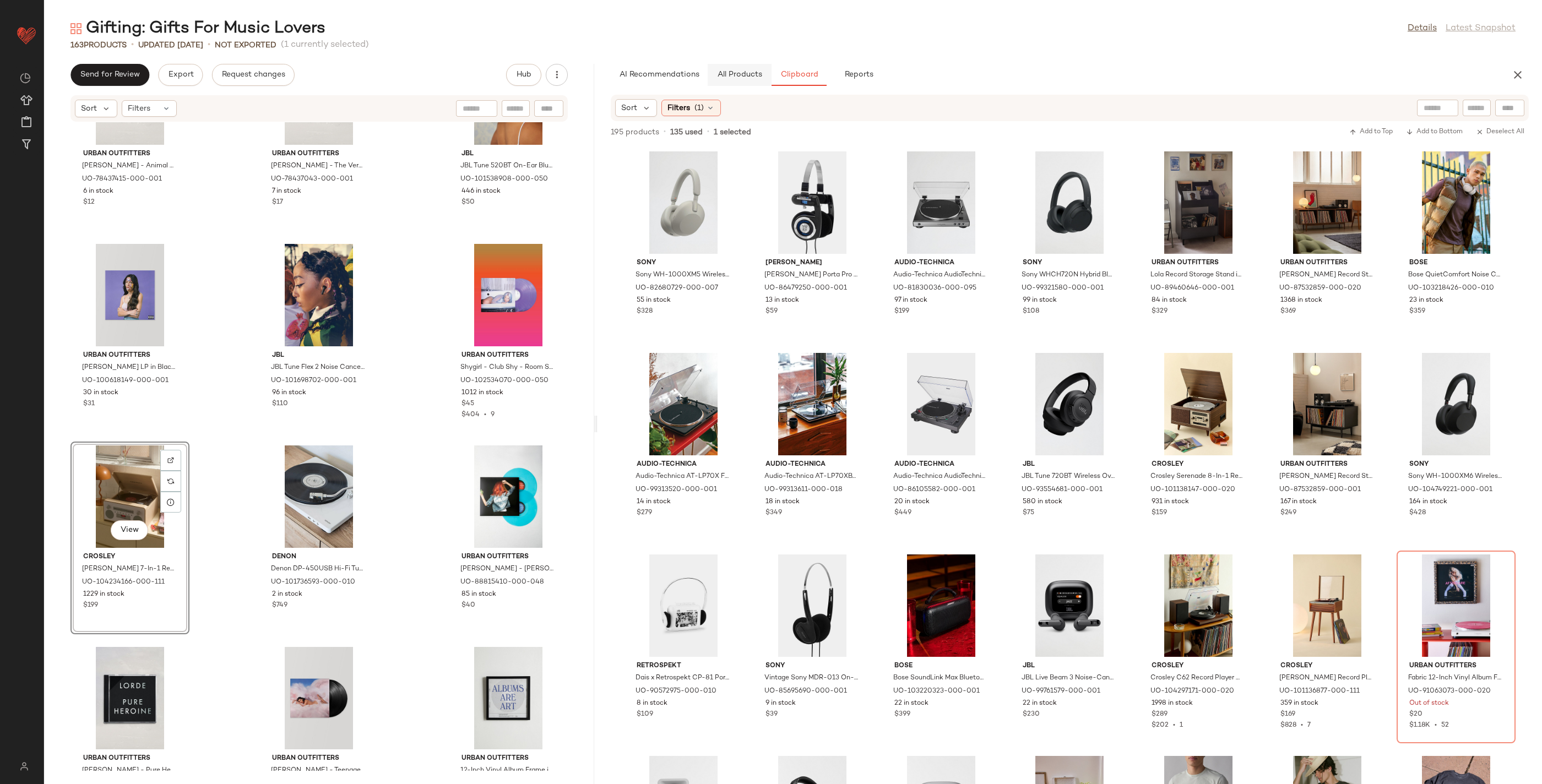
click at [735, 71] on span "All Products" at bounding box center [739, 75] width 45 height 9
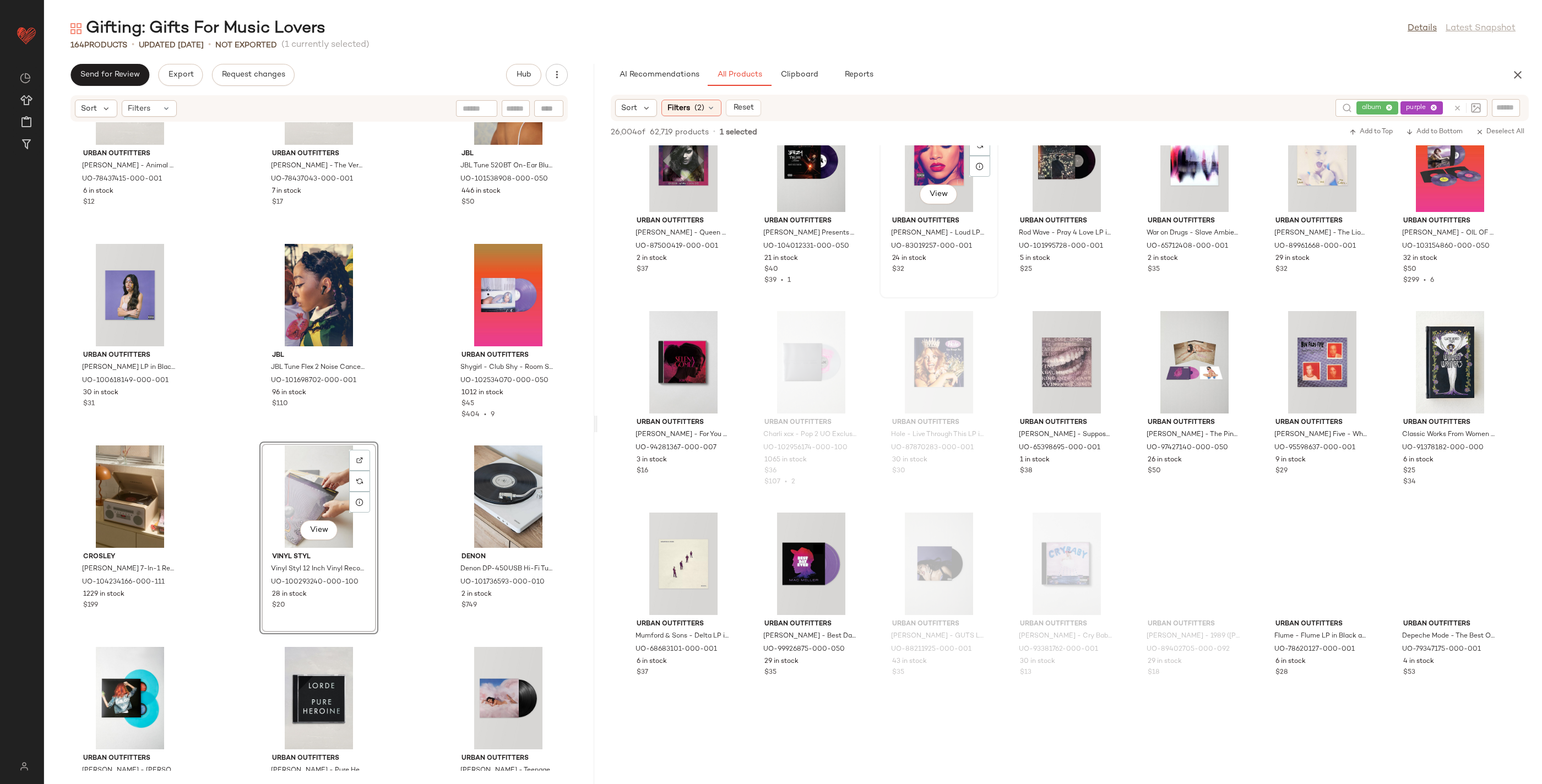
scroll to position [1457, 0]
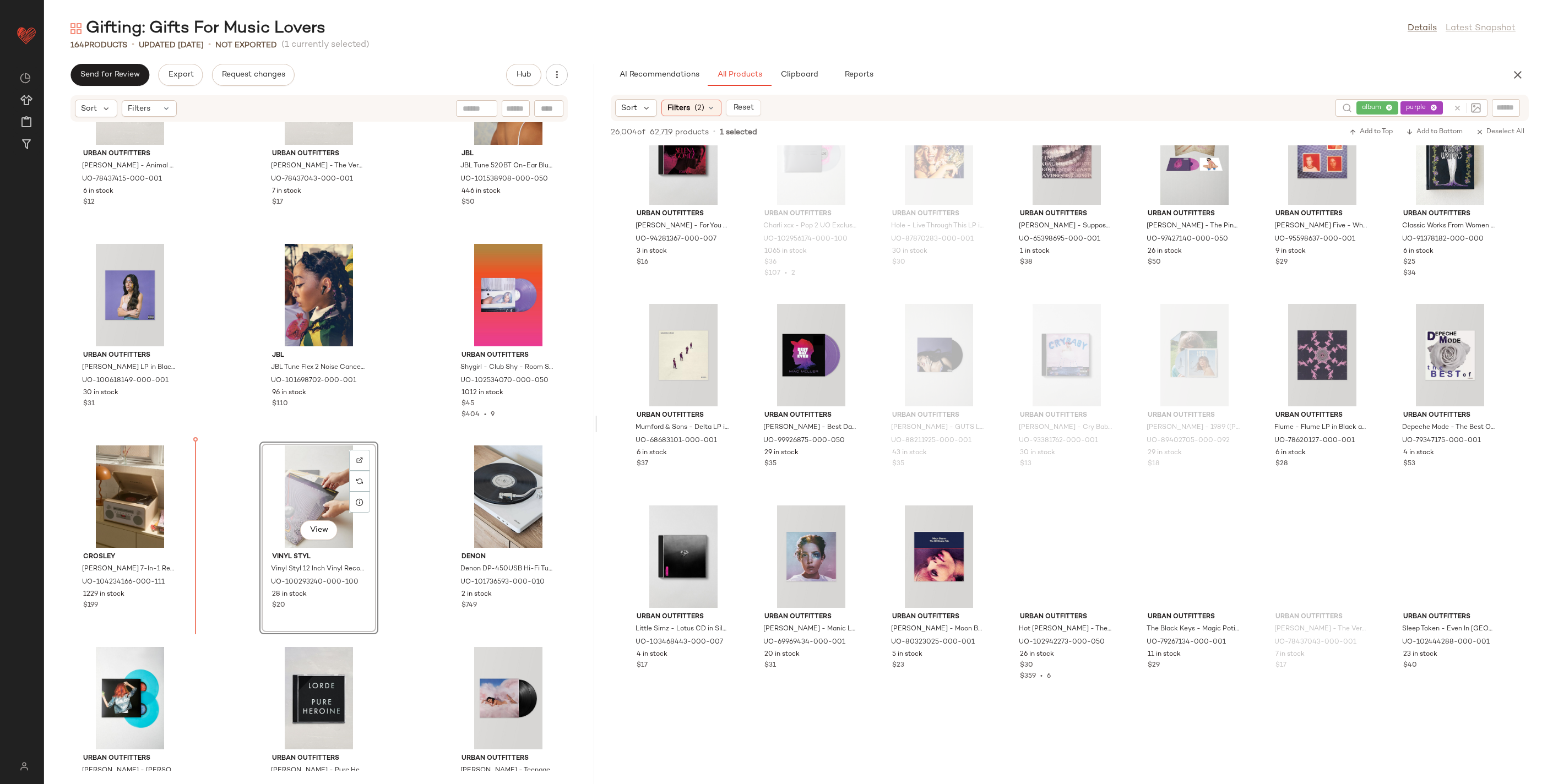
drag, startPoint x: 652, startPoint y: 424, endPoint x: 645, endPoint y: 432, distance: 10.6
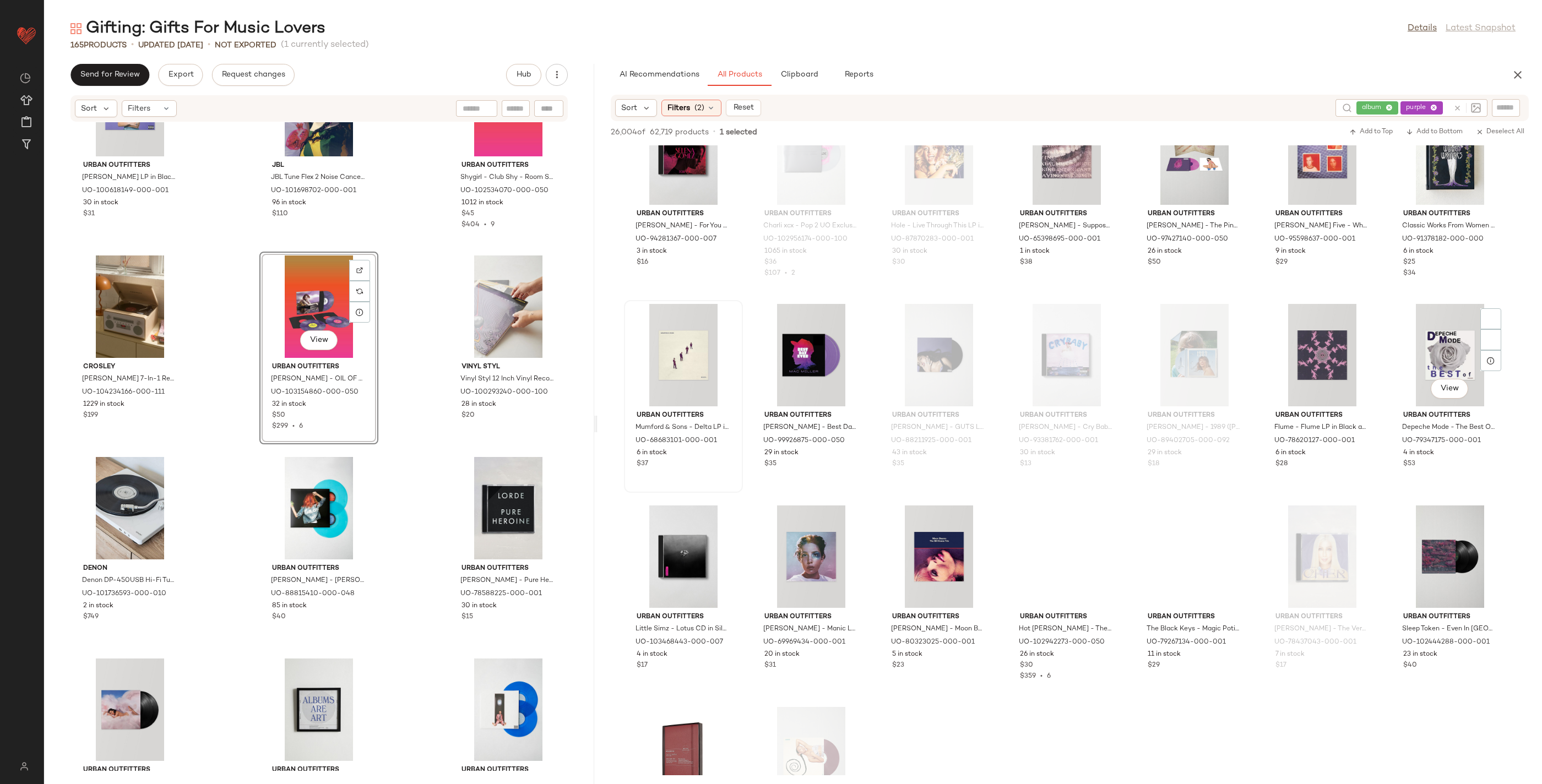
scroll to position [1821, 0]
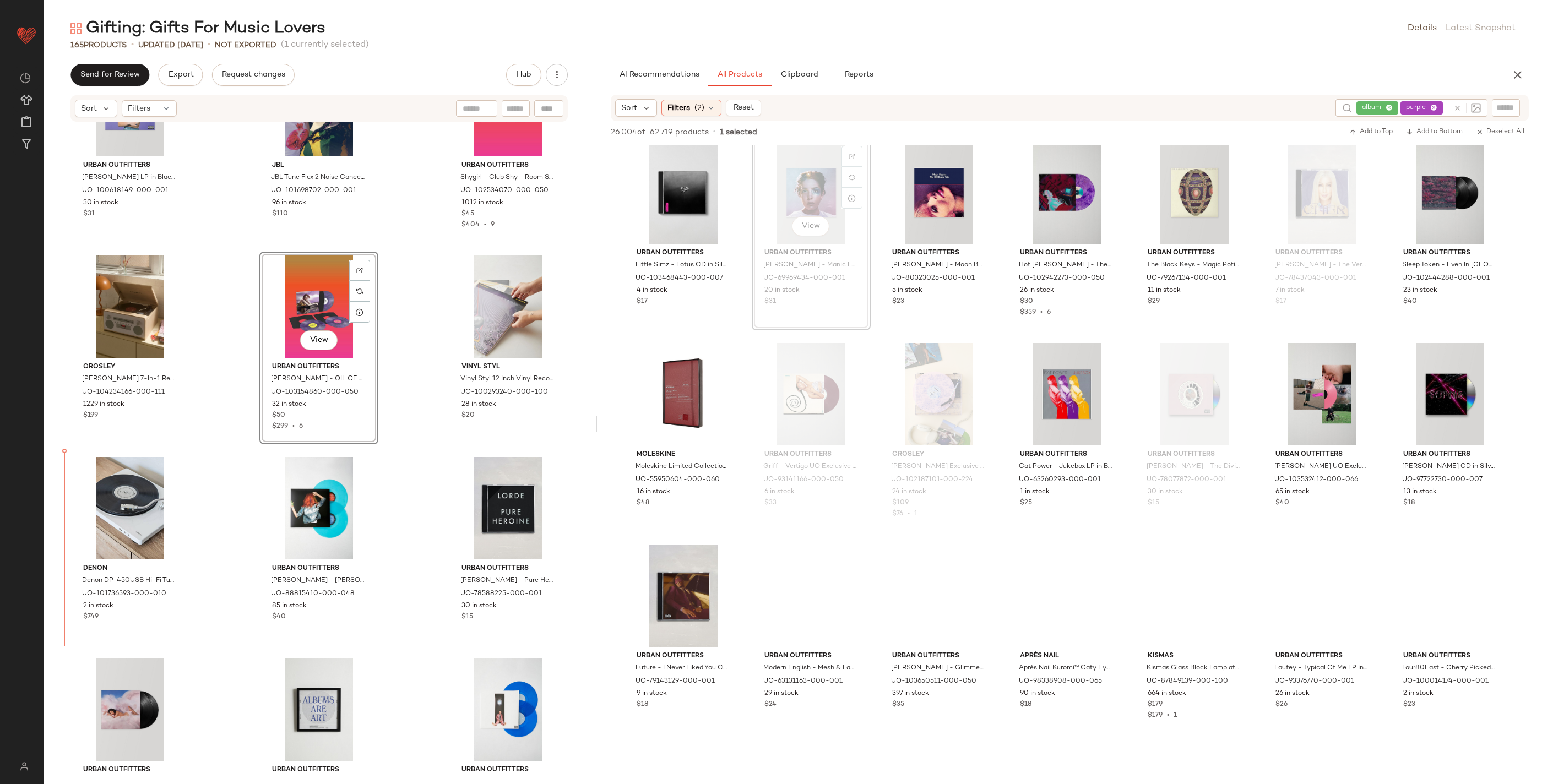
drag, startPoint x: 1230, startPoint y: 448, endPoint x: 1216, endPoint y: 451, distance: 14.3
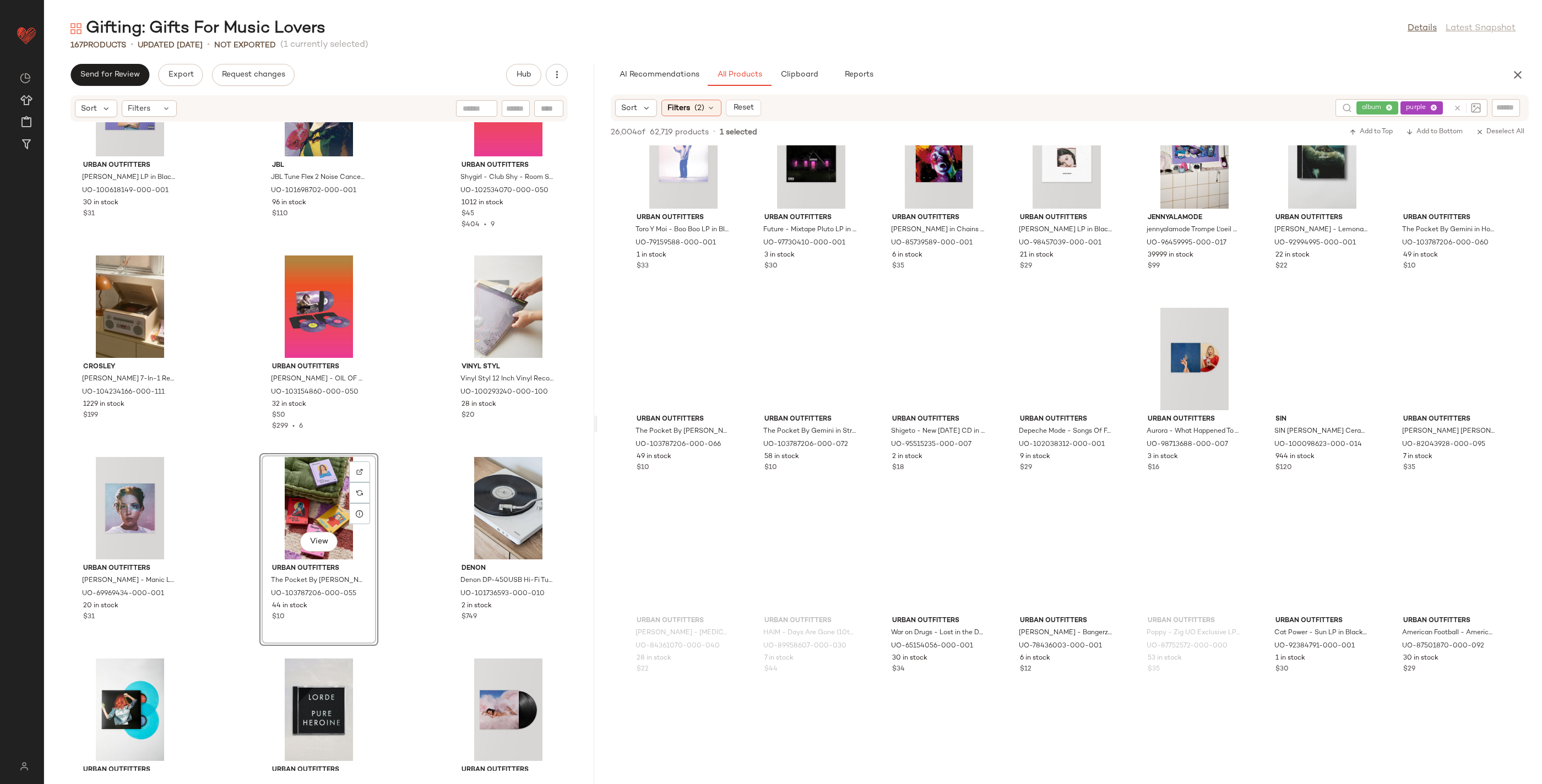
scroll to position [3923, 0]
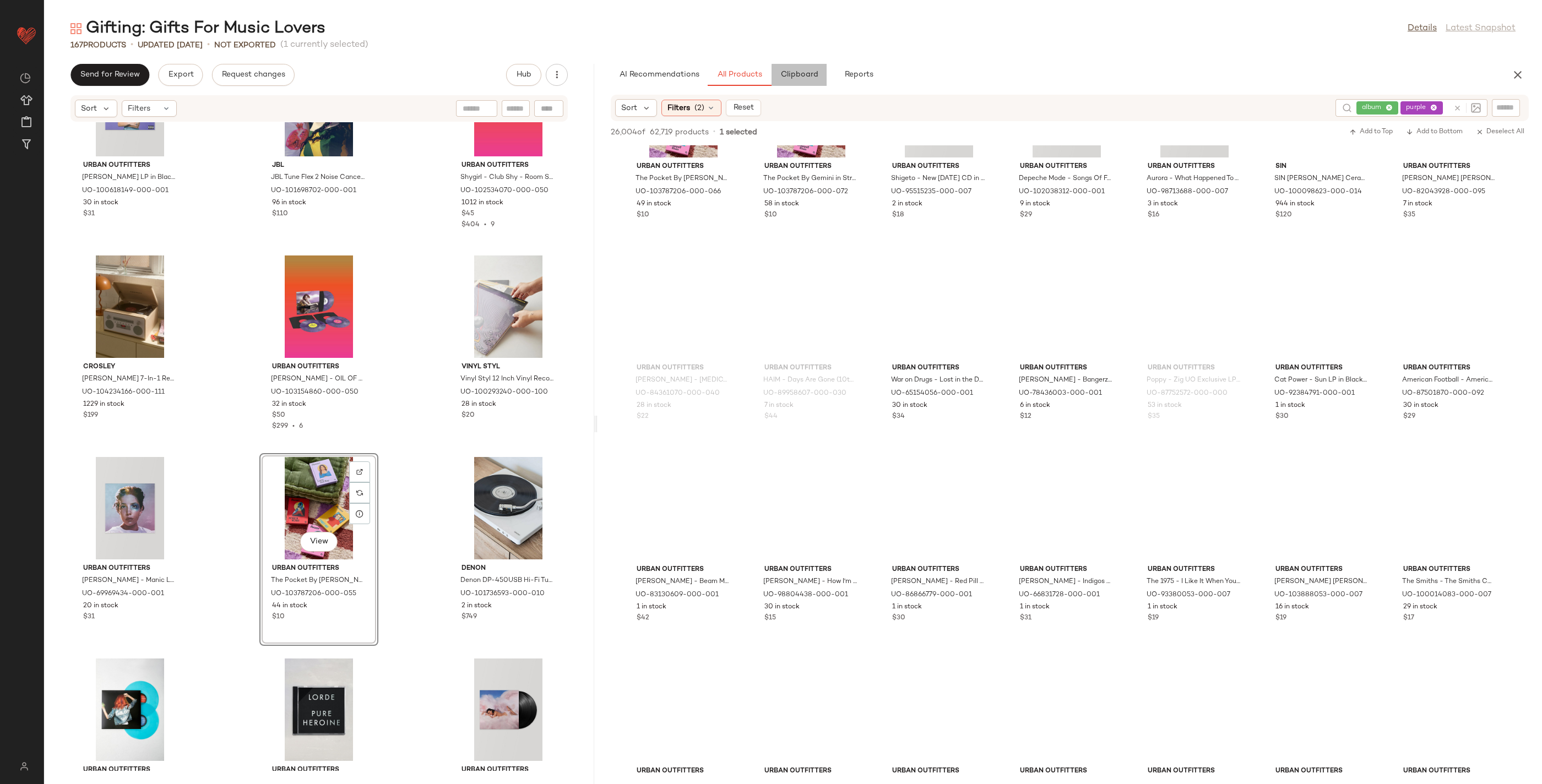
click at [819, 79] on button "Clipboard" at bounding box center [799, 75] width 55 height 22
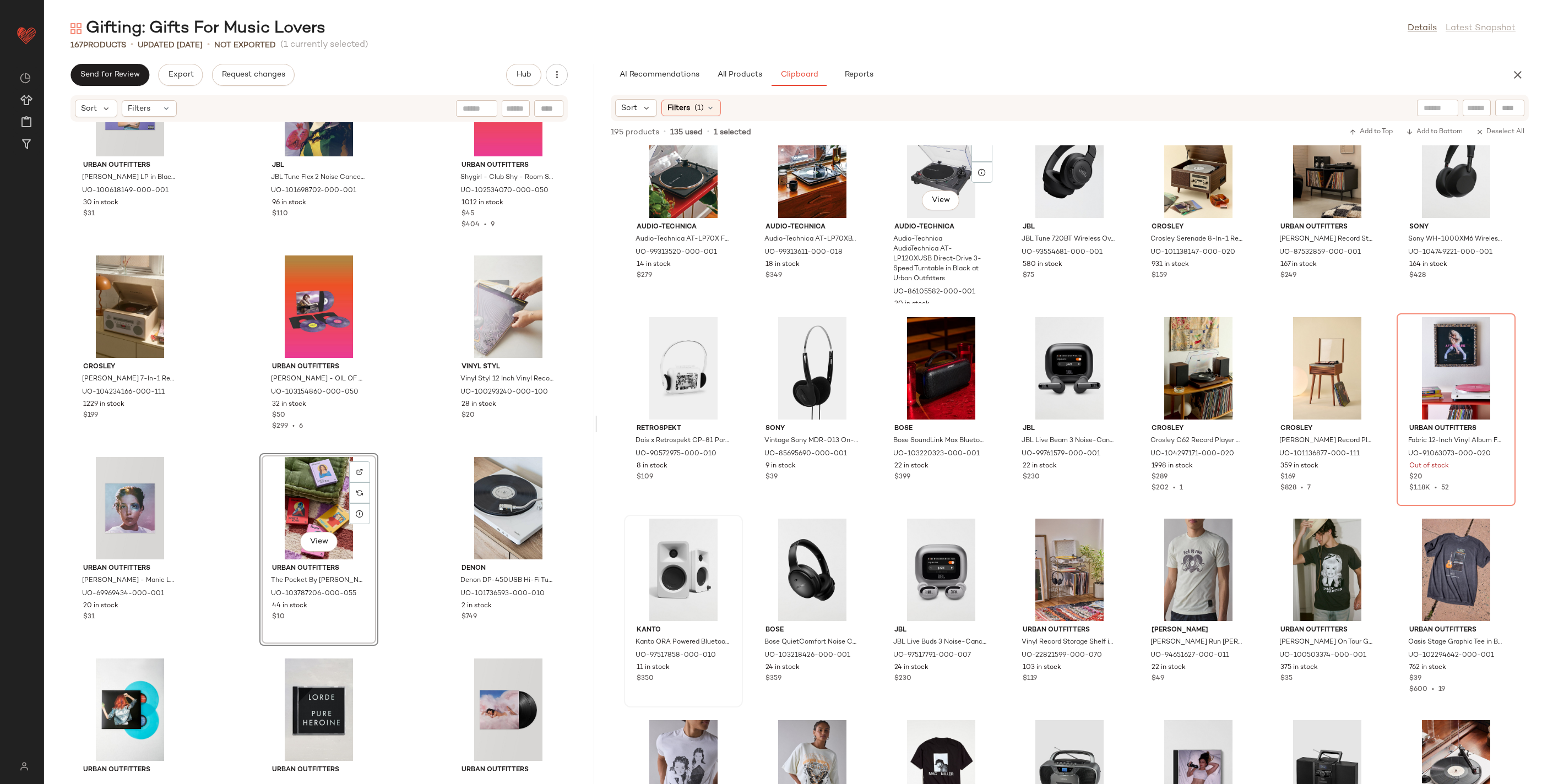
scroll to position [0, 0]
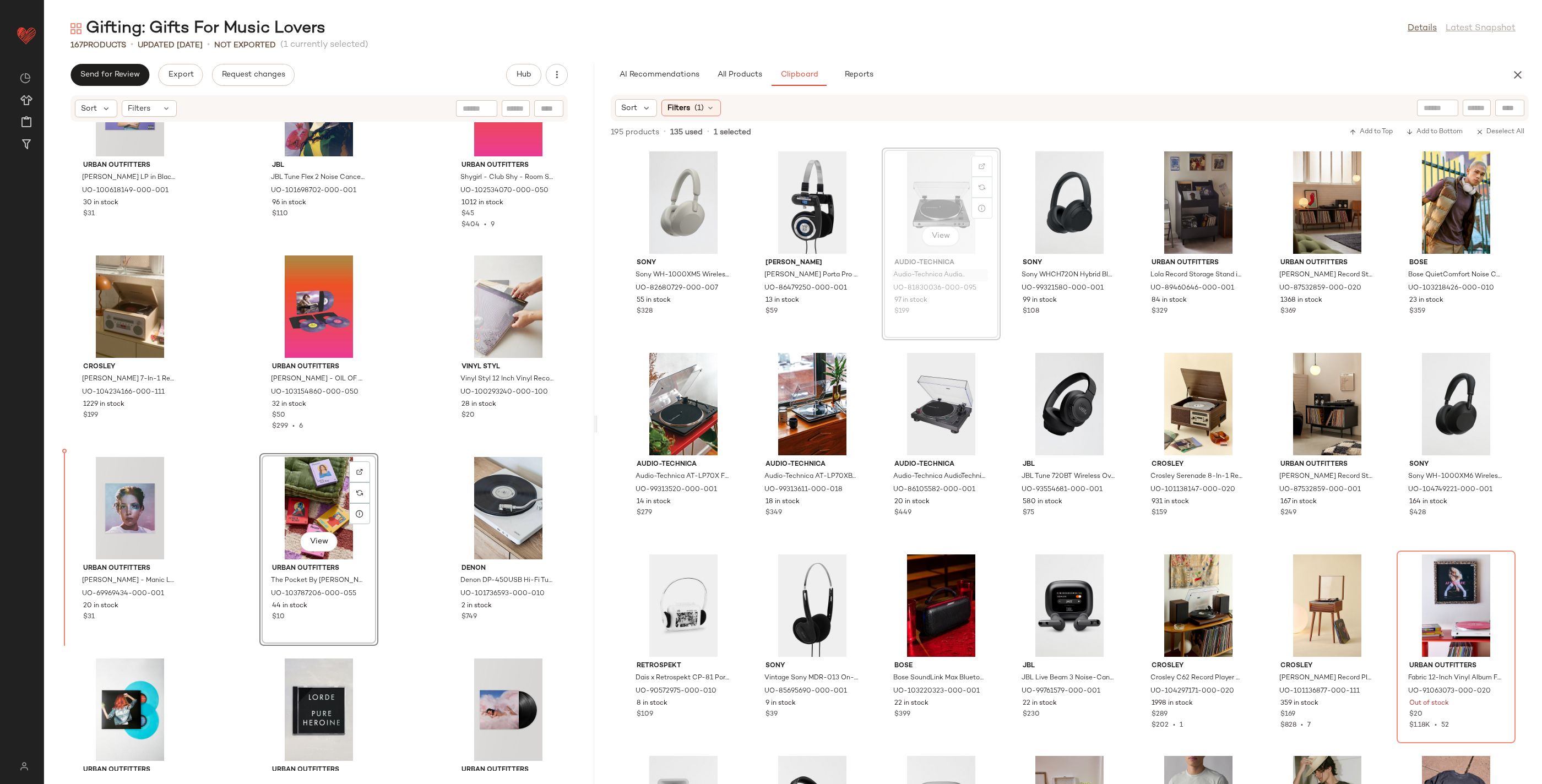
drag, startPoint x: 994, startPoint y: 269, endPoint x: 986, endPoint y: 272, distance: 8.5
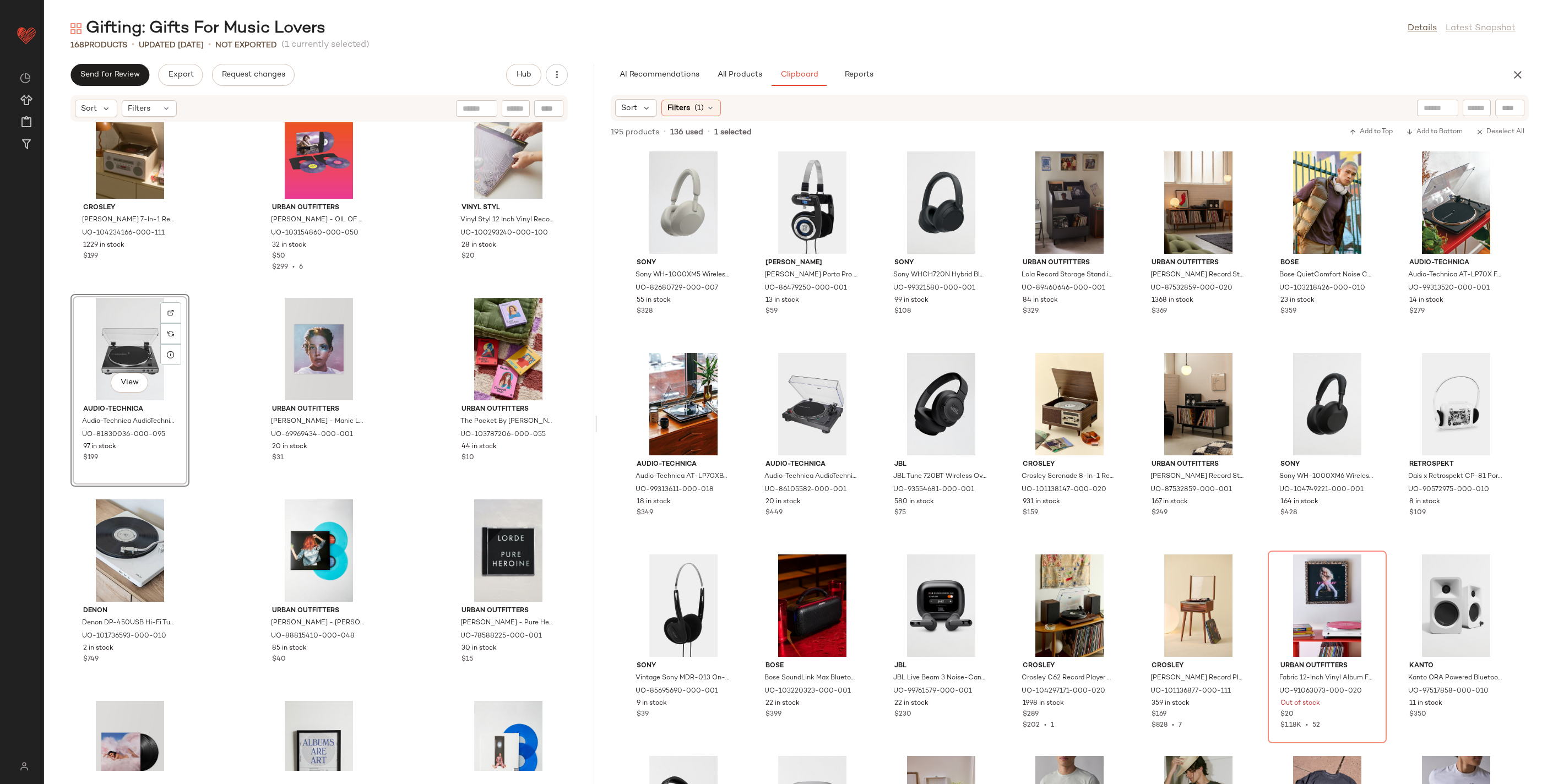
scroll to position [5606, 0]
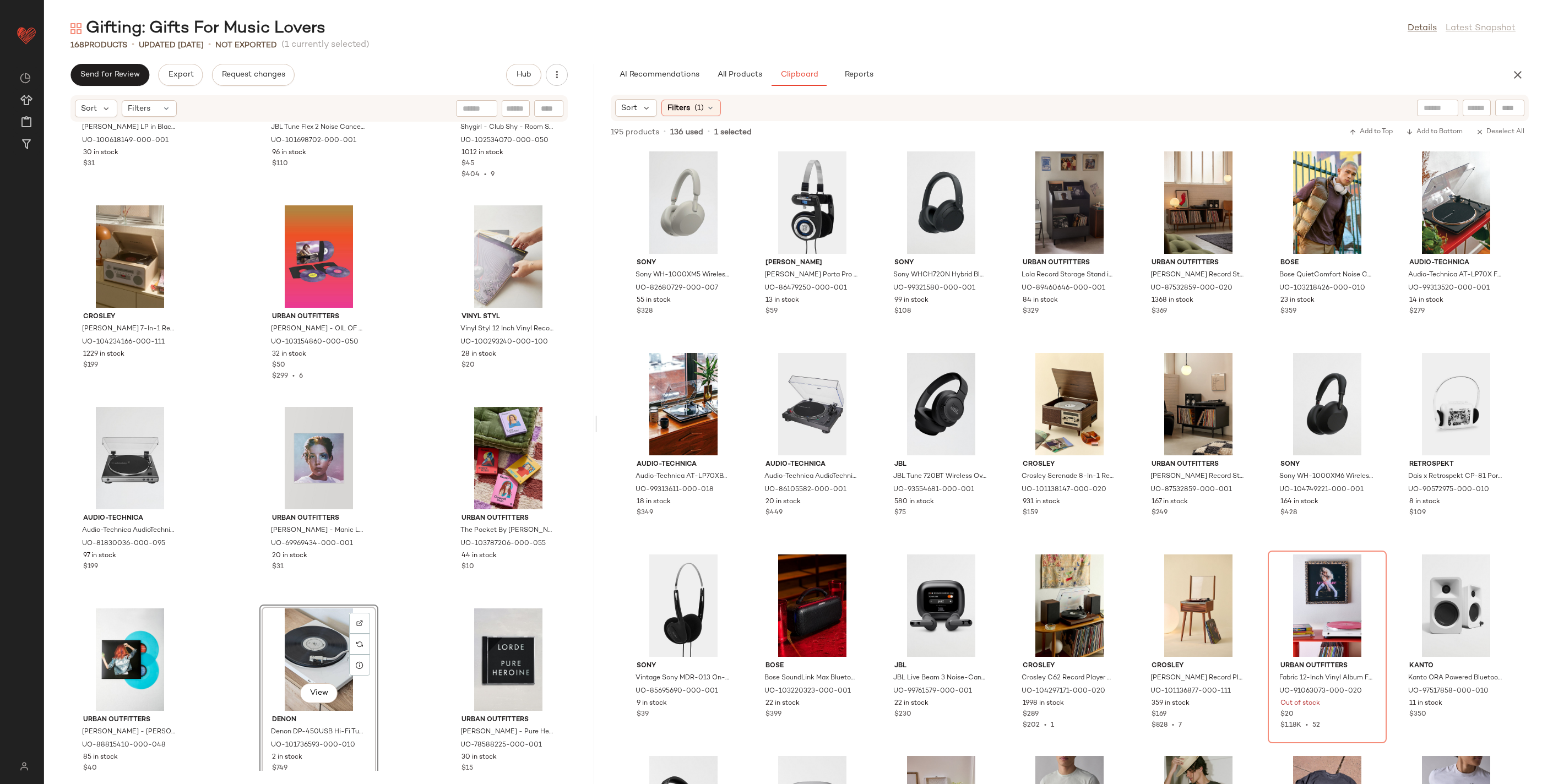
scroll to position [5386, 0]
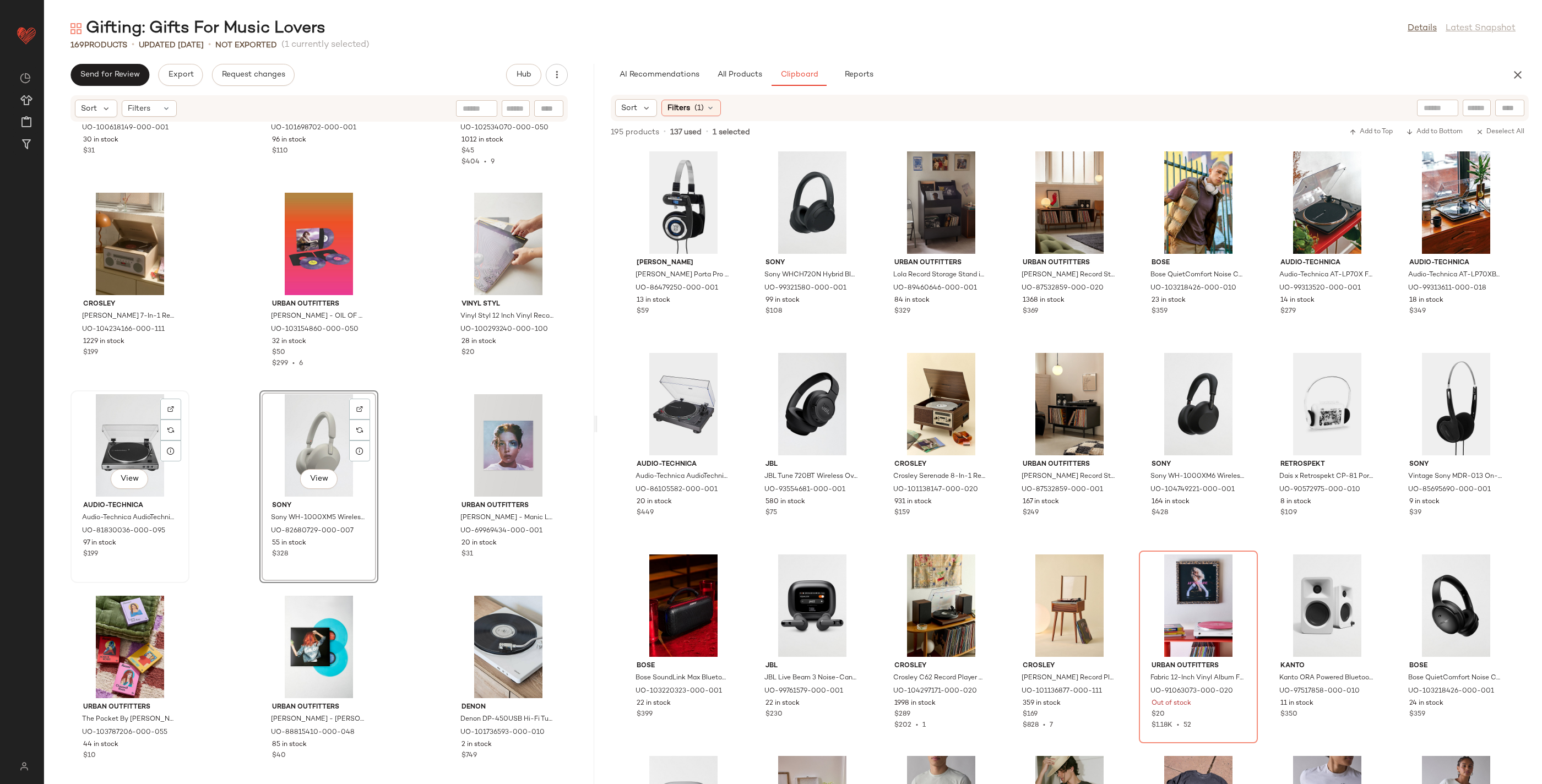
click at [120, 440] on div "View" at bounding box center [130, 445] width 111 height 102
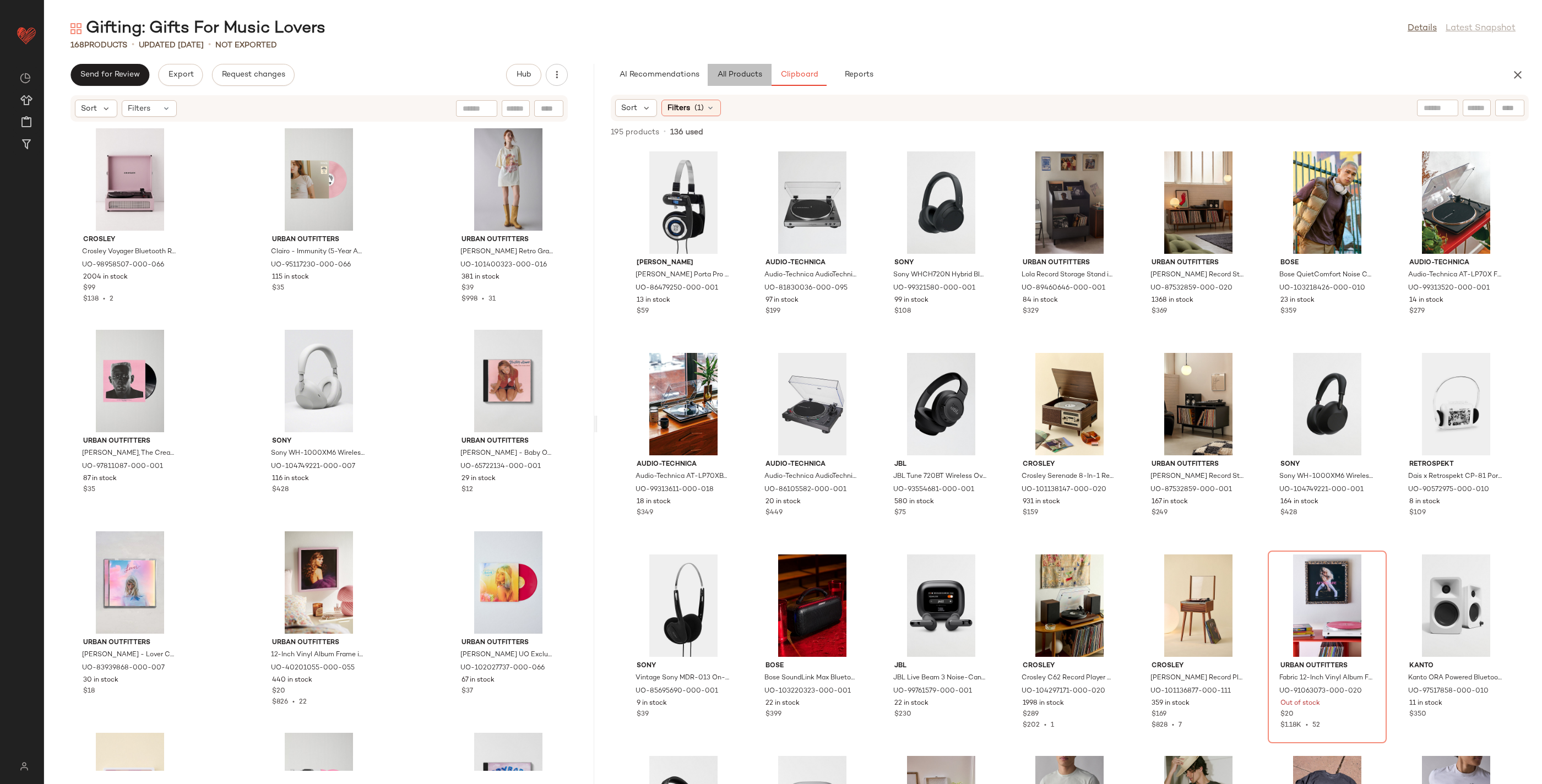
click at [747, 78] on span "All Products" at bounding box center [739, 75] width 45 height 9
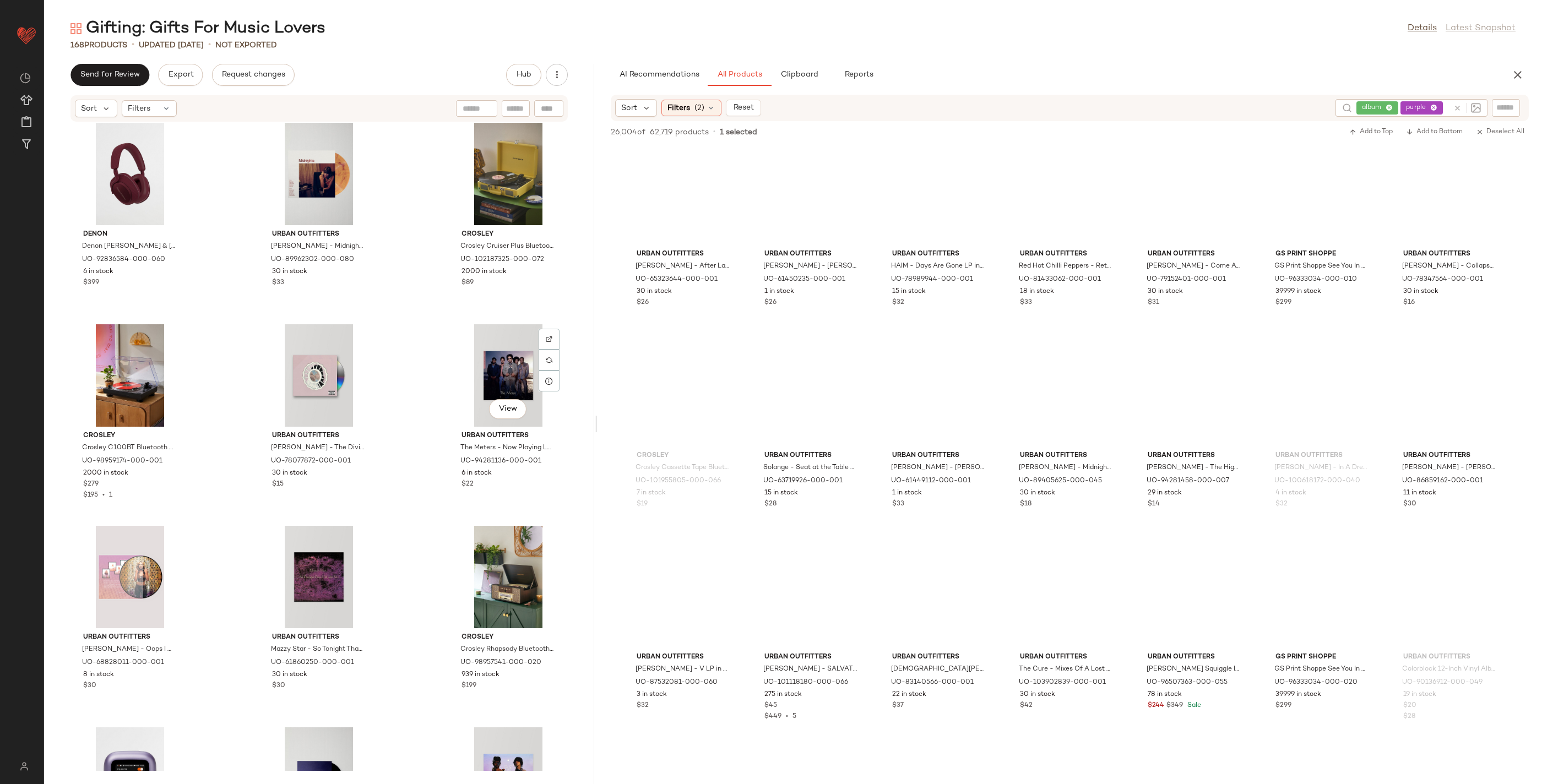
scroll to position [3841, 0]
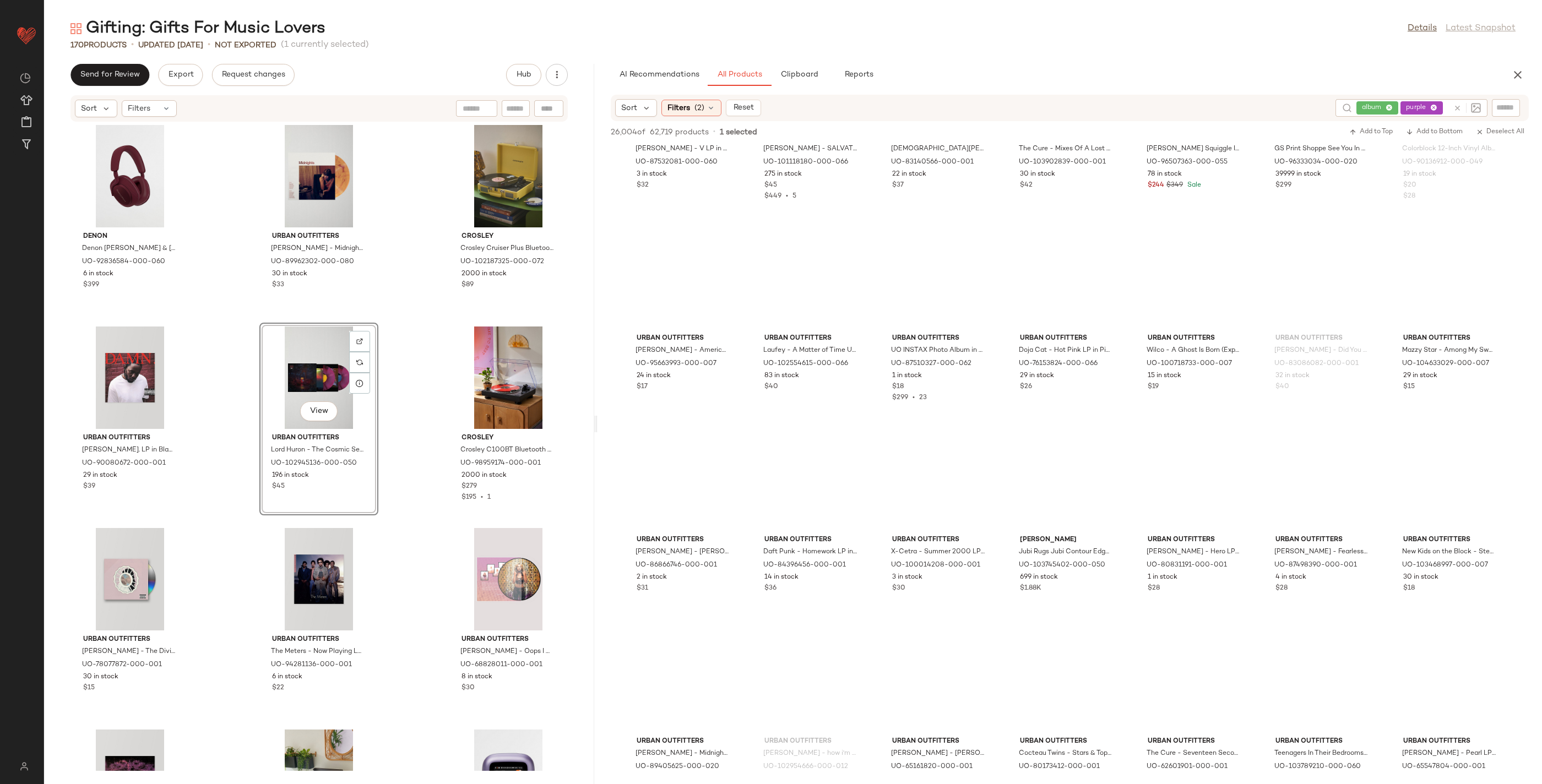
scroll to position [5806, 0]
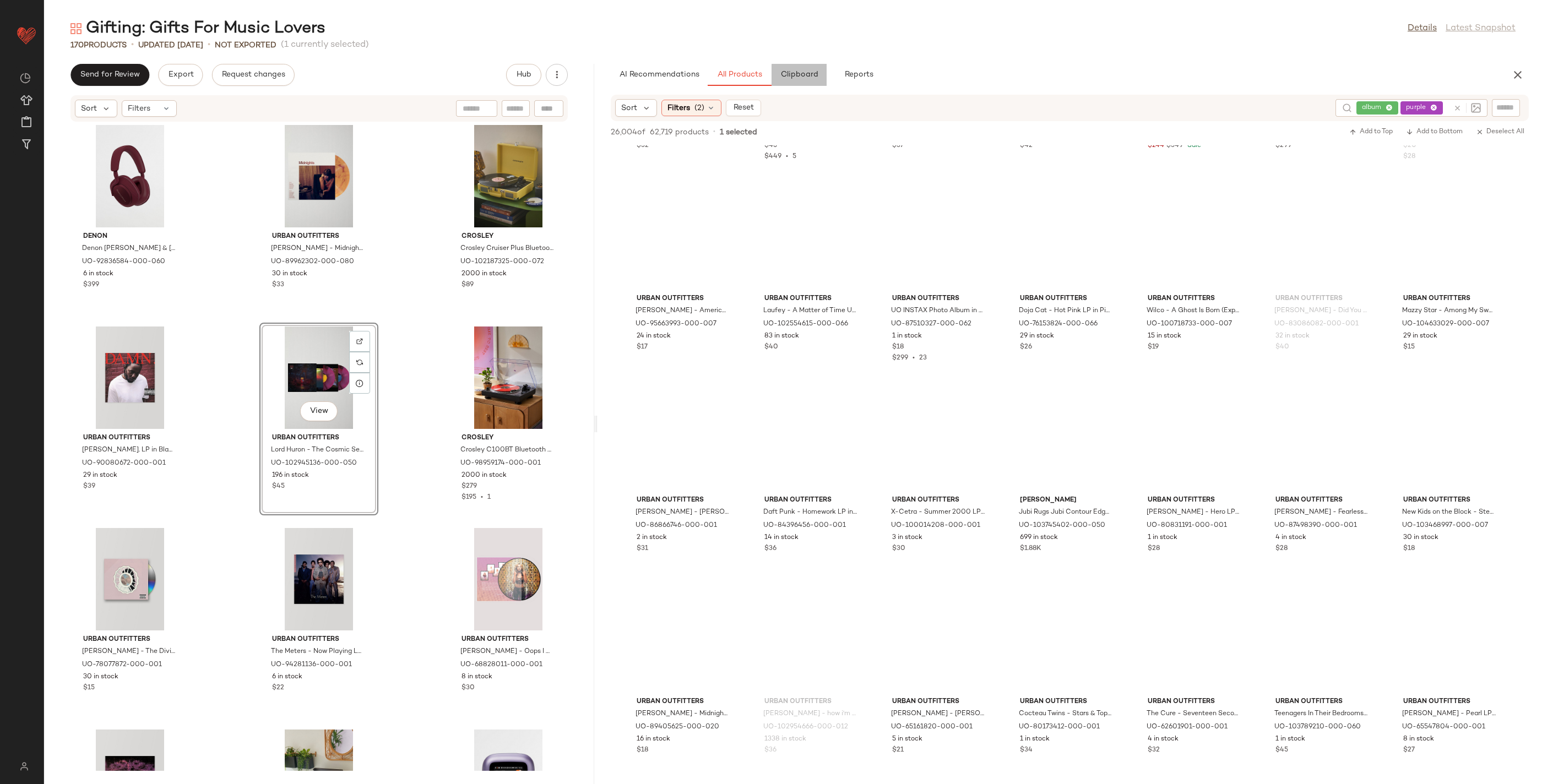
click at [819, 73] on button "Clipboard" at bounding box center [799, 75] width 55 height 22
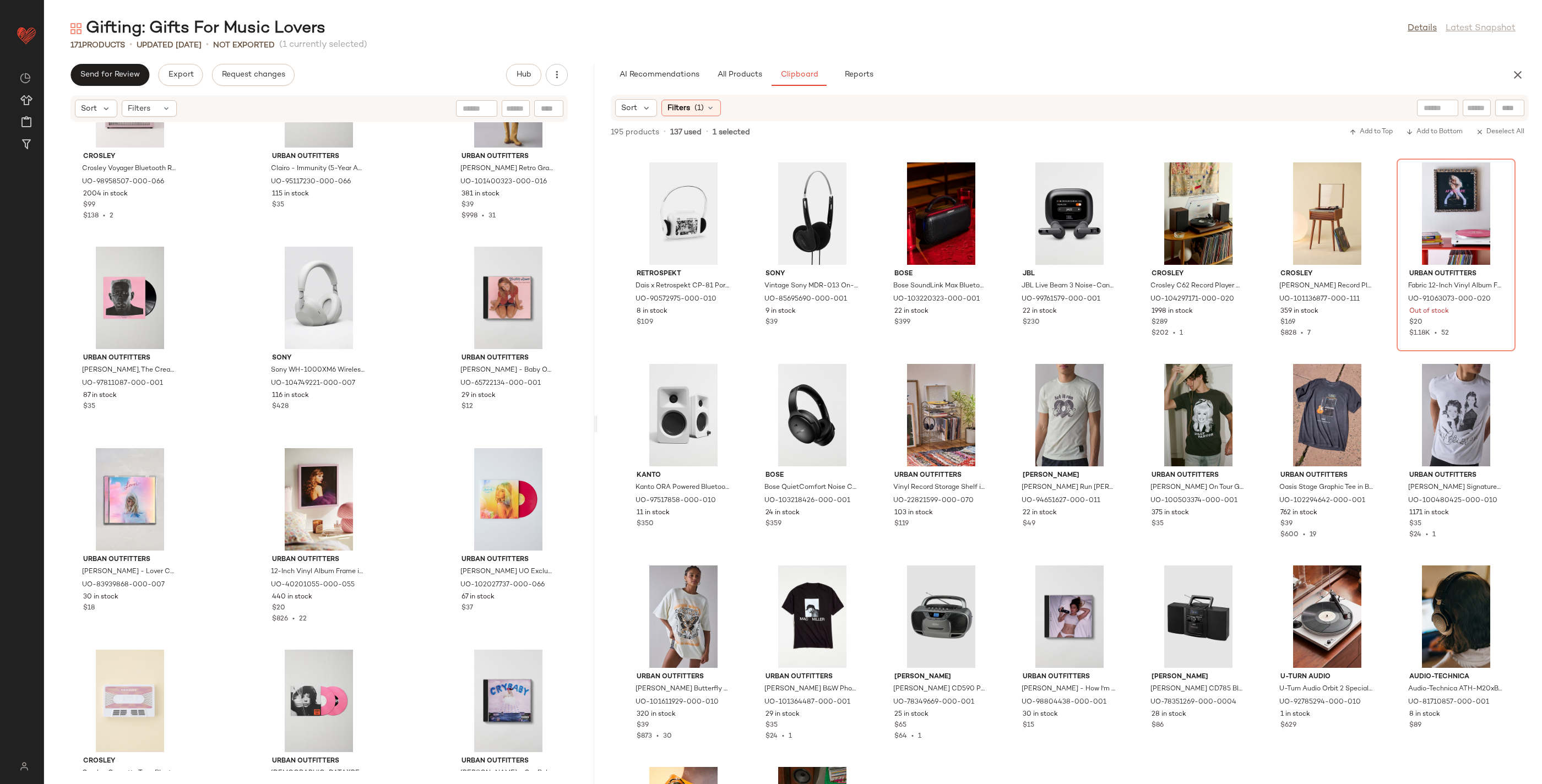
scroll to position [100, 0]
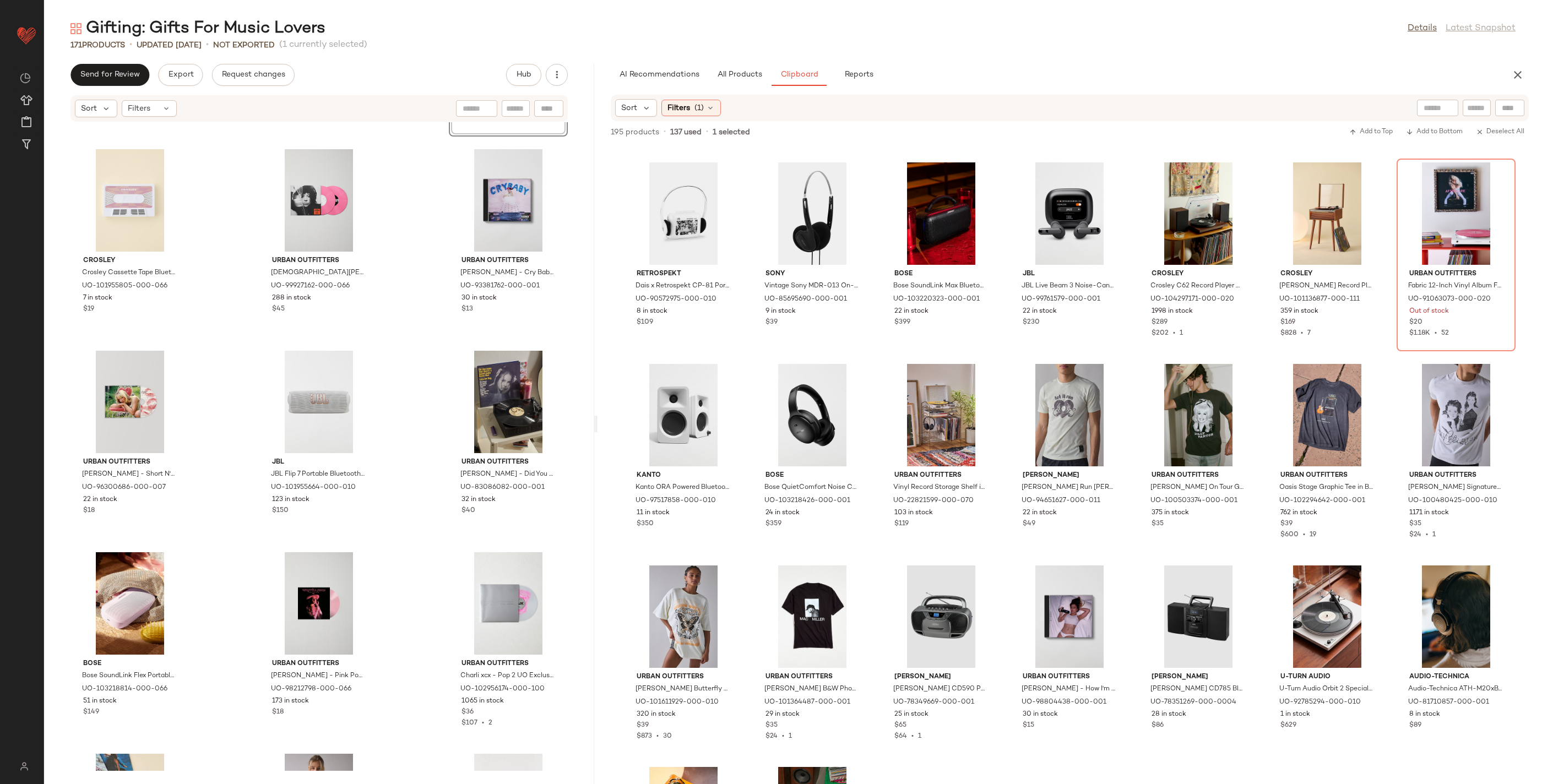
scroll to position [736, 0]
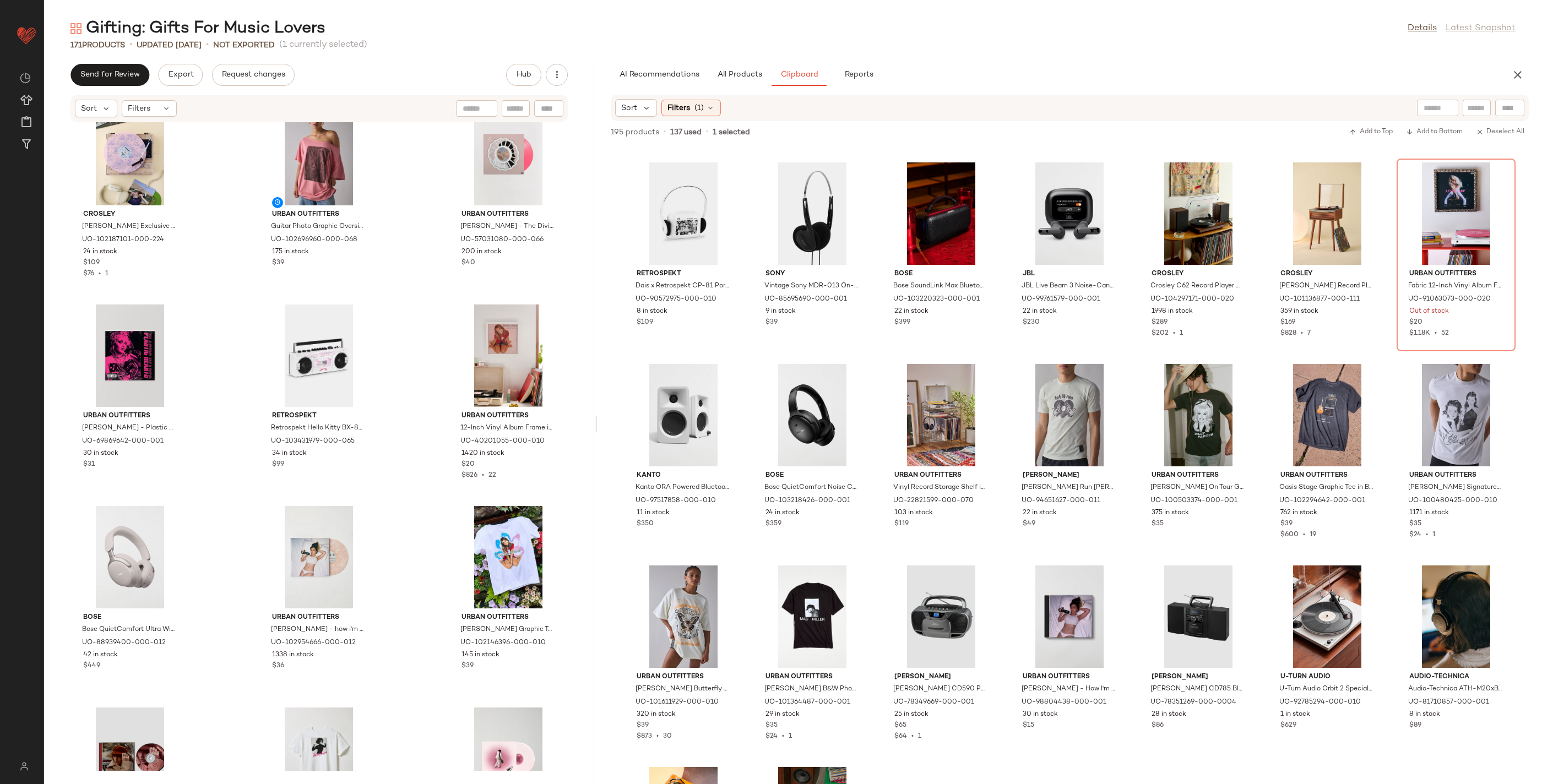
scroll to position [1245, 0]
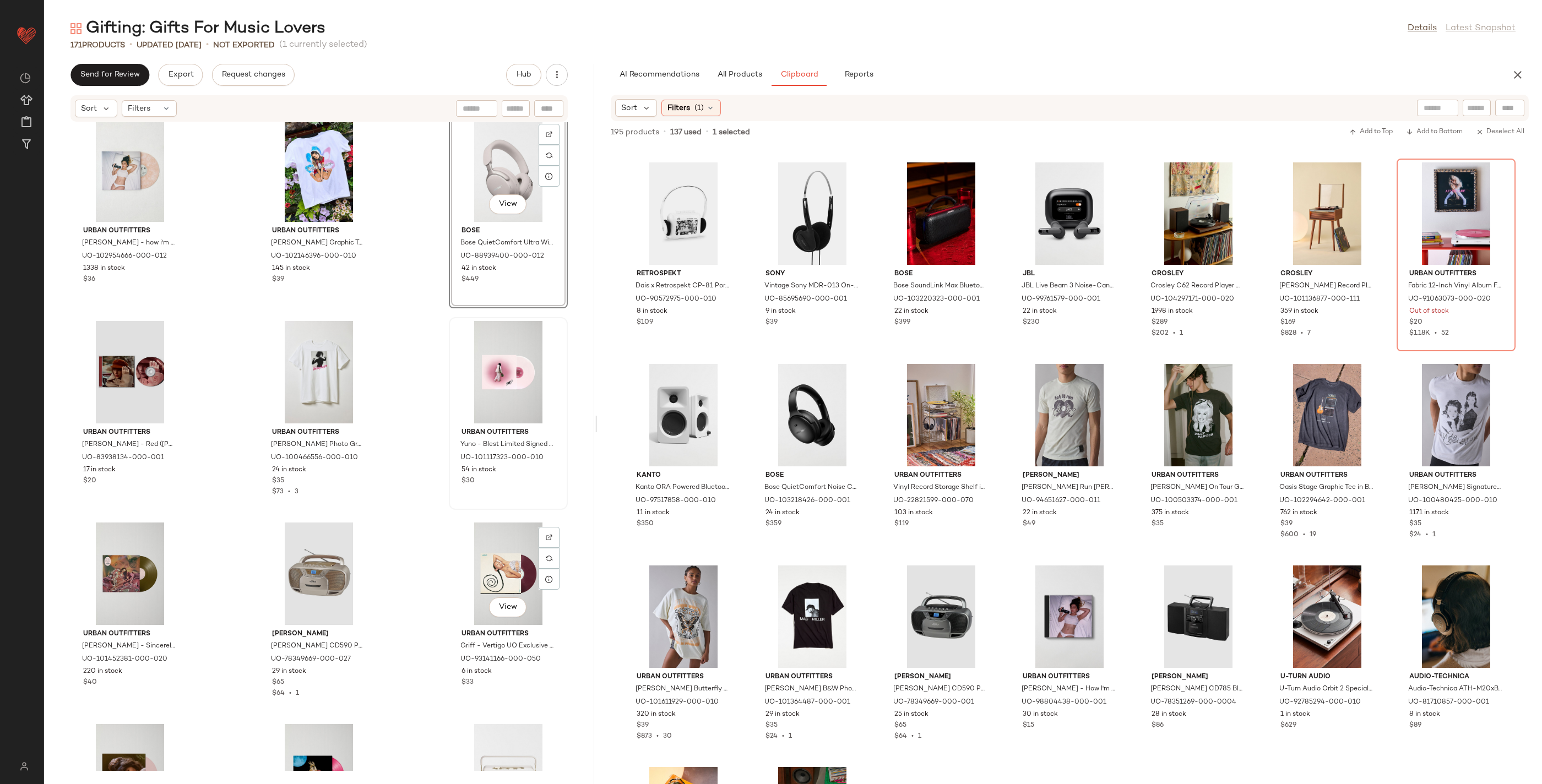
scroll to position [1634, 0]
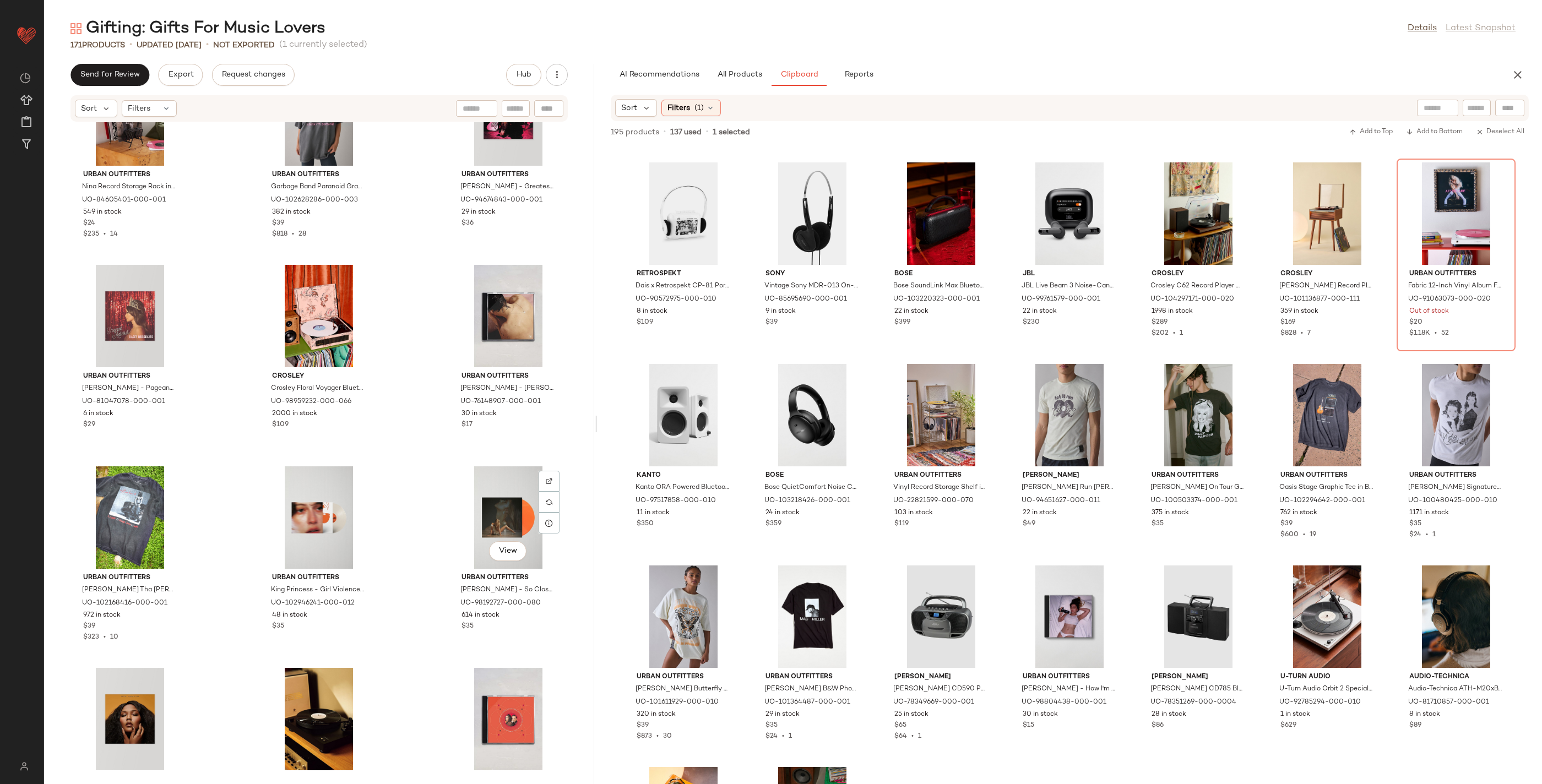
scroll to position [2508, 0]
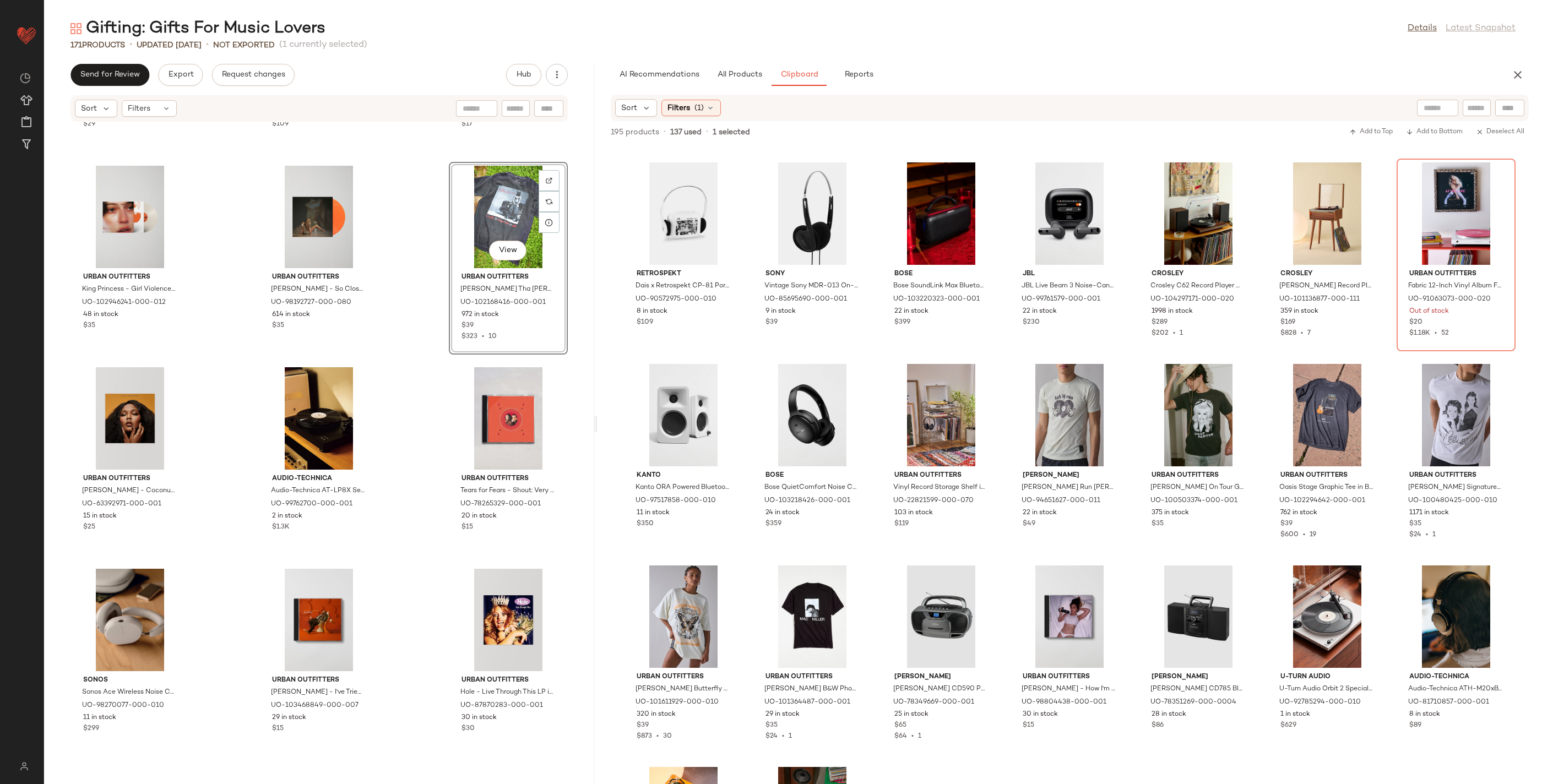
scroll to position [2858, 0]
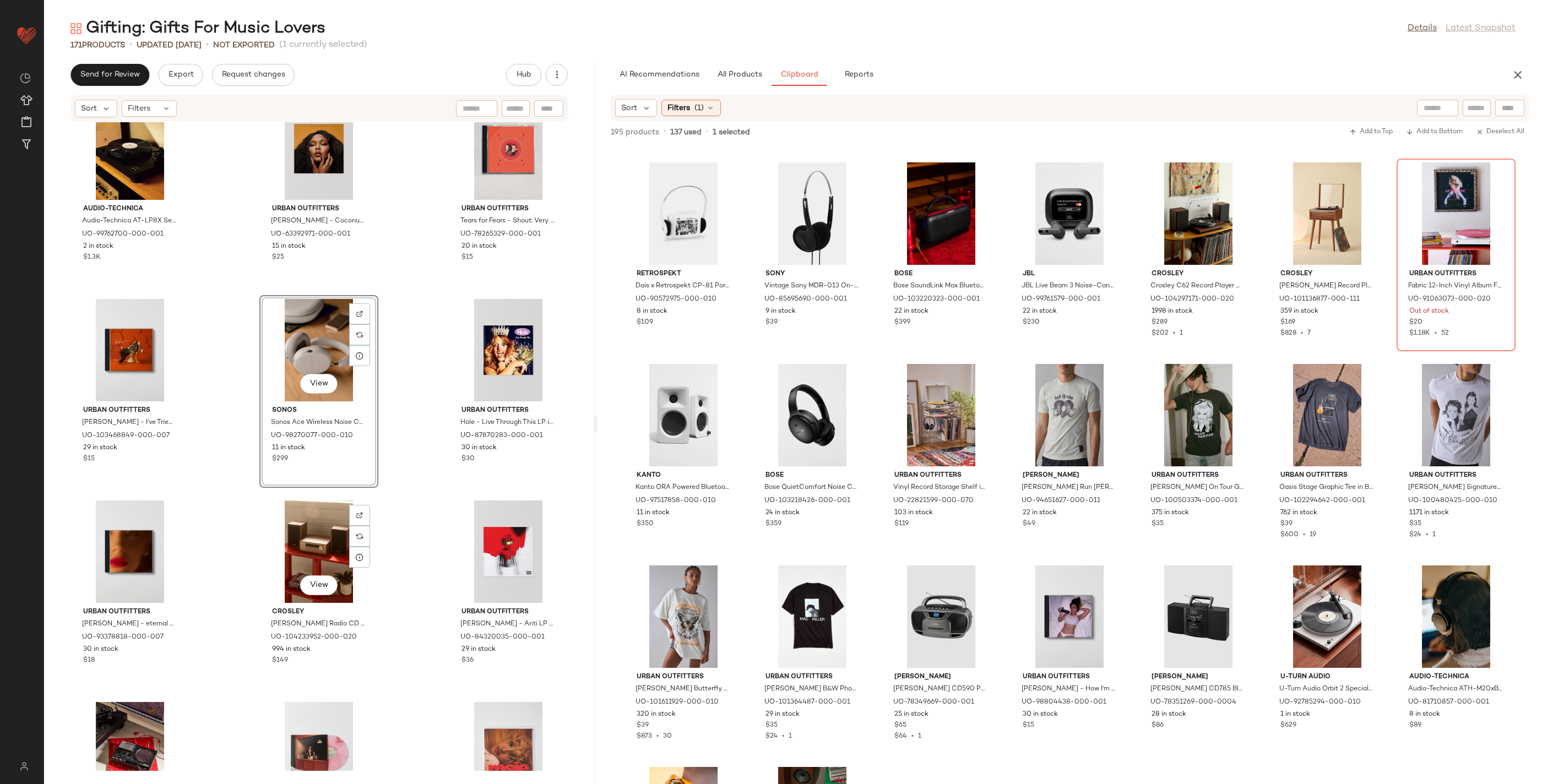
scroll to position [3080, 0]
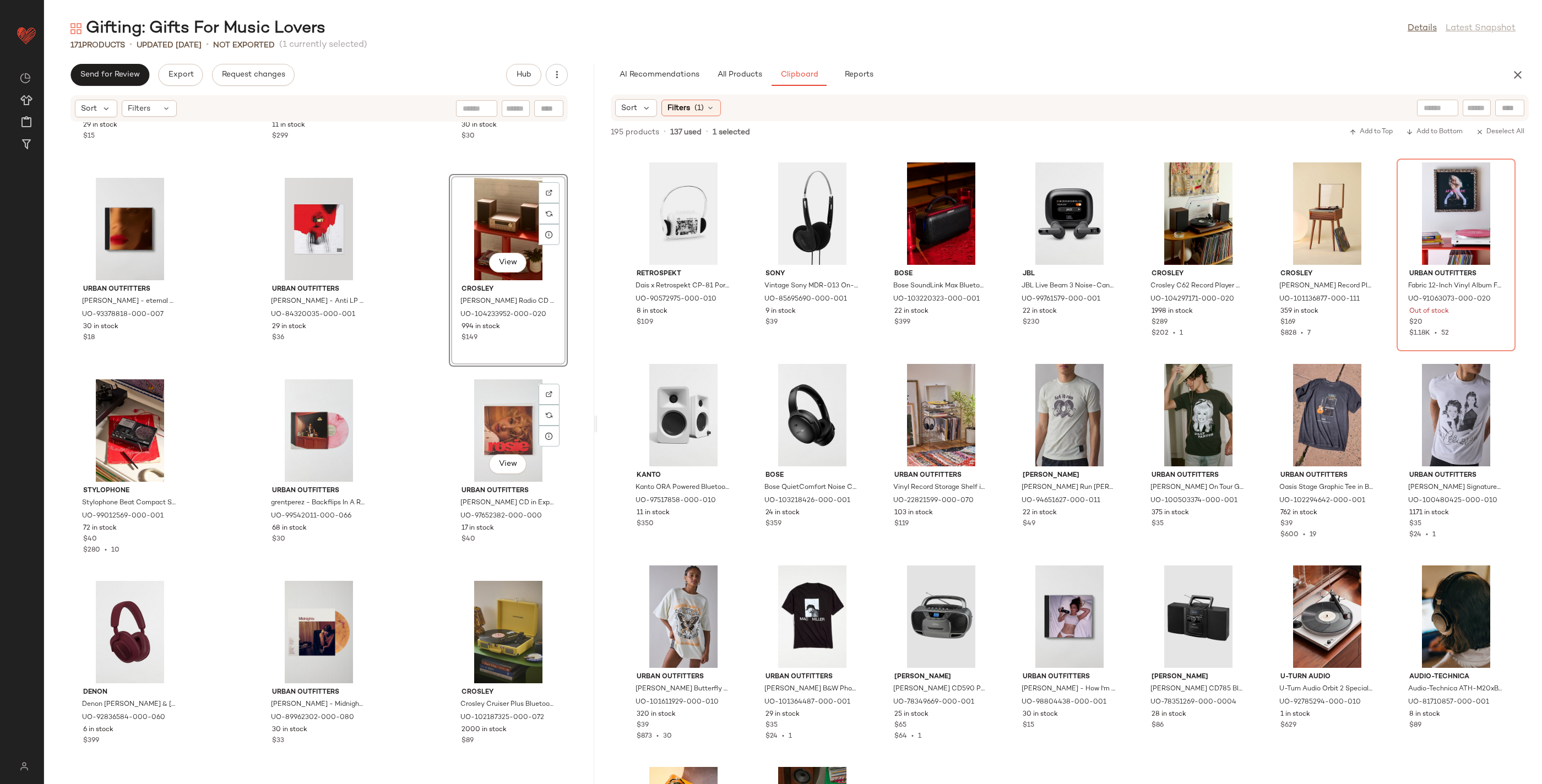
scroll to position [3400, 0]
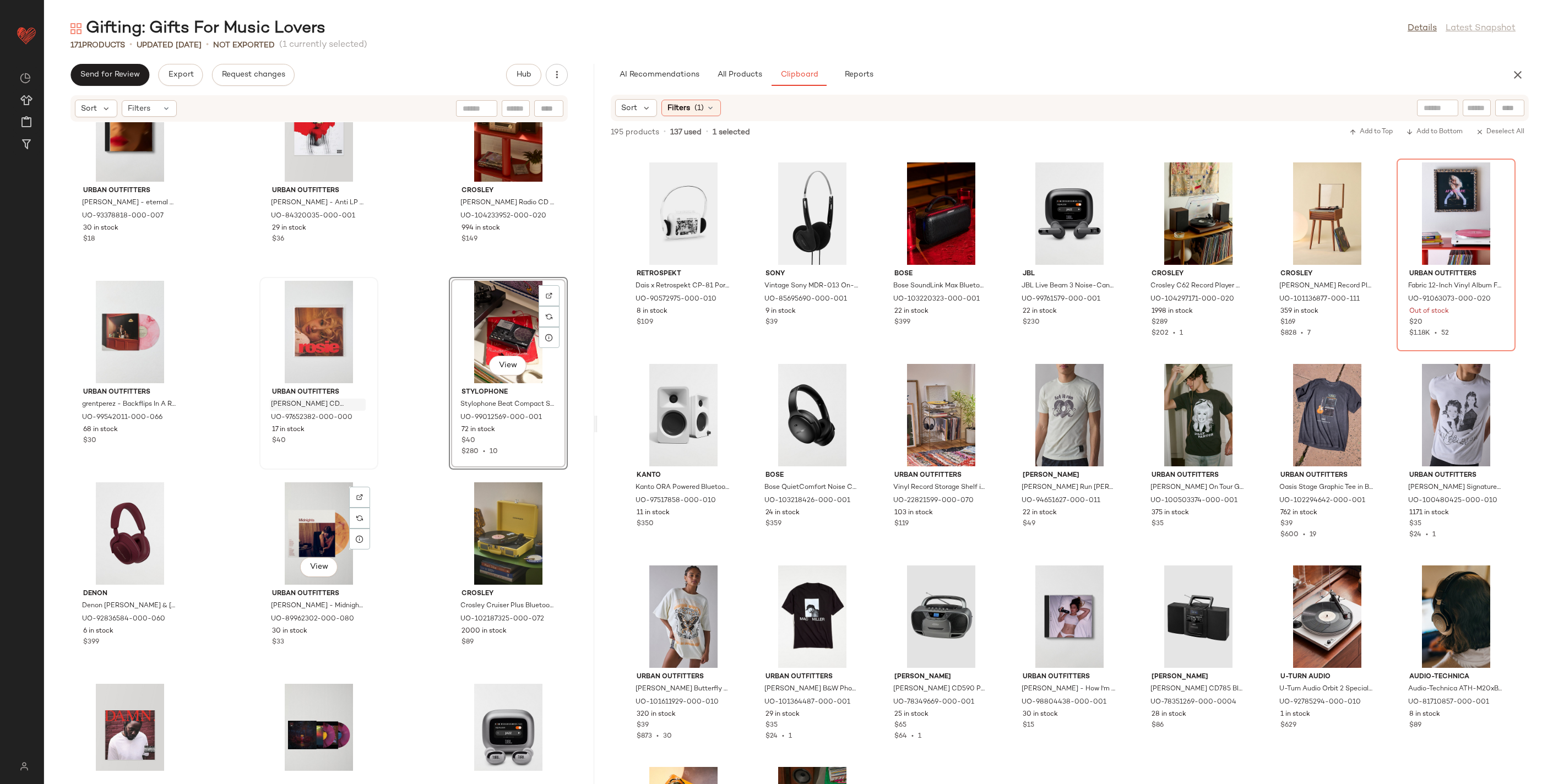
scroll to position [3500, 0]
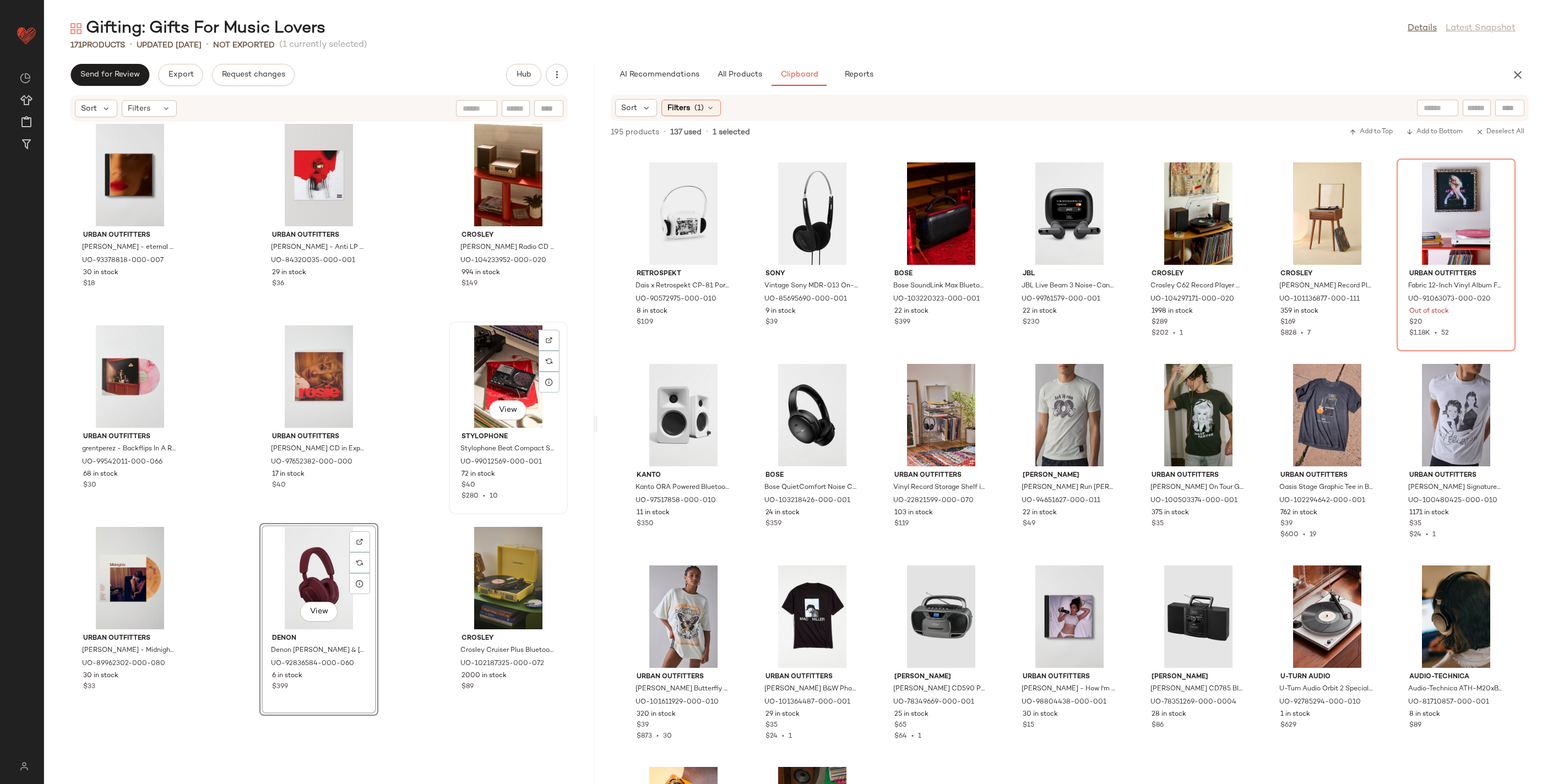
scroll to position [3444, 0]
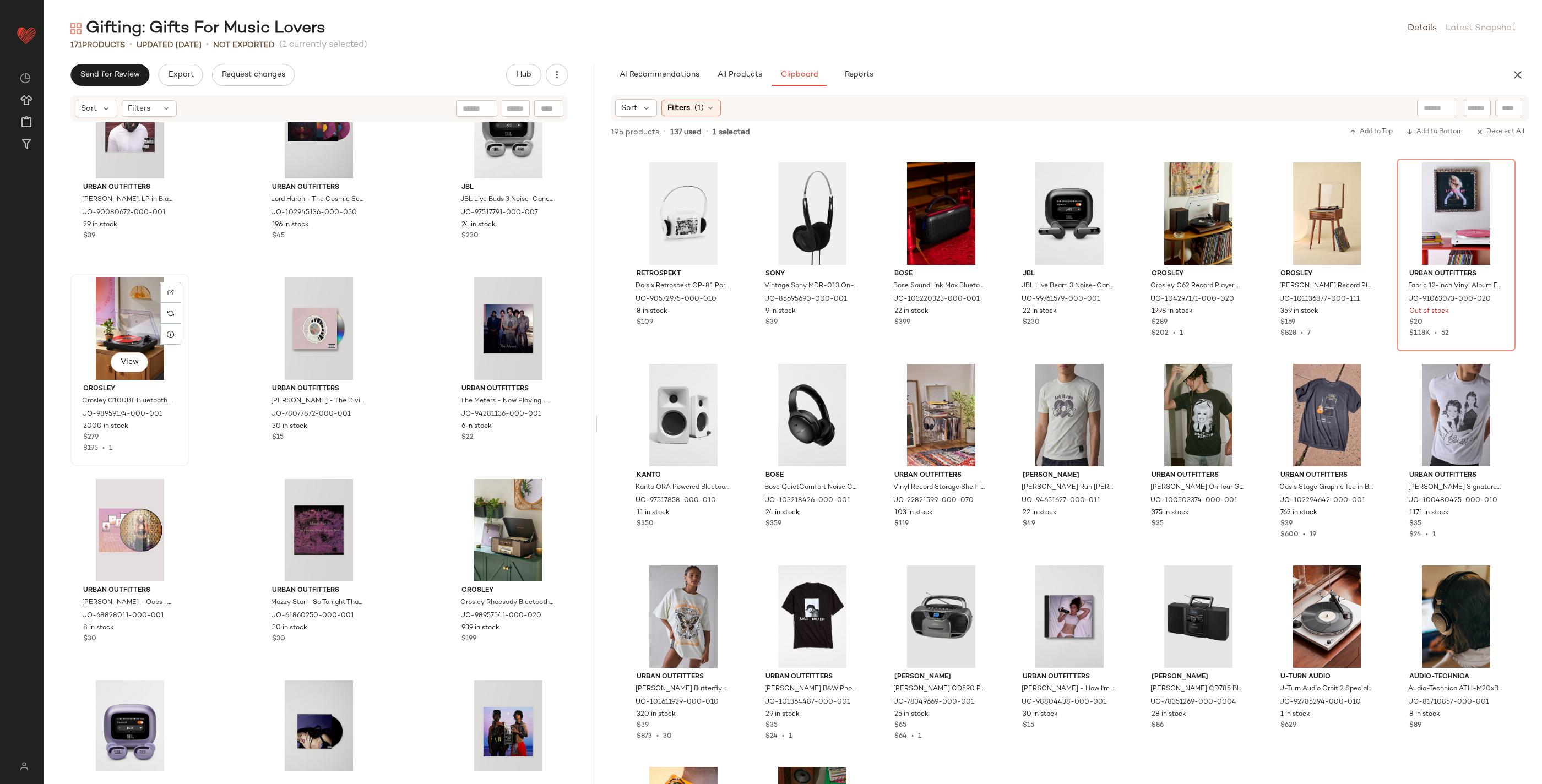
scroll to position [4245, 0]
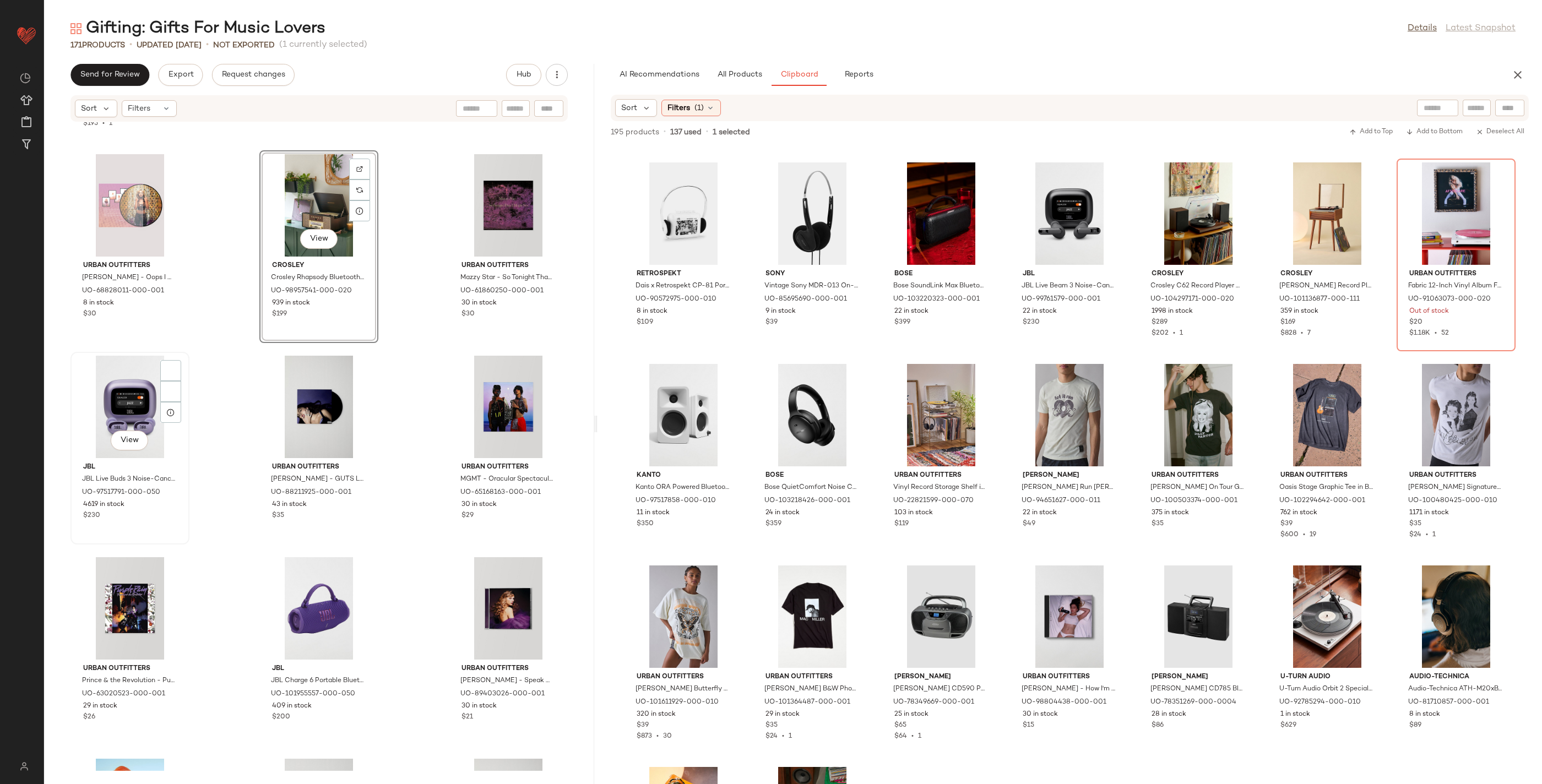
scroll to position [4420, 0]
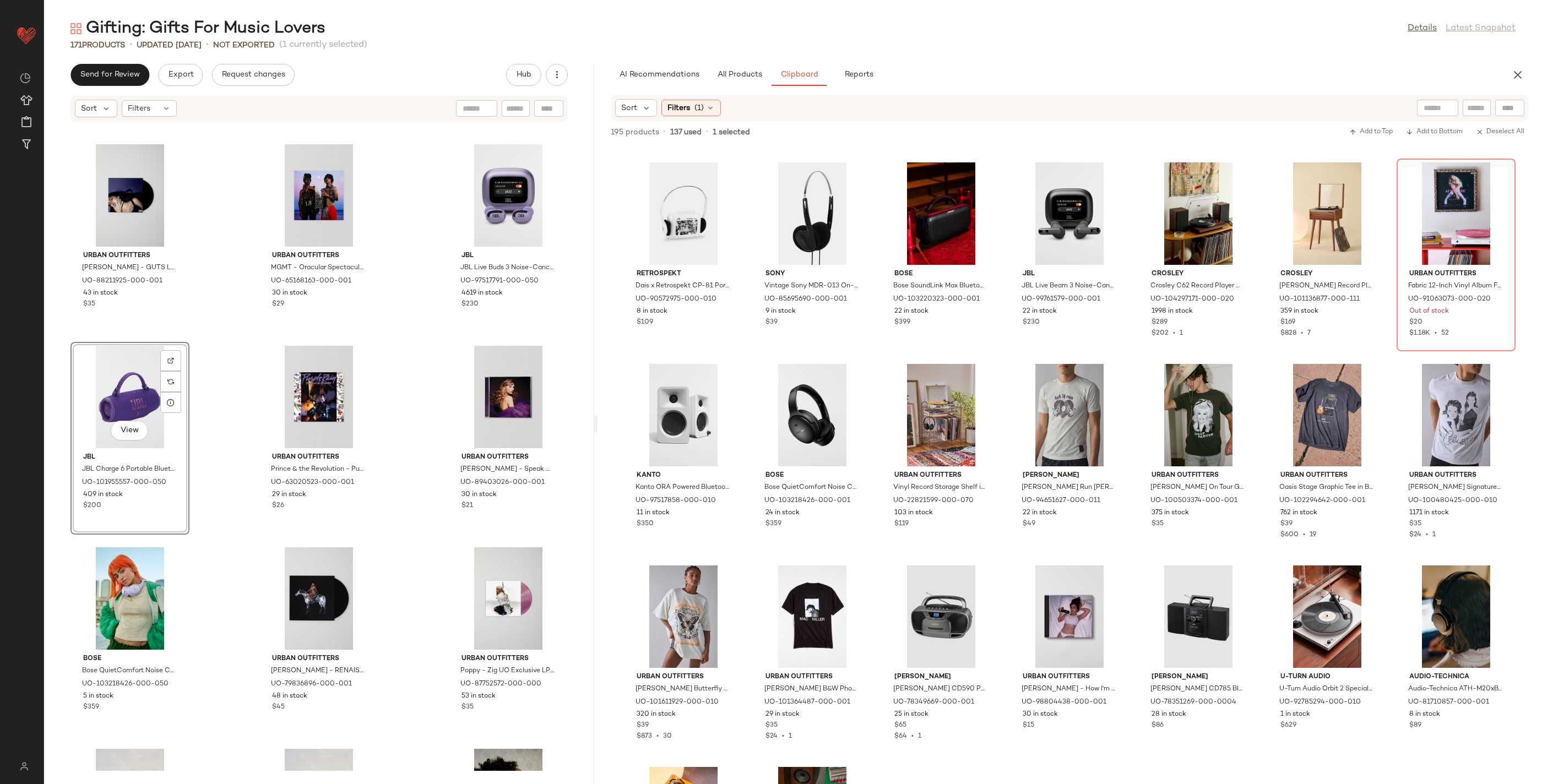
scroll to position [4864, 0]
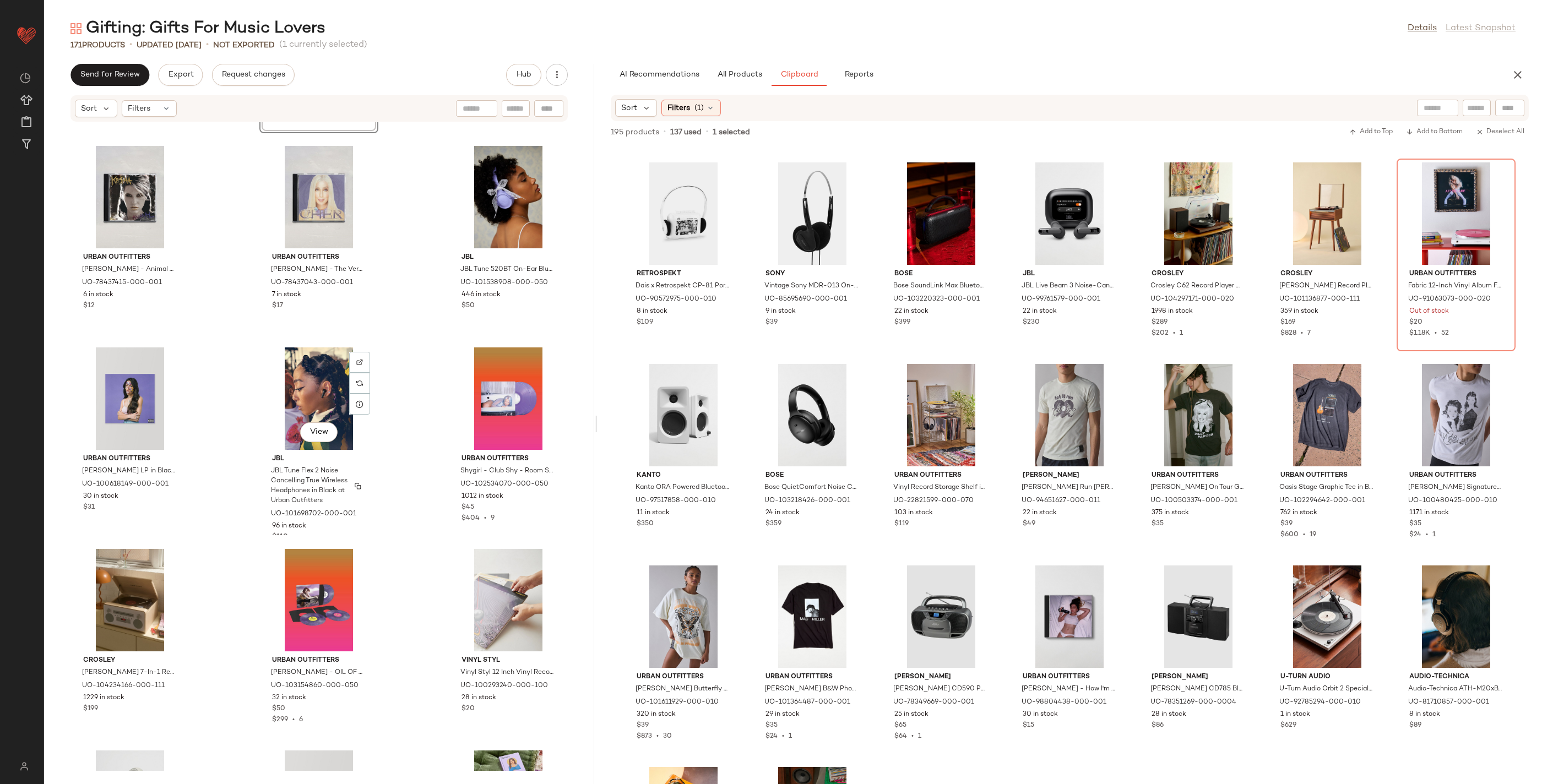
scroll to position [5234, 0]
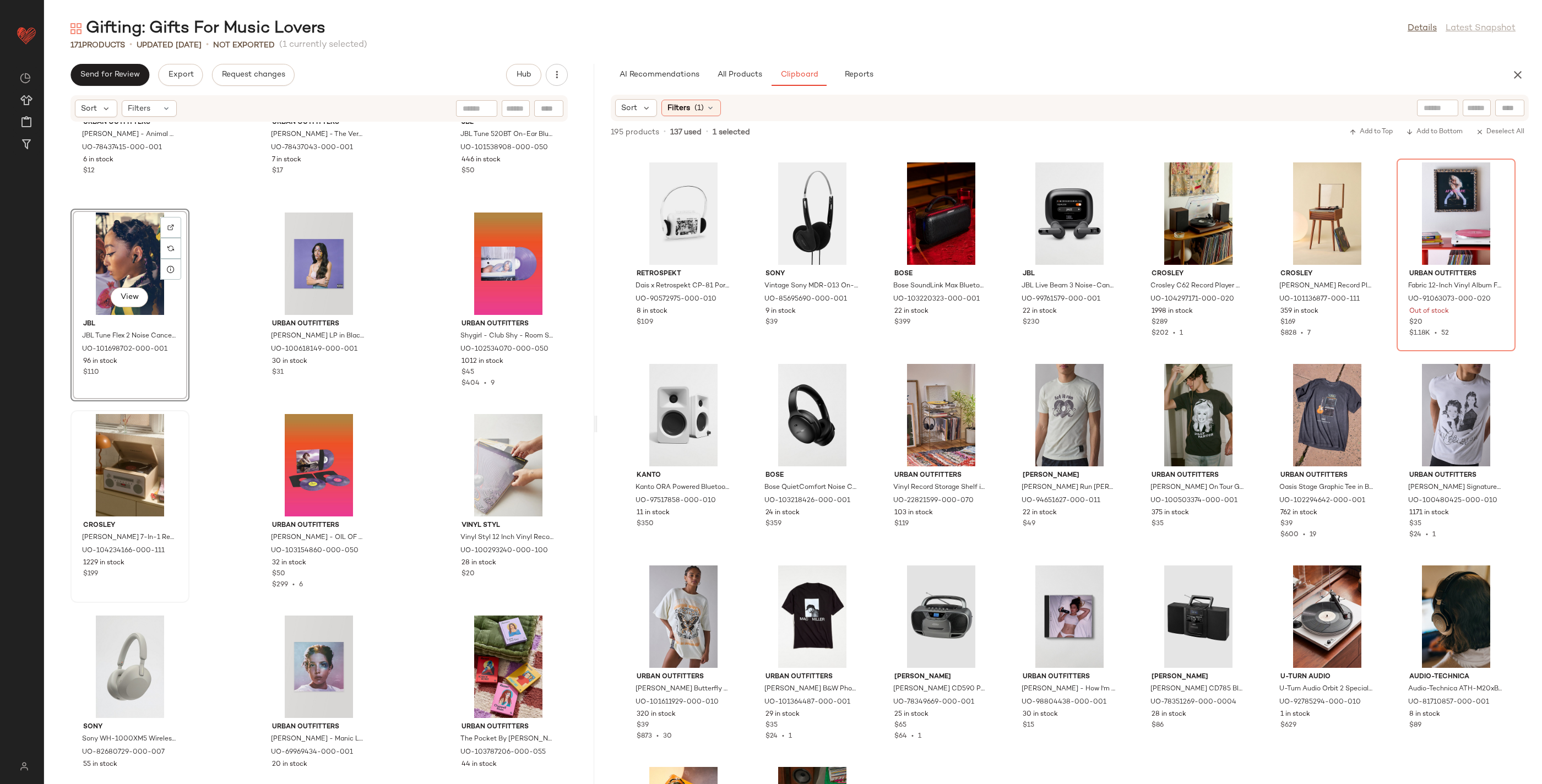
scroll to position [5372, 0]
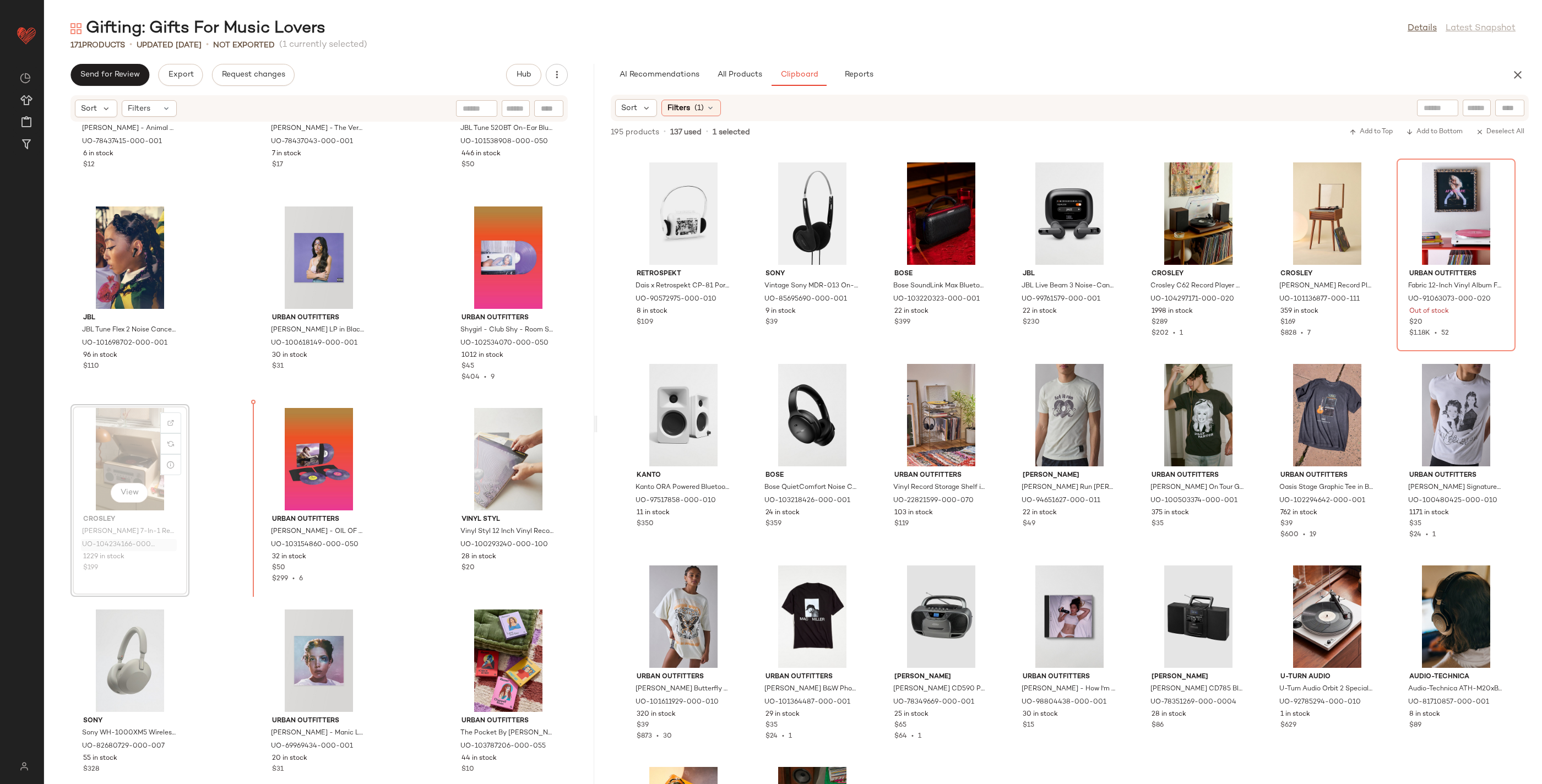
drag, startPoint x: 131, startPoint y: 541, endPoint x: 138, endPoint y: 540, distance: 7.1
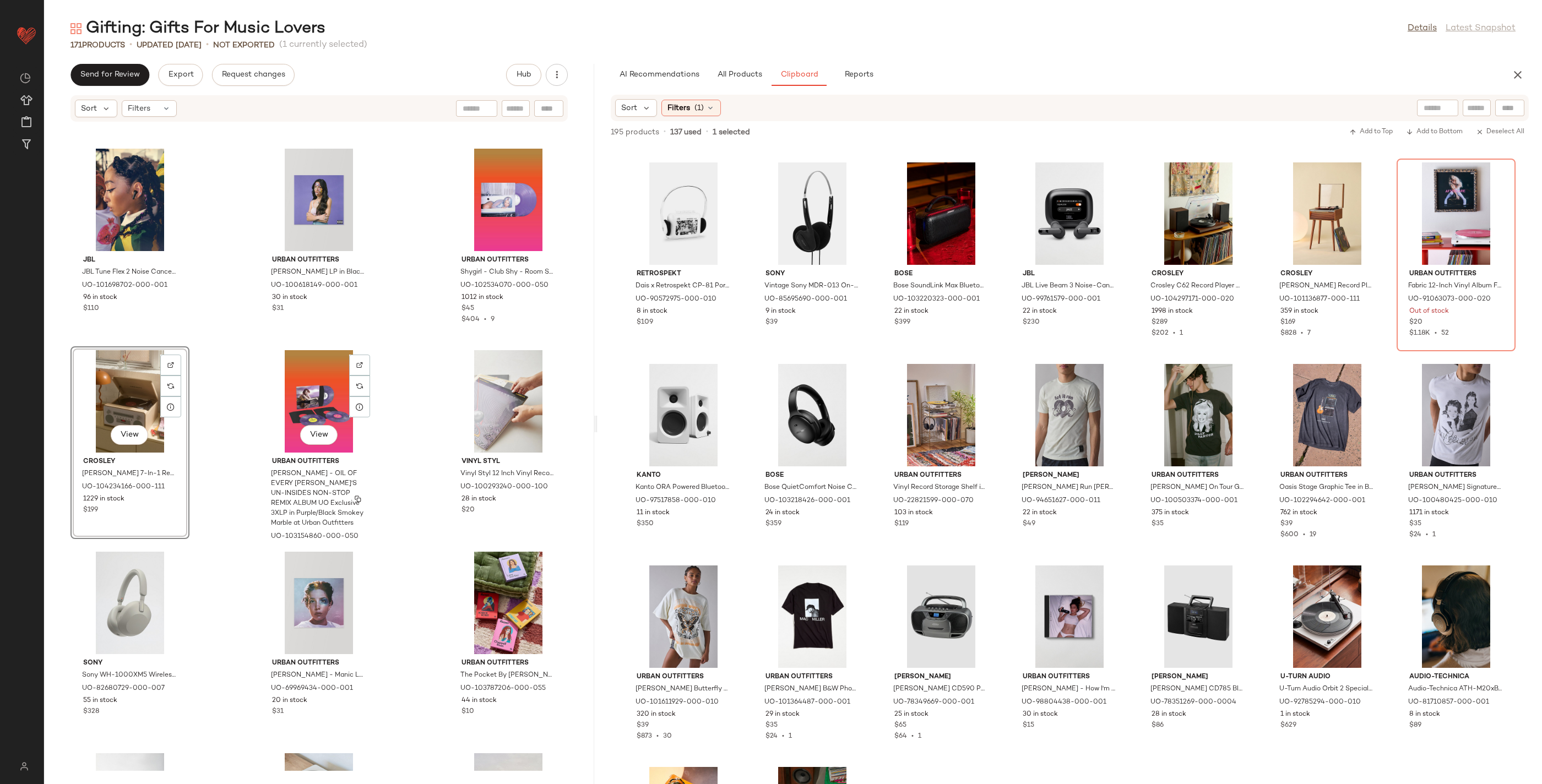
scroll to position [5432, 0]
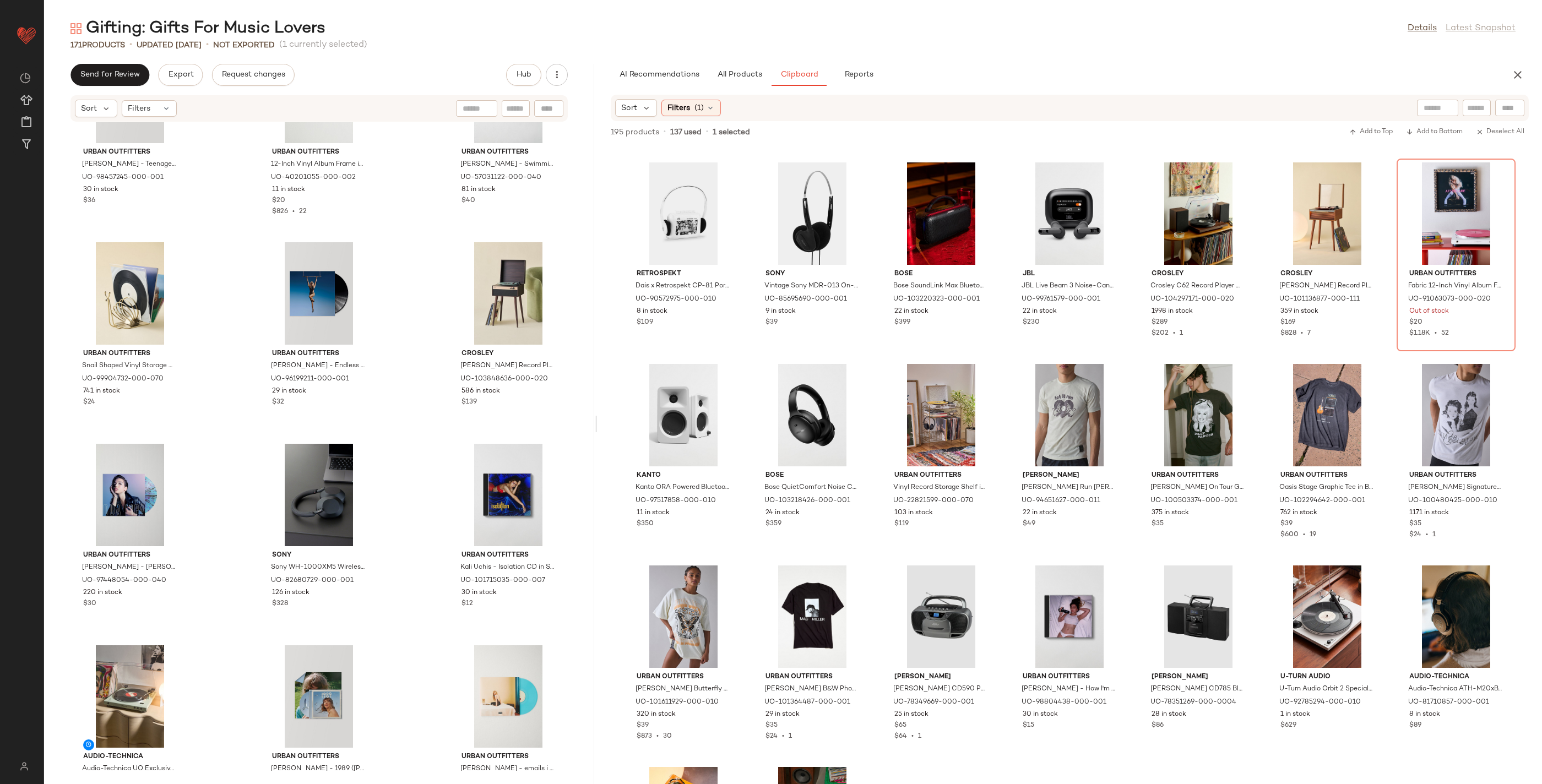
scroll to position [6344, 0]
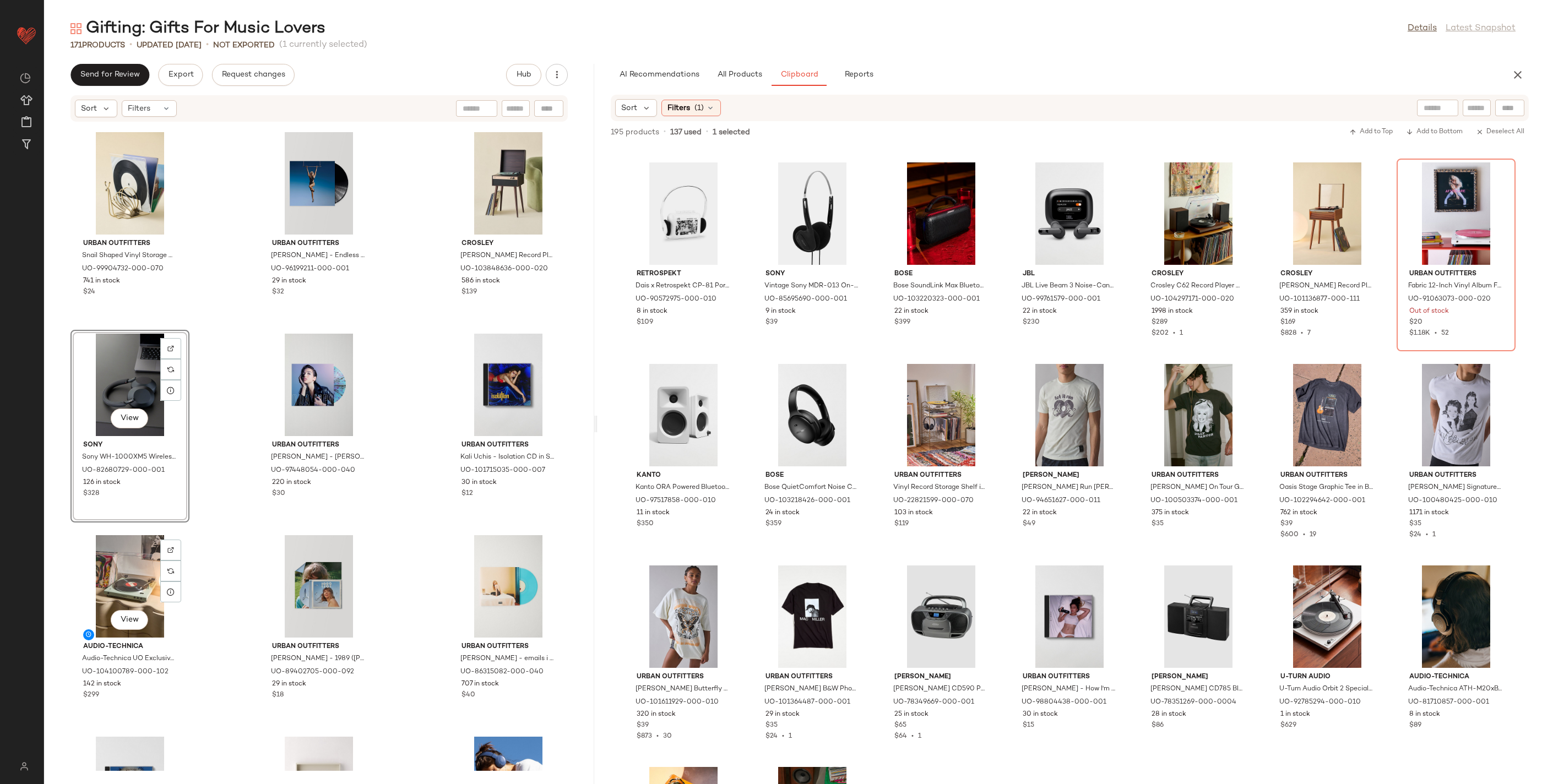
scroll to position [6578, 0]
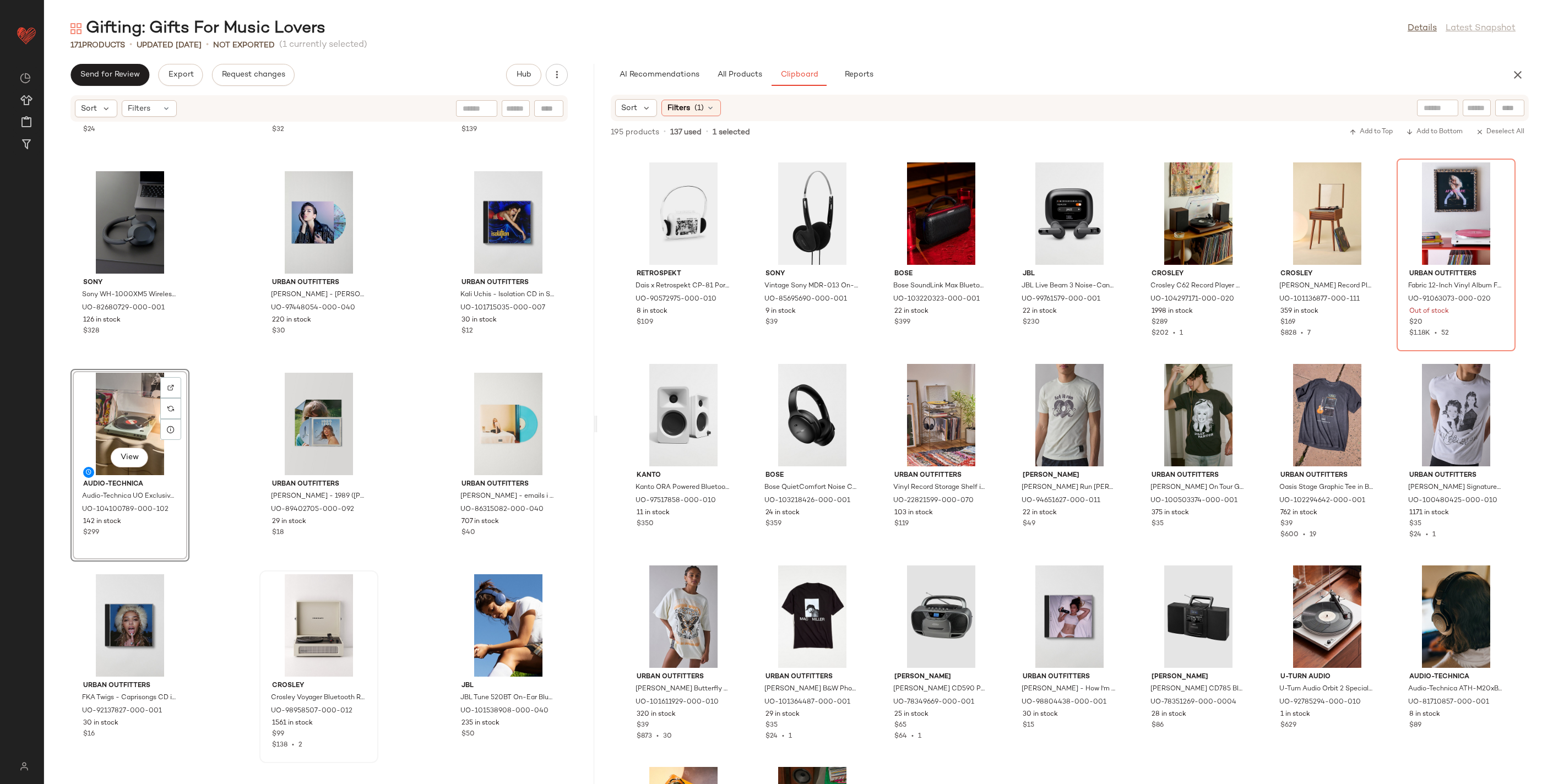
scroll to position [6644, 0]
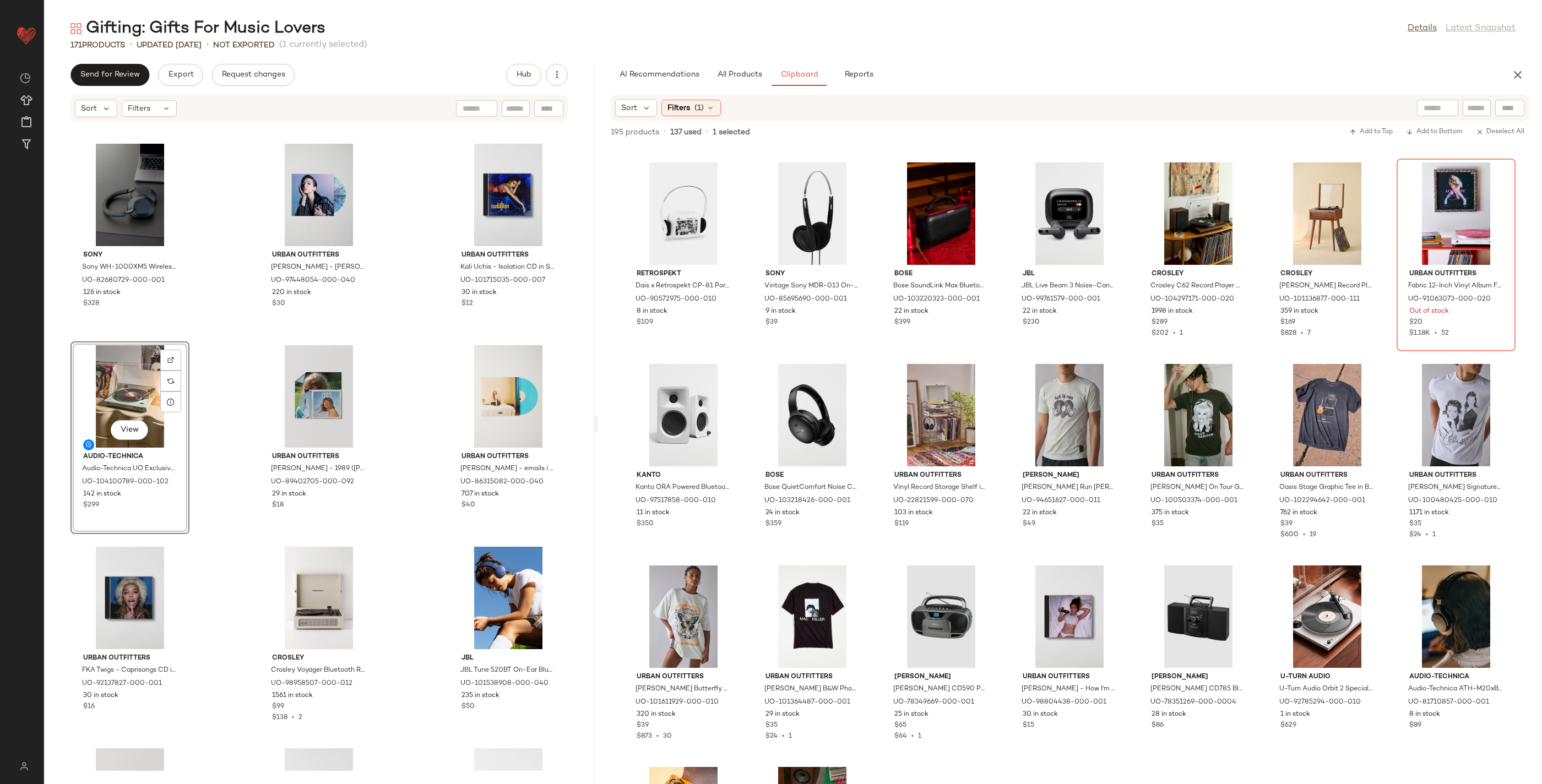
drag, startPoint x: 68, startPoint y: 478, endPoint x: 200, endPoint y: 487, distance: 132.3
click at [257, 485] on div "Urban Outfitters Snail Shaped Vinyl Storage Rack in Gold at Urban Outfitters UO…" at bounding box center [319, 446] width 550 height 649
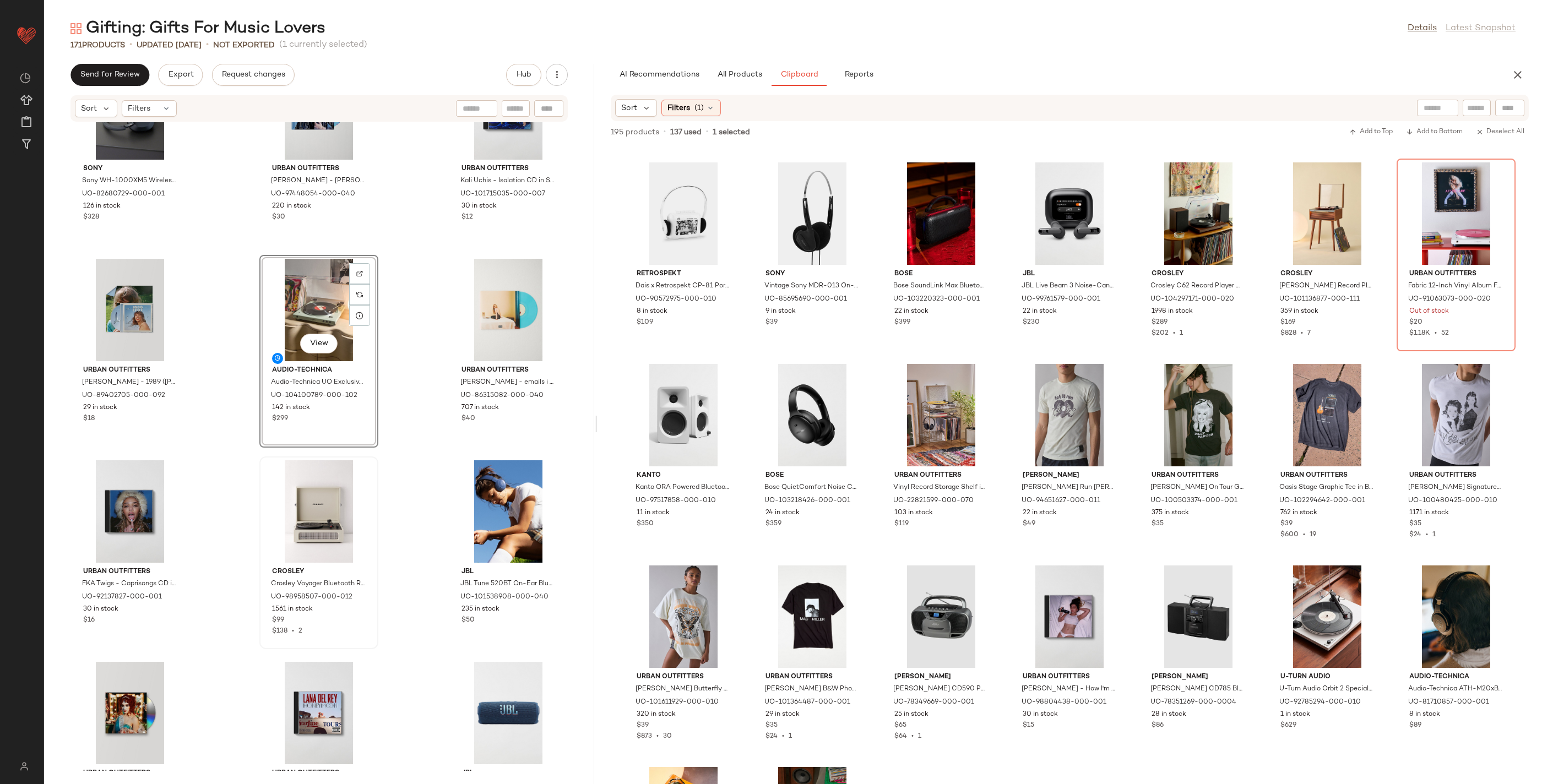
scroll to position [6733, 0]
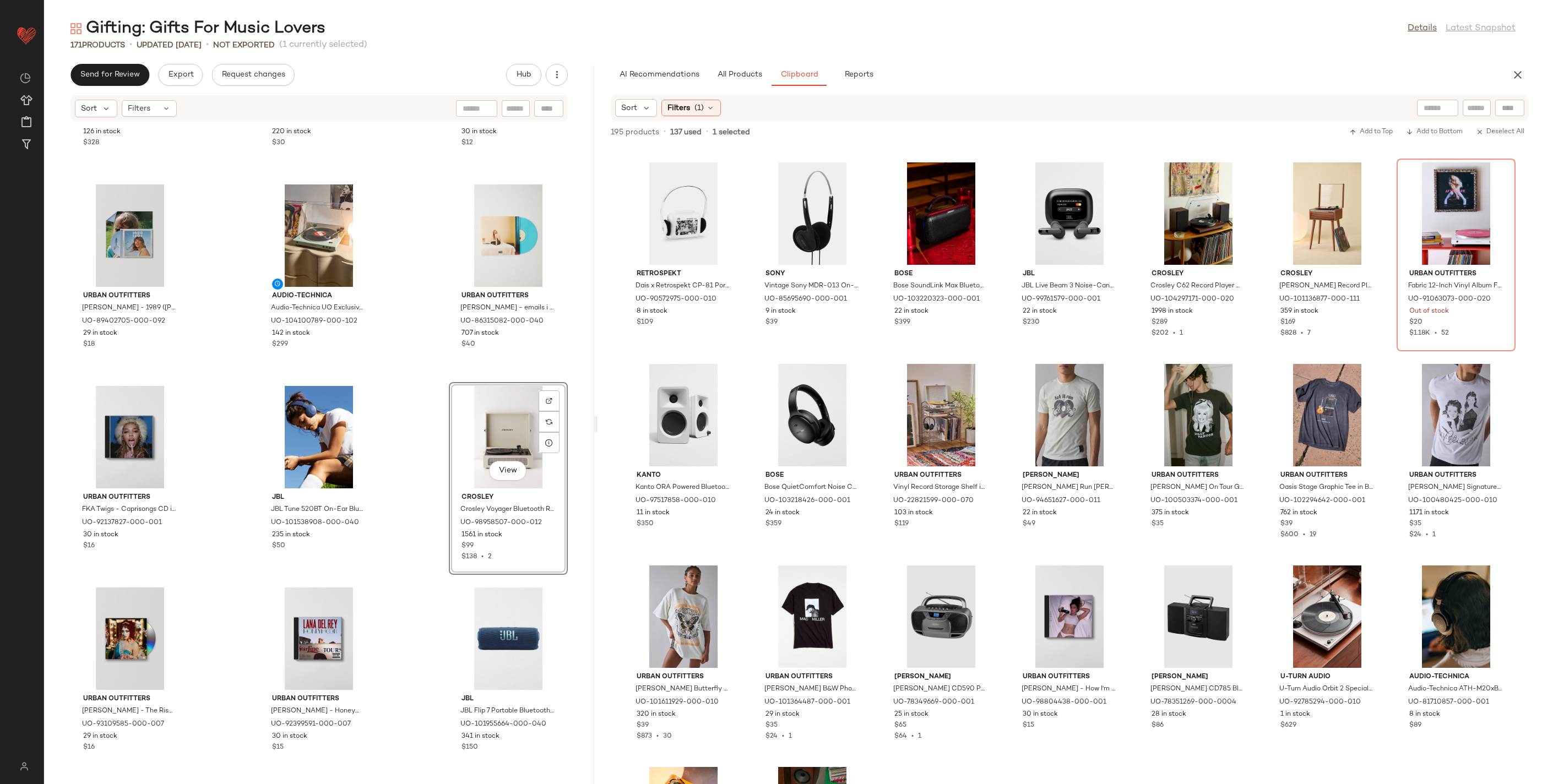
scroll to position [6808, 0]
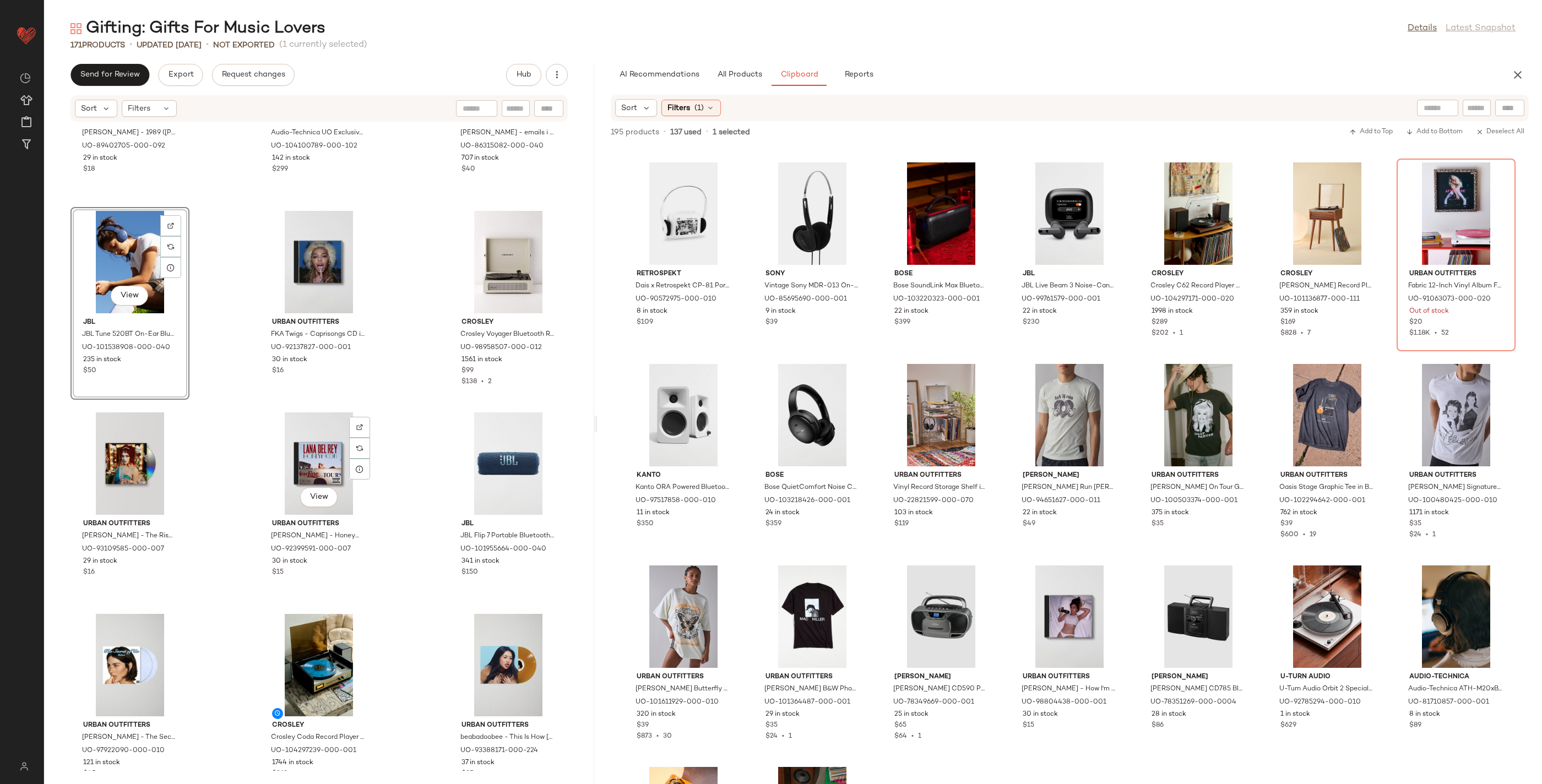
scroll to position [6990, 0]
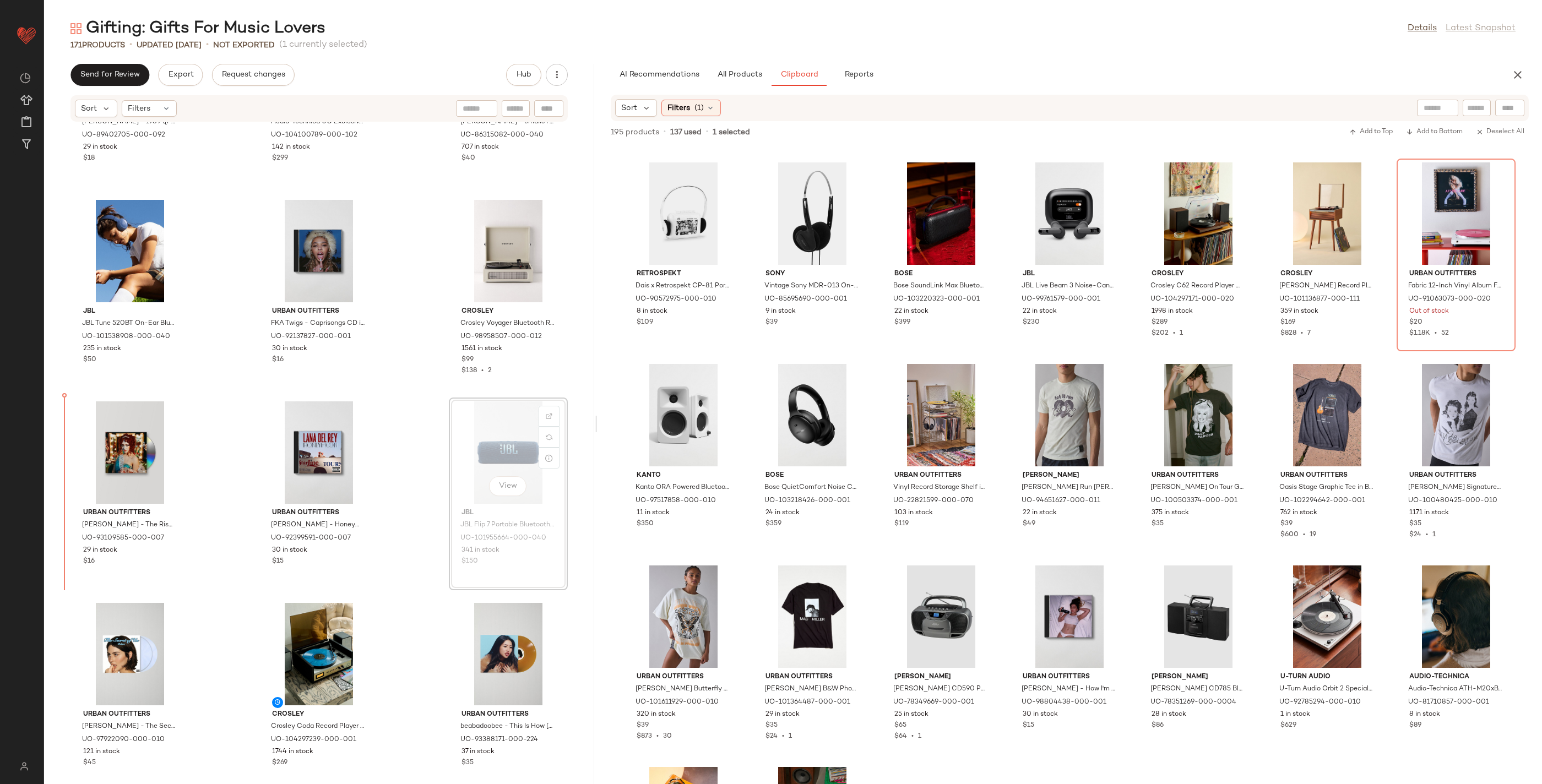
drag, startPoint x: 519, startPoint y: 516, endPoint x: 503, endPoint y: 516, distance: 16.0
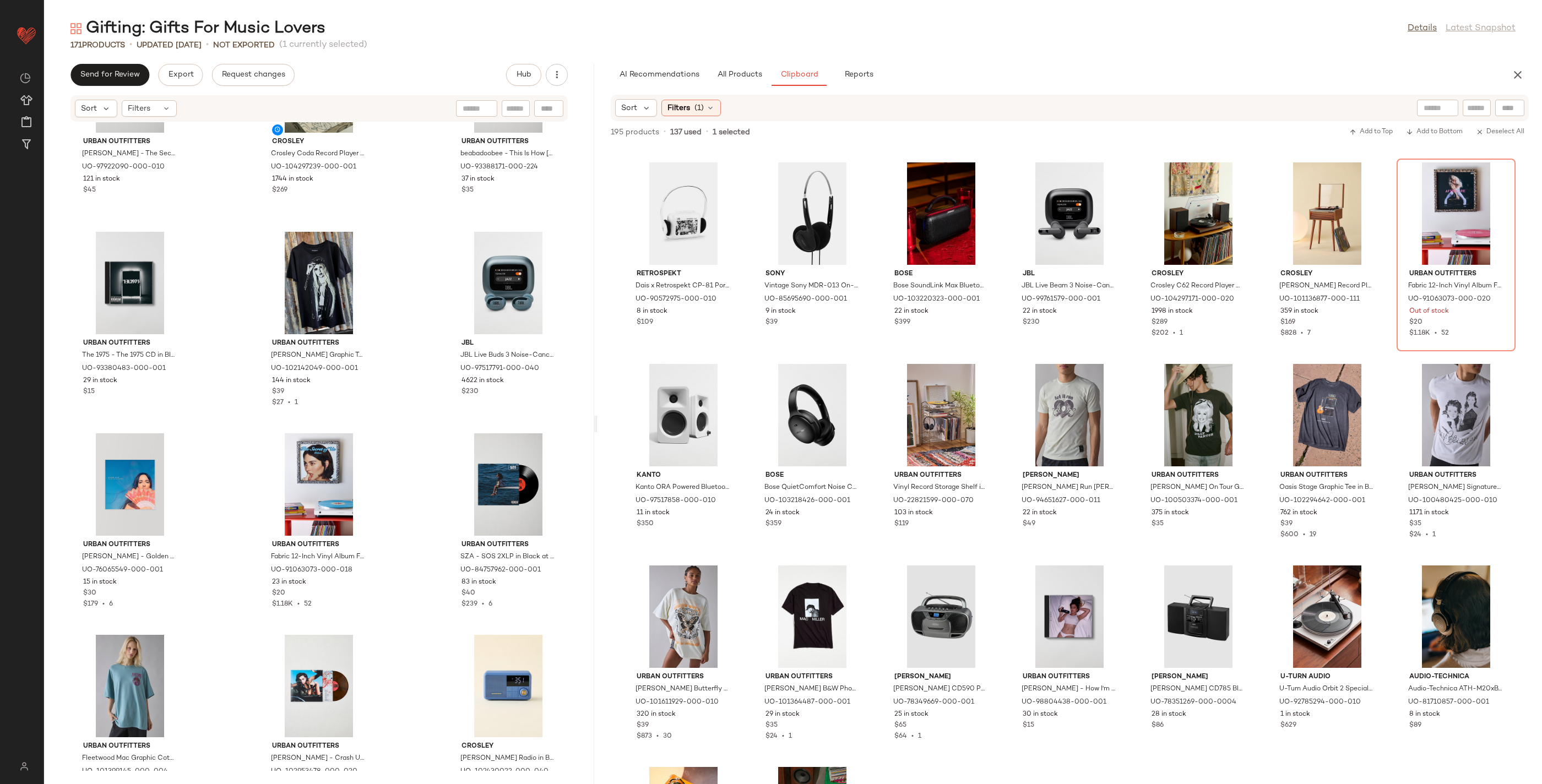
scroll to position [7610, 0]
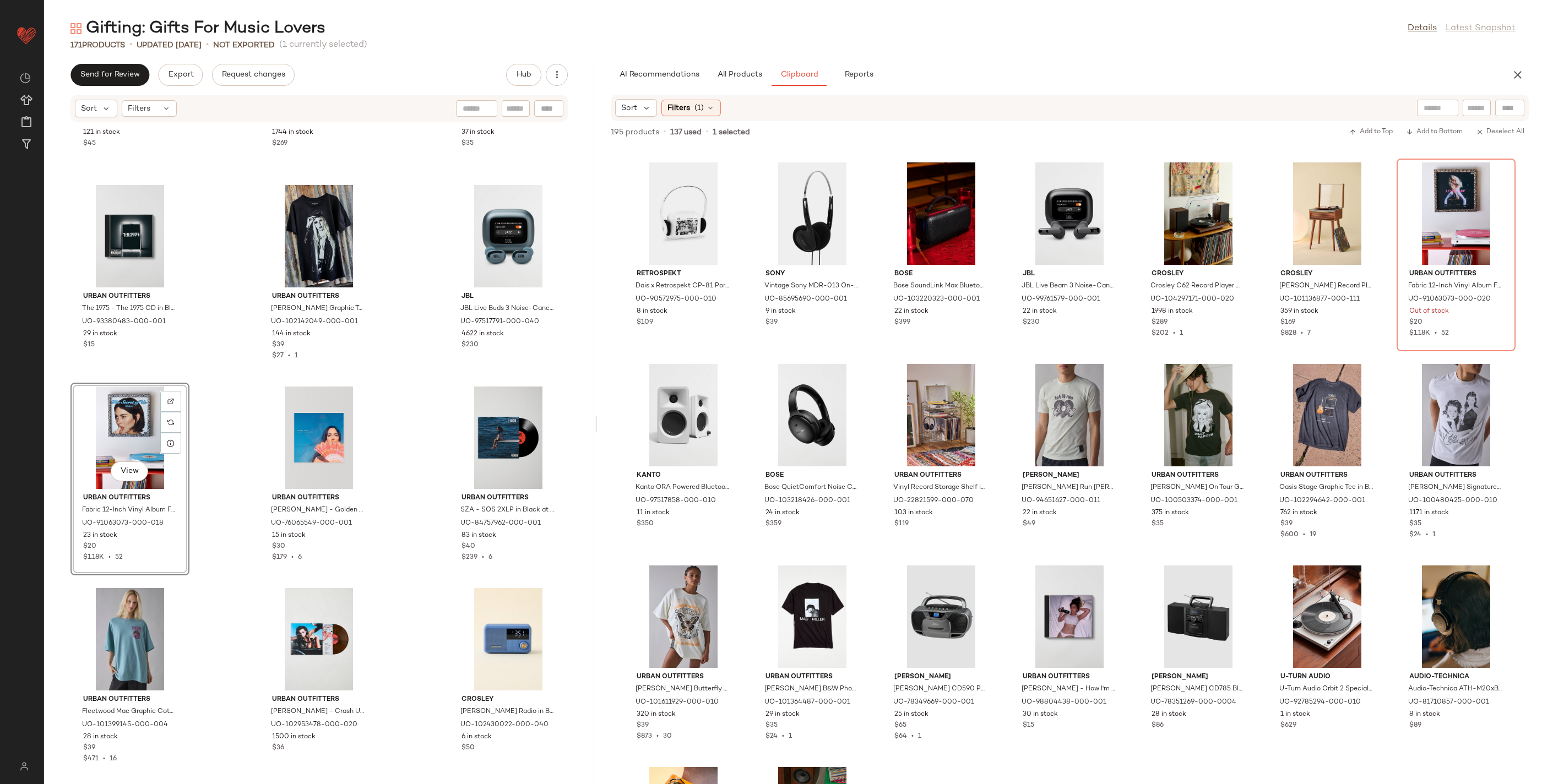
scroll to position [7781, 0]
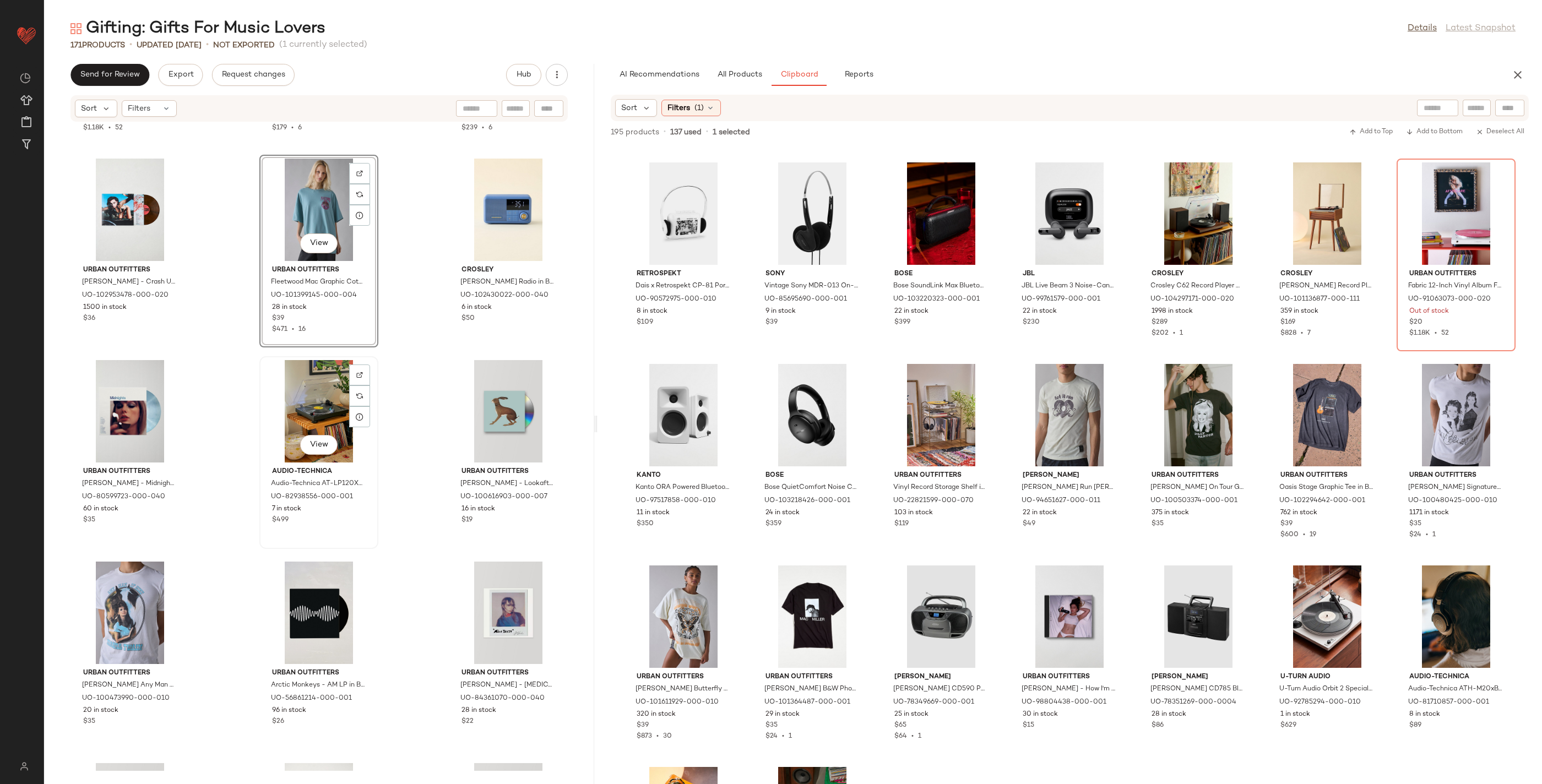
scroll to position [8042, 0]
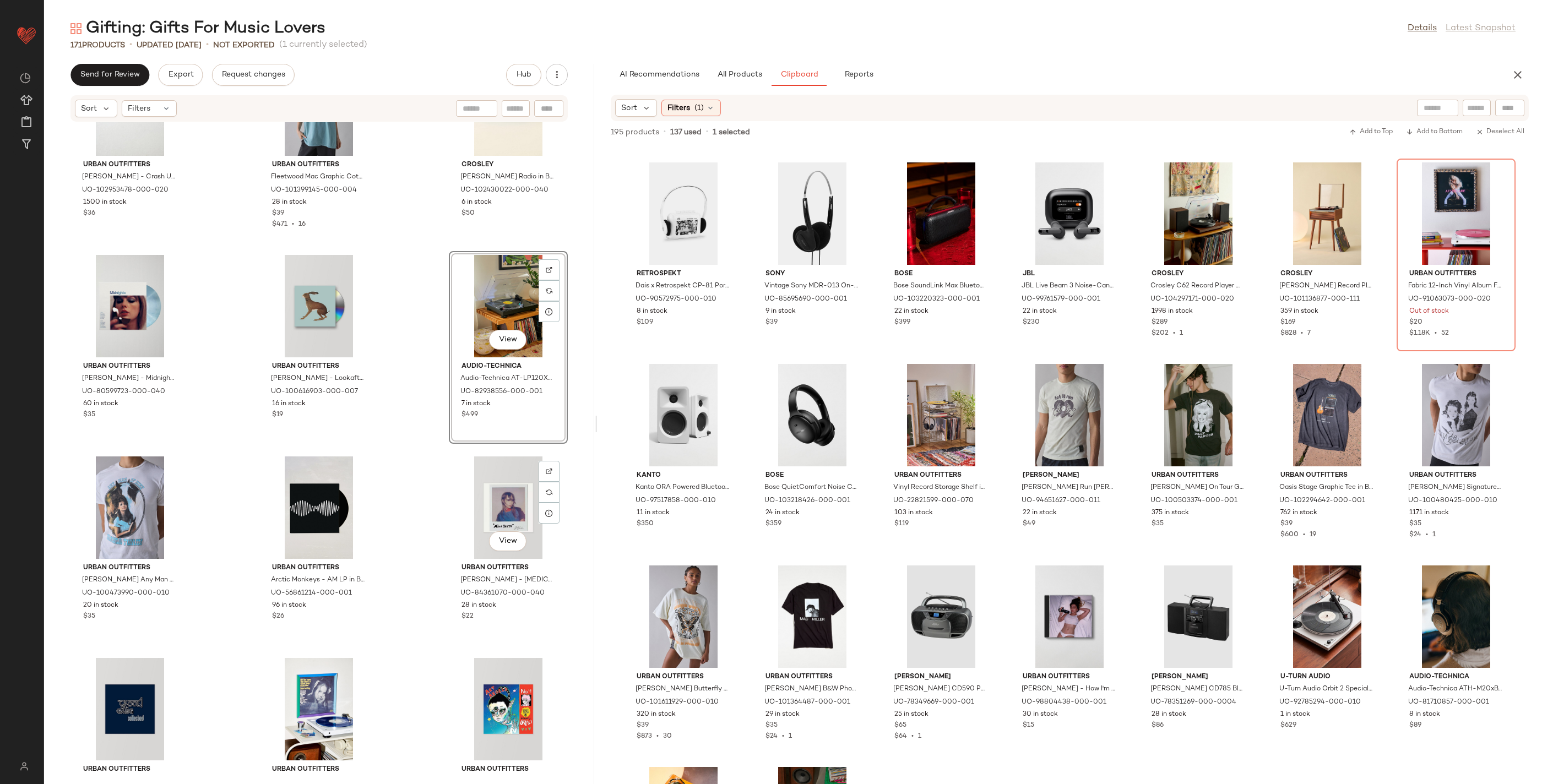
scroll to position [8152, 0]
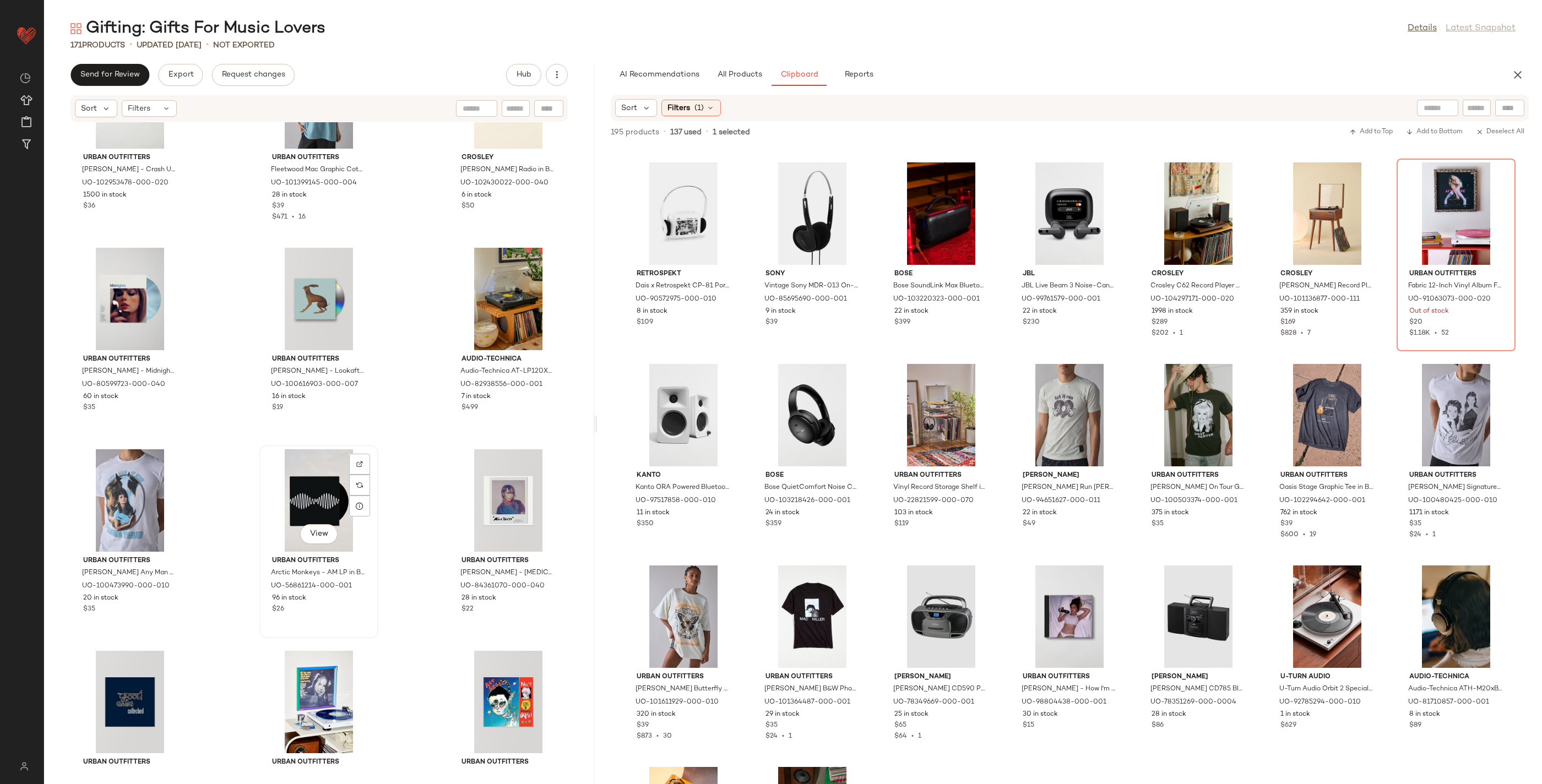
click at [332, 566] on div "Urban Outfitters Arctic Monkeys - AM LP in Black at Urban Outfitters UO-5686121…" at bounding box center [319, 584] width 111 height 64
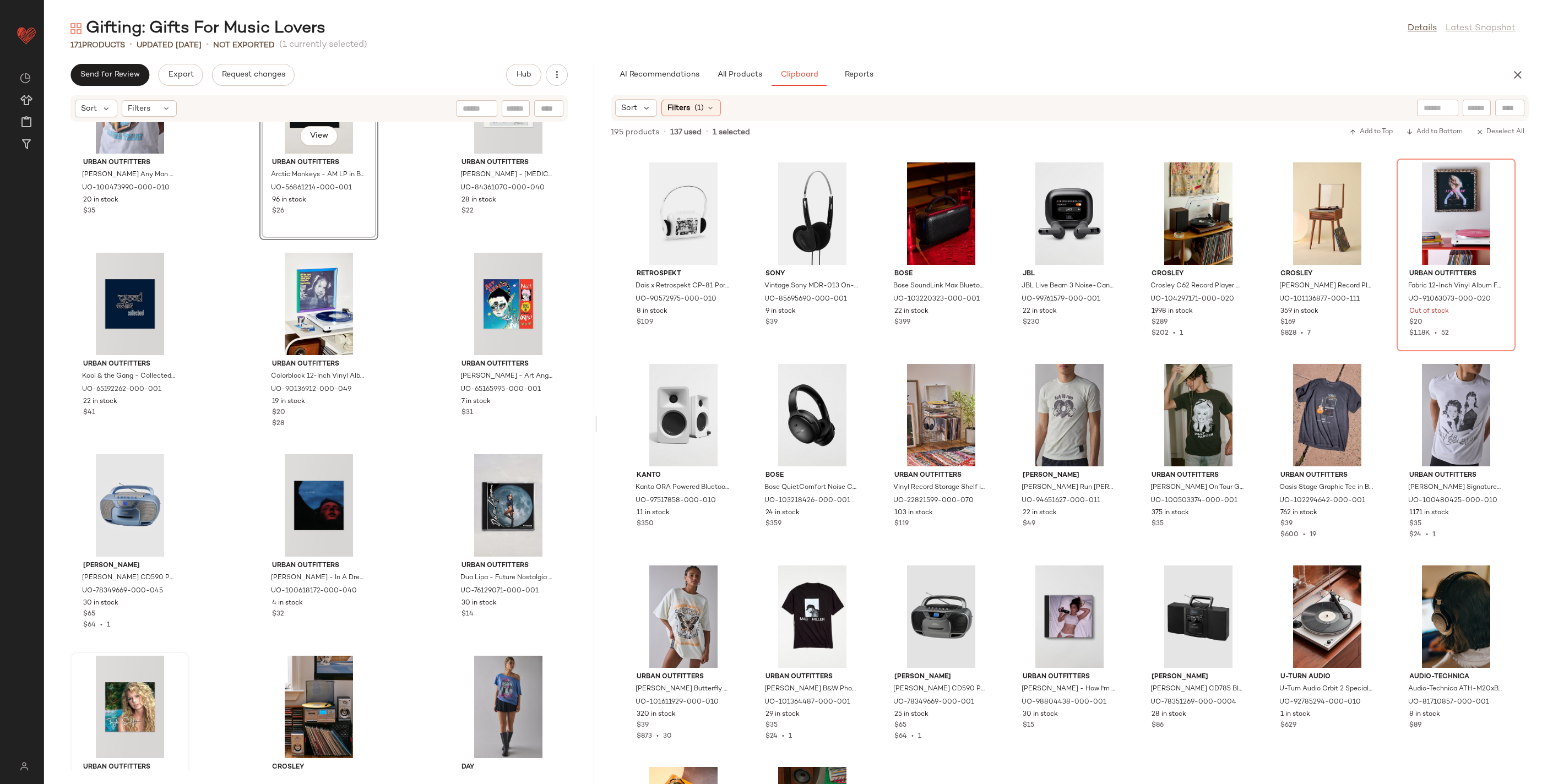
scroll to position [8629, 0]
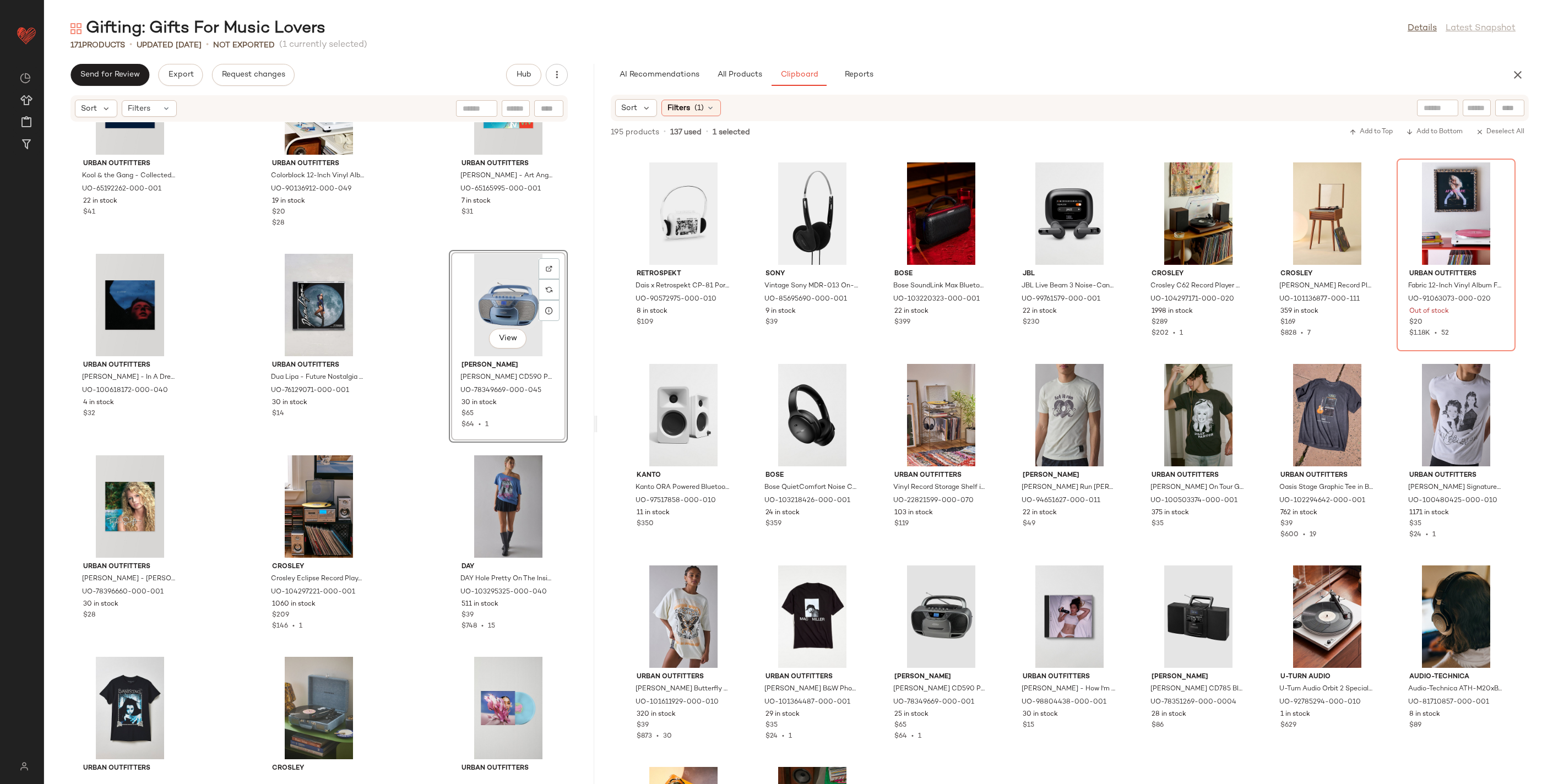
scroll to position [8755, 0]
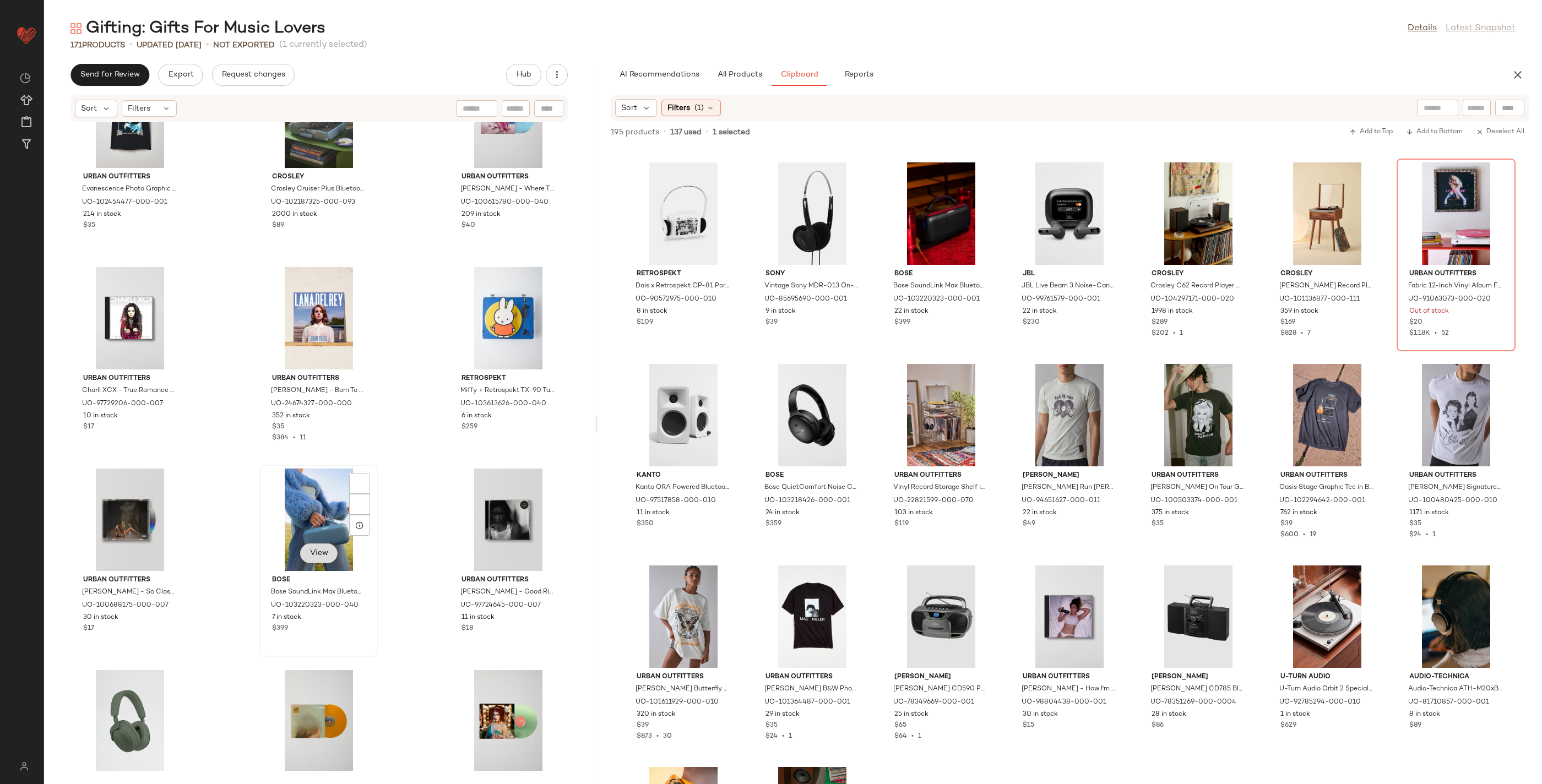
scroll to position [9345, 0]
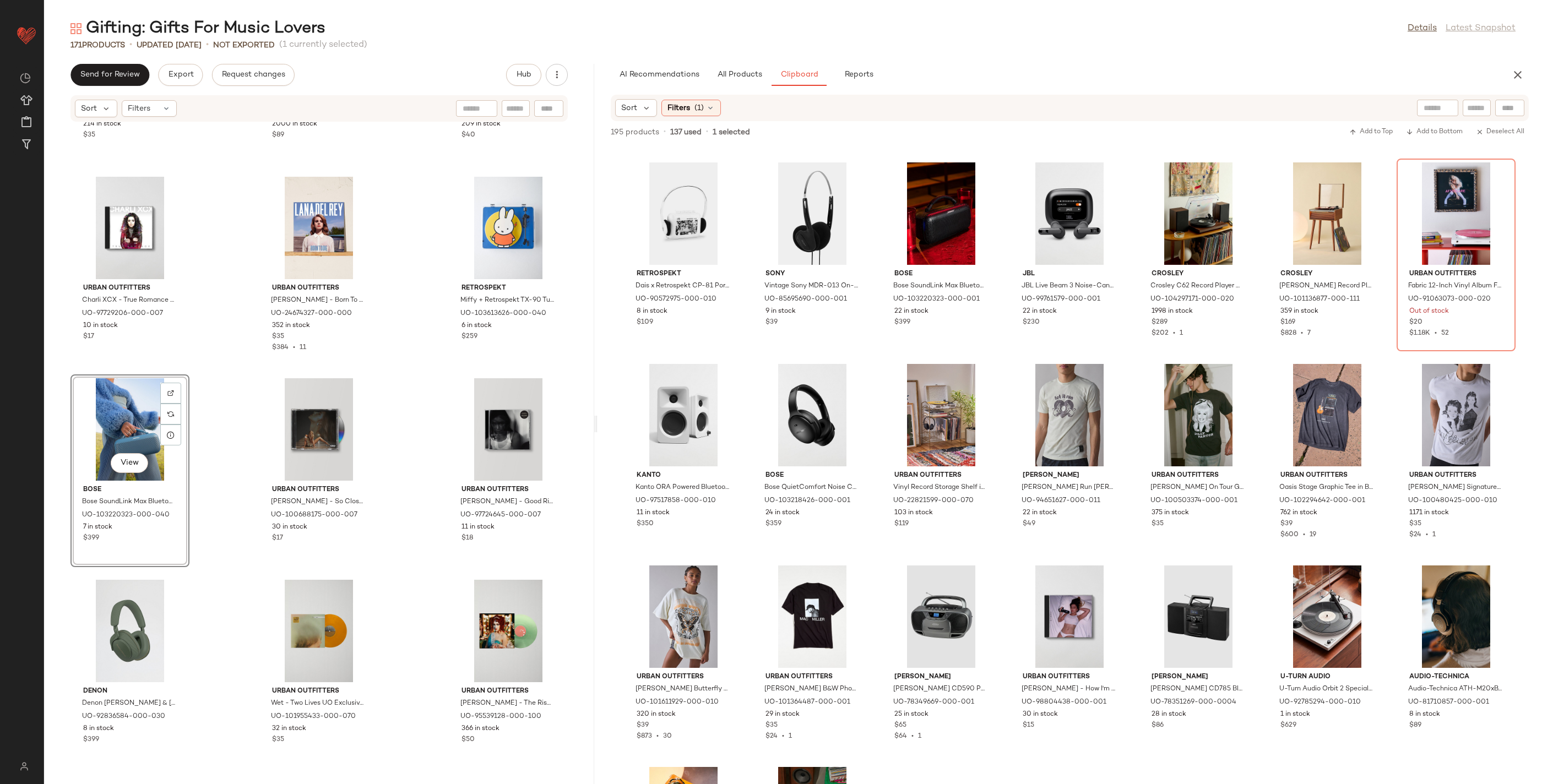
scroll to position [9603, 0]
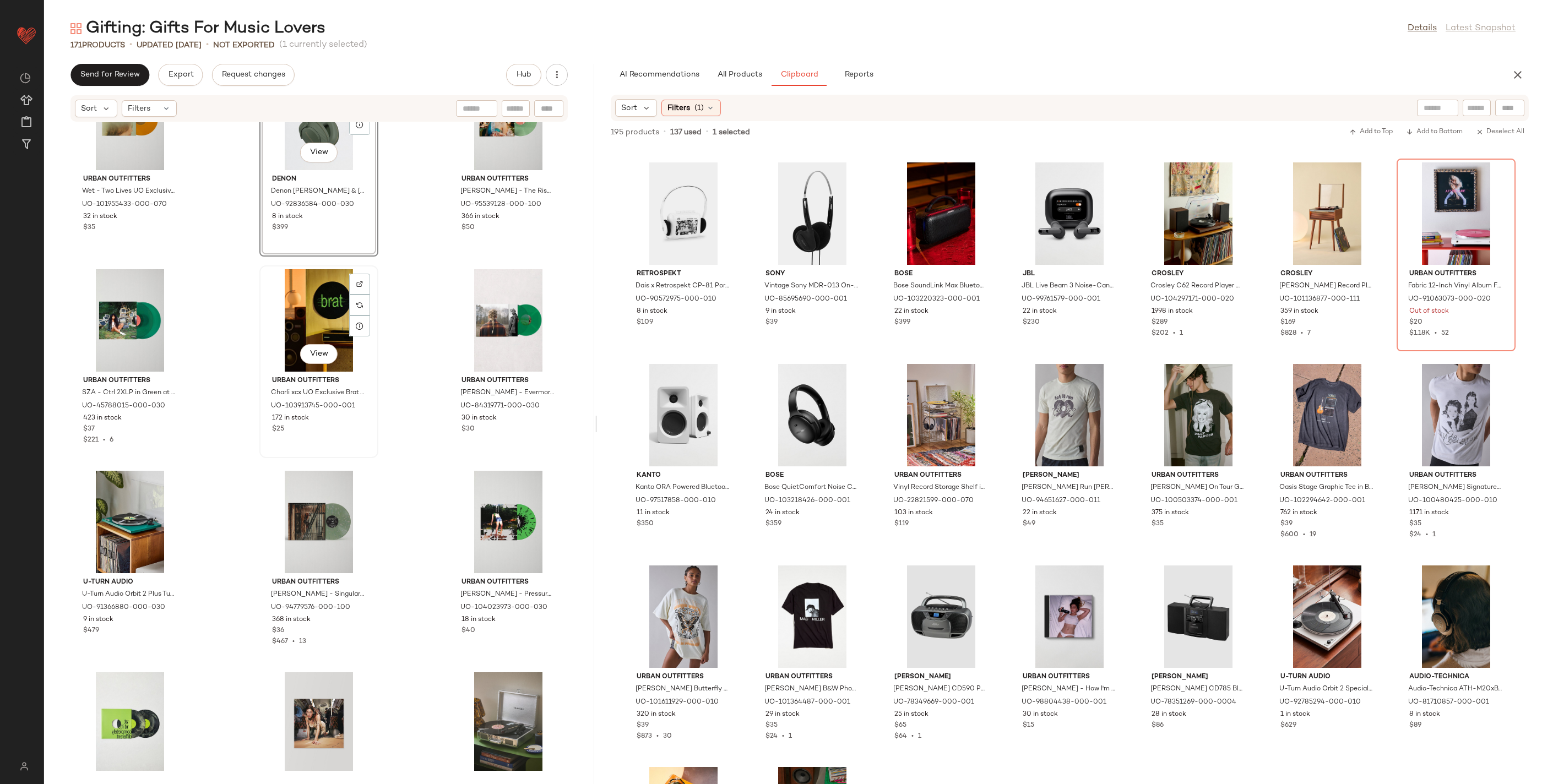
scroll to position [9960, 0]
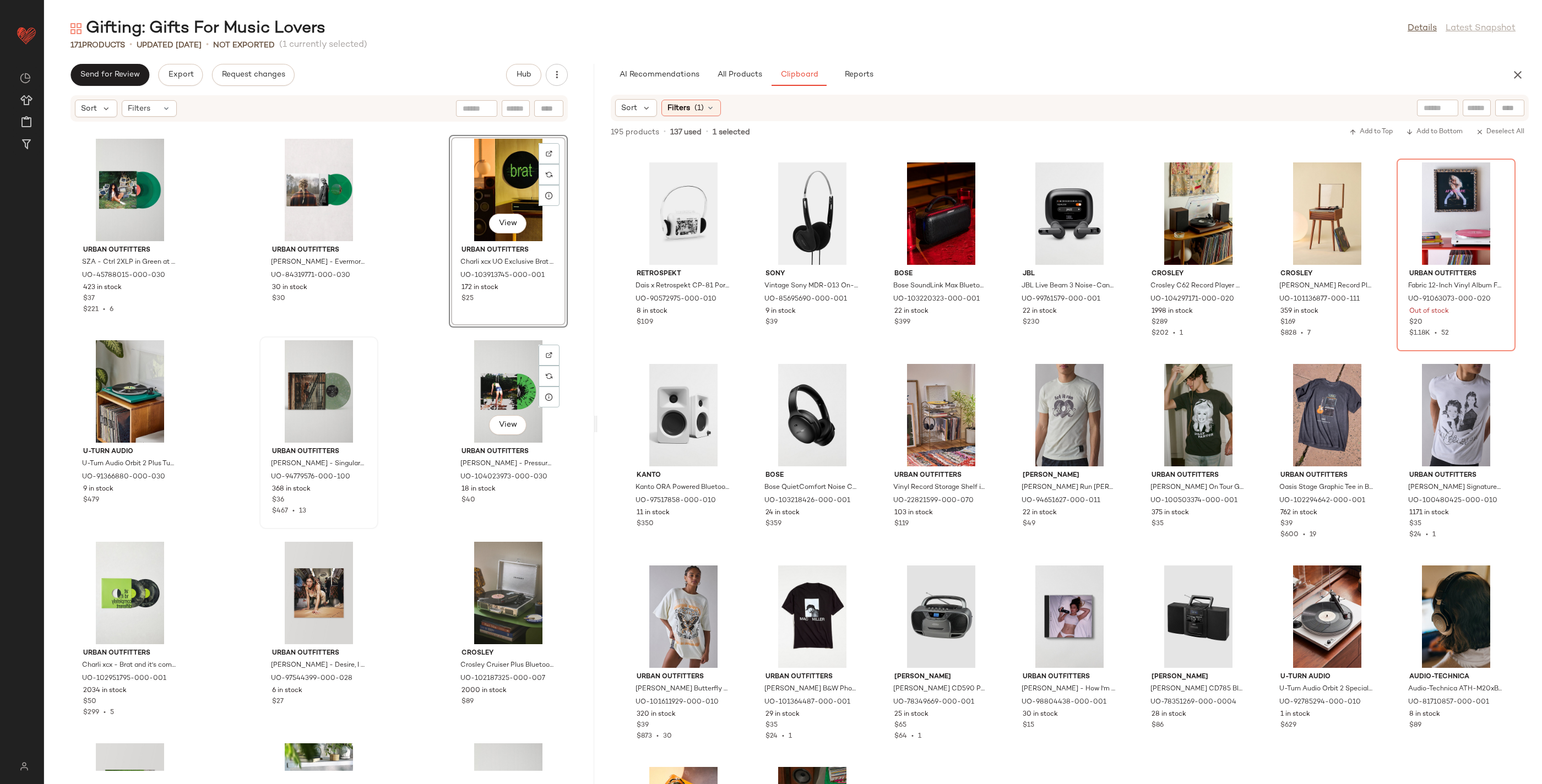
scroll to position [10082, 0]
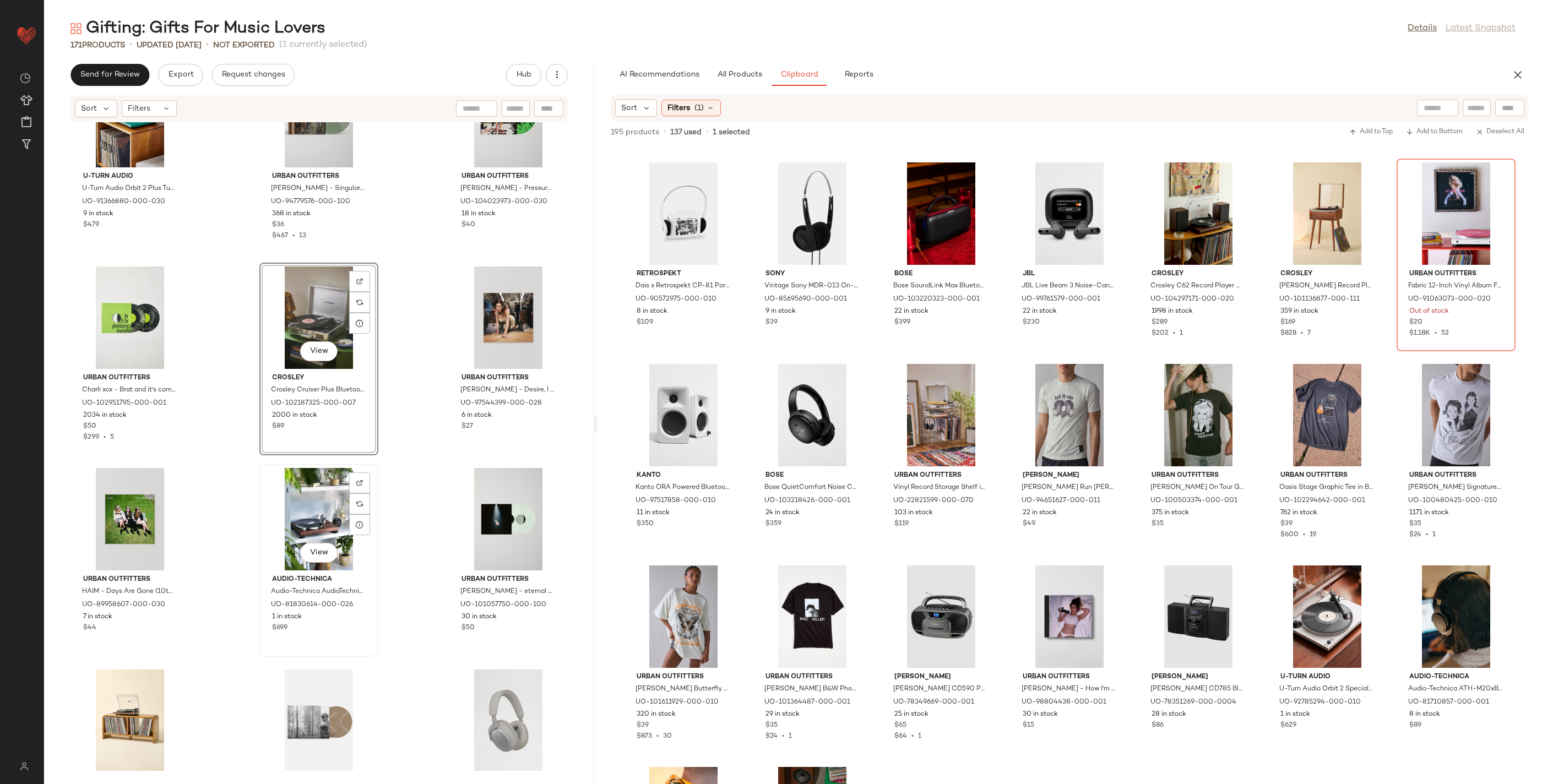
scroll to position [10352, 0]
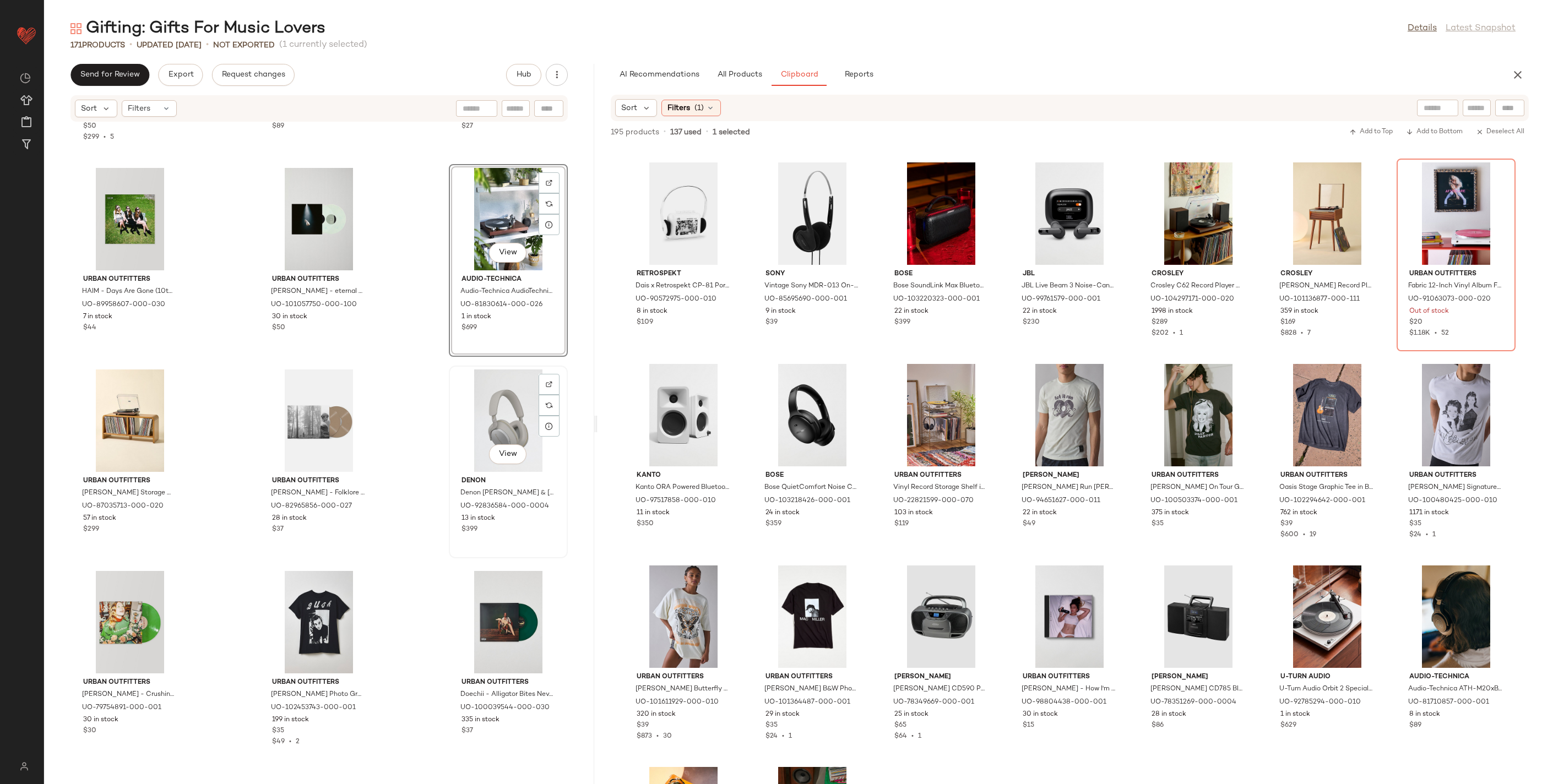
scroll to position [10669, 0]
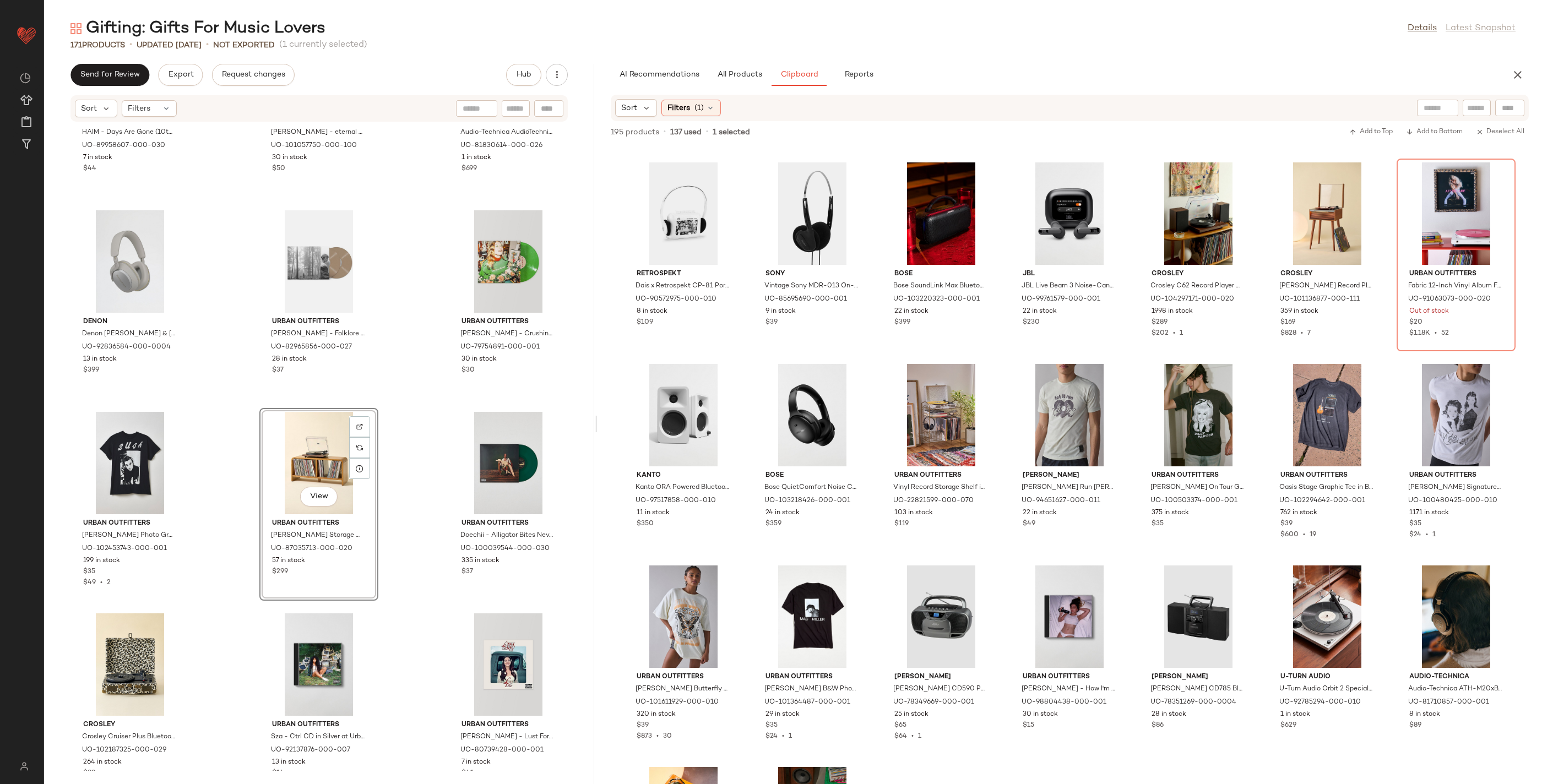
scroll to position [10840, 0]
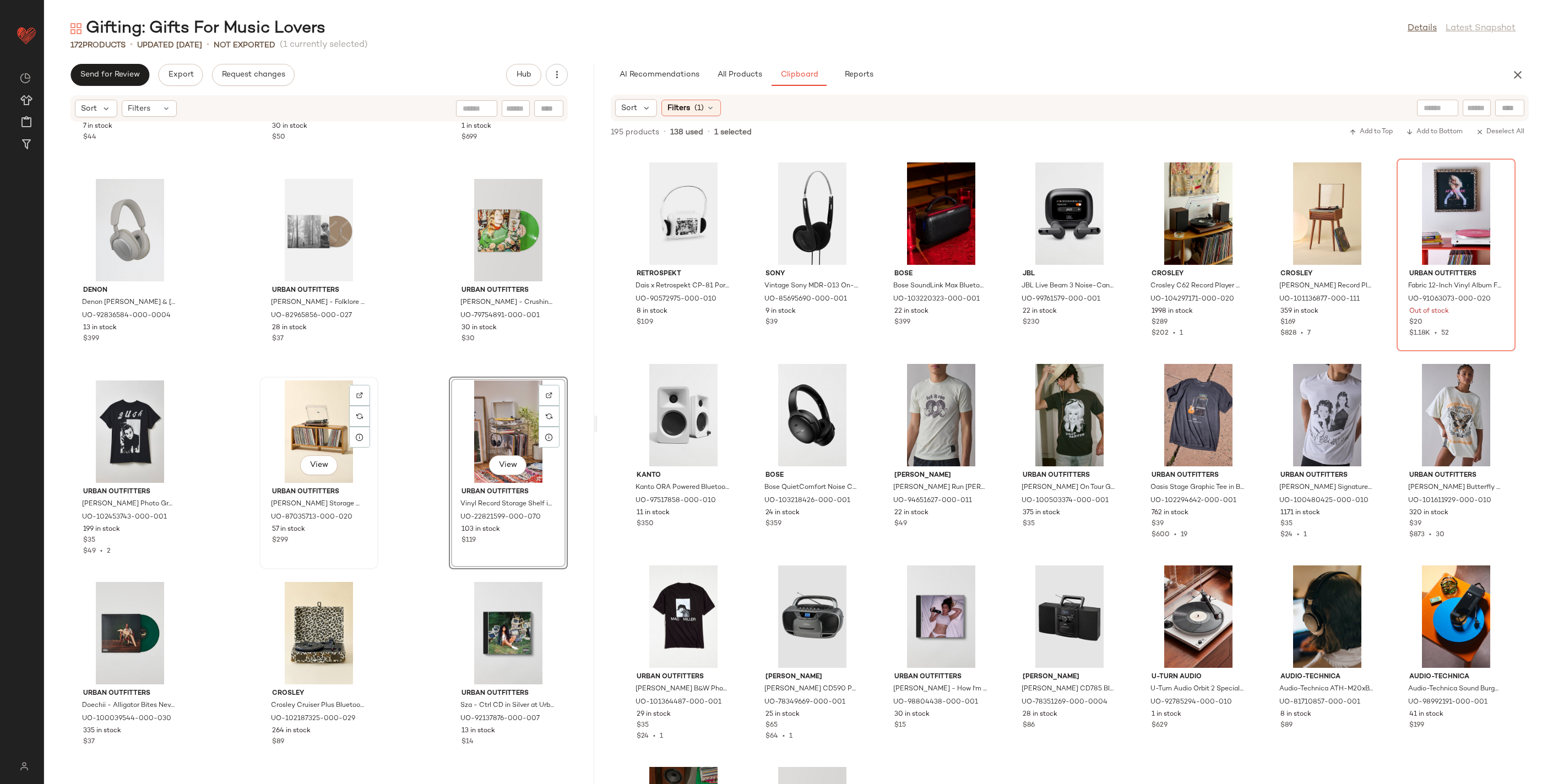
click at [314, 430] on div "View" at bounding box center [319, 431] width 111 height 102
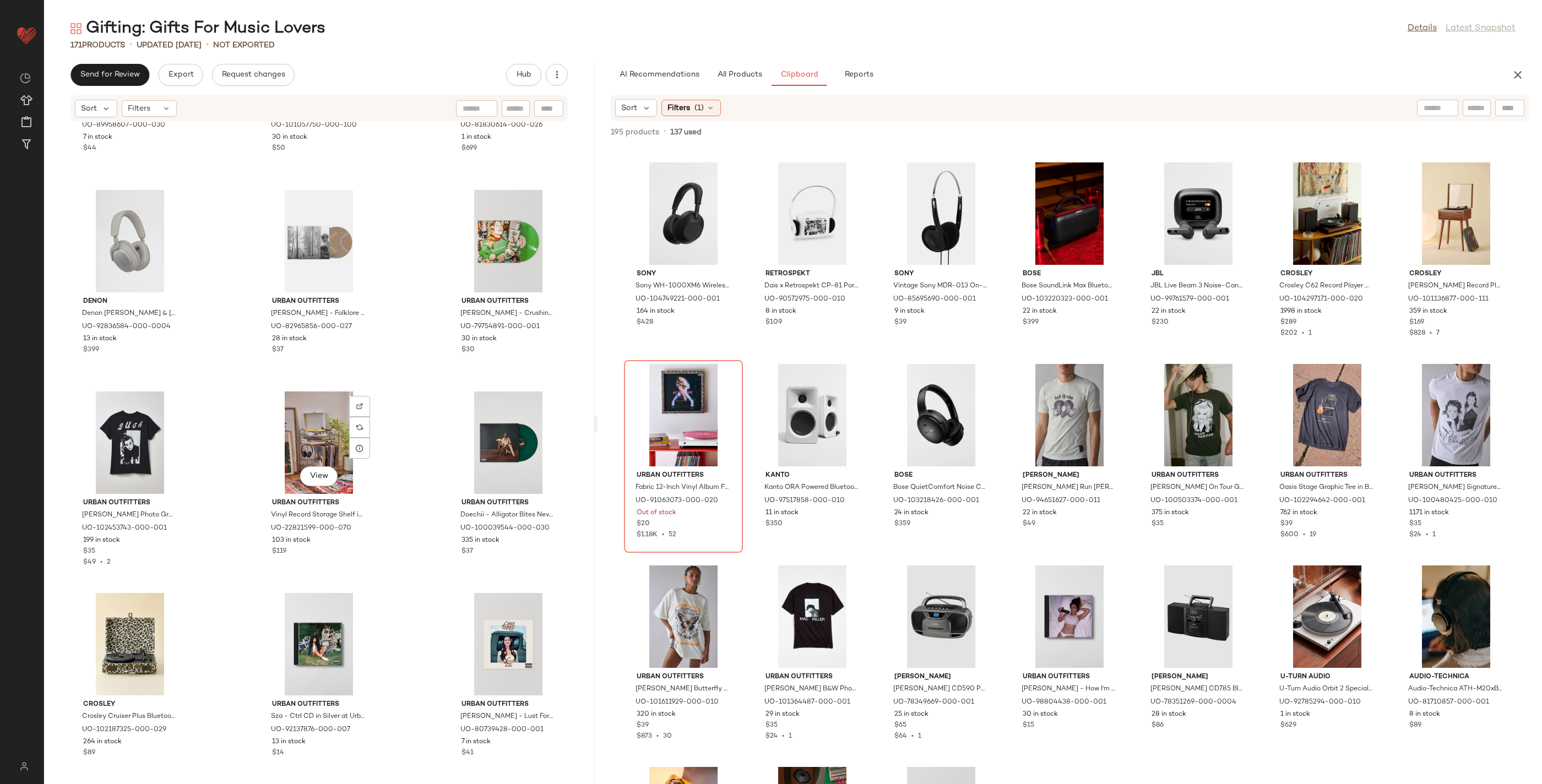
scroll to position [10840, 0]
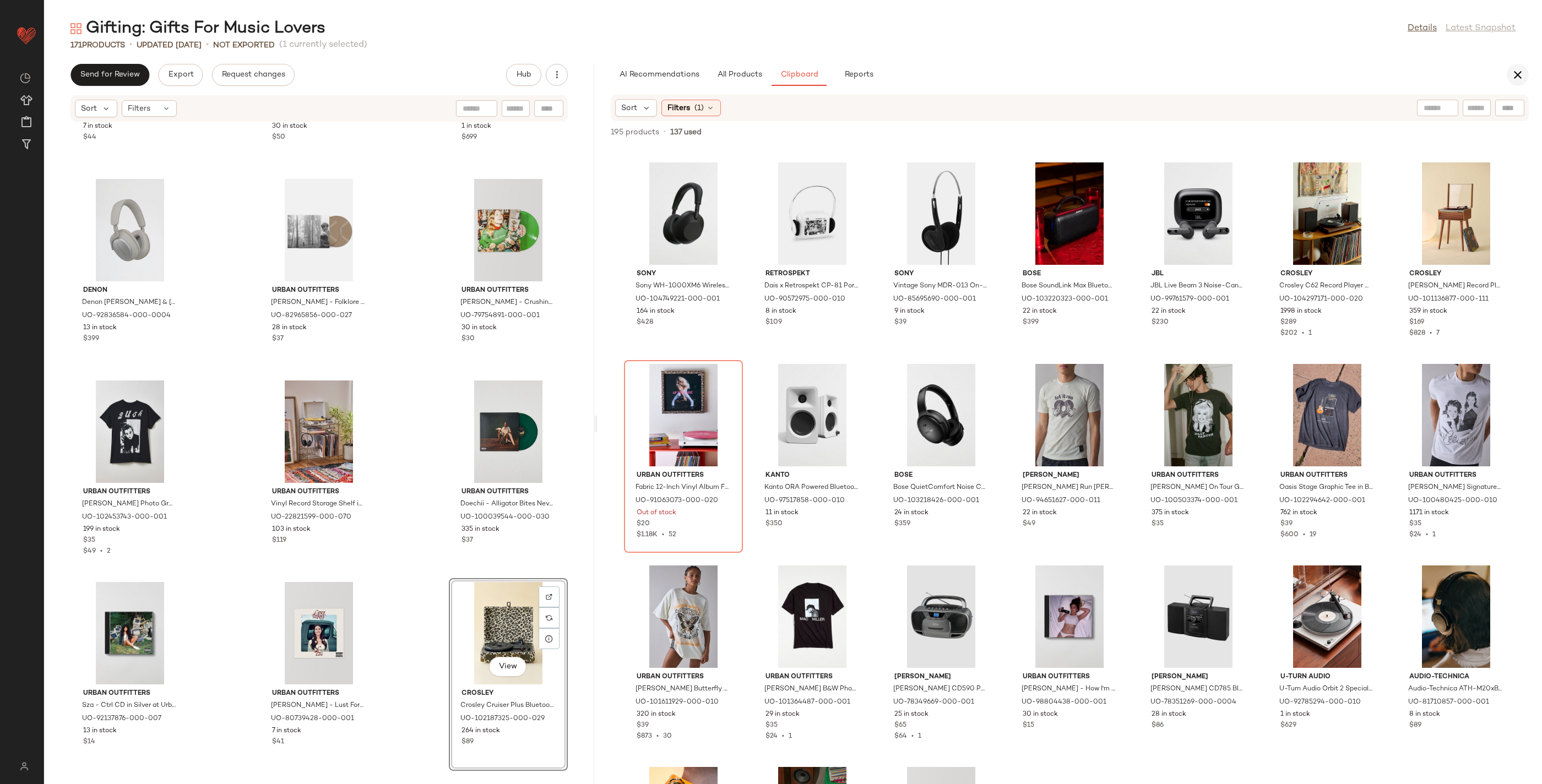
click at [1508, 72] on button "button" at bounding box center [1517, 75] width 22 height 22
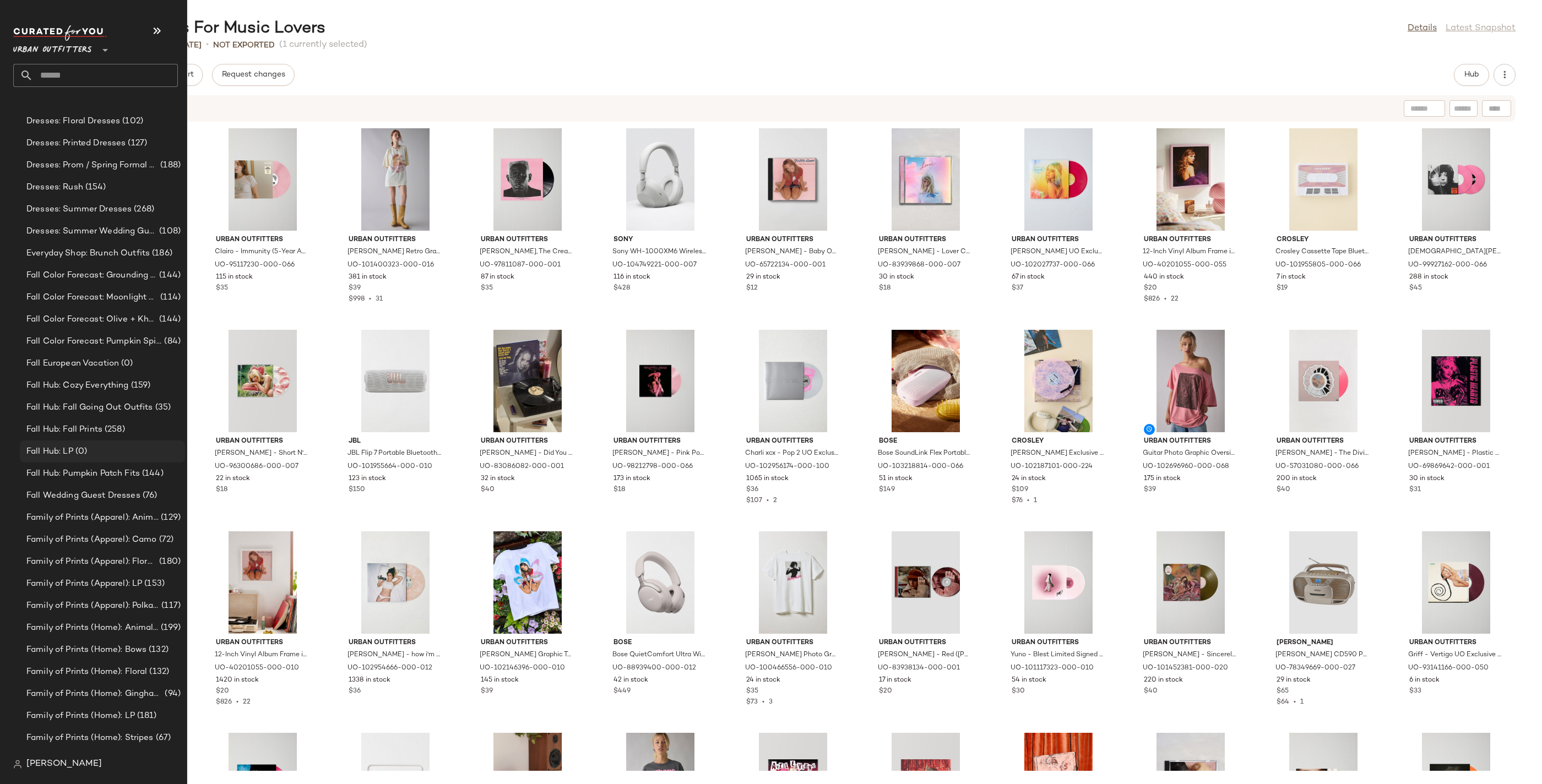
scroll to position [902, 0]
click at [104, 467] on div "Fall Hub: LP (0)" at bounding box center [102, 468] width 157 height 13
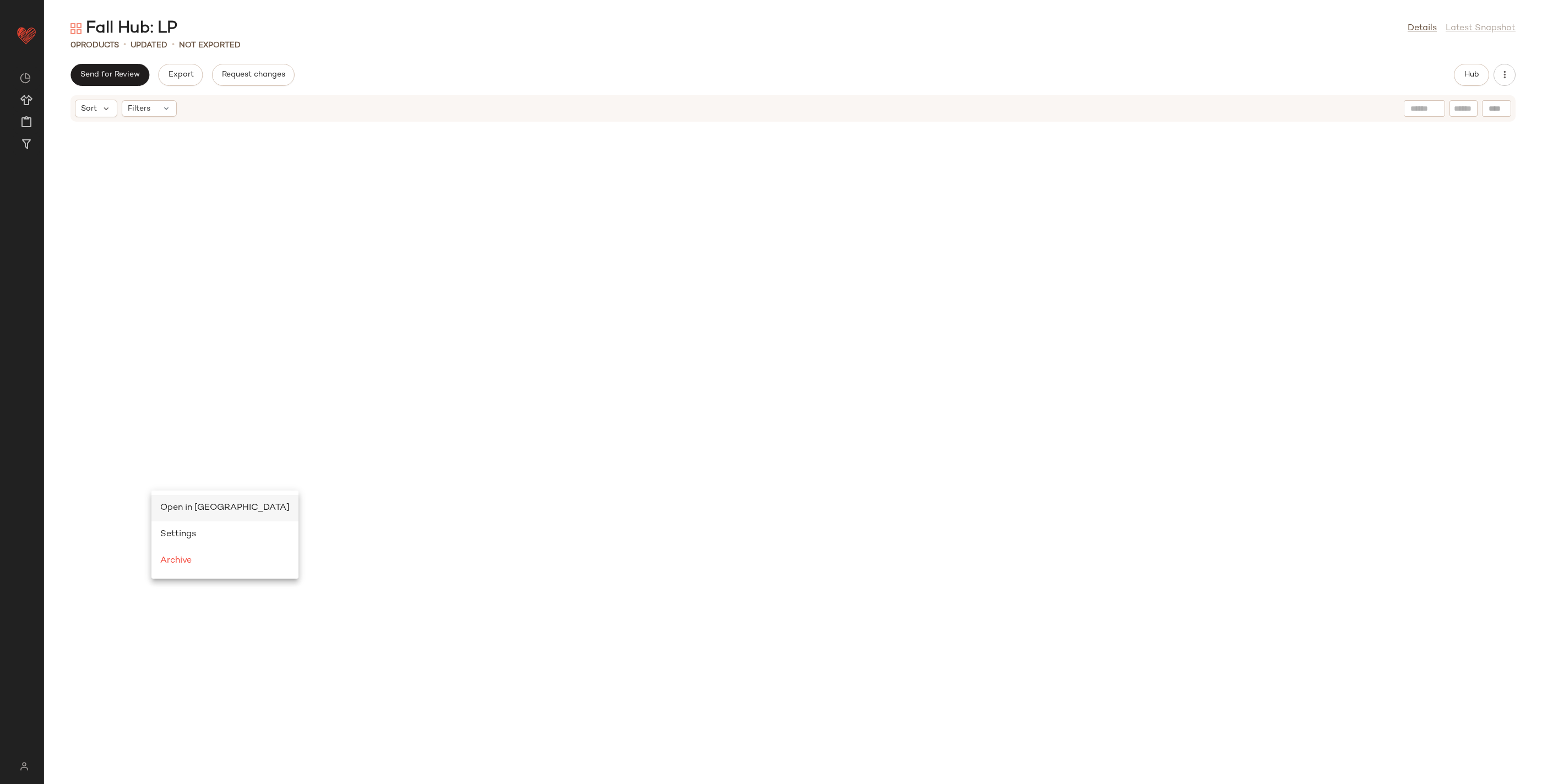
click at [176, 504] on span "Open in [GEOGRAPHIC_DATA]" at bounding box center [225, 508] width 129 height 10
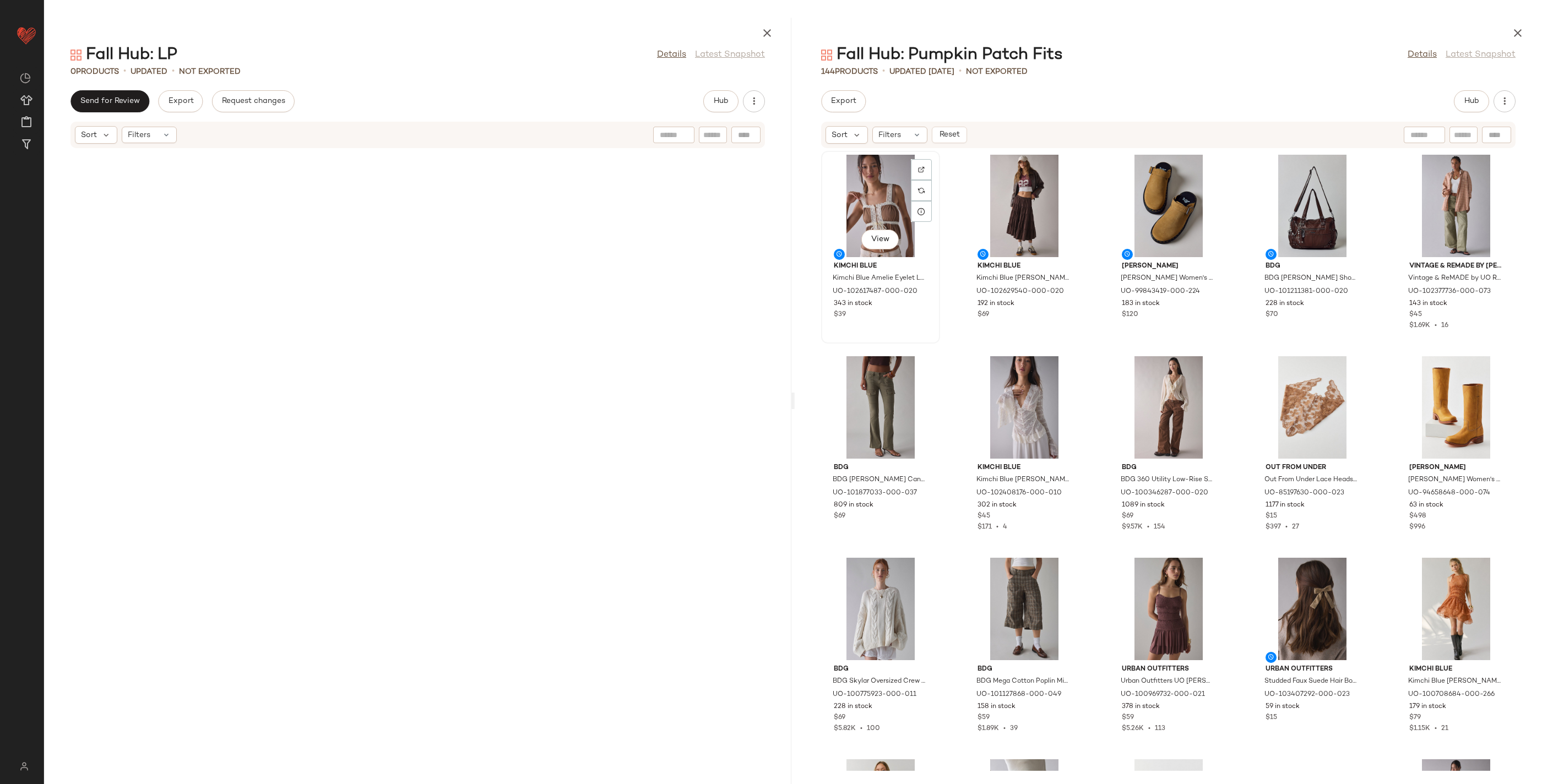
click at [881, 202] on div "View" at bounding box center [881, 206] width 111 height 102
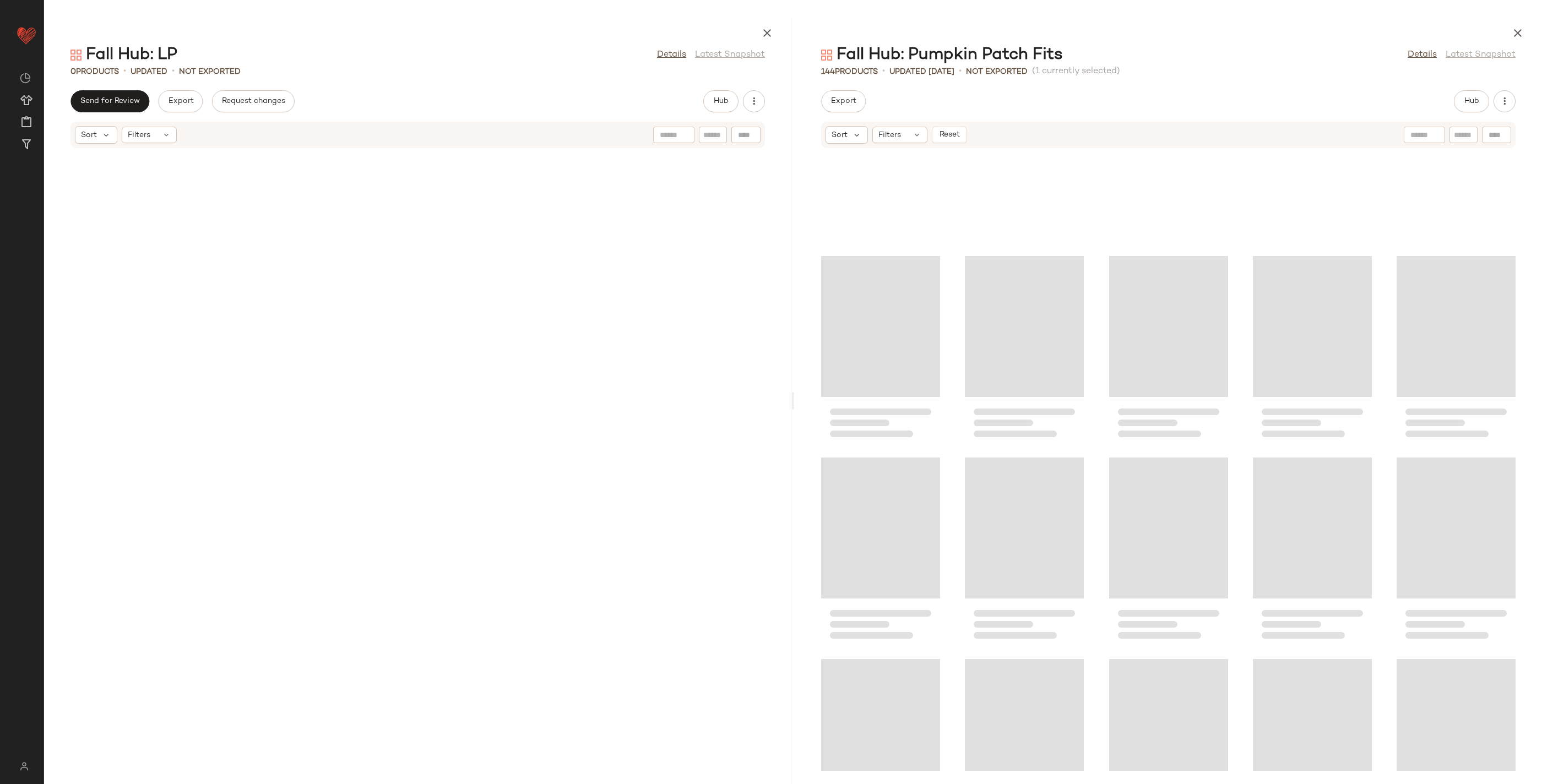
scroll to position [5224, 0]
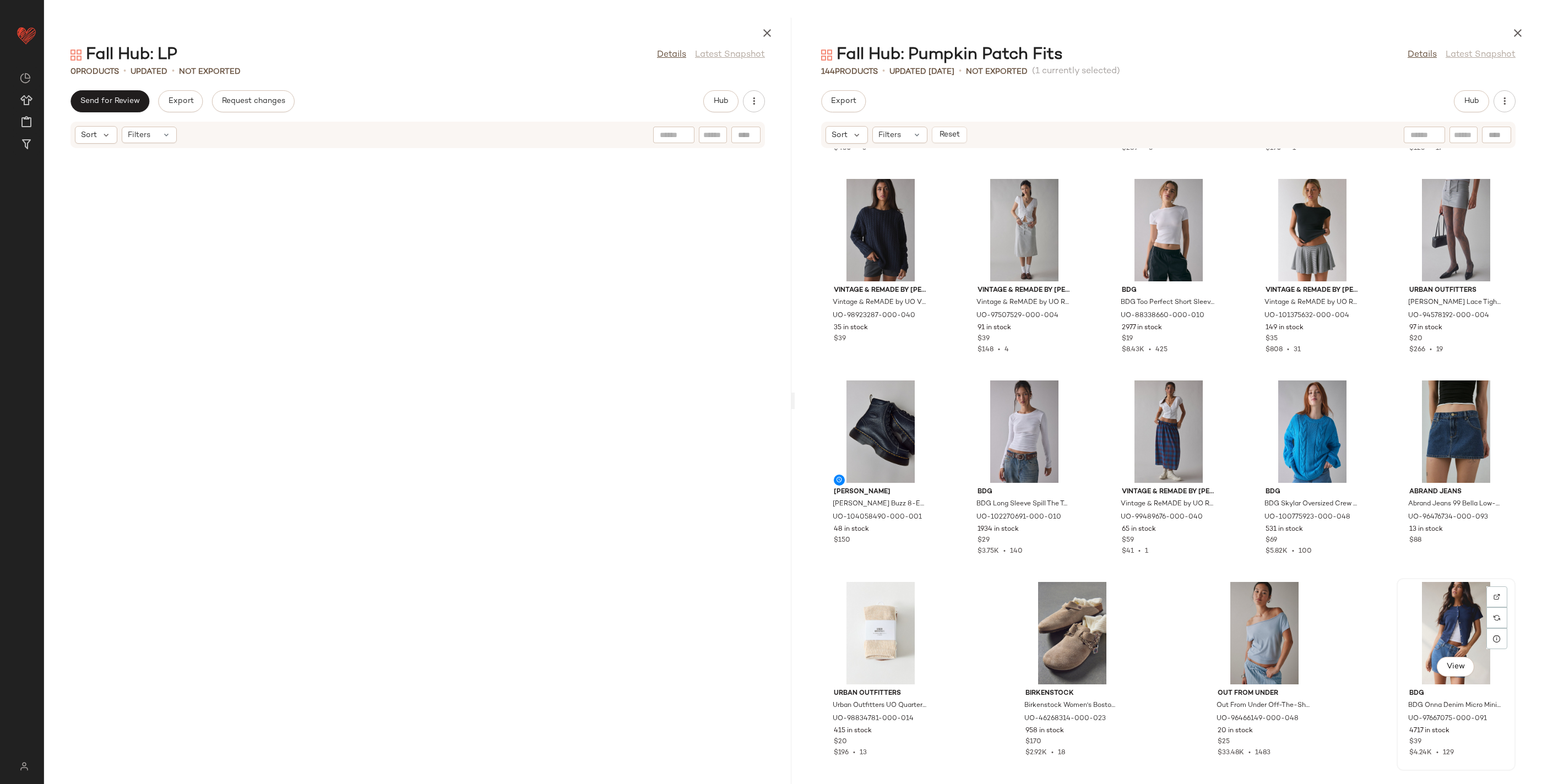
click at [1441, 625] on div "View" at bounding box center [1456, 633] width 111 height 102
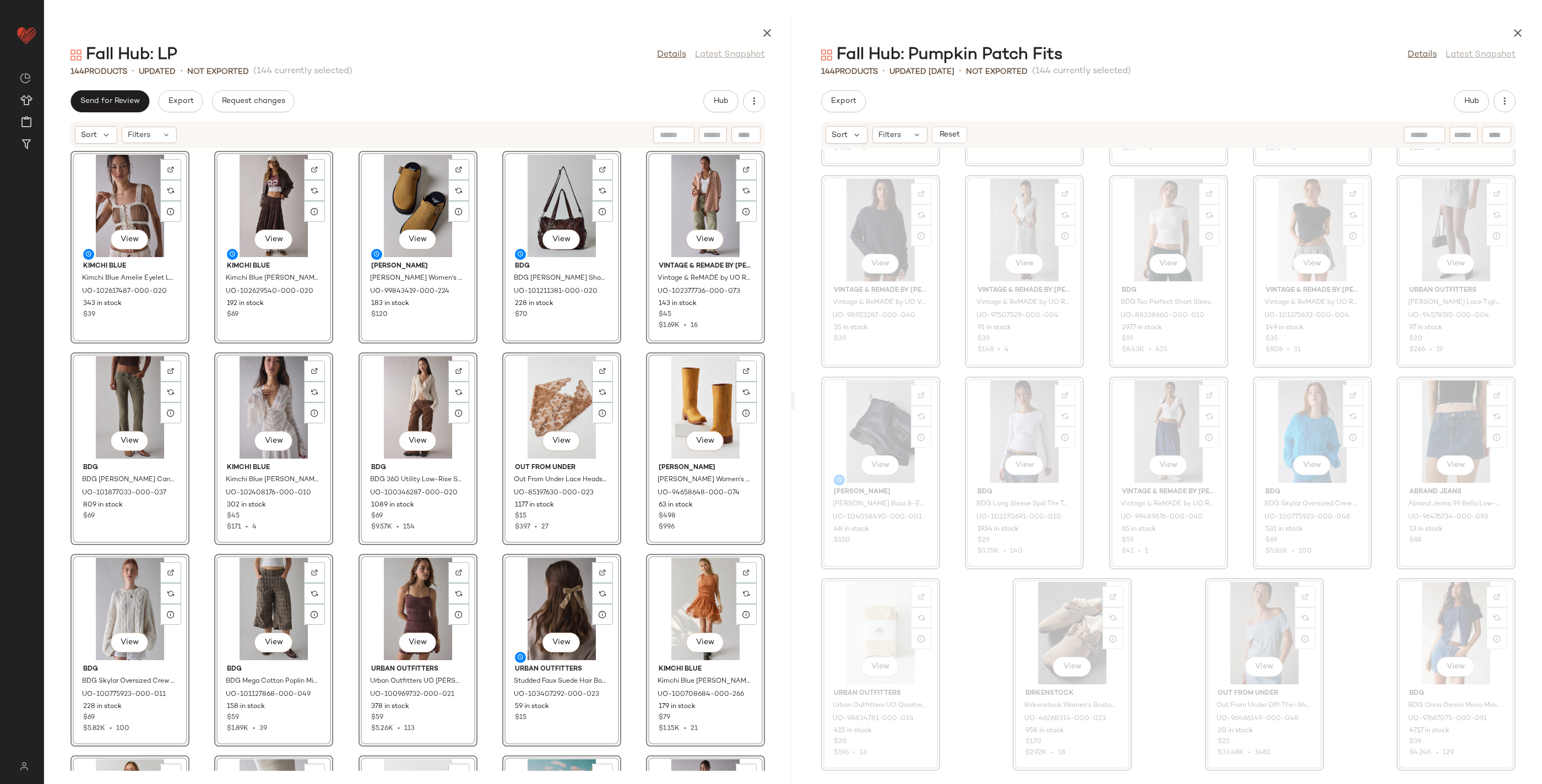
click at [776, 421] on div "View Kimchi Blue Kimchi Blue Amelie Eyelet Lace Trim Tie-Front Babydoll Top in …" at bounding box center [418, 460] width 747 height 622
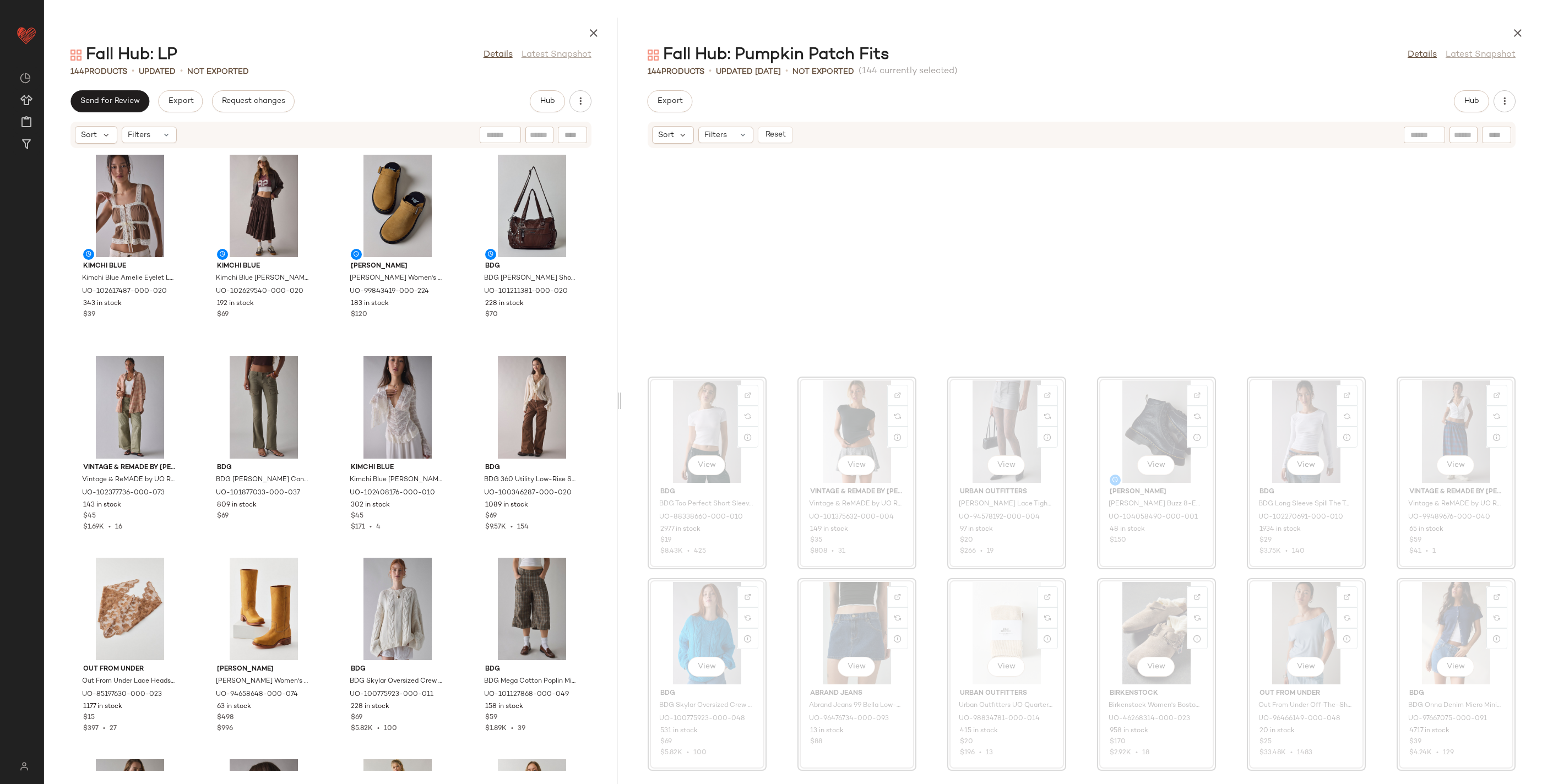
scroll to position [3612, 0]
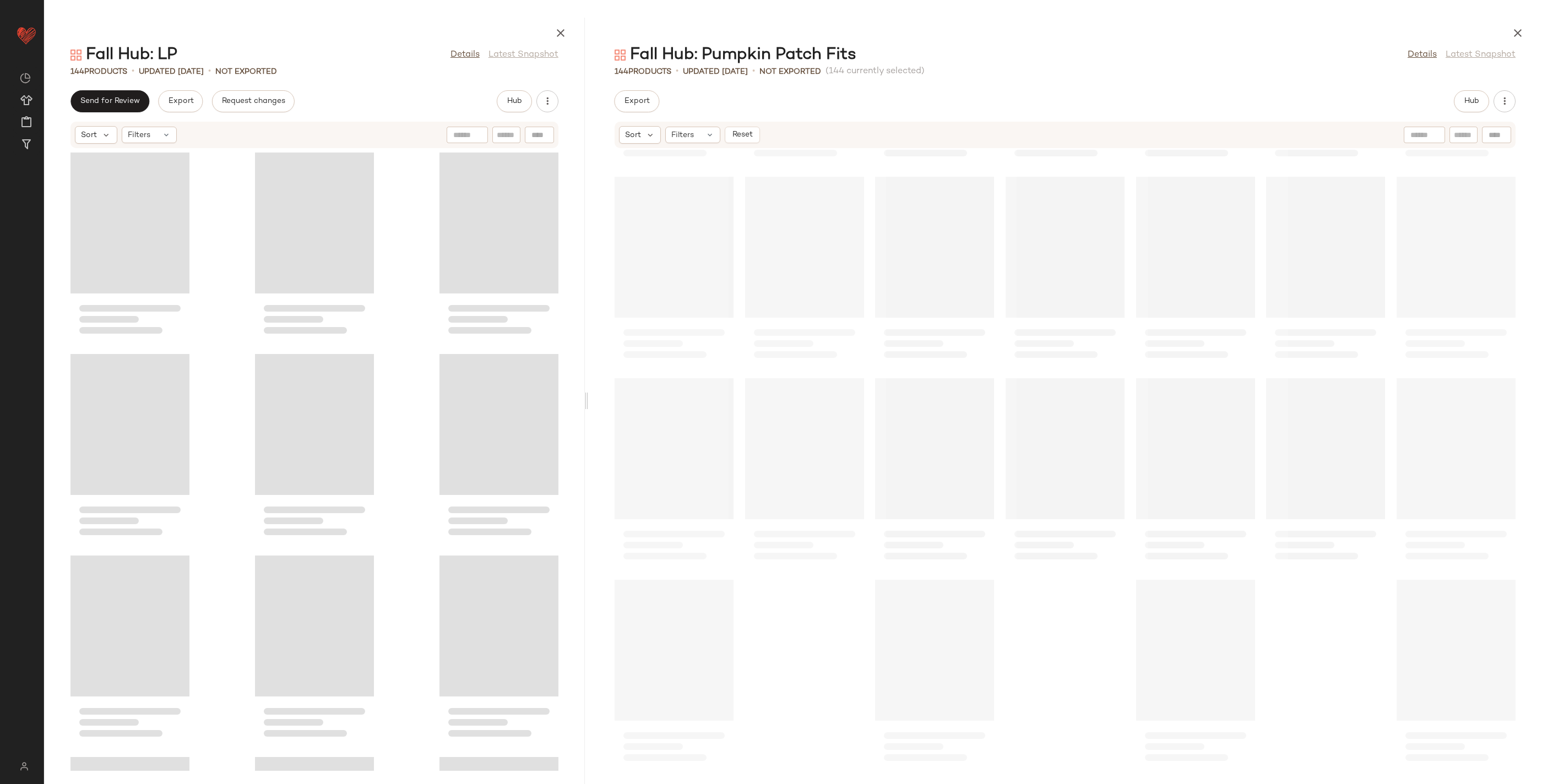
drag, startPoint x: 791, startPoint y: 405, endPoint x: 586, endPoint y: 404, distance: 205.0
click at [586, 404] on div at bounding box center [586, 400] width 4 height 767
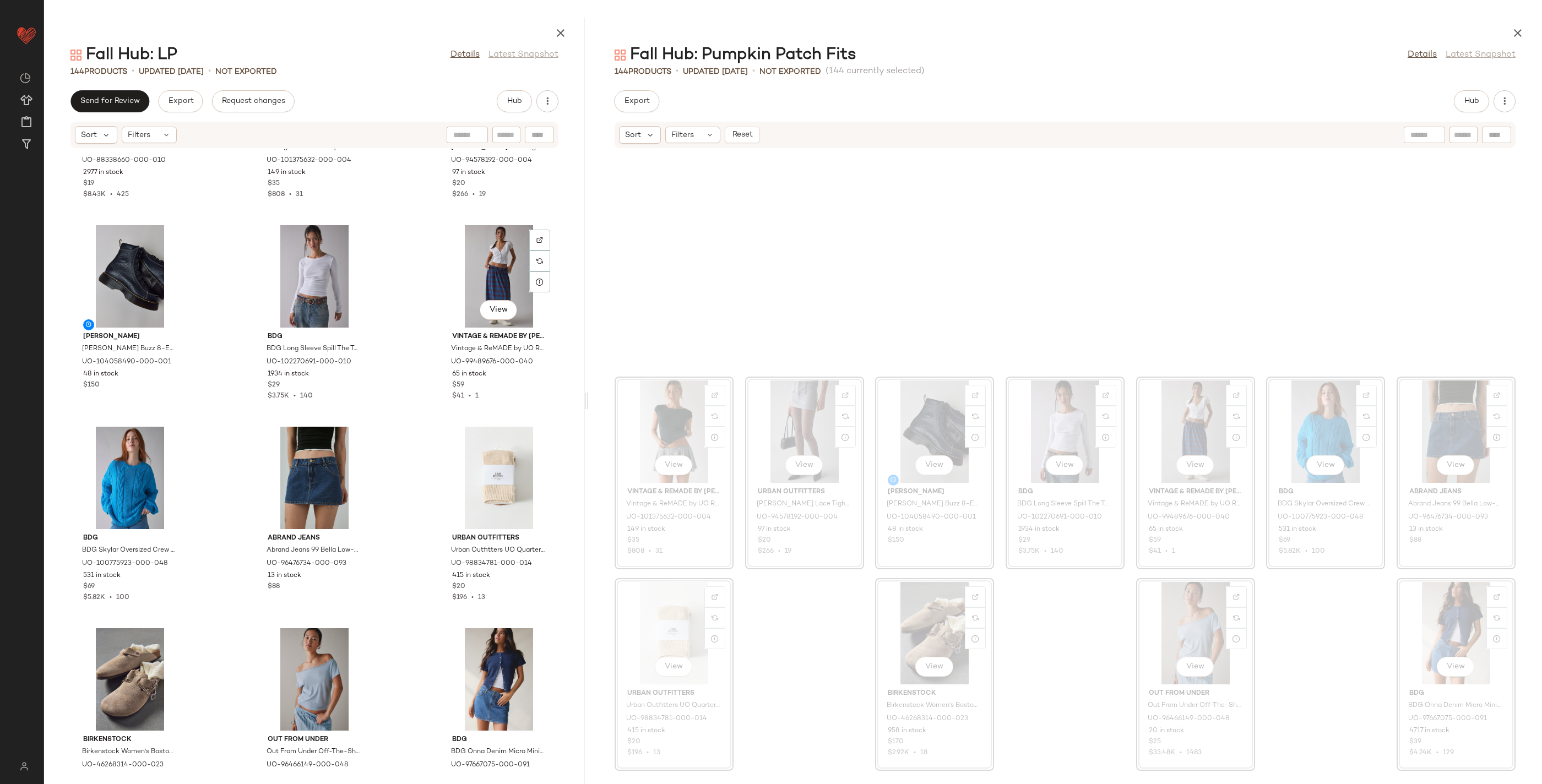
scroll to position [9053, 0]
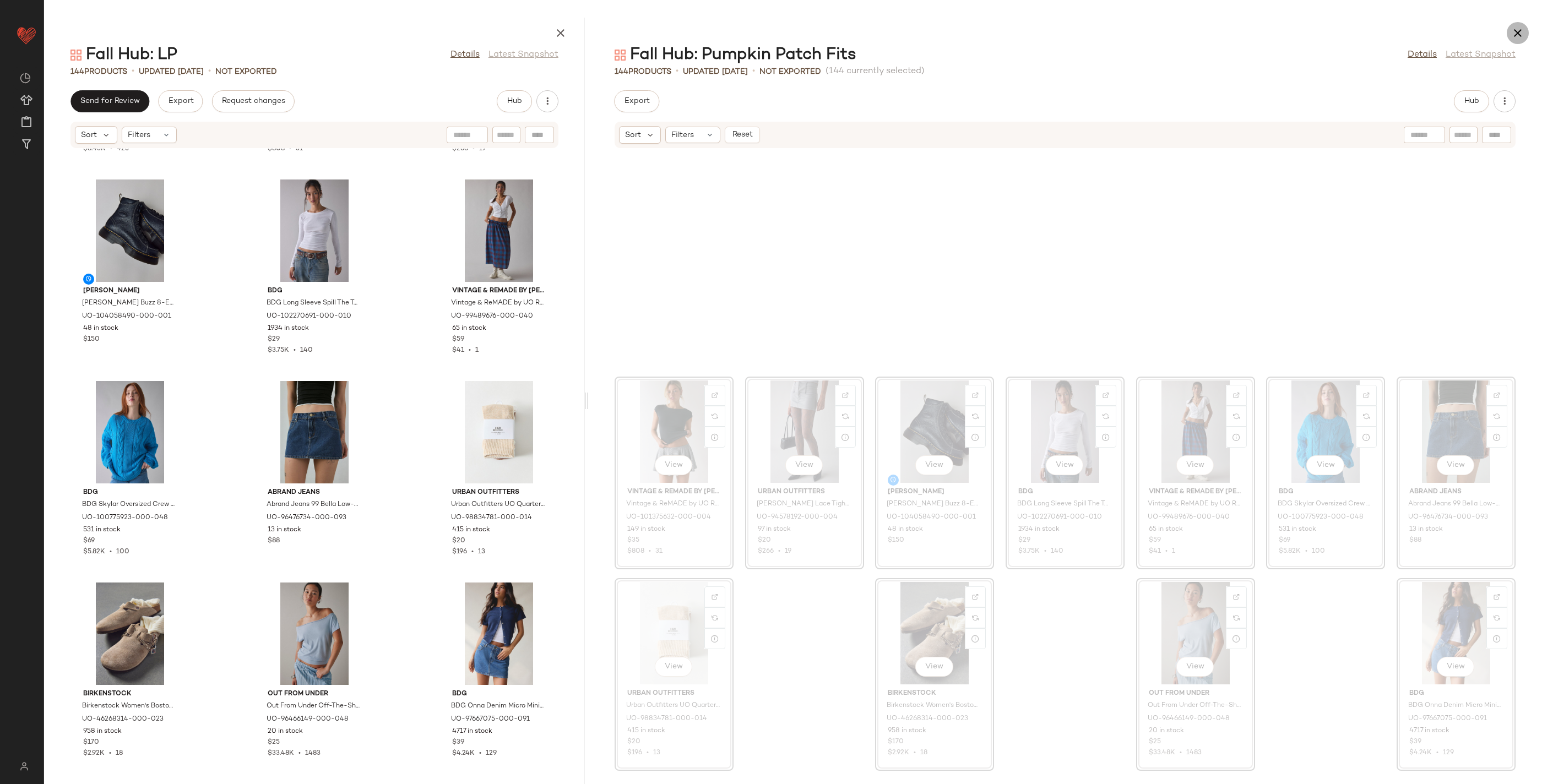
click at [1519, 32] on icon "button" at bounding box center [1517, 33] width 13 height 13
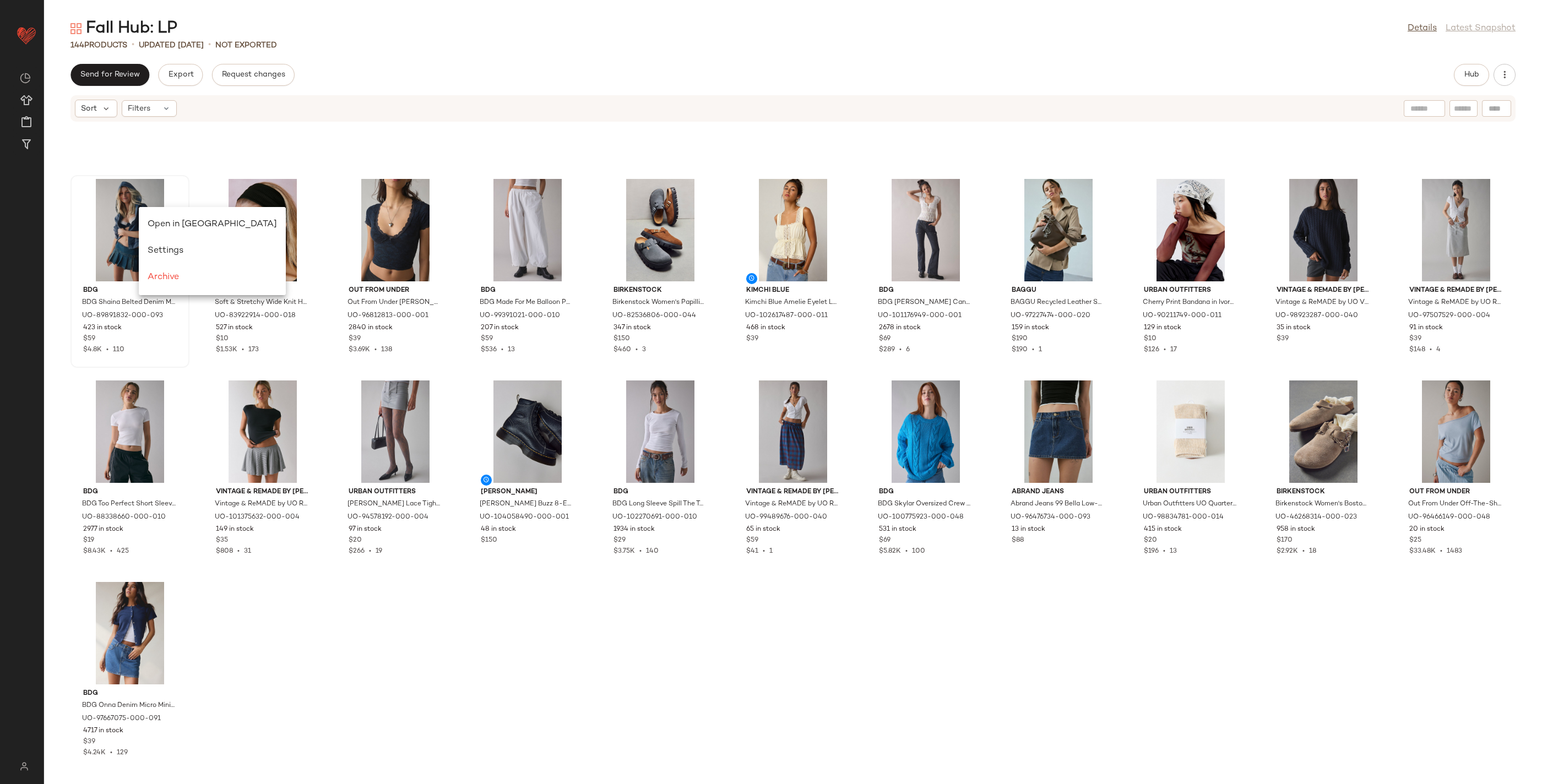
click at [173, 224] on span "Open in [GEOGRAPHIC_DATA]" at bounding box center [213, 224] width 129 height 10
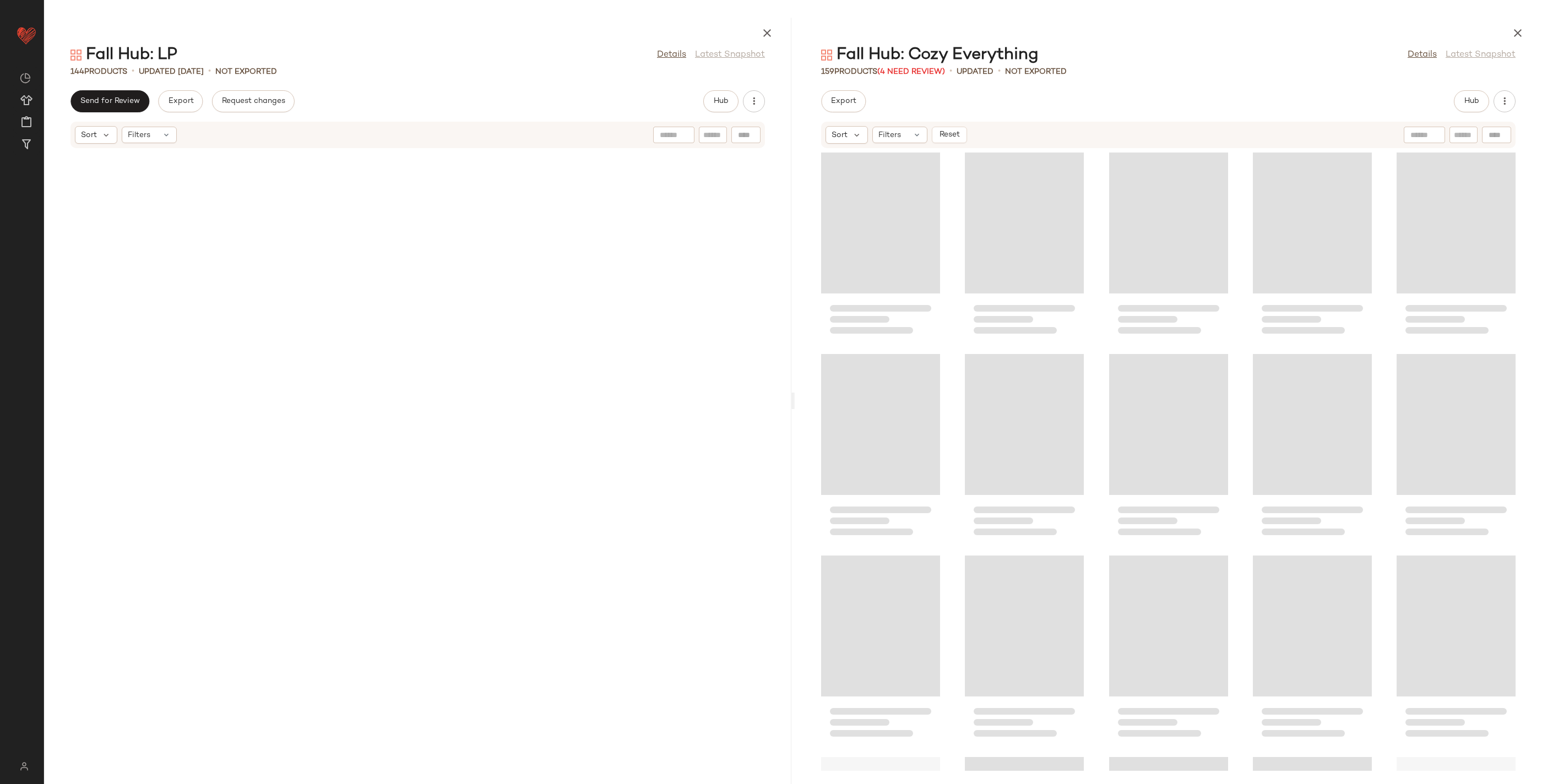
scroll to position [4635, 0]
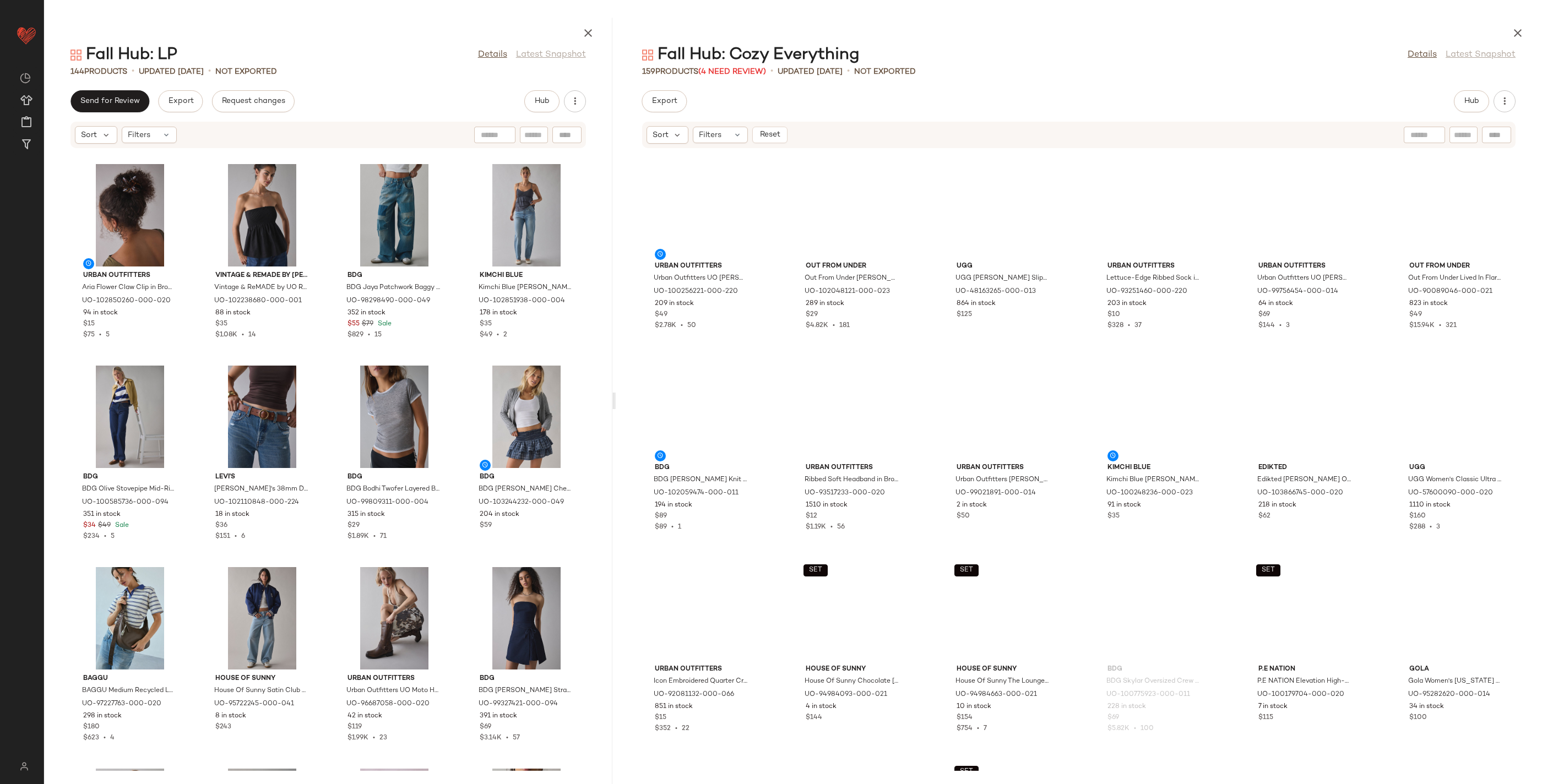
drag, startPoint x: 790, startPoint y: 402, endPoint x: 613, endPoint y: 401, distance: 177.0
click at [613, 401] on div at bounding box center [614, 400] width 4 height 767
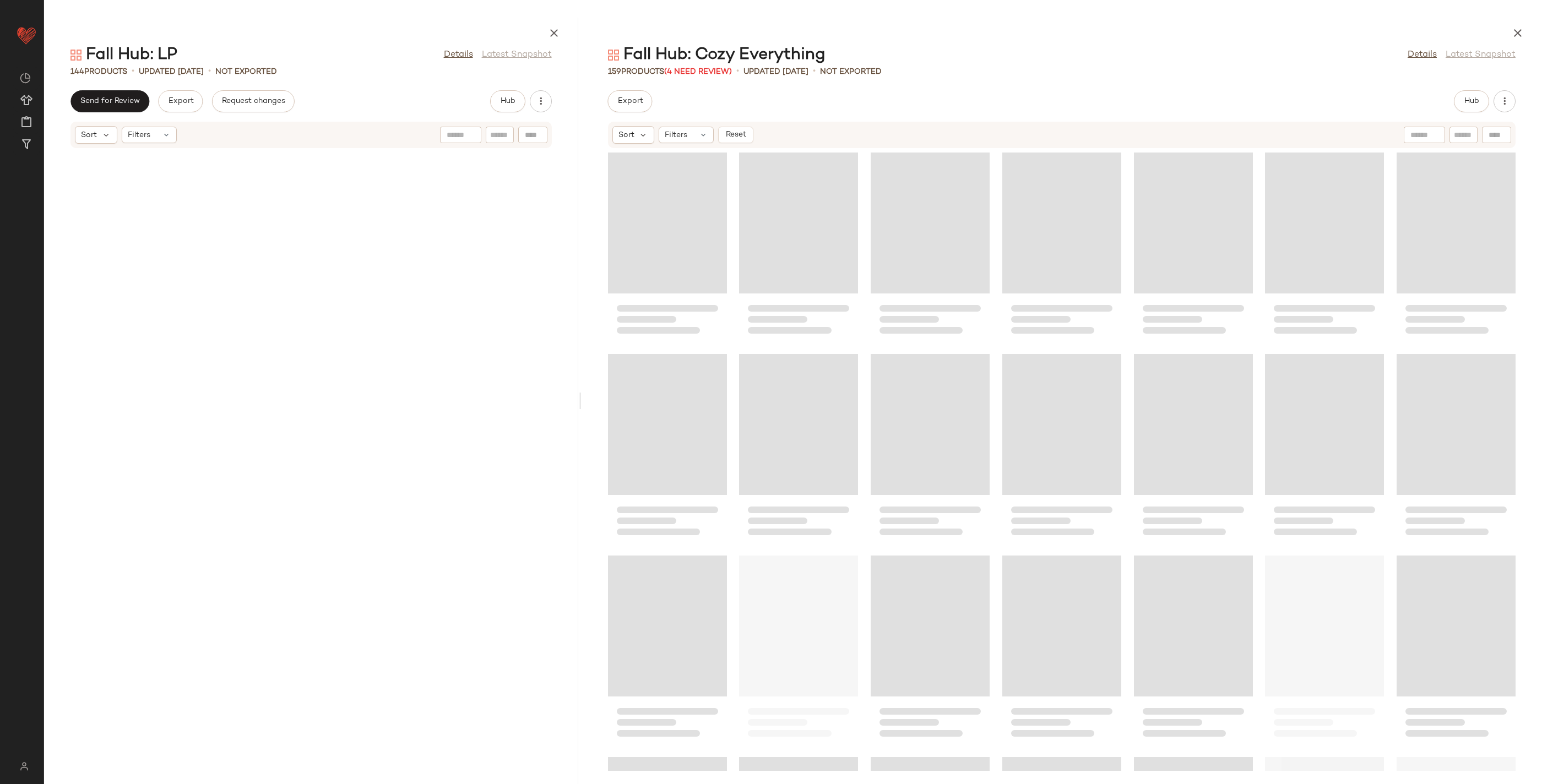
scroll to position [8665, 0]
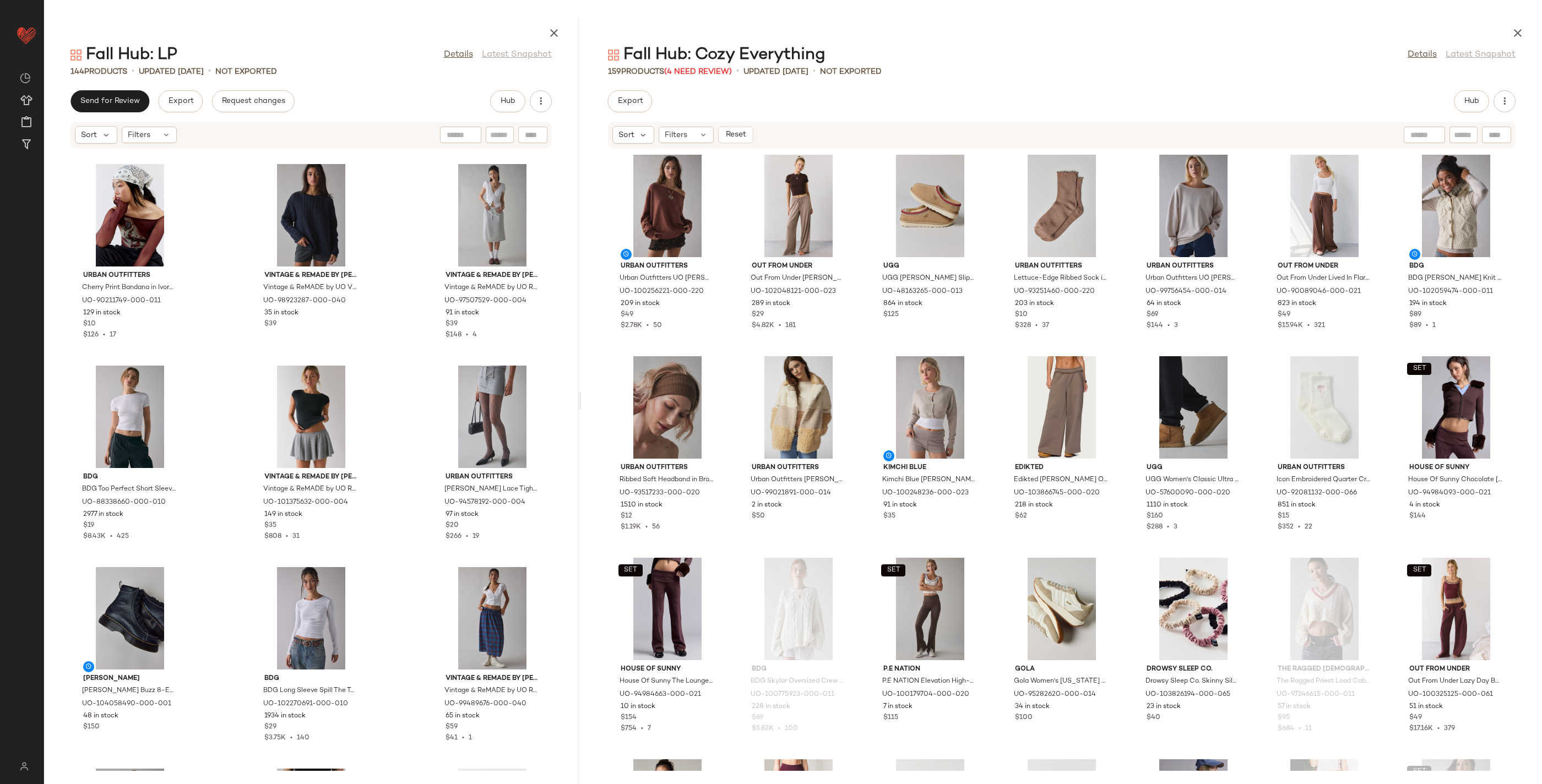
drag, startPoint x: 614, startPoint y: 403, endPoint x: 581, endPoint y: 405, distance: 33.1
click at [581, 405] on div "Fall Hub: LP Details Latest Snapshot 144 Products • updated [DATE] • Not Export…" at bounding box center [793, 400] width 1498 height 767
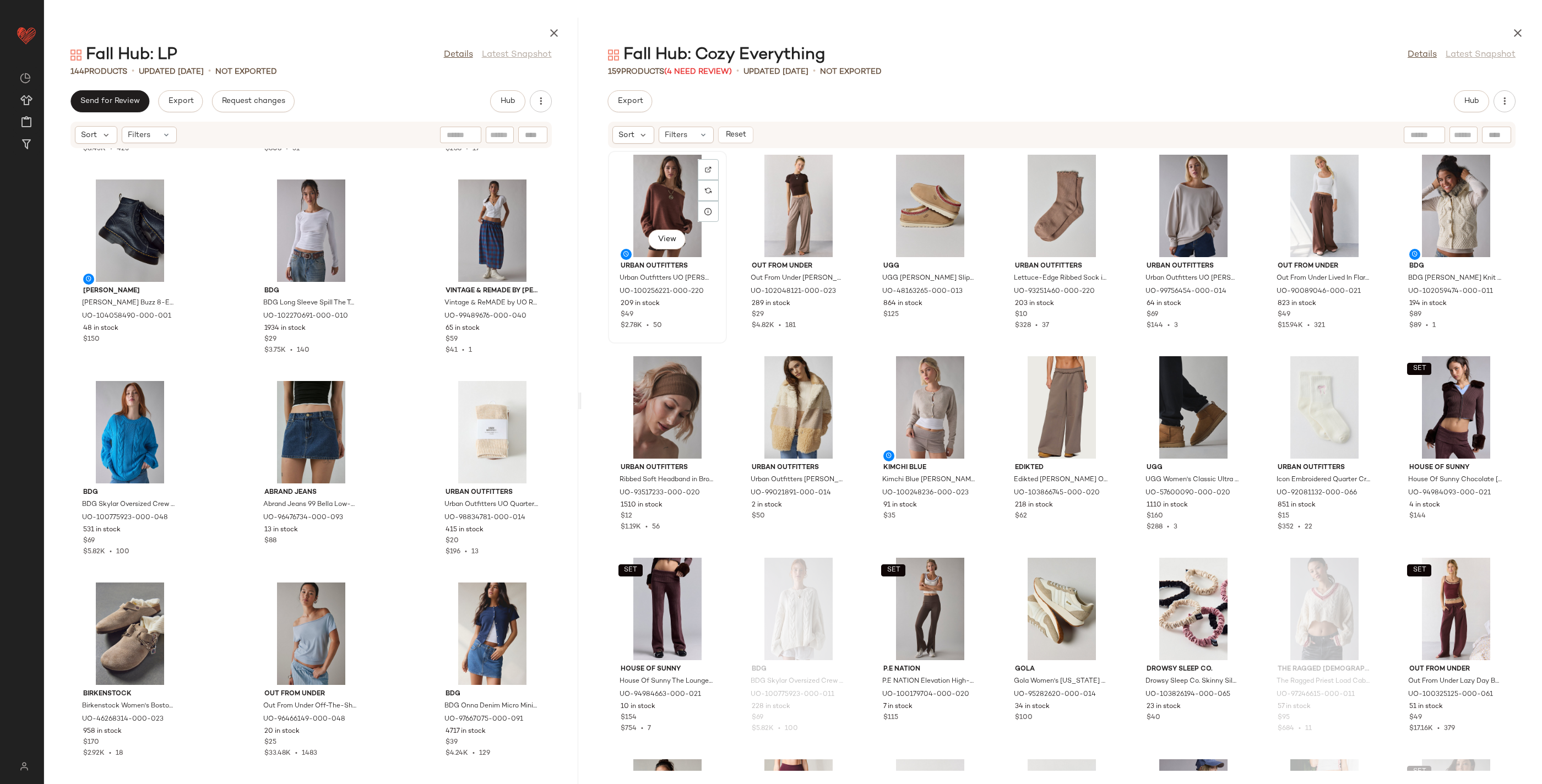
click at [663, 200] on div "View" at bounding box center [667, 206] width 111 height 102
click at [921, 203] on div "View" at bounding box center [930, 206] width 111 height 102
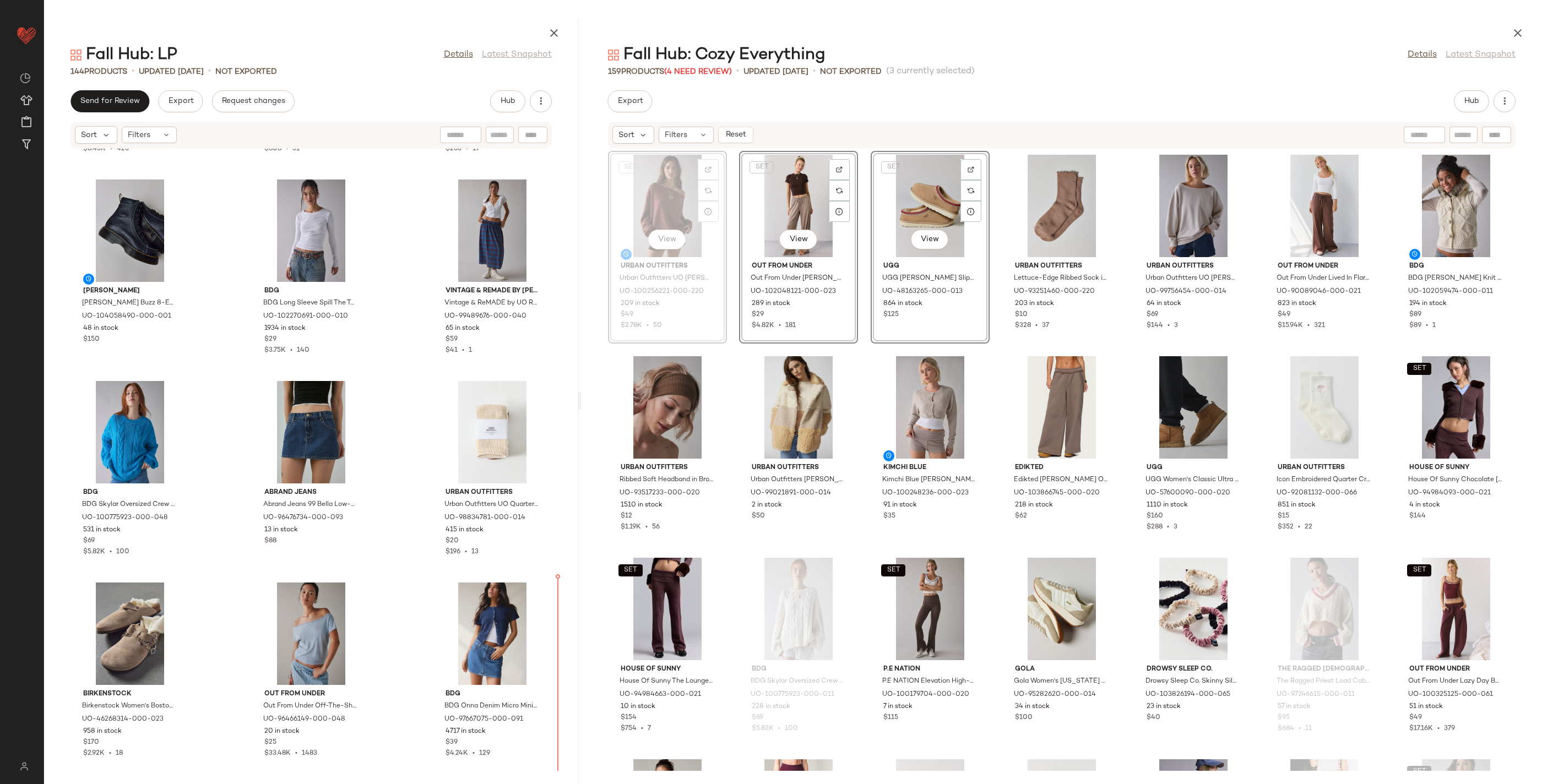
drag, startPoint x: 707, startPoint y: 226, endPoint x: 705, endPoint y: 235, distance: 9.2
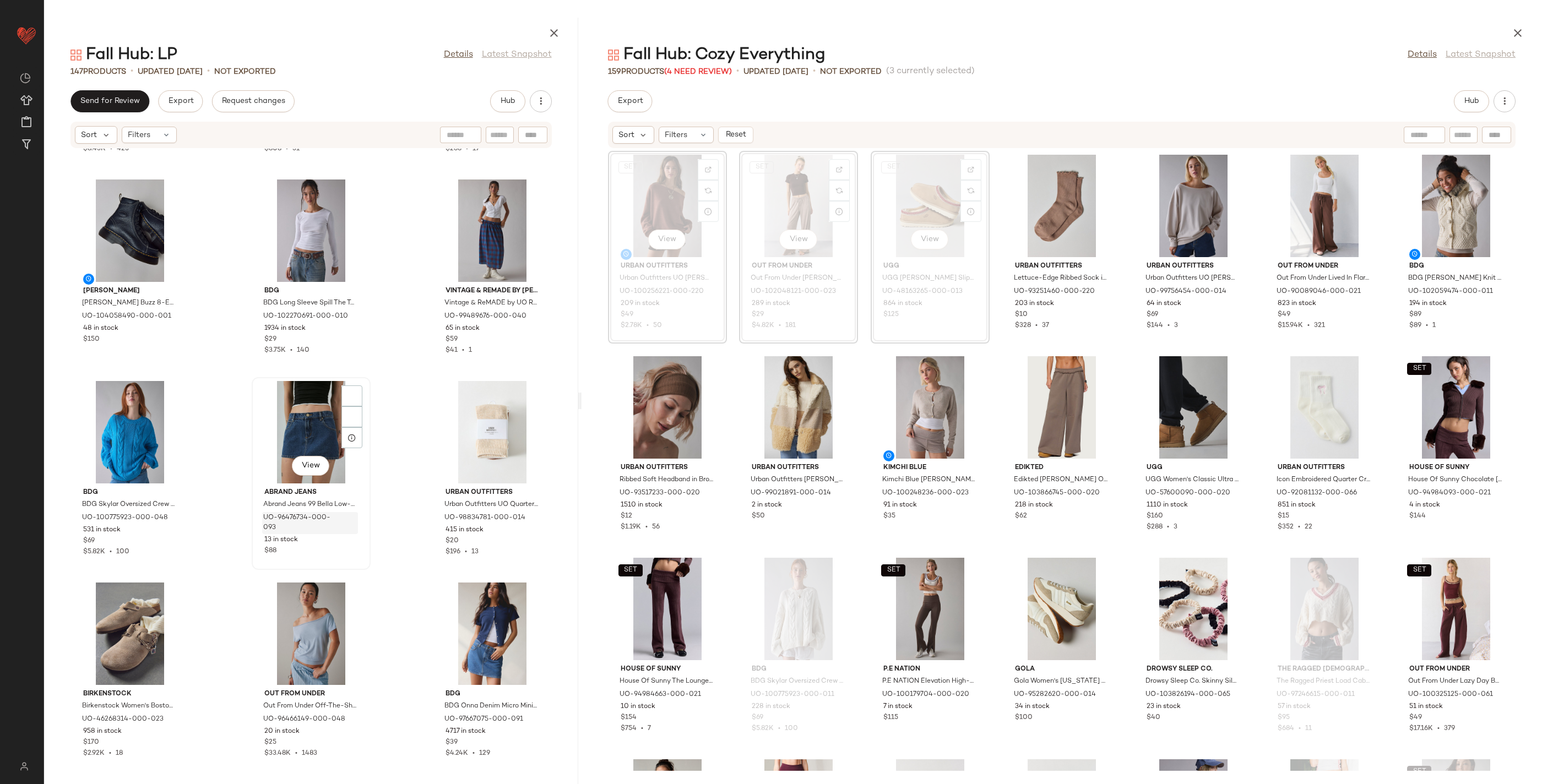
scroll to position [9254, 0]
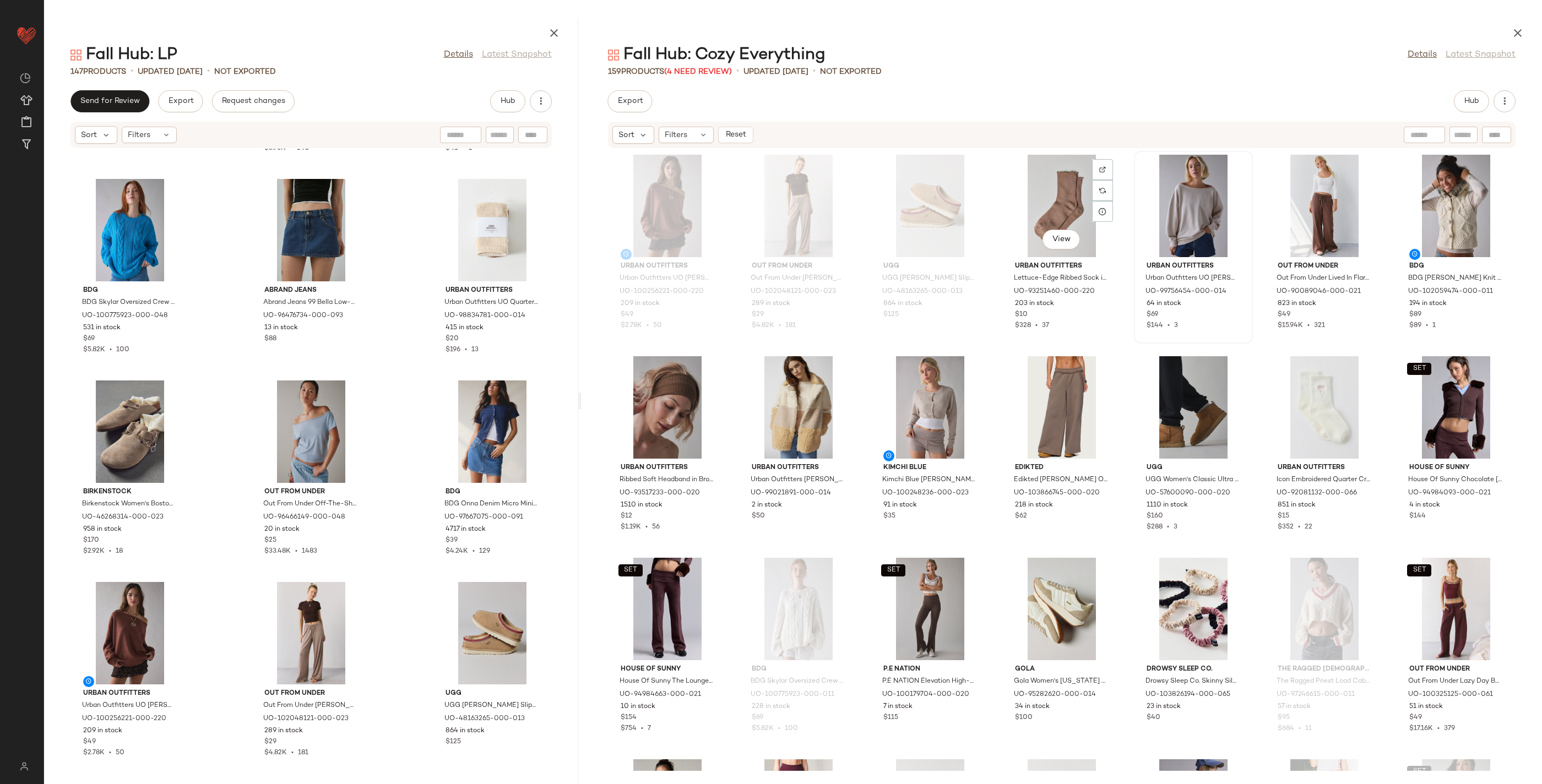
drag, startPoint x: 1061, startPoint y: 205, endPoint x: 1159, endPoint y: 213, distance: 98.3
click at [1061, 205] on div "View" at bounding box center [1062, 206] width 111 height 102
click at [1304, 215] on div "View" at bounding box center [1325, 206] width 111 height 102
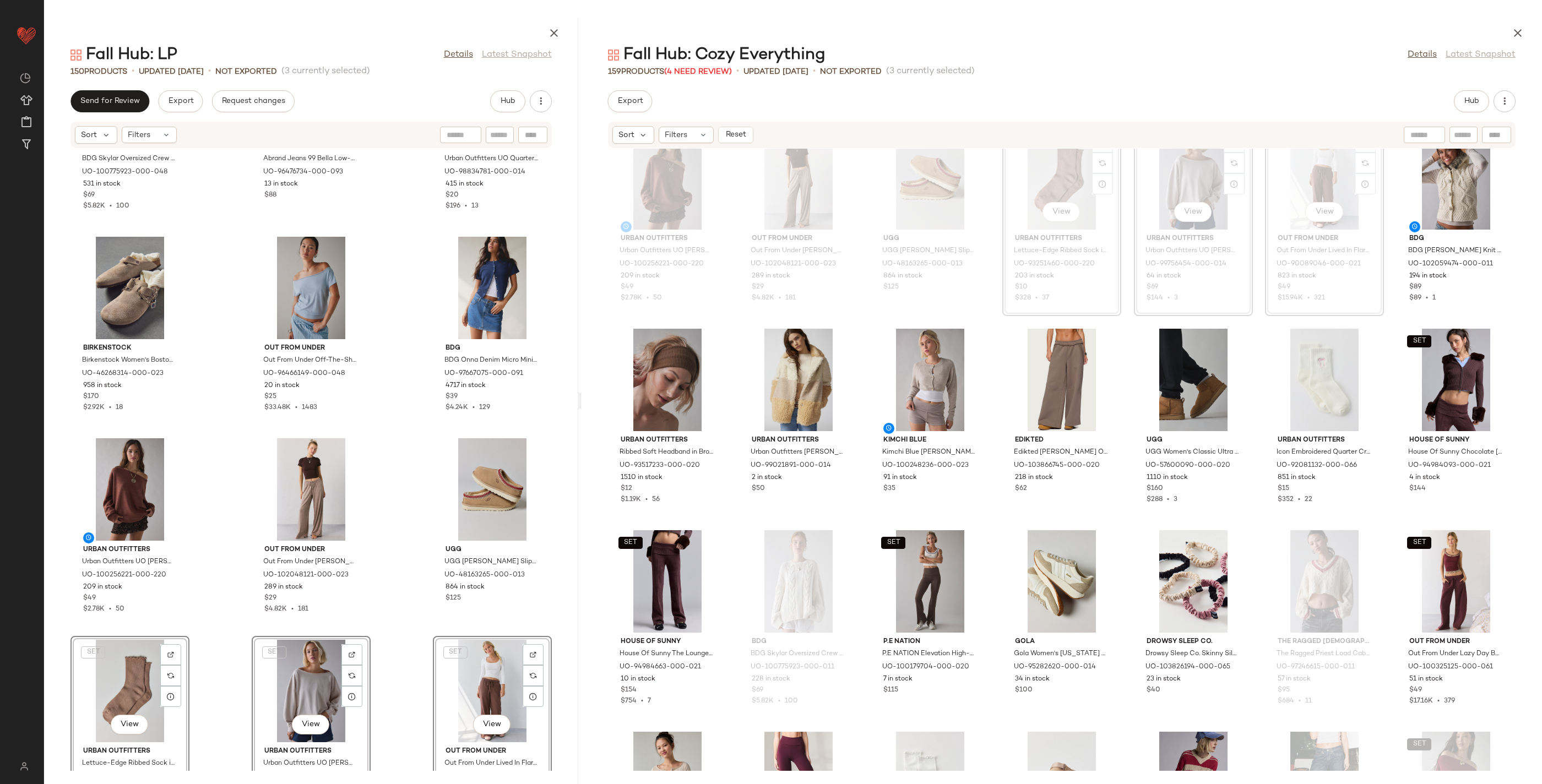
scroll to position [9455, 0]
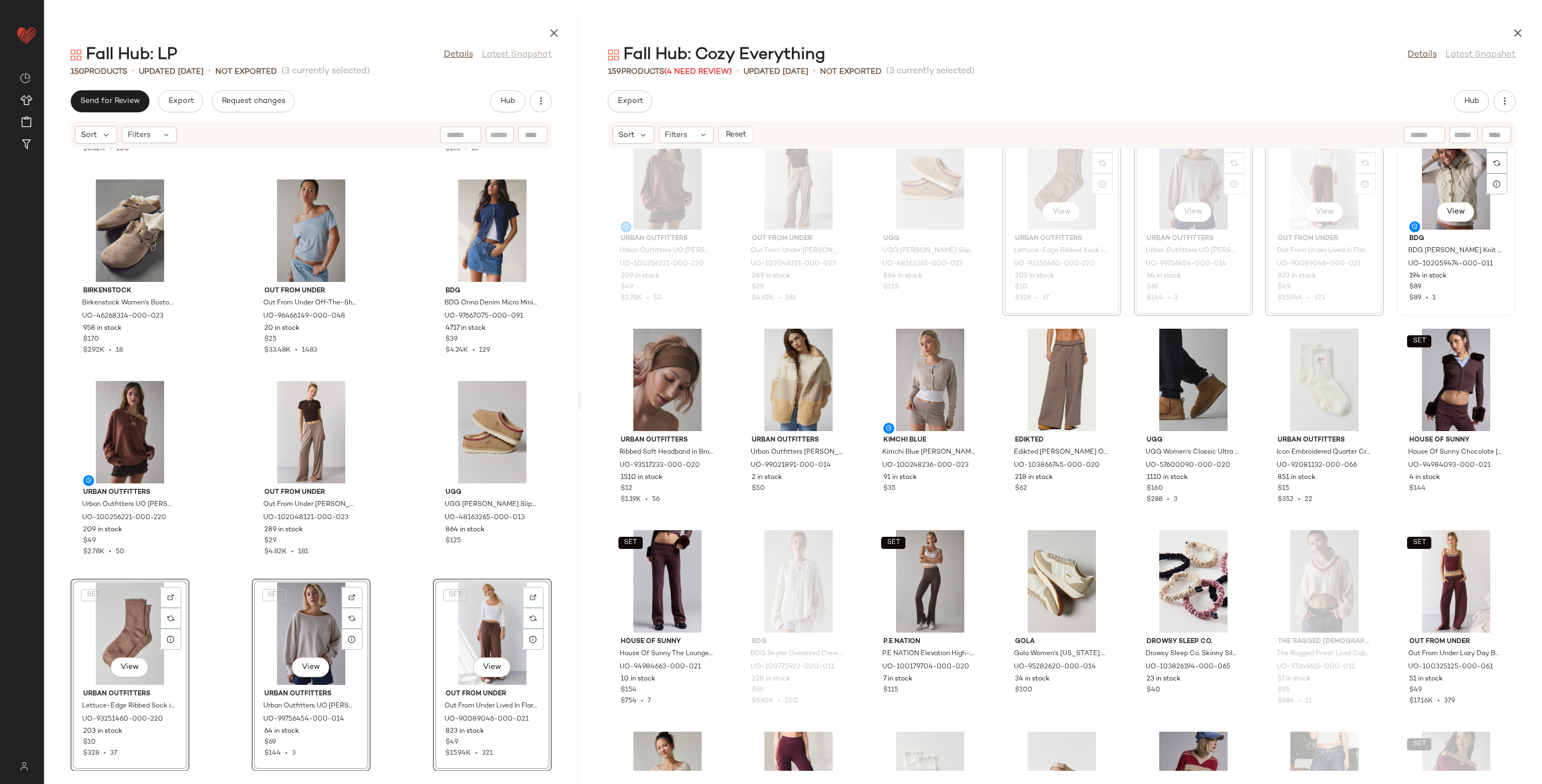
click at [1417, 195] on div "View" at bounding box center [1456, 178] width 111 height 102
click at [788, 417] on span "View" at bounding box center [797, 414] width 19 height 9
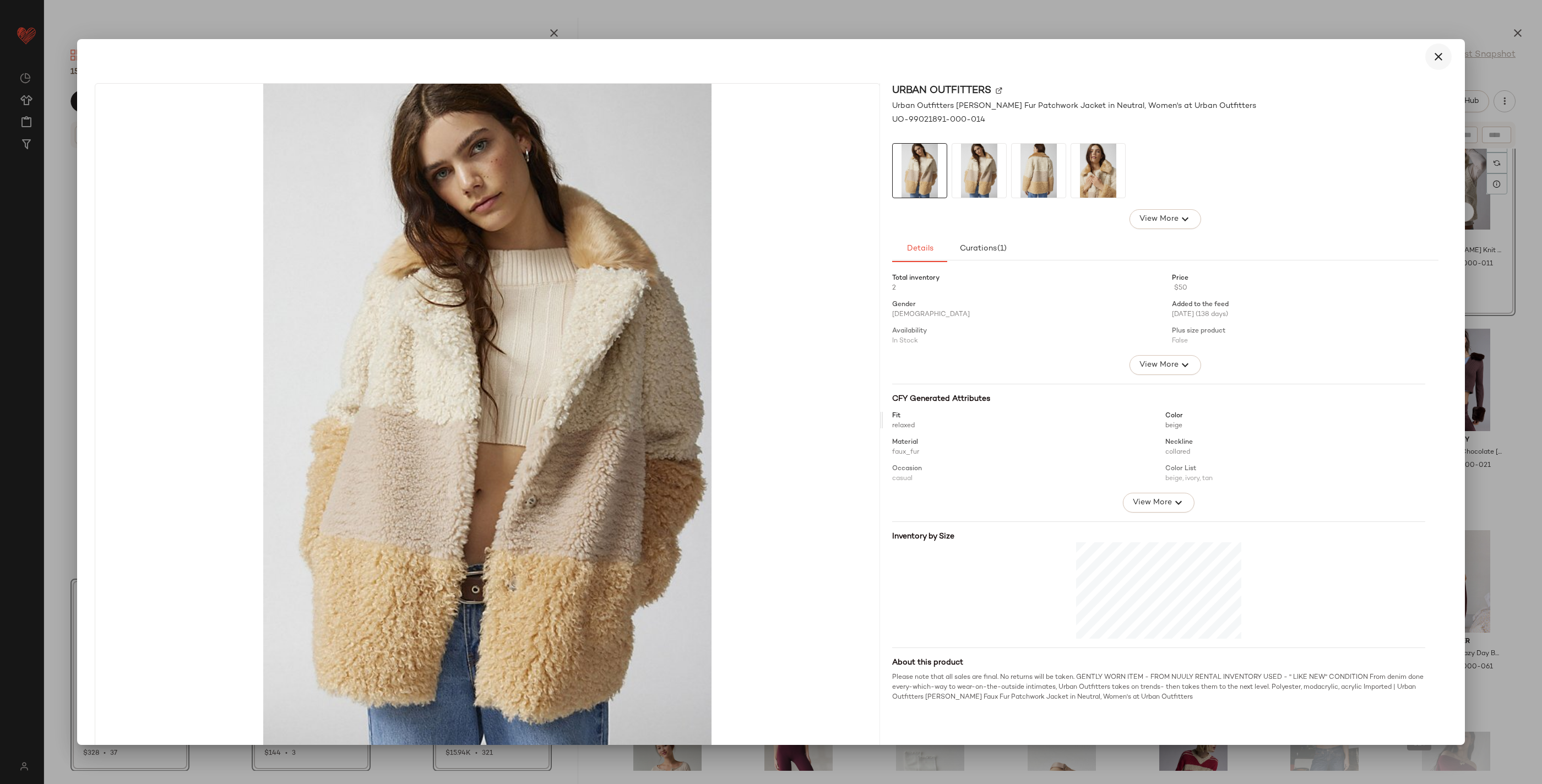
click at [1425, 59] on button "button" at bounding box center [1438, 57] width 26 height 26
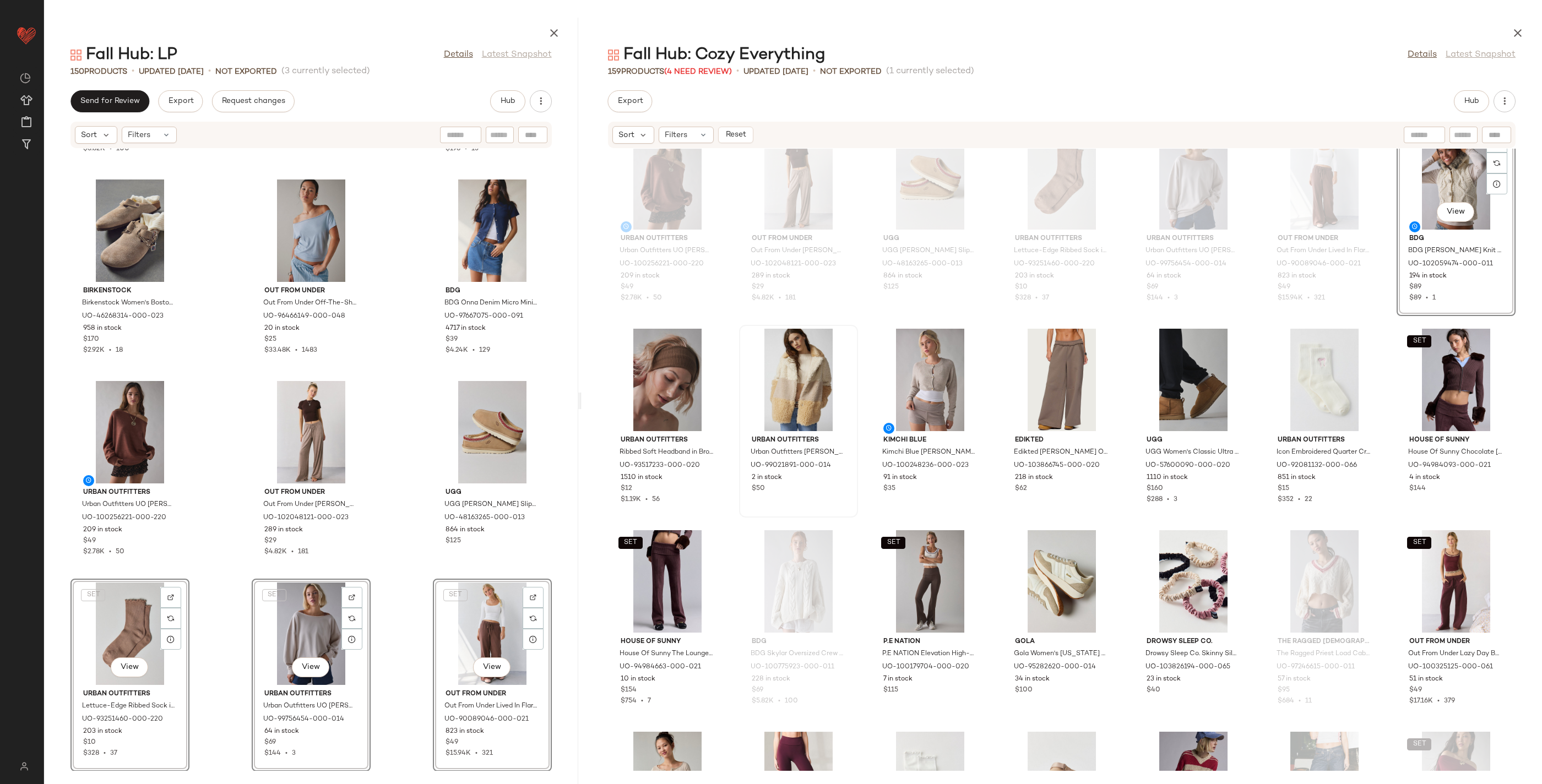
click at [1386, 274] on div "Urban Outfitters Urban Outfitters UO [PERSON_NAME] Oversized Off-The-Shoulder S…" at bounding box center [1062, 460] width 960 height 622
click at [1428, 175] on div "View" at bounding box center [1456, 178] width 111 height 102
click at [830, 398] on div "View" at bounding box center [799, 379] width 111 height 102
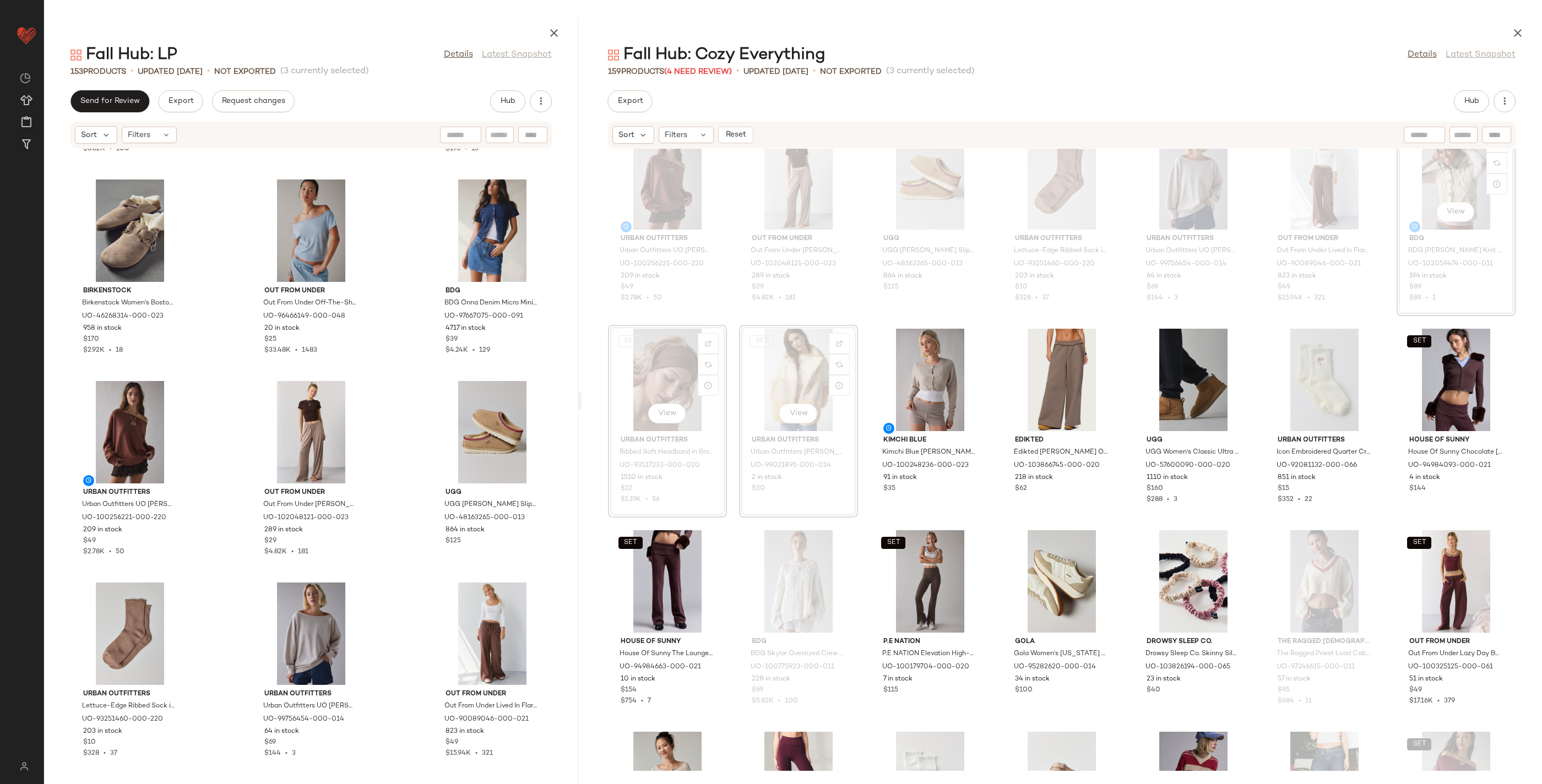
scroll to position [9658, 0]
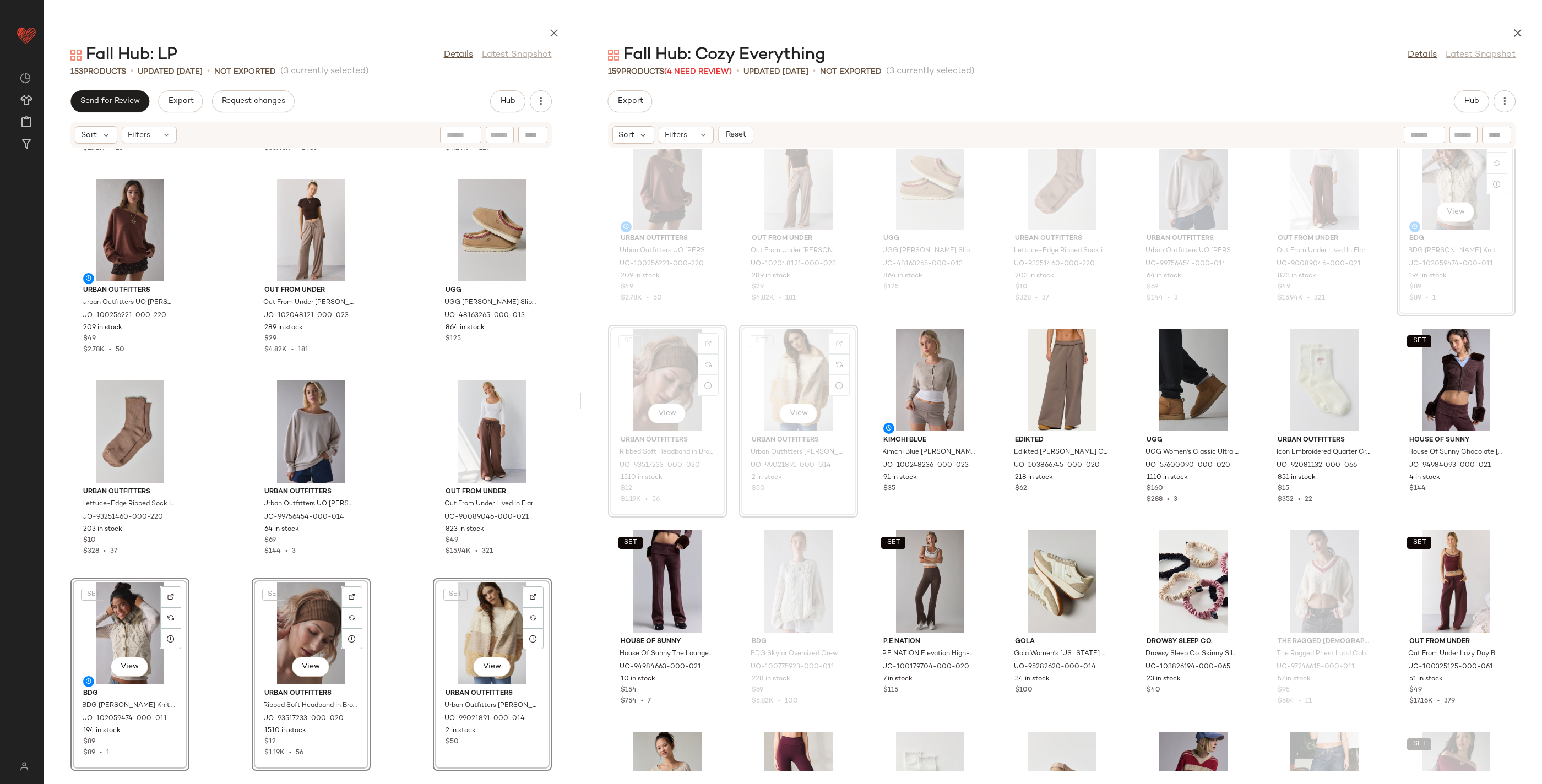
click at [396, 631] on div "Birkenstock Birkenstock Women's Boston Soft Footbed Suede Clog in Taupe, Women'…" at bounding box center [311, 460] width 534 height 622
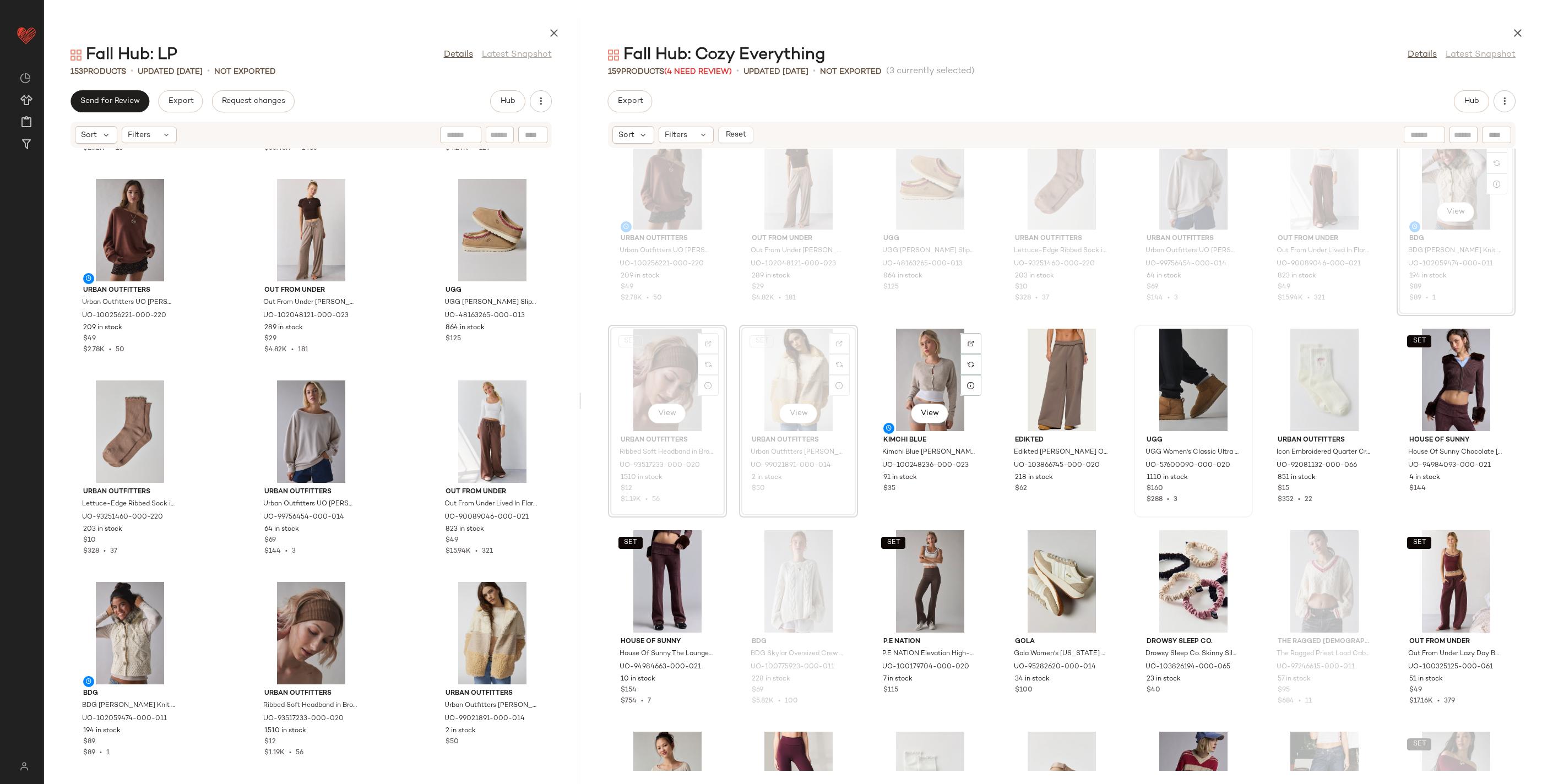
drag, startPoint x: 931, startPoint y: 361, endPoint x: 1173, endPoint y: 361, distance: 242.0
click at [932, 361] on div "View" at bounding box center [930, 379] width 111 height 102
click at [1203, 370] on div "View" at bounding box center [1194, 379] width 111 height 102
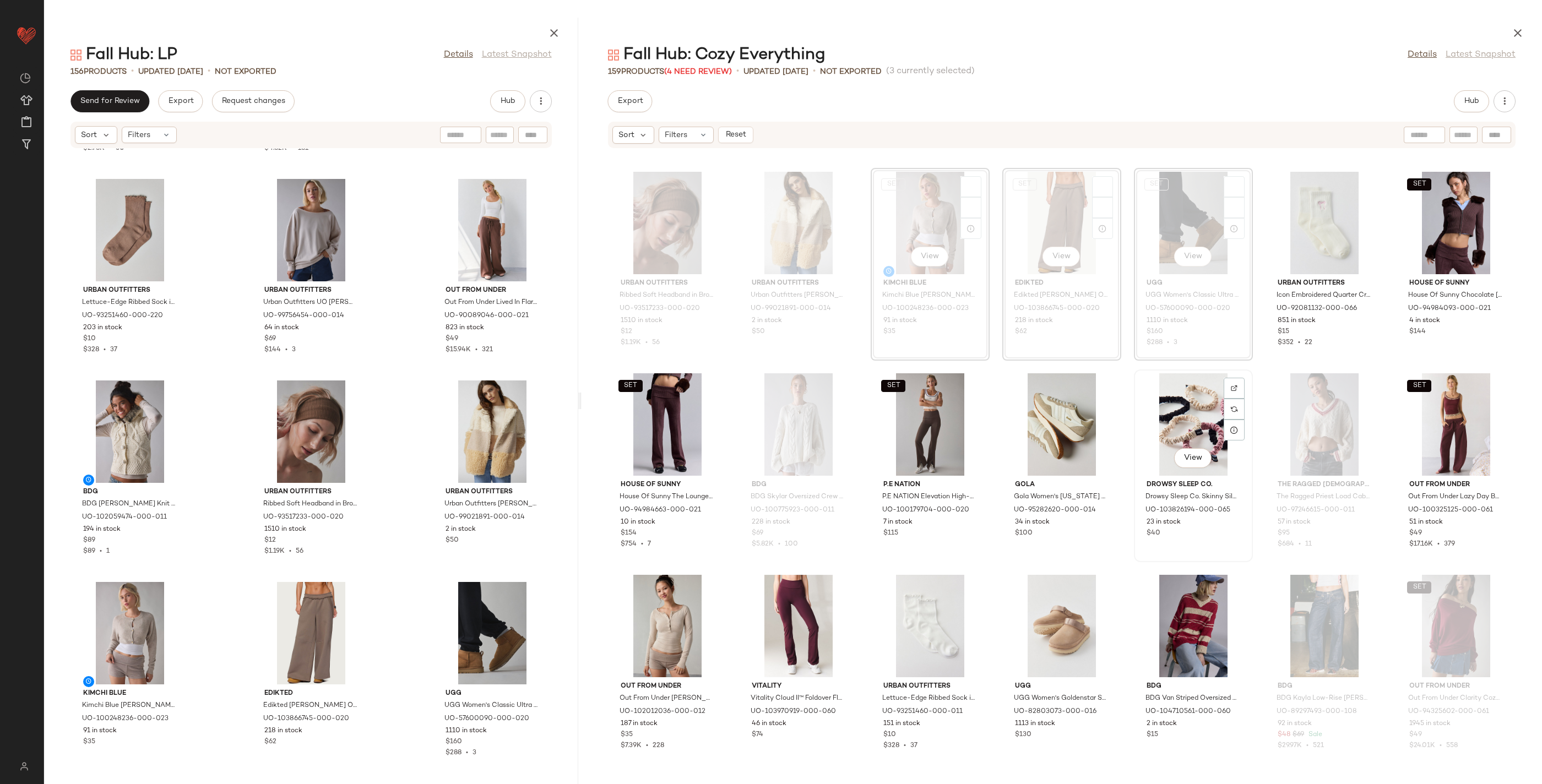
scroll to position [63, 0]
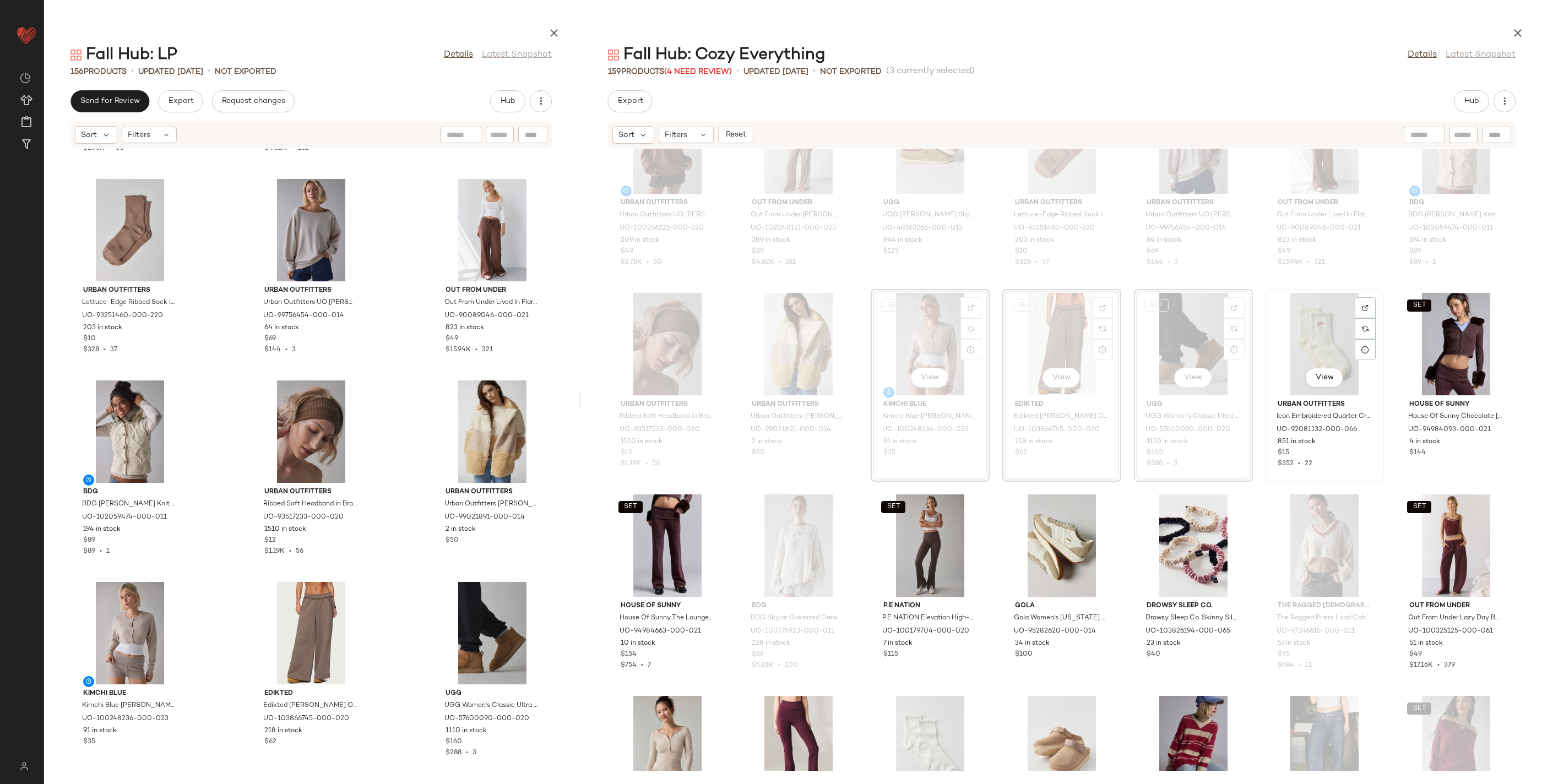
click at [1298, 334] on div "View" at bounding box center [1325, 344] width 111 height 102
click at [684, 536] on div "SET View" at bounding box center [667, 545] width 111 height 102
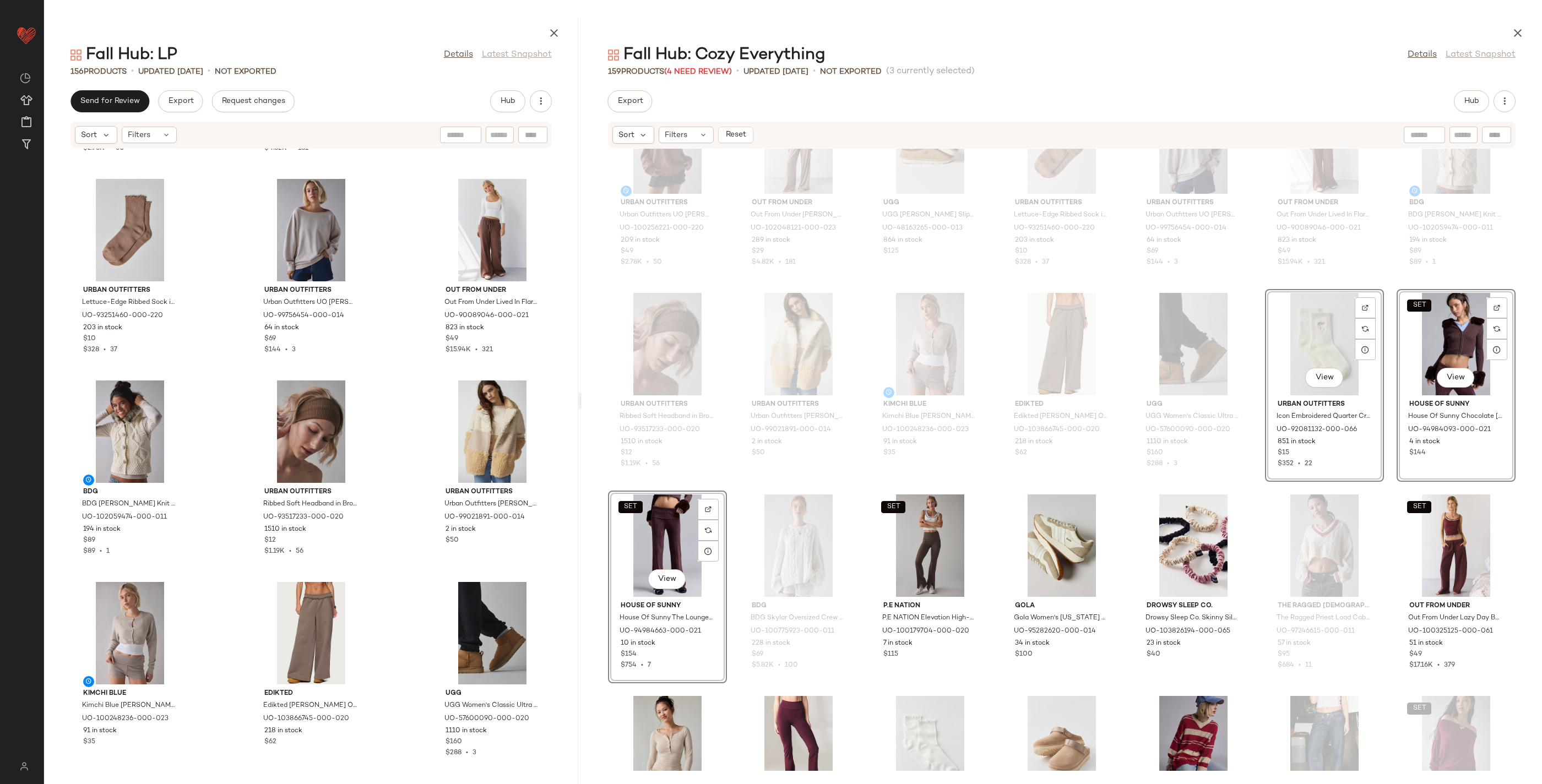
scroll to position [10060, 0]
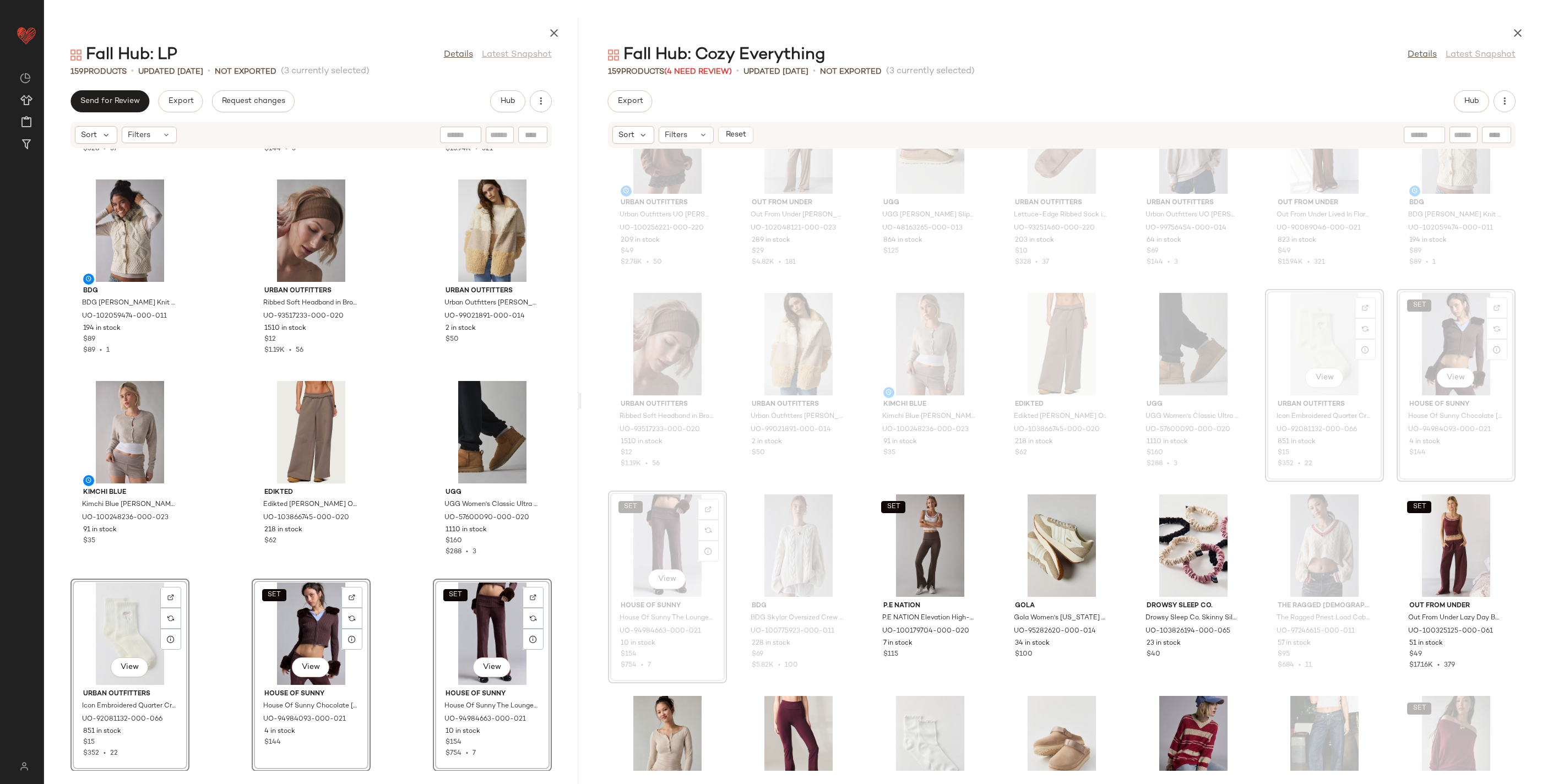
drag, startPoint x: 381, startPoint y: 581, endPoint x: 418, endPoint y: 581, distance: 37.0
click at [381, 581] on div "Urban Outfitters Lettuce-Edge Ribbed Sock in Mocha Mousse, Women's at Urban Out…" at bounding box center [311, 460] width 534 height 622
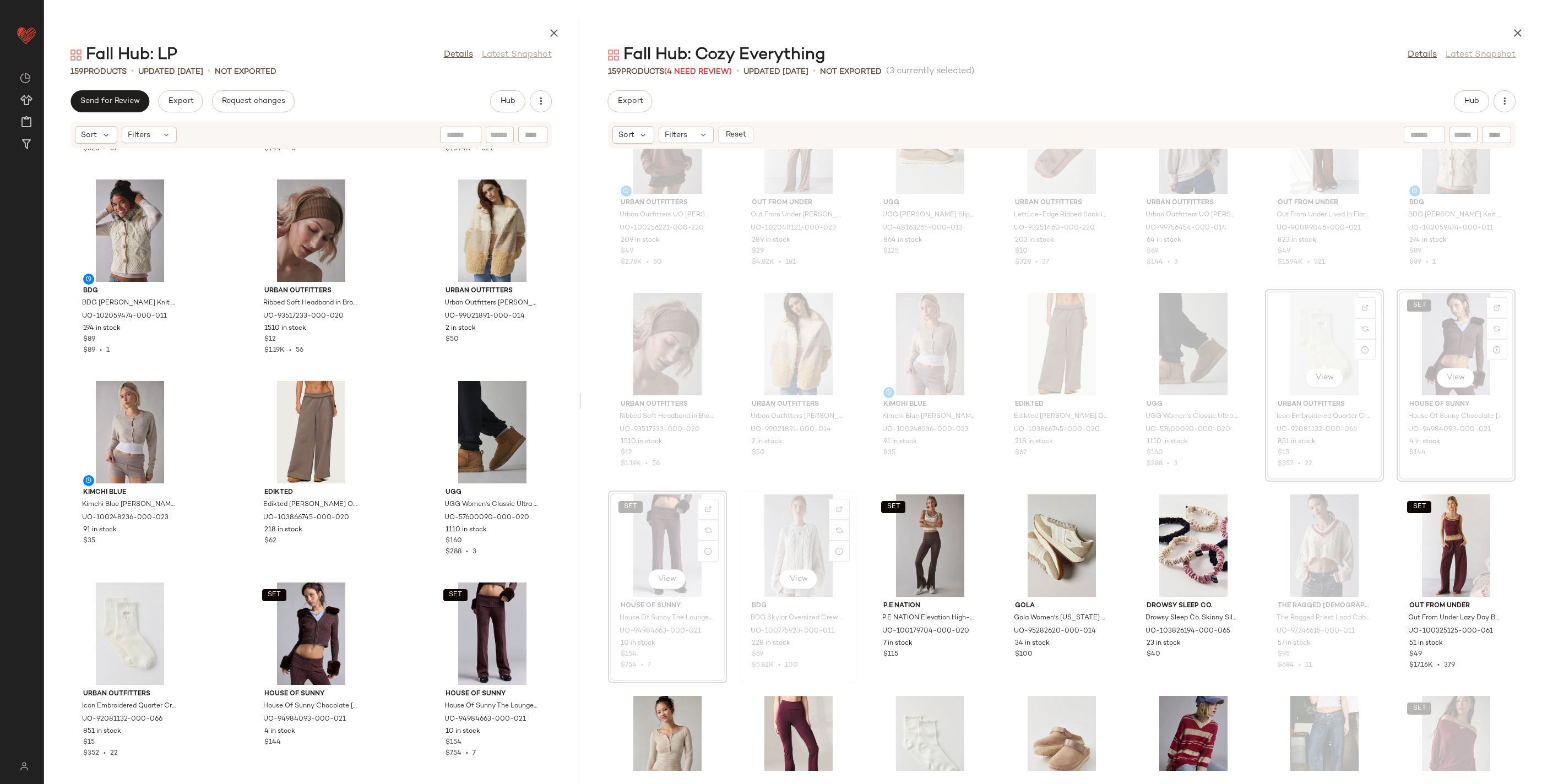
click at [787, 525] on div "View" at bounding box center [799, 545] width 111 height 102
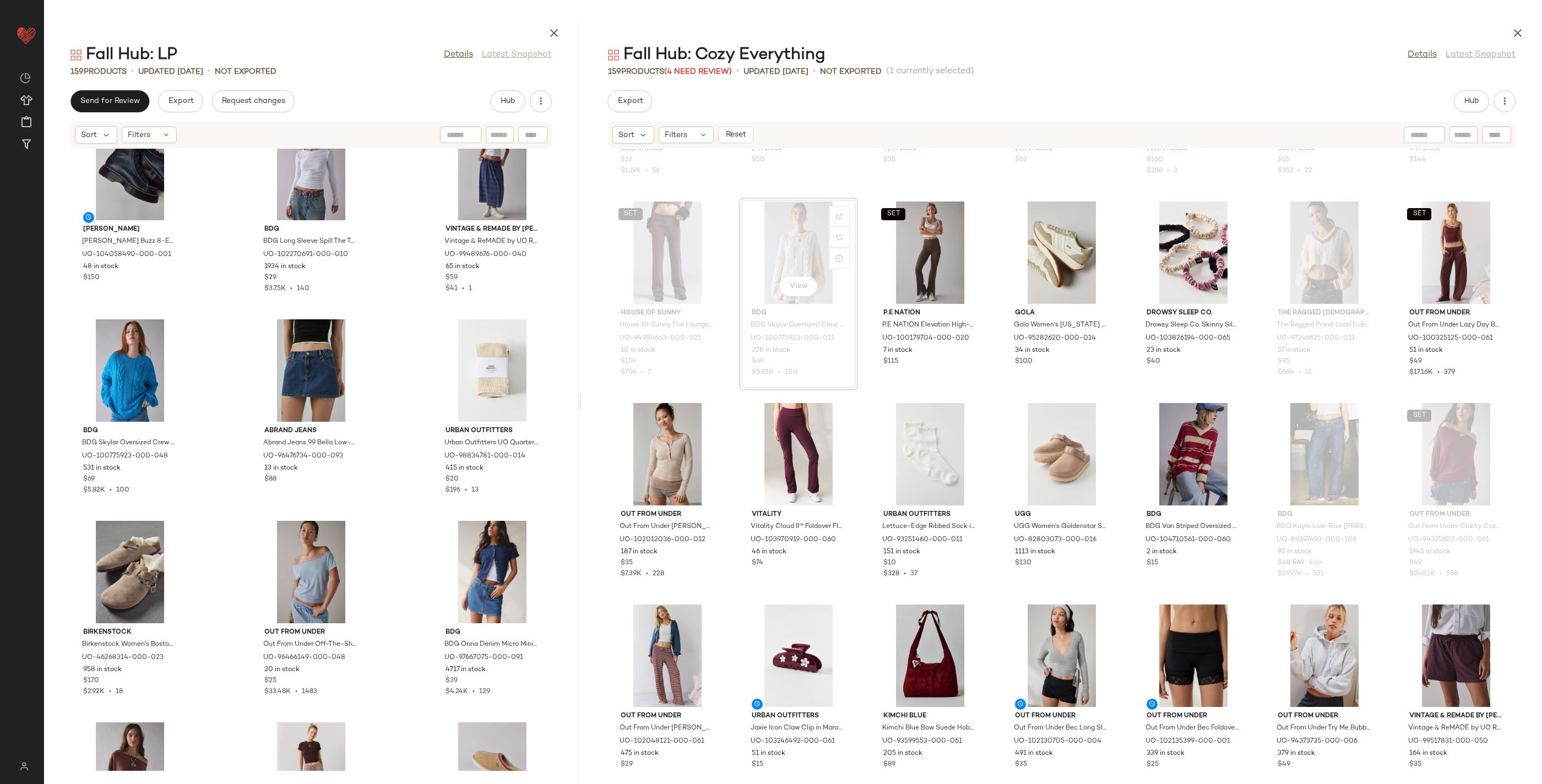
scroll to position [10060, 0]
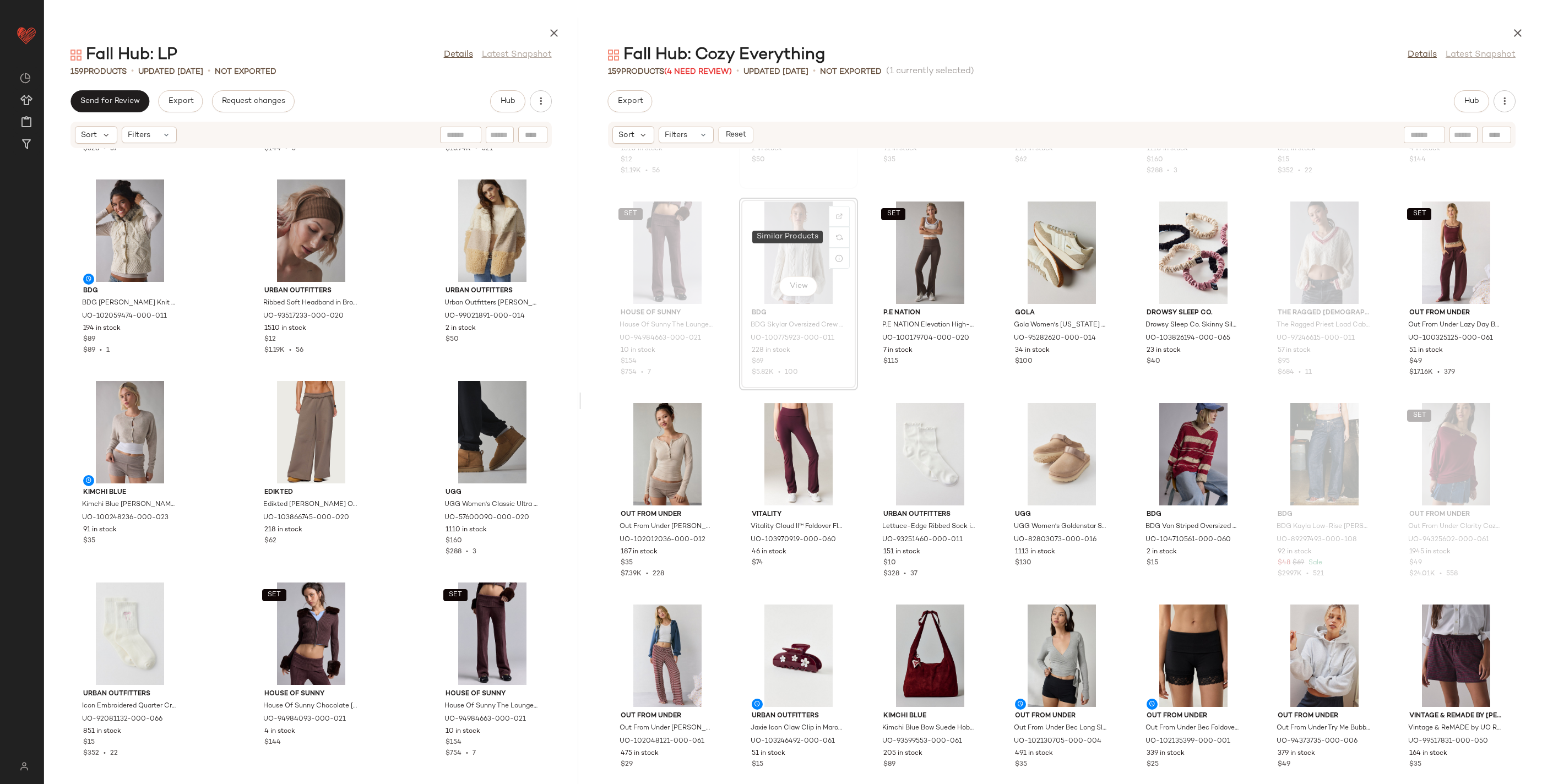
click at [842, 238] on div at bounding box center [839, 237] width 21 height 21
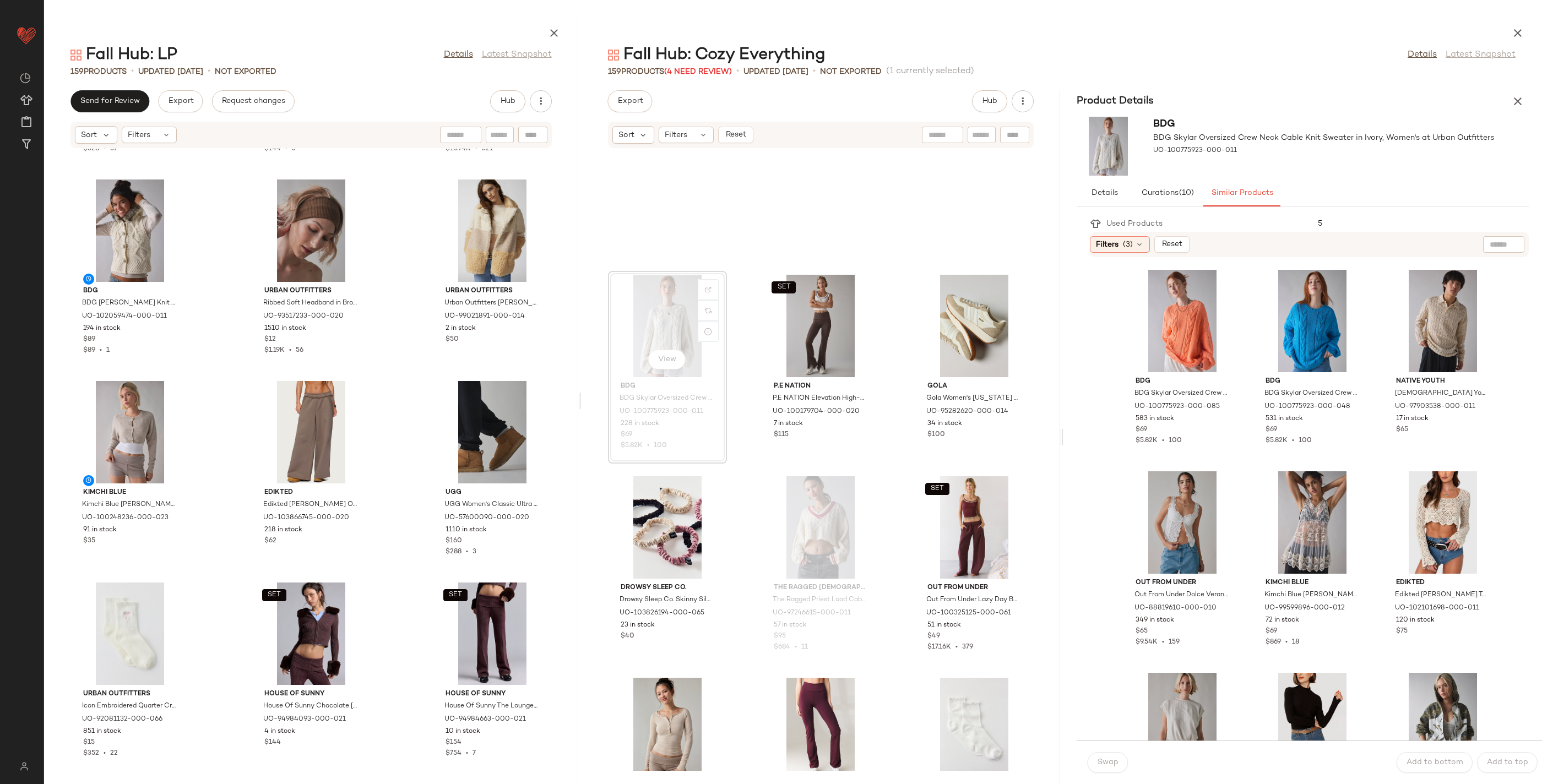
scroll to position [1210, 0]
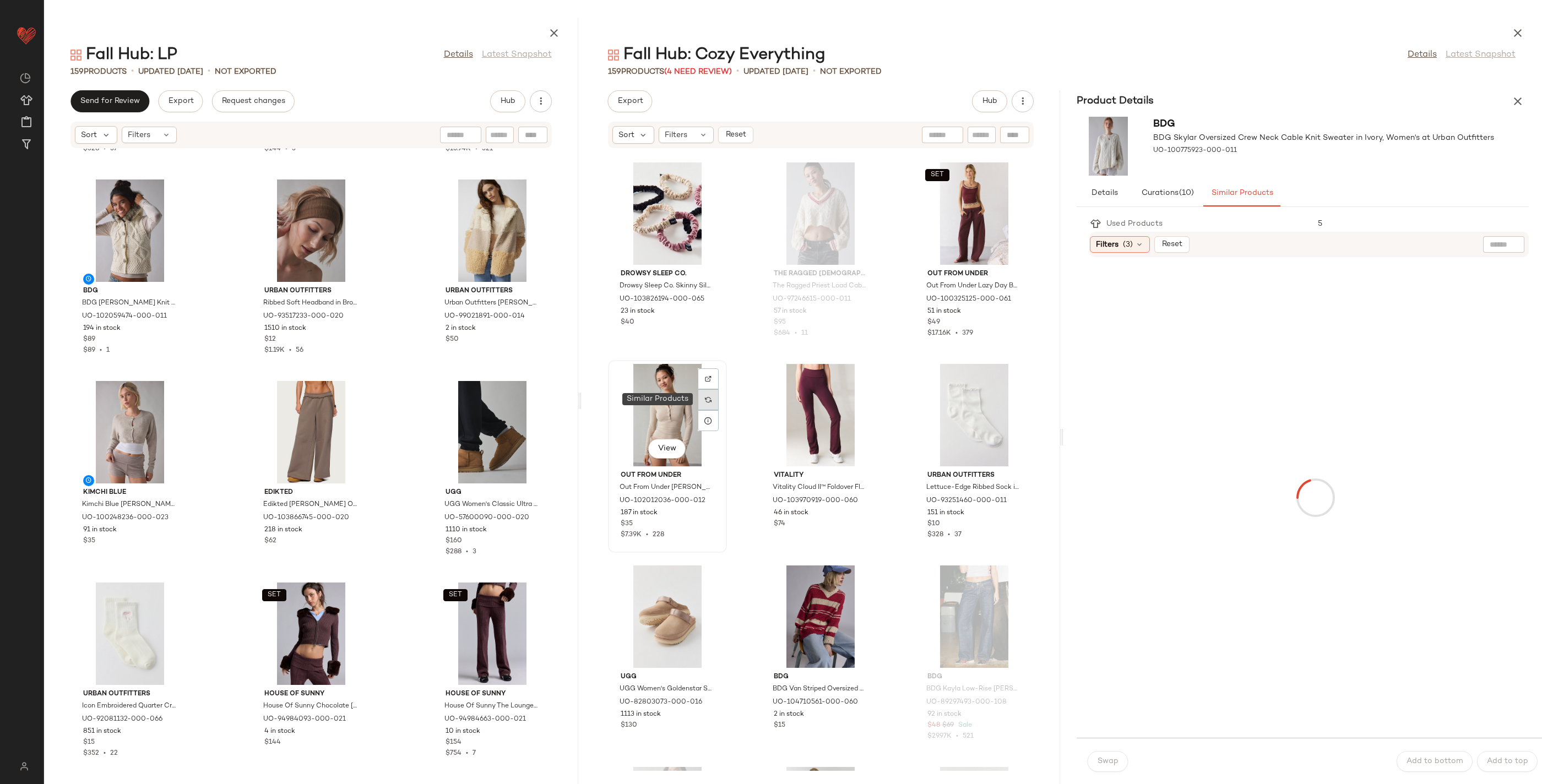
click at [706, 394] on div at bounding box center [708, 399] width 21 height 21
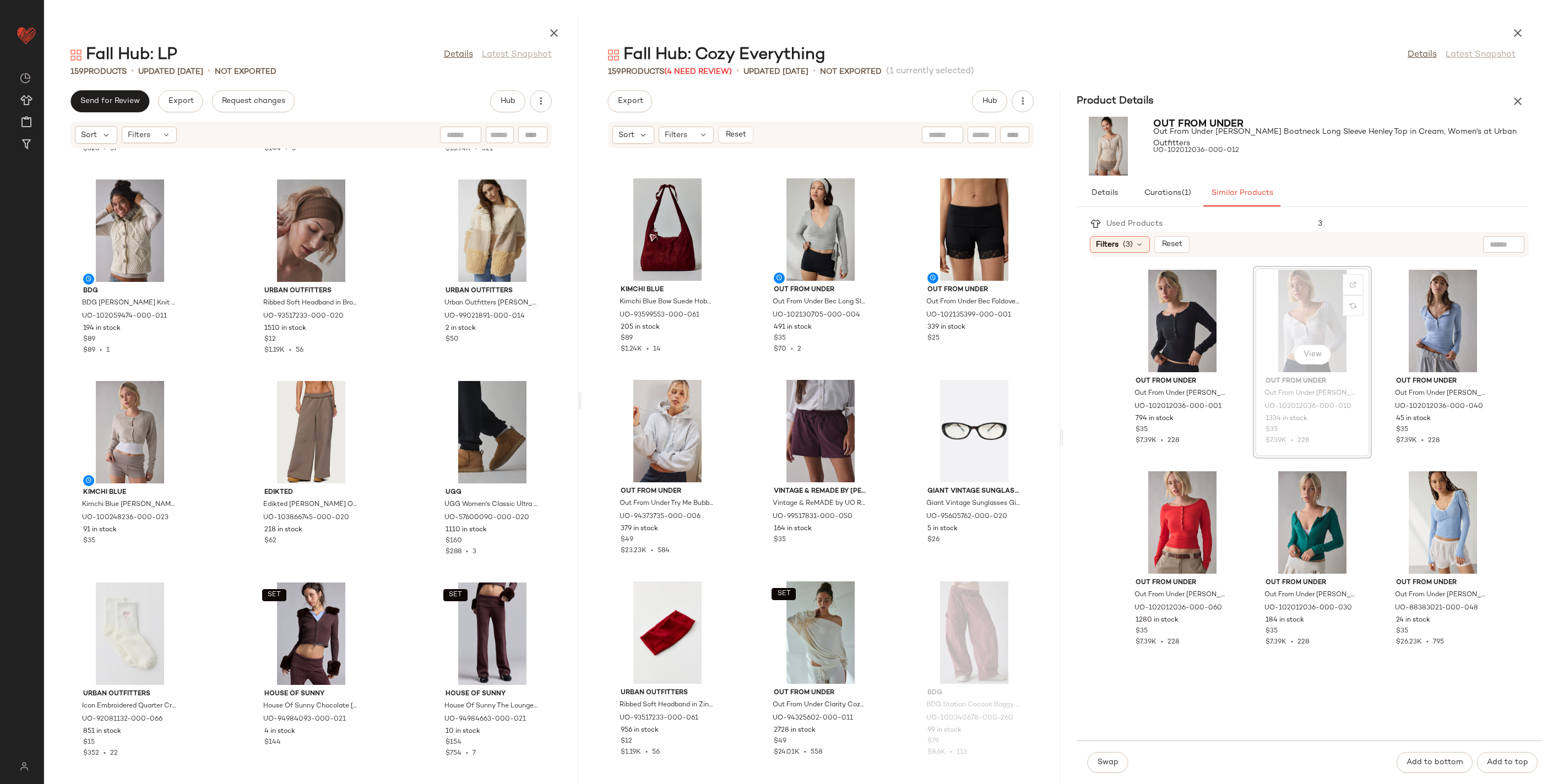
scroll to position [2002, 0]
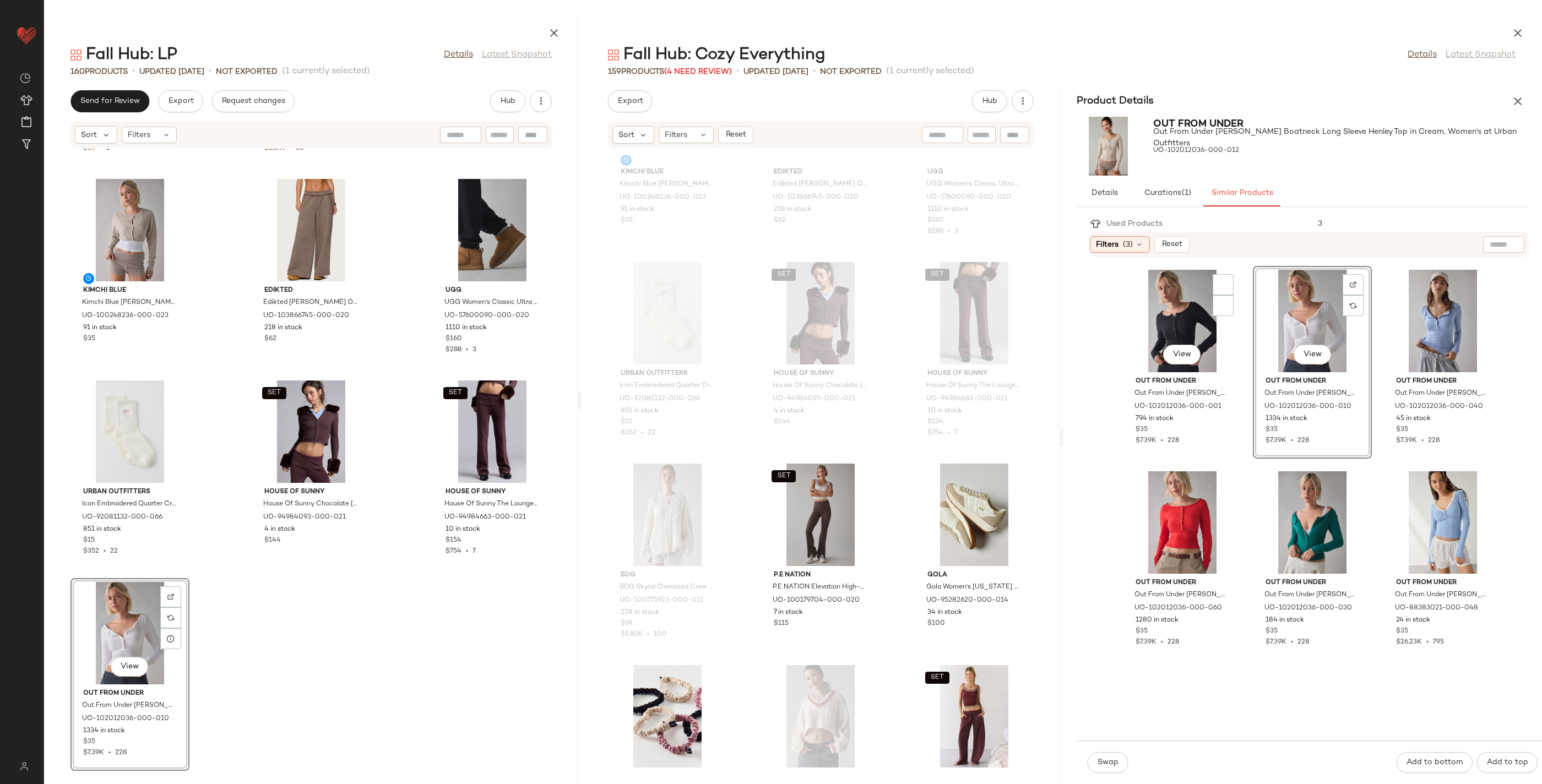
scroll to position [609, 0]
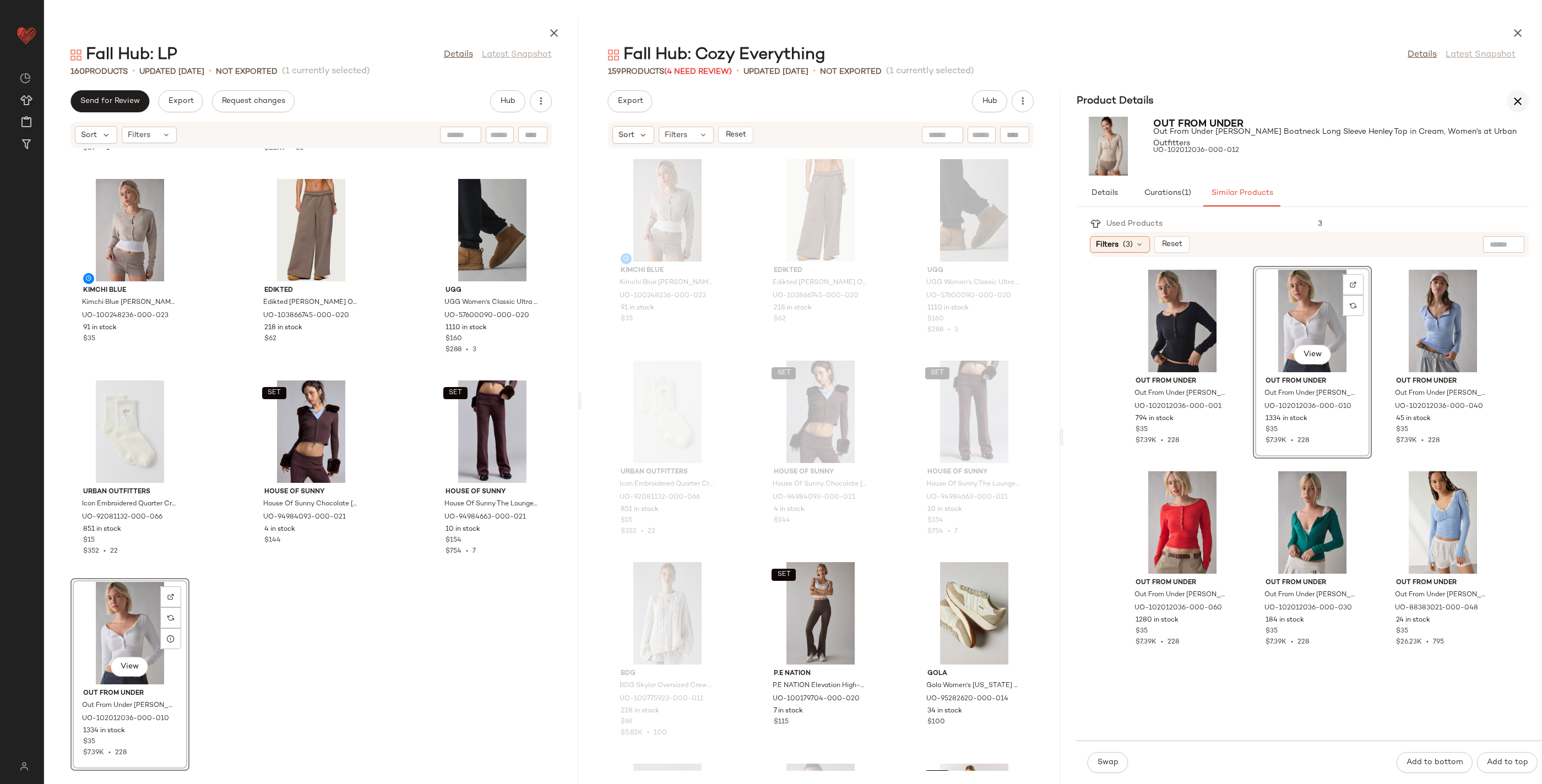
click at [1524, 110] on div "Product Details" at bounding box center [1303, 101] width 478 height 22
click at [1522, 105] on icon "button" at bounding box center [1517, 101] width 13 height 13
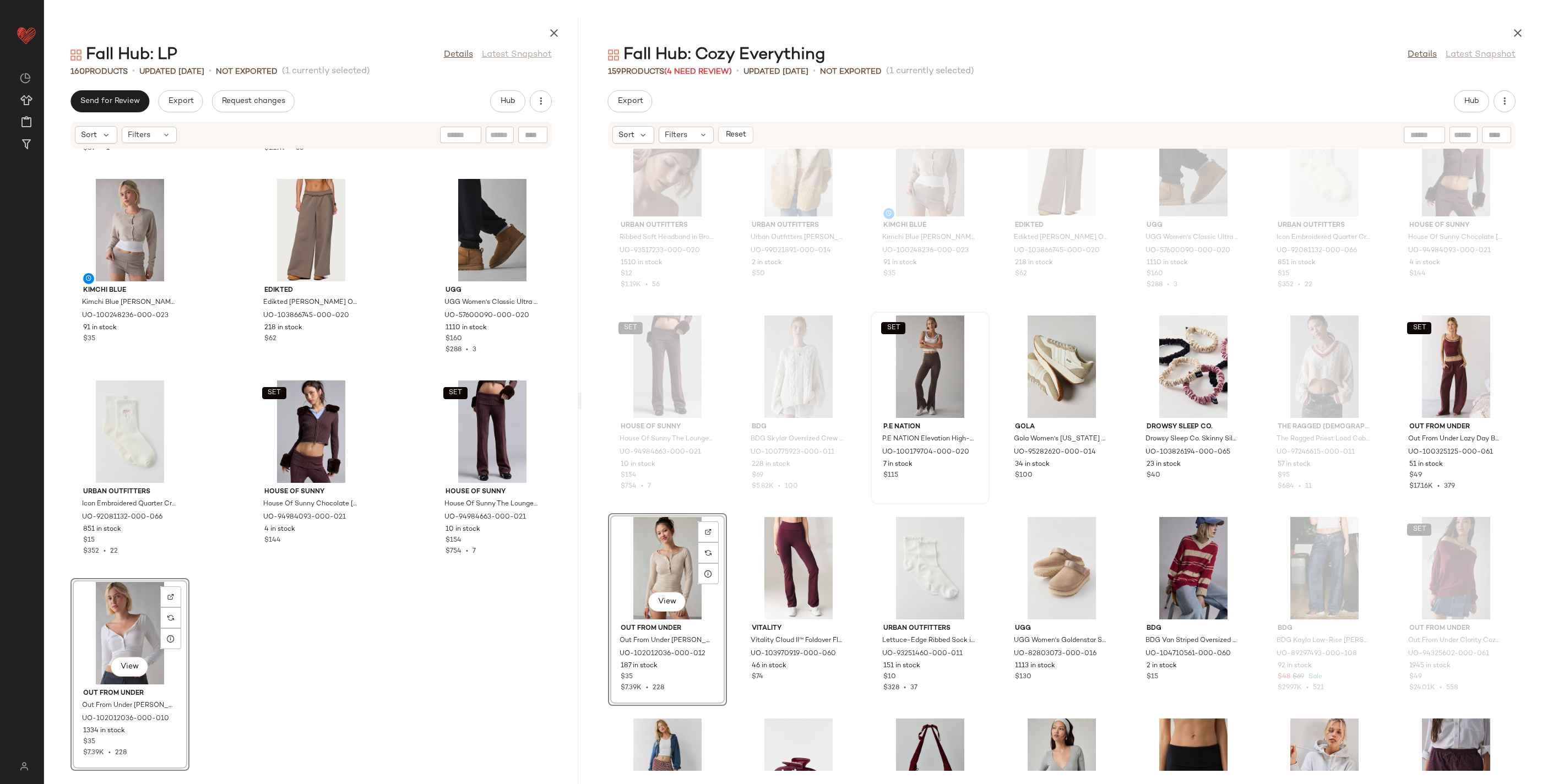
scroll to position [251, 0]
click at [934, 358] on div "SET View" at bounding box center [930, 367] width 111 height 102
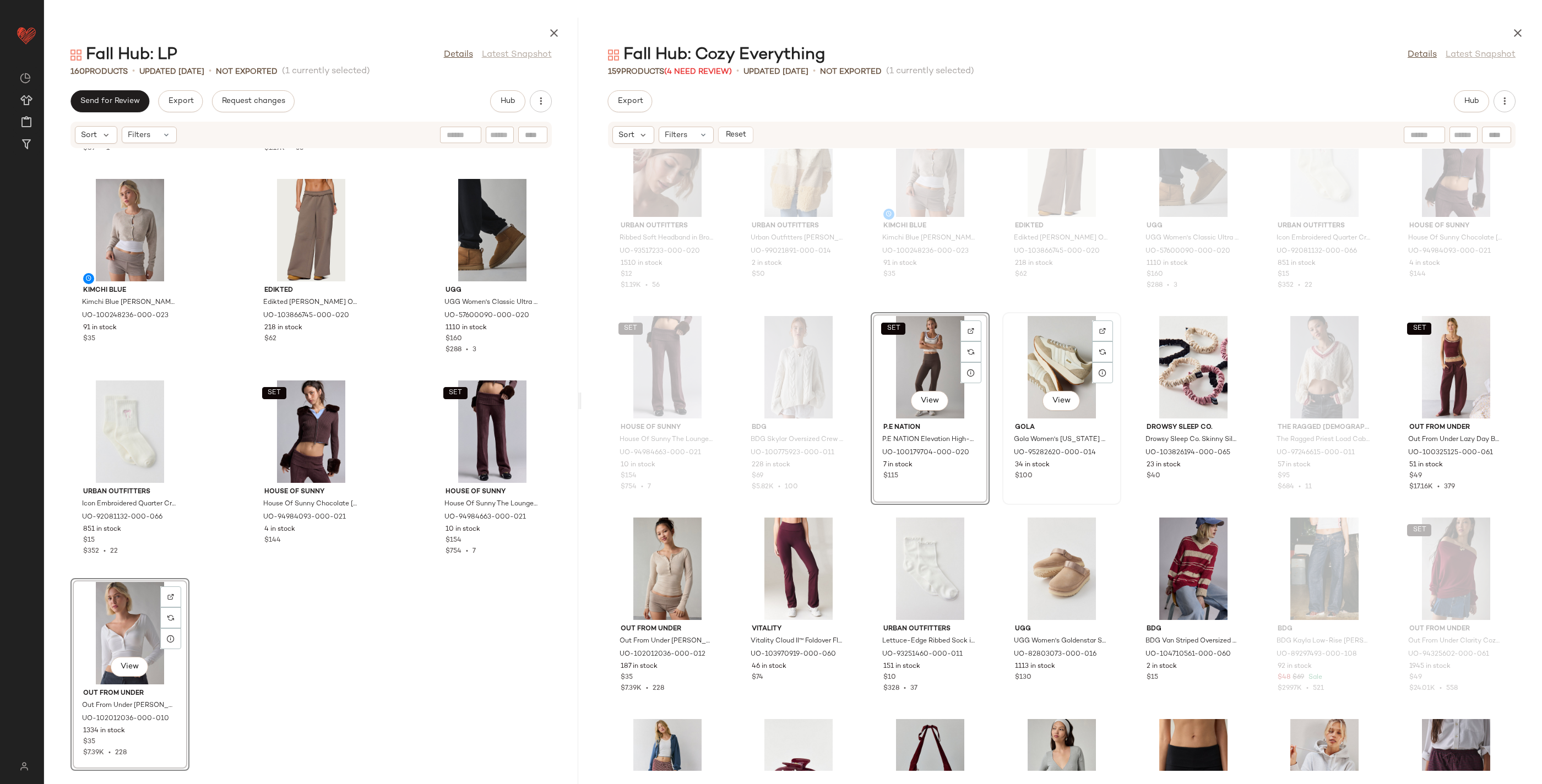
click at [1043, 360] on div "View" at bounding box center [1062, 367] width 111 height 102
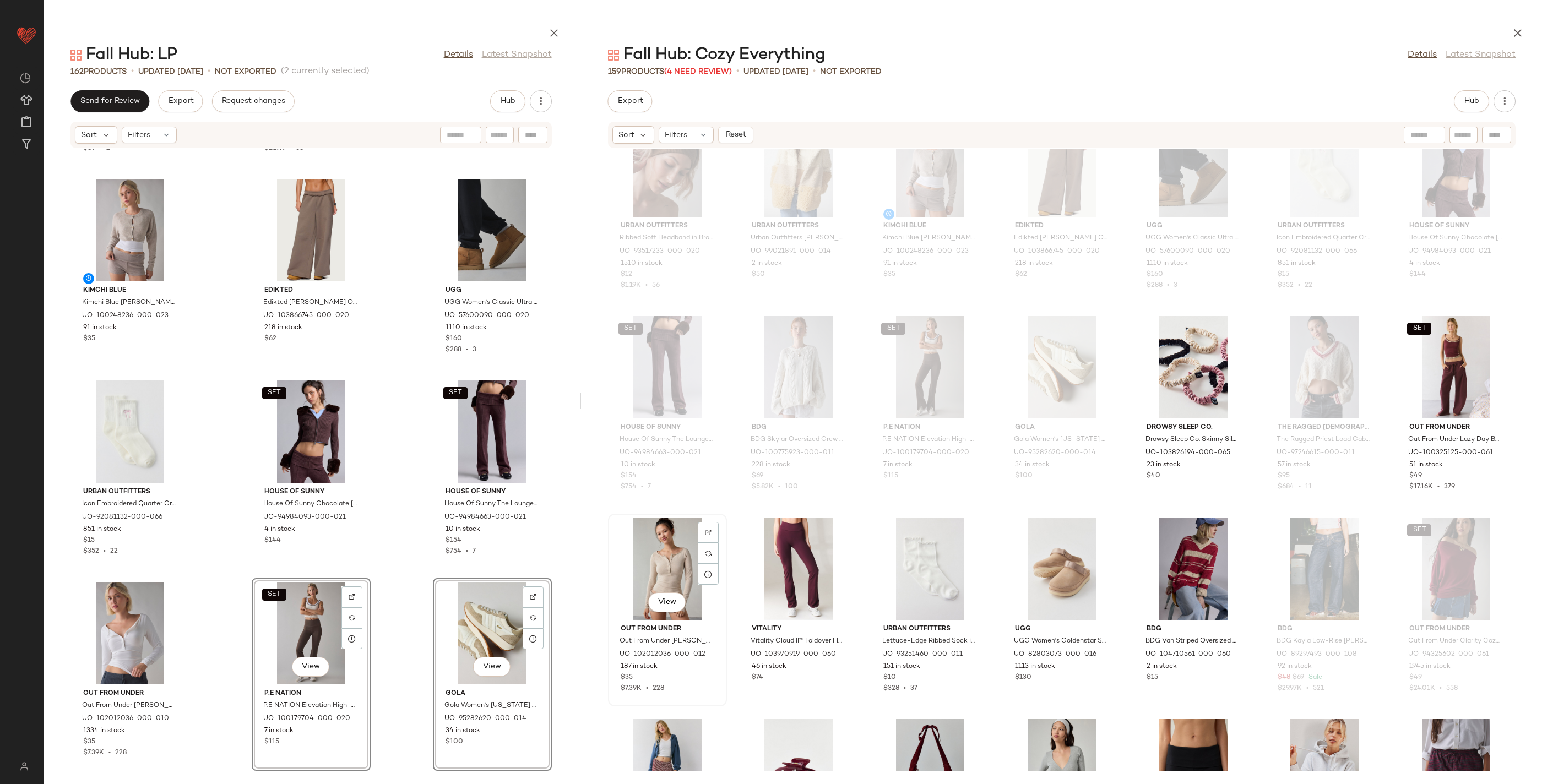
drag, startPoint x: 667, startPoint y: 542, endPoint x: 696, endPoint y: 549, distance: 29.8
click at [667, 542] on div "View" at bounding box center [667, 569] width 111 height 102
click at [913, 555] on div "View" at bounding box center [930, 569] width 111 height 102
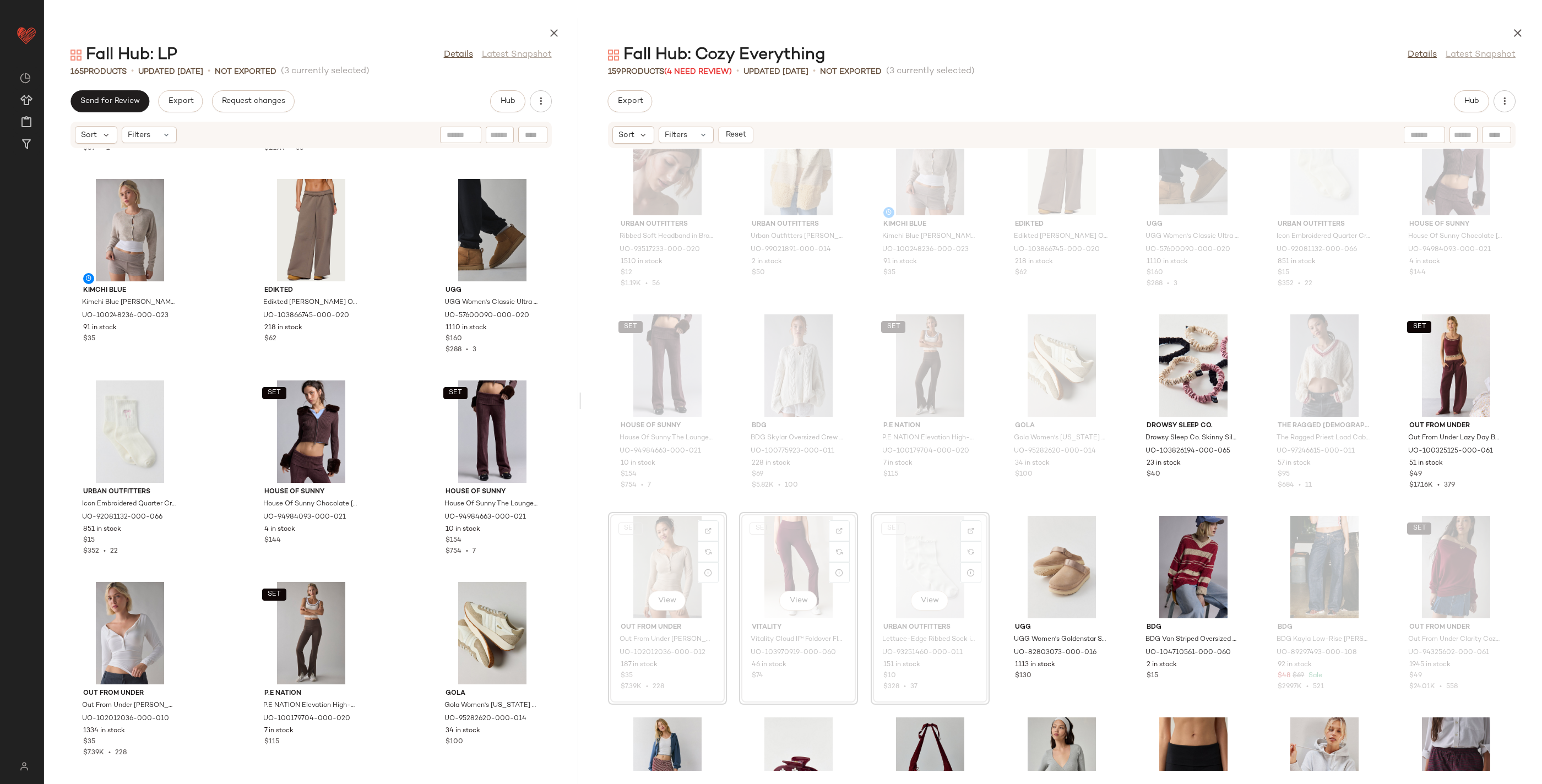
scroll to position [10463, 0]
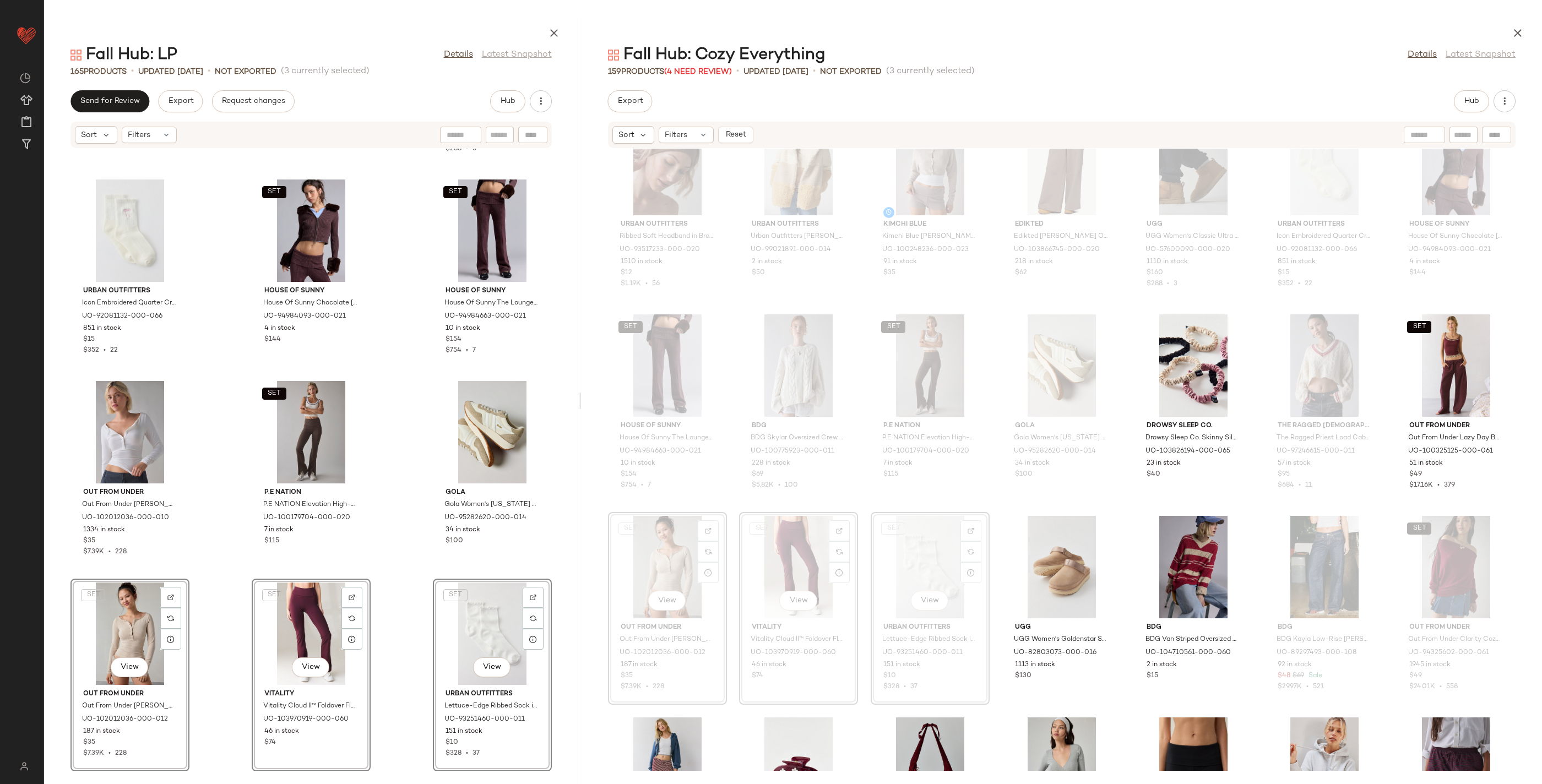
click at [402, 629] on div "Kimchi Blue Kimchi Blue [PERSON_NAME] in [GEOGRAPHIC_DATA], Women's at Urban Ou…" at bounding box center [311, 460] width 534 height 622
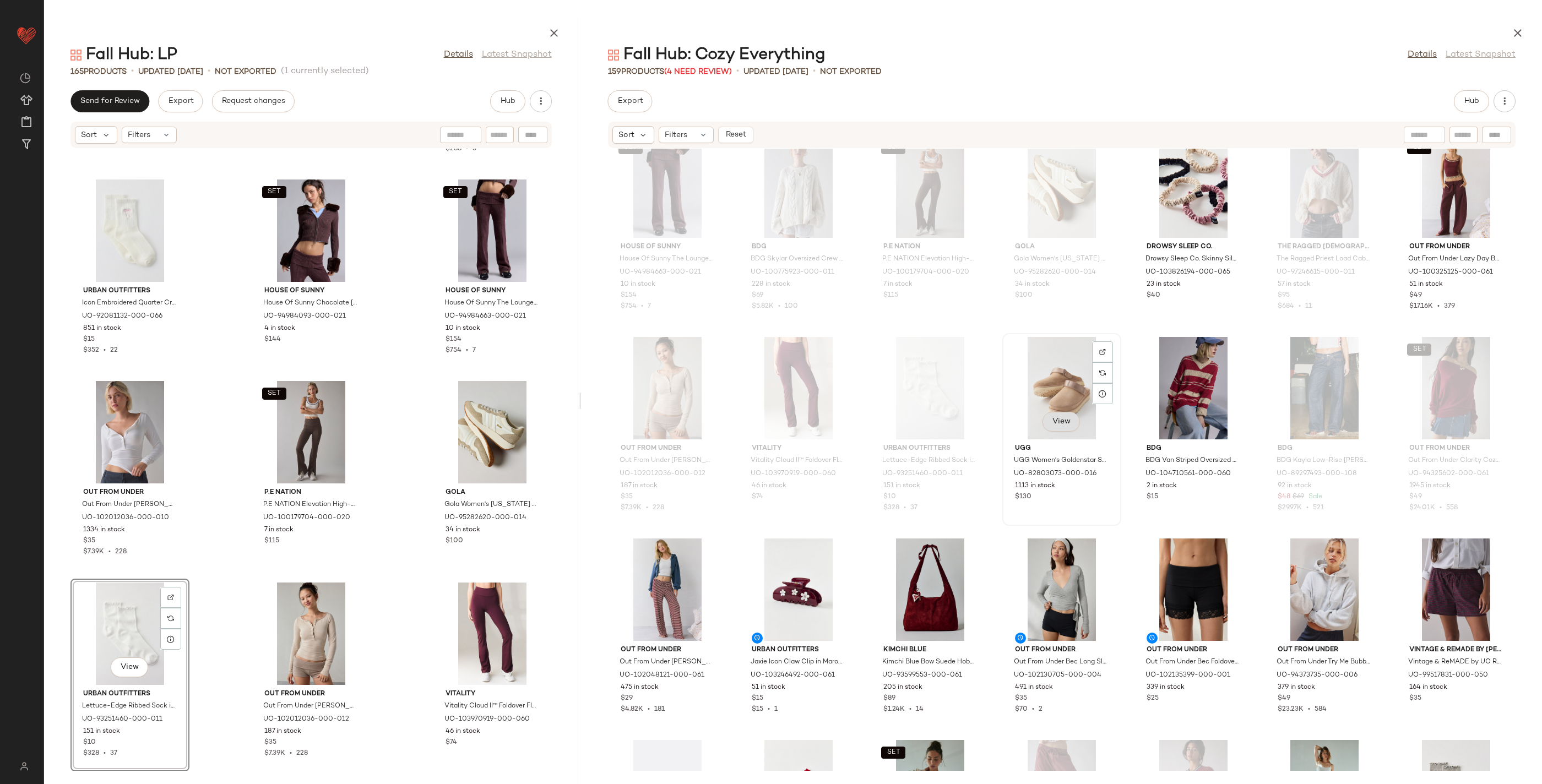
scroll to position [437, 0]
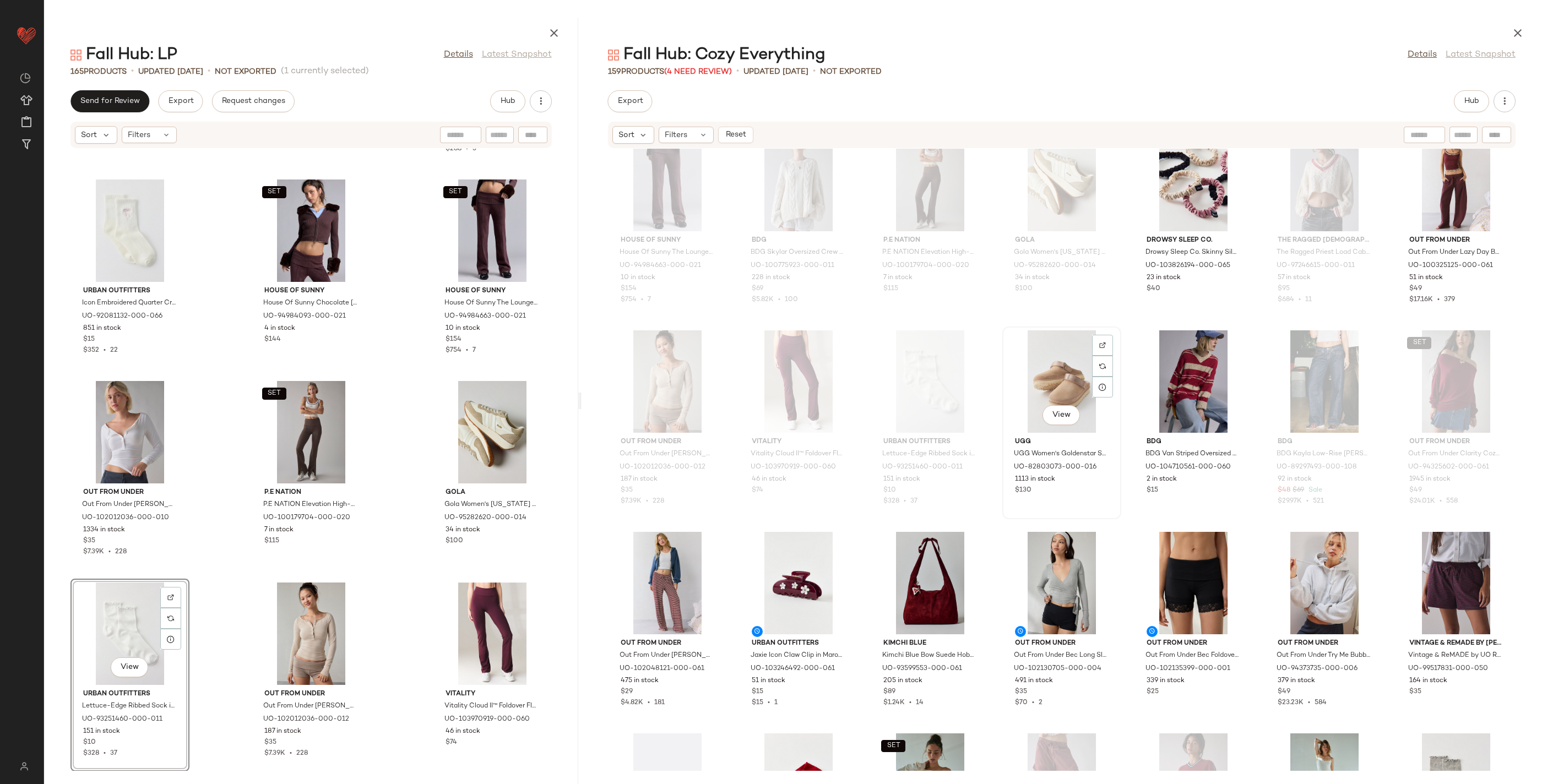
click at [1038, 354] on div "View" at bounding box center [1062, 381] width 111 height 102
click at [1182, 359] on div "View" at bounding box center [1194, 381] width 111 height 102
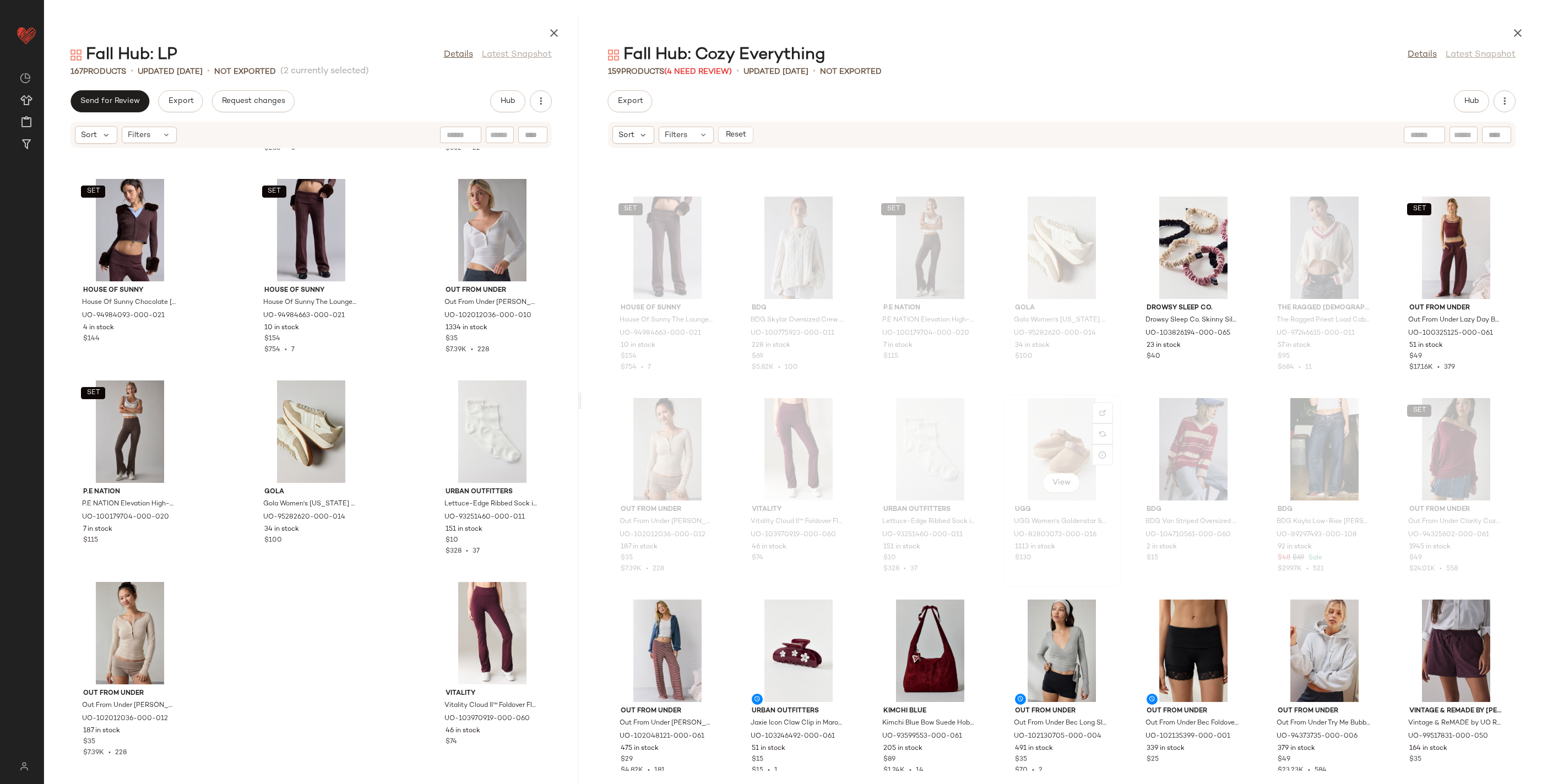
scroll to position [368, 0]
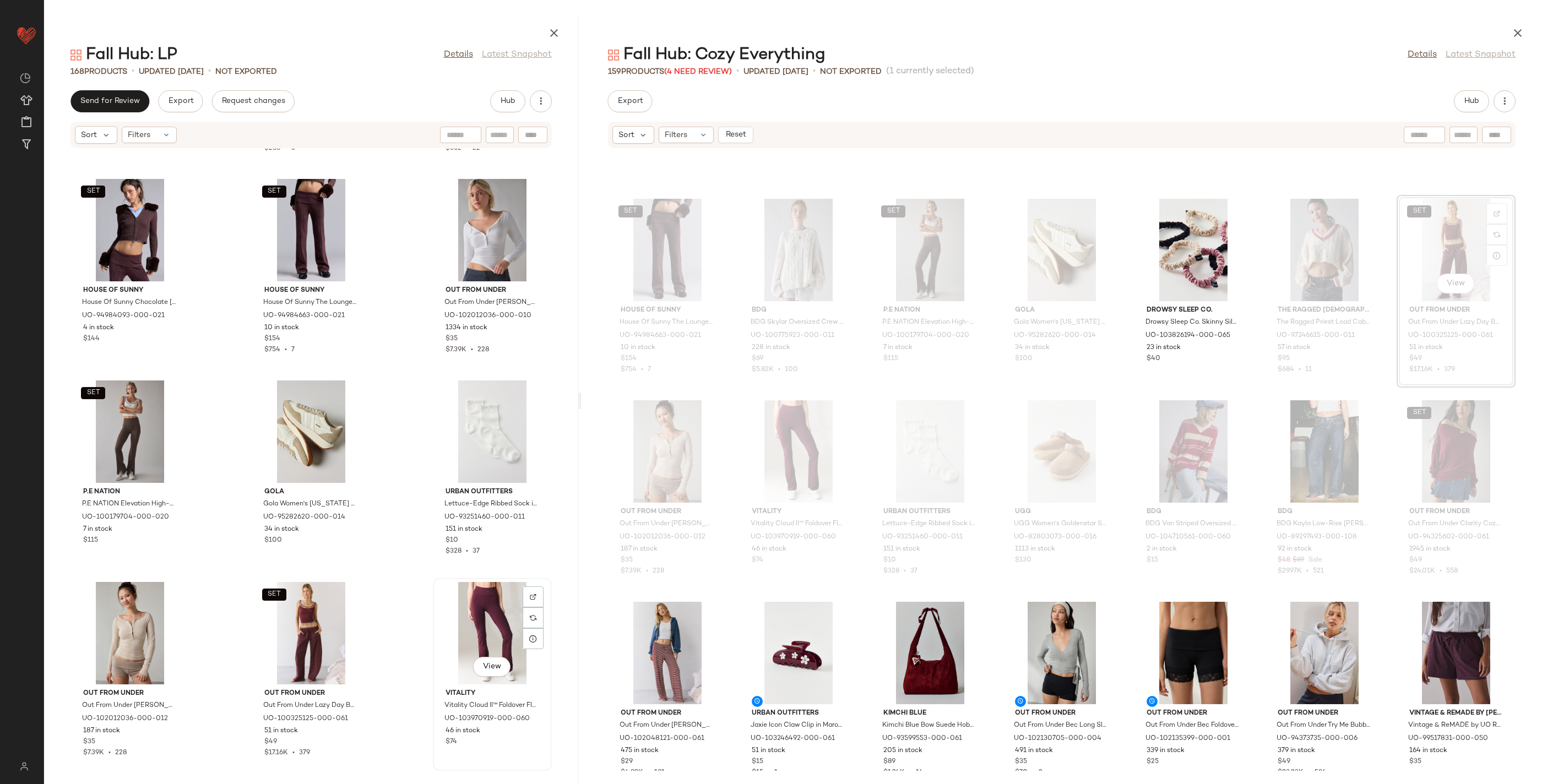
click at [497, 626] on div "View" at bounding box center [493, 633] width 111 height 102
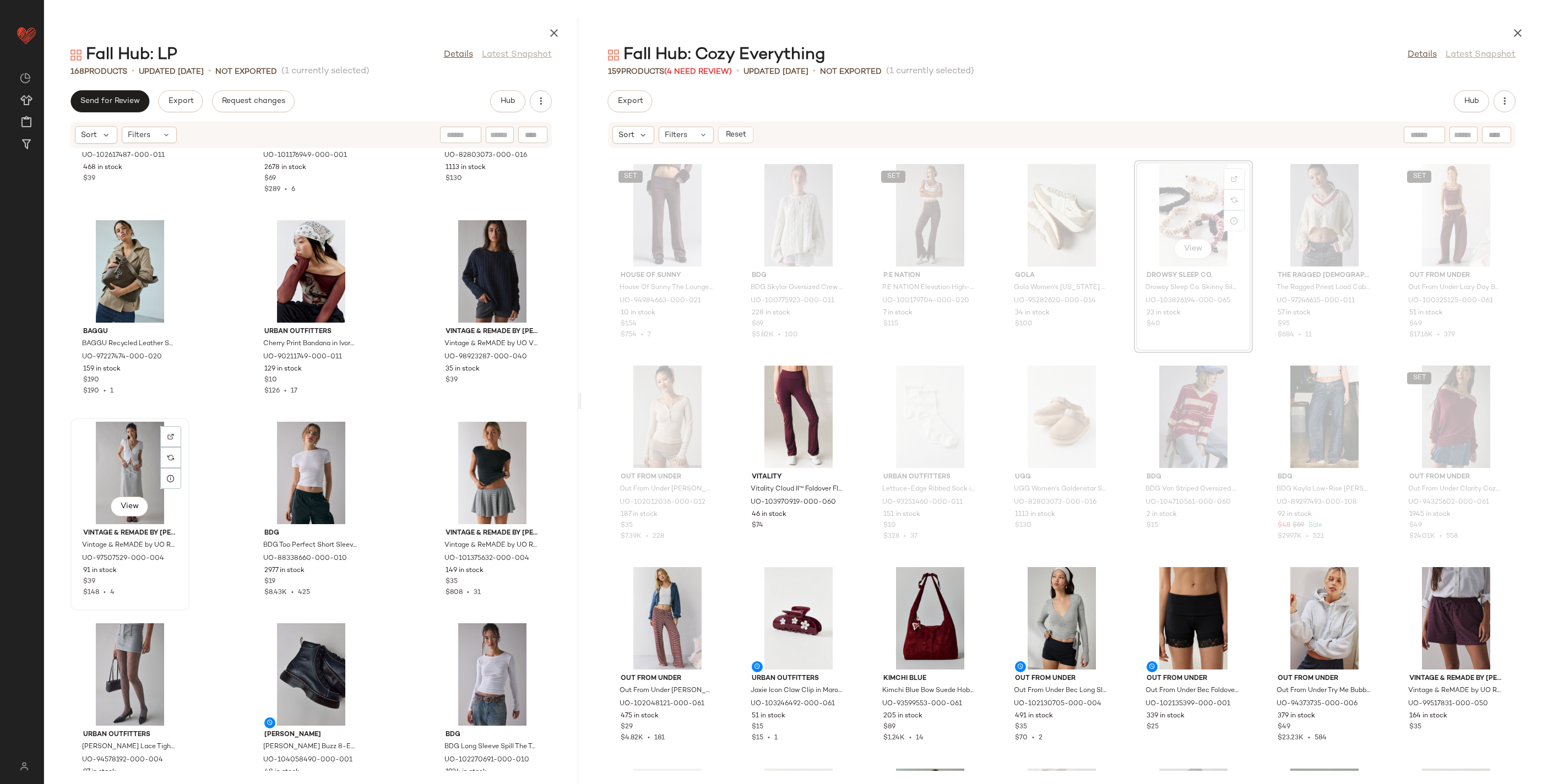
scroll to position [8607, 0]
click at [563, 548] on div "Kimchi Blue Kimchi Blue Amelie Eyelet Lace Trim Tie-Front Babydoll Top in Ivory…" at bounding box center [311, 460] width 534 height 622
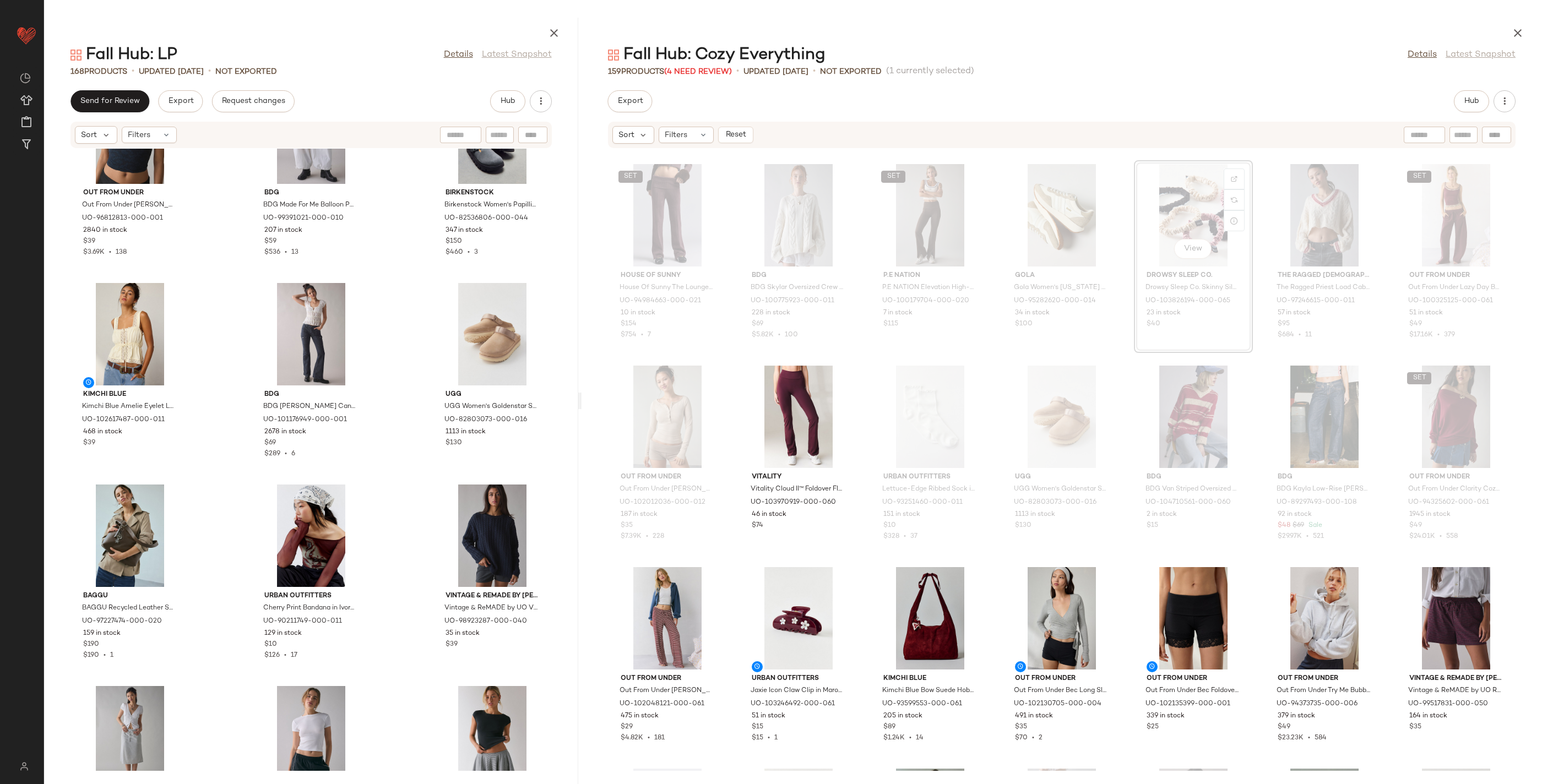
scroll to position [8328, 0]
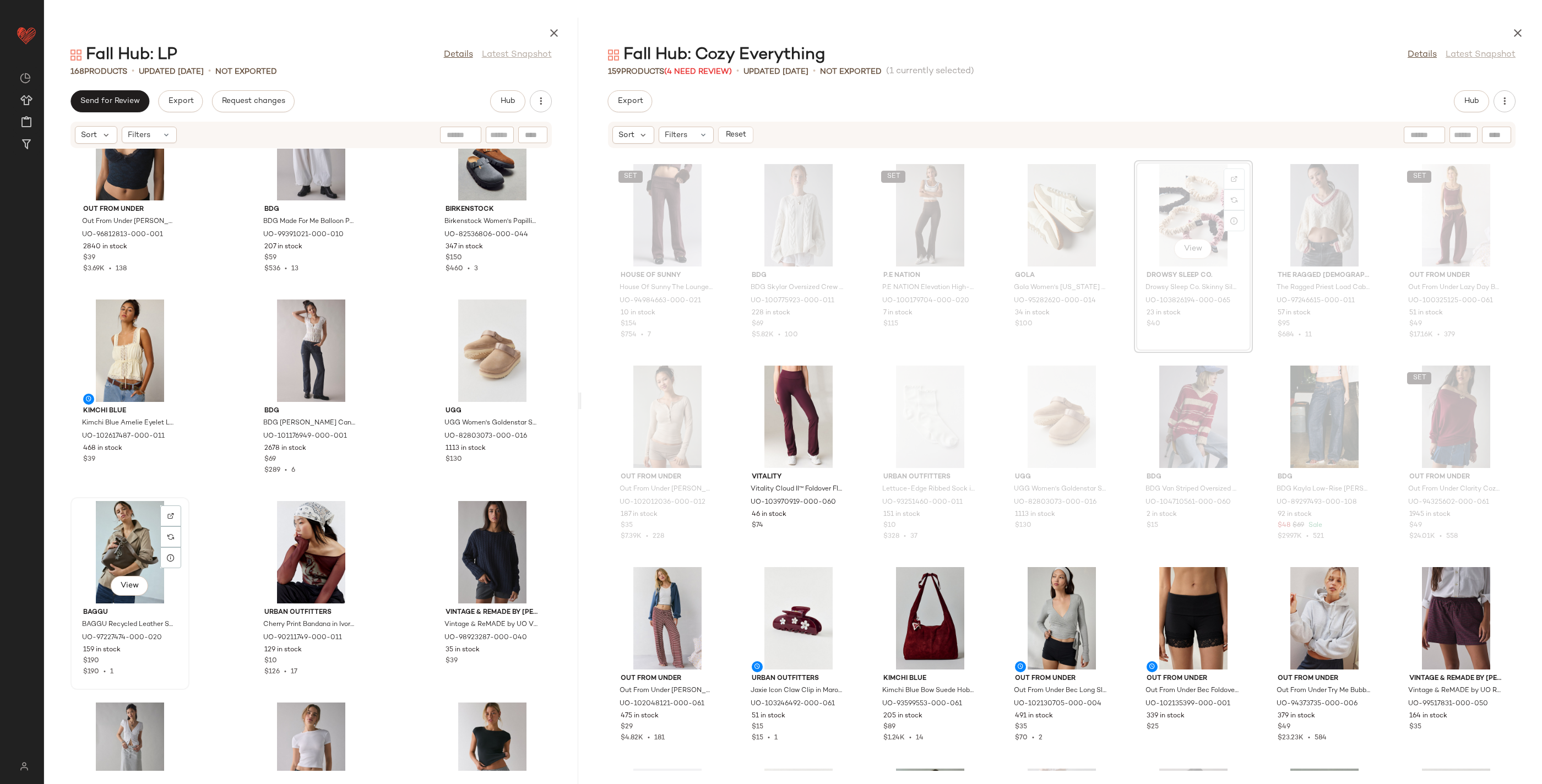
click at [128, 528] on div "View" at bounding box center [130, 552] width 111 height 102
click at [483, 351] on div "View" at bounding box center [493, 350] width 111 height 102
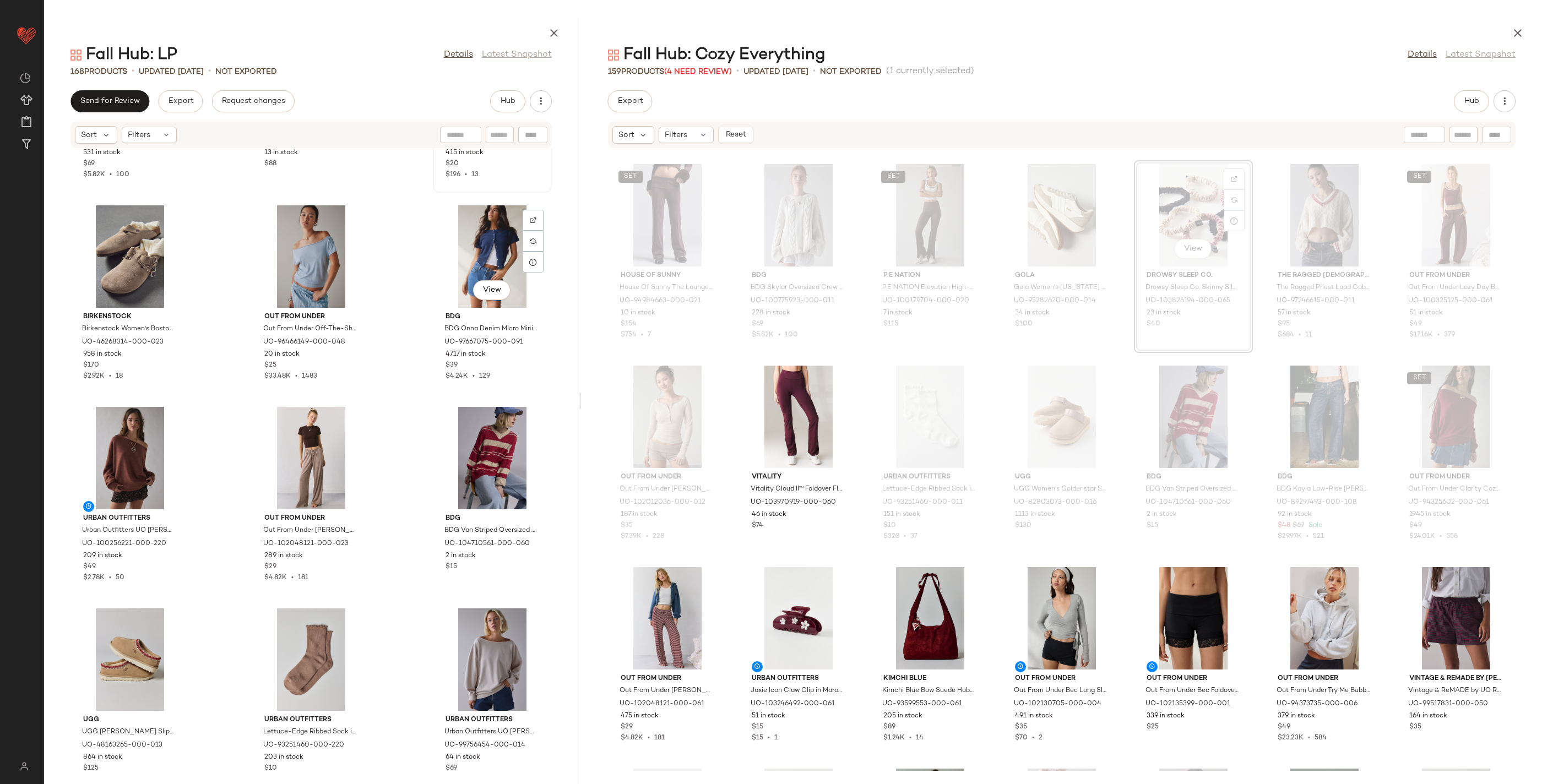
scroll to position [9444, 0]
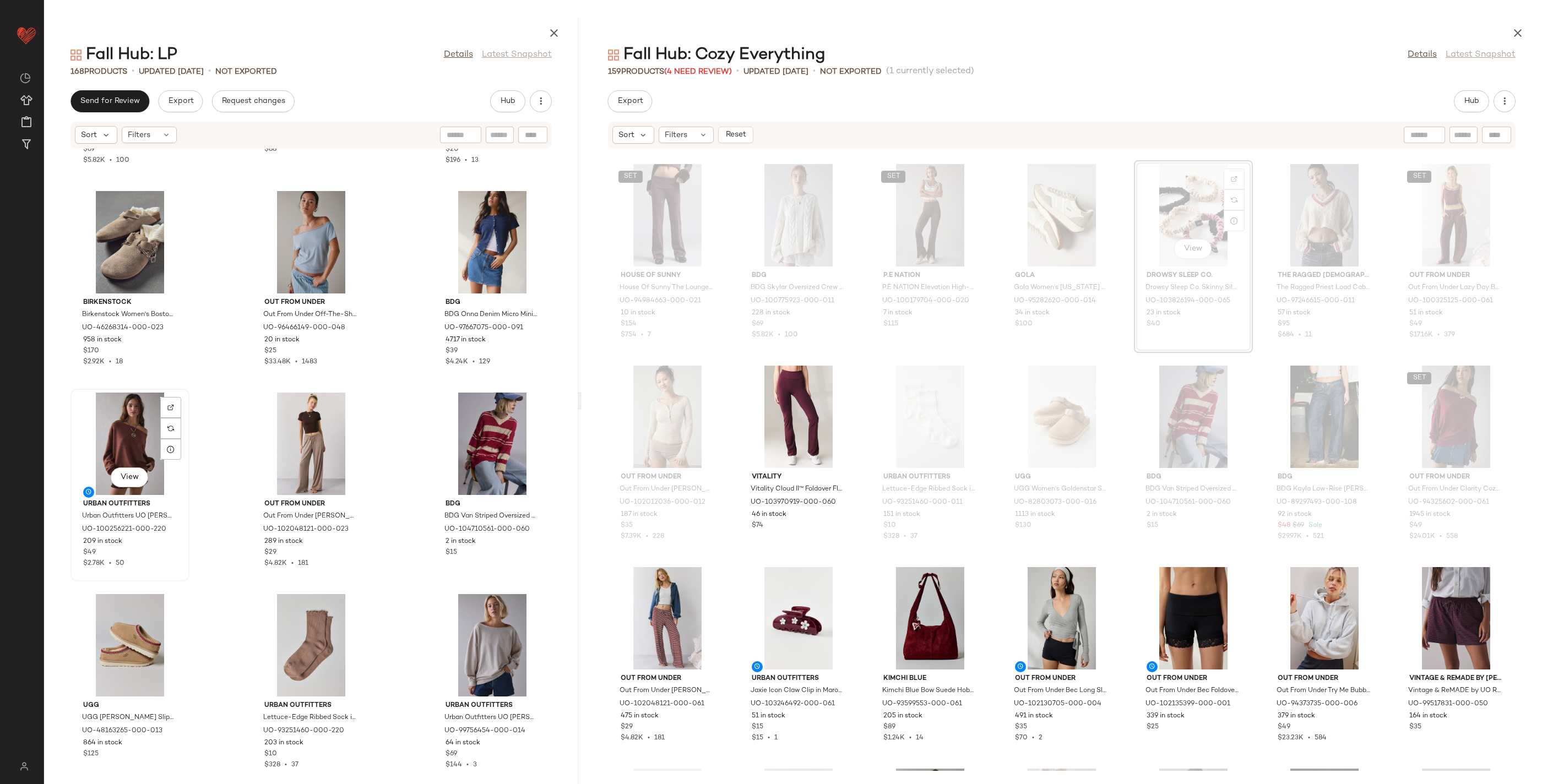
click at [129, 427] on div "View" at bounding box center [130, 443] width 111 height 102
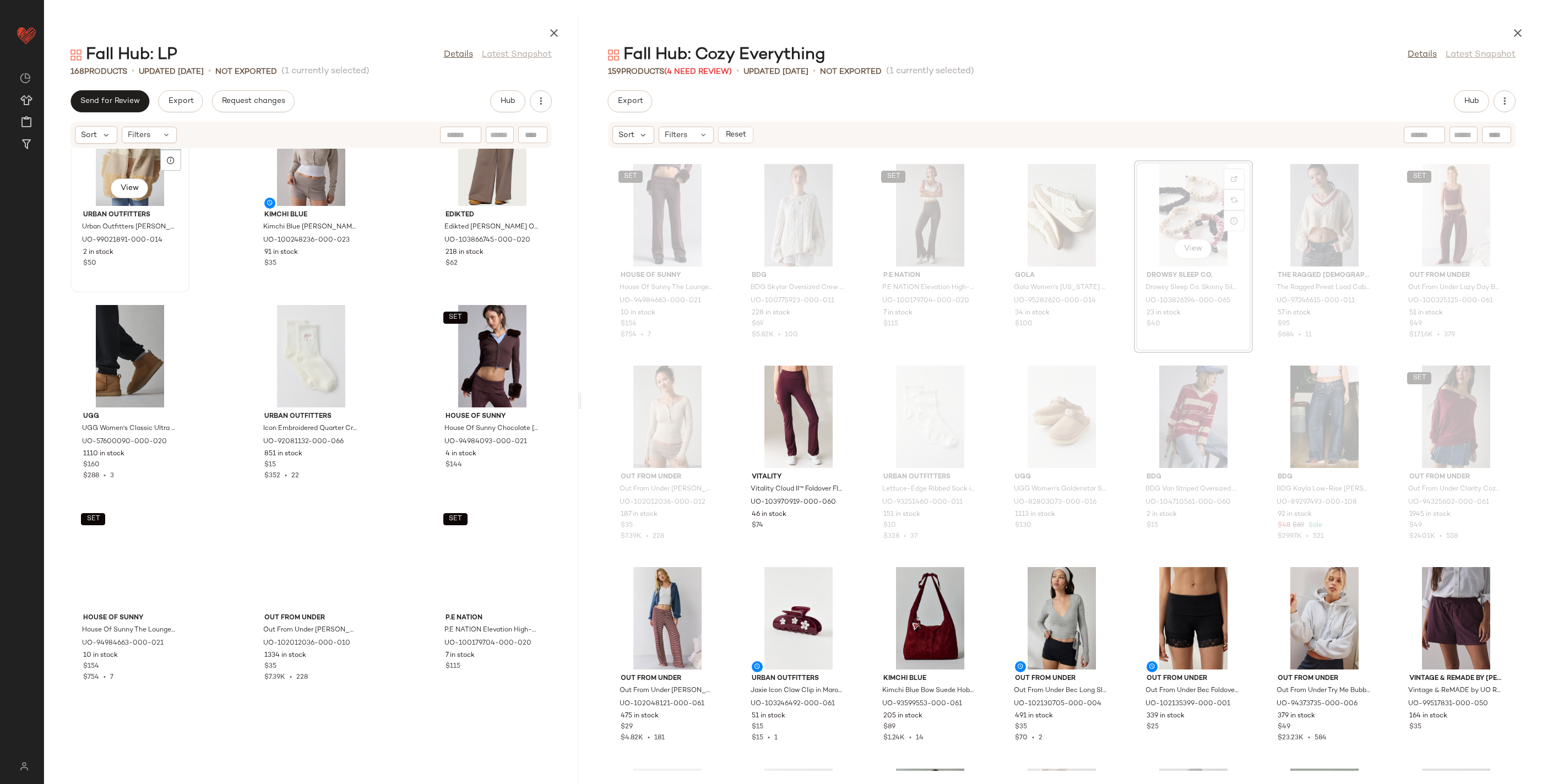
scroll to position [10665, 0]
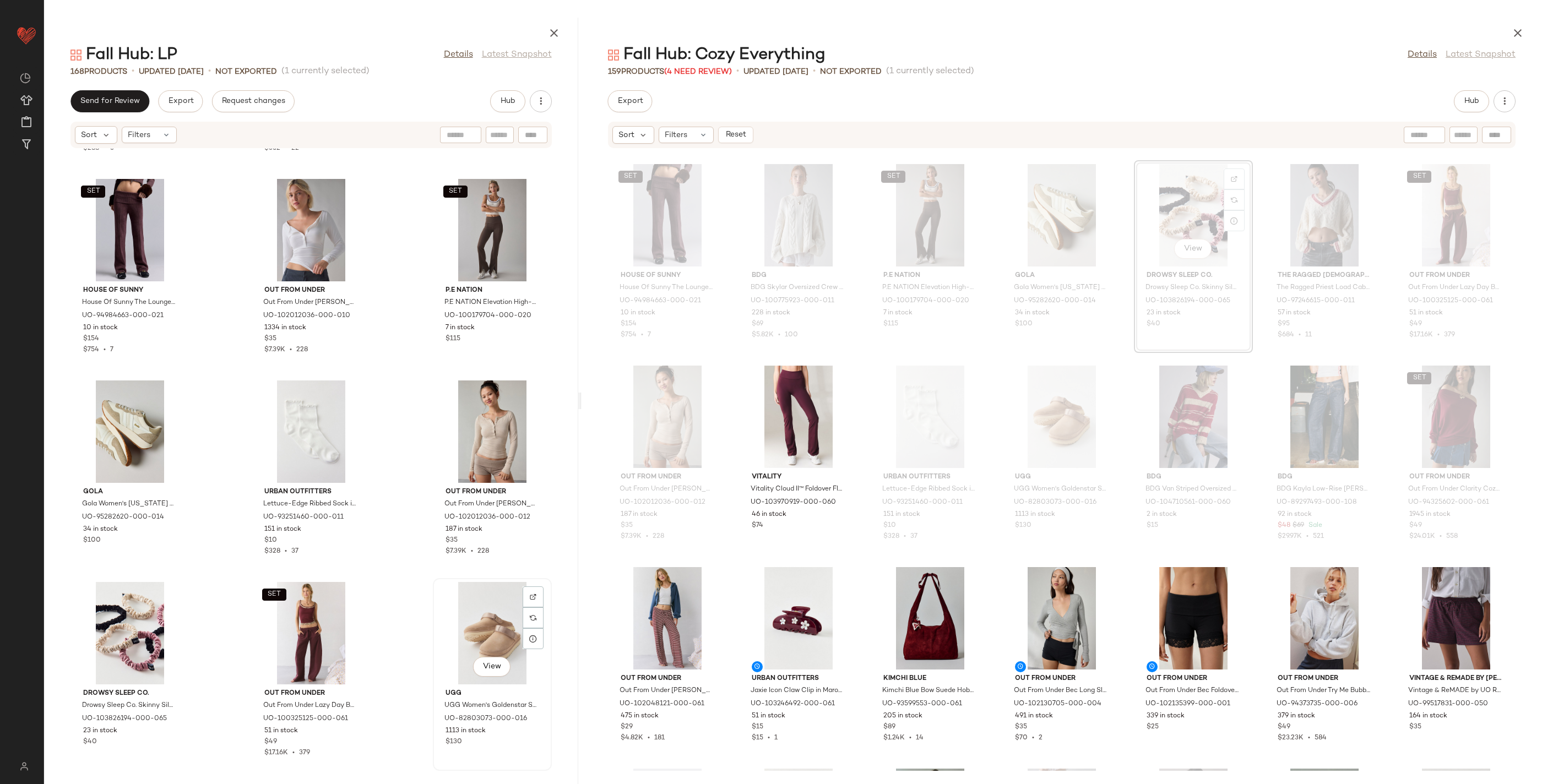
click at [481, 624] on div "View" at bounding box center [493, 633] width 111 height 102
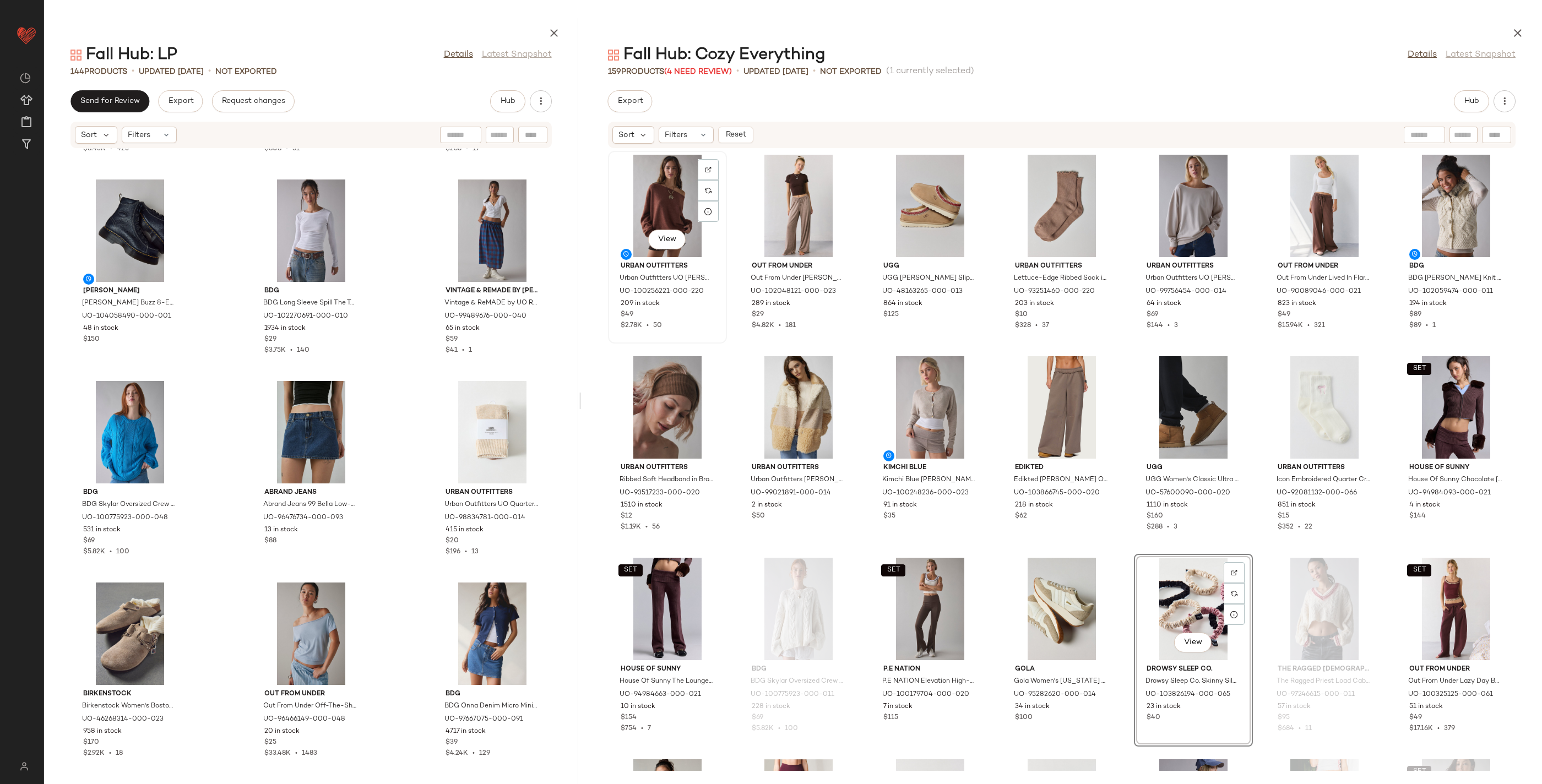
click at [660, 190] on div "View" at bounding box center [667, 206] width 111 height 102
click at [940, 205] on div "View" at bounding box center [930, 206] width 111 height 102
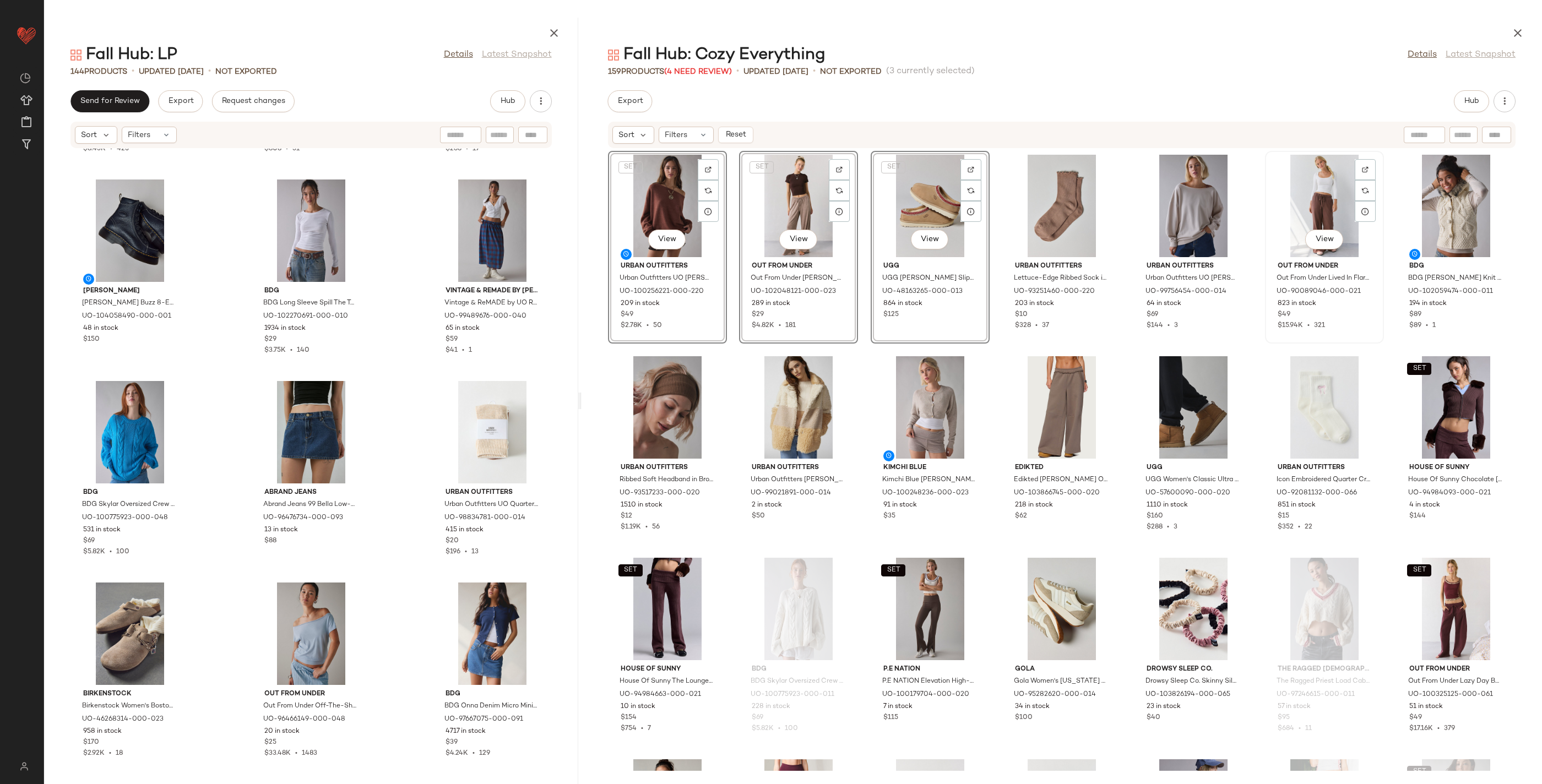
click at [1295, 196] on div "View" at bounding box center [1325, 206] width 111 height 102
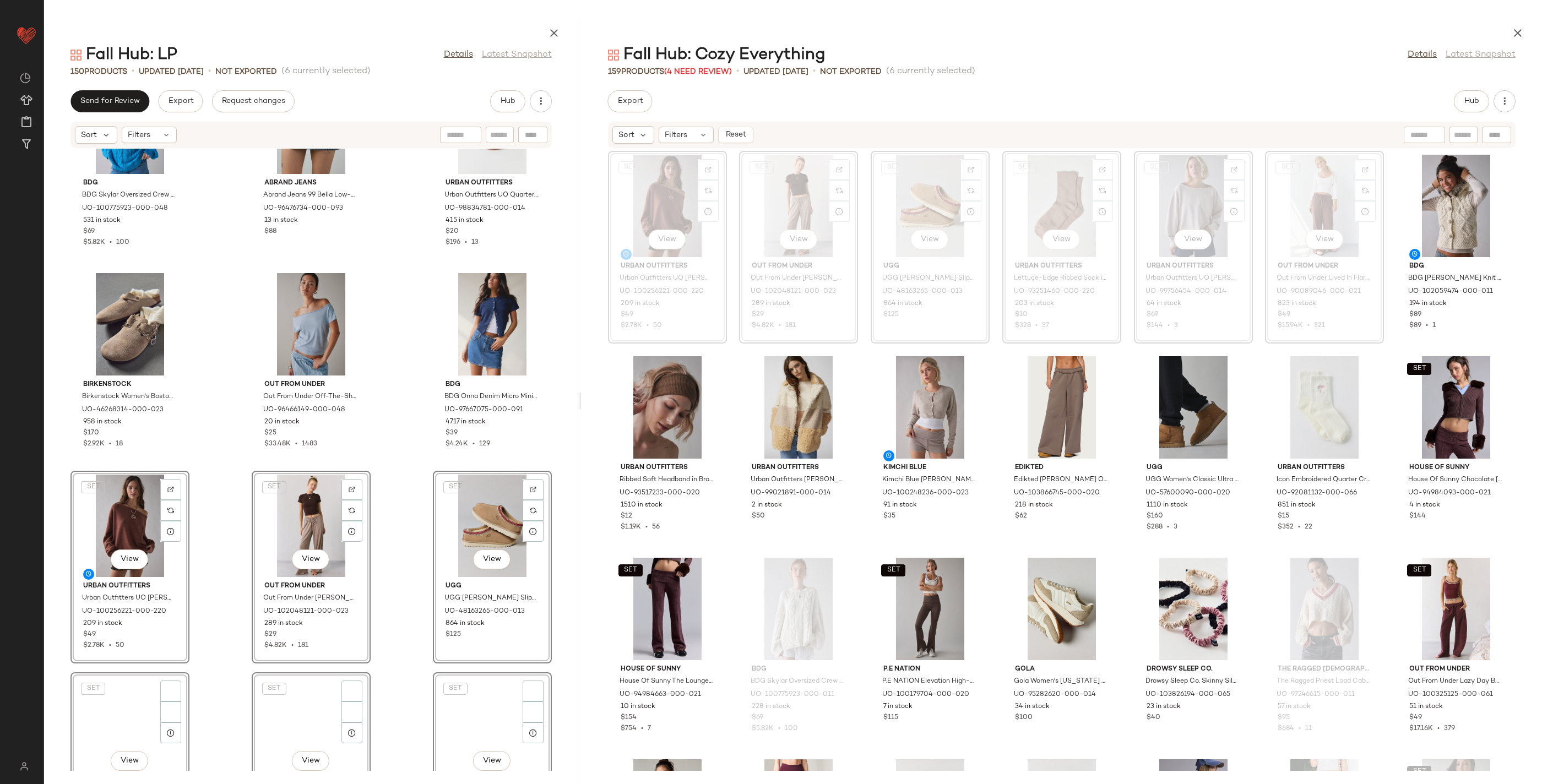
scroll to position [9455, 0]
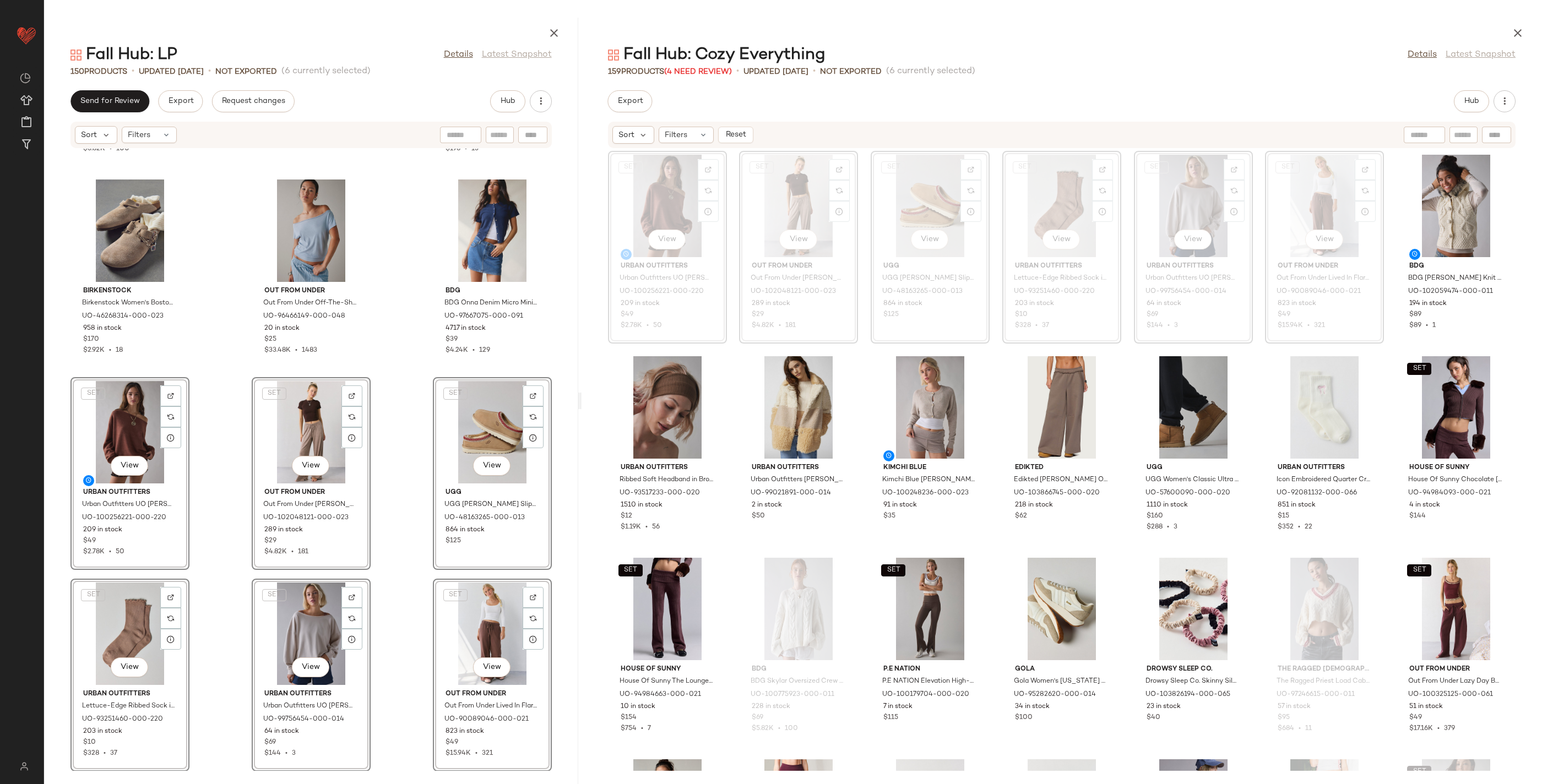
click at [399, 619] on div "BDG BDG Skylar Oversized Crew Neck Cable Knit Sweater in Light Blue, Women's at…" at bounding box center [311, 460] width 534 height 622
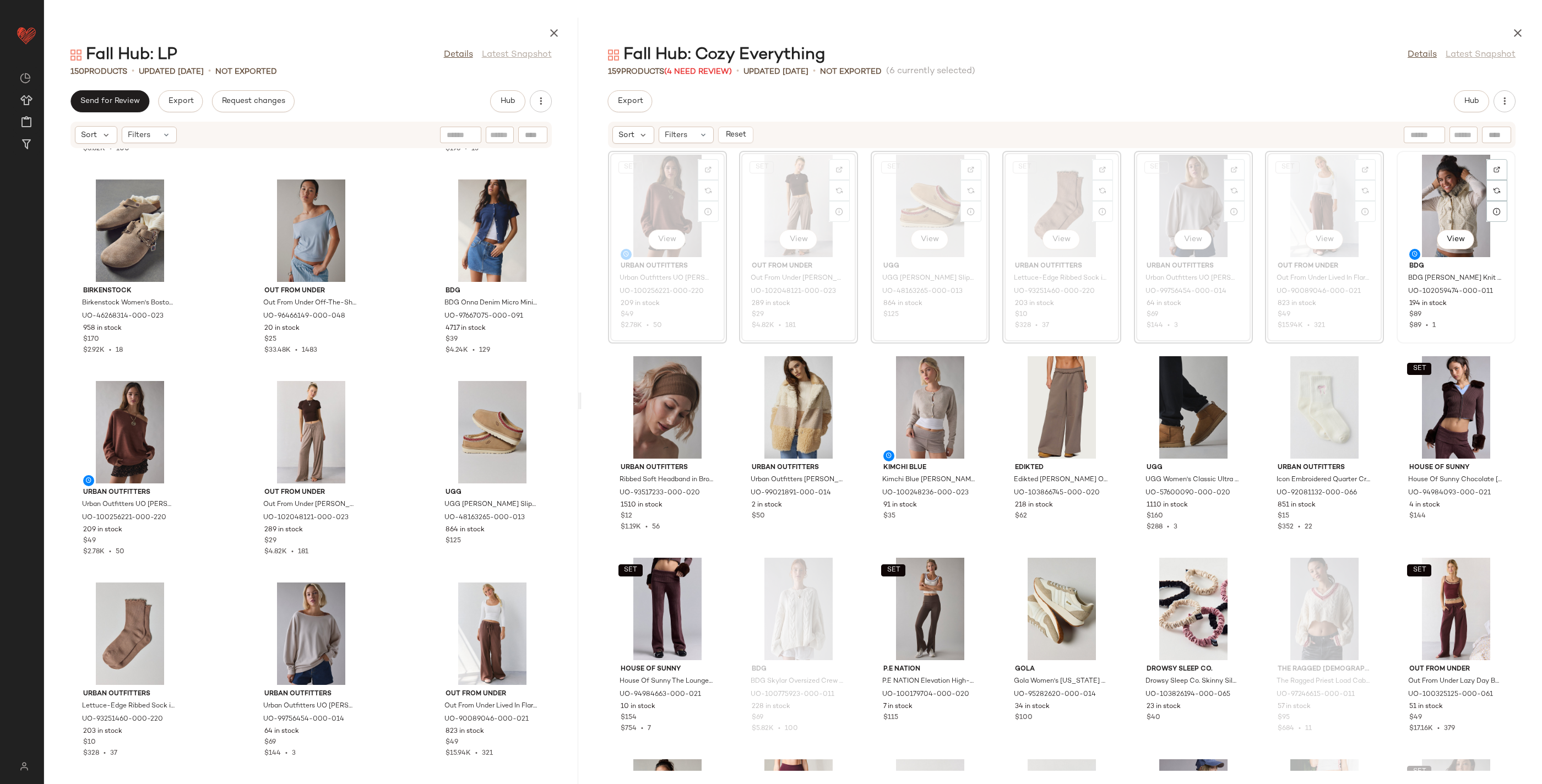
click at [1449, 211] on div "View" at bounding box center [1456, 206] width 111 height 102
click at [807, 440] on button "View" at bounding box center [798, 440] width 38 height 20
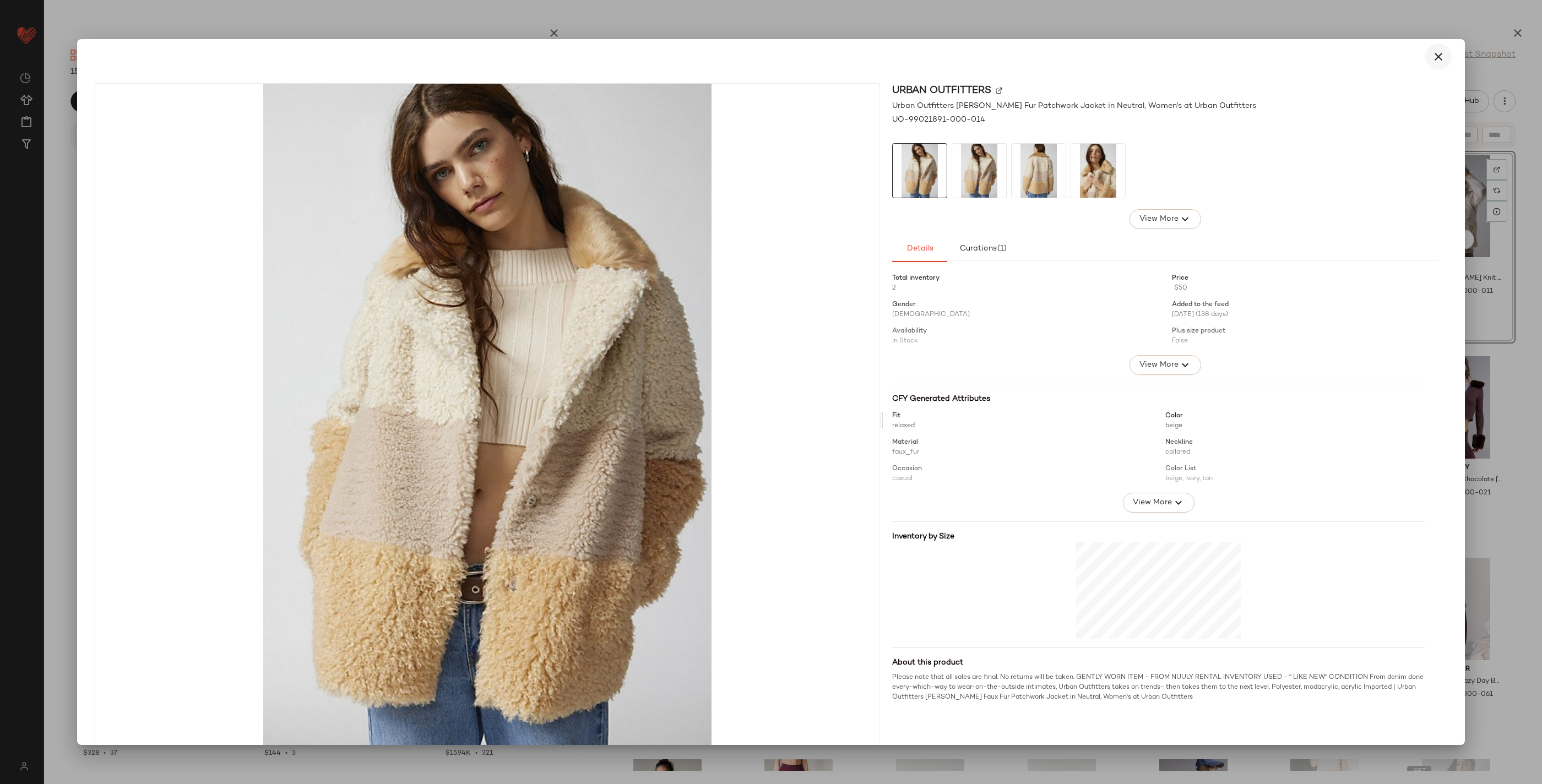
drag, startPoint x: 1428, startPoint y: 71, endPoint x: 1428, endPoint y: 56, distance: 15.0
click at [1428, 65] on div at bounding box center [771, 56] width 1379 height 35
drag, startPoint x: 1428, startPoint y: 56, endPoint x: 1541, endPoint y: 129, distance: 134.5
click at [1432, 56] on icon "button" at bounding box center [1438, 57] width 13 height 13
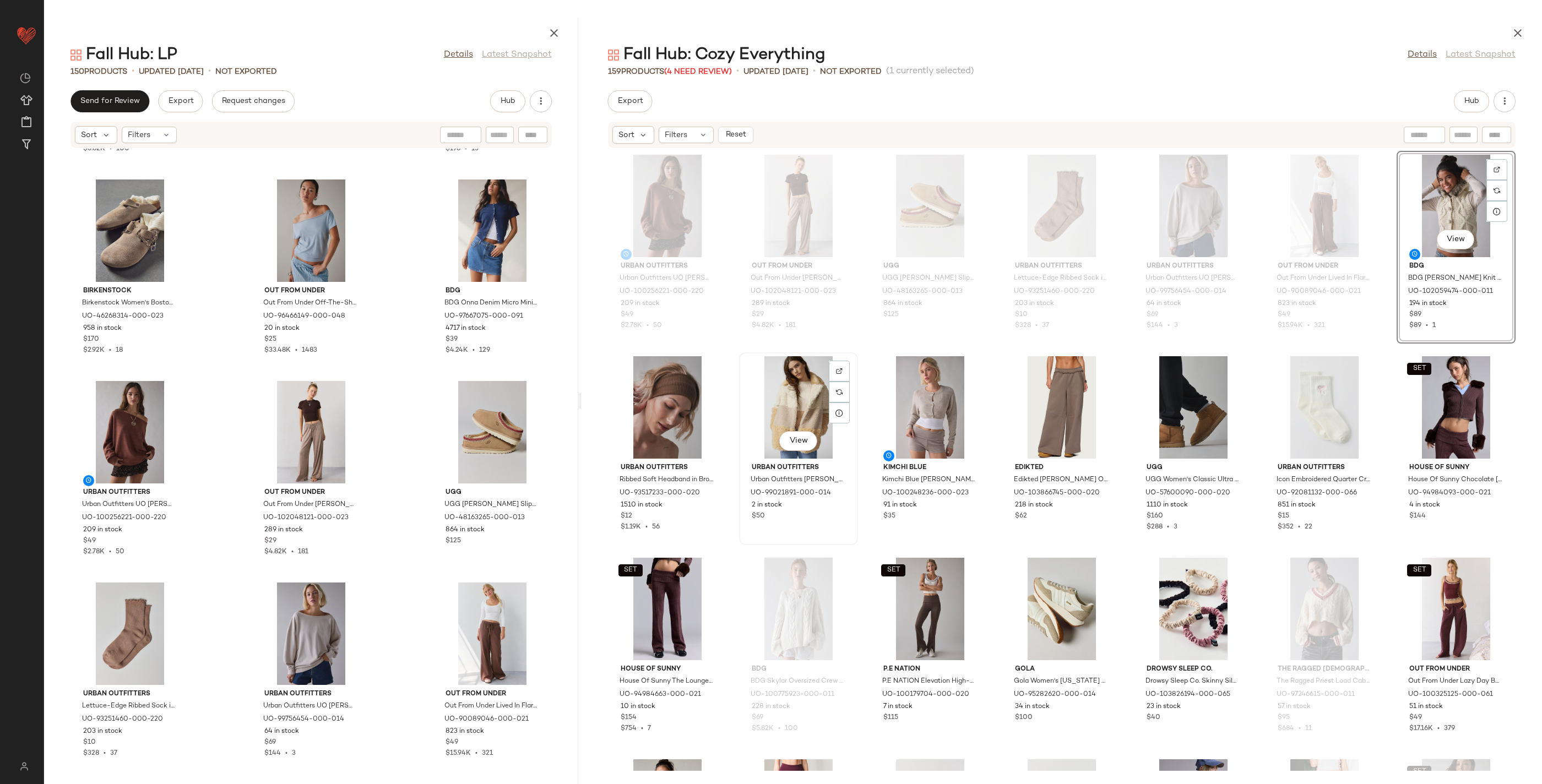
click at [787, 389] on div "View" at bounding box center [799, 407] width 111 height 102
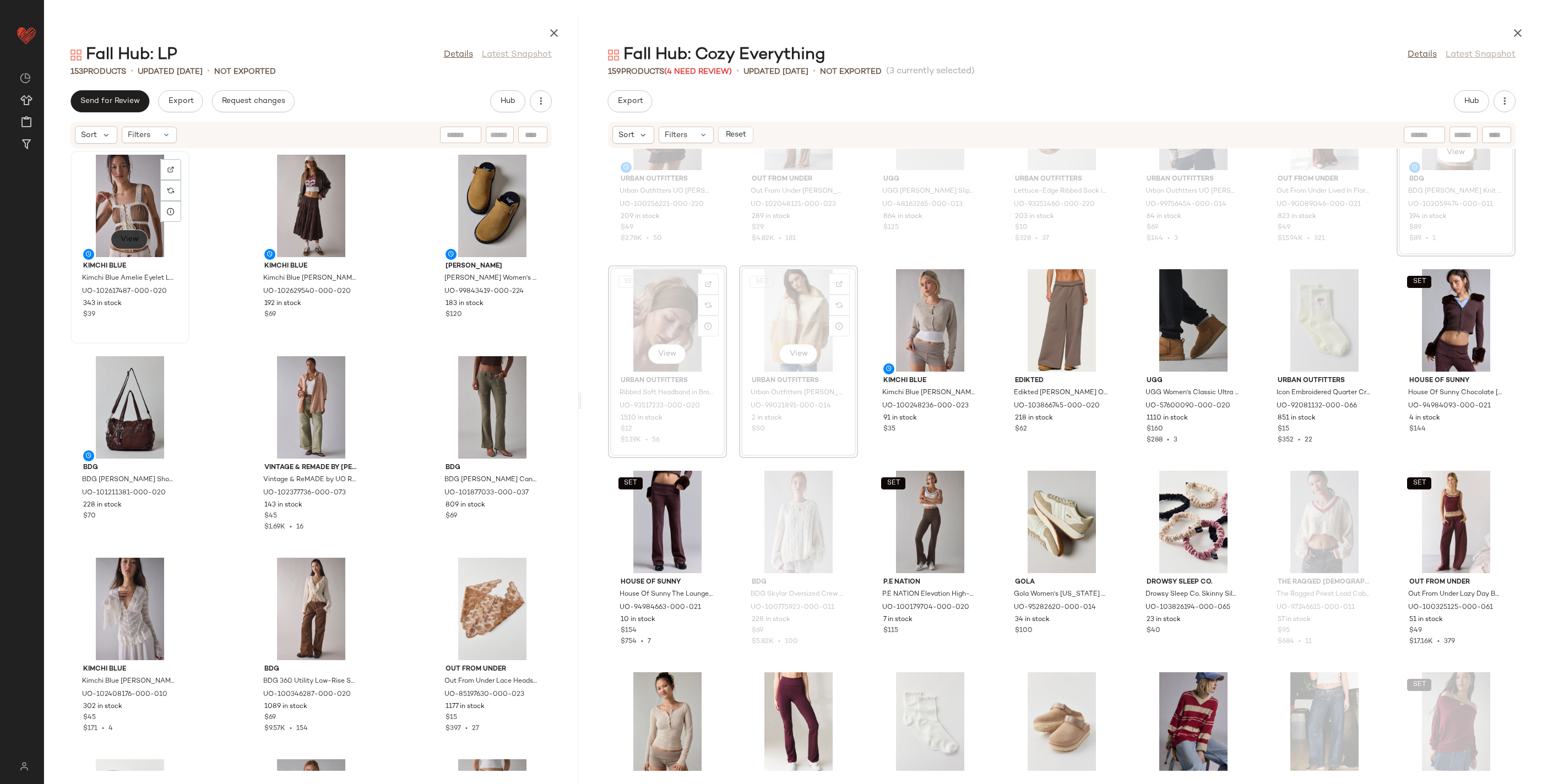
click at [129, 236] on span "View" at bounding box center [129, 239] width 19 height 9
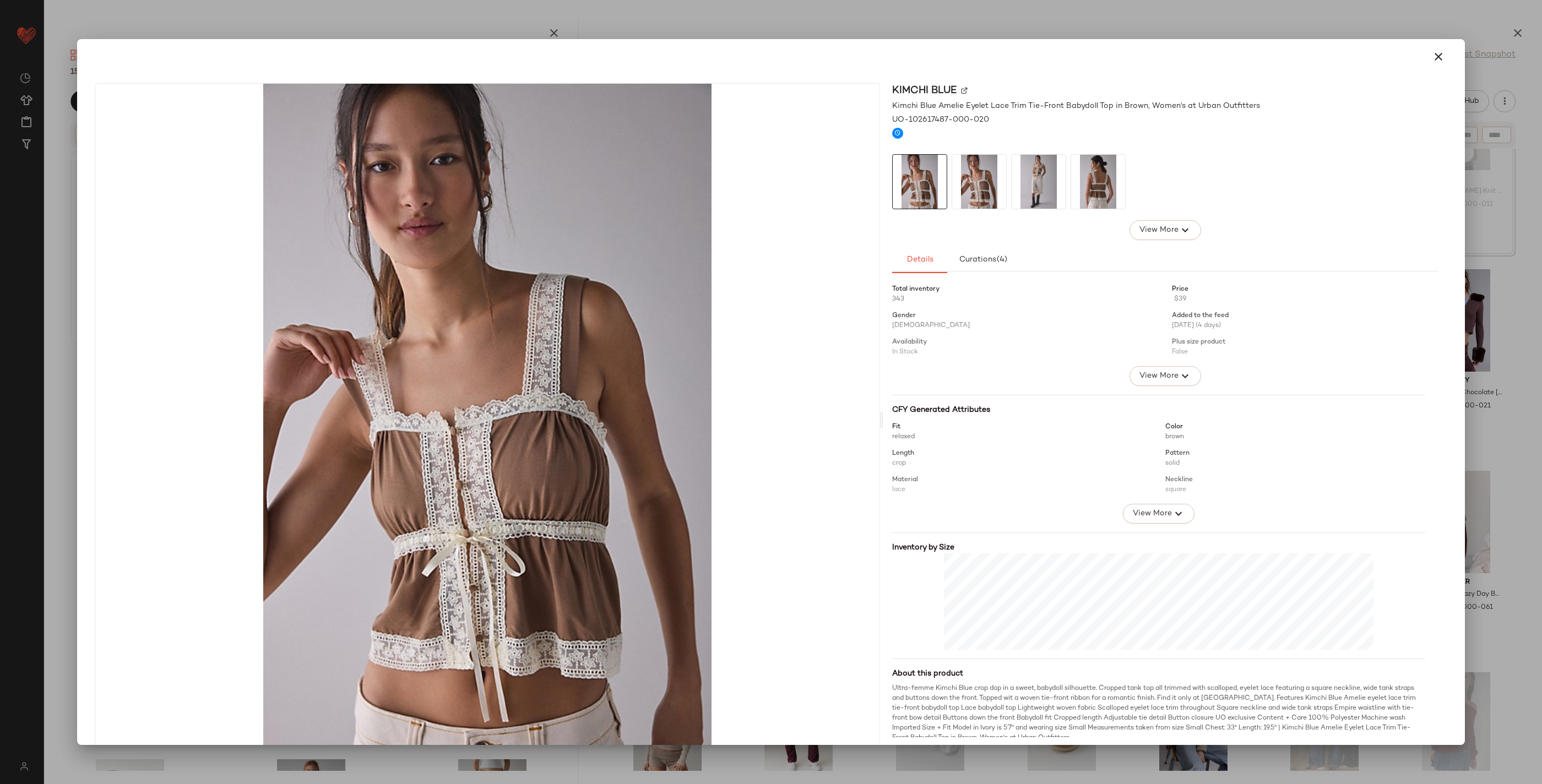
click at [733, 4] on div at bounding box center [771, 392] width 1542 height 784
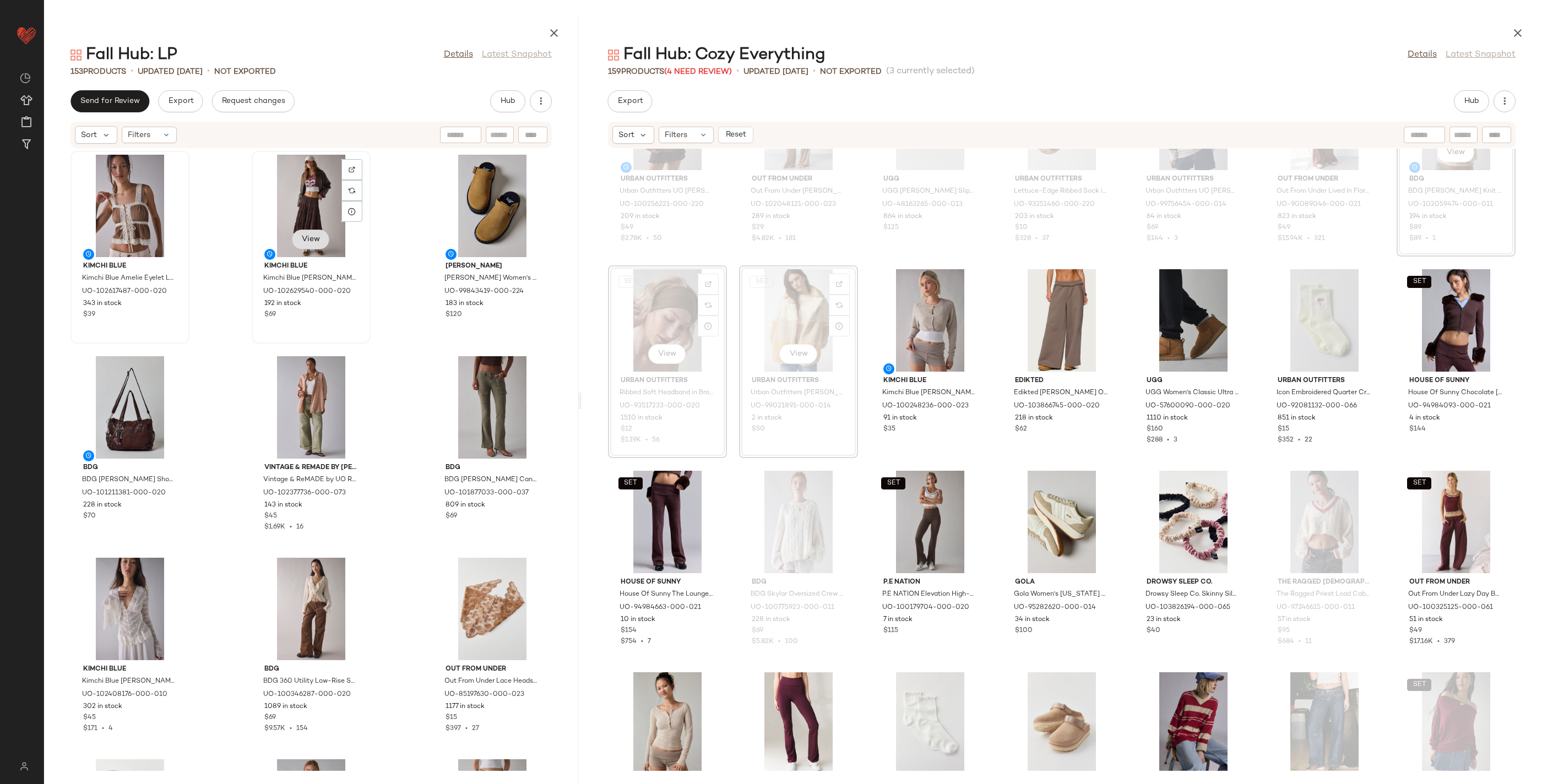
click at [305, 239] on span "View" at bounding box center [310, 239] width 19 height 9
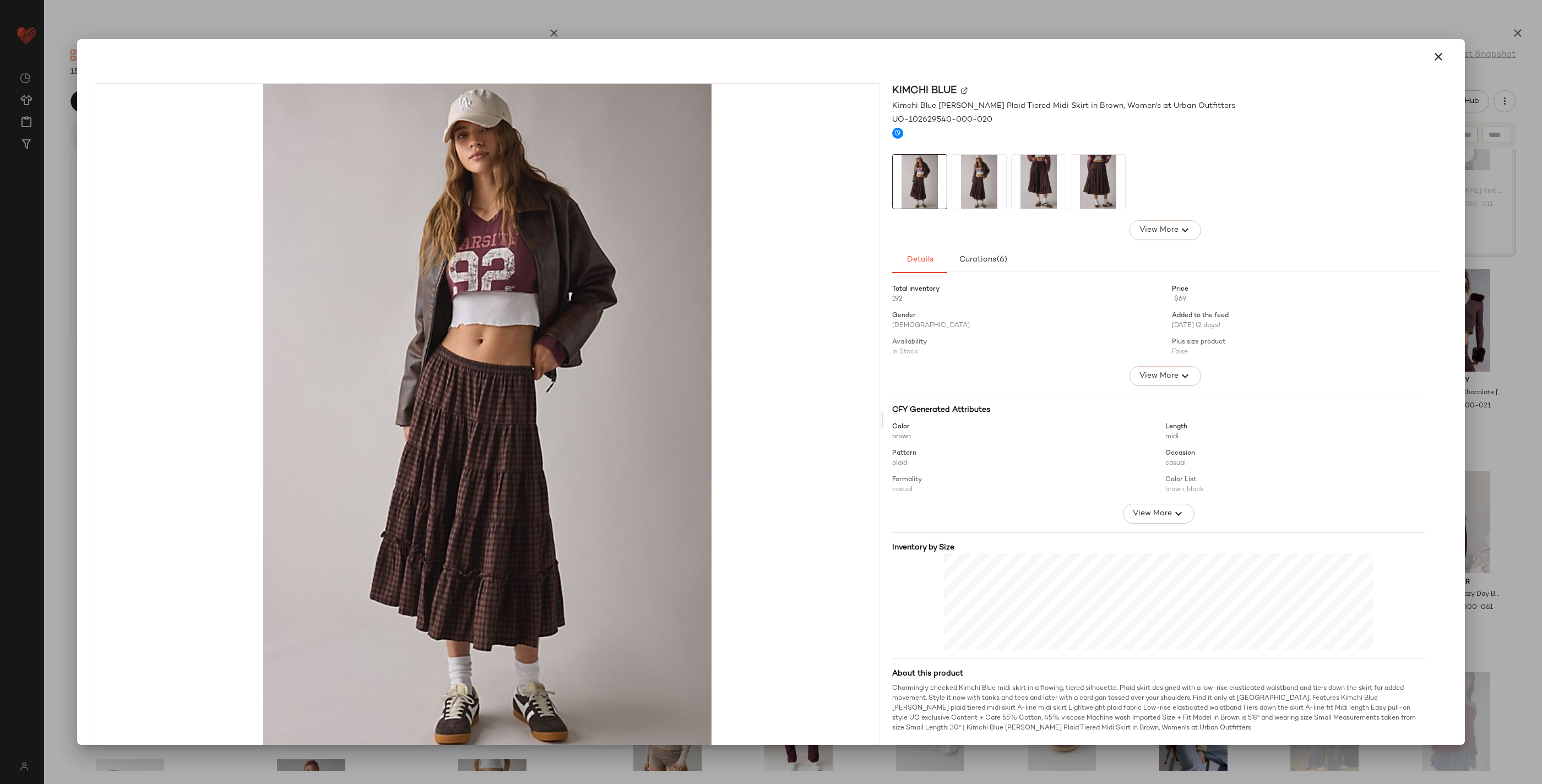
click at [585, 2] on div at bounding box center [771, 392] width 1542 height 784
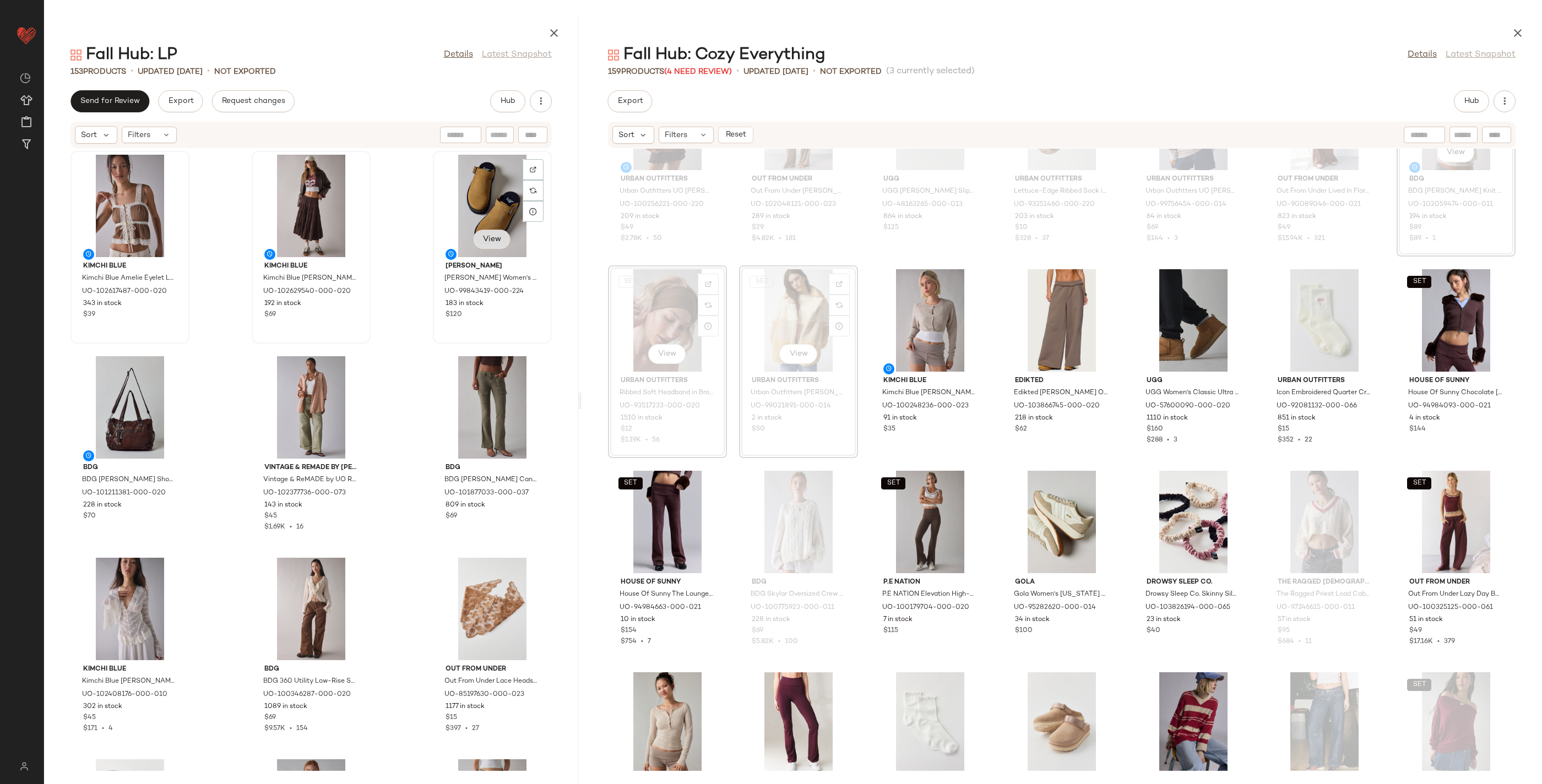
click at [496, 236] on button "View" at bounding box center [491, 239] width 38 height 20
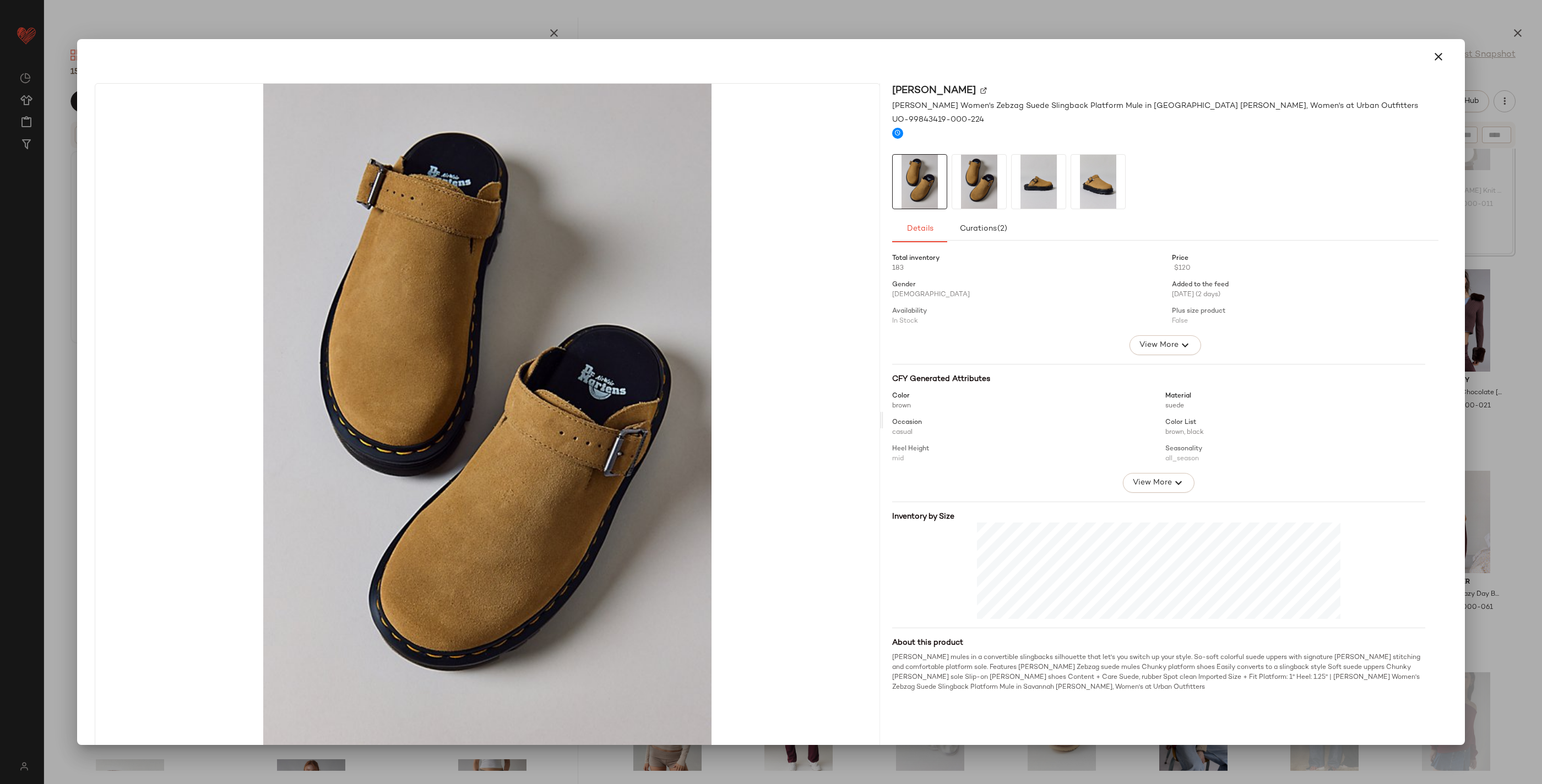
click at [716, 25] on div at bounding box center [771, 392] width 1542 height 784
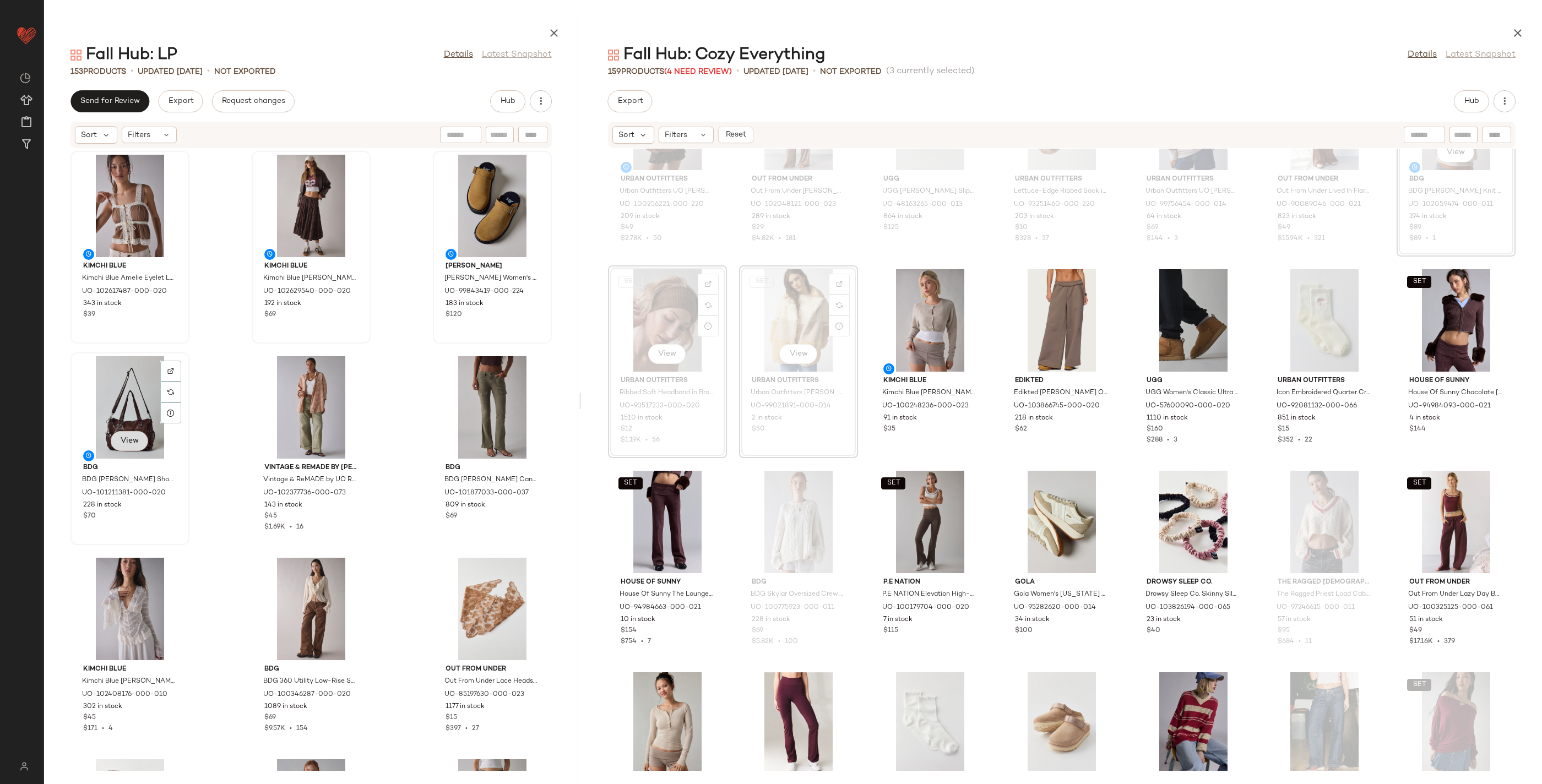
click at [117, 439] on button "View" at bounding box center [129, 440] width 38 height 20
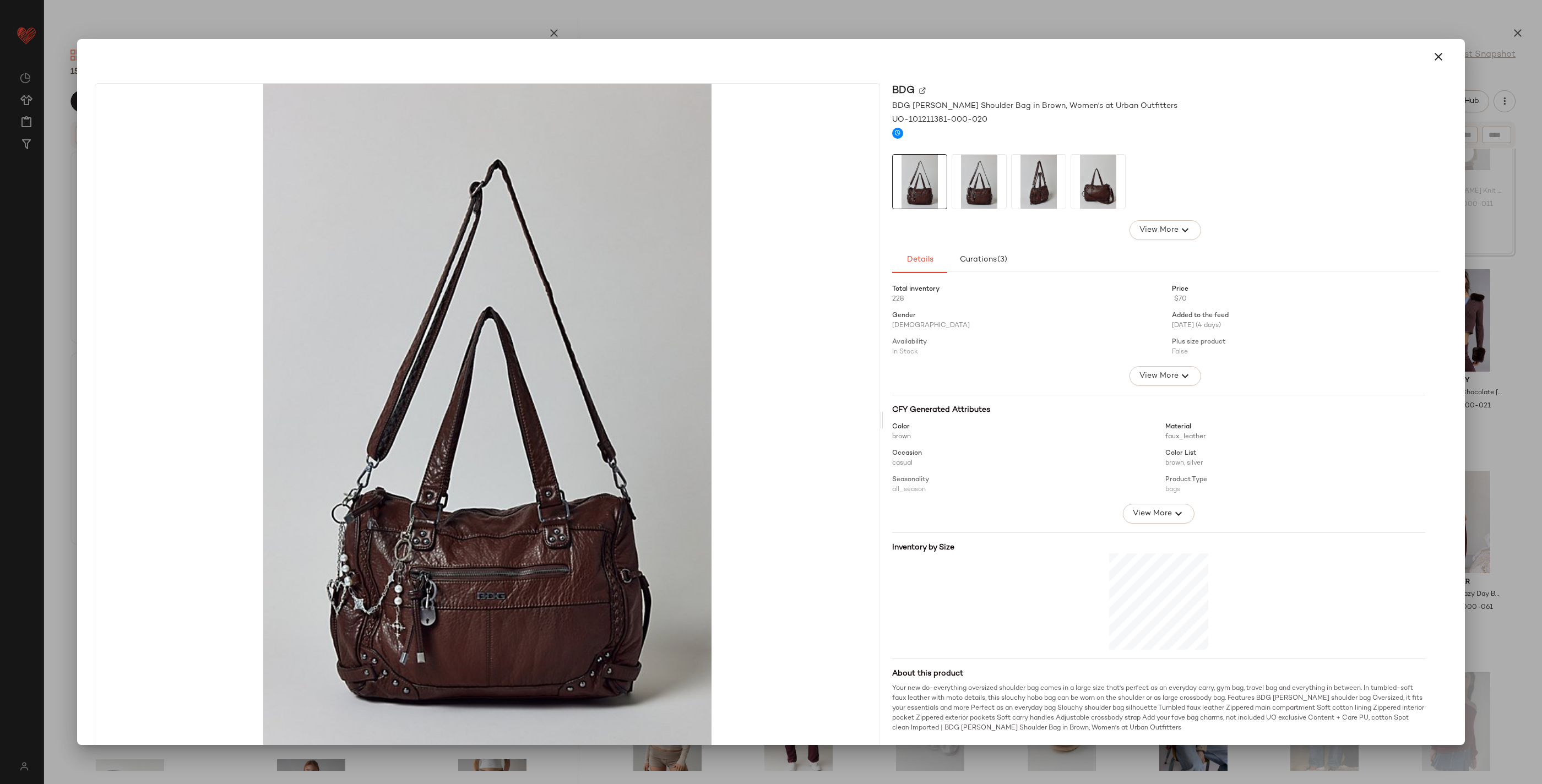
click at [531, 19] on div at bounding box center [771, 392] width 1542 height 784
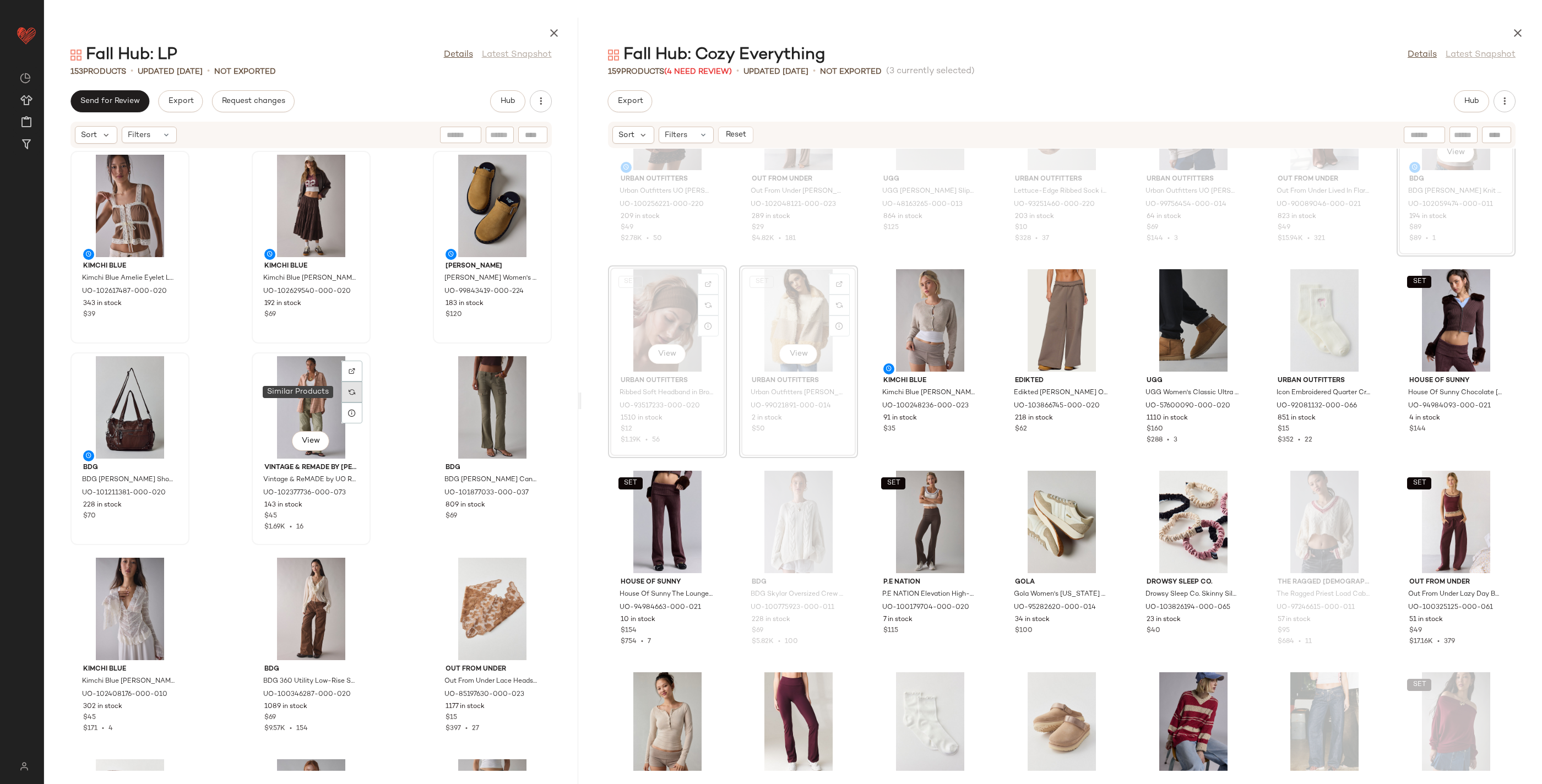
click at [351, 391] on img at bounding box center [351, 392] width 7 height 7
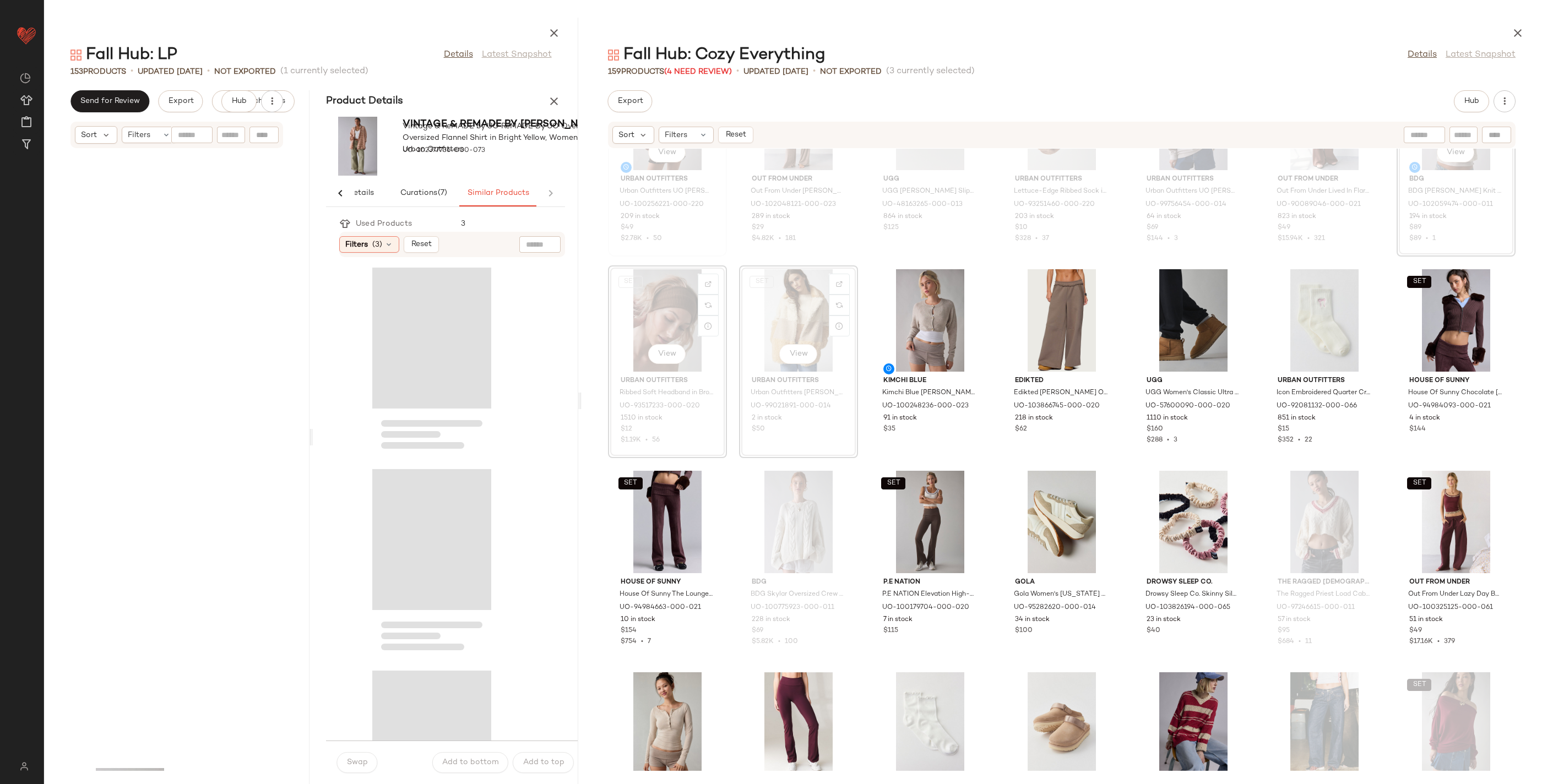
scroll to position [613, 0]
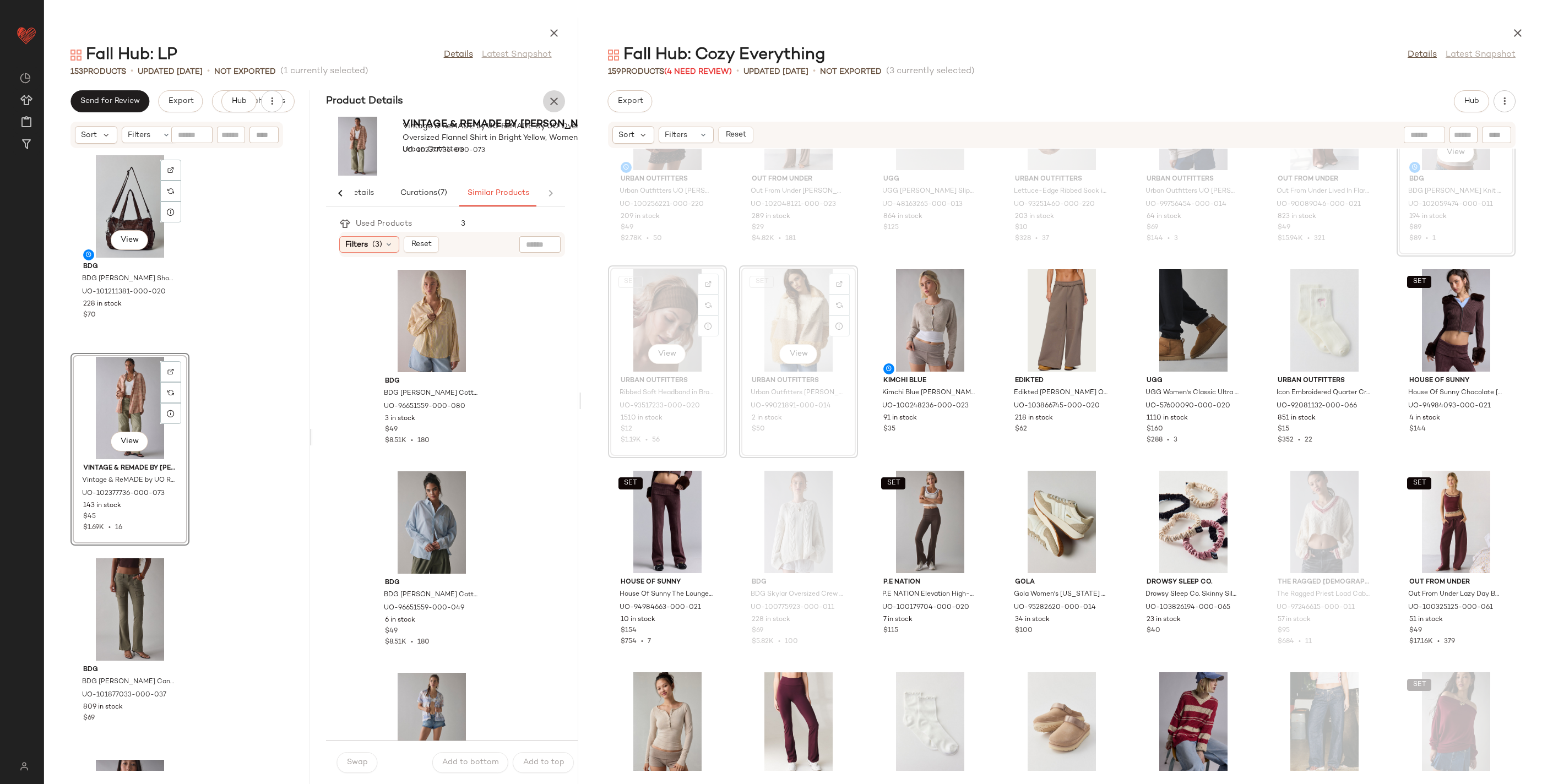
drag, startPoint x: 554, startPoint y: 106, endPoint x: 544, endPoint y: 114, distance: 12.8
click at [554, 106] on icon "button" at bounding box center [554, 101] width 13 height 13
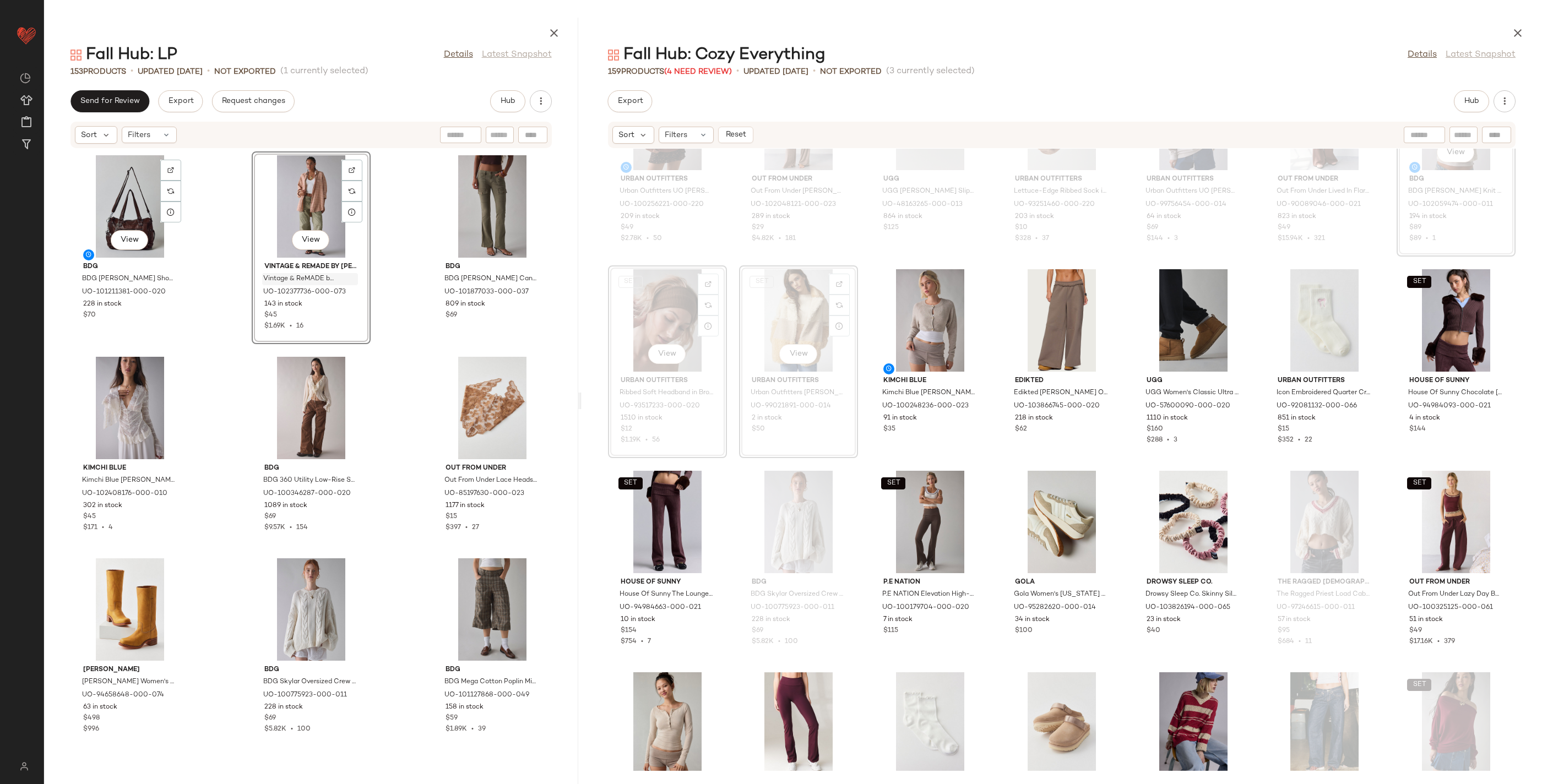
scroll to position [0, 0]
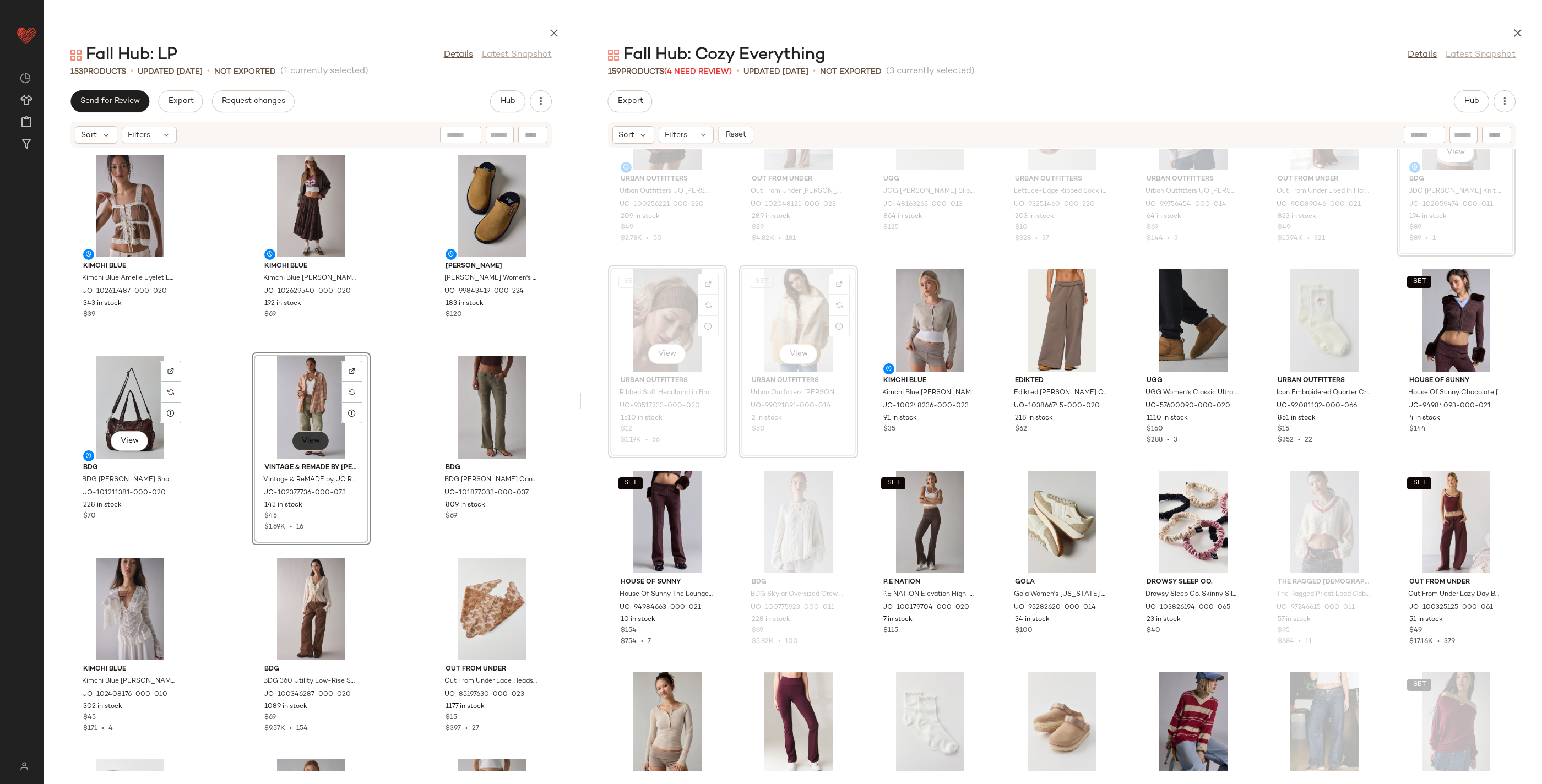
click at [306, 443] on span "View" at bounding box center [310, 441] width 19 height 9
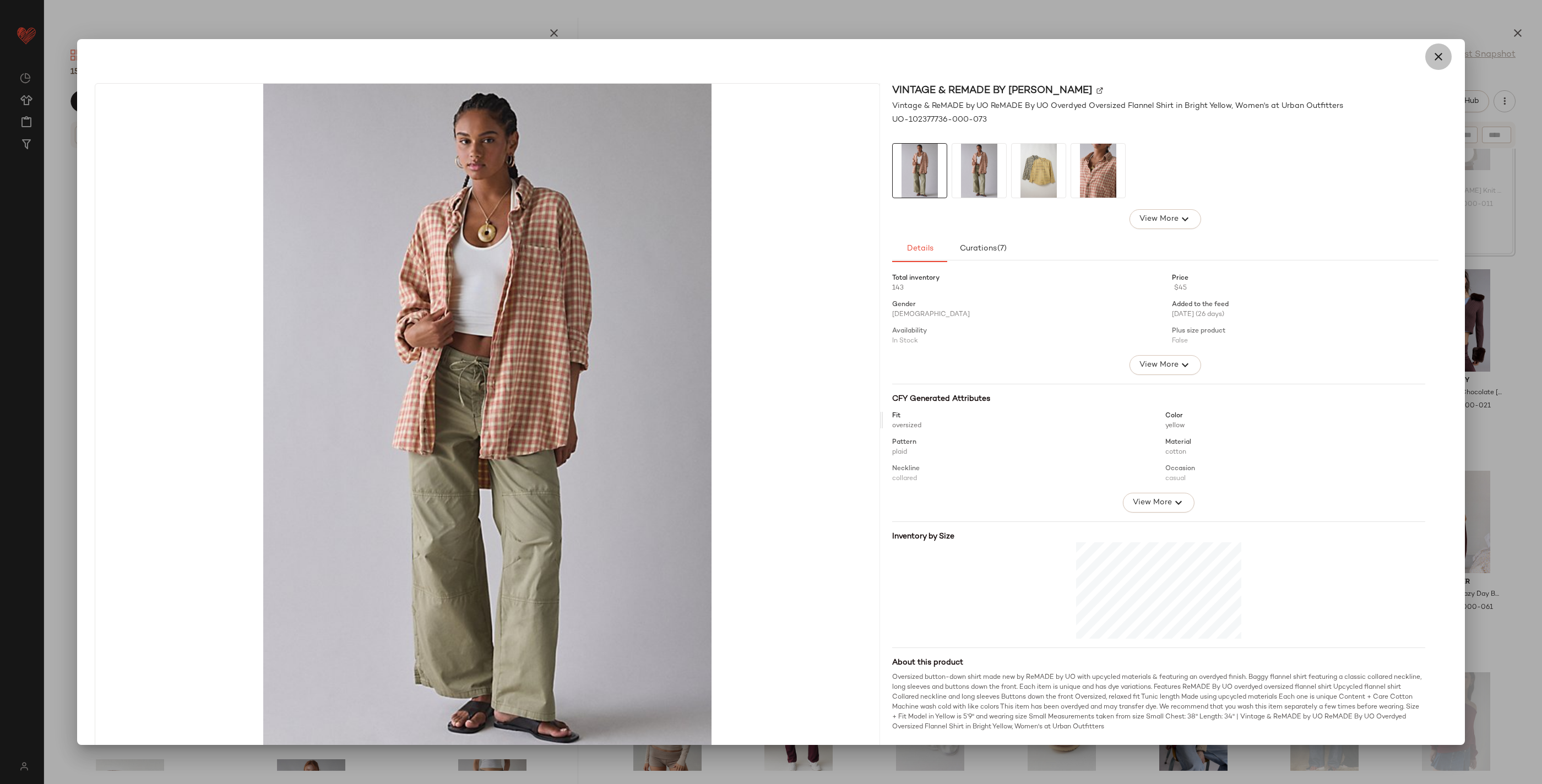
click at [1432, 54] on icon "button" at bounding box center [1438, 57] width 13 height 13
